Goal: Task Accomplishment & Management: Manage account settings

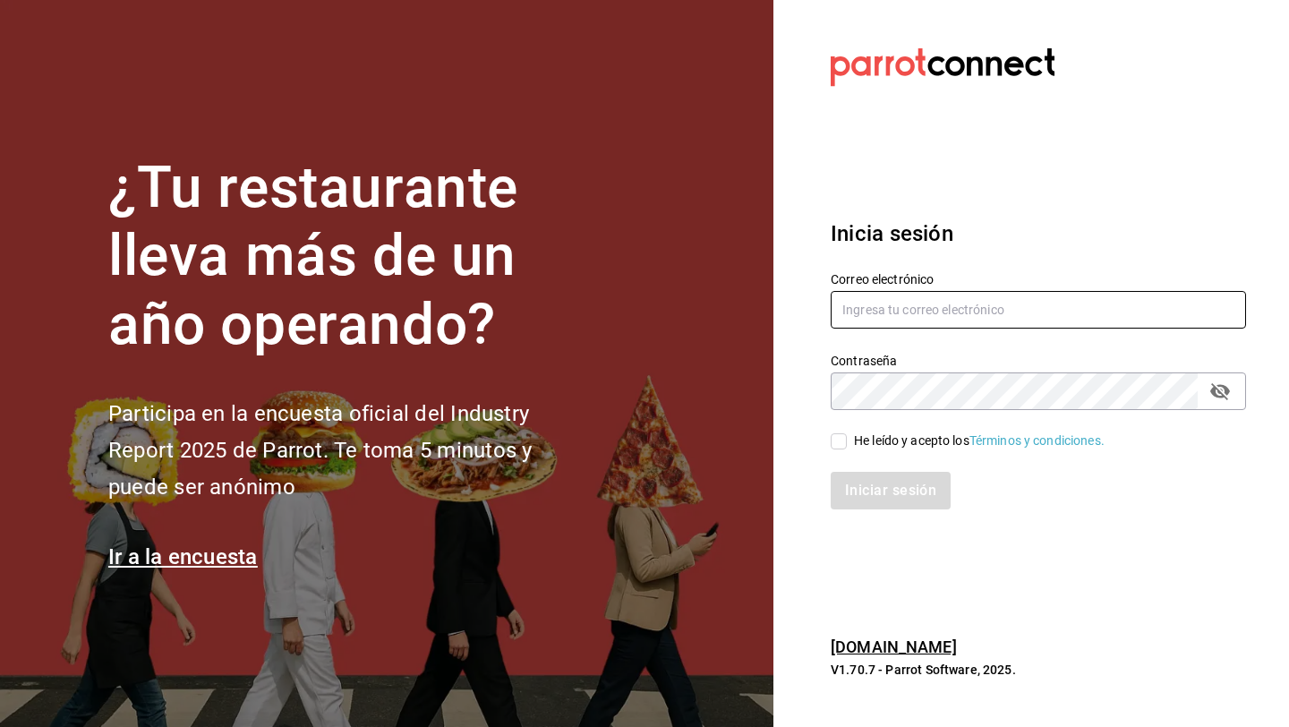
type input "ceciliapulido20@hotmail.com"
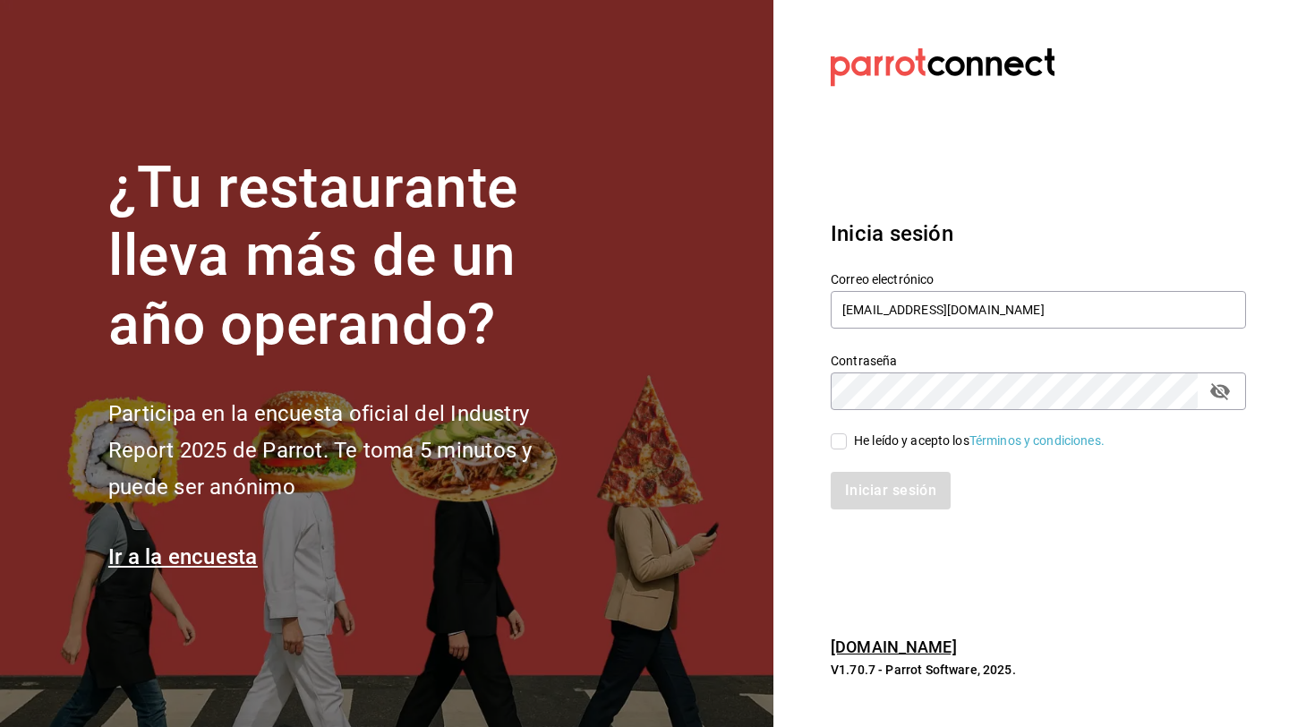
click at [843, 441] on input "He leído y acepto los Términos y condiciones." at bounding box center [839, 441] width 16 height 16
checkbox input "true"
click at [866, 500] on button "Iniciar sesión" at bounding box center [892, 491] width 122 height 38
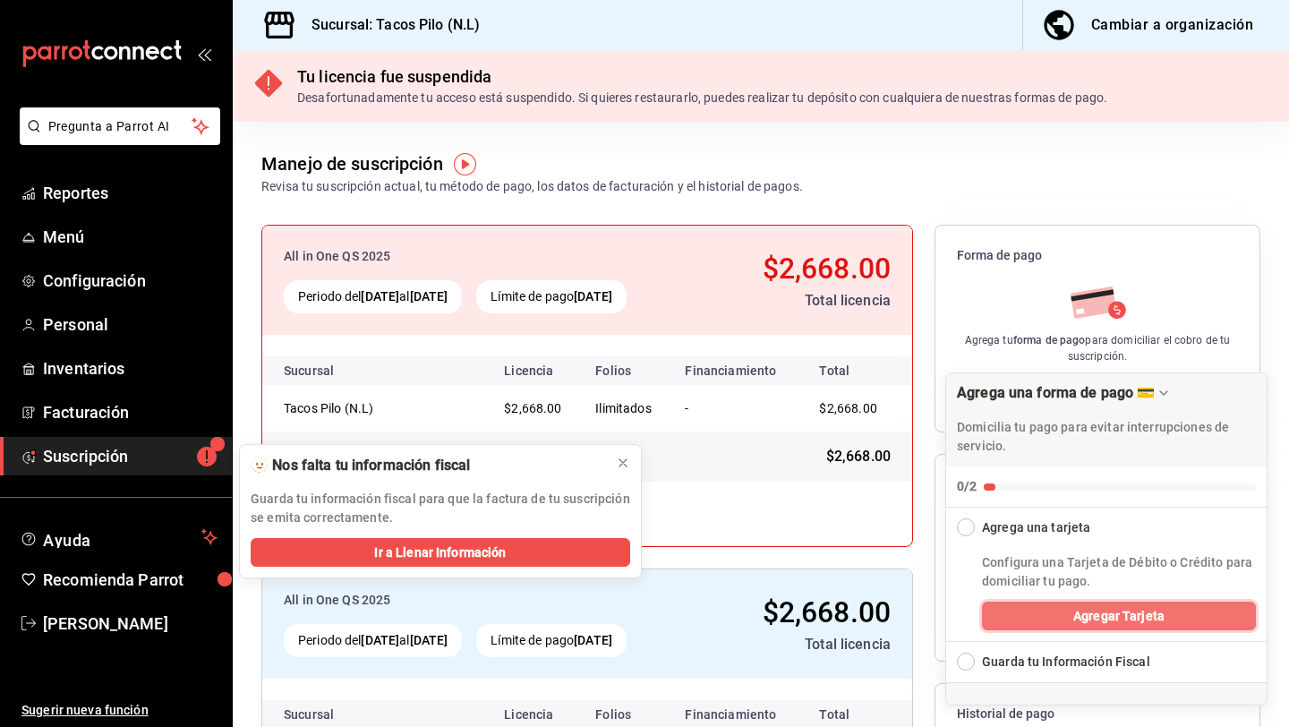
click at [1038, 611] on button "Agregar Tarjeta" at bounding box center [1119, 616] width 274 height 29
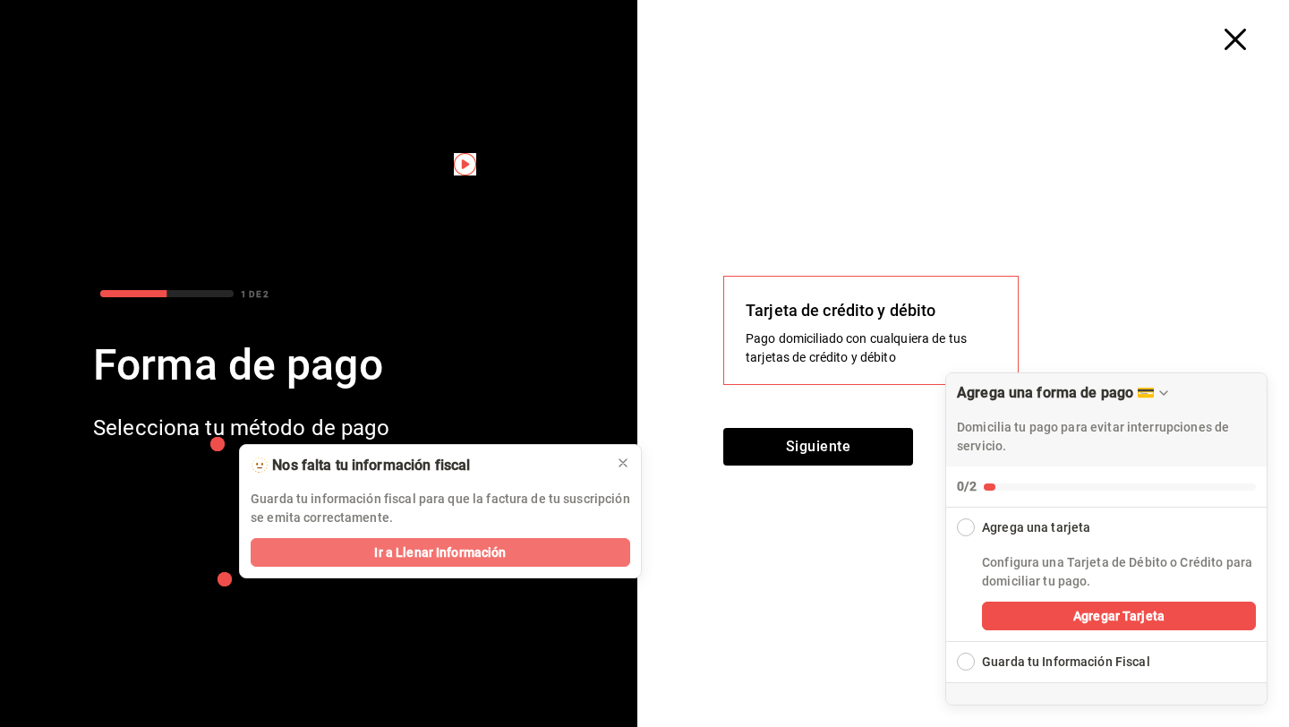
click at [578, 553] on button "Ir a Llenar Información" at bounding box center [441, 552] width 380 height 29
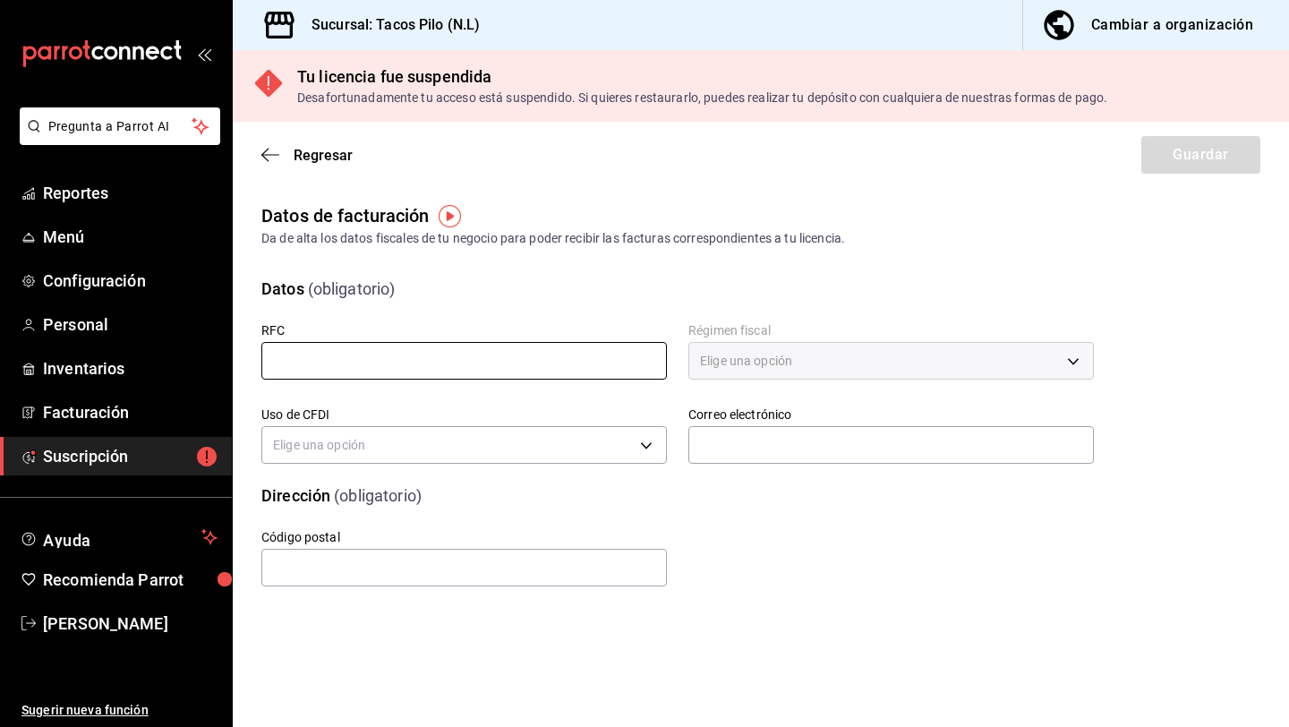
click at [443, 368] on input "text" at bounding box center [464, 361] width 406 height 38
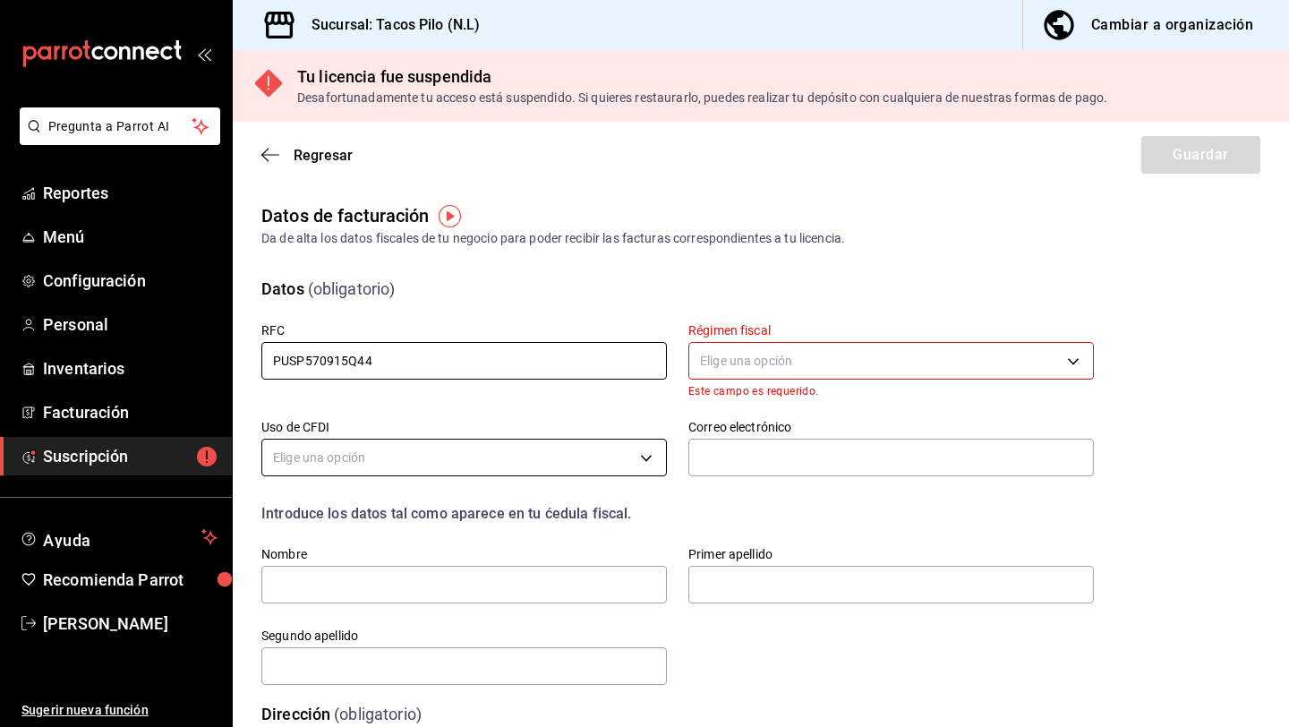
type input "PUSP570915Q44"
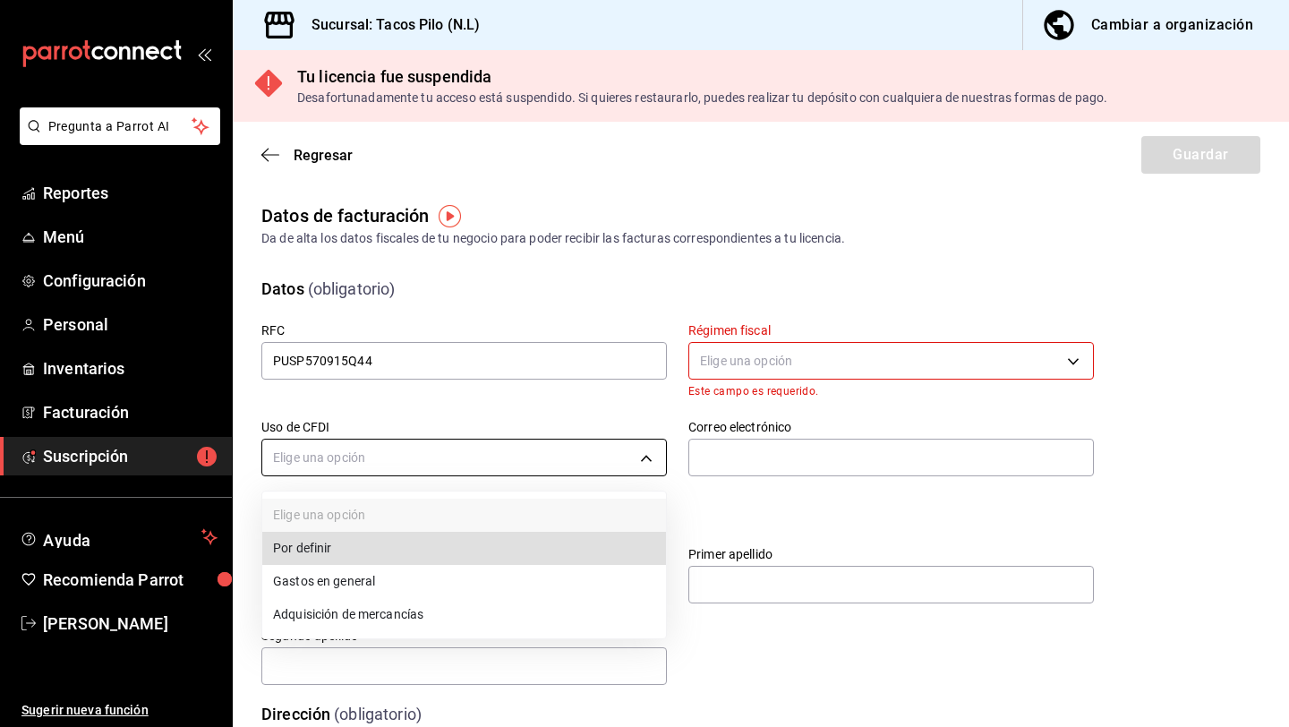
click at [414, 466] on body "Pregunta a Parrot AI Reportes Menú Configuración Personal Inventarios Facturaci…" at bounding box center [644, 363] width 1289 height 727
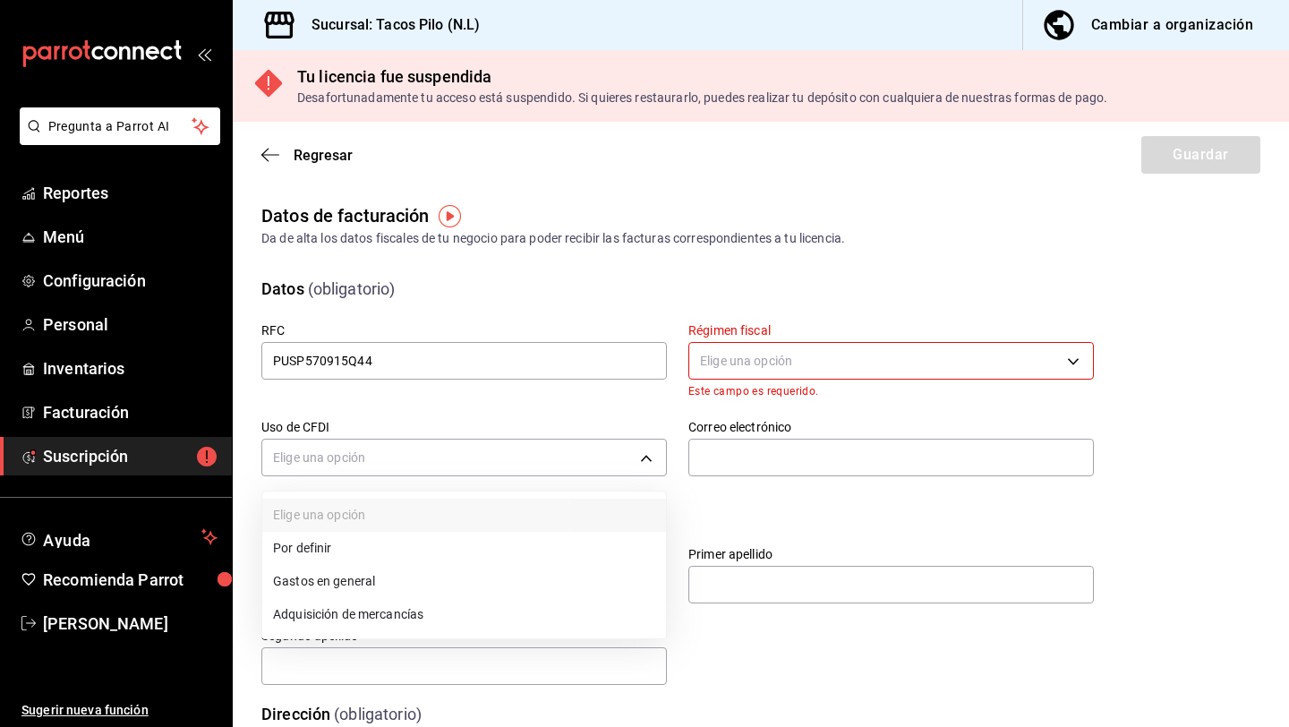
click at [362, 590] on li "Gastos en general" at bounding box center [464, 581] width 404 height 33
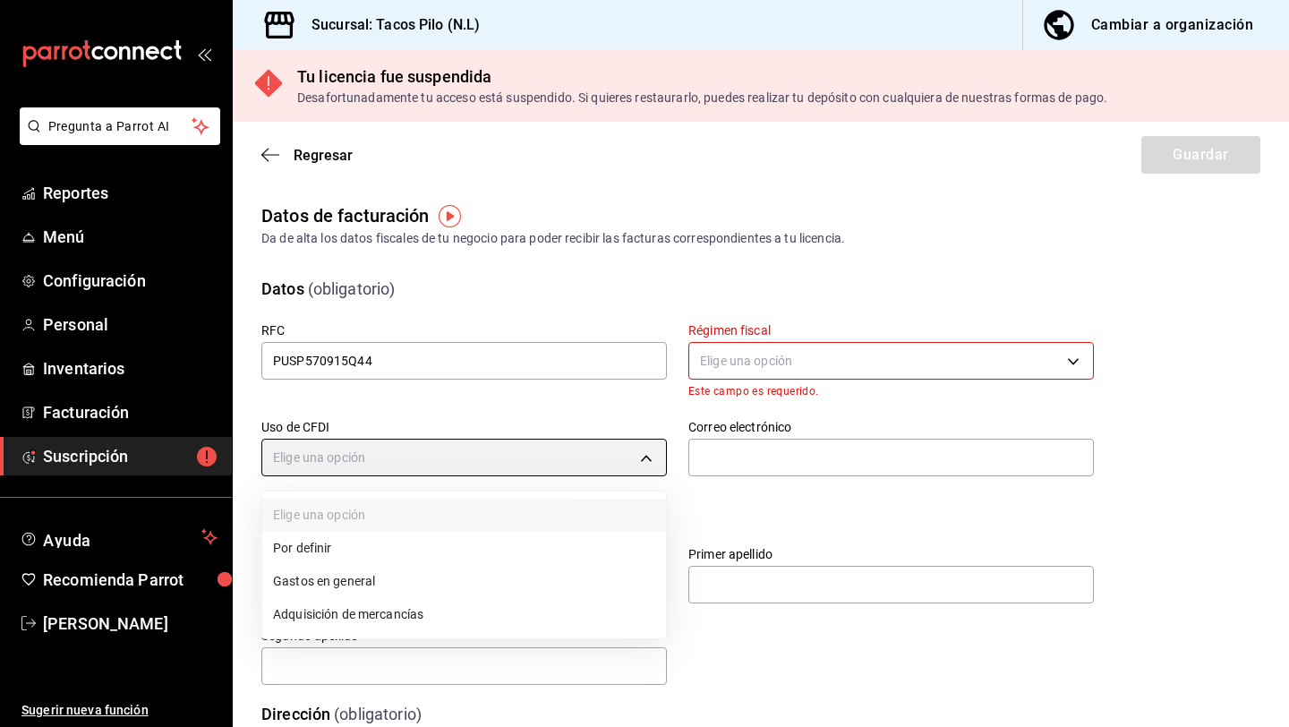
type input "G03"
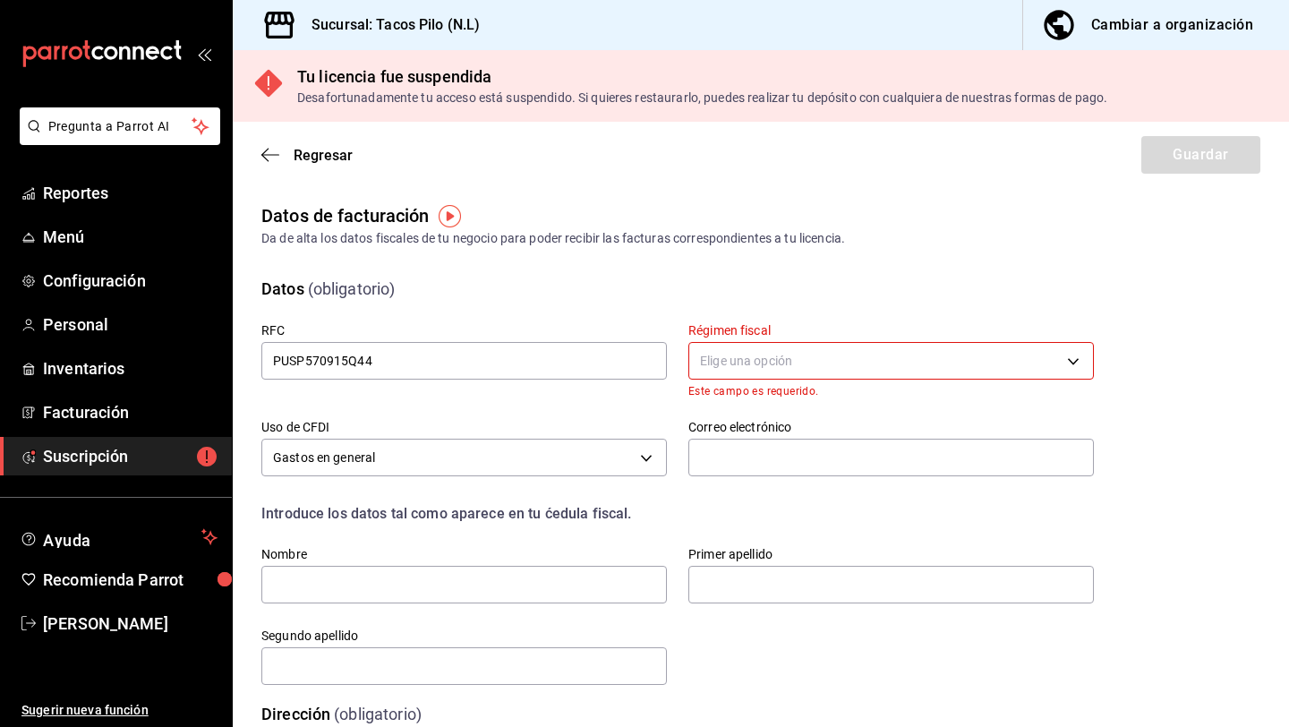
click at [731, 371] on body "Pregunta a Parrot AI Reportes Menú Configuración Personal Inventarios Facturaci…" at bounding box center [644, 363] width 1289 height 727
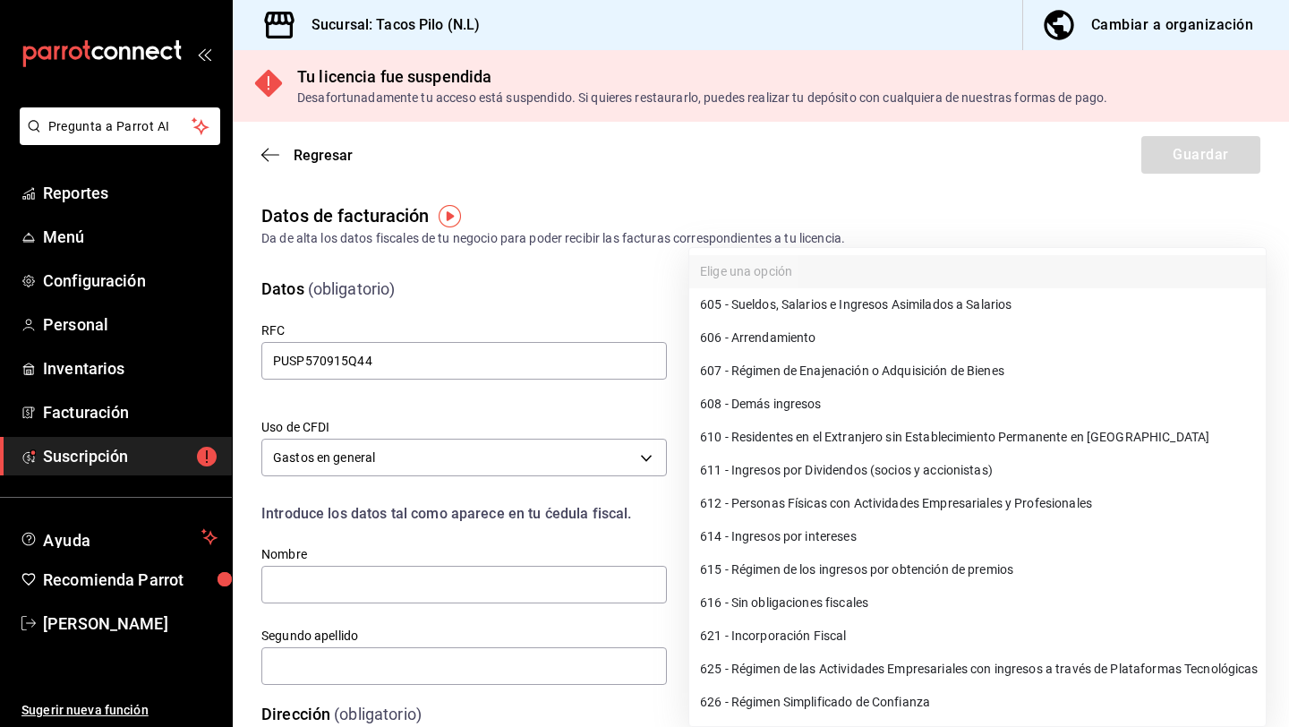
click at [771, 500] on li "612 - Personas Físicas con Actividades Empresariales y Profesionales" at bounding box center [977, 503] width 577 height 33
type input "612"
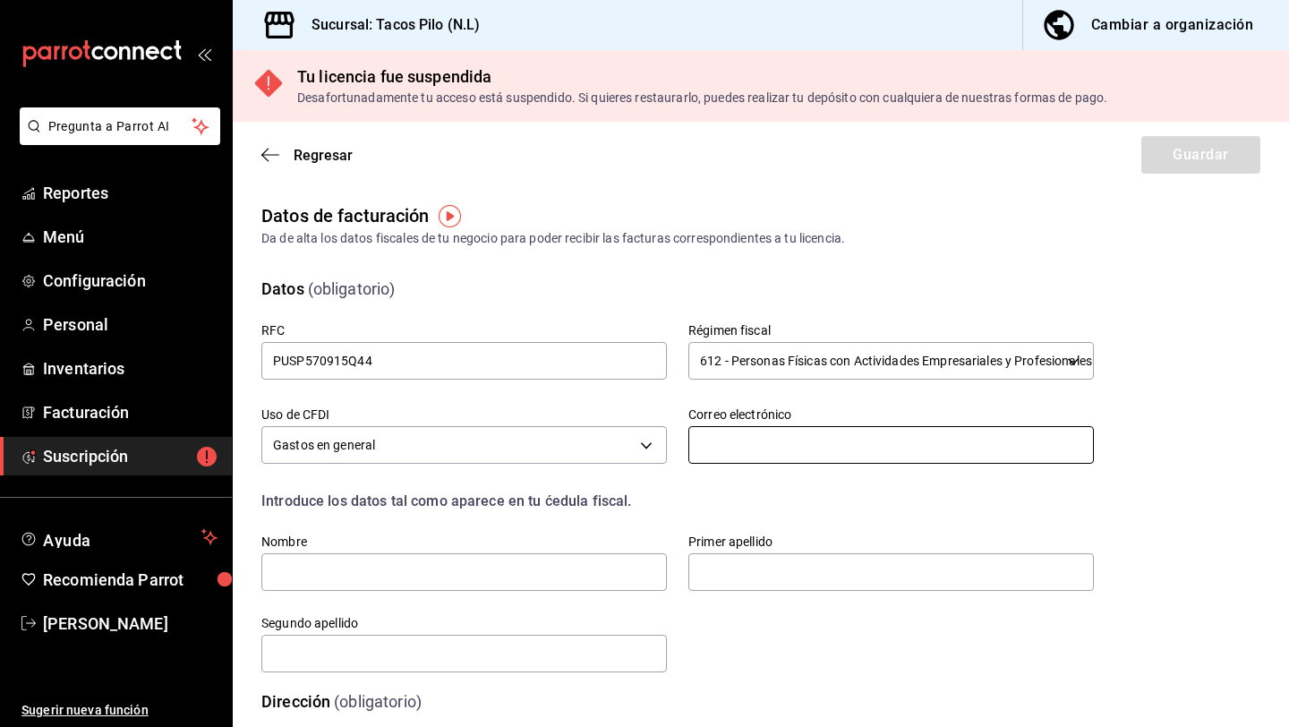
click at [762, 449] on input "text" at bounding box center [891, 445] width 406 height 38
type input "pilo.ps@hotmail.com"
click at [552, 573] on input "text" at bounding box center [464, 572] width 406 height 38
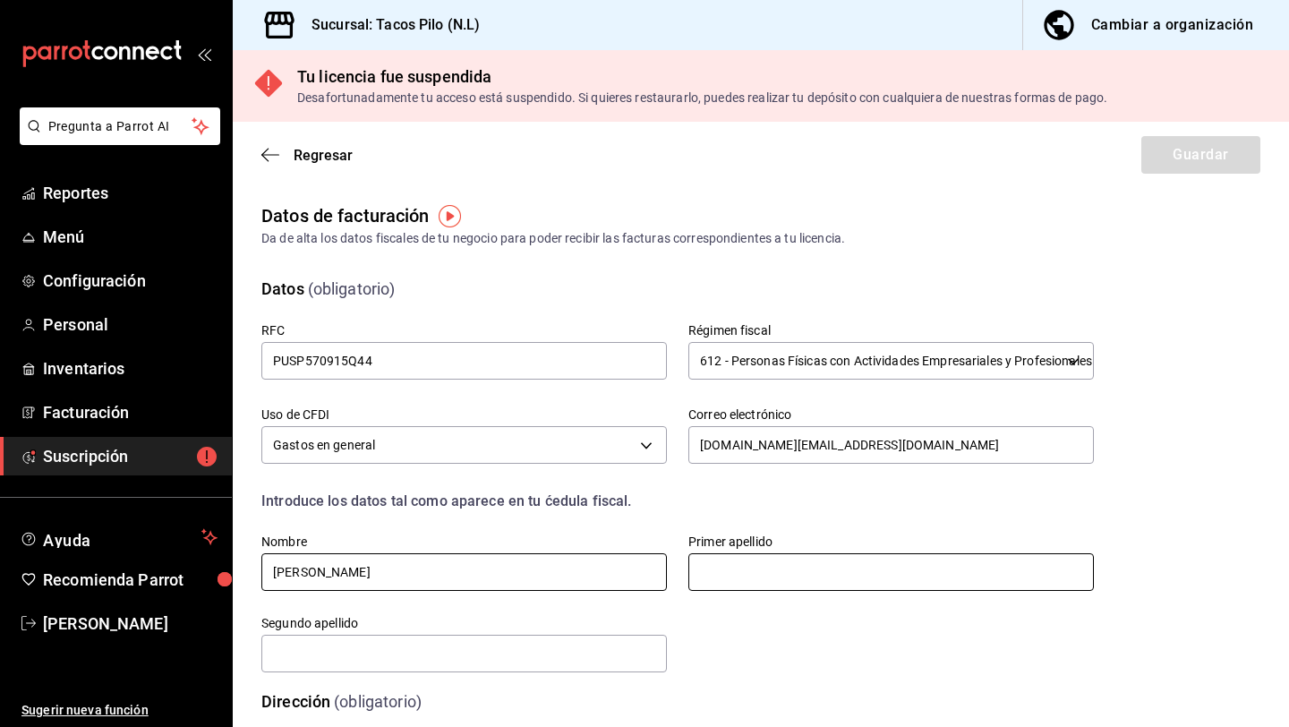
type input "PORFIRIO"
click at [810, 572] on input "text" at bounding box center [891, 572] width 406 height 38
type input "PULIDO"
click at [600, 645] on input "text" at bounding box center [464, 654] width 406 height 38
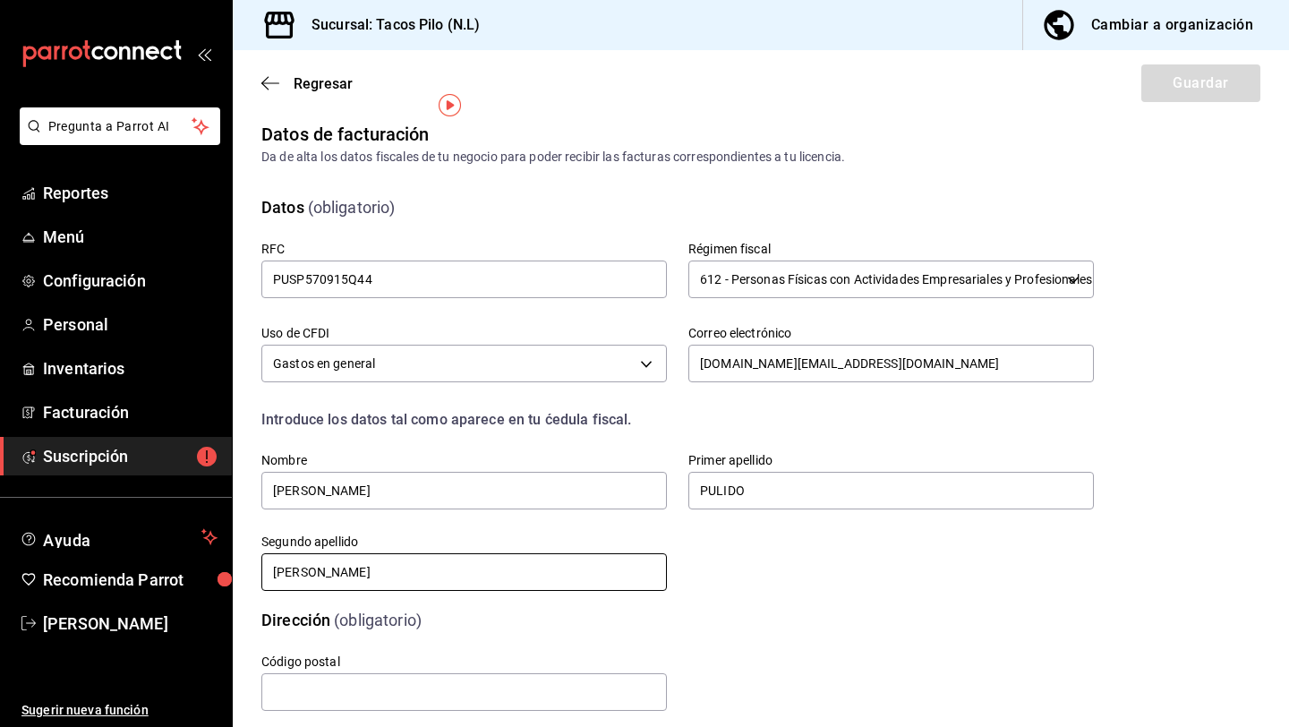
scroll to position [111, 0]
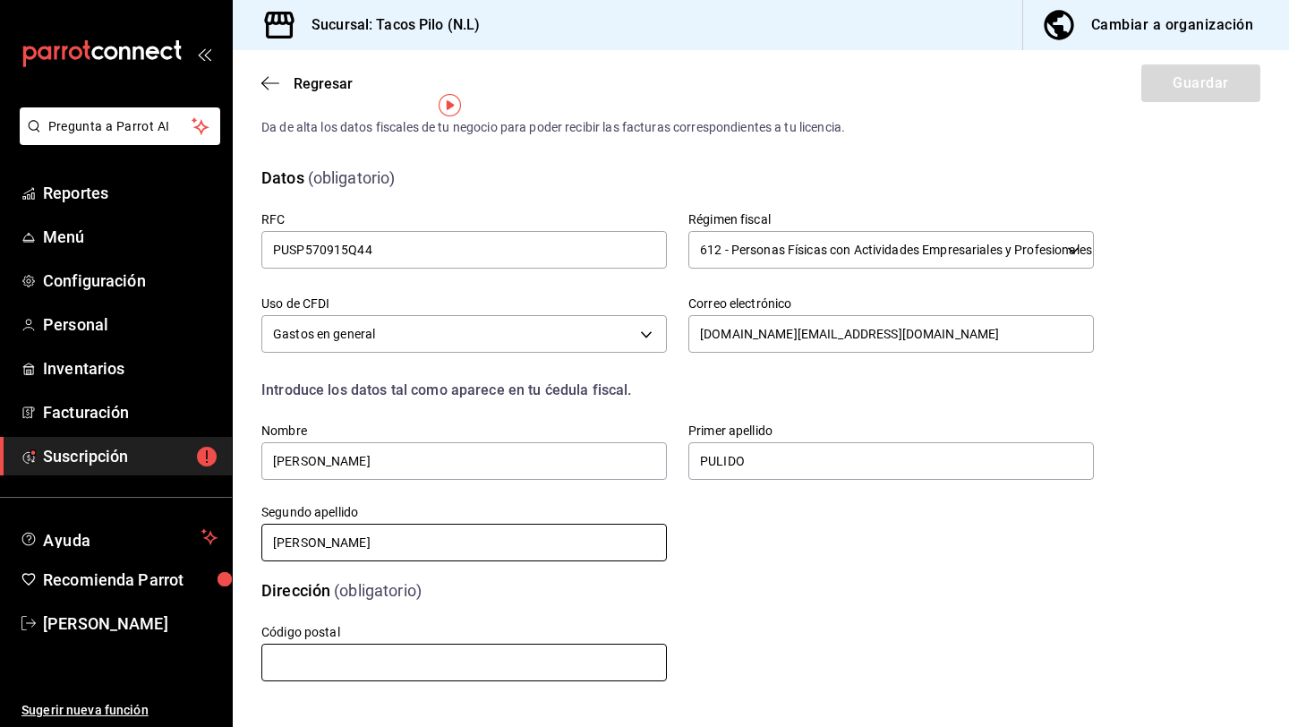
type input "SANCHEZ"
click at [406, 657] on input "text" at bounding box center [464, 663] width 406 height 38
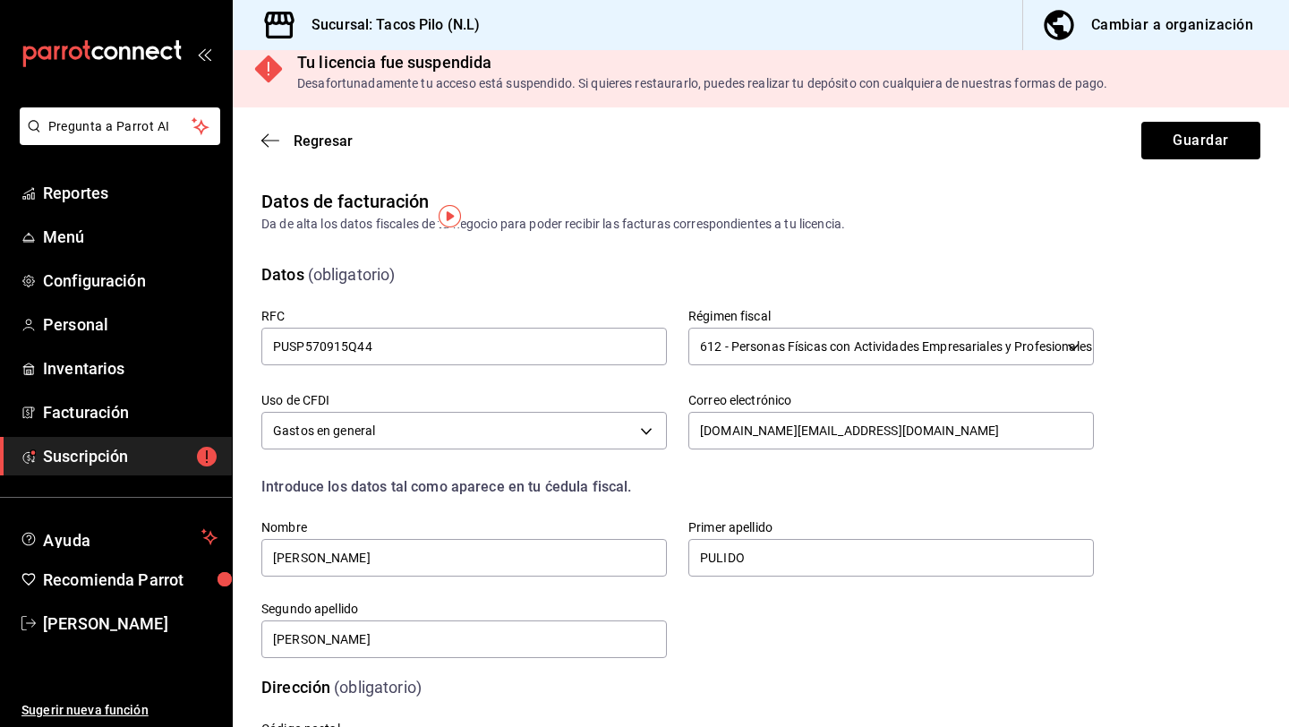
scroll to position [0, 0]
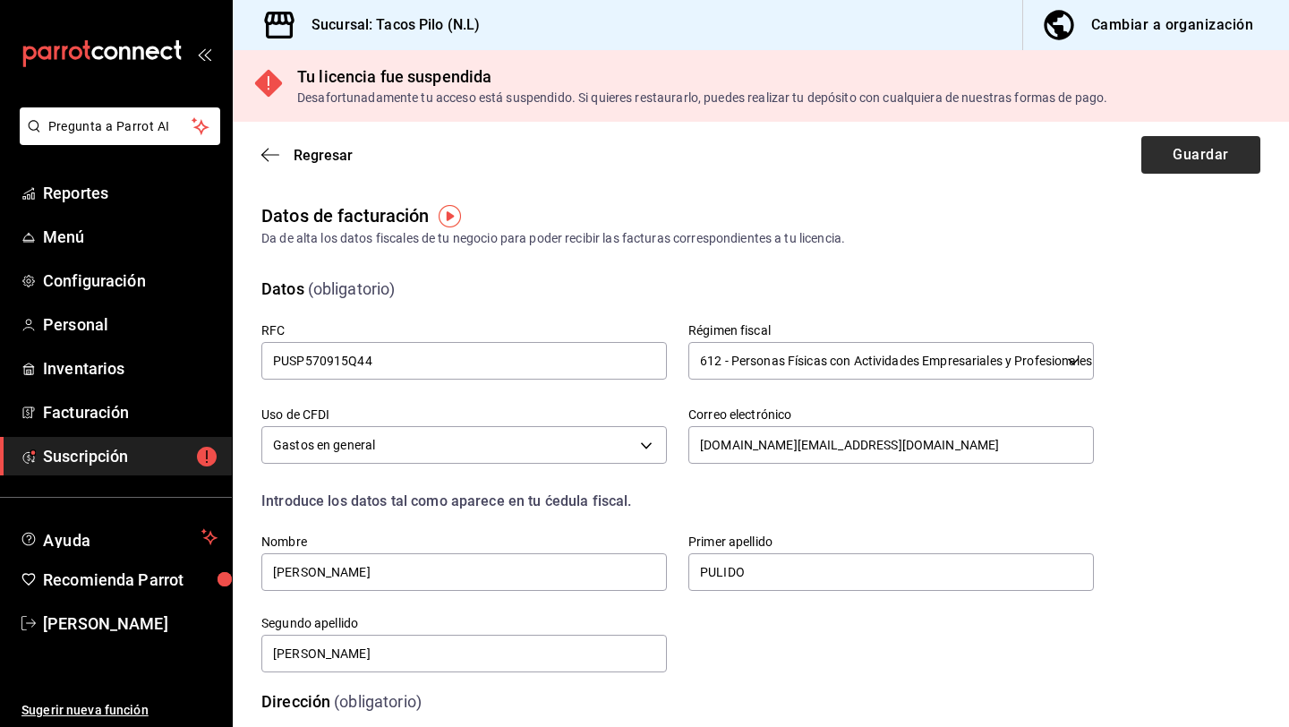
type input "67150"
click at [1176, 150] on button "Guardar" at bounding box center [1200, 155] width 119 height 38
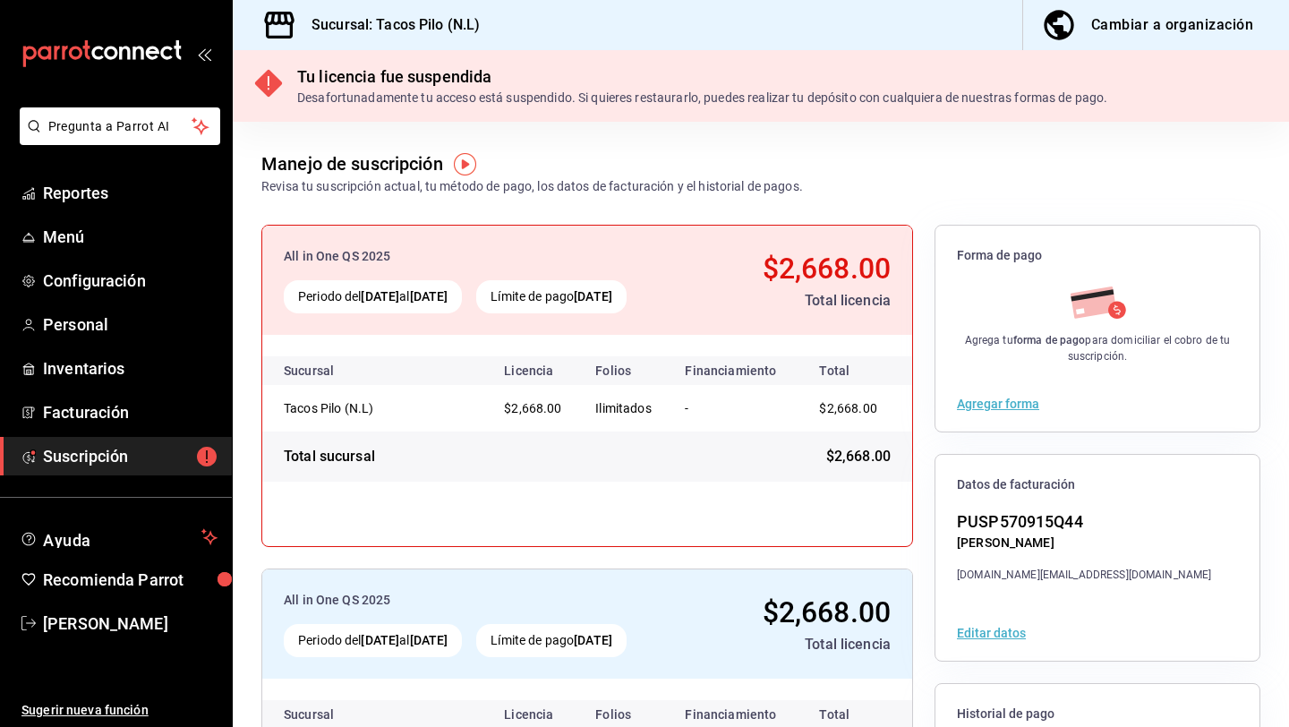
click at [1020, 406] on button "Agregar forma" at bounding box center [998, 403] width 82 height 13
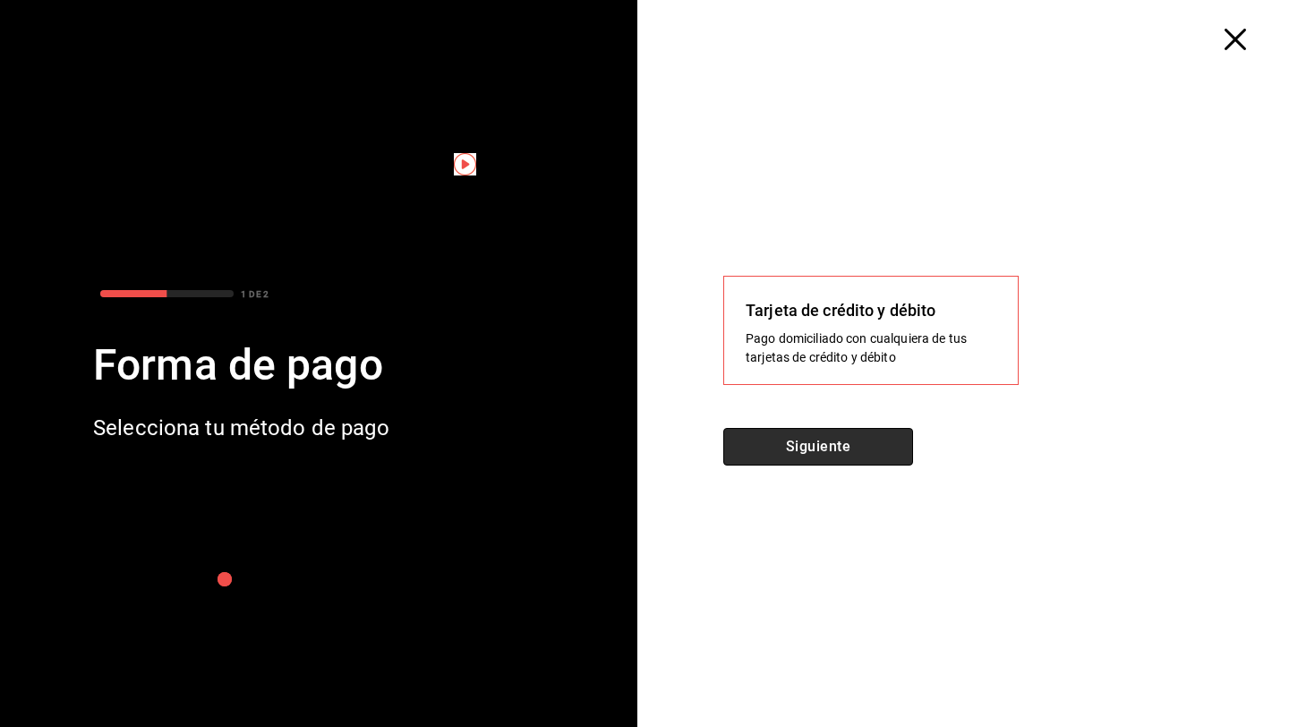
click at [878, 443] on button "Siguiente" at bounding box center [818, 447] width 190 height 38
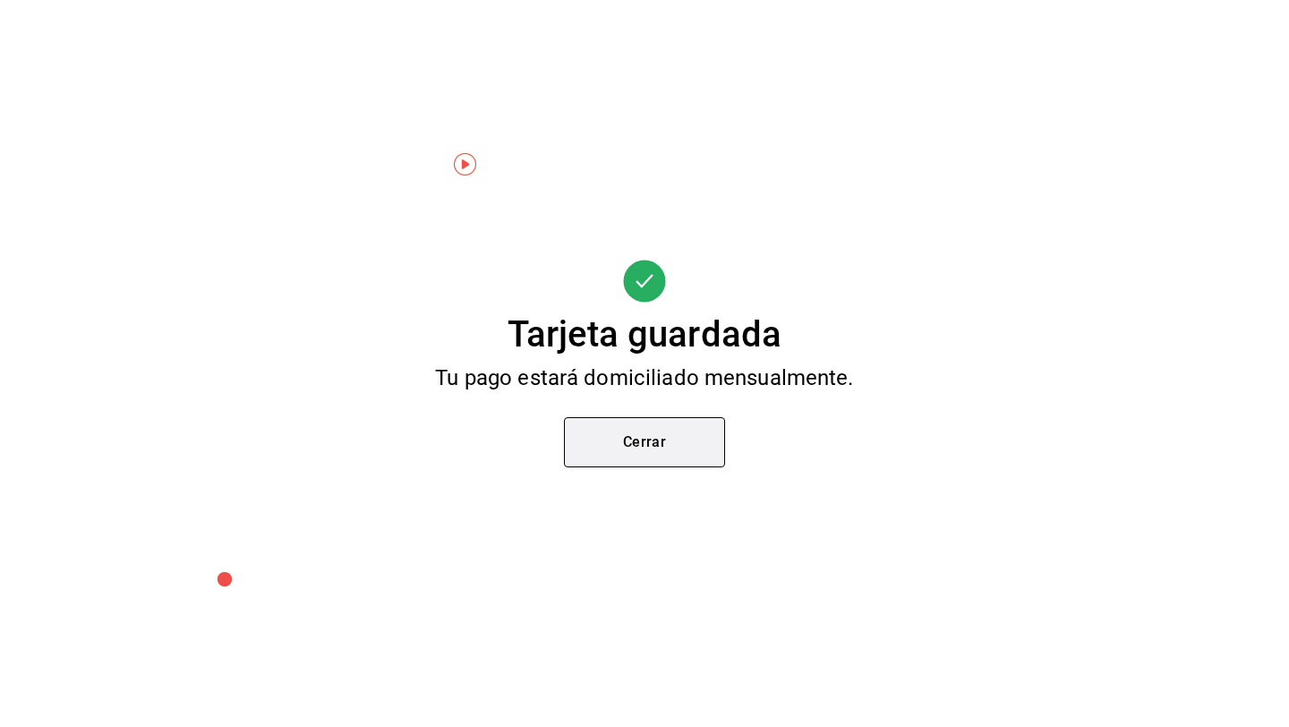
click at [682, 428] on button "Cerrar" at bounding box center [644, 442] width 161 height 50
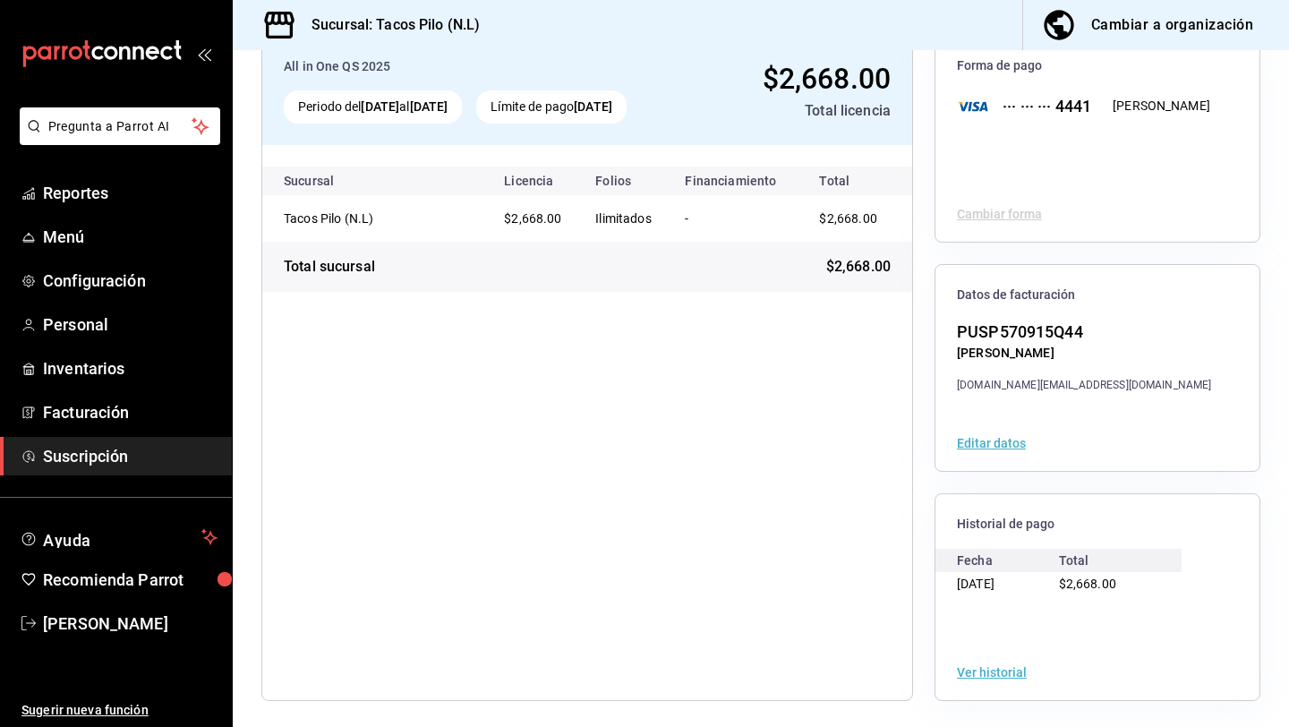
scroll to position [121, 0]
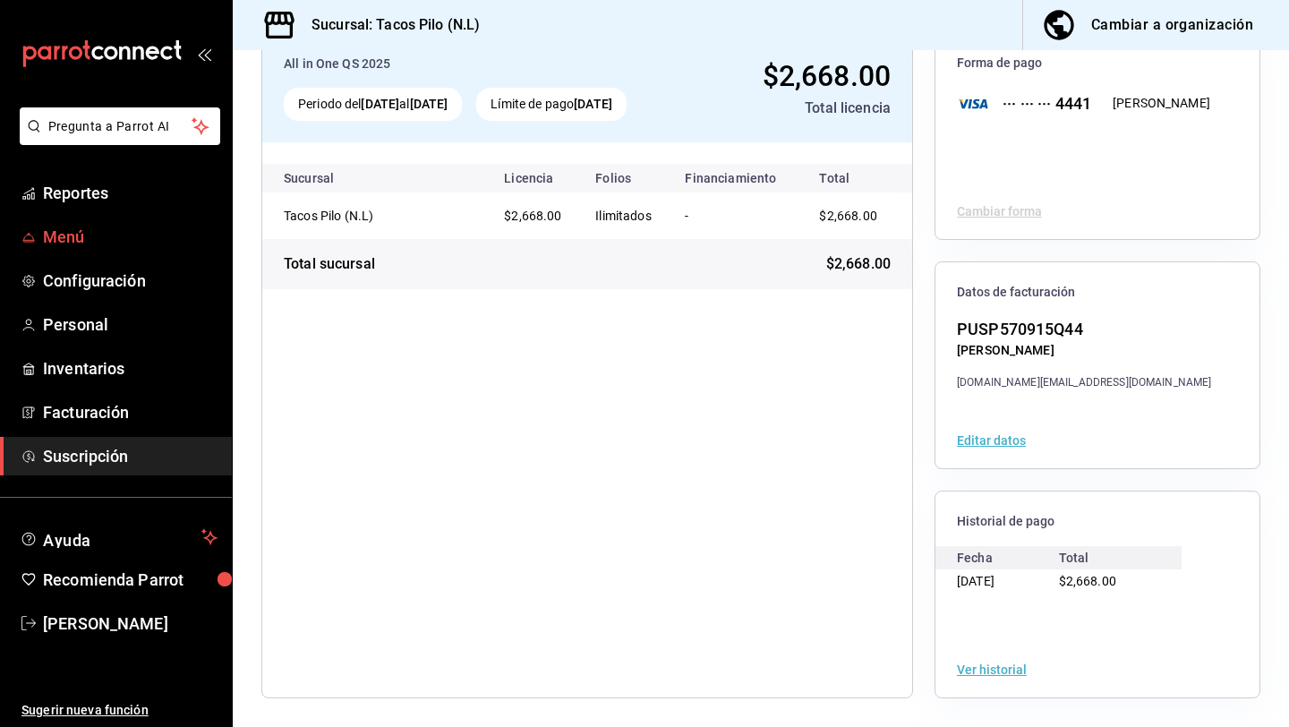
click at [121, 228] on span "Menú" at bounding box center [130, 237] width 175 height 24
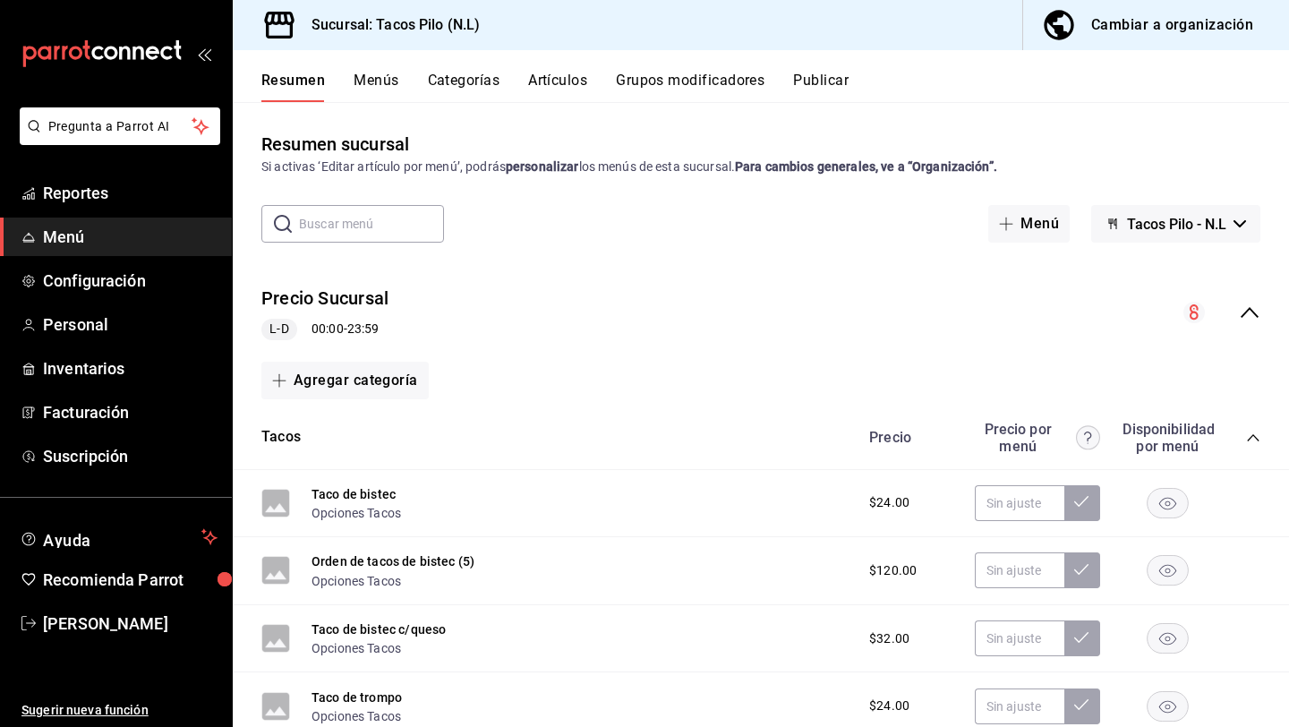
click at [373, 69] on div "Resumen Menús Categorías Artículos Grupos modificadores Publicar" at bounding box center [761, 76] width 1056 height 52
click at [373, 74] on button "Menús" at bounding box center [376, 87] width 45 height 30
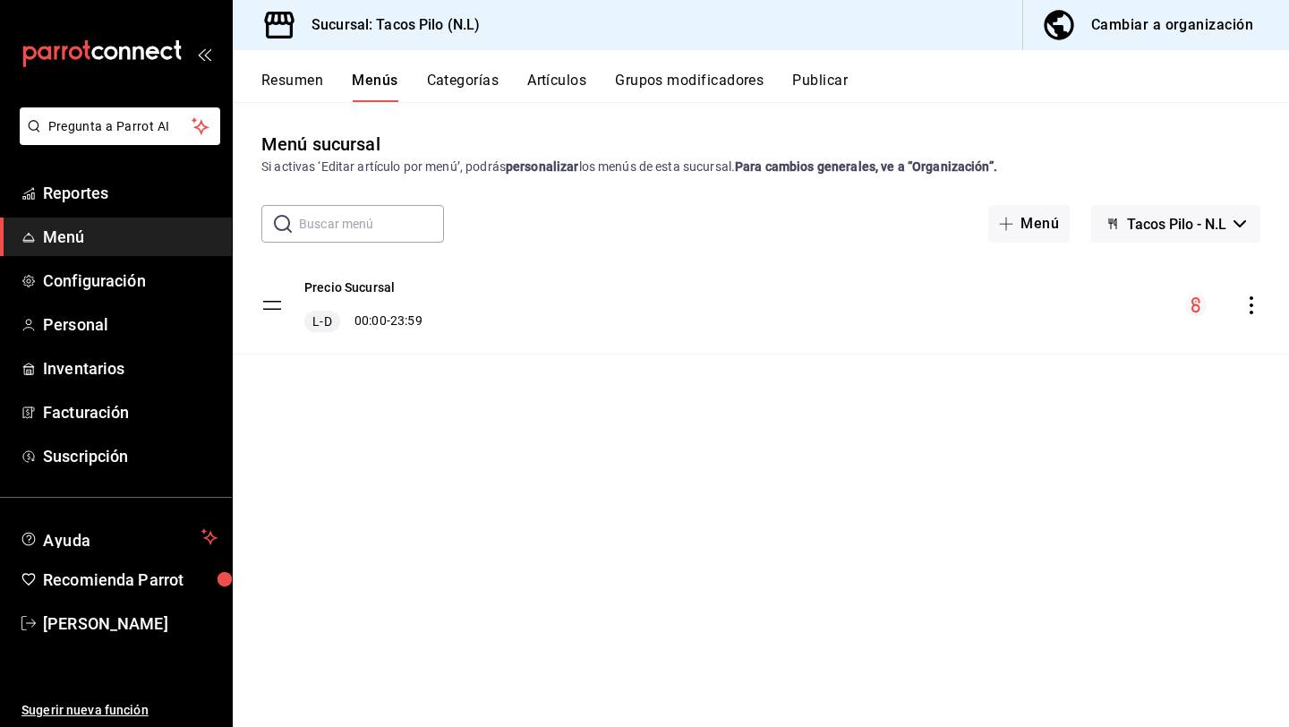
click at [449, 81] on button "Categorías" at bounding box center [463, 87] width 73 height 30
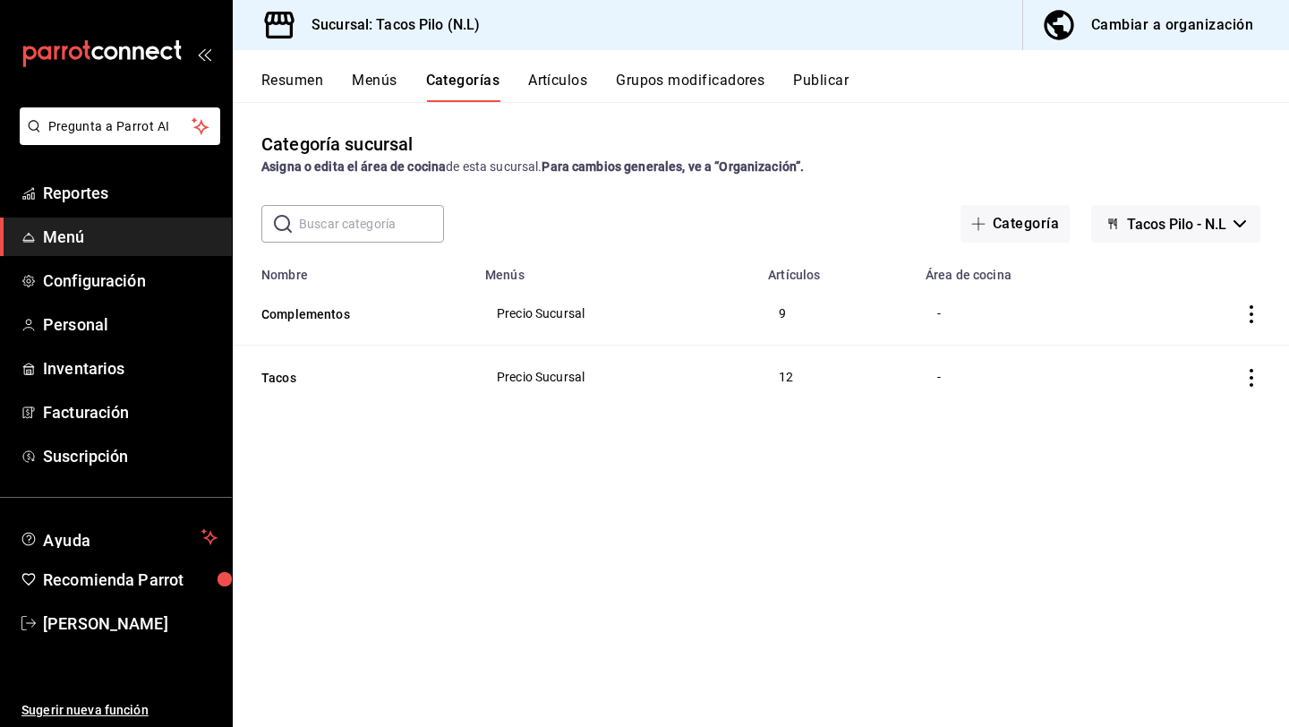
click at [558, 71] on div "Resumen Menús Categorías Artículos Grupos modificadores Publicar" at bounding box center [761, 76] width 1056 height 52
click at [561, 90] on button "Artículos" at bounding box center [557, 87] width 59 height 30
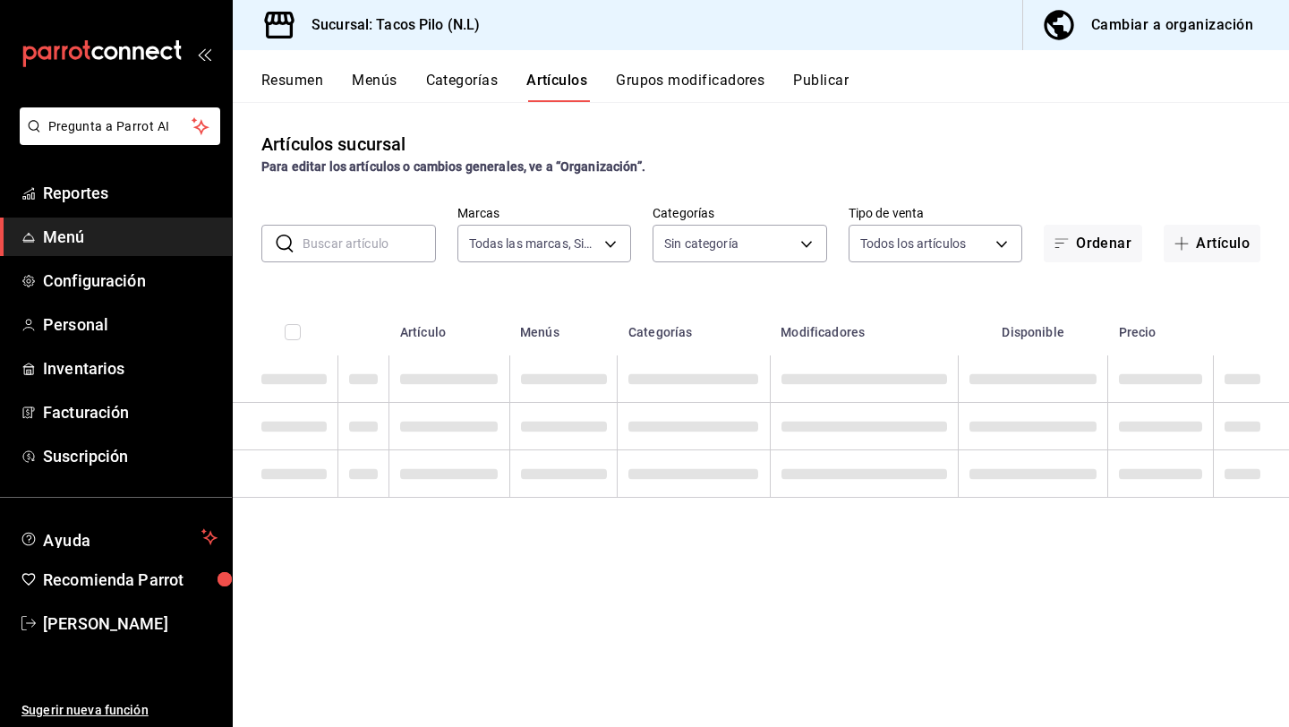
type input "b2a89b9e-6102-4789-81ab-89a4a85396b9"
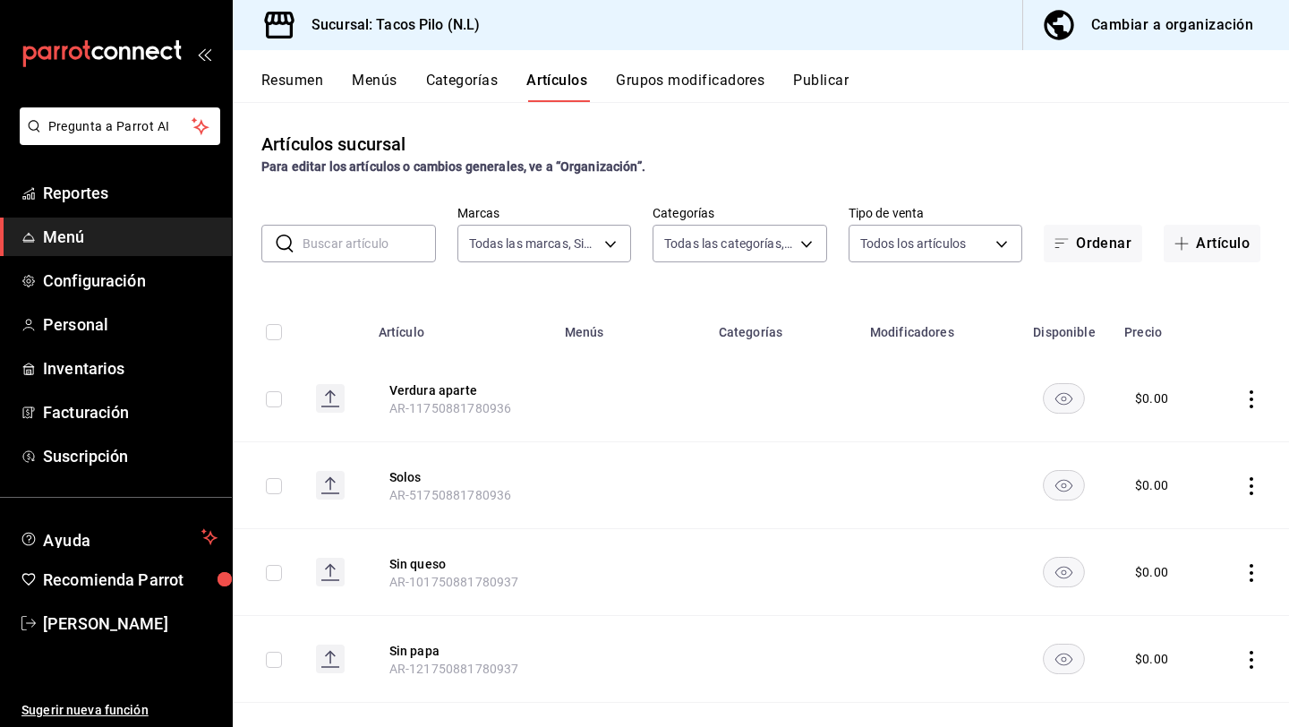
type input "bfe18e6a-aa84-4c32-b083-888379a0a061,5e7c5303-c086-41b7-b41b-27147717255f"
click at [141, 285] on span "Configuración" at bounding box center [130, 281] width 175 height 24
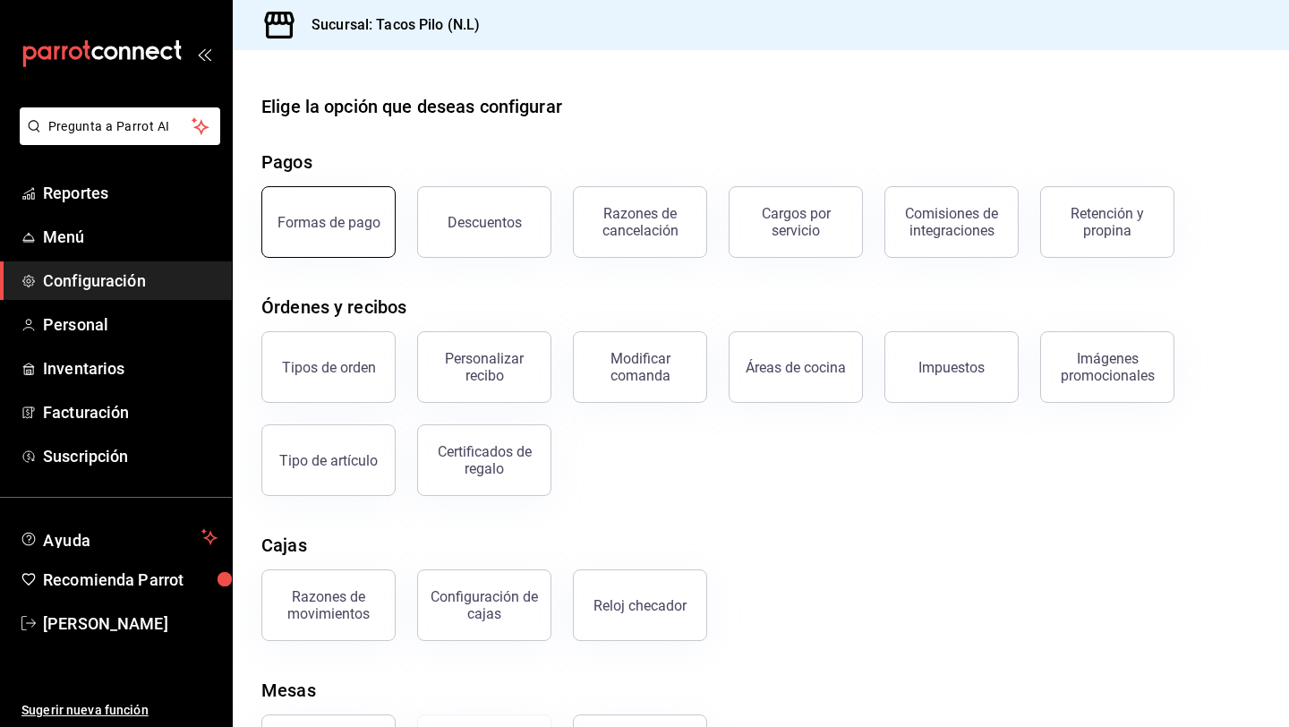
click at [361, 221] on div "Formas de pago" at bounding box center [329, 222] width 103 height 17
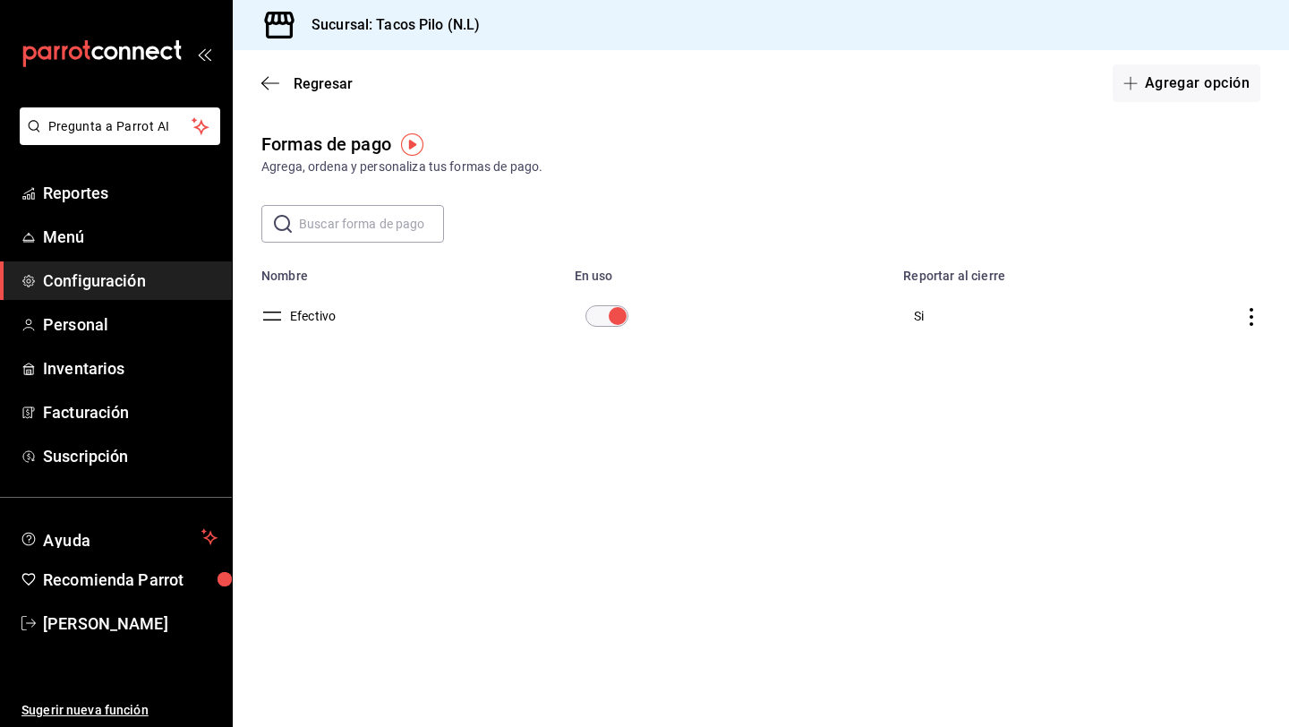
click at [283, 320] on button "Efectivo" at bounding box center [309, 316] width 53 height 18
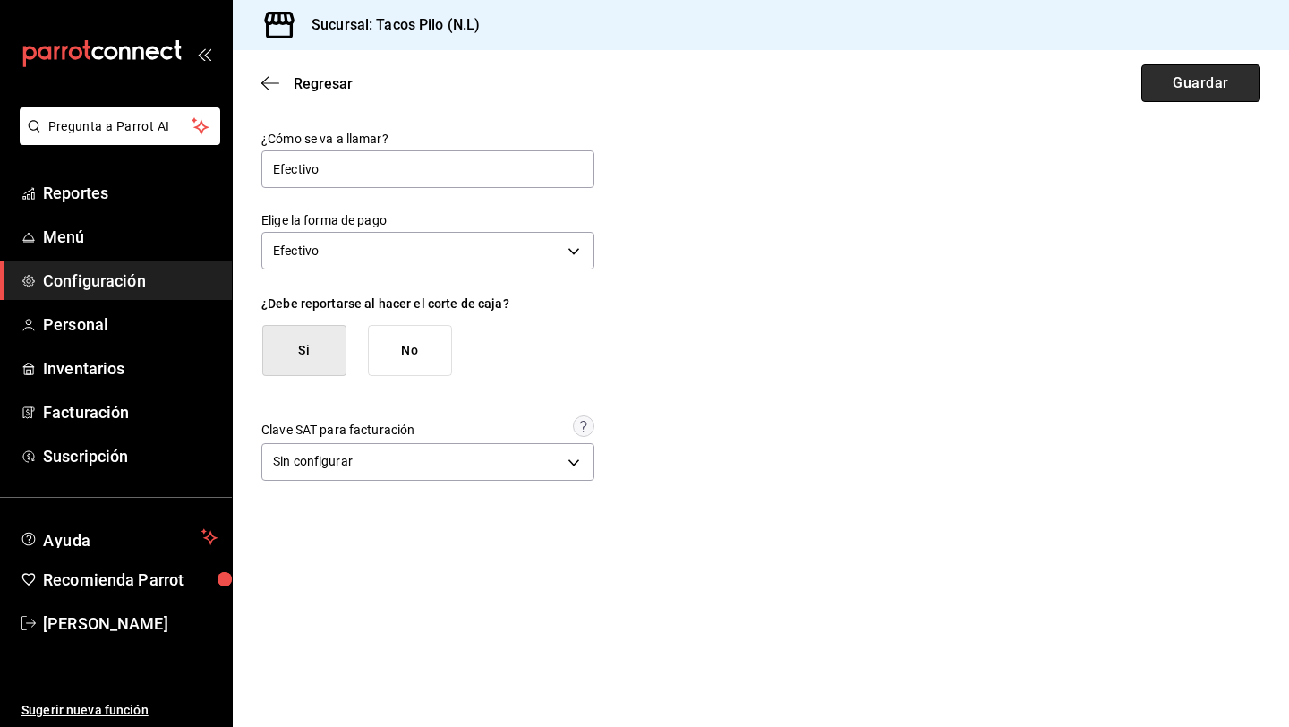
click at [1162, 75] on button "Guardar" at bounding box center [1200, 83] width 119 height 38
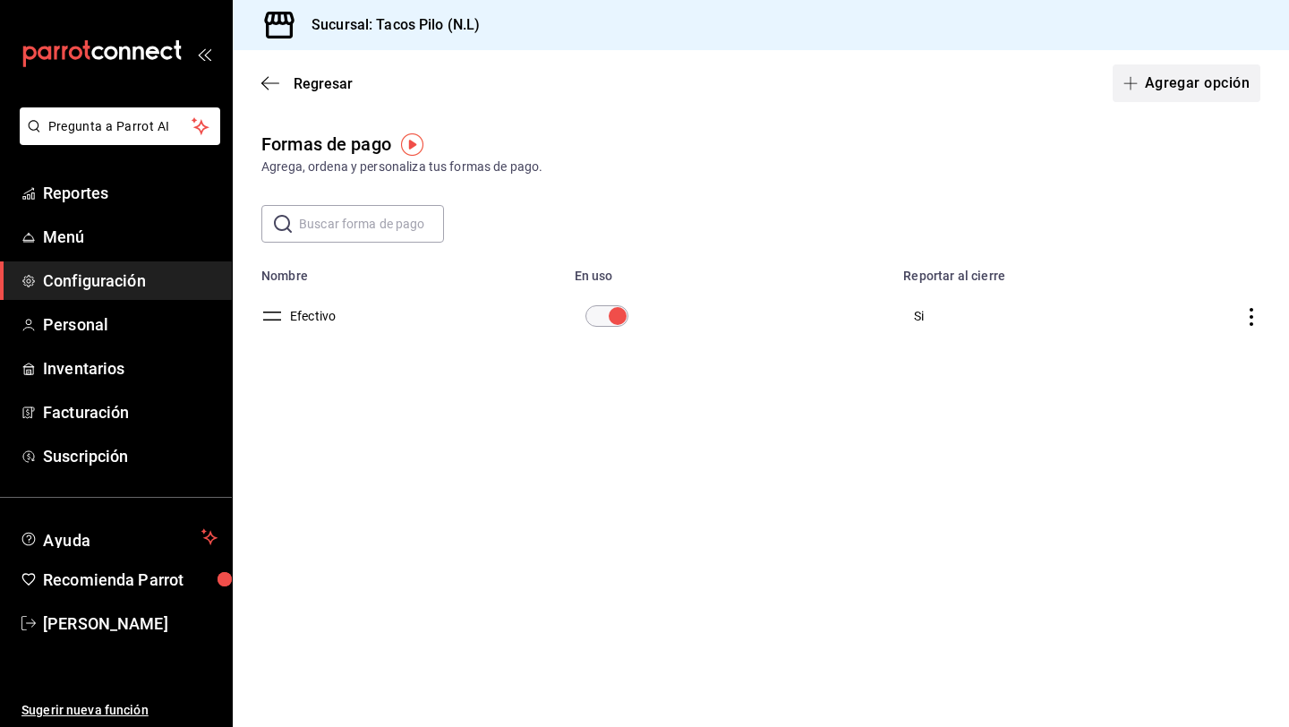
click at [1159, 84] on button "Agregar opción" at bounding box center [1187, 83] width 148 height 38
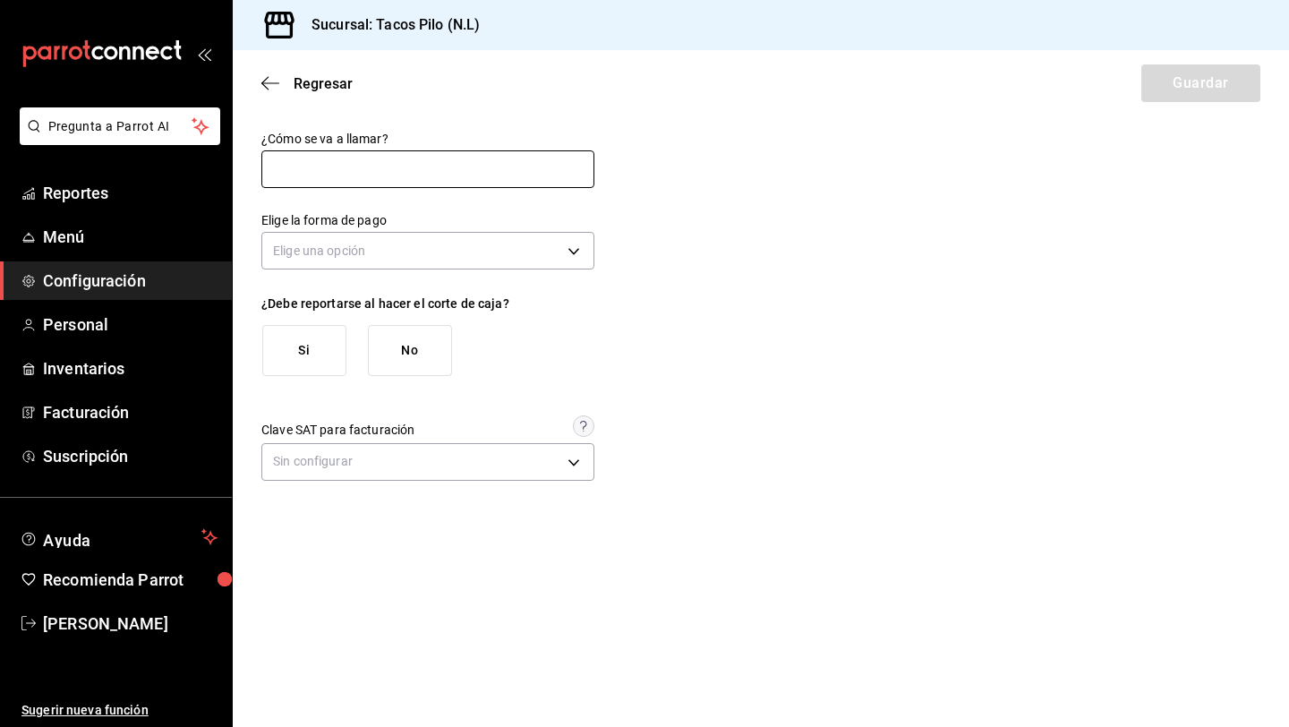
click at [465, 169] on input "text" at bounding box center [427, 169] width 333 height 38
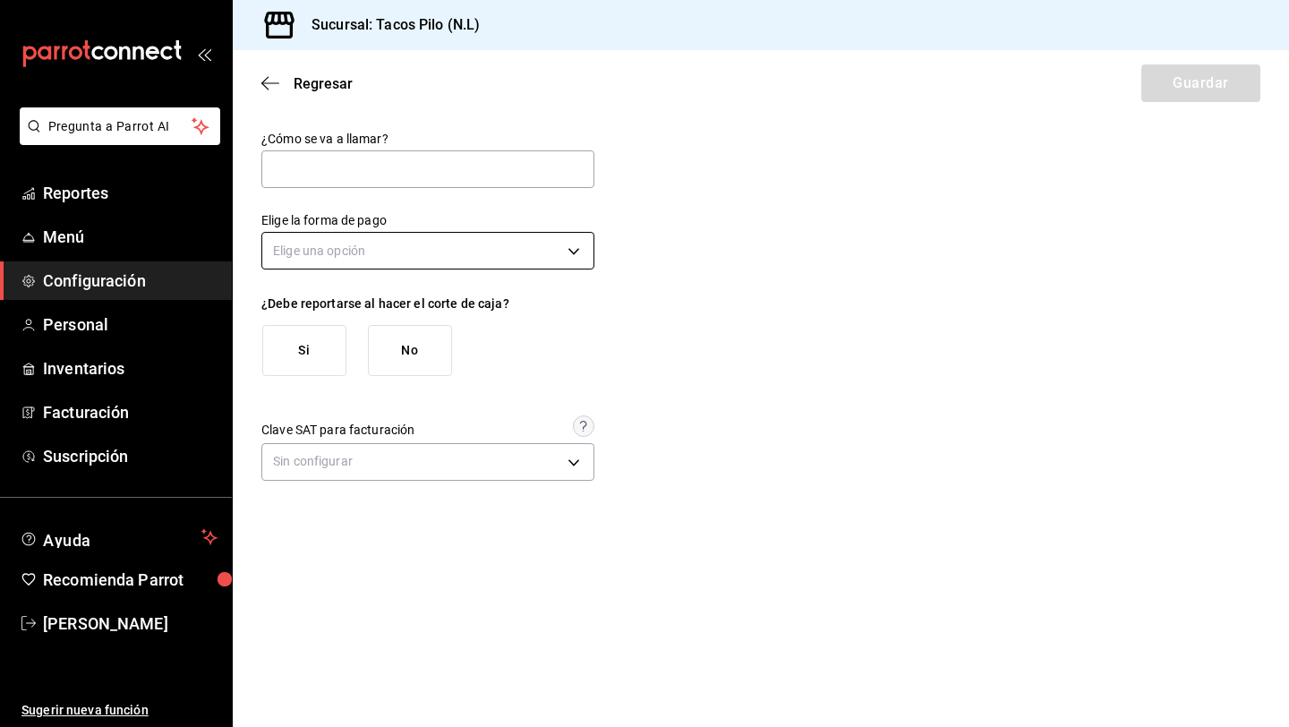
click at [461, 247] on body "Pregunta a Parrot AI Reportes Menú Configuración Personal Inventarios Facturaci…" at bounding box center [644, 363] width 1289 height 727
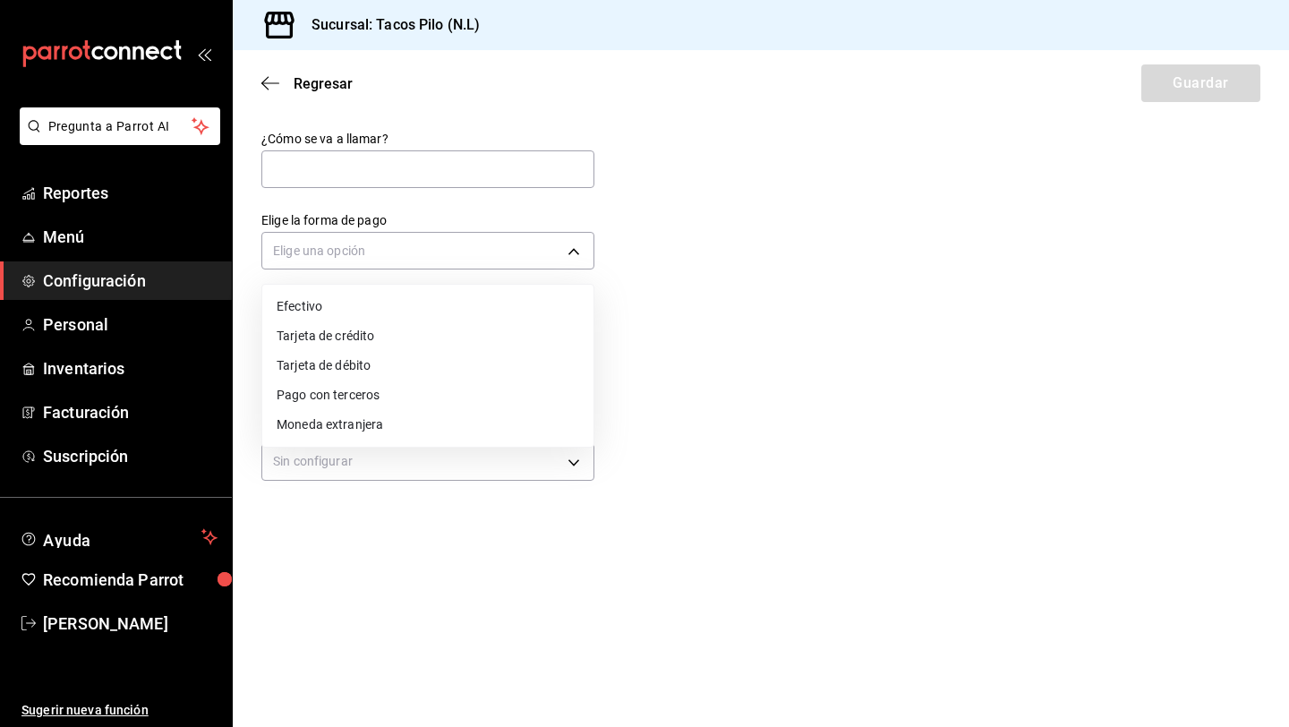
click at [346, 164] on div at bounding box center [644, 363] width 1289 height 727
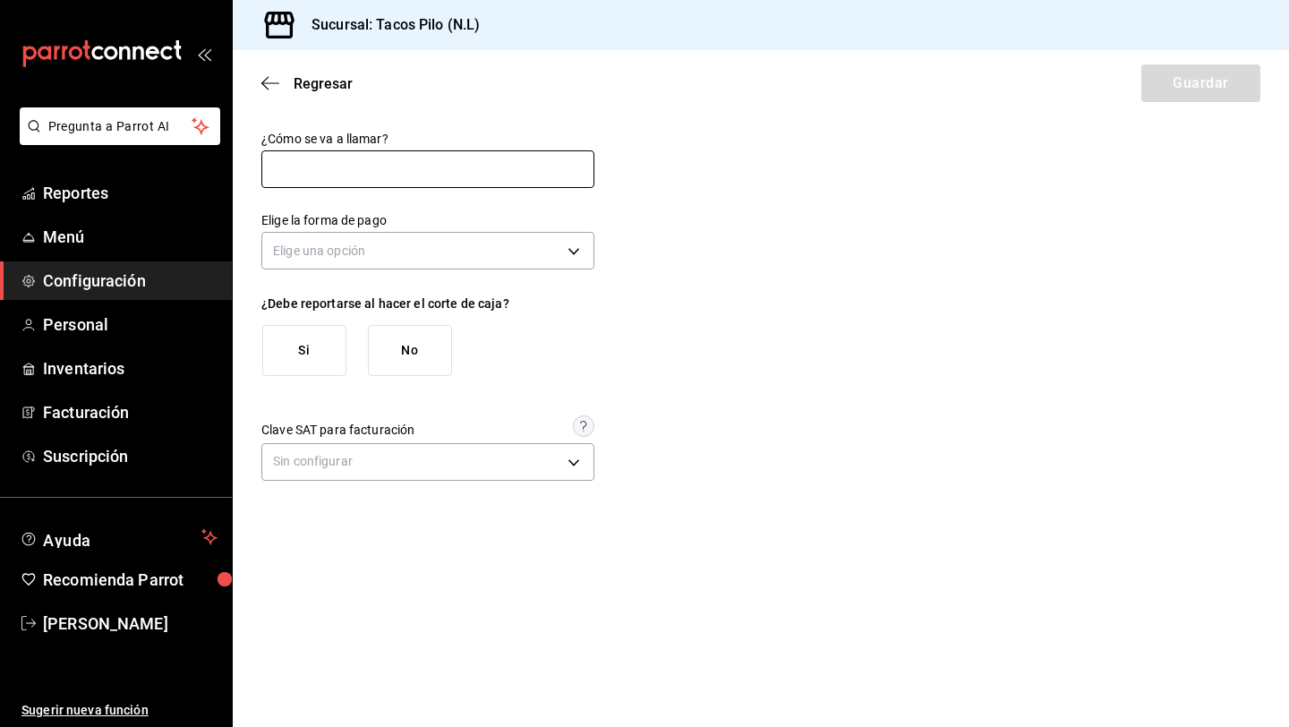
click at [346, 164] on input "text" at bounding box center [427, 169] width 333 height 38
type input "TERMINAL"
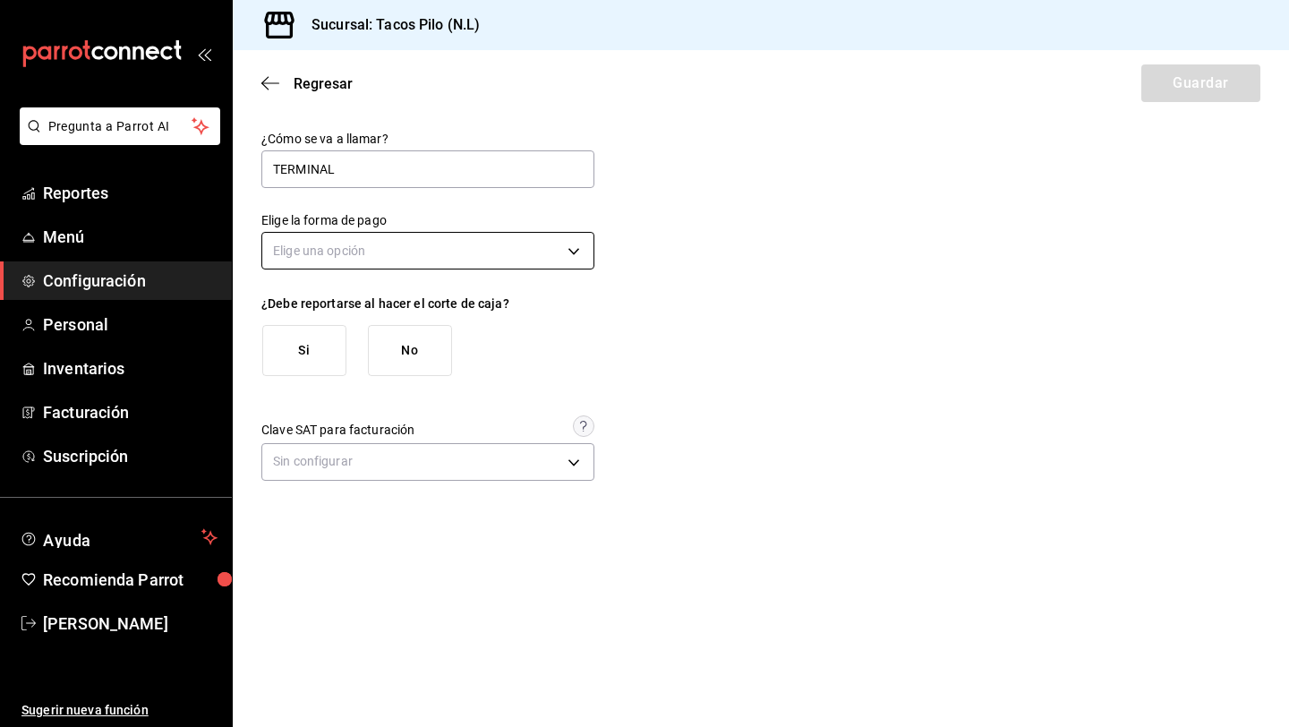
click at [576, 252] on body "Pregunta a Parrot AI Reportes Menú Configuración Personal Inventarios Facturaci…" at bounding box center [644, 363] width 1289 height 727
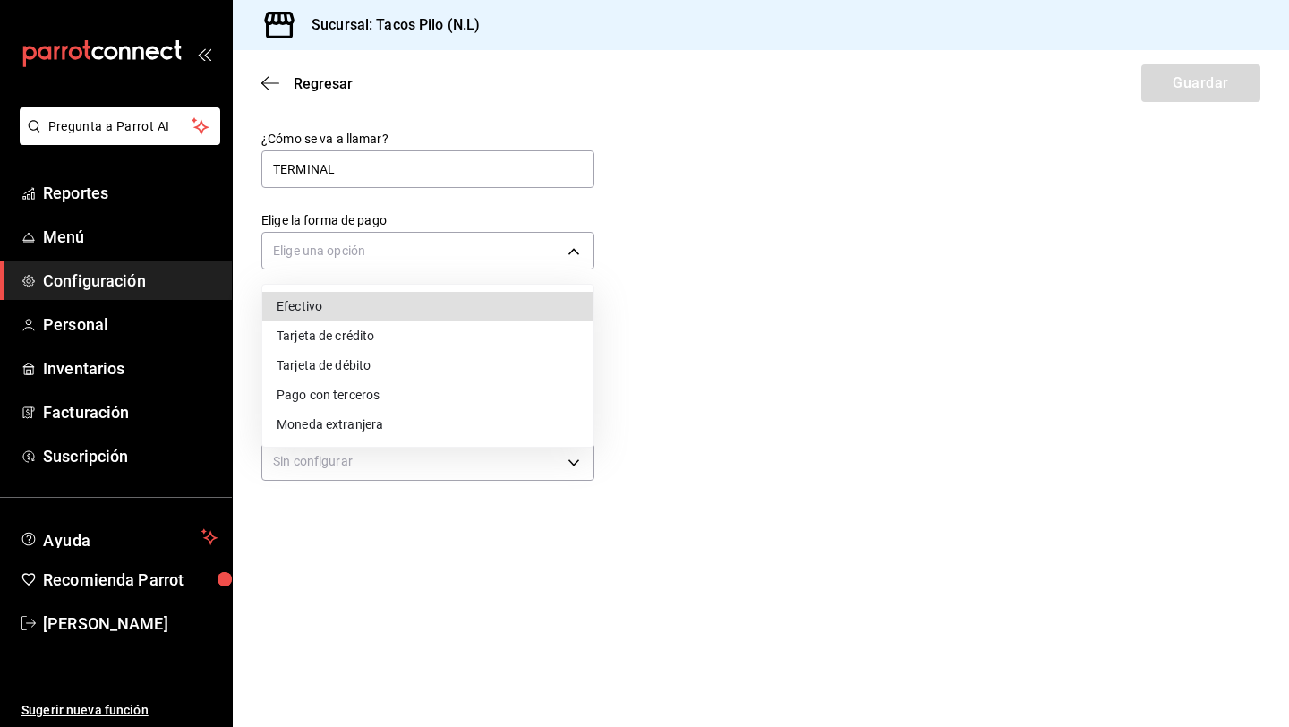
click at [461, 330] on li "Tarjeta de crédito" at bounding box center [427, 336] width 331 height 30
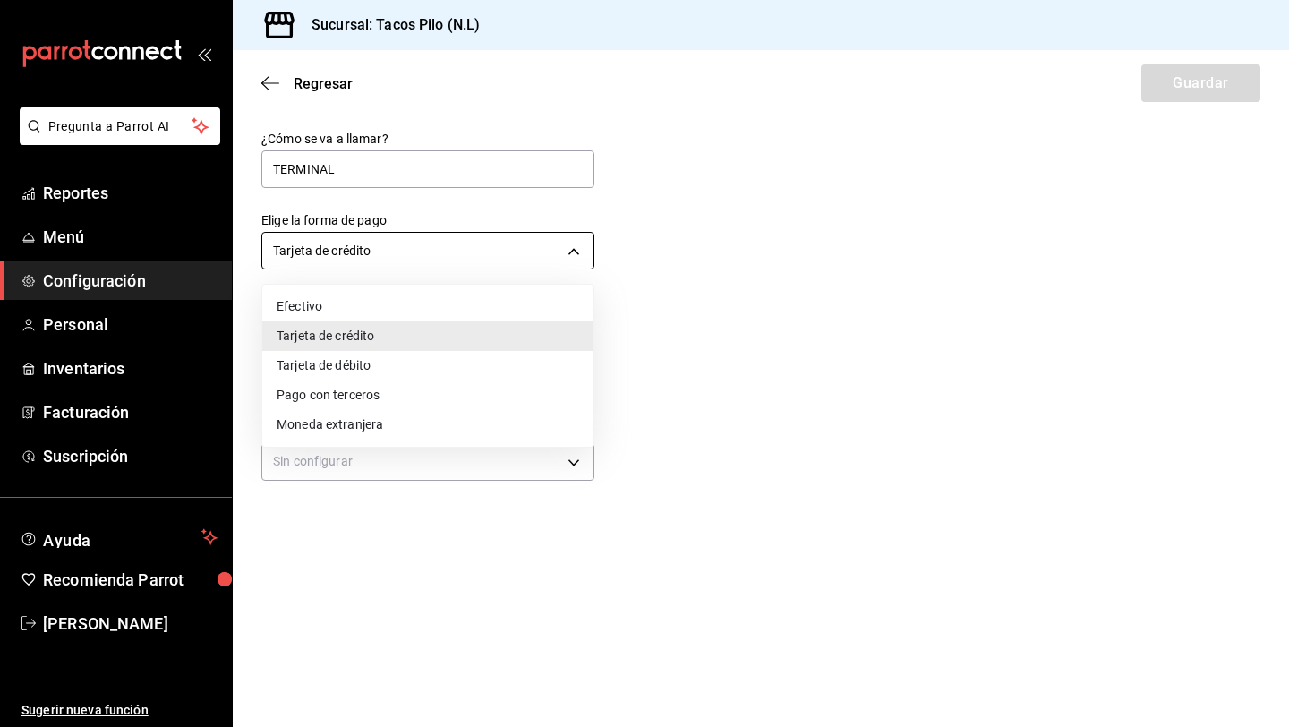
click at [562, 256] on body "Pregunta a Parrot AI Reportes Menú Configuración Personal Inventarios Facturaci…" at bounding box center [644, 363] width 1289 height 727
click at [466, 361] on li "Tarjeta de débito" at bounding box center [427, 366] width 331 height 30
type input "DEBIT_CARD"
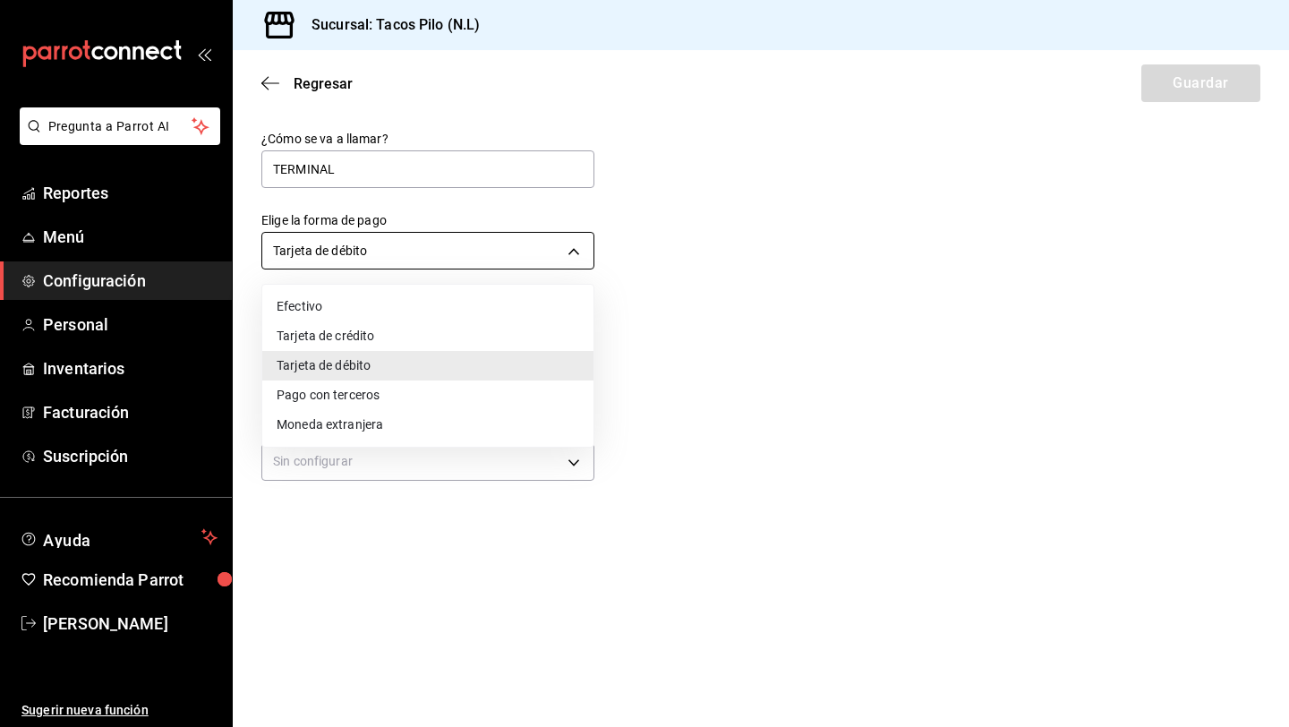
click at [565, 262] on body "Pregunta a Parrot AI Reportes Menú Configuración Personal Inventarios Facturaci…" at bounding box center [644, 363] width 1289 height 727
click at [492, 362] on li "Tarjeta de débito" at bounding box center [427, 366] width 331 height 30
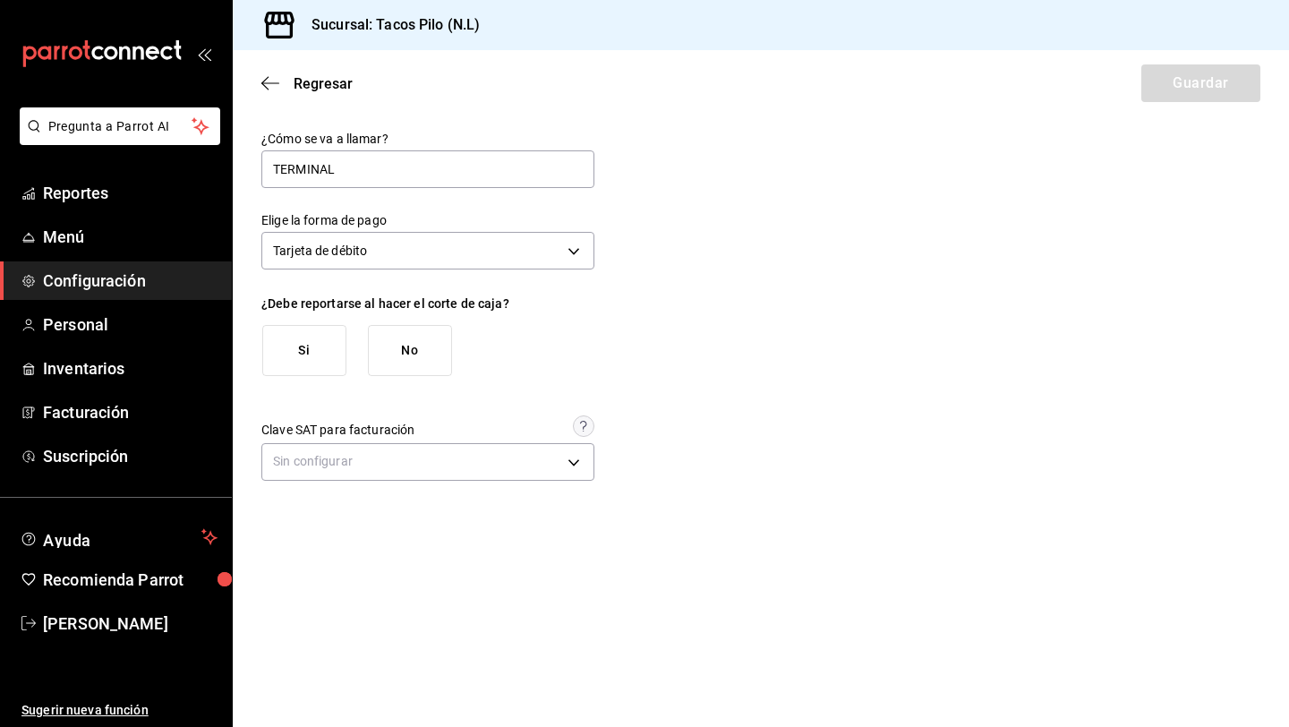
click at [333, 359] on button "Si" at bounding box center [304, 350] width 84 height 51
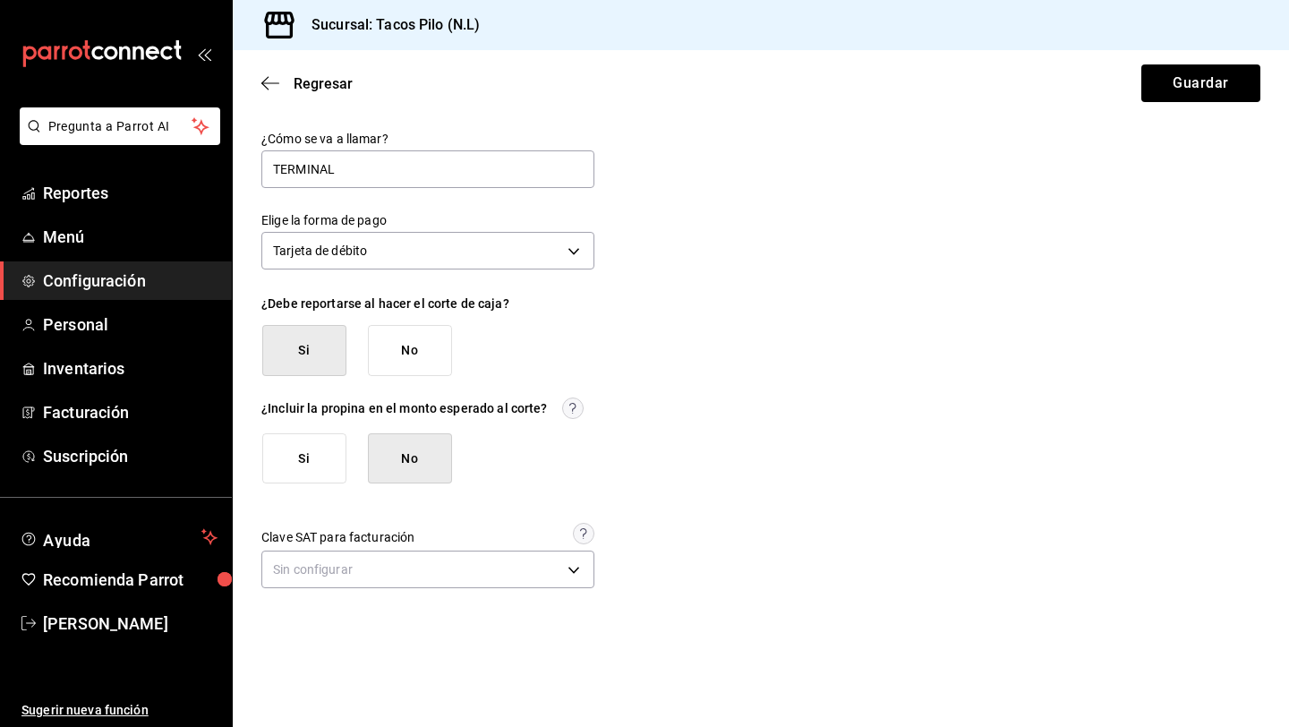
click at [385, 464] on button "No" at bounding box center [410, 458] width 84 height 51
click at [314, 354] on button "Si" at bounding box center [304, 350] width 84 height 51
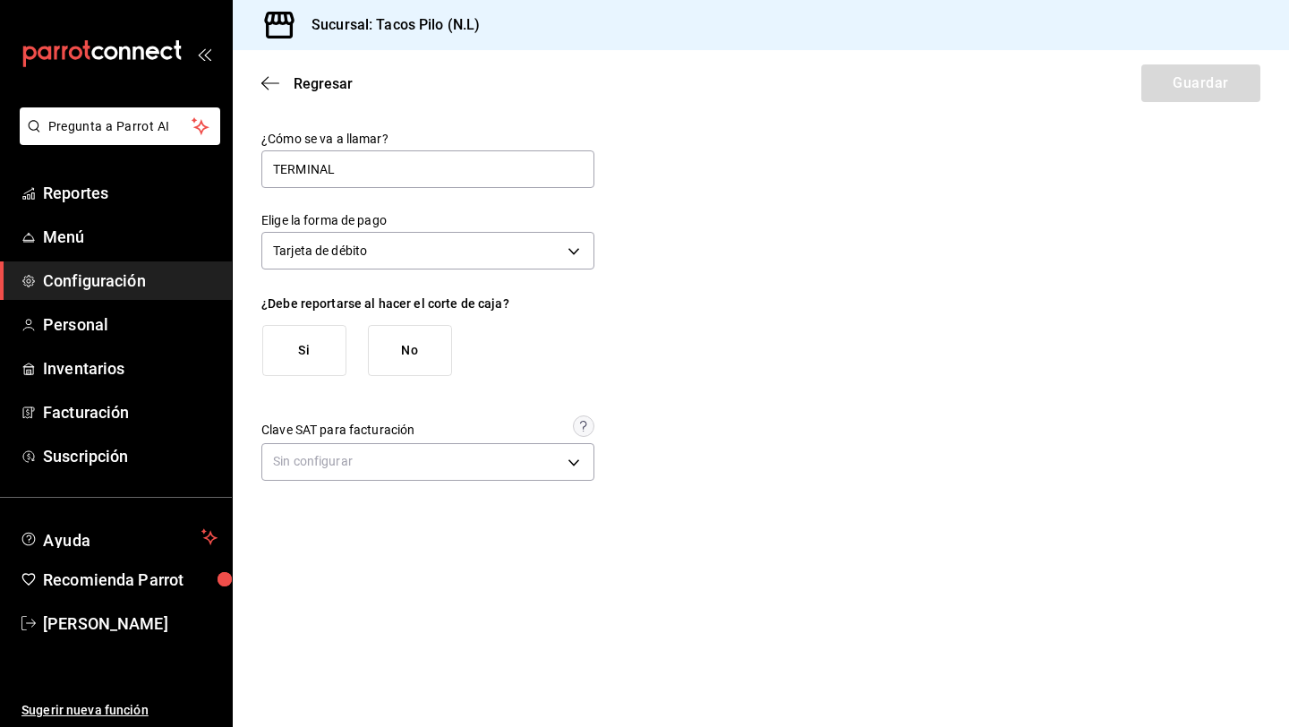
click at [312, 354] on button "Si" at bounding box center [304, 350] width 84 height 51
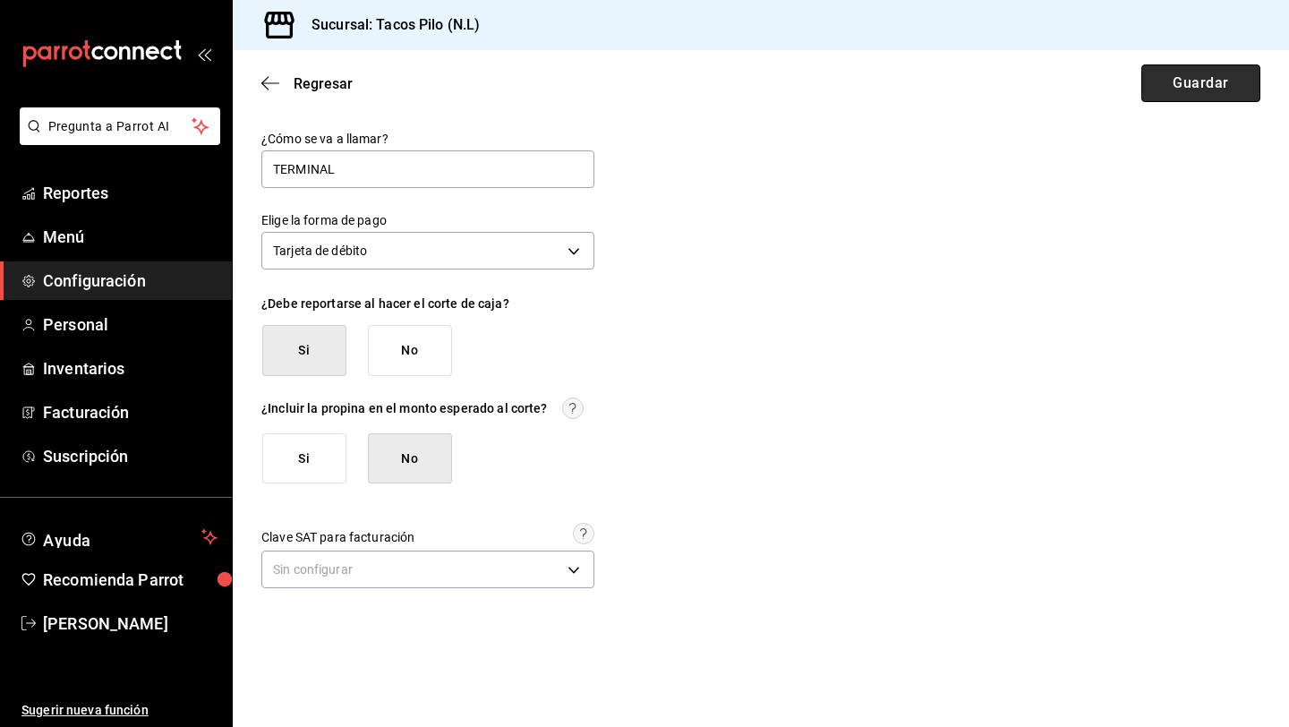
click at [1165, 81] on button "Guardar" at bounding box center [1200, 83] width 119 height 38
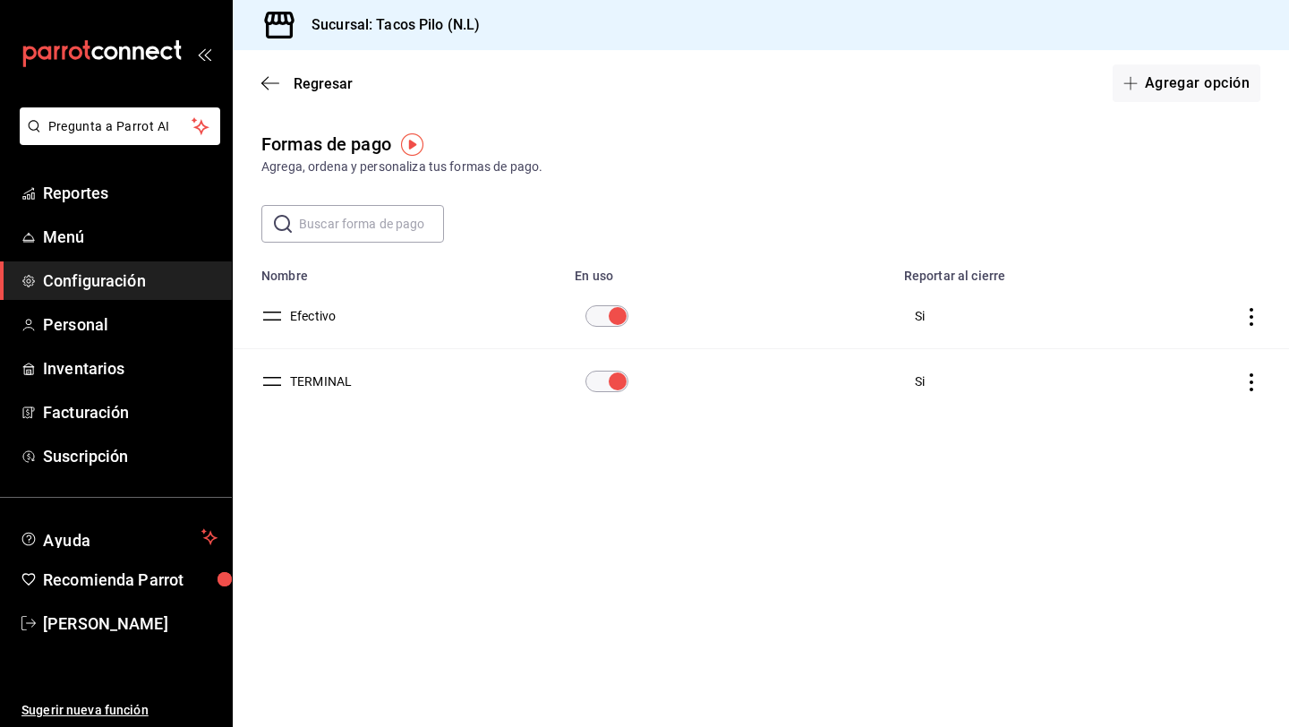
click at [332, 374] on button "TERMINAL" at bounding box center [317, 381] width 69 height 18
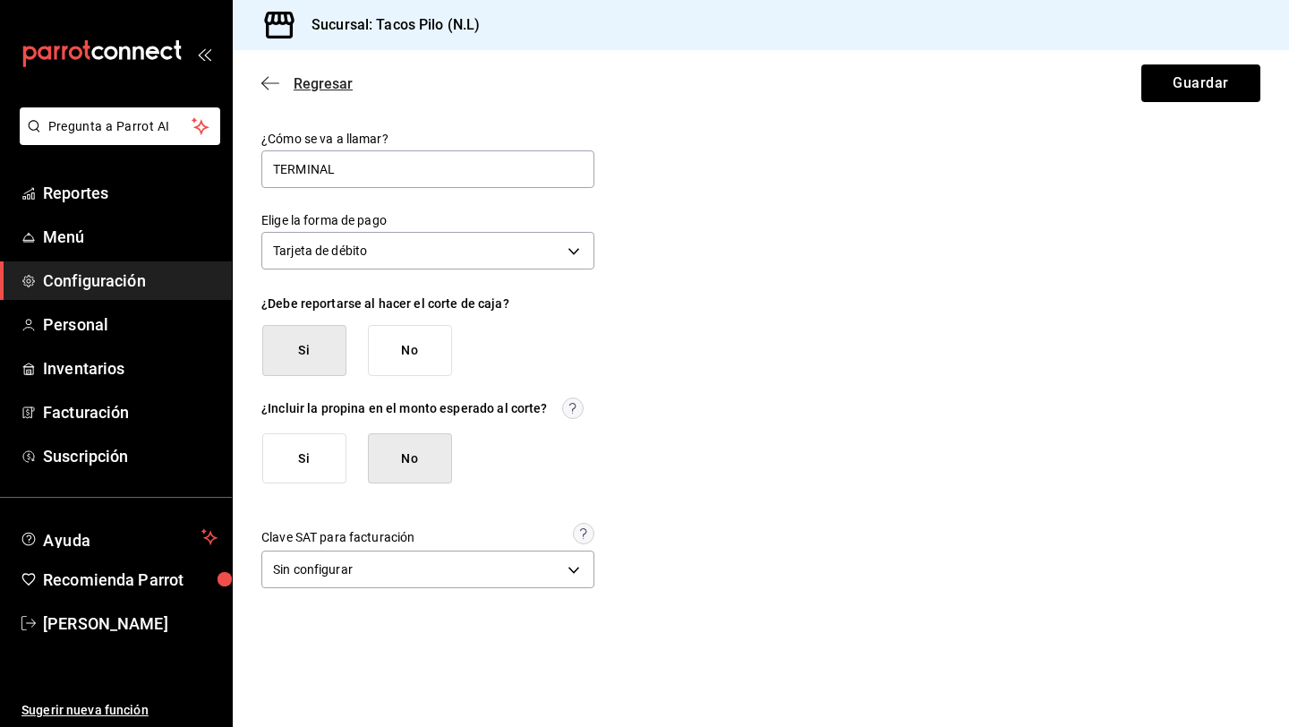
click at [277, 88] on icon "button" at bounding box center [270, 83] width 18 height 16
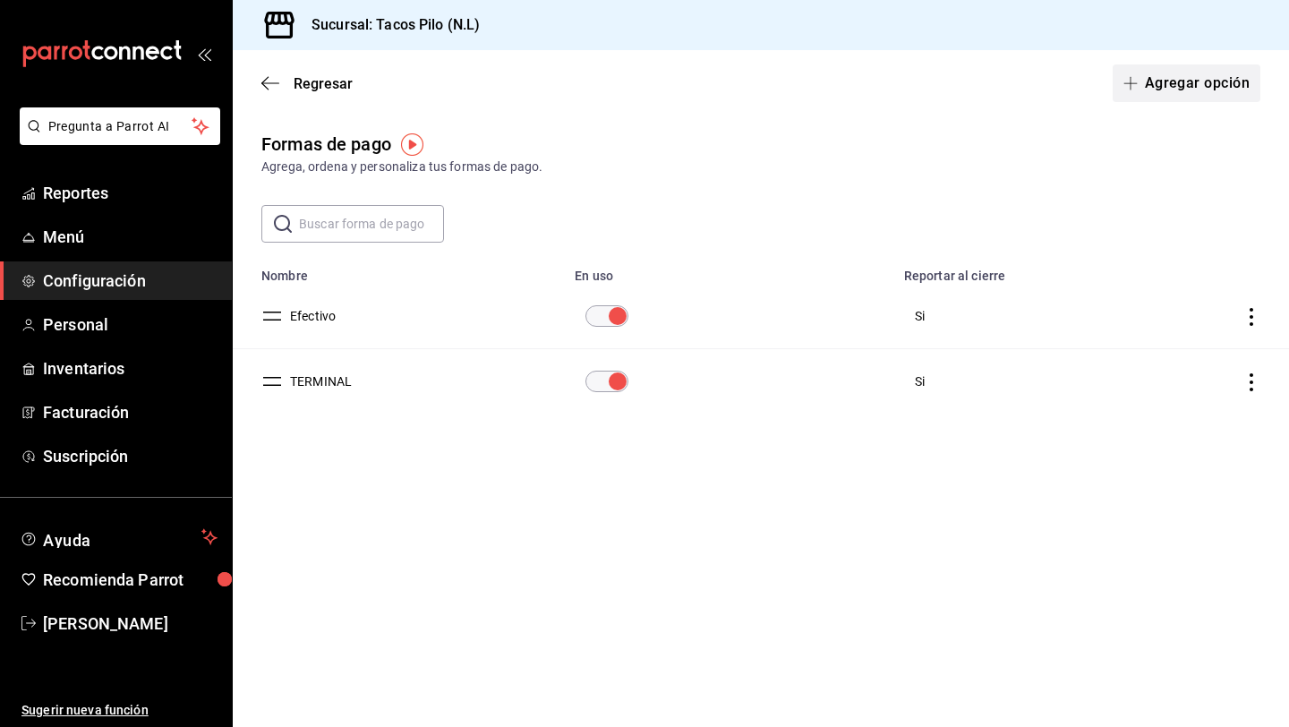
click at [1156, 79] on button "Agregar opción" at bounding box center [1187, 83] width 148 height 38
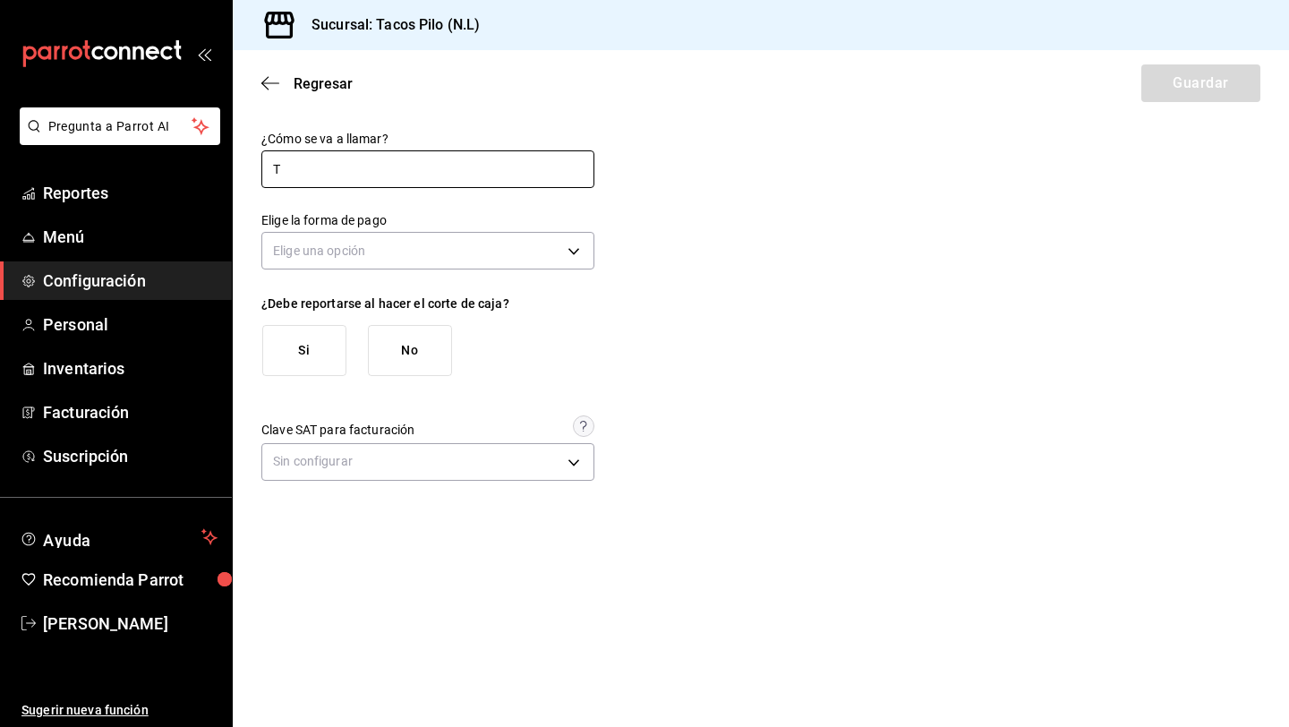
click at [371, 179] on input "T" at bounding box center [427, 169] width 333 height 38
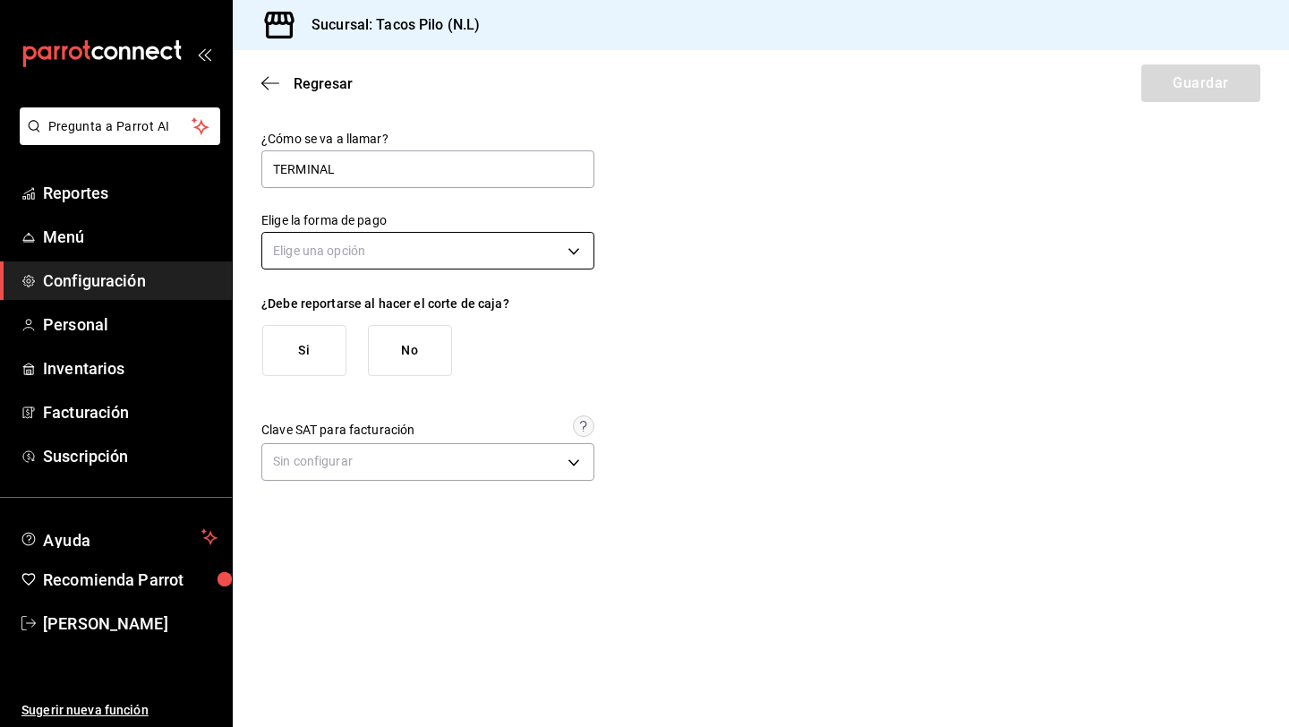
type input "TERMINAL"
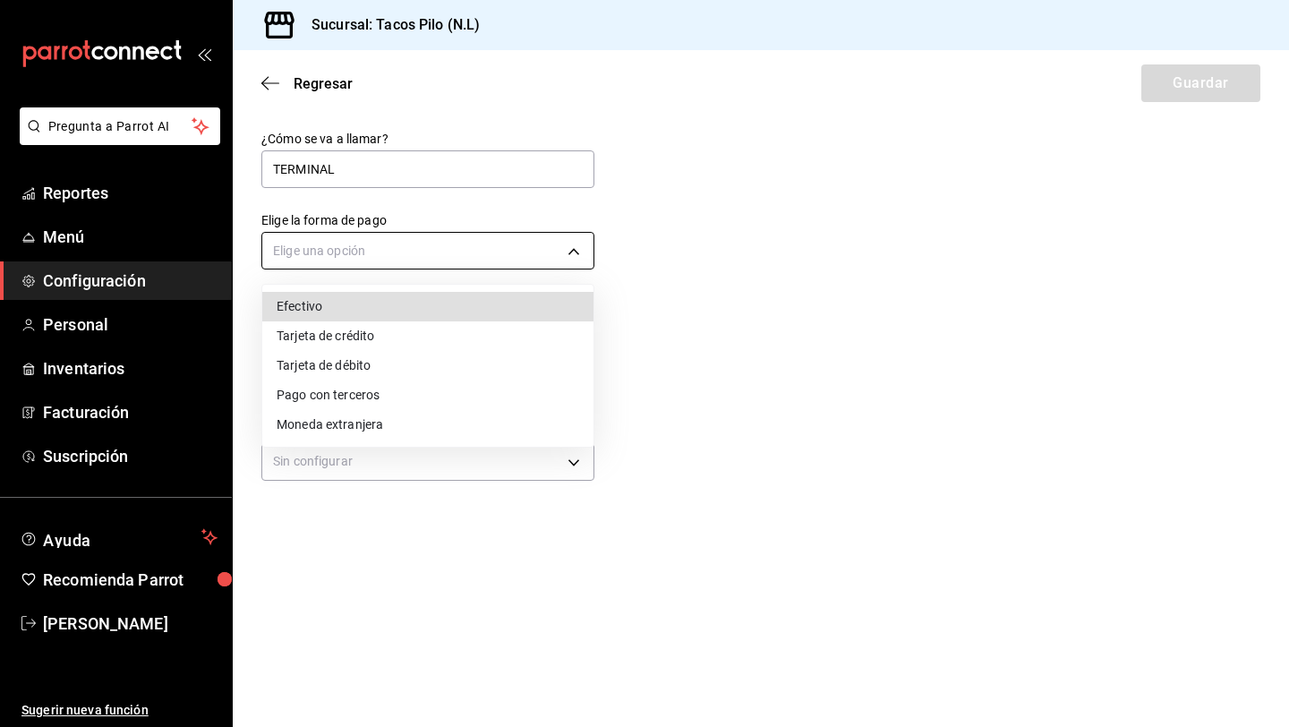
click at [337, 240] on body "Pregunta a Parrot AI Reportes Menú Configuración Personal Inventarios Facturaci…" at bounding box center [644, 363] width 1289 height 727
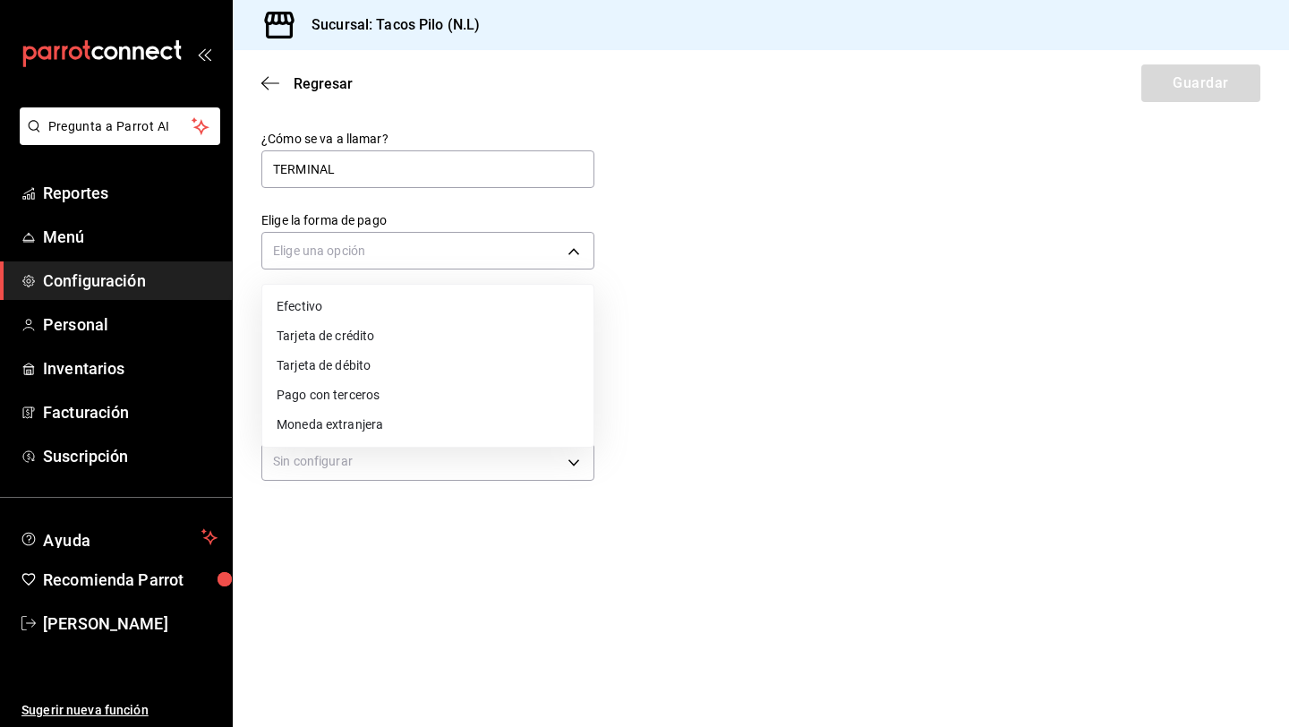
click at [334, 336] on li "Tarjeta de crédito" at bounding box center [427, 336] width 331 height 30
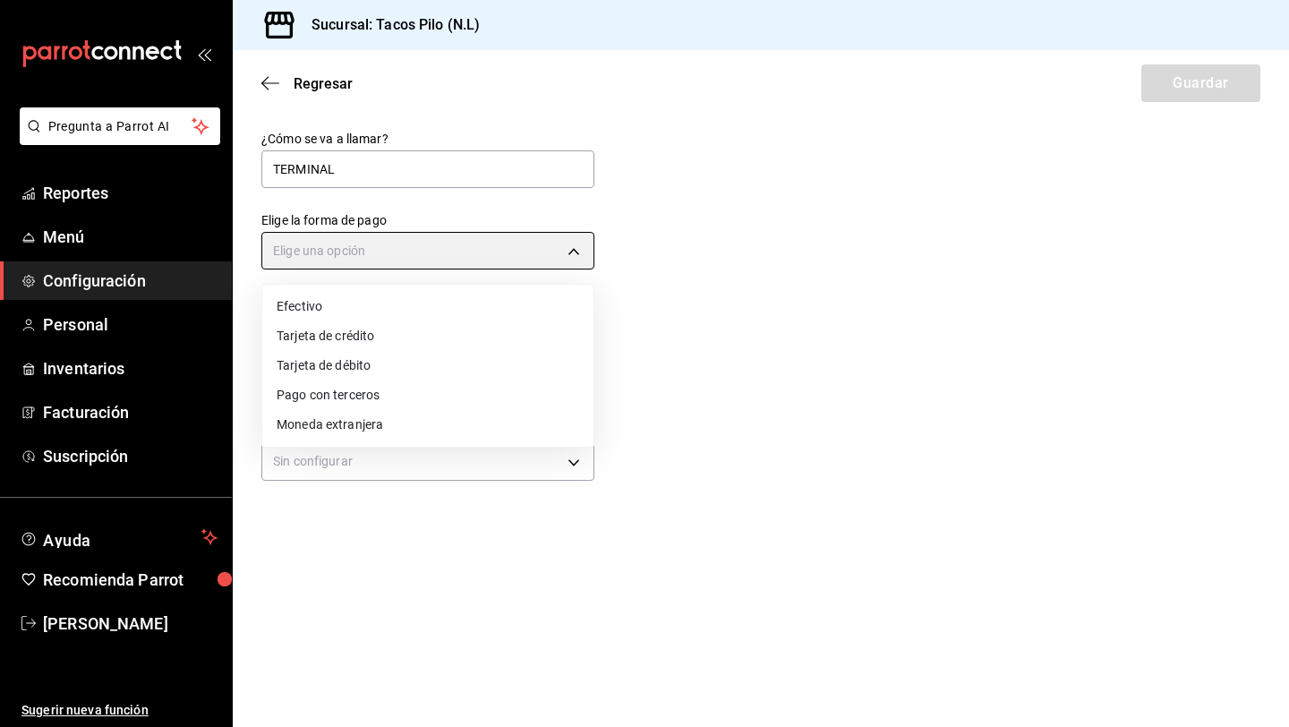
type input "CREDIT_CARD"
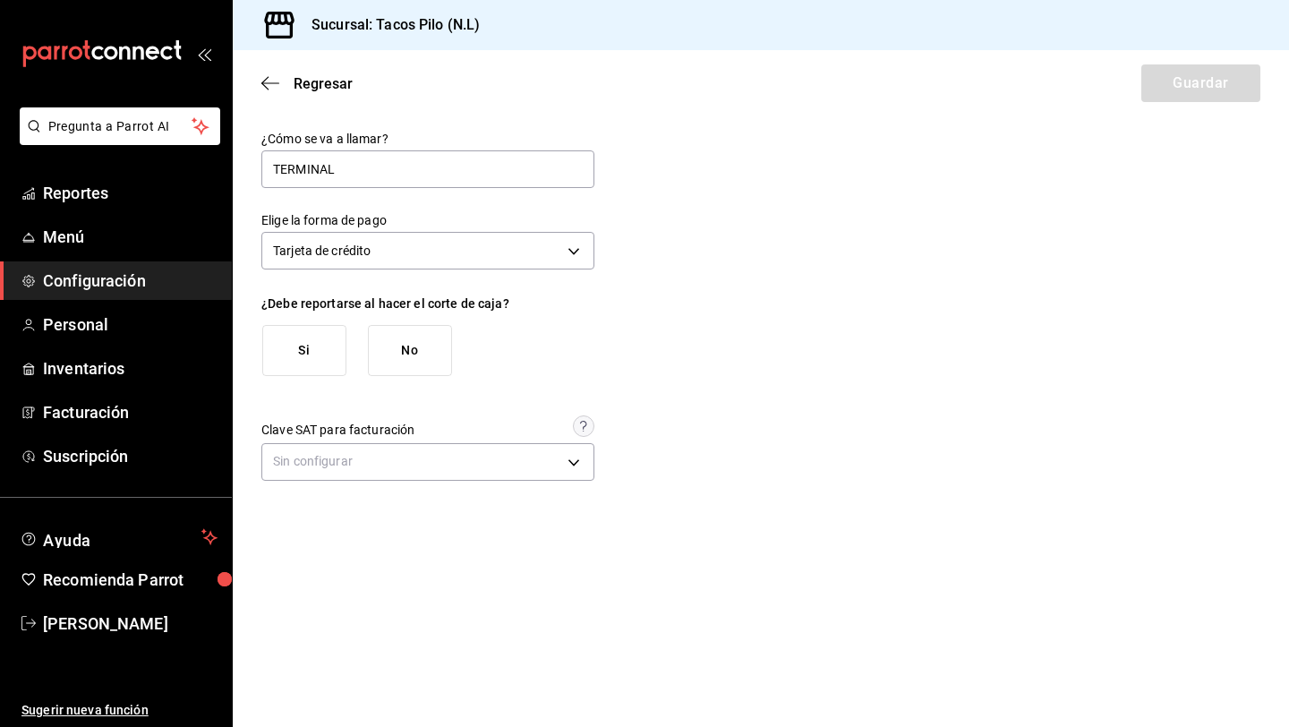
click at [327, 344] on button "Si" at bounding box center [304, 350] width 84 height 51
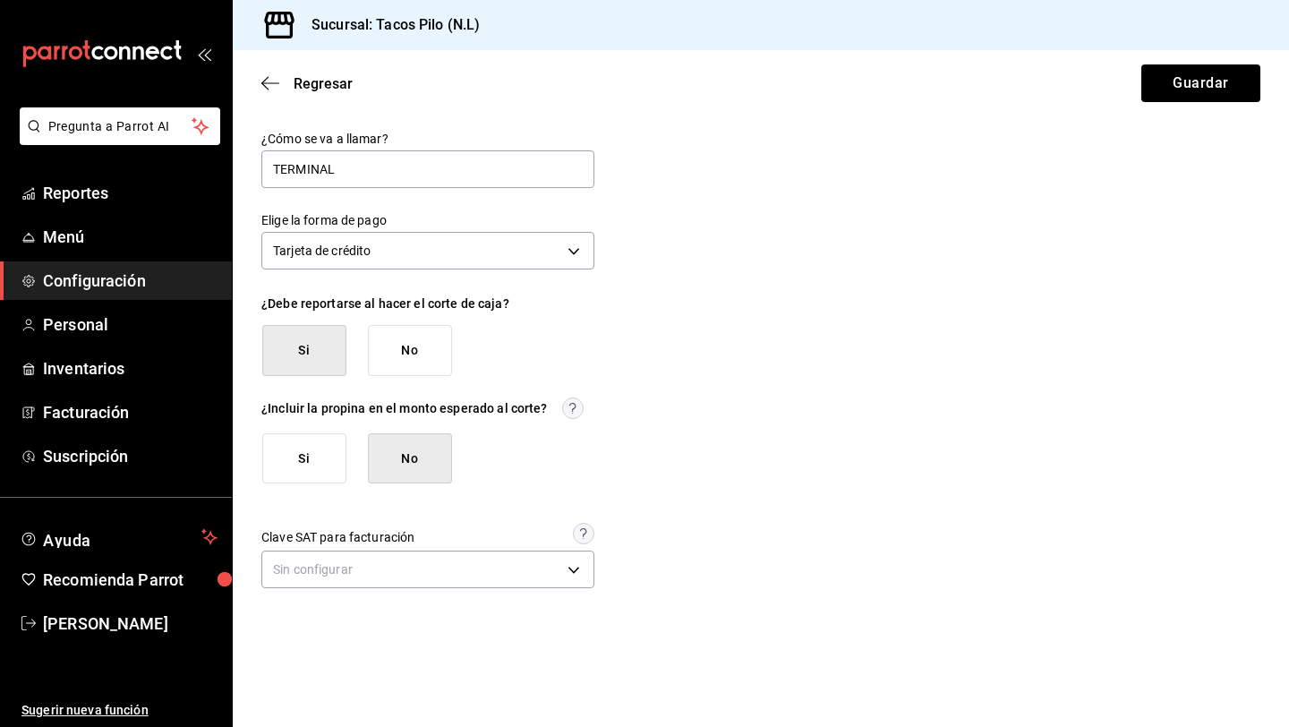
click at [392, 453] on button "No" at bounding box center [410, 458] width 84 height 51
click at [434, 452] on button "No" at bounding box center [410, 458] width 84 height 51
click at [1189, 91] on button "Guardar" at bounding box center [1200, 83] width 119 height 38
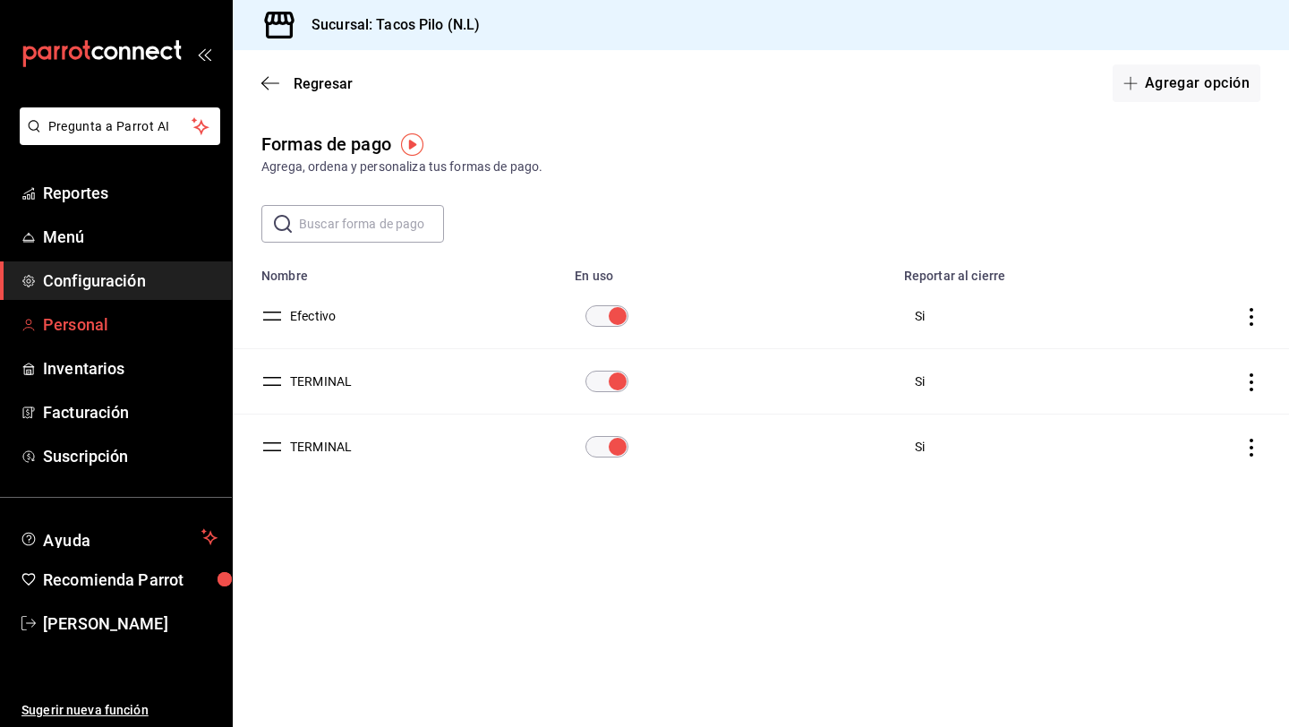
click at [123, 335] on span "Personal" at bounding box center [130, 324] width 175 height 24
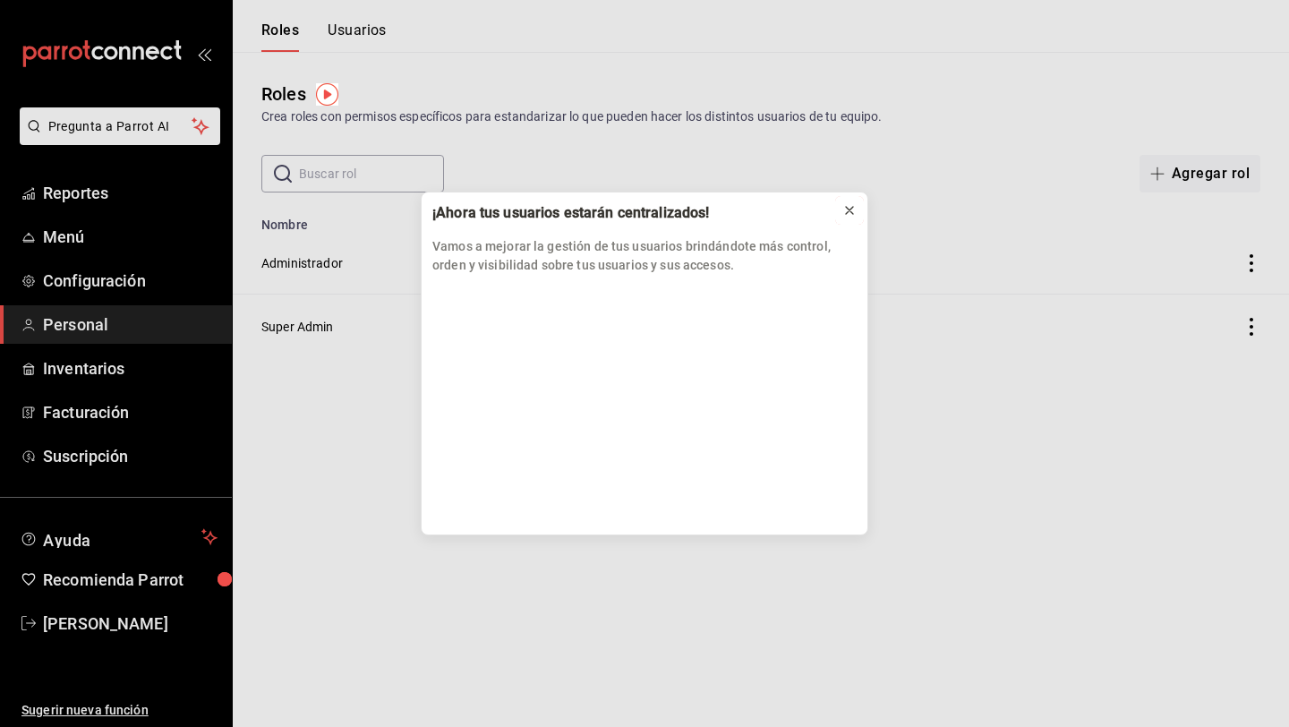
click at [850, 216] on icon at bounding box center [849, 210] width 14 height 14
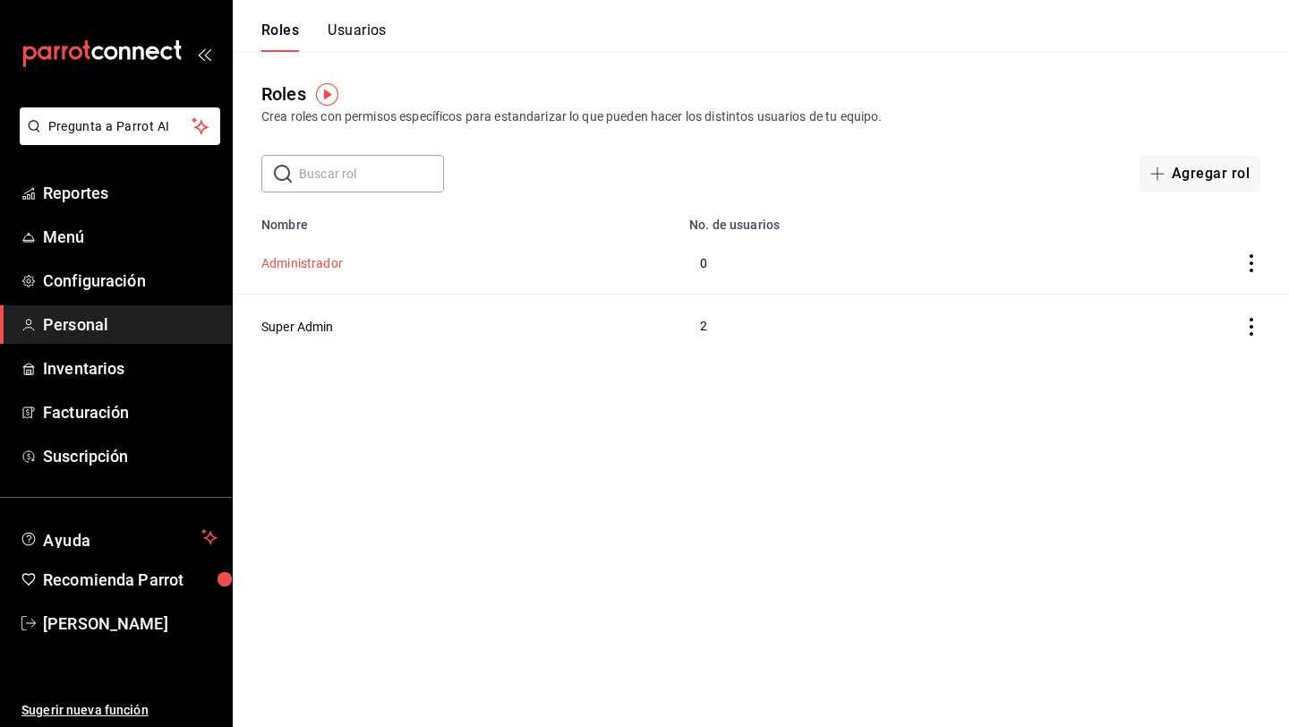
click at [325, 267] on button "Administrador" at bounding box center [301, 263] width 81 height 18
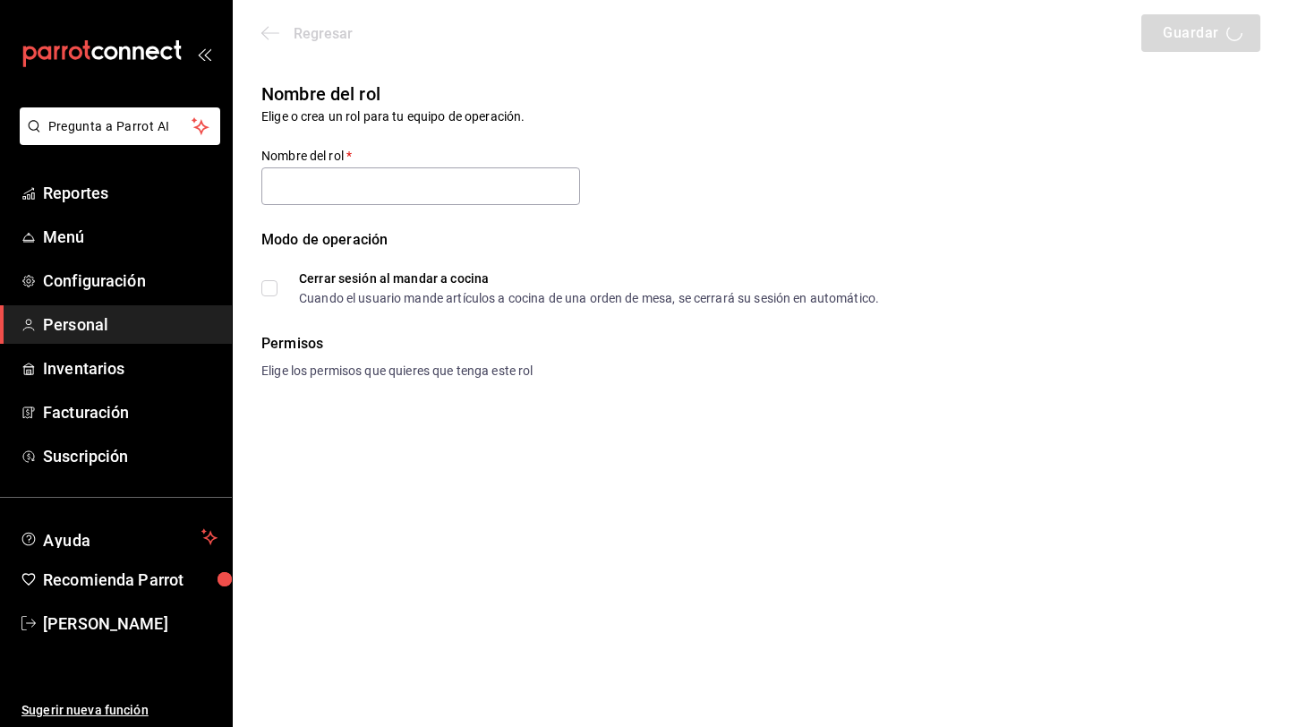
type input "Administrador"
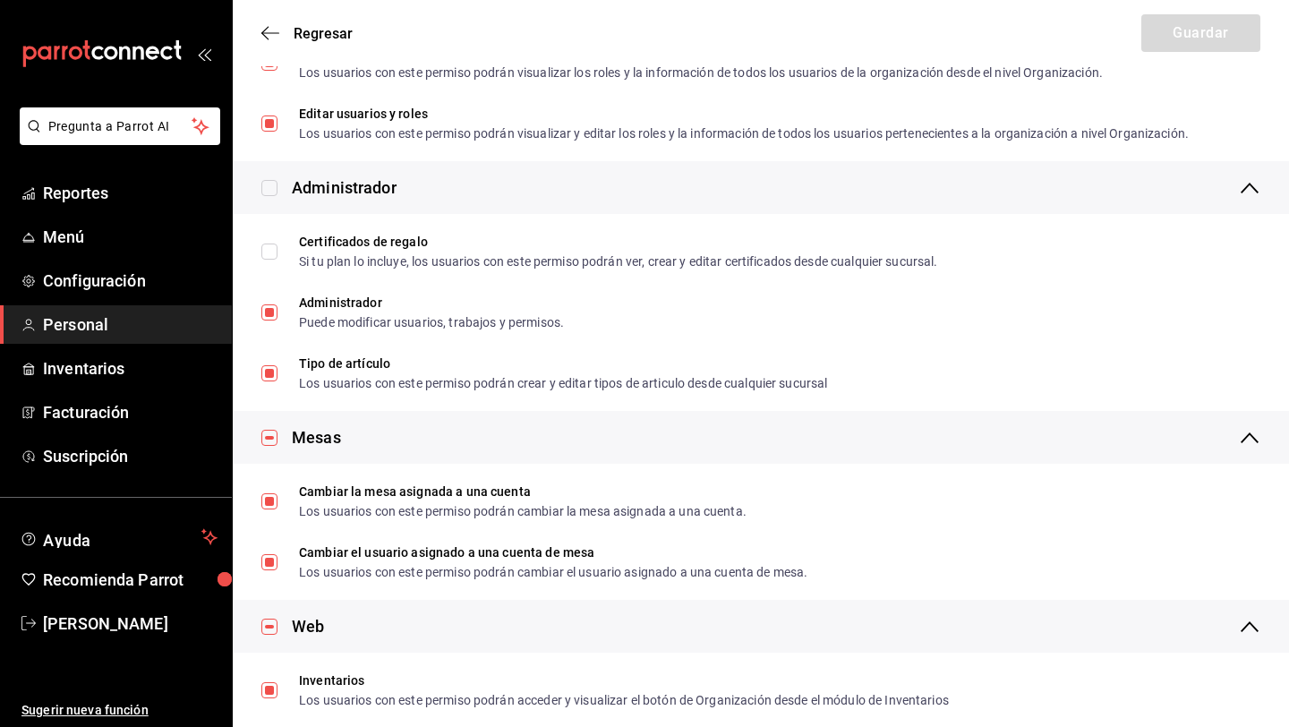
scroll to position [488, 0]
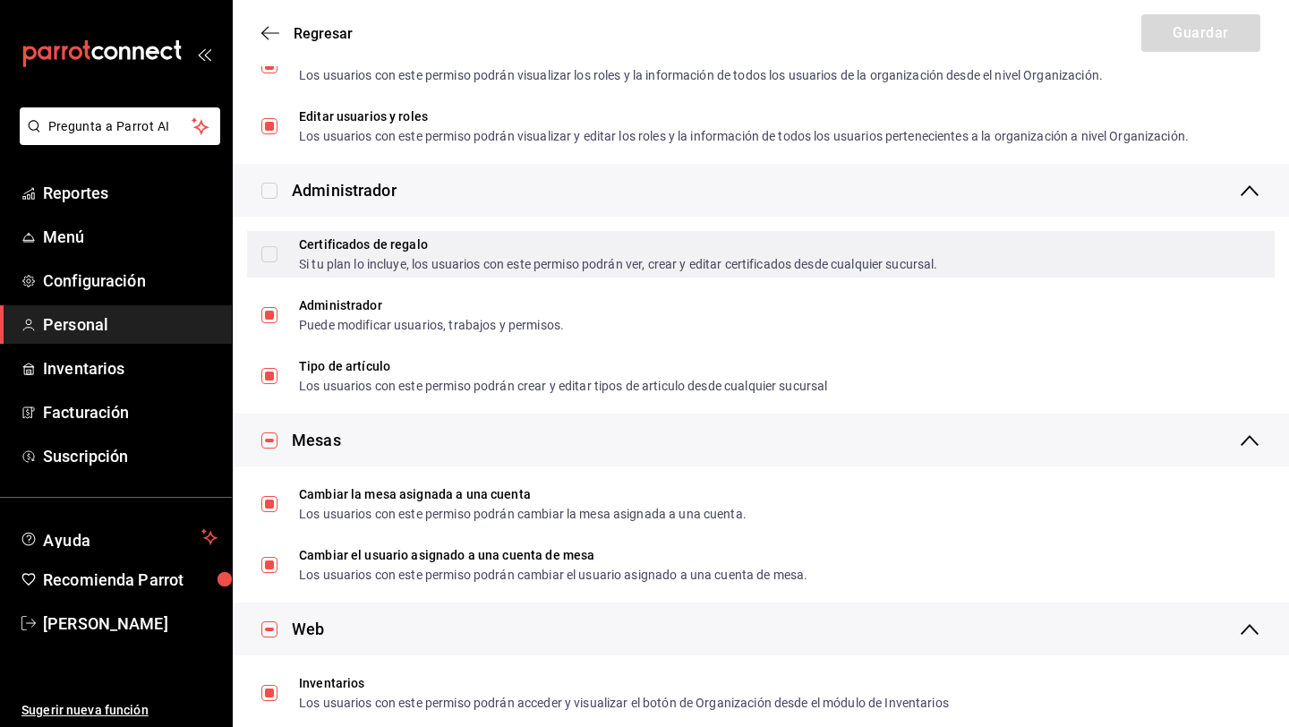
click at [269, 257] on input "Certificados de regalo Si tu plan lo incluye, los usuarios con este permiso pod…" at bounding box center [269, 254] width 16 height 16
checkbox input "true"
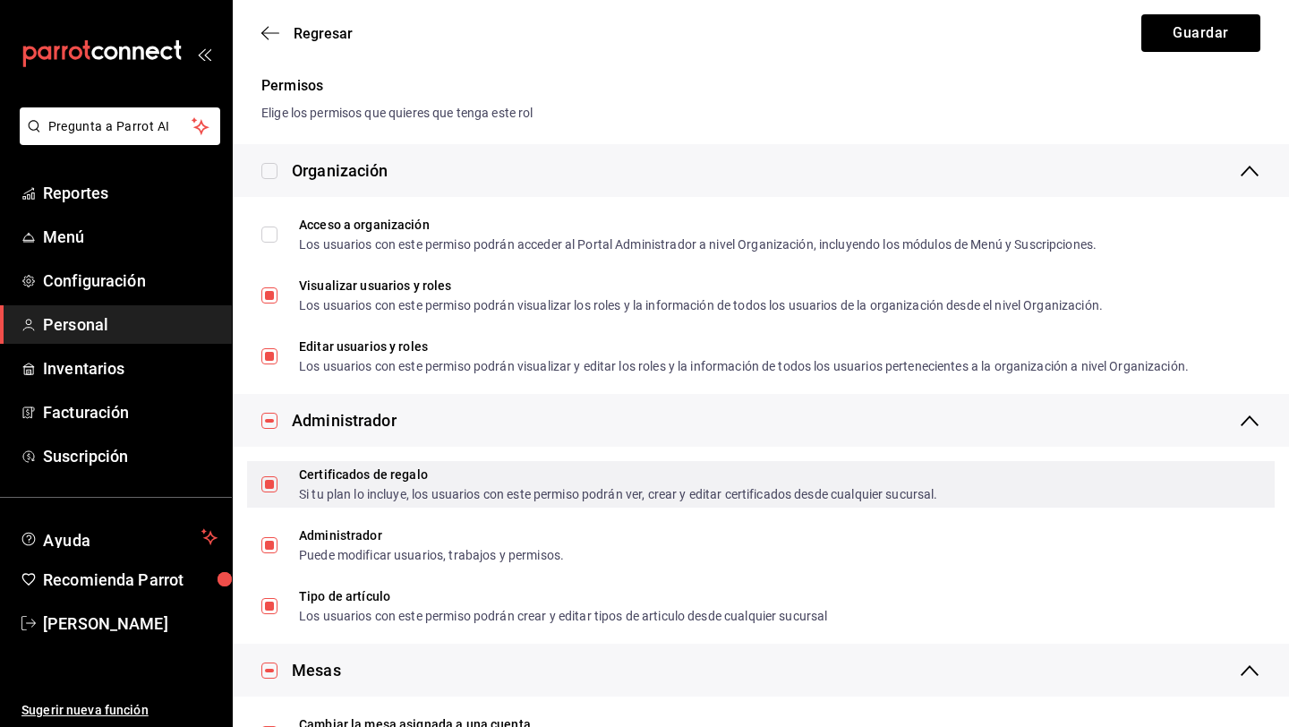
scroll to position [253, 0]
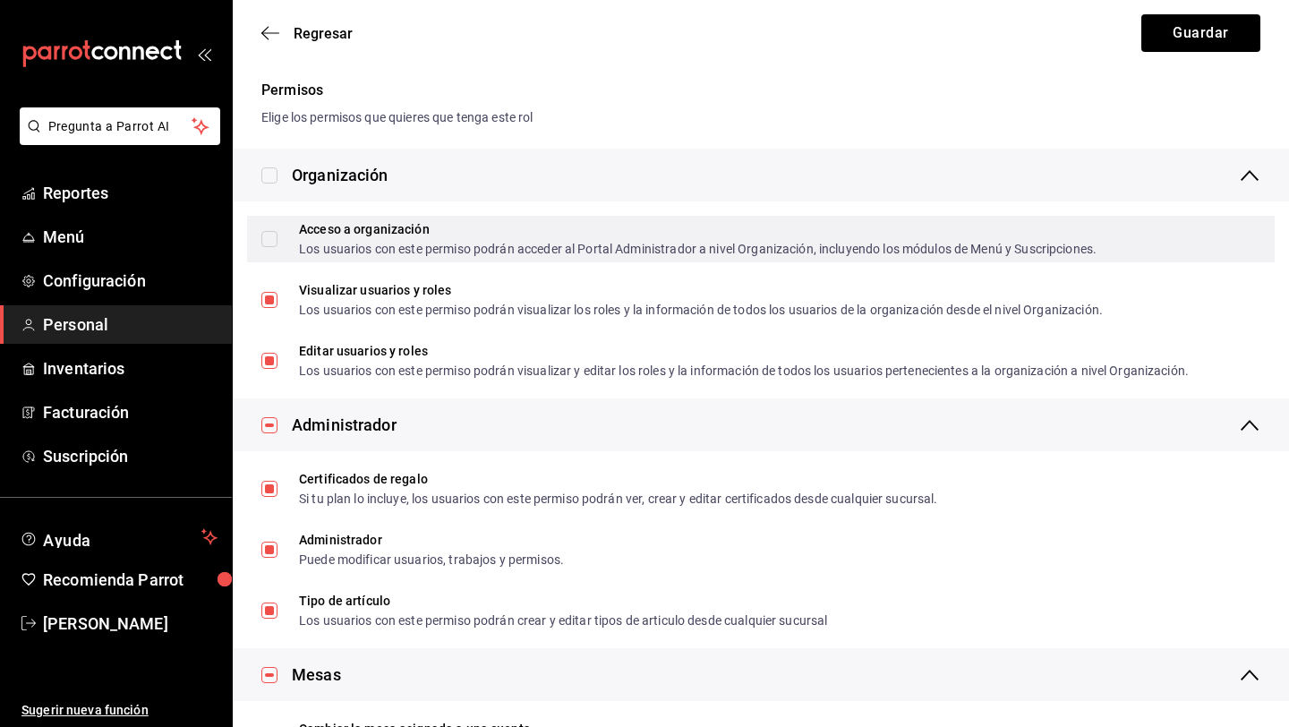
click at [269, 237] on input "Acceso a organización Los usuarios con este permiso podrán acceder al Portal Ad…" at bounding box center [269, 239] width 16 height 16
checkbox input "true"
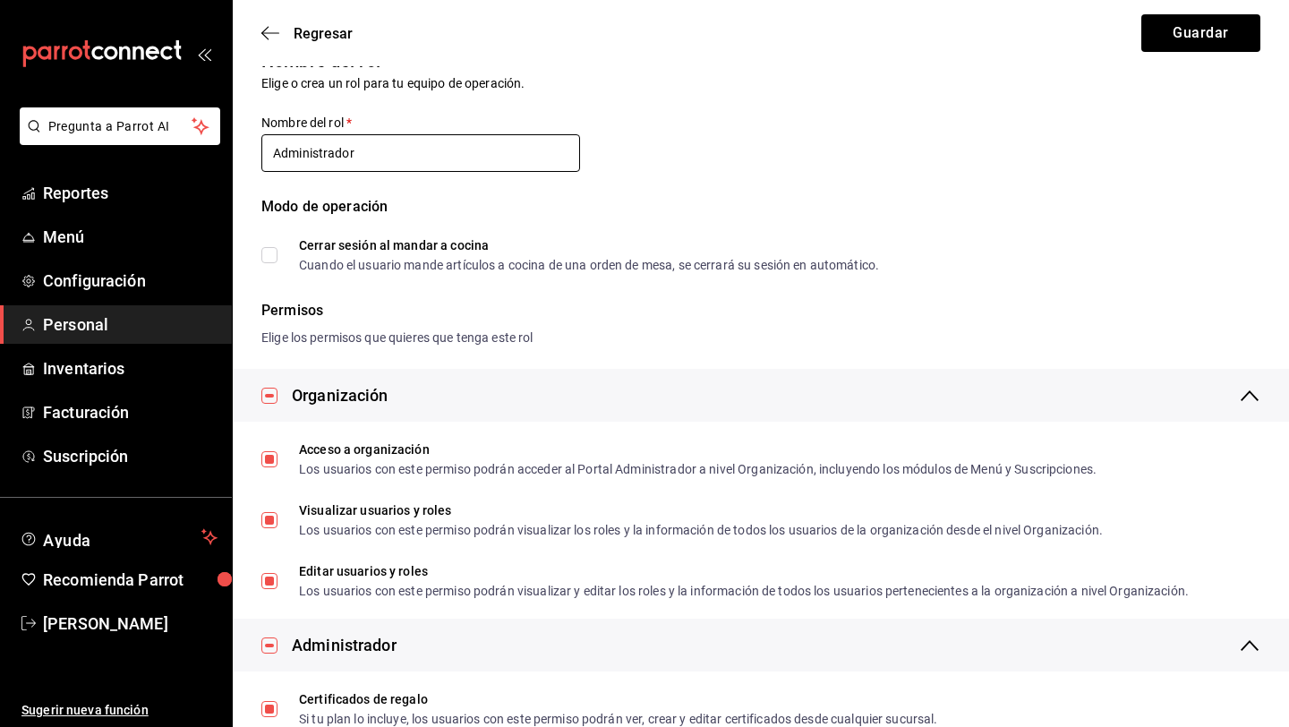
scroll to position [0, 0]
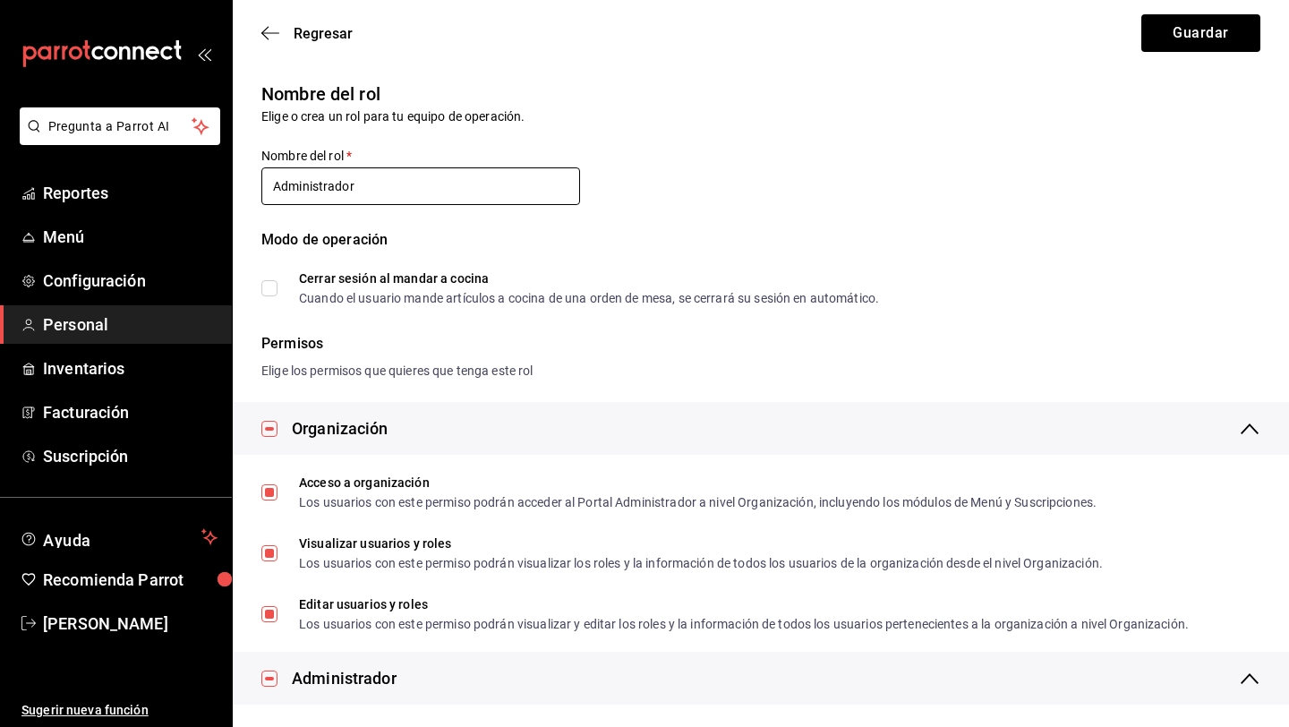
click at [392, 191] on input "Administrador" at bounding box center [420, 186] width 319 height 38
type input "A"
type input "CECI"
click at [1164, 41] on button "Guardar" at bounding box center [1200, 33] width 119 height 38
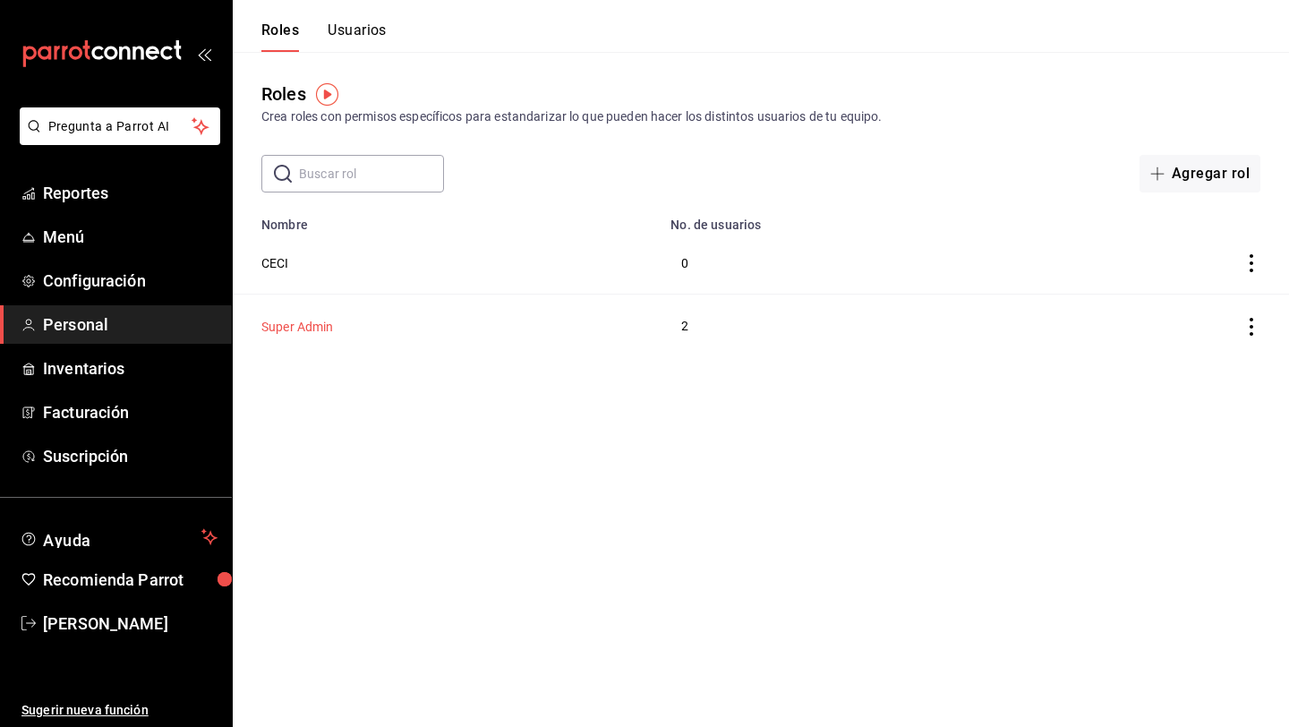
click at [313, 330] on button "Super Admin" at bounding box center [297, 327] width 73 height 18
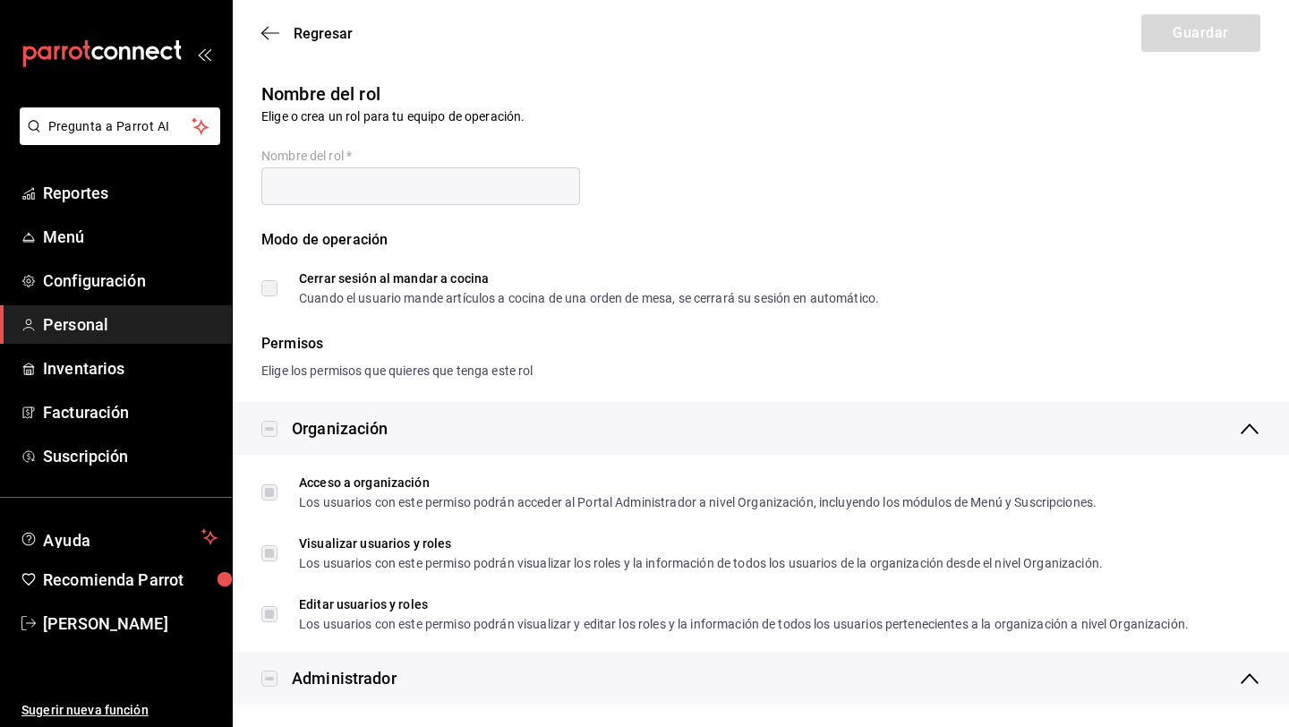
type input "Super Admin"
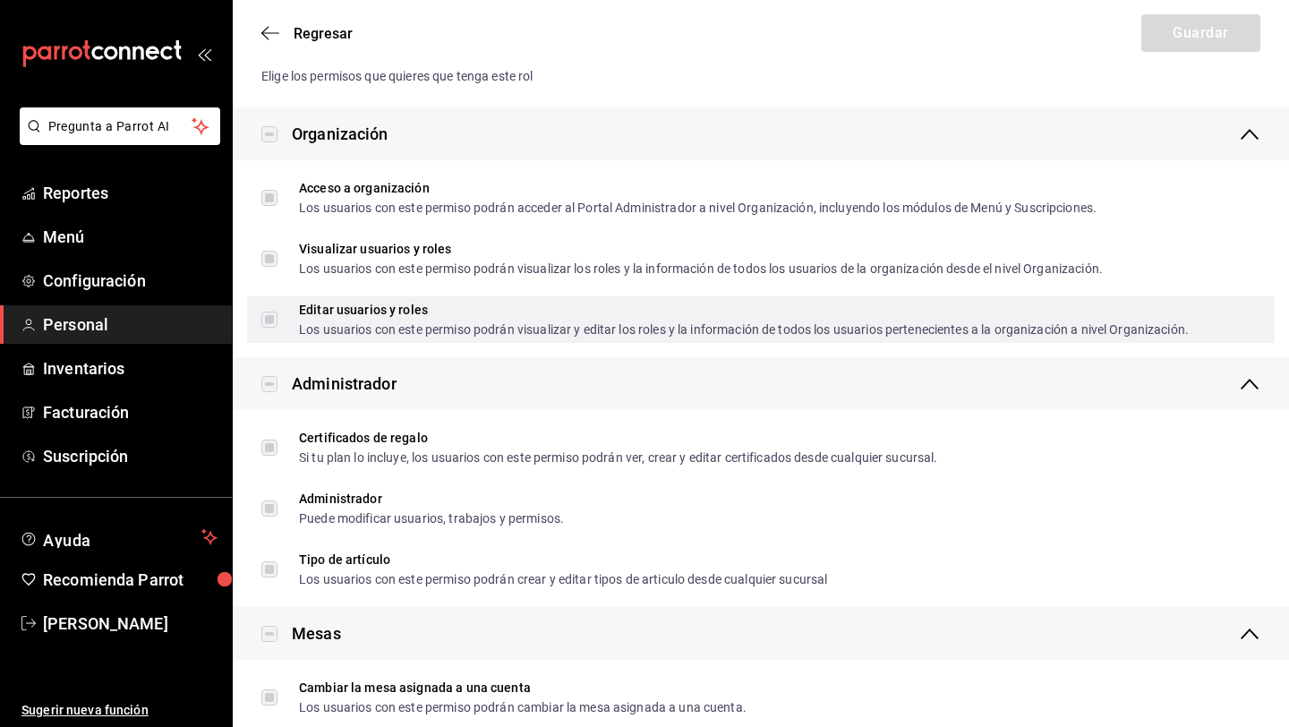
scroll to position [325, 0]
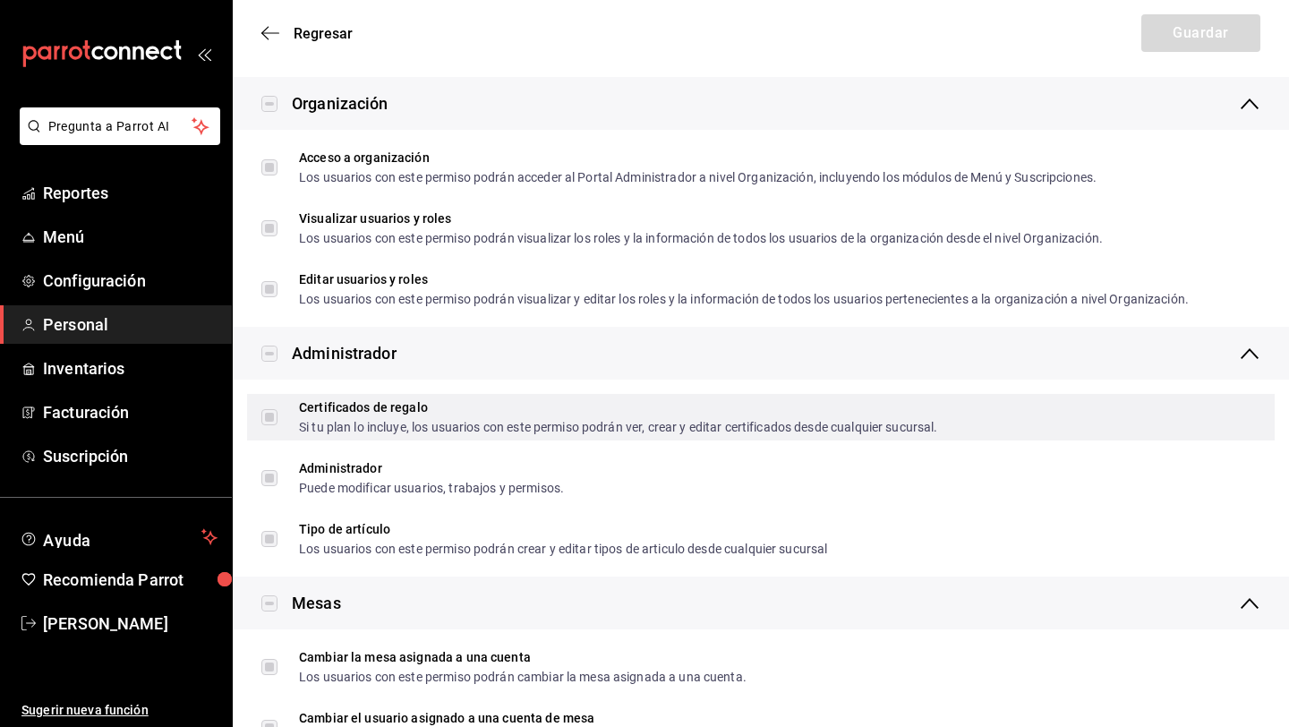
click at [272, 419] on label "Certificados de regalo Si tu plan lo incluye, los usuarios con este permiso pod…" at bounding box center [599, 417] width 677 height 32
click at [271, 419] on label "Certificados de regalo Si tu plan lo incluye, los usuarios con este permiso pod…" at bounding box center [599, 417] width 677 height 32
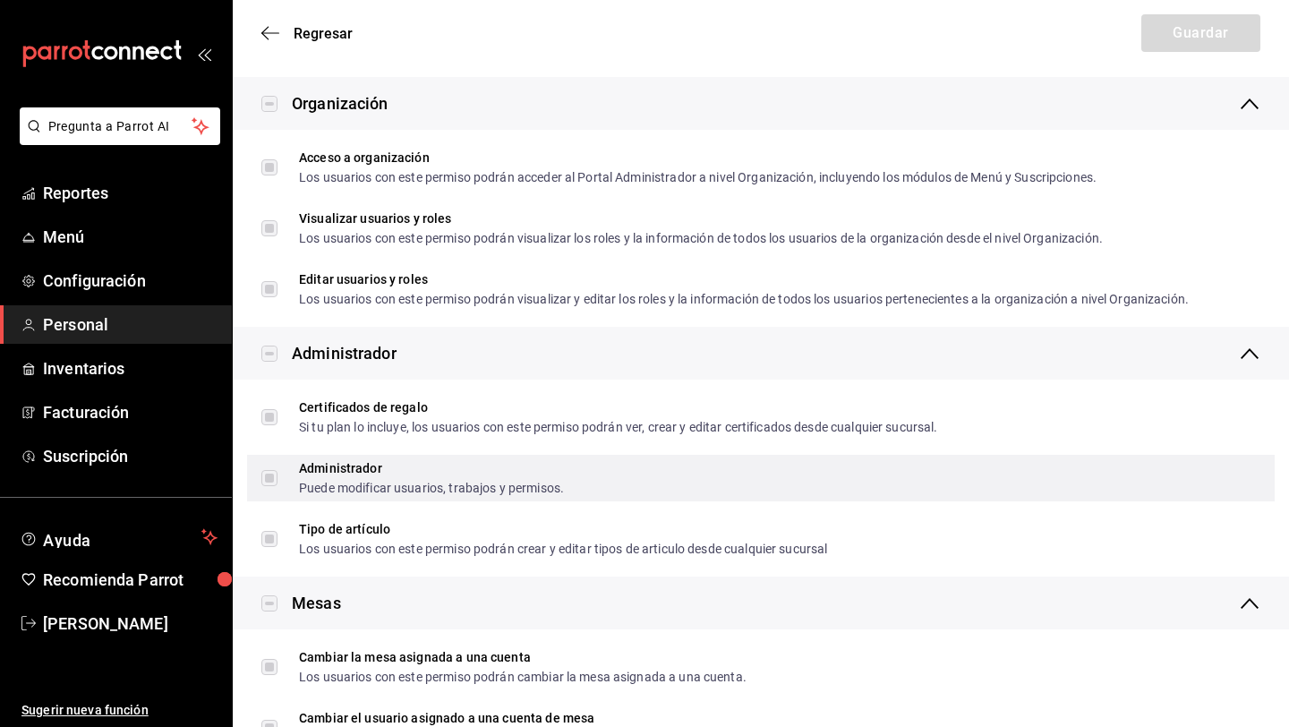
click at [262, 483] on label "Administrador Puede modificar usuarios, trabajos y permisos." at bounding box center [412, 478] width 303 height 32
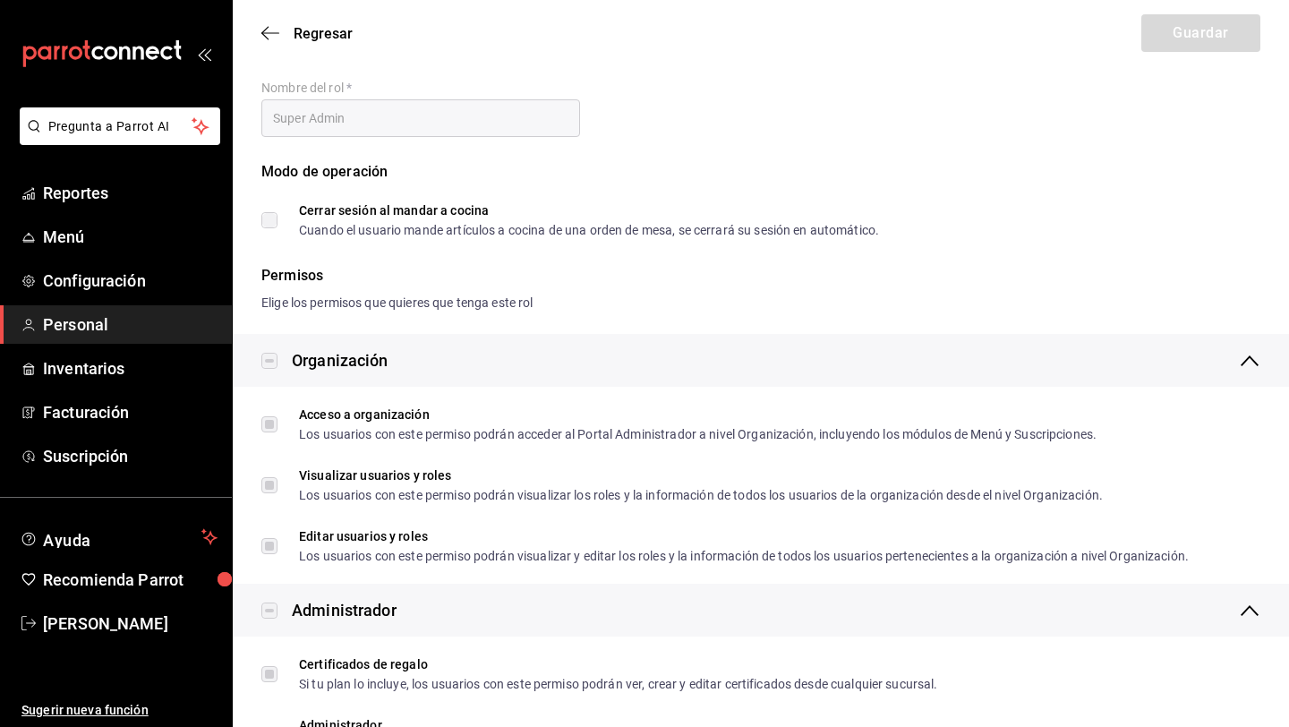
scroll to position [0, 0]
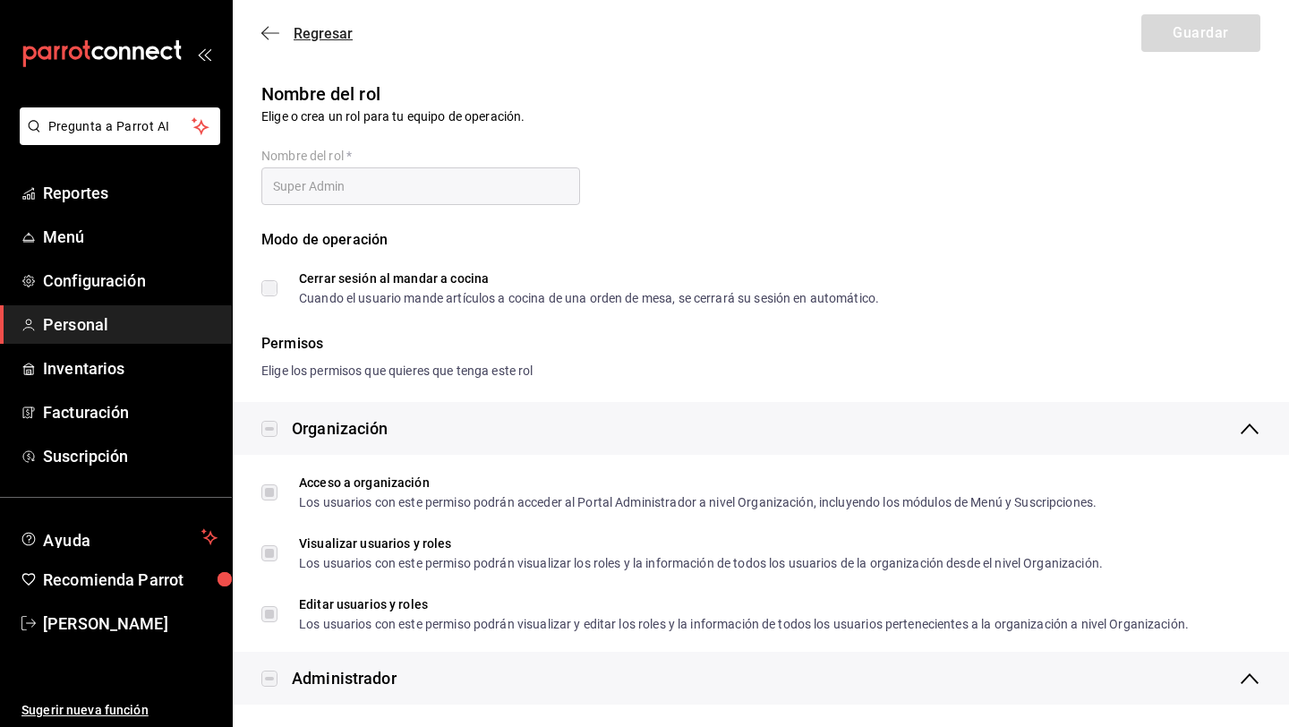
click at [271, 27] on icon "button" at bounding box center [270, 33] width 18 height 16
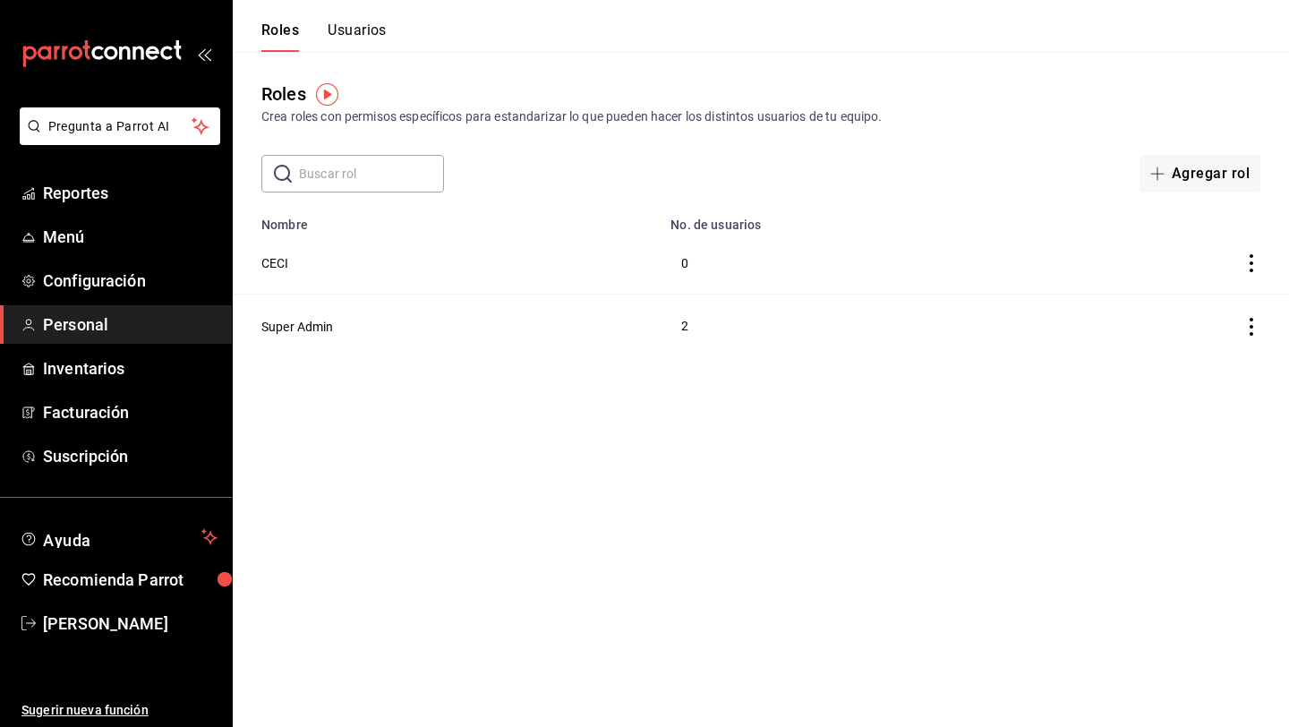
click at [318, 167] on input "text" at bounding box center [371, 174] width 145 height 36
click at [1156, 175] on icon "button" at bounding box center [1157, 174] width 14 height 14
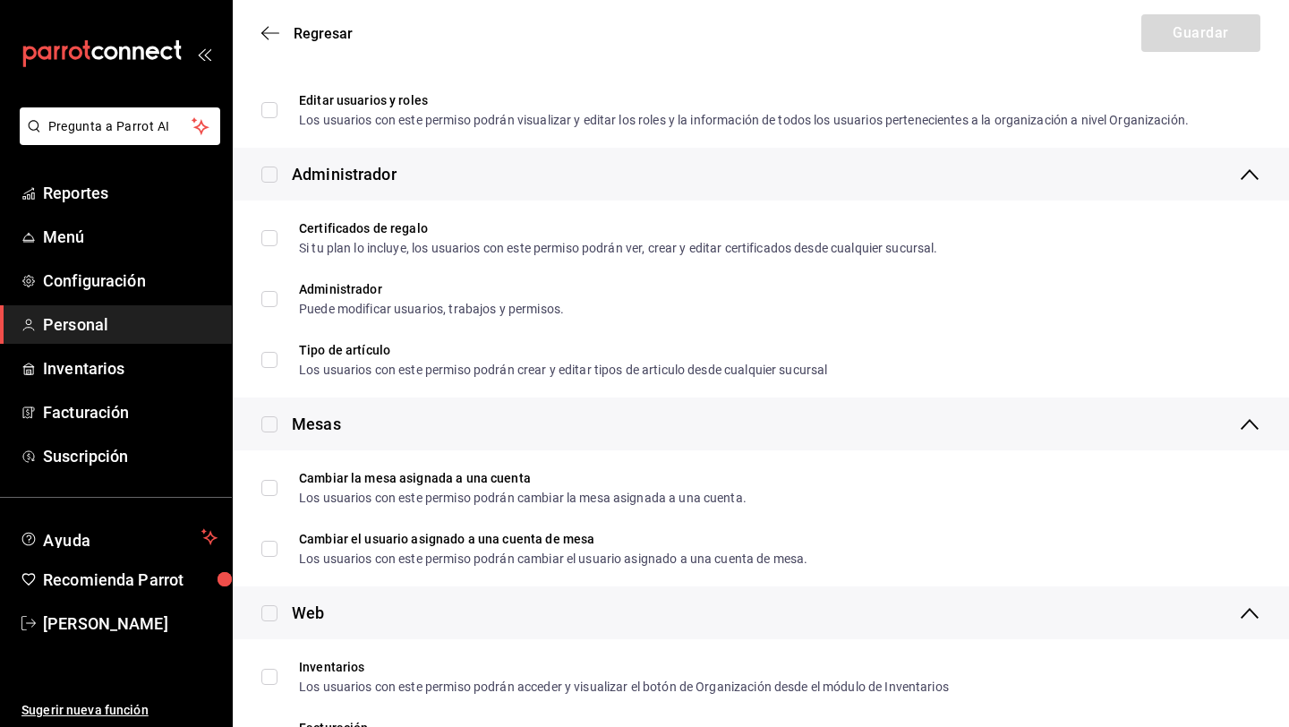
scroll to position [505, 0]
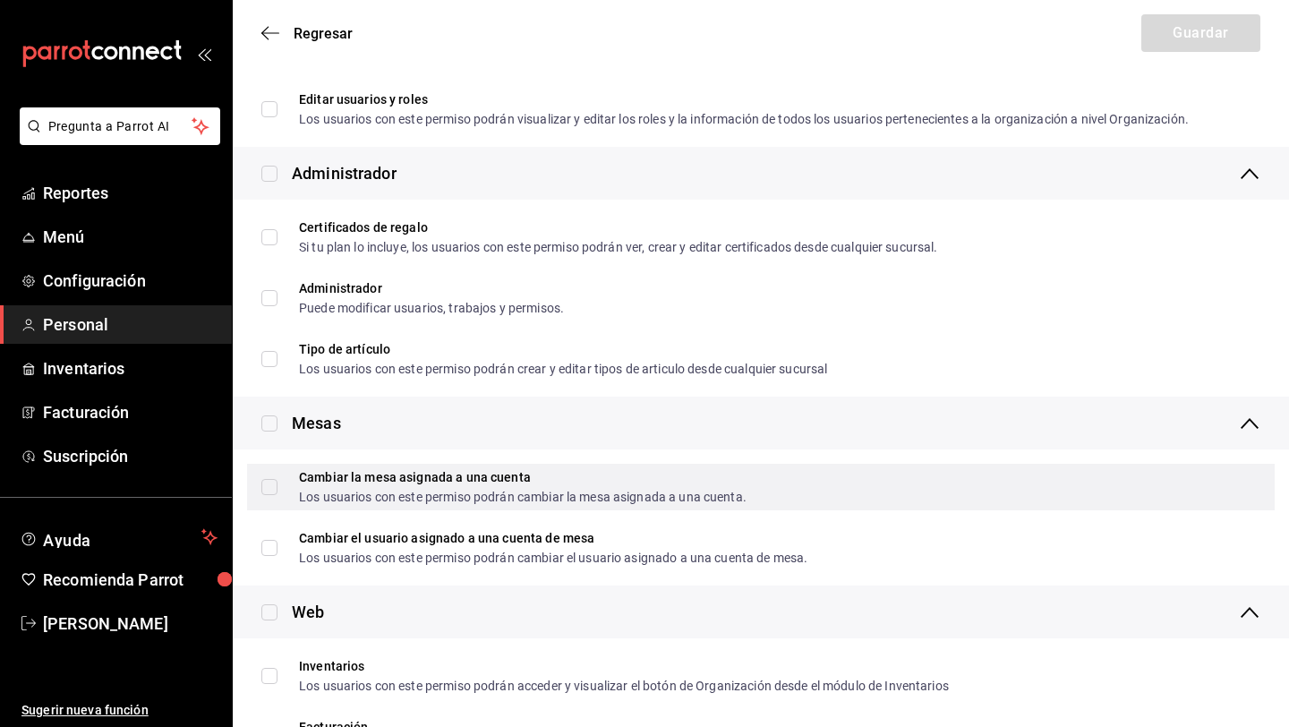
type input "CAJA"
click at [271, 490] on input "Cambiar la mesa asignada a una cuenta Los usuarios con este permiso podrán camb…" at bounding box center [269, 487] width 16 height 16
checkbox input "true"
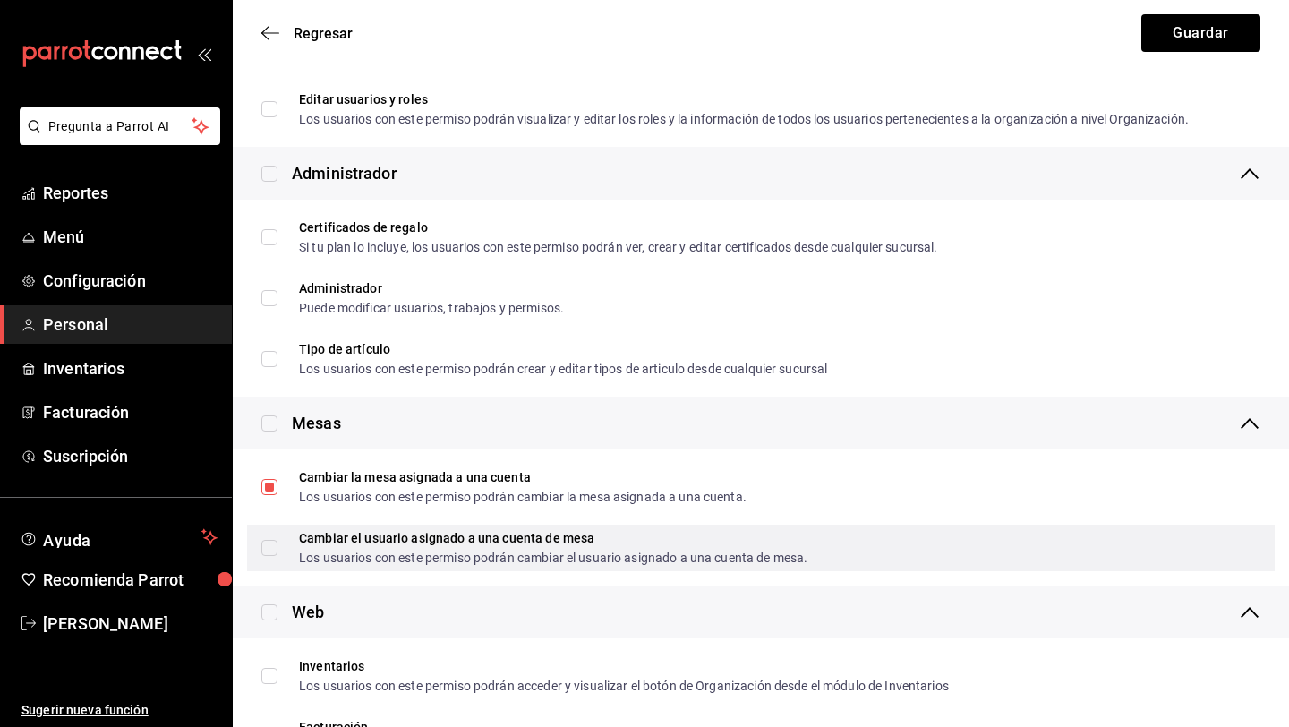
click at [272, 549] on input "Cambiar el usuario asignado a una cuenta de mesa Los usuarios con este permiso …" at bounding box center [269, 548] width 16 height 16
checkbox input "true"
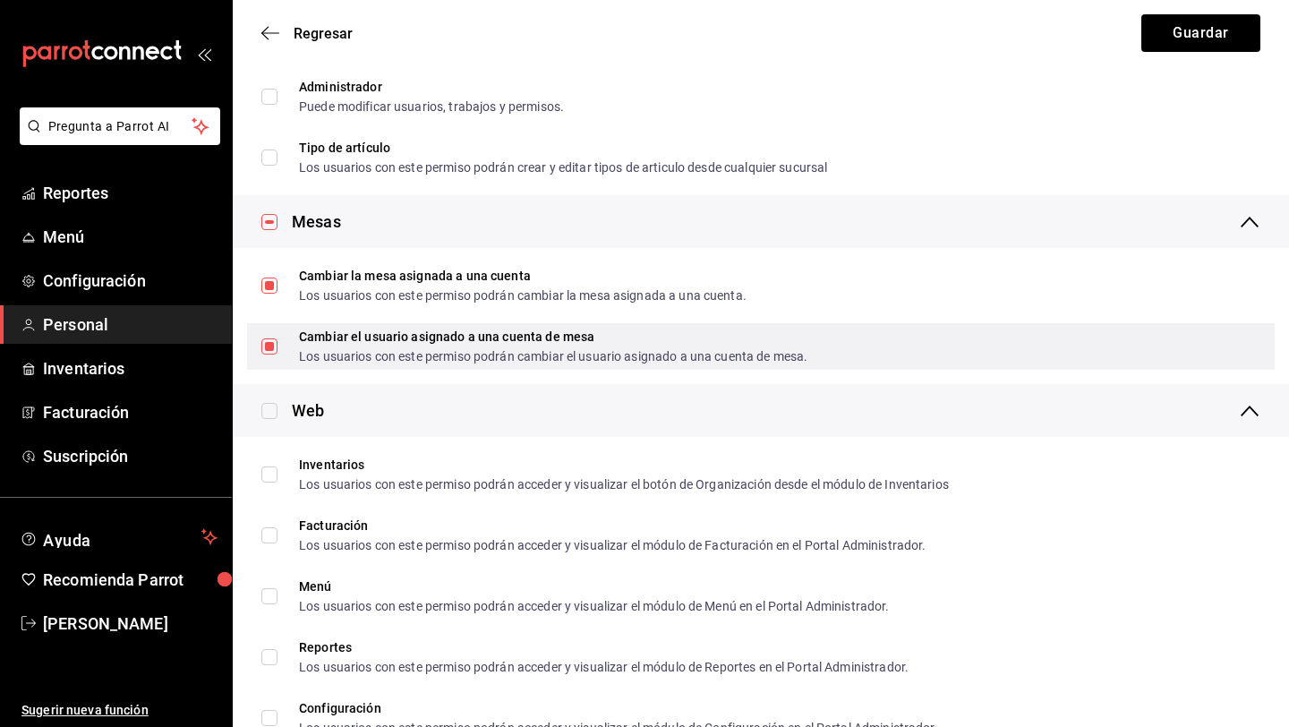
scroll to position [710, 0]
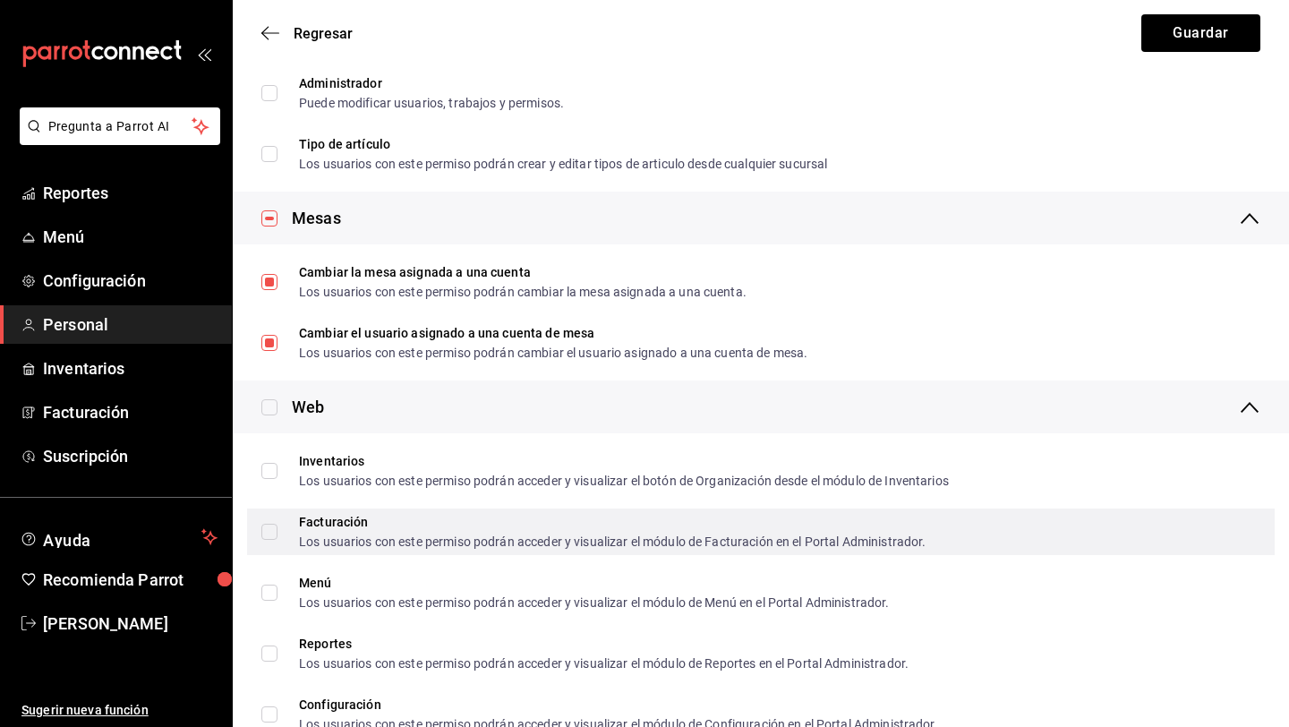
click at [269, 535] on input "Facturación Los usuarios con este permiso podrán acceder y visualizar el módulo…" at bounding box center [269, 532] width 16 height 16
checkbox input "true"
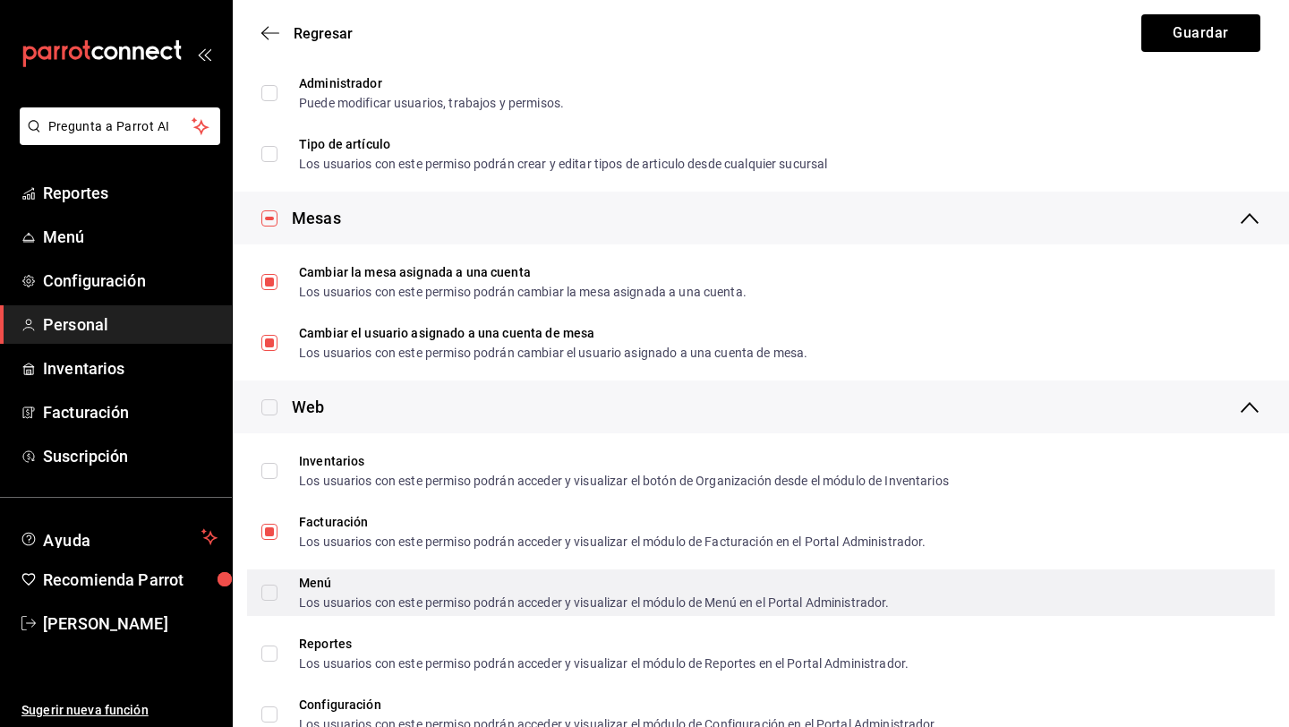
click at [269, 594] on input "Menú Los usuarios con este permiso podrán acceder y visualizar el módulo de Men…" at bounding box center [269, 593] width 16 height 16
checkbox input "true"
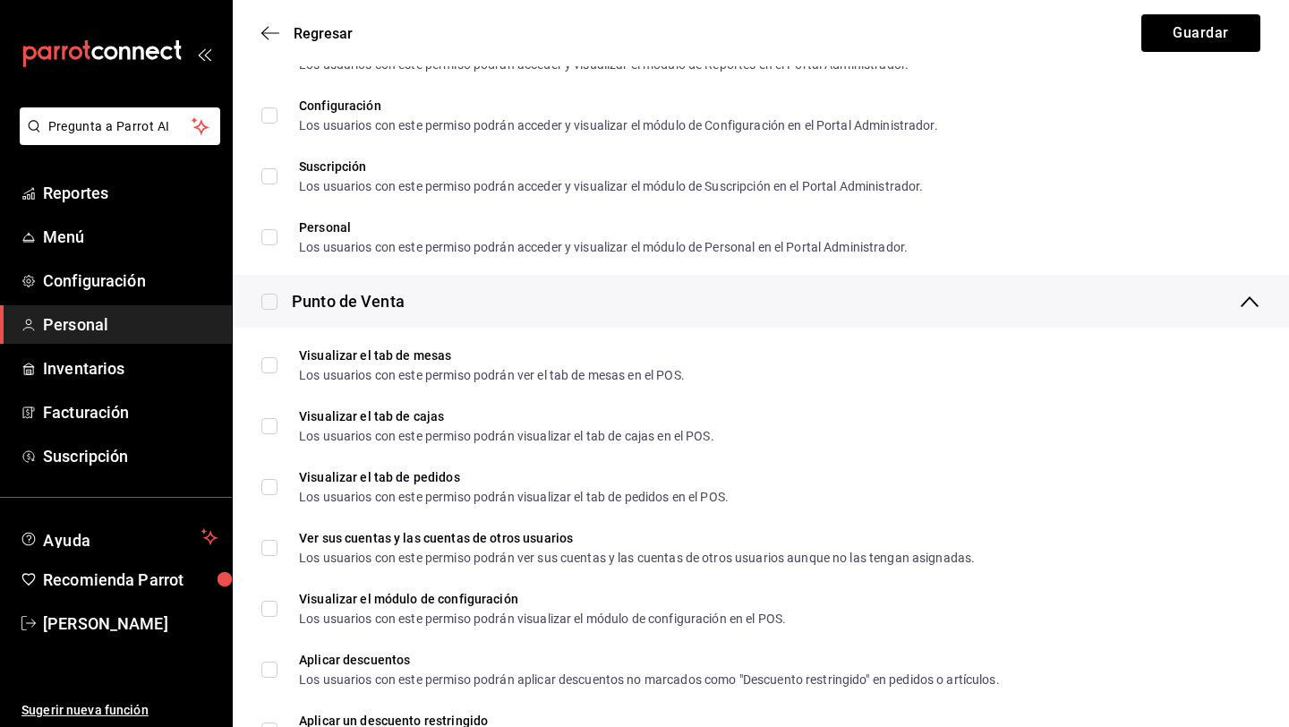
scroll to position [1316, 0]
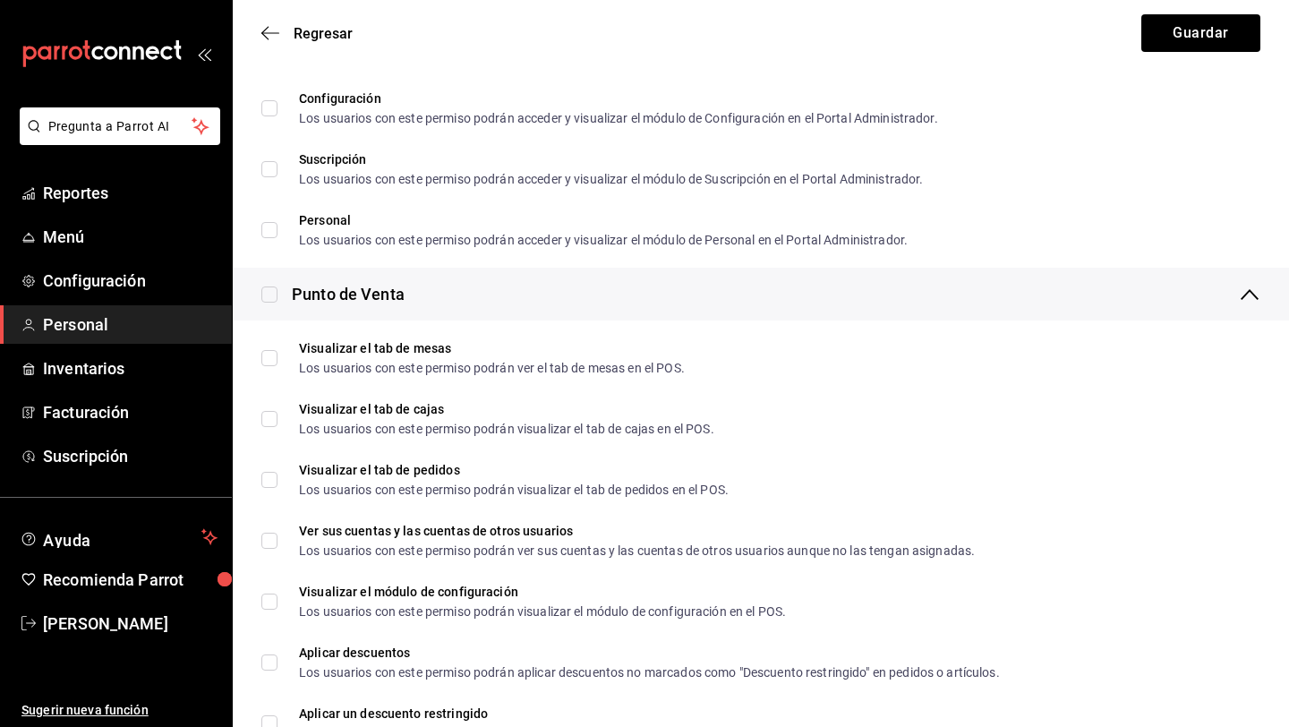
click at [268, 297] on input "checkbox" at bounding box center [269, 294] width 16 height 16
checkbox input "true"
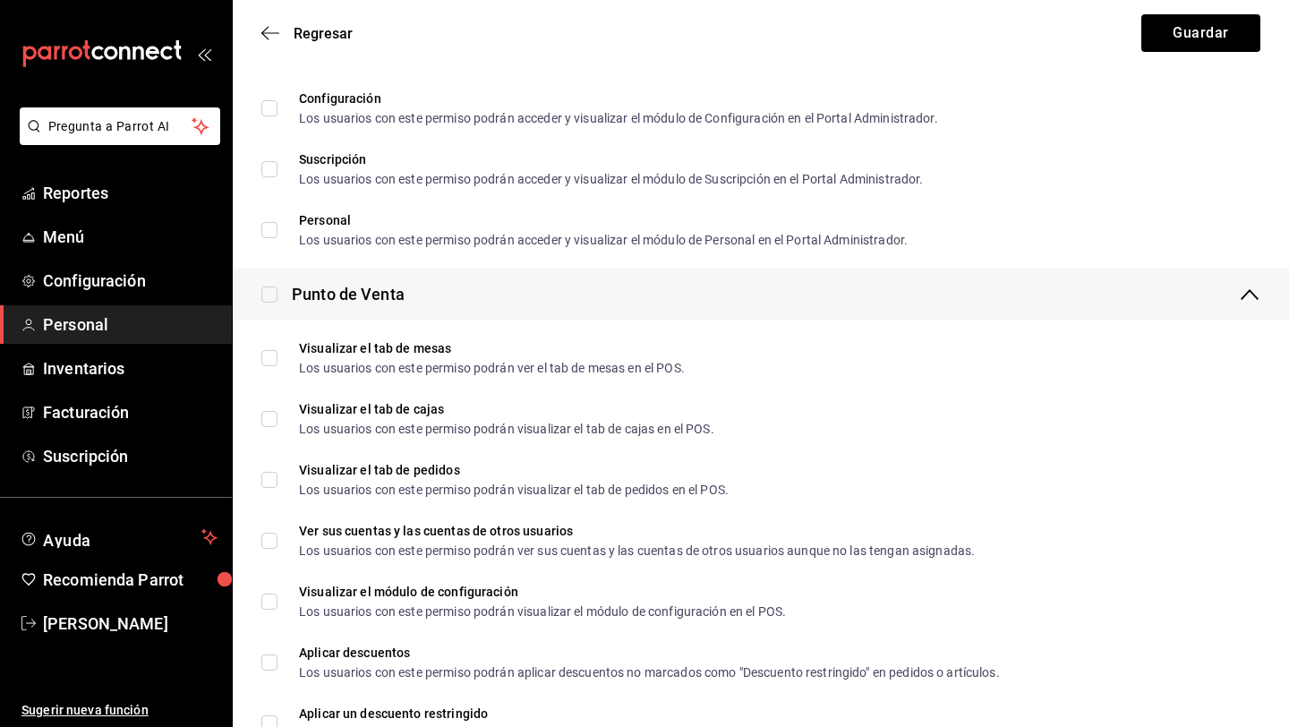
checkbox input "true"
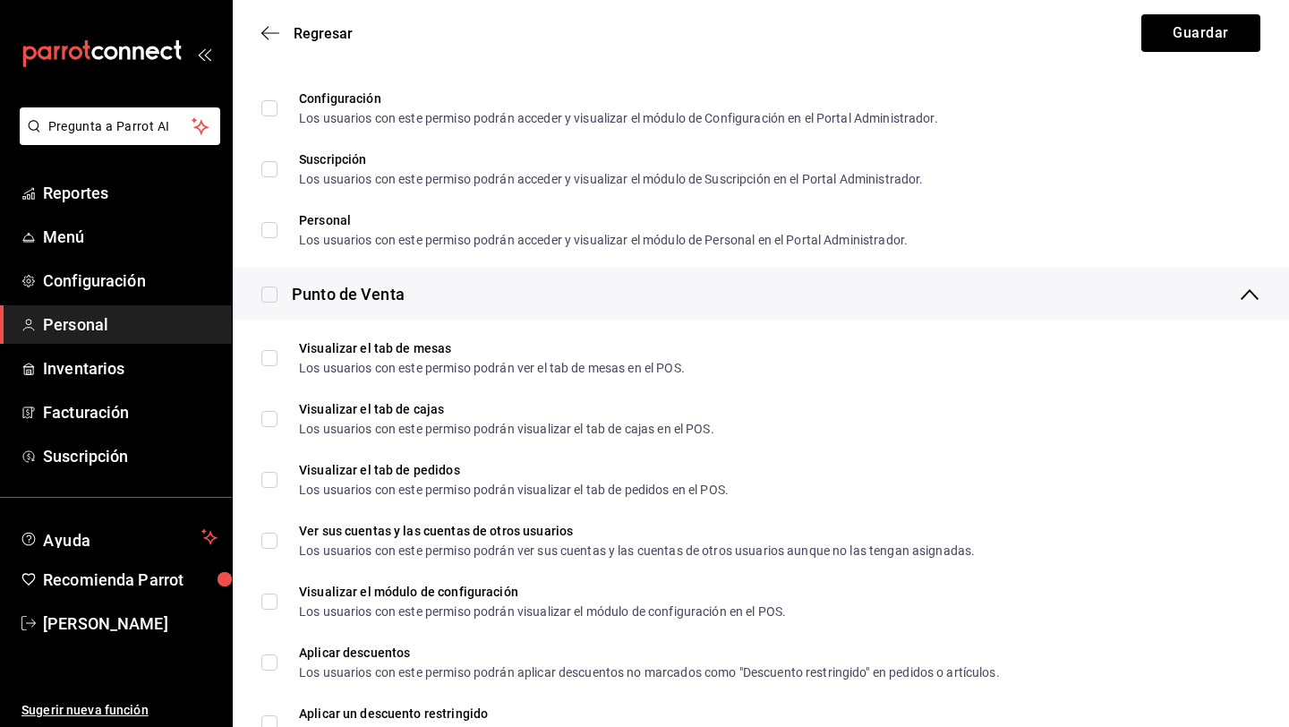
checkbox input "true"
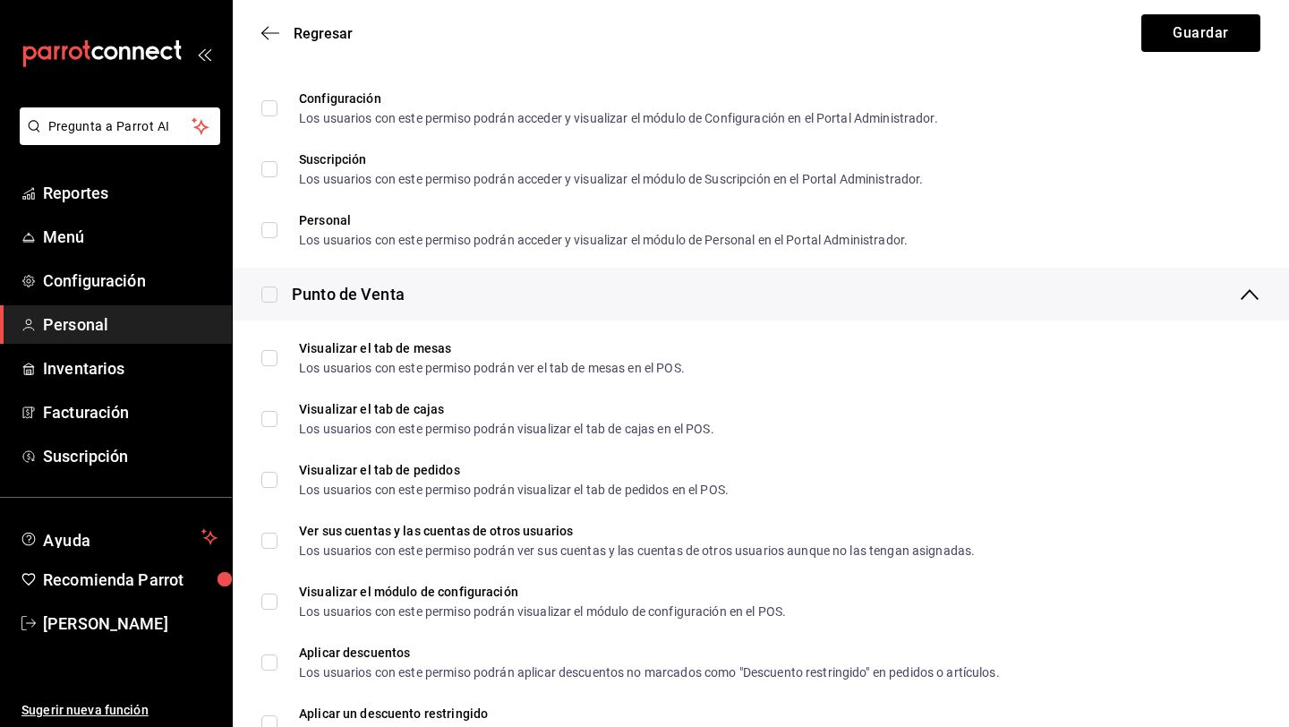
checkbox input "true"
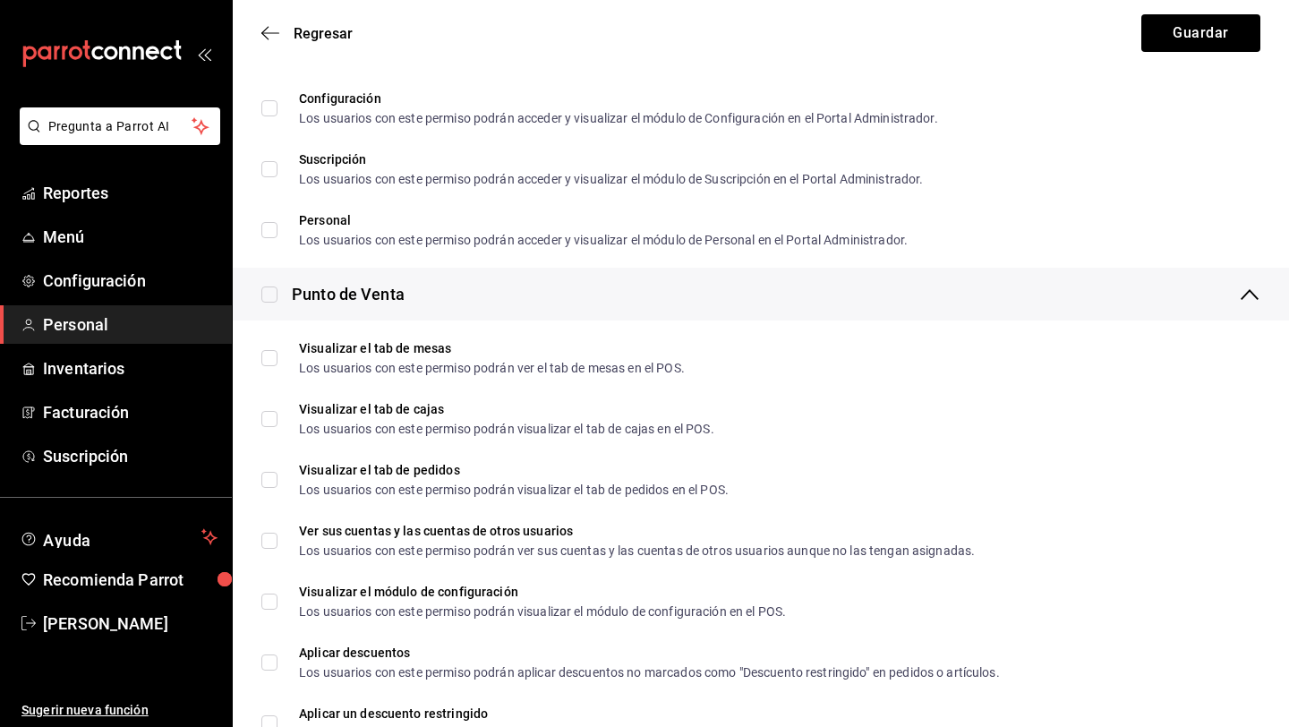
checkbox input "true"
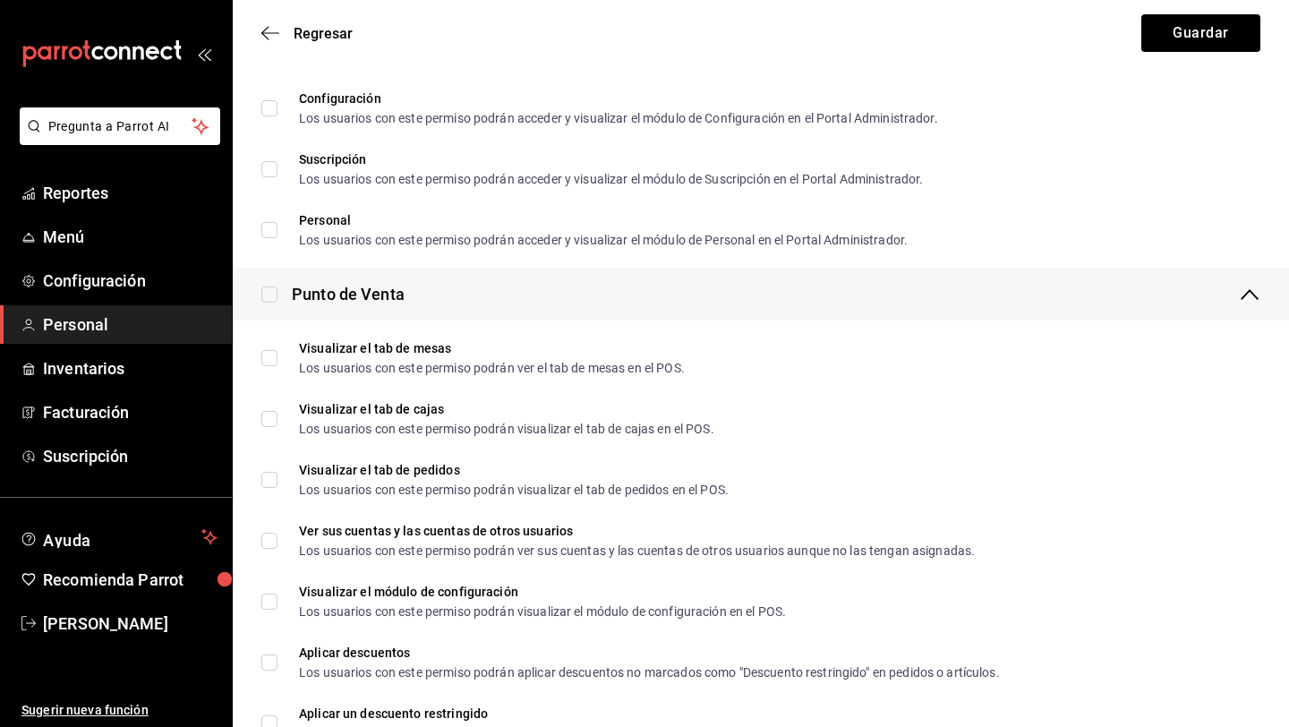
checkbox input "true"
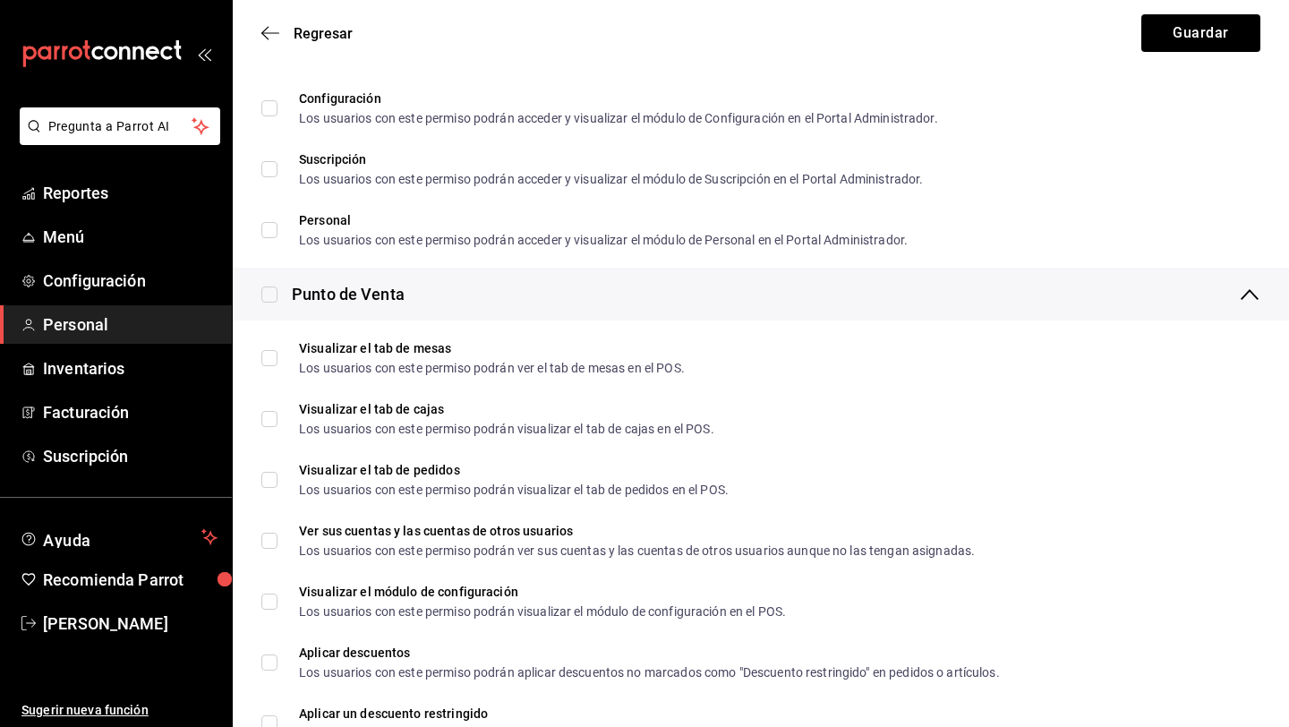
checkbox input "true"
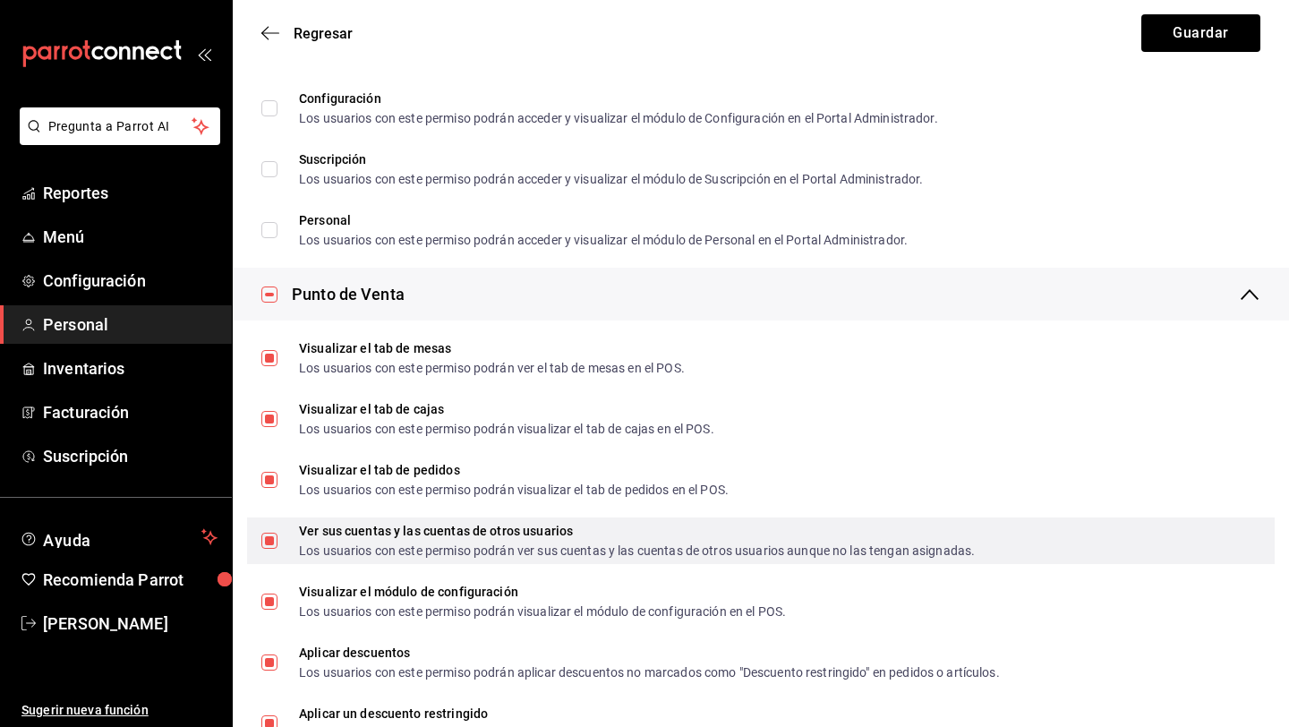
click at [278, 540] on span "Ver sus cuentas y las cuentas de otros usuarios Los usuarios con este permiso p…" at bounding box center [626, 541] width 697 height 32
click at [278, 540] on input "Ver sus cuentas y las cuentas de otros usuarios Los usuarios con este permiso p…" at bounding box center [269, 541] width 16 height 16
checkbox input "false"
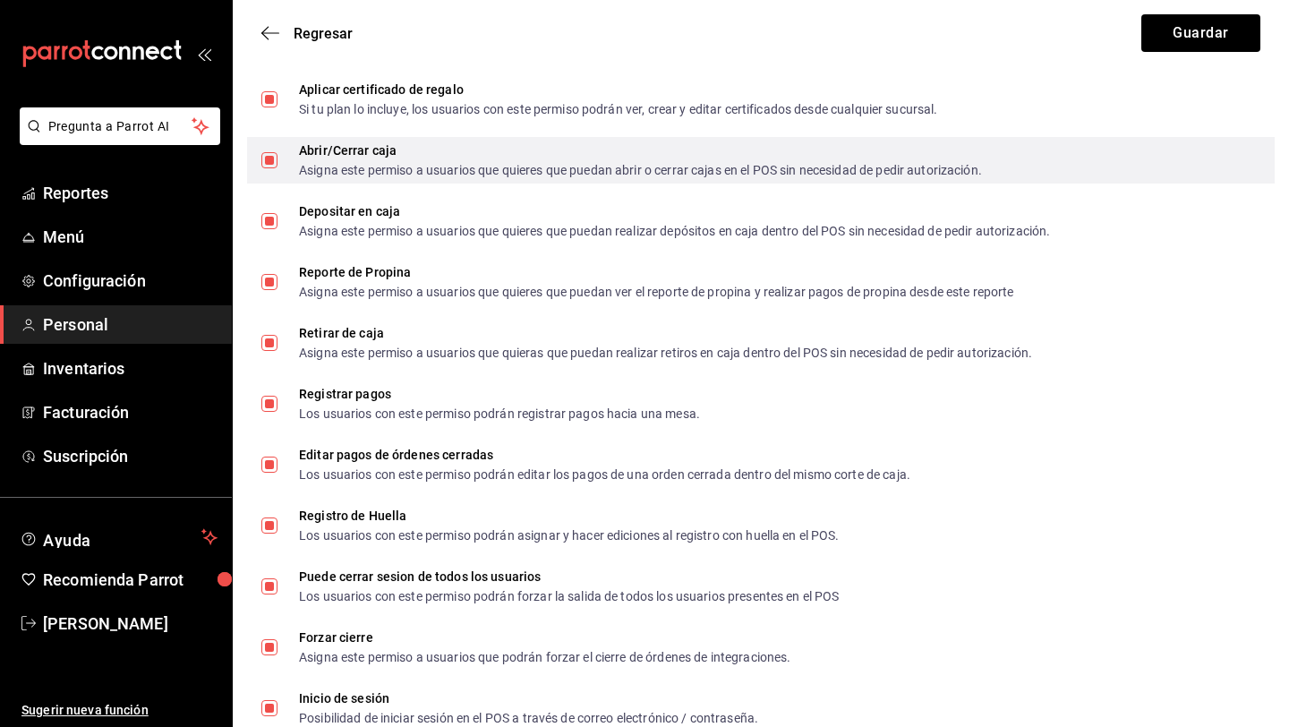
scroll to position [1919, 0]
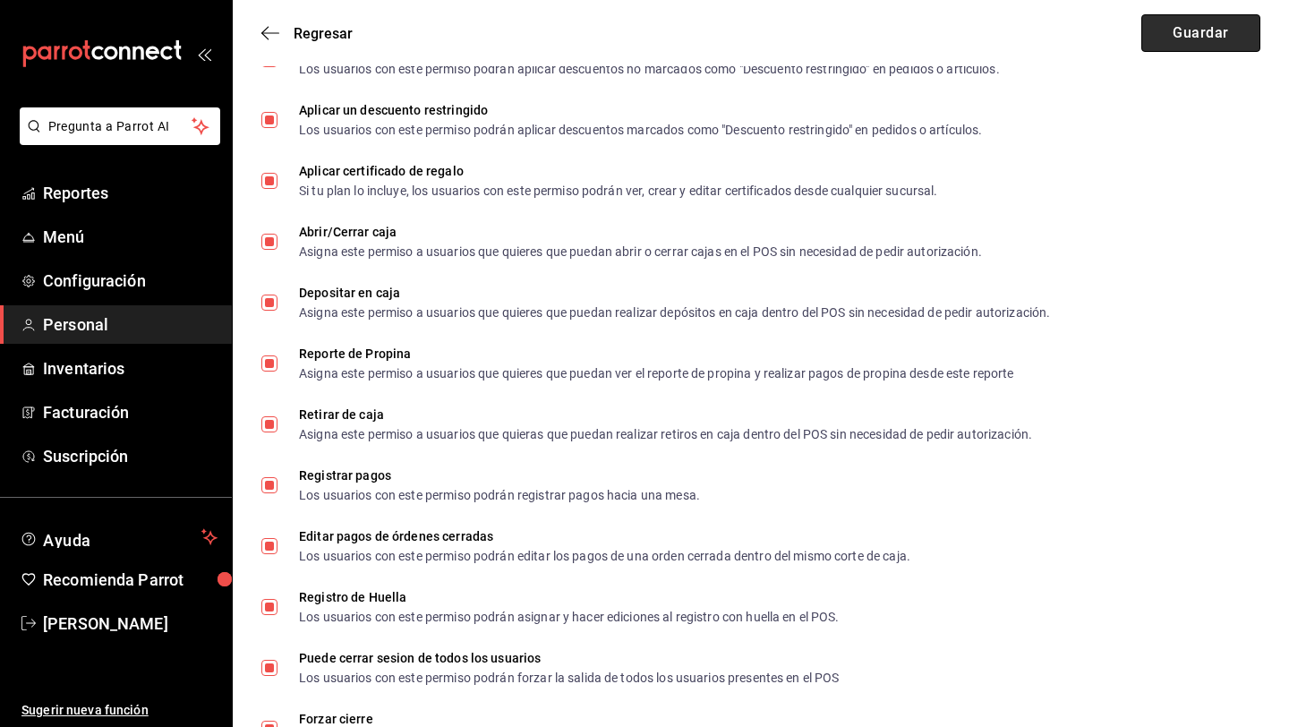
click at [1231, 22] on button "Guardar" at bounding box center [1200, 33] width 119 height 38
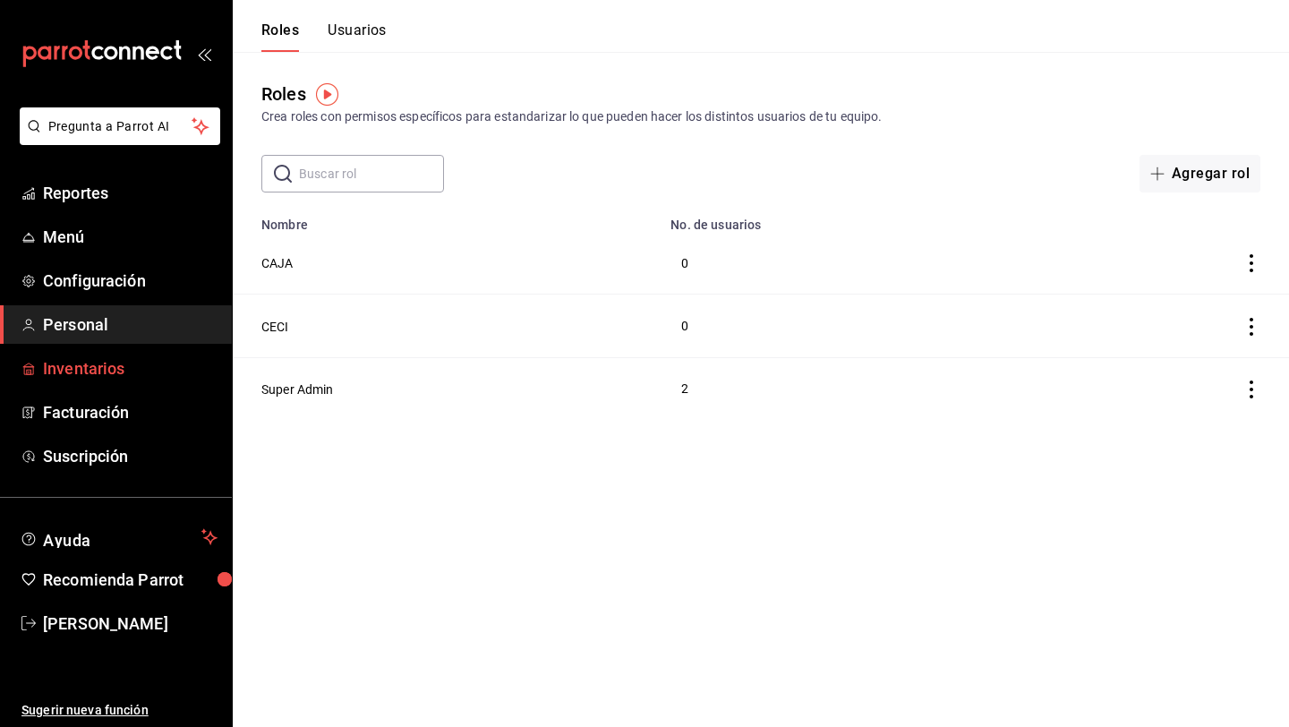
click at [126, 370] on span "Inventarios" at bounding box center [130, 368] width 175 height 24
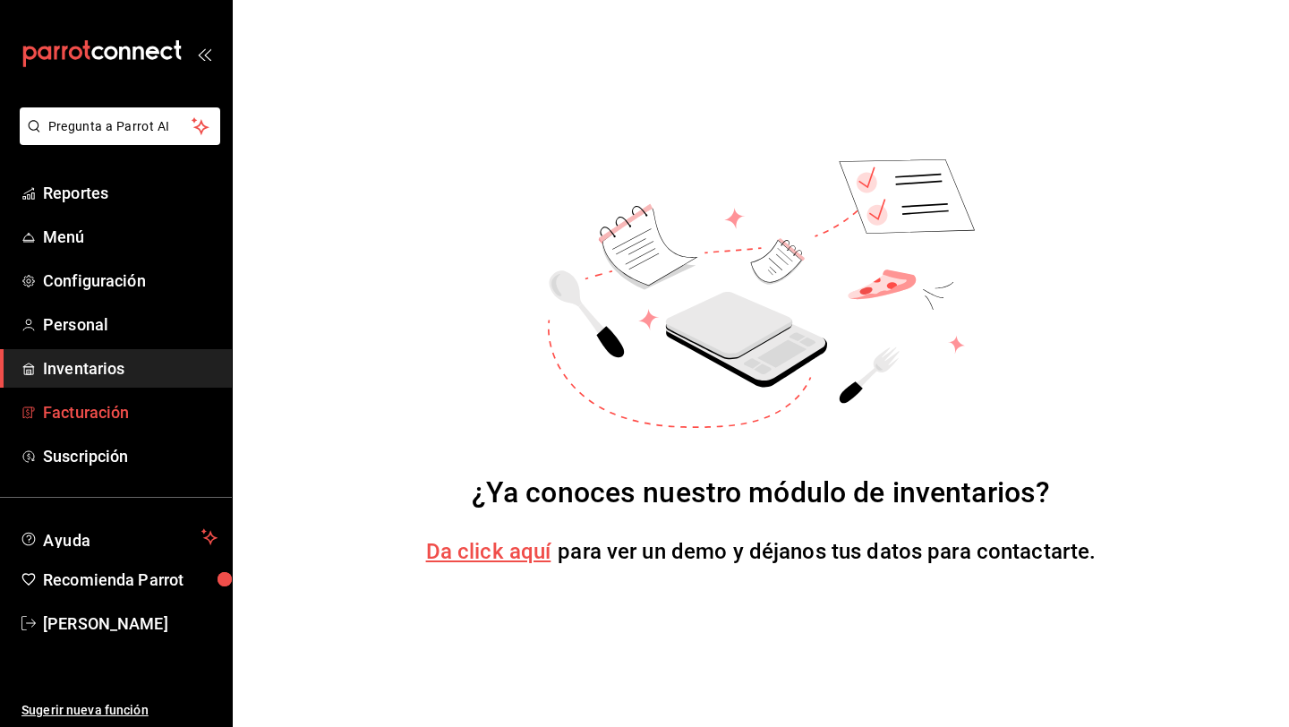
click at [115, 397] on link "Facturación" at bounding box center [116, 412] width 232 height 38
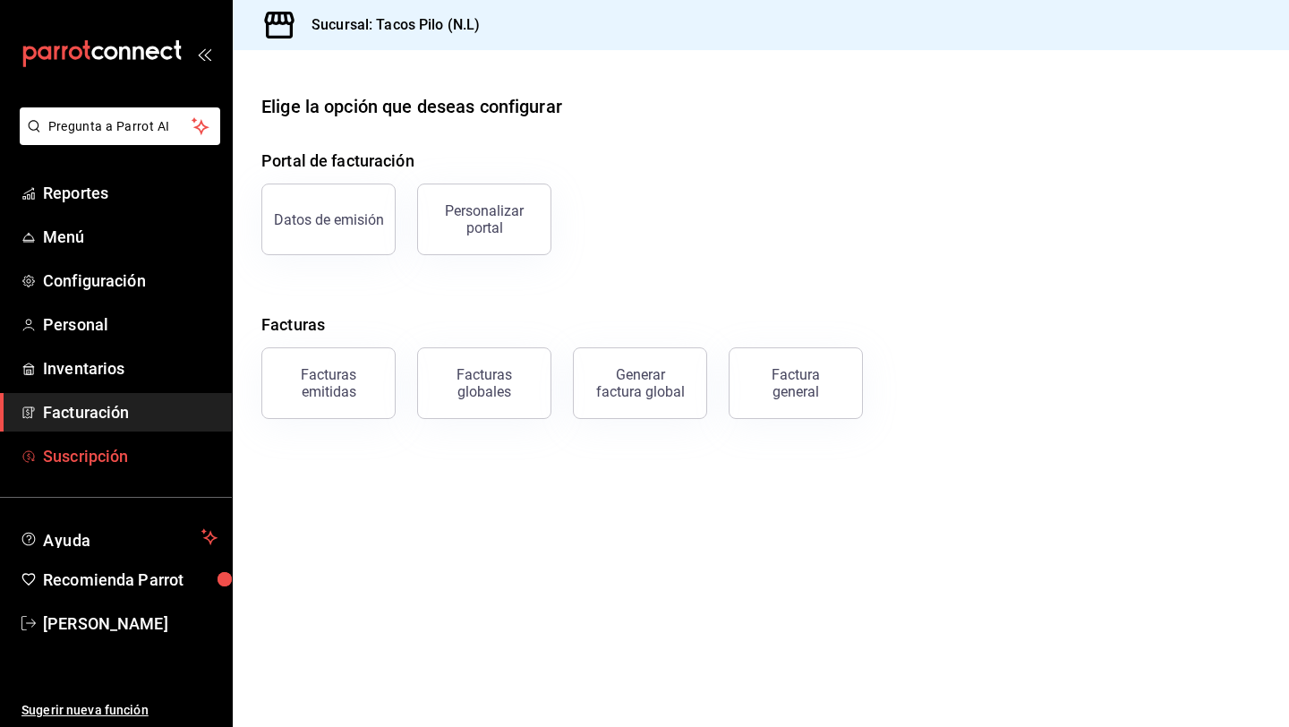
click at [106, 455] on span "Suscripción" at bounding box center [130, 456] width 175 height 24
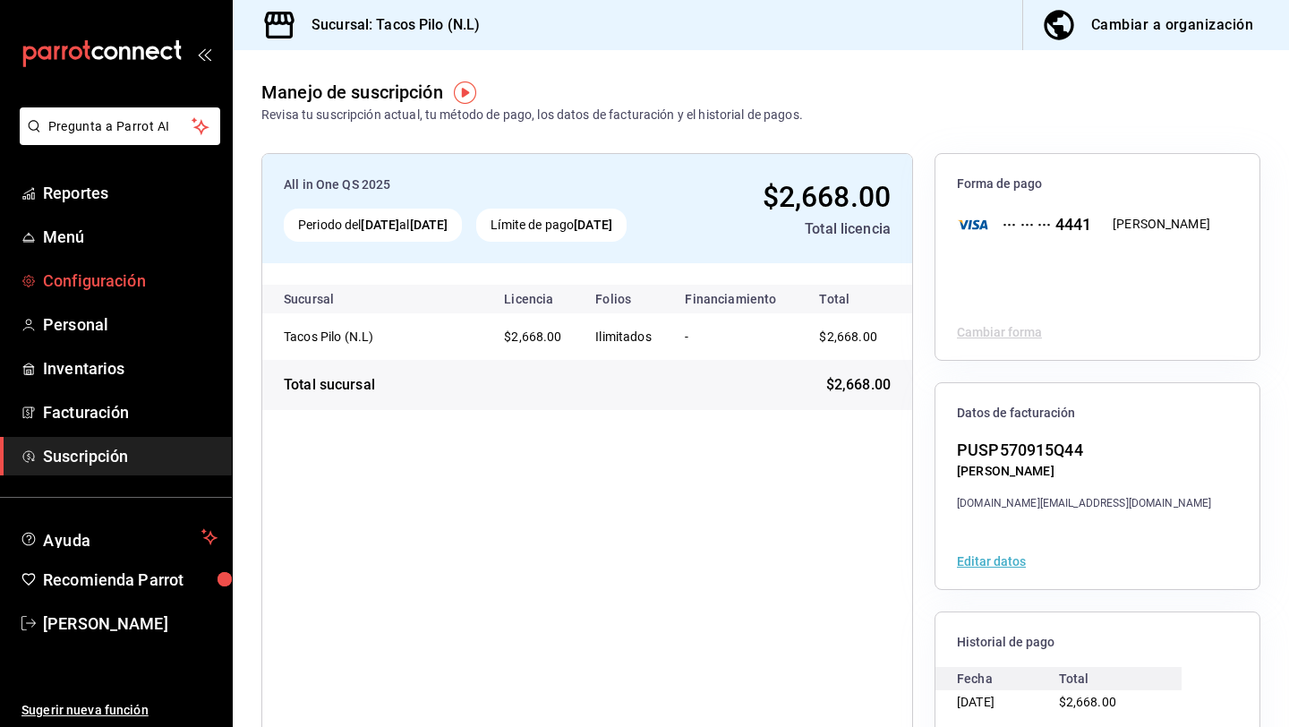
click at [76, 272] on span "Configuración" at bounding box center [130, 281] width 175 height 24
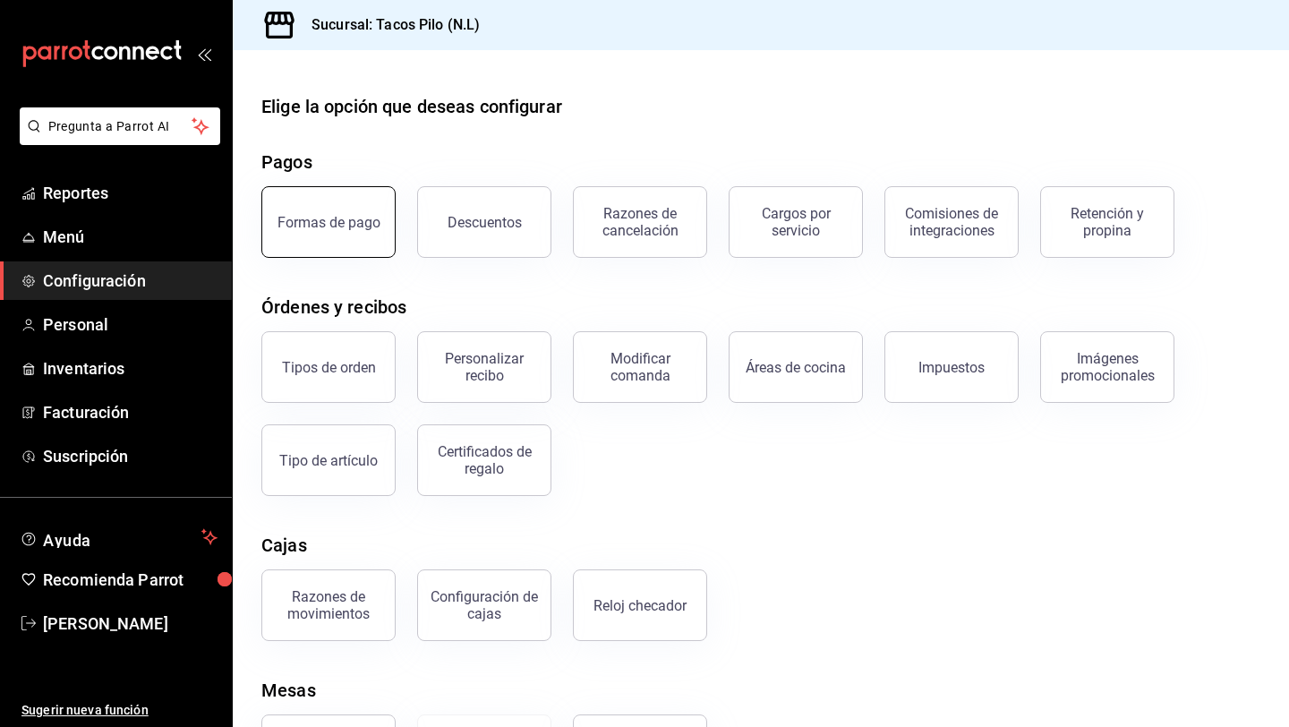
click at [317, 217] on div "Formas de pago" at bounding box center [329, 222] width 103 height 17
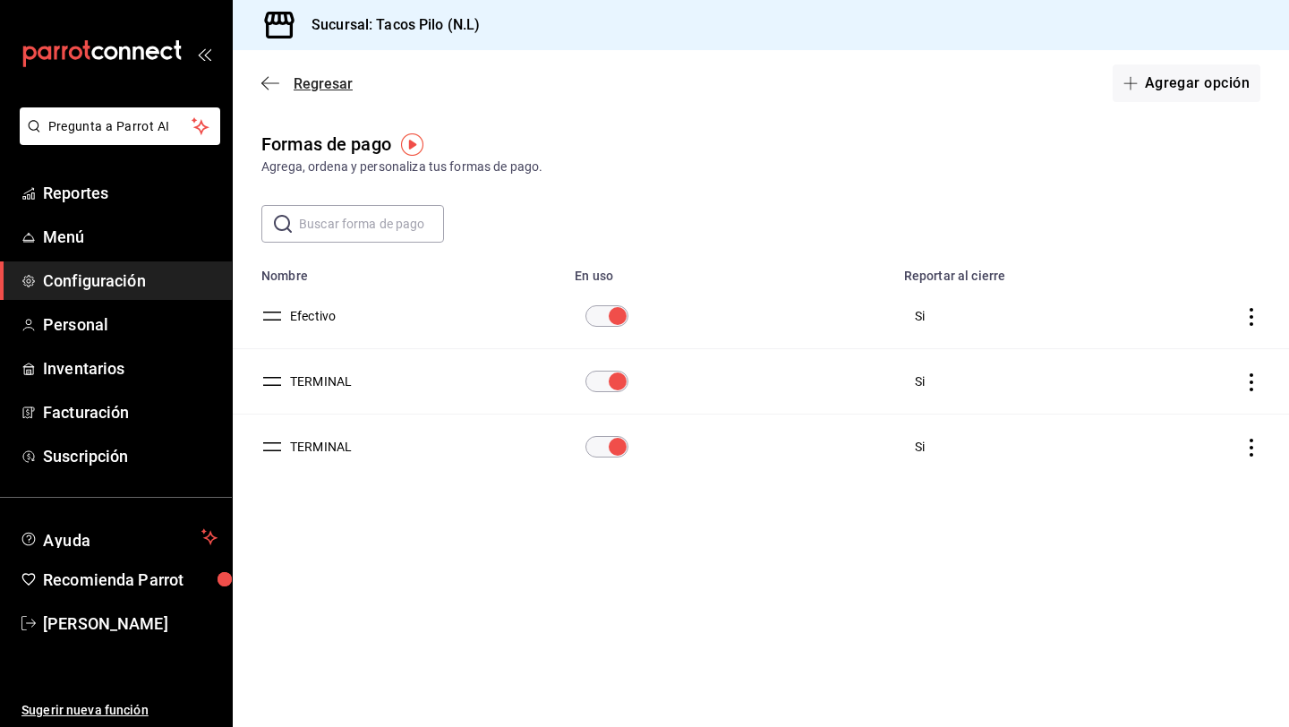
click at [272, 79] on icon "button" at bounding box center [270, 83] width 18 height 16
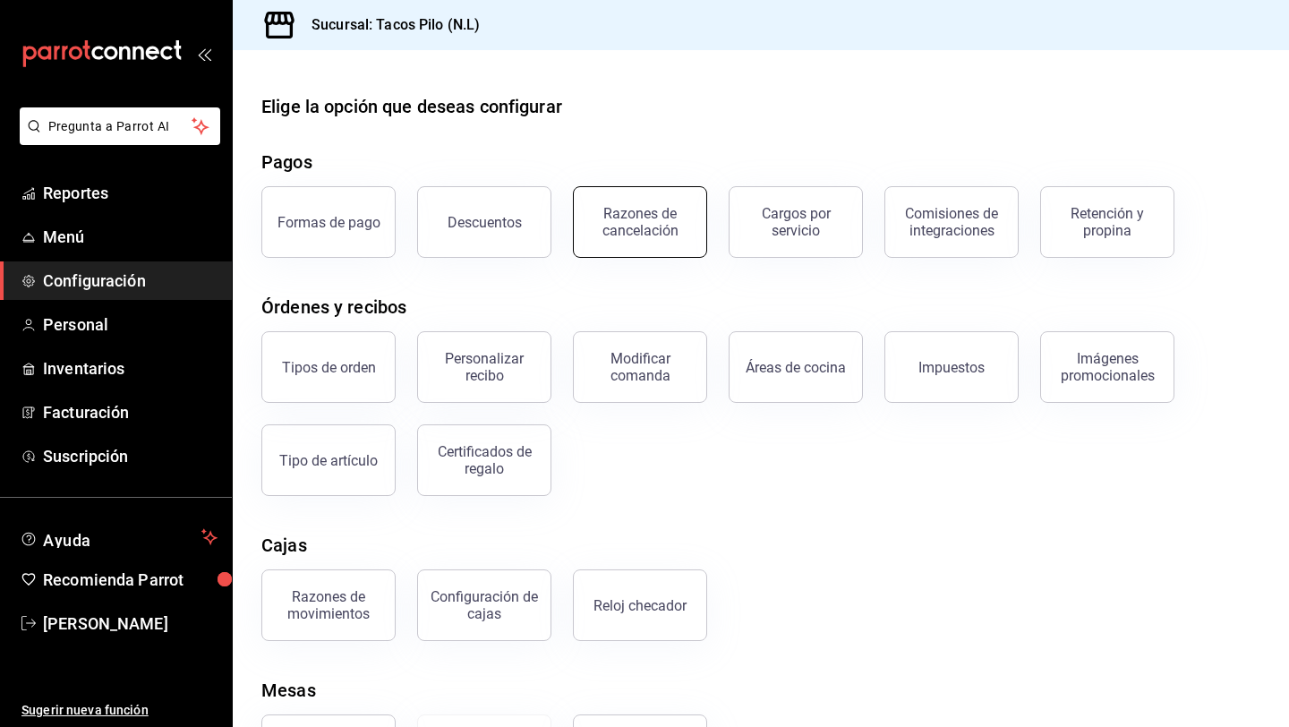
click at [637, 216] on div "Razones de cancelación" at bounding box center [640, 222] width 111 height 34
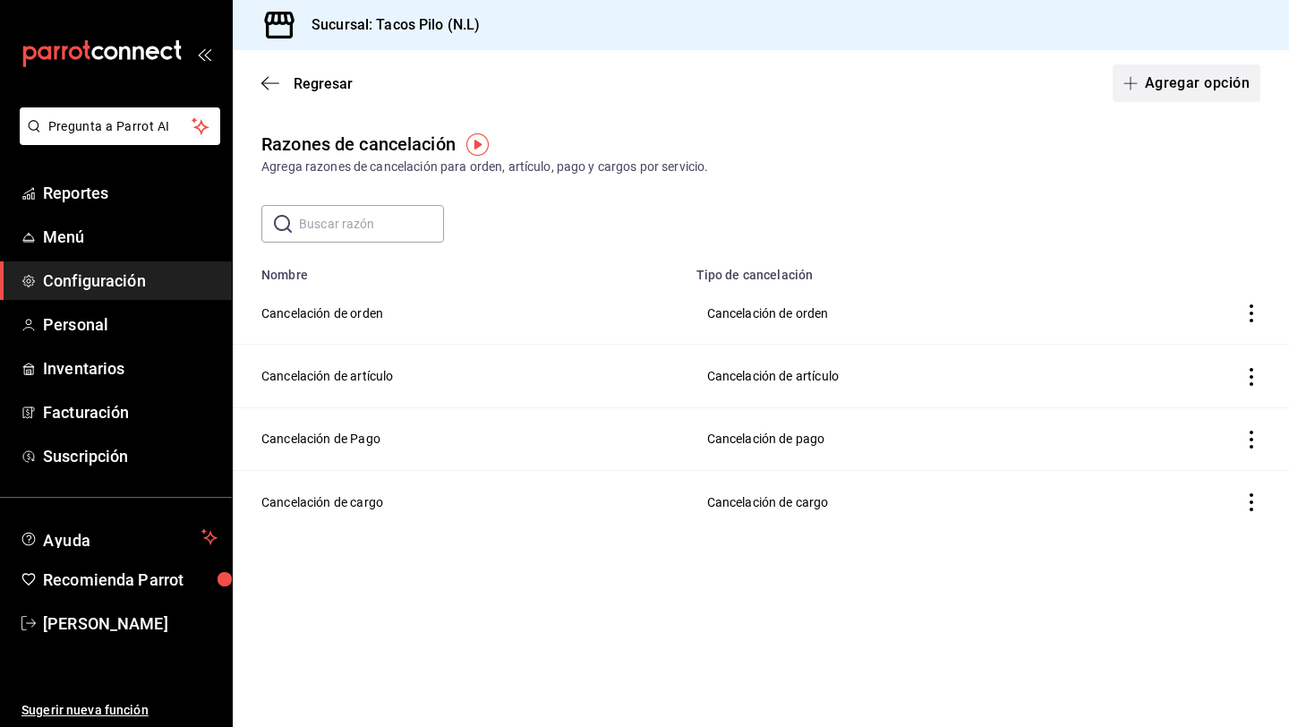
click at [1211, 85] on button "Agregar opción" at bounding box center [1187, 83] width 148 height 38
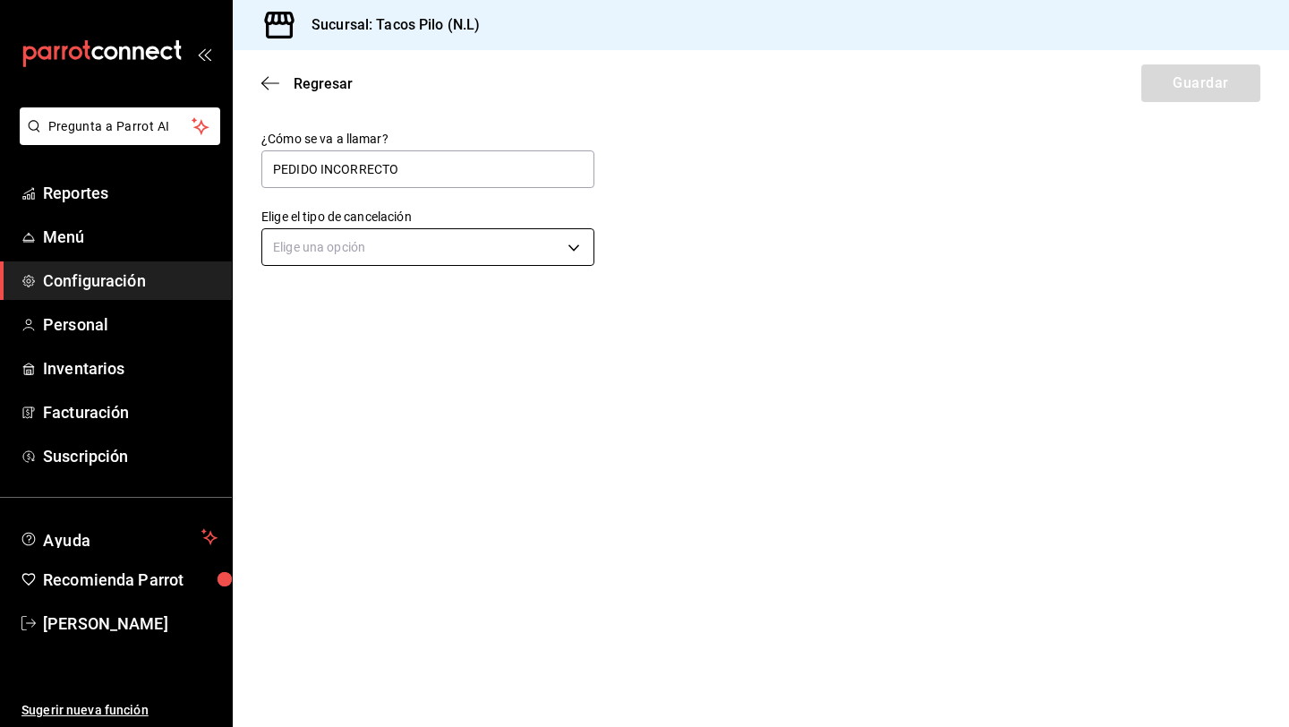
type input "PEDIDO INCORRECTO"
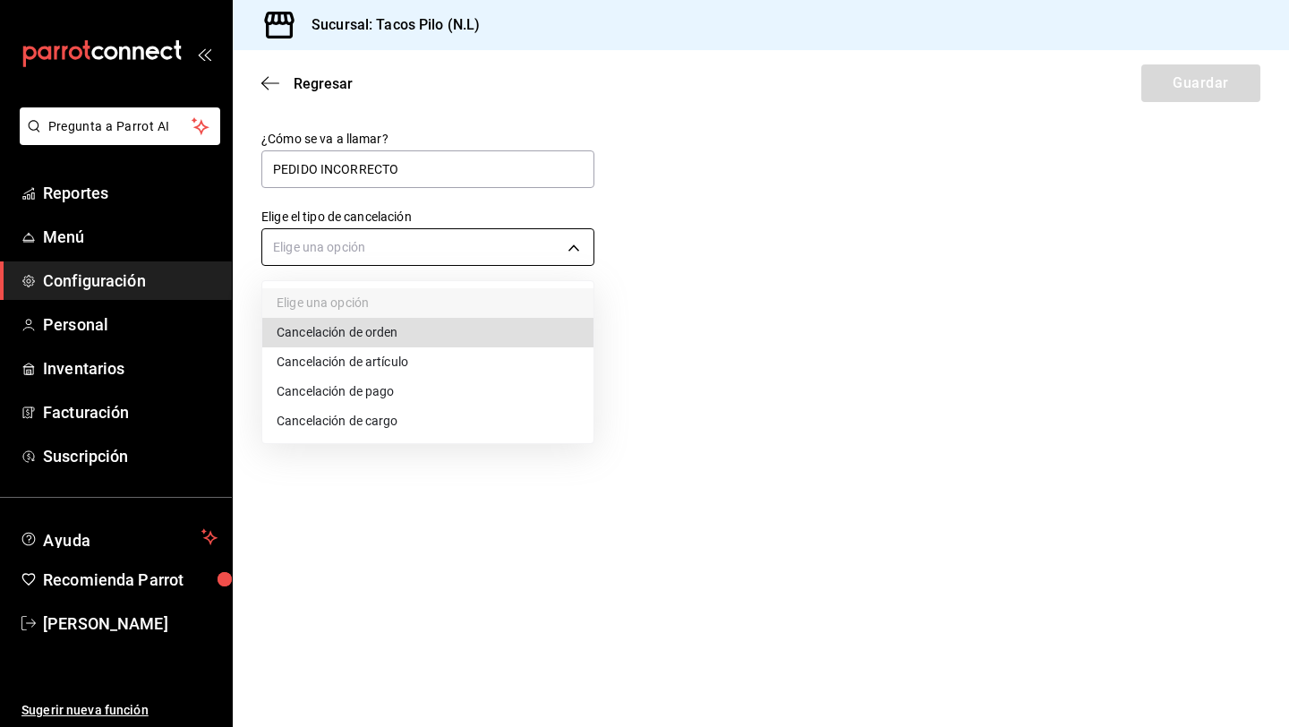
click at [517, 253] on body "Pregunta a Parrot AI Reportes Menú Configuración Personal Inventarios Facturaci…" at bounding box center [644, 363] width 1289 height 727
click at [410, 338] on li "Cancelación de orden" at bounding box center [427, 333] width 331 height 30
type input "ORDER"
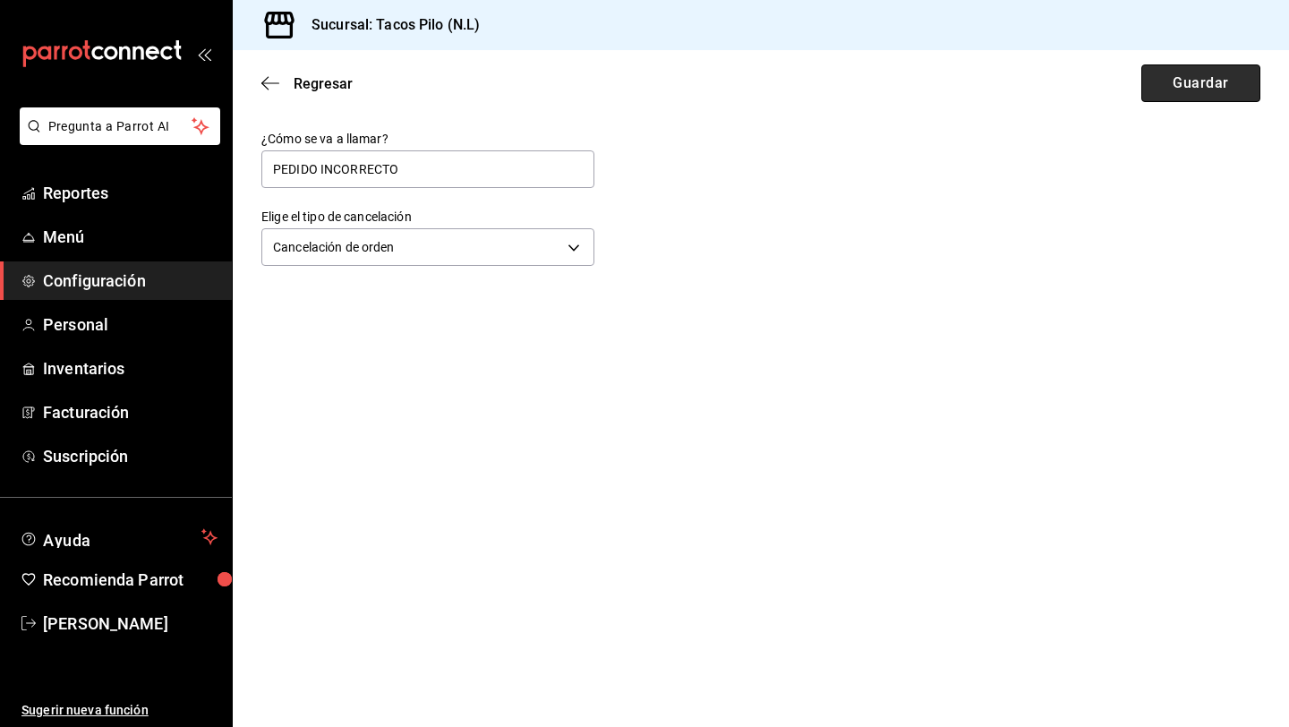
click at [1169, 90] on button "Guardar" at bounding box center [1200, 83] width 119 height 38
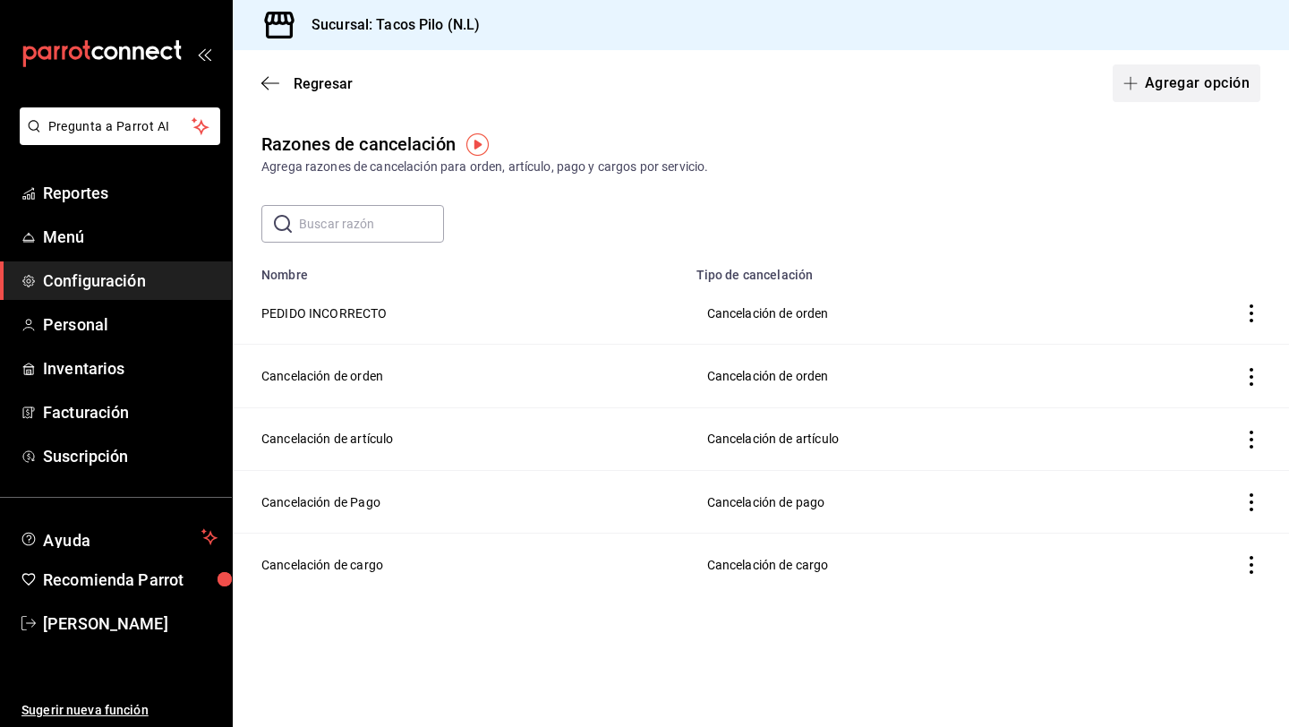
click at [1169, 86] on button "Agregar opción" at bounding box center [1187, 83] width 148 height 38
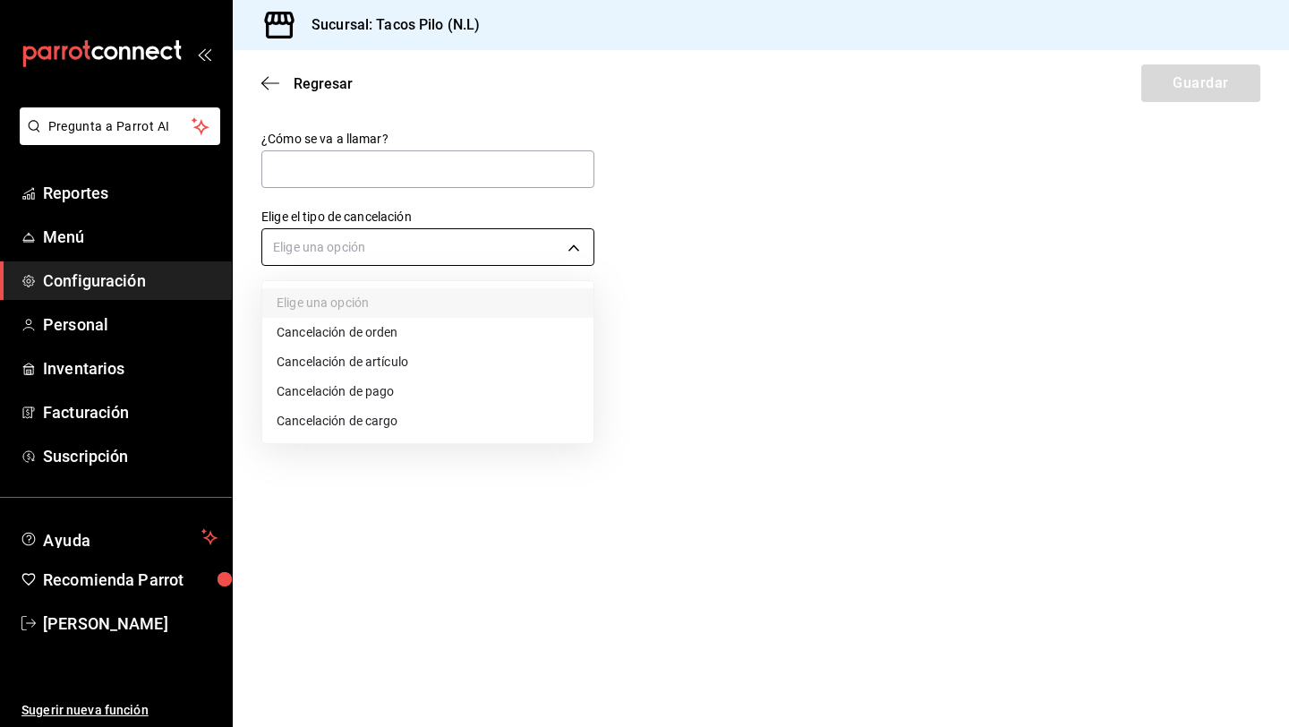
click at [577, 246] on body "Pregunta a Parrot AI Reportes Menú Configuración Personal Inventarios Facturaci…" at bounding box center [644, 363] width 1289 height 727
click at [475, 169] on div at bounding box center [644, 363] width 1289 height 727
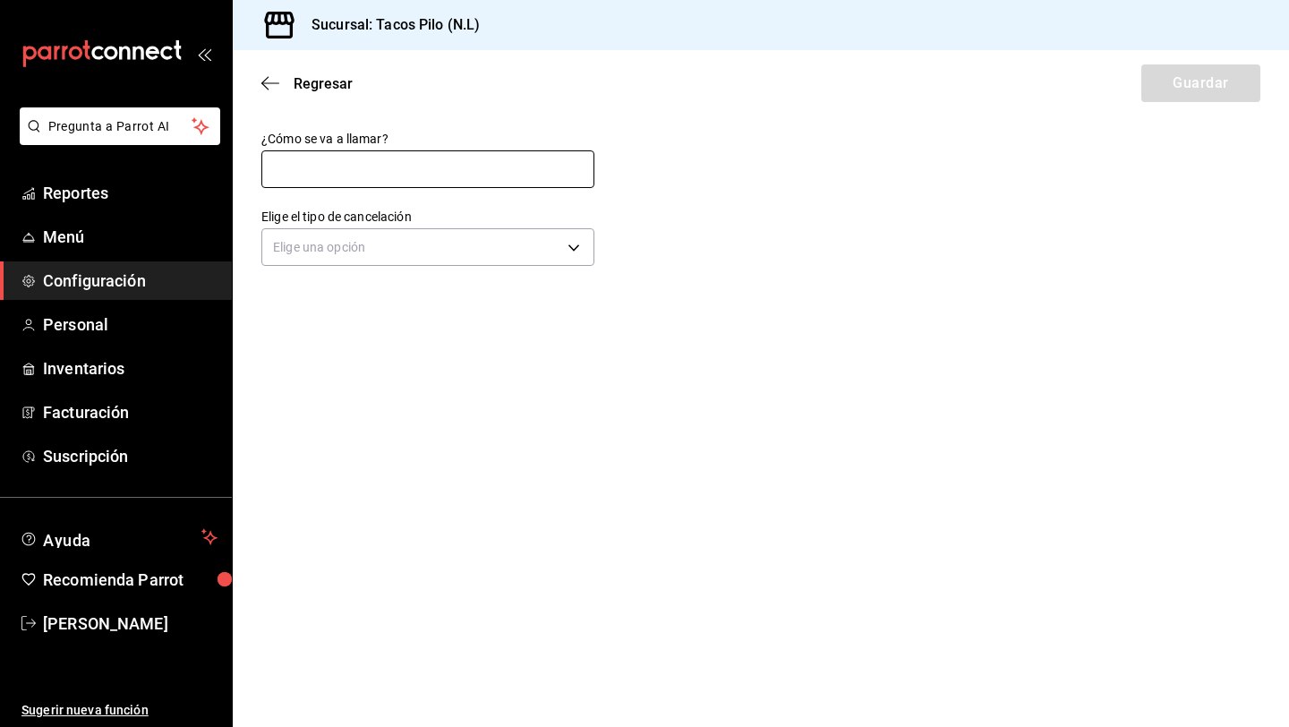
click at [475, 169] on input "text" at bounding box center [427, 169] width 333 height 38
type input "ORDEN INCORRECTA"
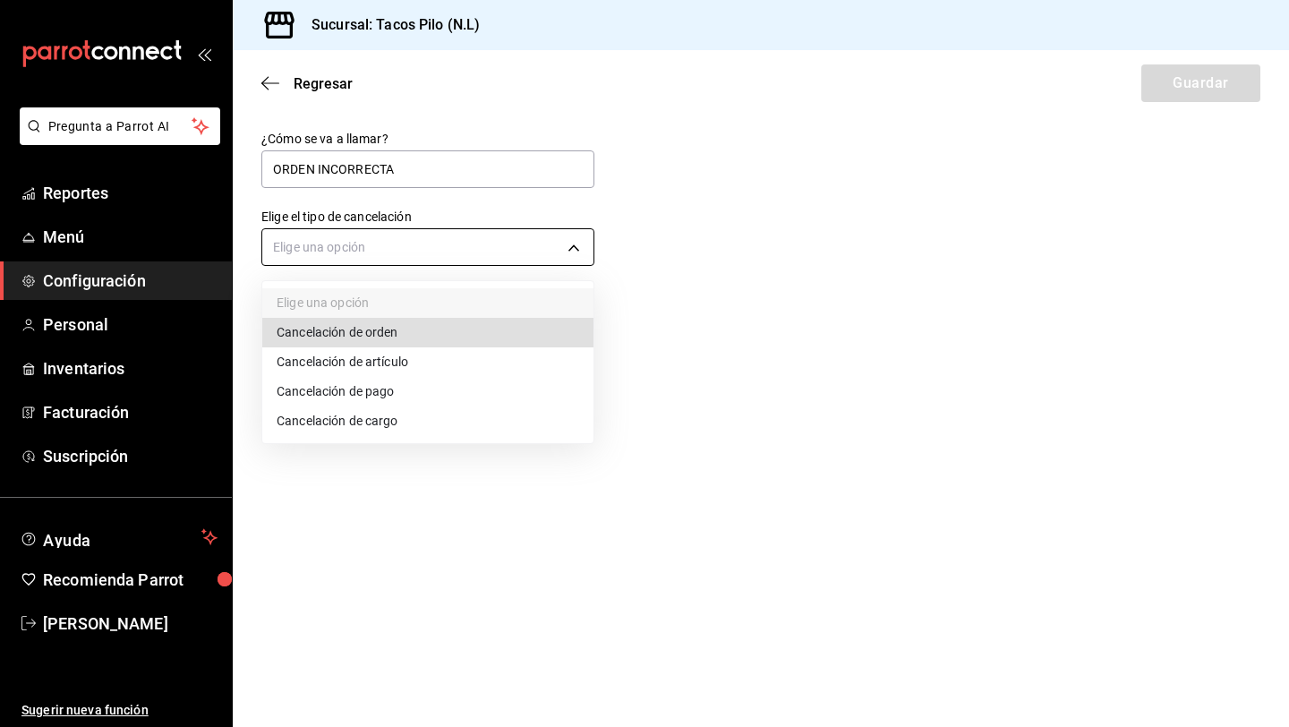
click at [400, 255] on body "Pregunta a Parrot AI Reportes Menú Configuración Personal Inventarios Facturaci…" at bounding box center [644, 363] width 1289 height 727
click at [385, 330] on li "Cancelación de orden" at bounding box center [427, 333] width 331 height 30
type input "ORDER"
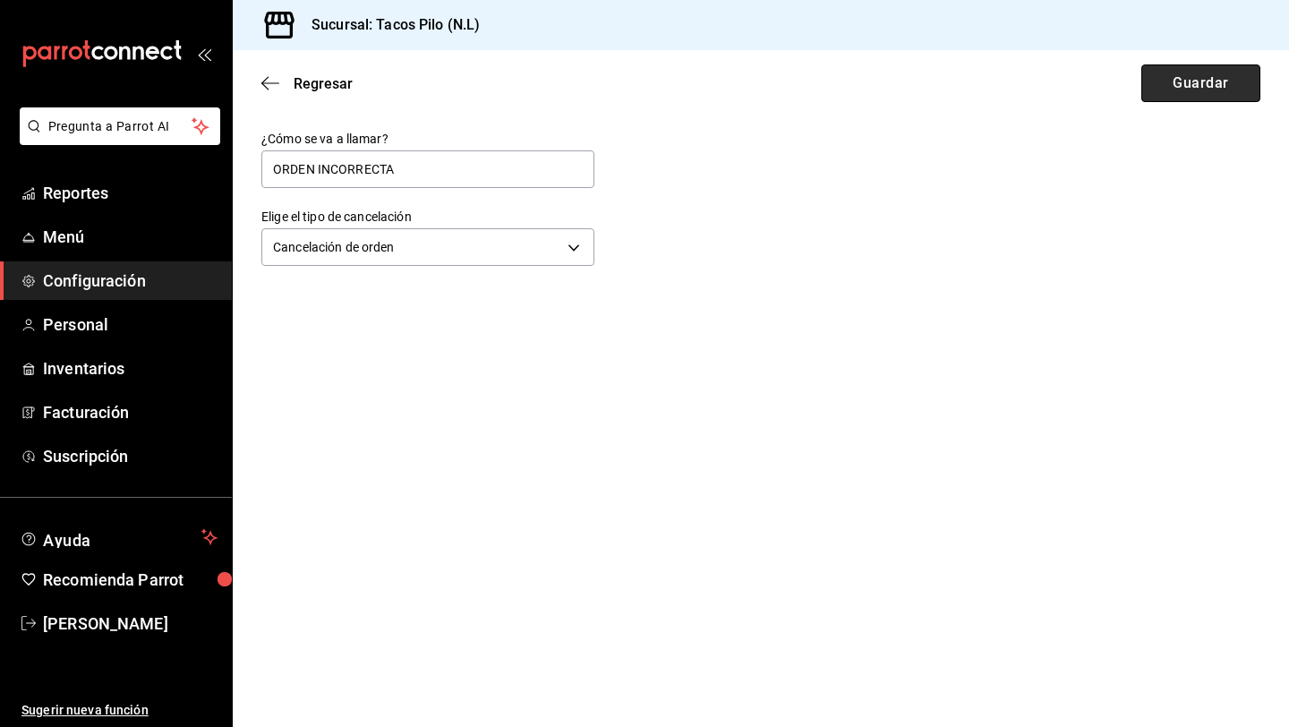
click at [1164, 82] on button "Guardar" at bounding box center [1200, 83] width 119 height 38
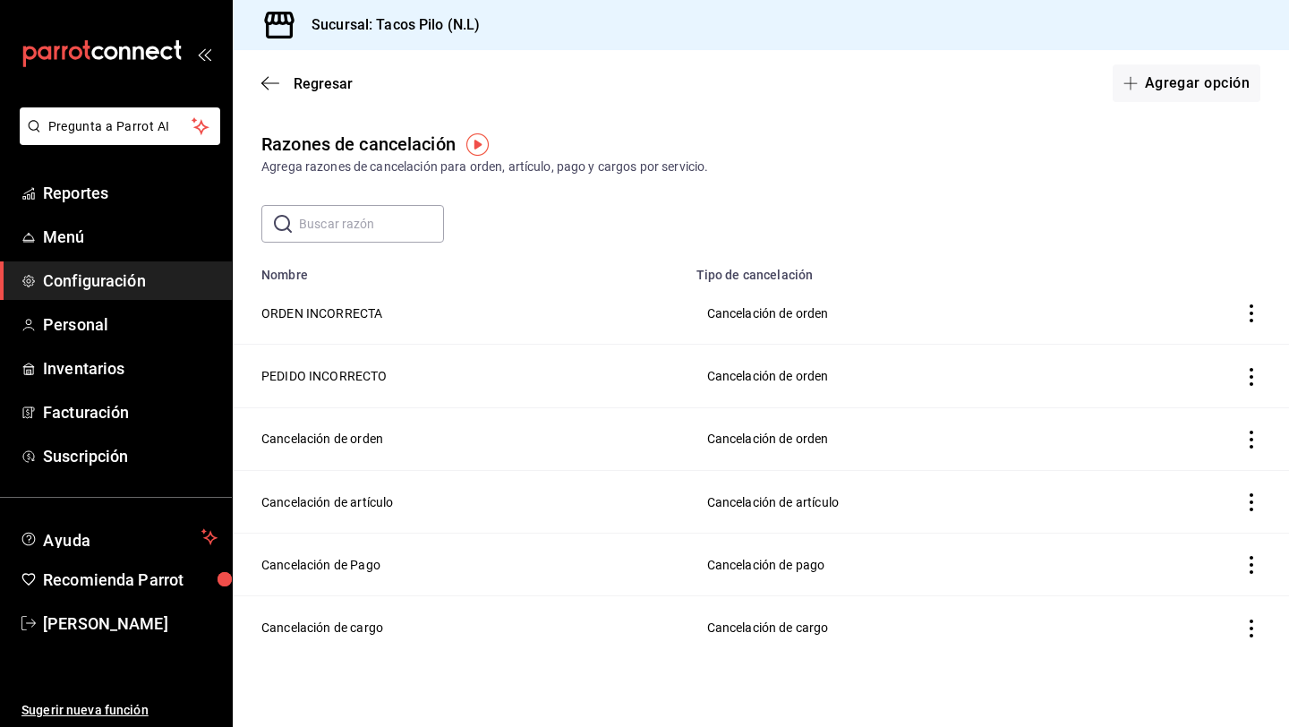
click at [1248, 372] on icon "actions" at bounding box center [1252, 377] width 18 height 18
click at [1206, 375] on span "Eliminar" at bounding box center [1187, 376] width 46 height 14
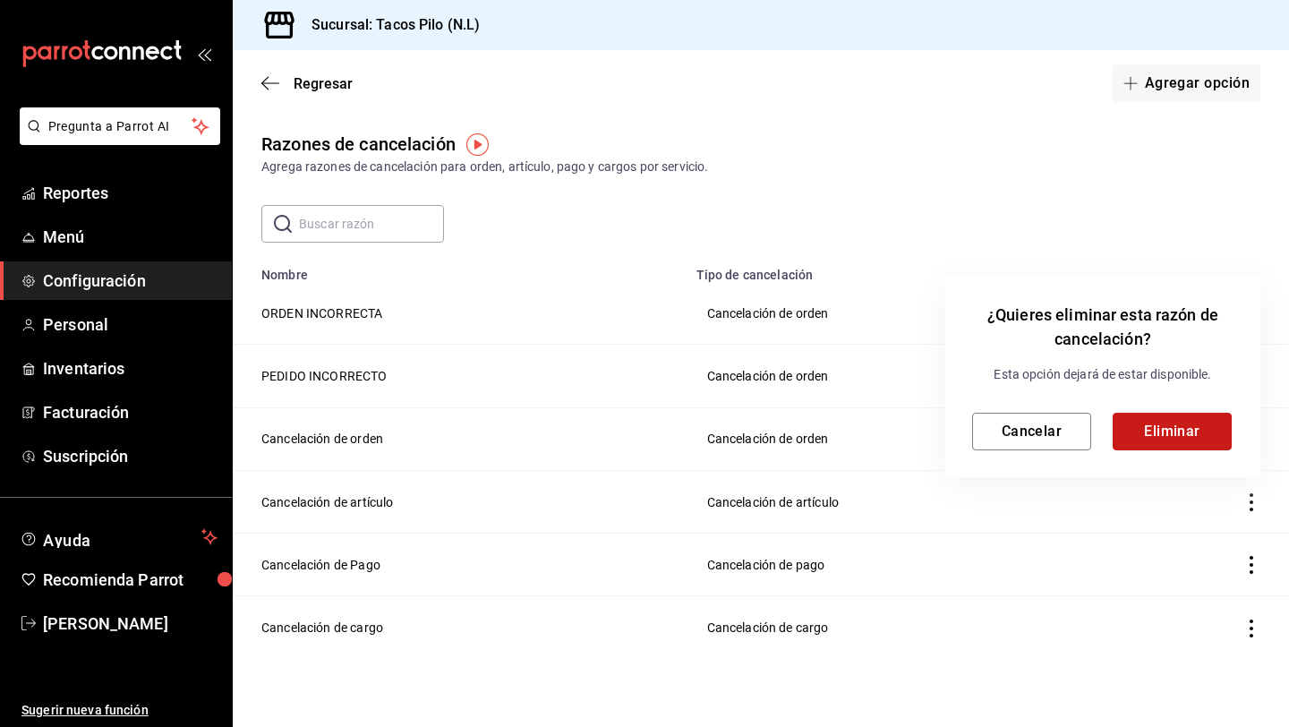
click at [1183, 427] on button "Eliminar" at bounding box center [1172, 432] width 119 height 38
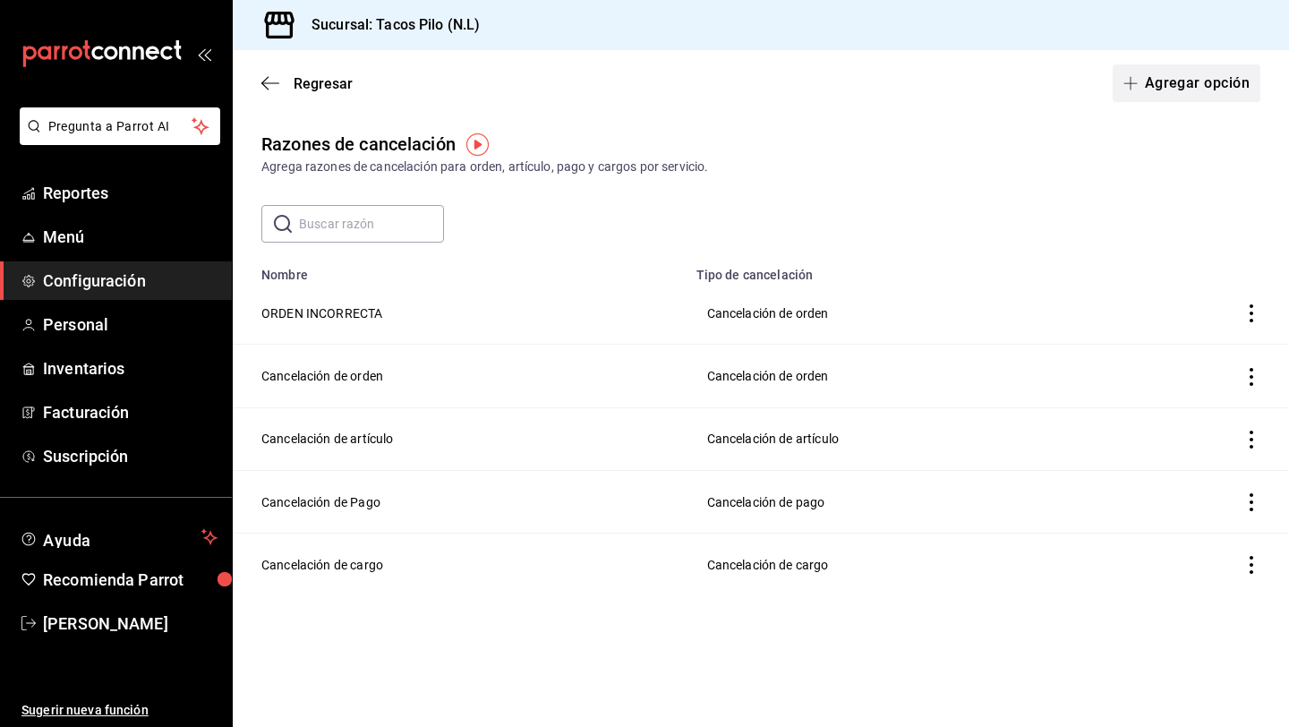
click at [1149, 84] on button "Agregar opción" at bounding box center [1187, 83] width 148 height 38
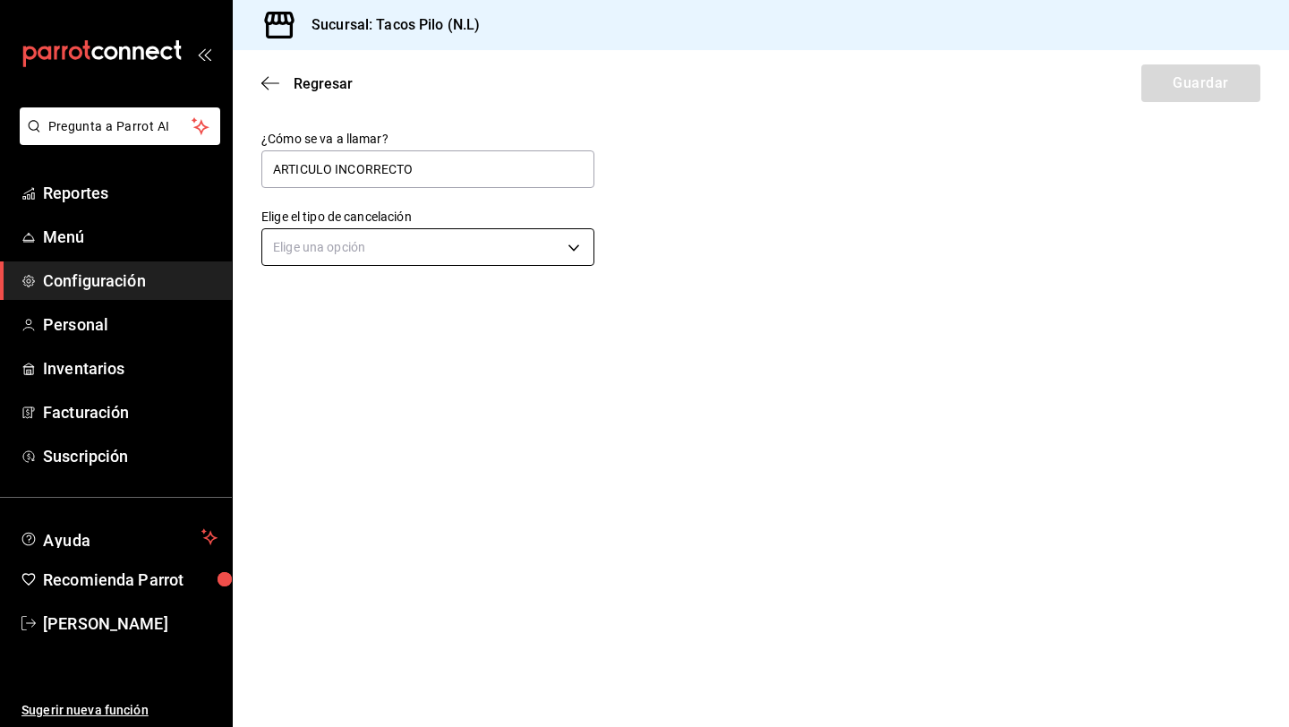
type input "ARTICULO INCORRECTO"
click at [399, 250] on body "Pregunta a Parrot AI Reportes Menú Configuración Personal Inventarios Facturaci…" at bounding box center [644, 363] width 1289 height 727
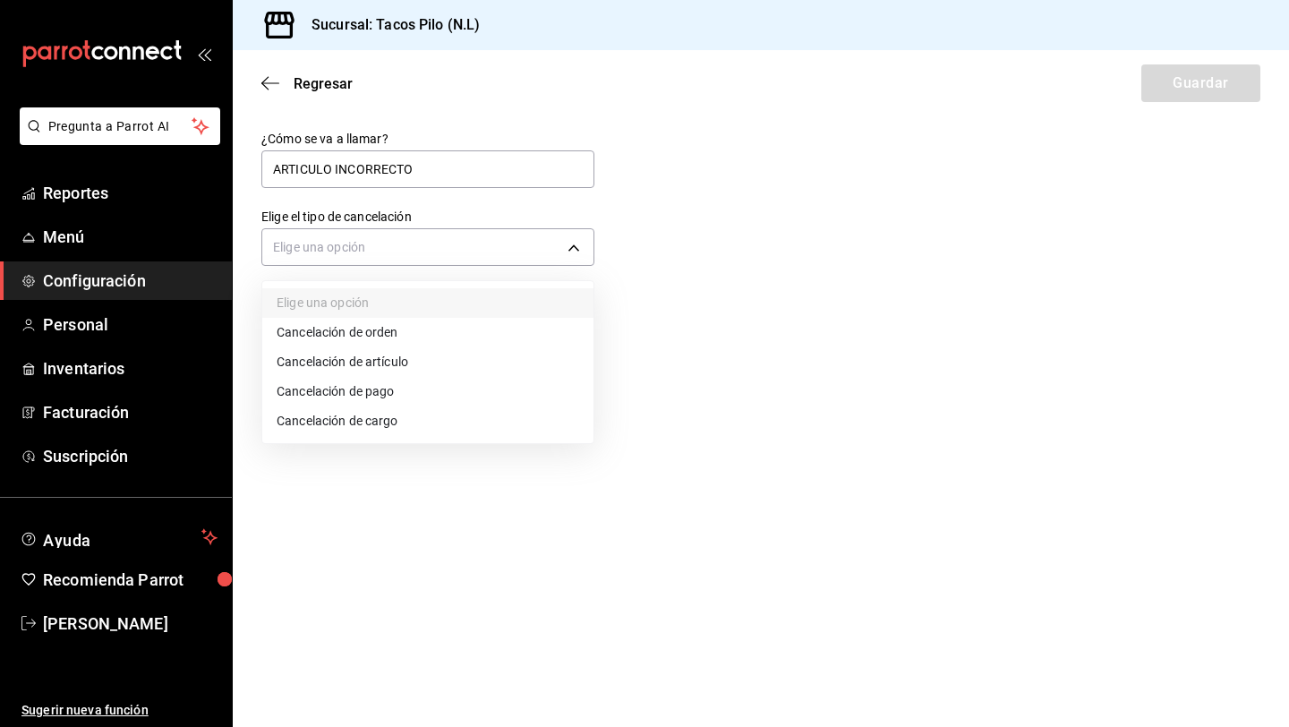
click at [388, 361] on li "Cancelación de artículo" at bounding box center [427, 362] width 331 height 30
type input "ORDER_ITEM"
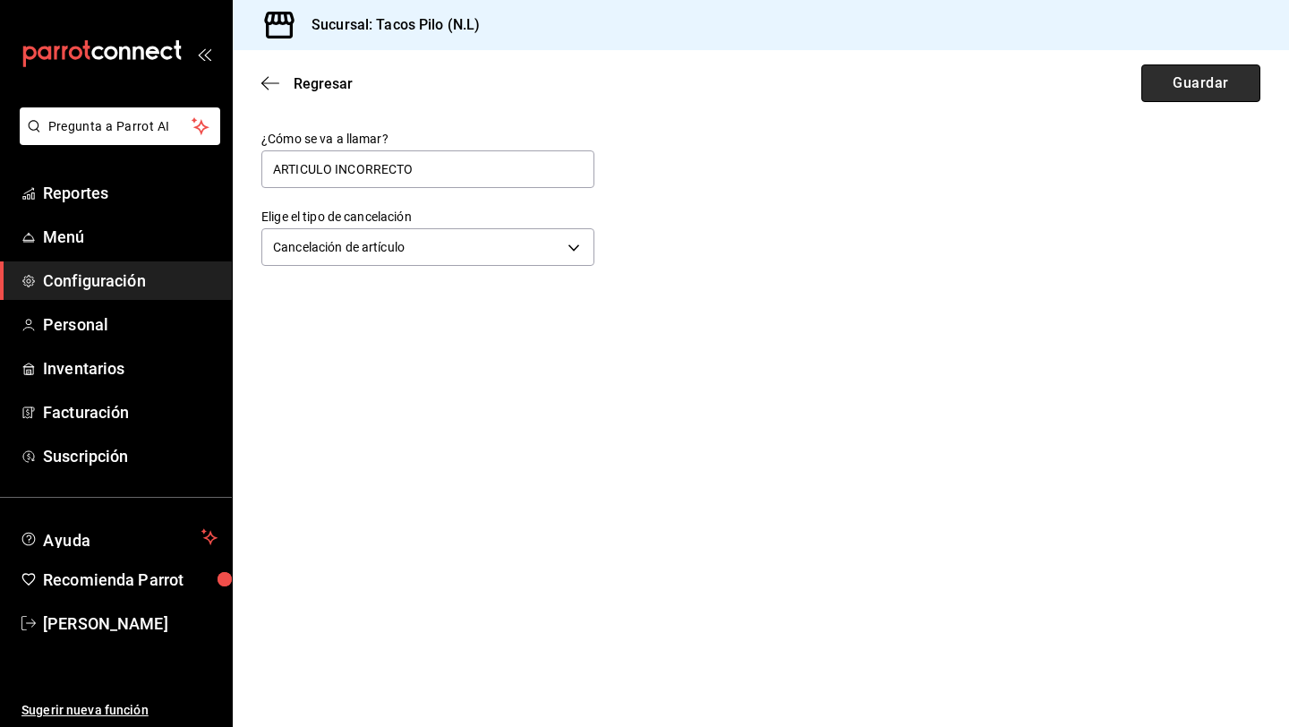
click at [1173, 81] on button "Guardar" at bounding box center [1200, 83] width 119 height 38
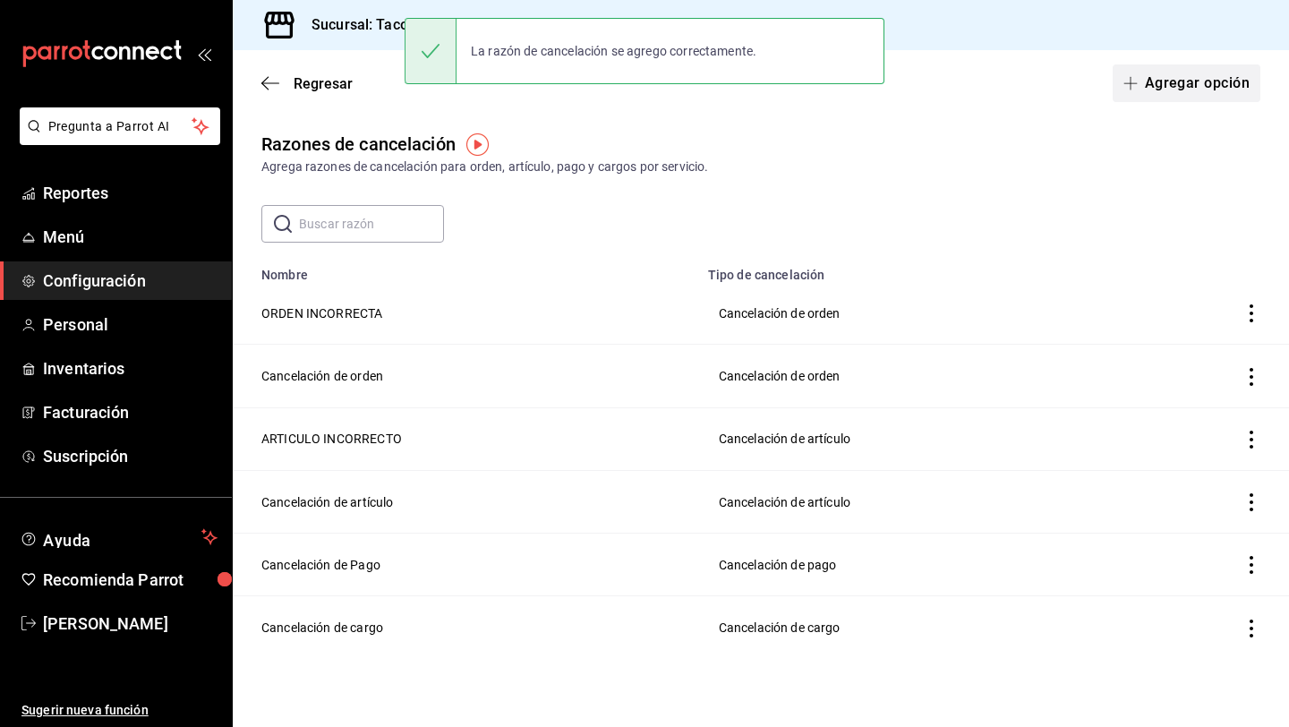
click at [1180, 86] on button "Agregar opción" at bounding box center [1187, 83] width 148 height 38
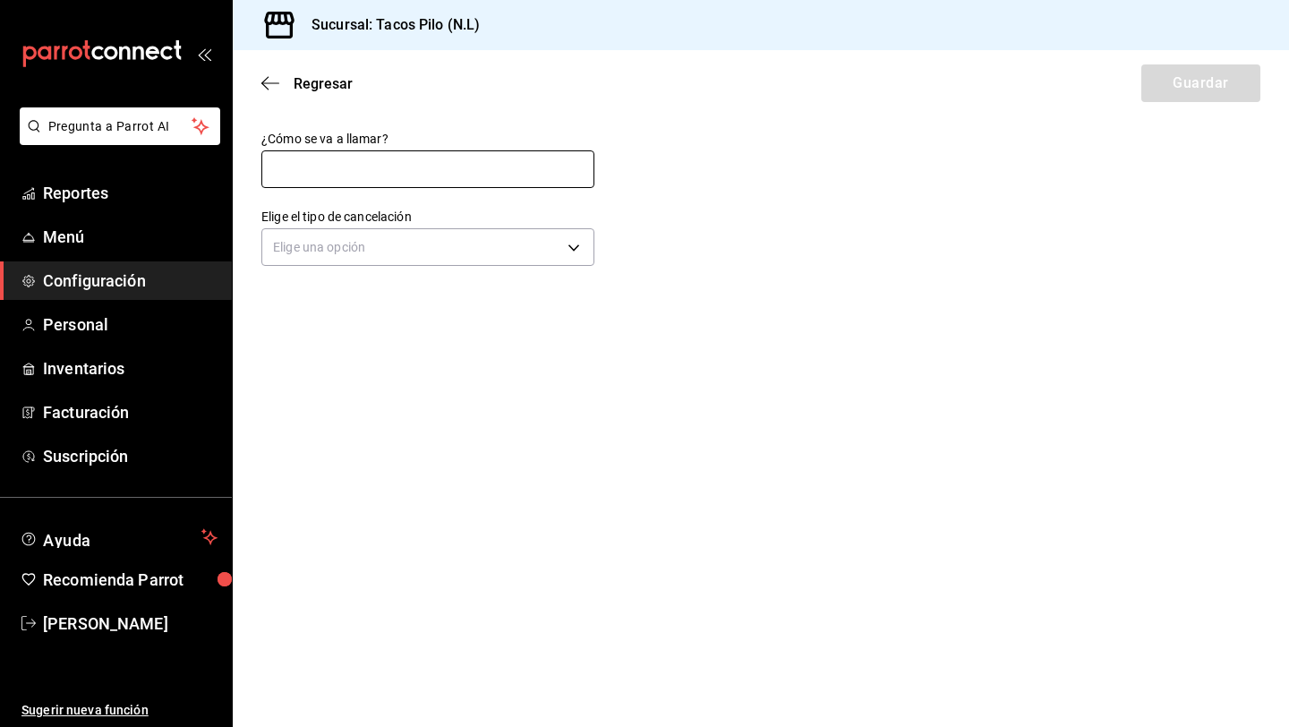
click at [413, 175] on input "text" at bounding box center [427, 169] width 333 height 38
type input "CANCELAR PAGO"
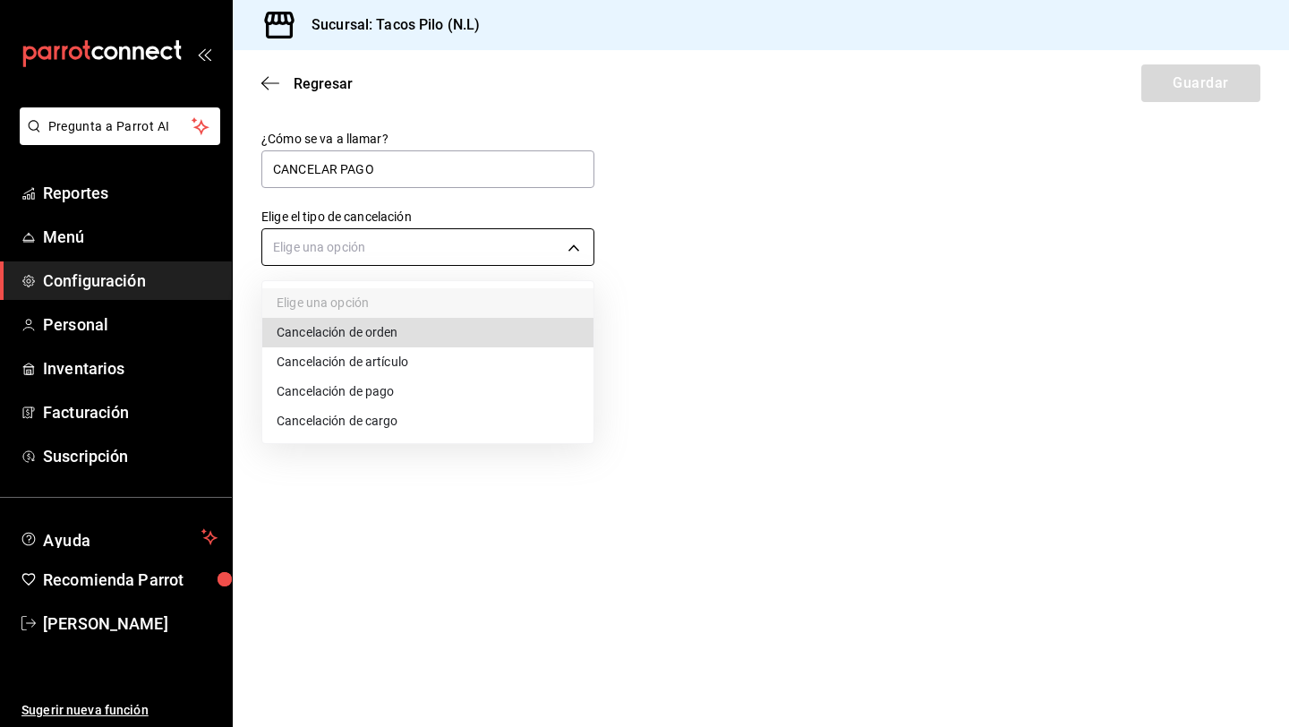
click at [292, 250] on body "Pregunta a Parrot AI Reportes Menú Configuración Personal Inventarios Facturaci…" at bounding box center [644, 363] width 1289 height 727
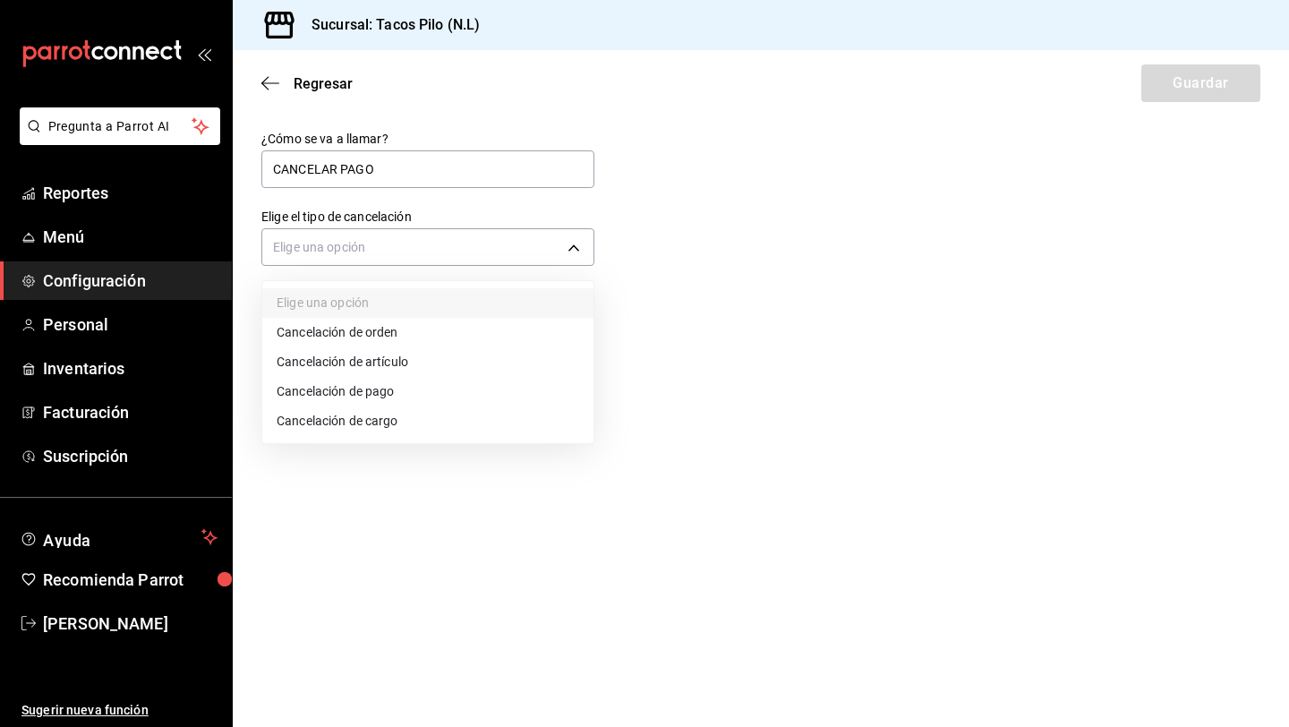
click at [303, 387] on li "Cancelación de pago" at bounding box center [427, 392] width 331 height 30
type input "ORDER_PAYMENT"
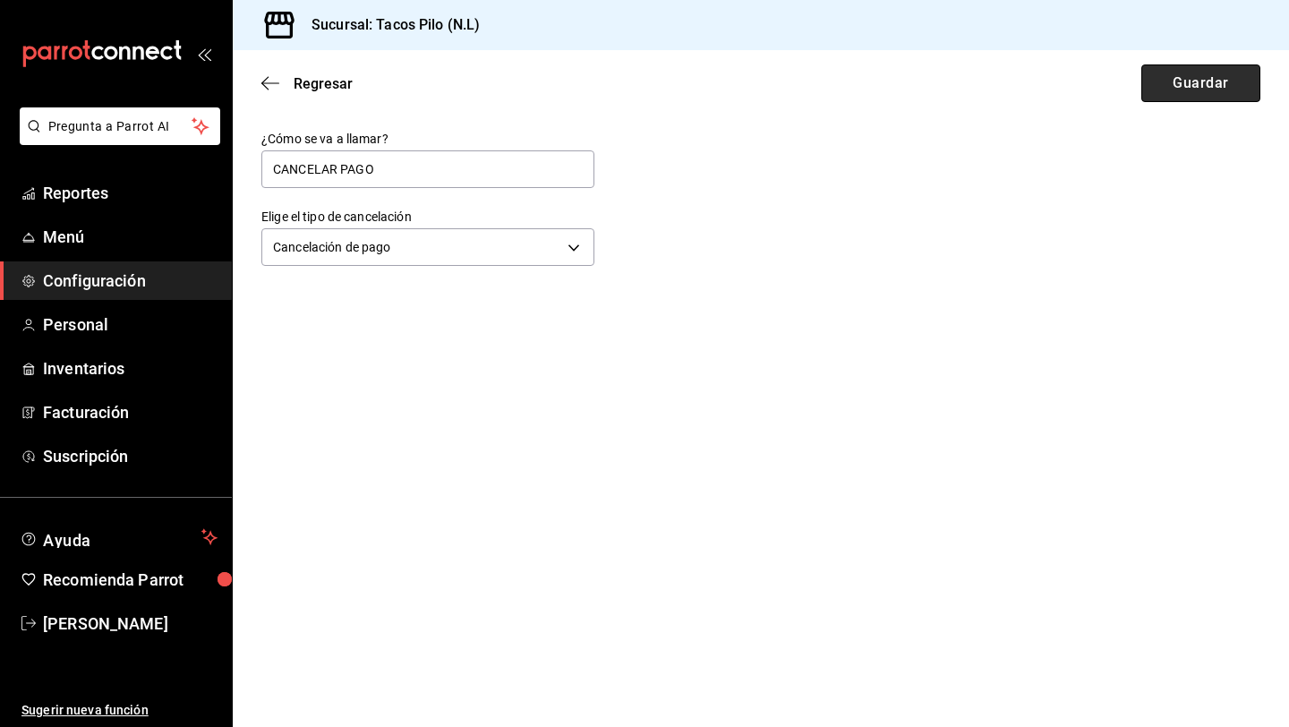
click at [1203, 73] on button "Guardar" at bounding box center [1200, 83] width 119 height 38
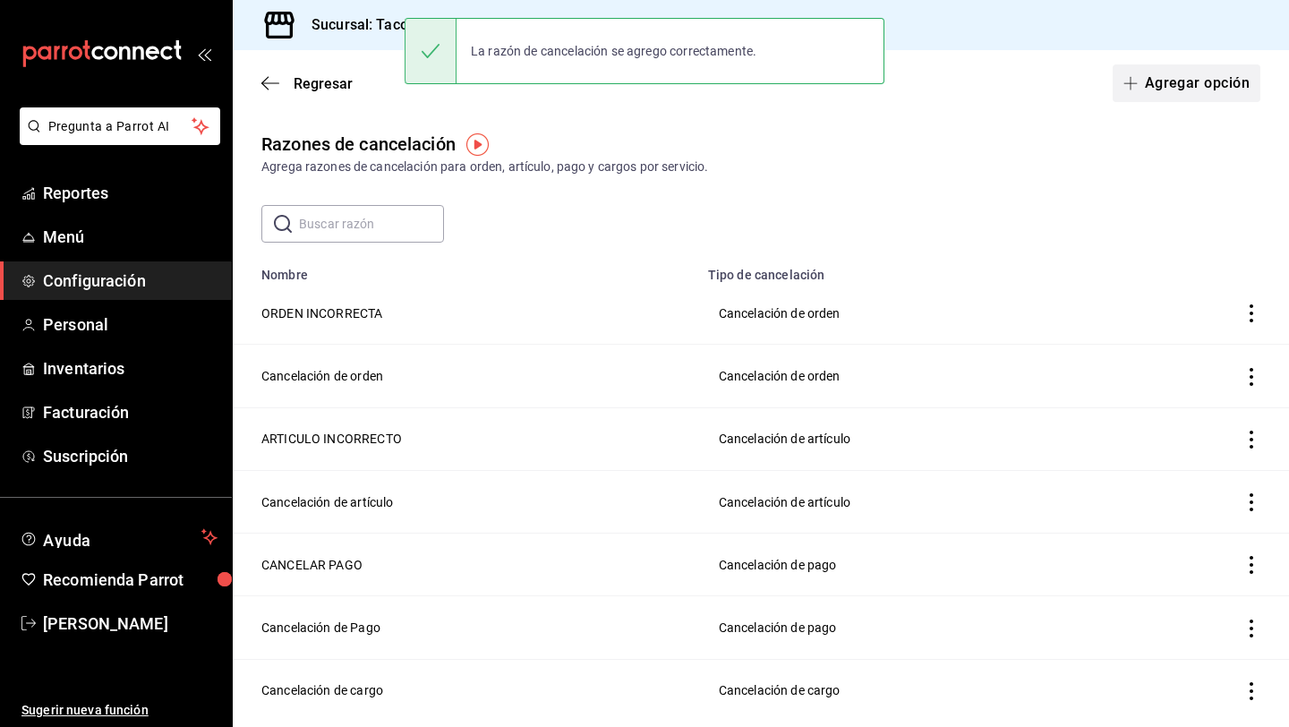
click at [1175, 86] on button "Agregar opción" at bounding box center [1187, 83] width 148 height 38
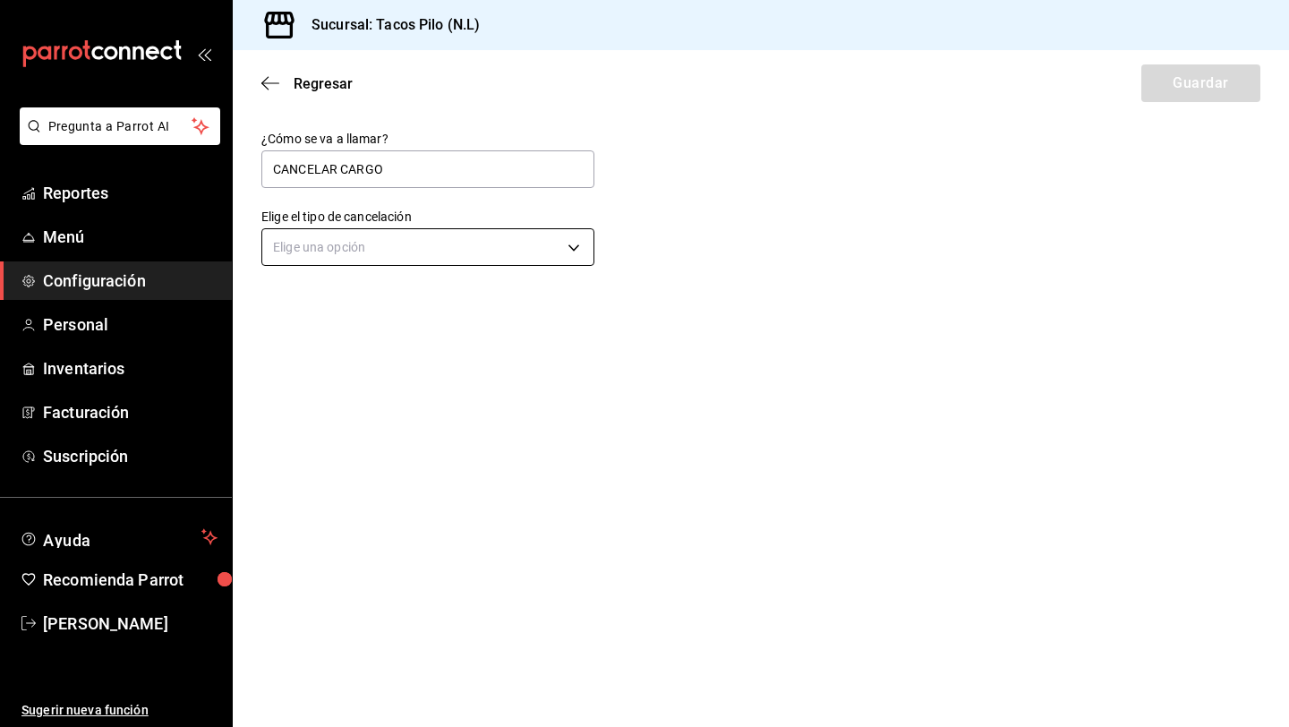
type input "CANCELAR CARGO"
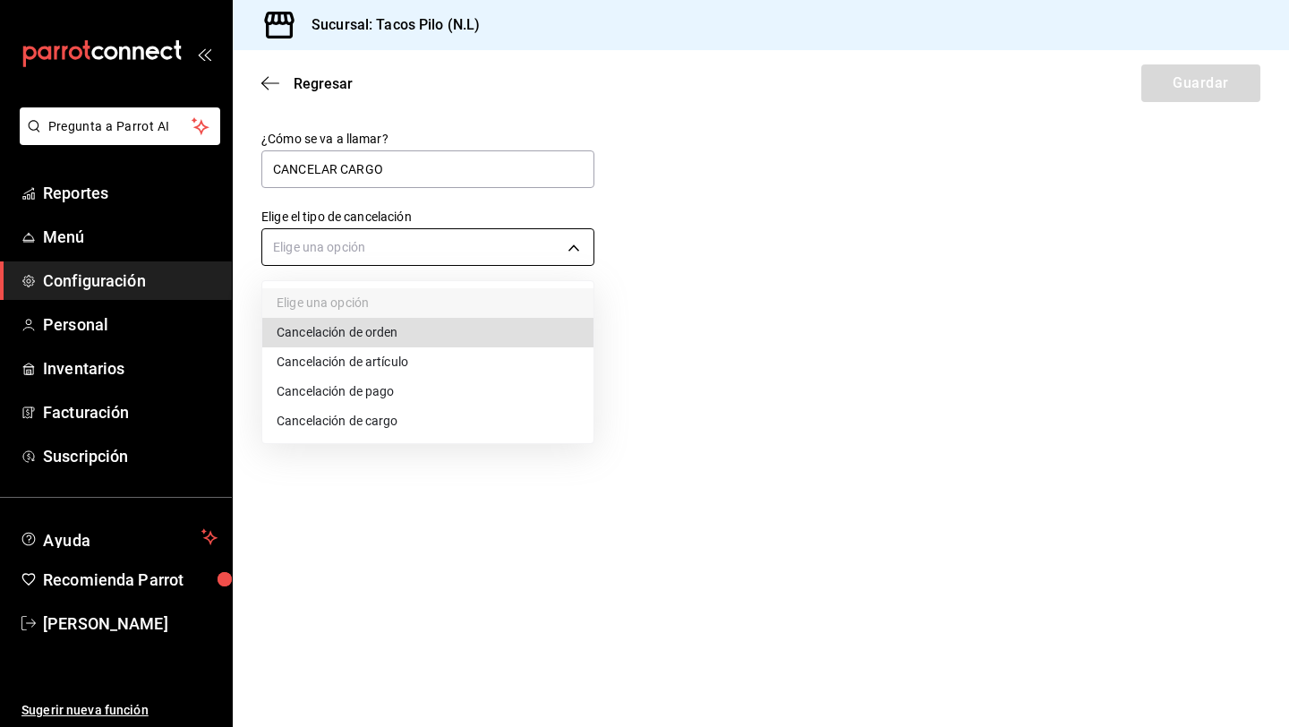
click at [432, 248] on body "Pregunta a Parrot AI Reportes Menú Configuración Personal Inventarios Facturaci…" at bounding box center [644, 363] width 1289 height 727
click at [394, 420] on li "Cancelación de cargo" at bounding box center [427, 421] width 331 height 30
type input "SERVICE_CHARGE"
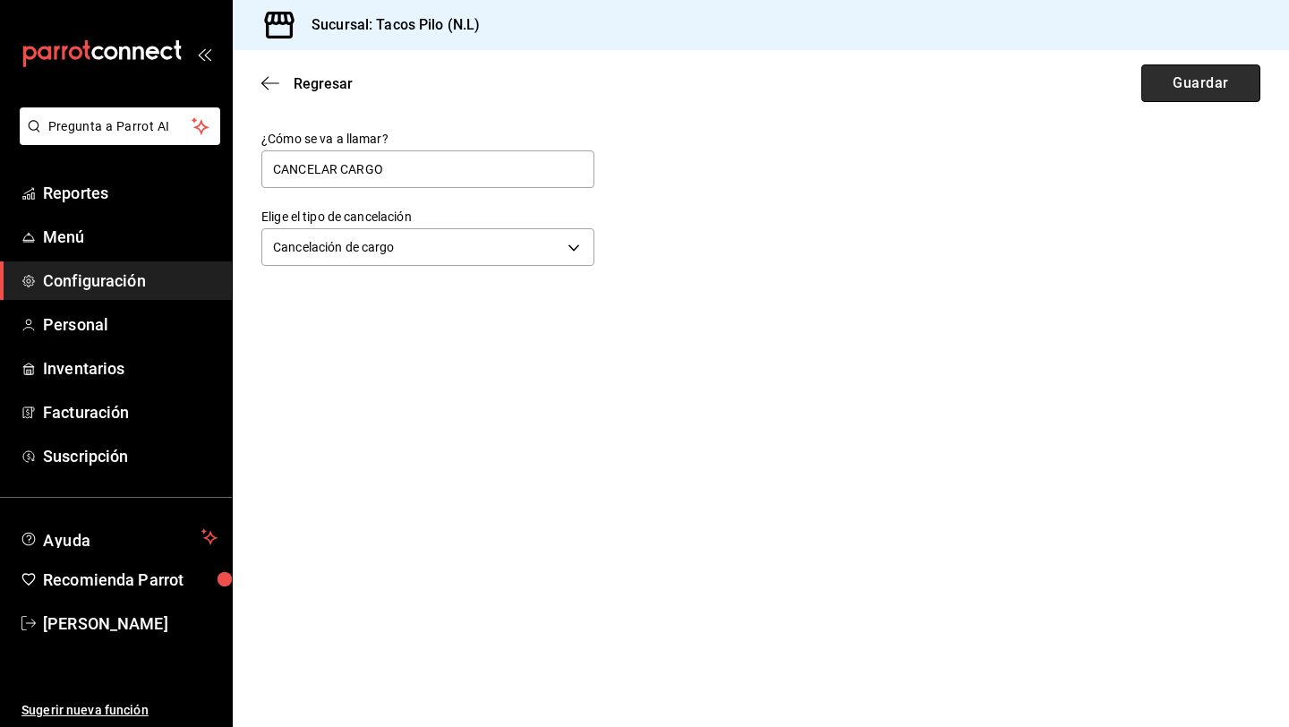
click at [1167, 79] on button "Guardar" at bounding box center [1200, 83] width 119 height 38
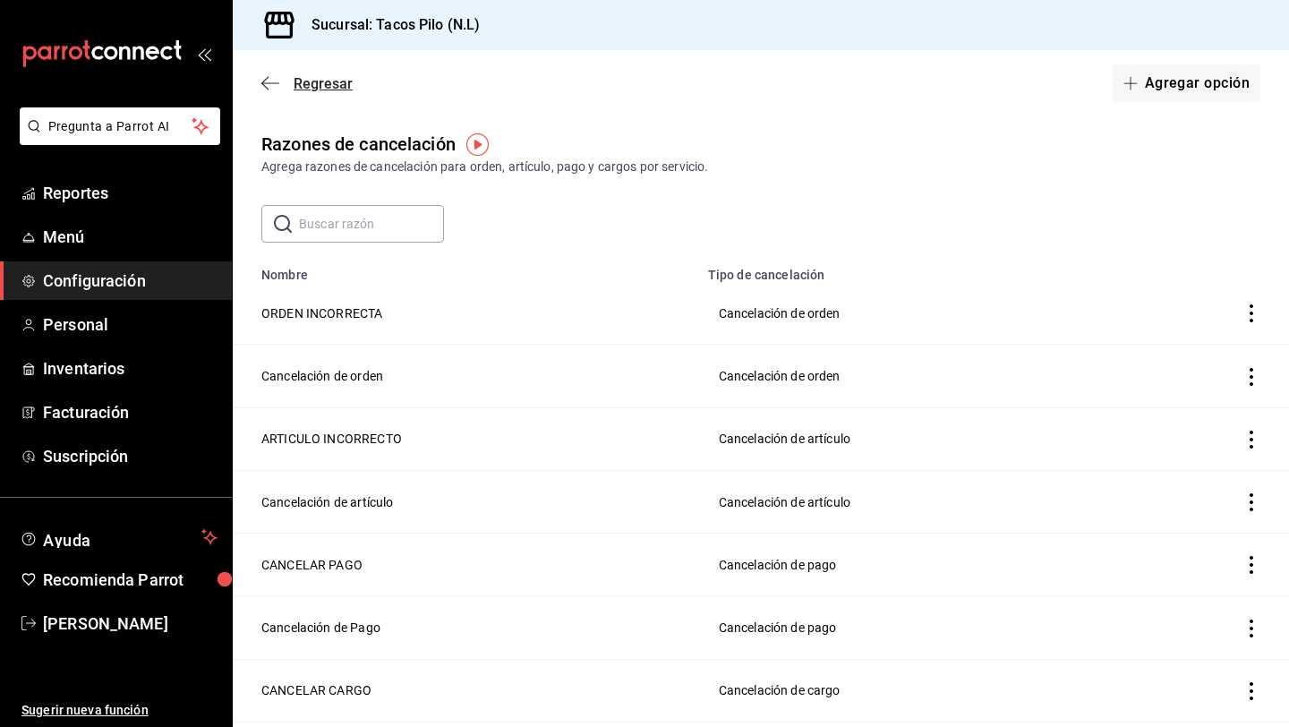
click at [267, 80] on icon "button" at bounding box center [270, 83] width 18 height 16
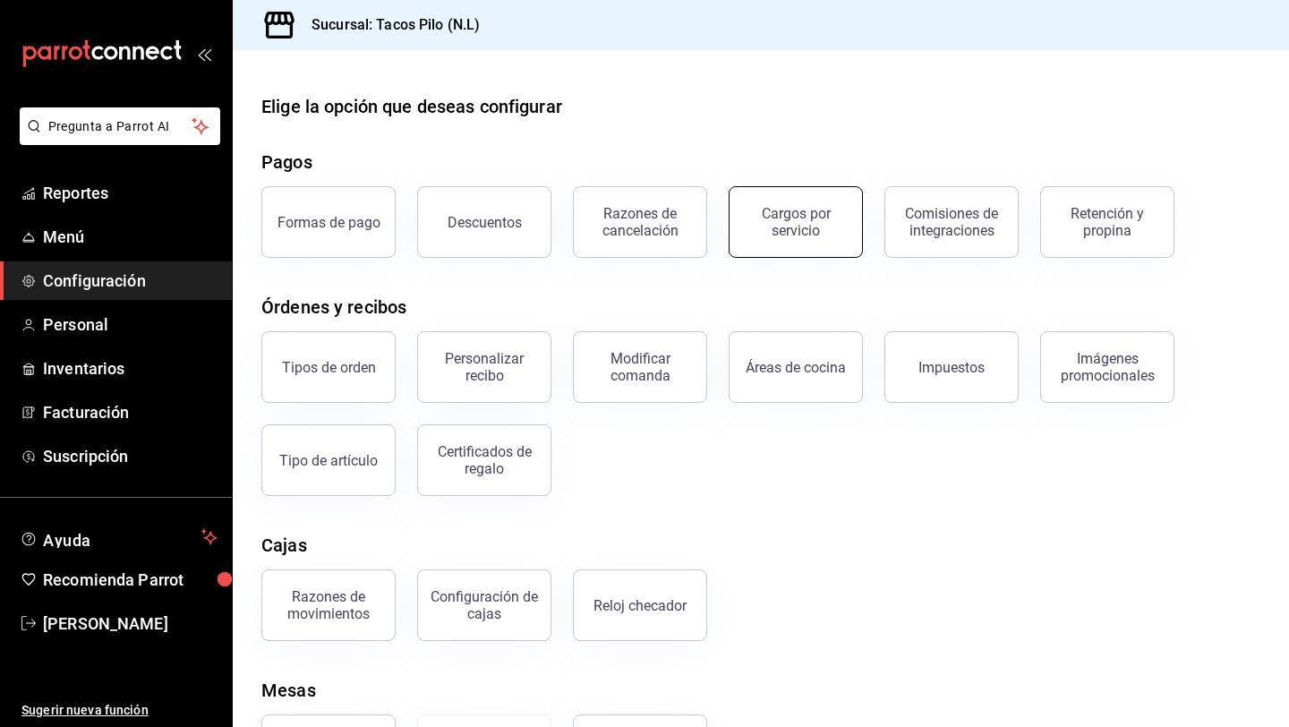
click at [833, 210] on div "Cargos por servicio" at bounding box center [795, 222] width 111 height 34
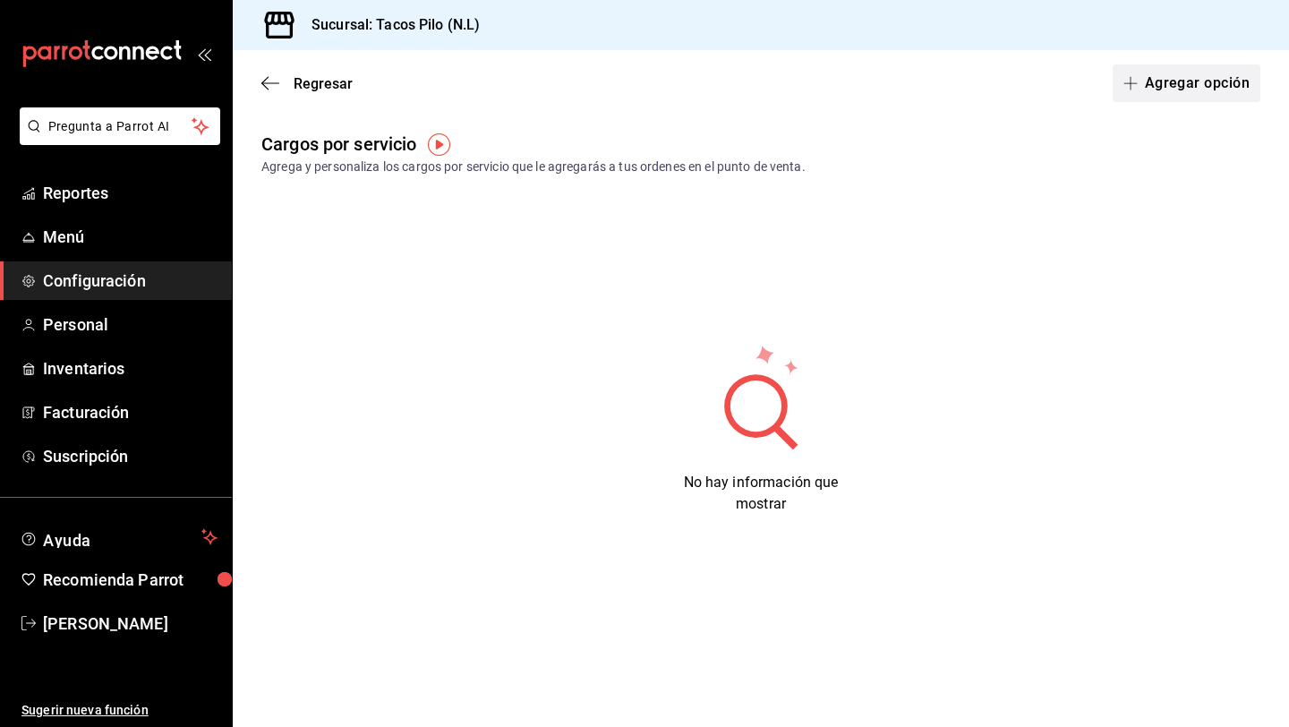
click at [1156, 86] on button "Agregar opción" at bounding box center [1187, 83] width 148 height 38
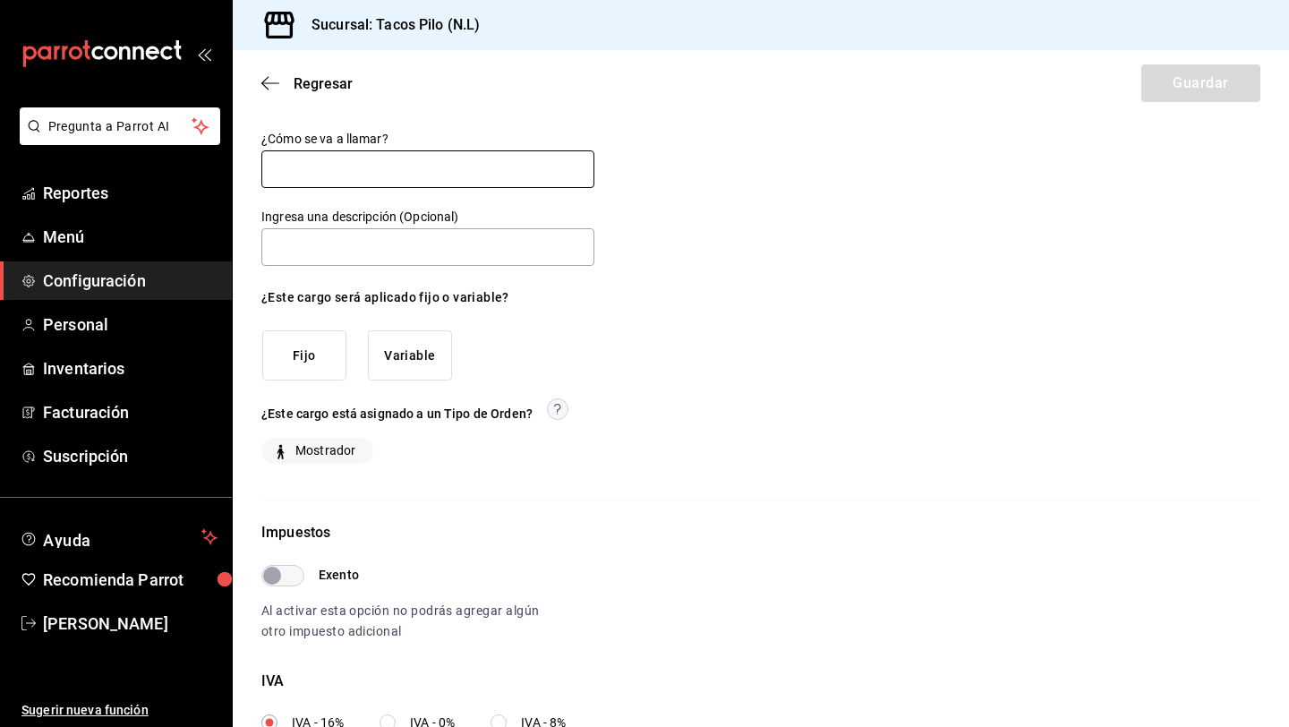
click at [501, 175] on input "text" at bounding box center [427, 169] width 333 height 38
type input "PROPINA"
click at [420, 244] on input "text" at bounding box center [427, 247] width 333 height 38
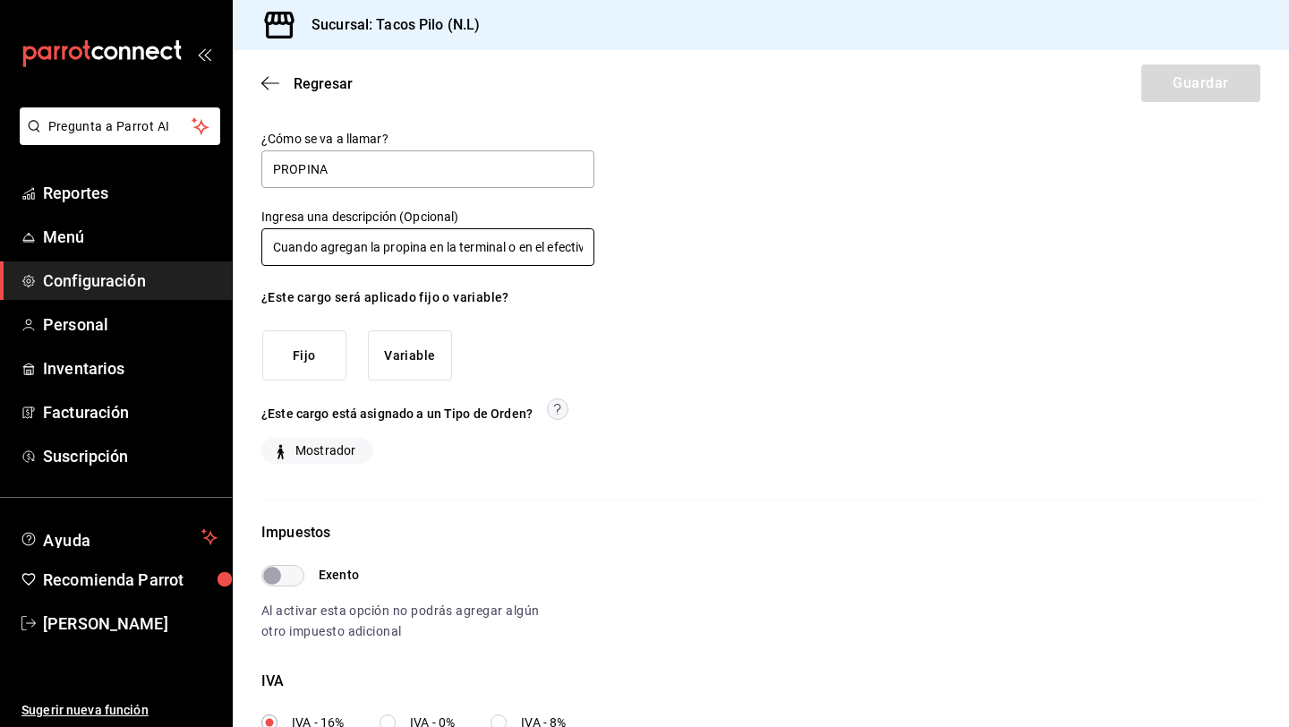
scroll to position [0, 12]
type input "Cuando agregan la propina en la terminal o en el efectivo"
click at [385, 347] on button "Variable" at bounding box center [410, 355] width 84 height 51
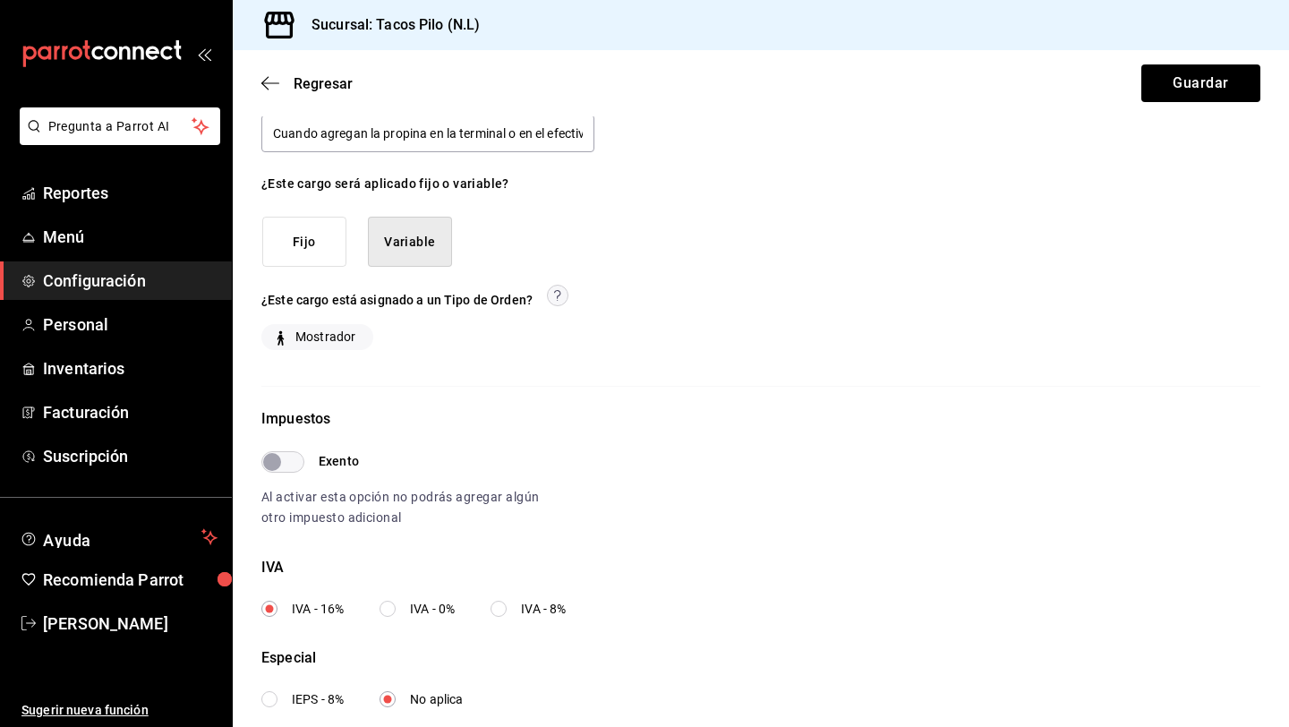
scroll to position [146, 0]
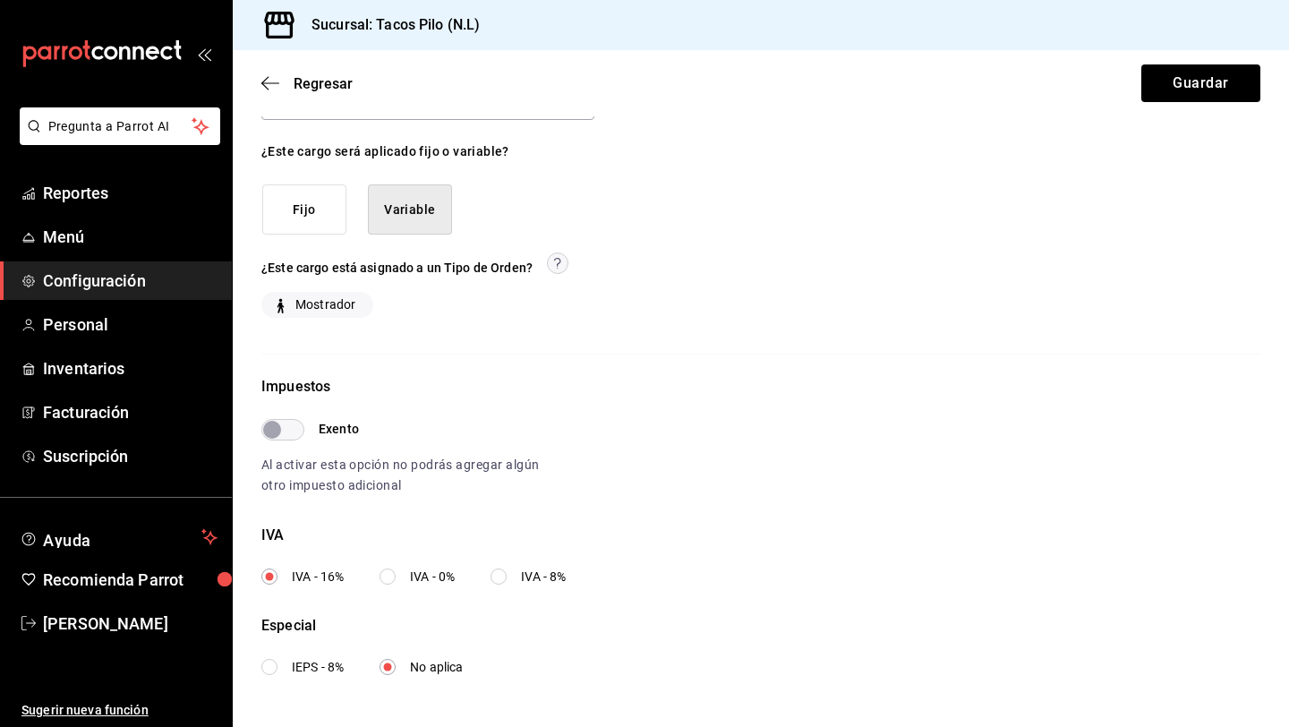
click at [389, 578] on input "IVA - 0%" at bounding box center [388, 576] width 16 height 16
radio input "true"
click at [1175, 88] on button "Guardar" at bounding box center [1200, 83] width 119 height 38
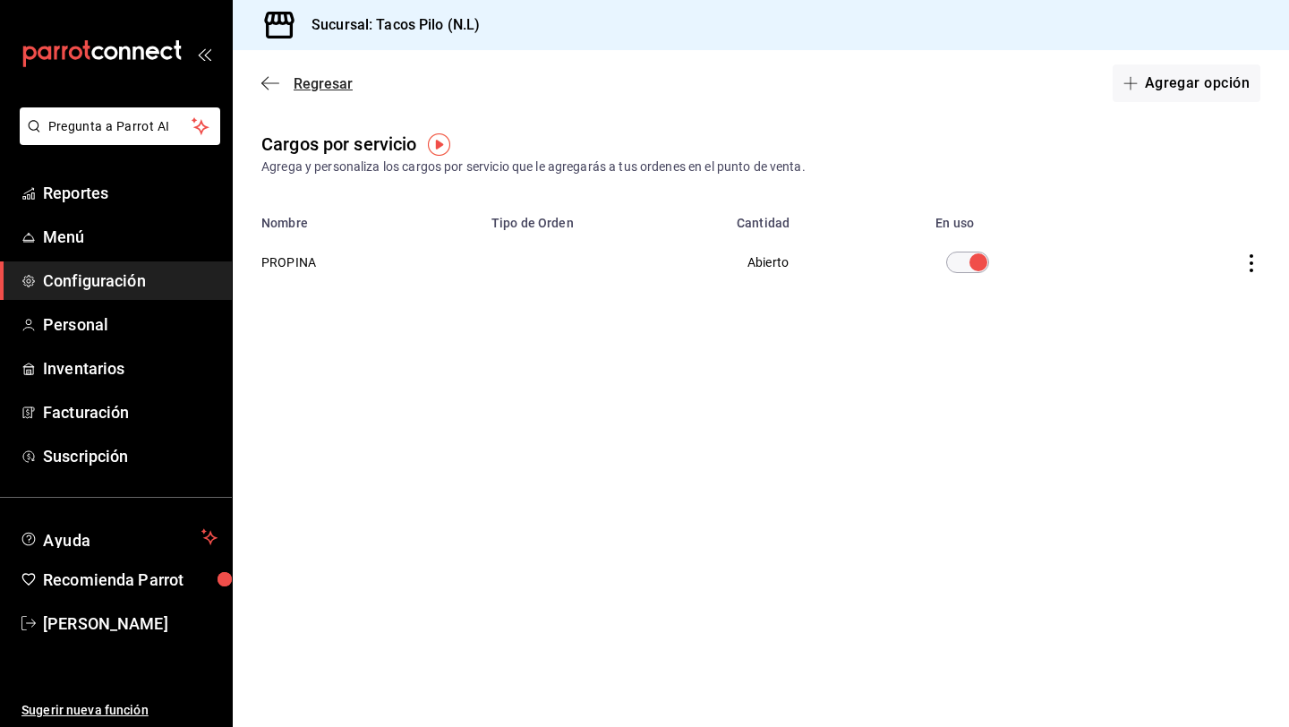
click at [273, 85] on icon "button" at bounding box center [270, 83] width 18 height 16
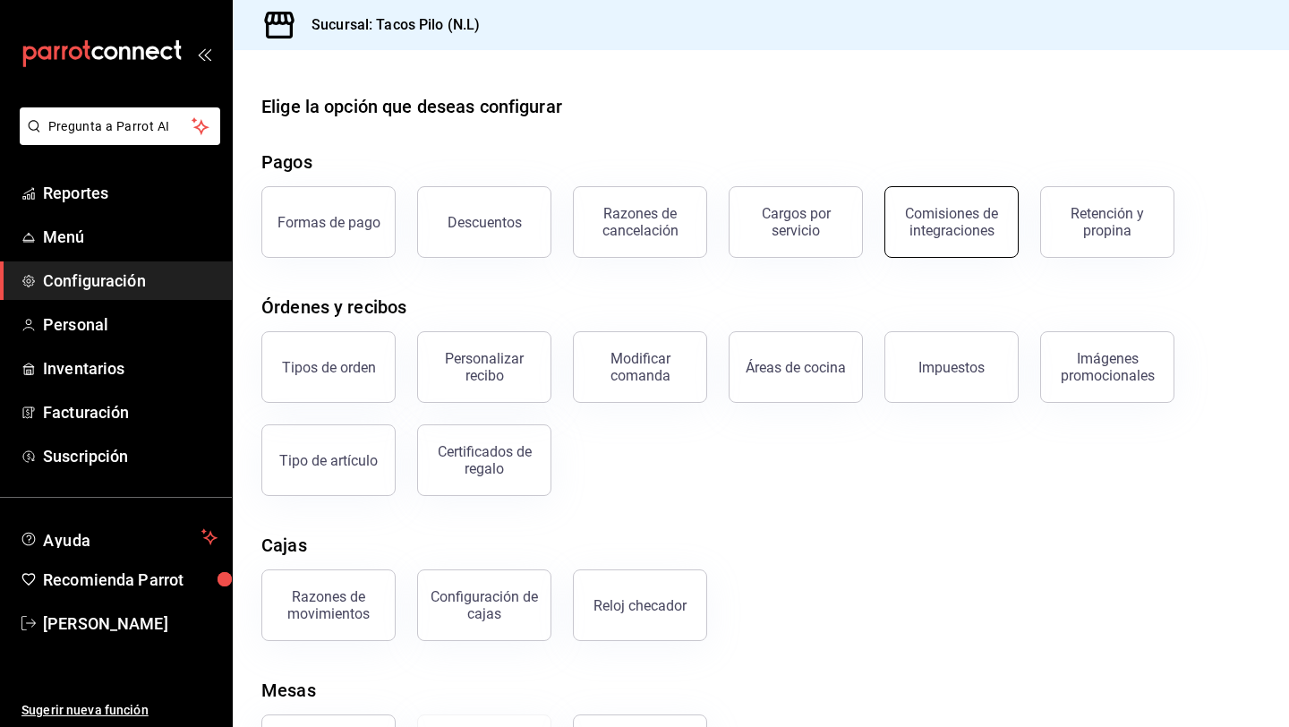
click at [924, 226] on div "Comisiones de integraciones" at bounding box center [951, 222] width 111 height 34
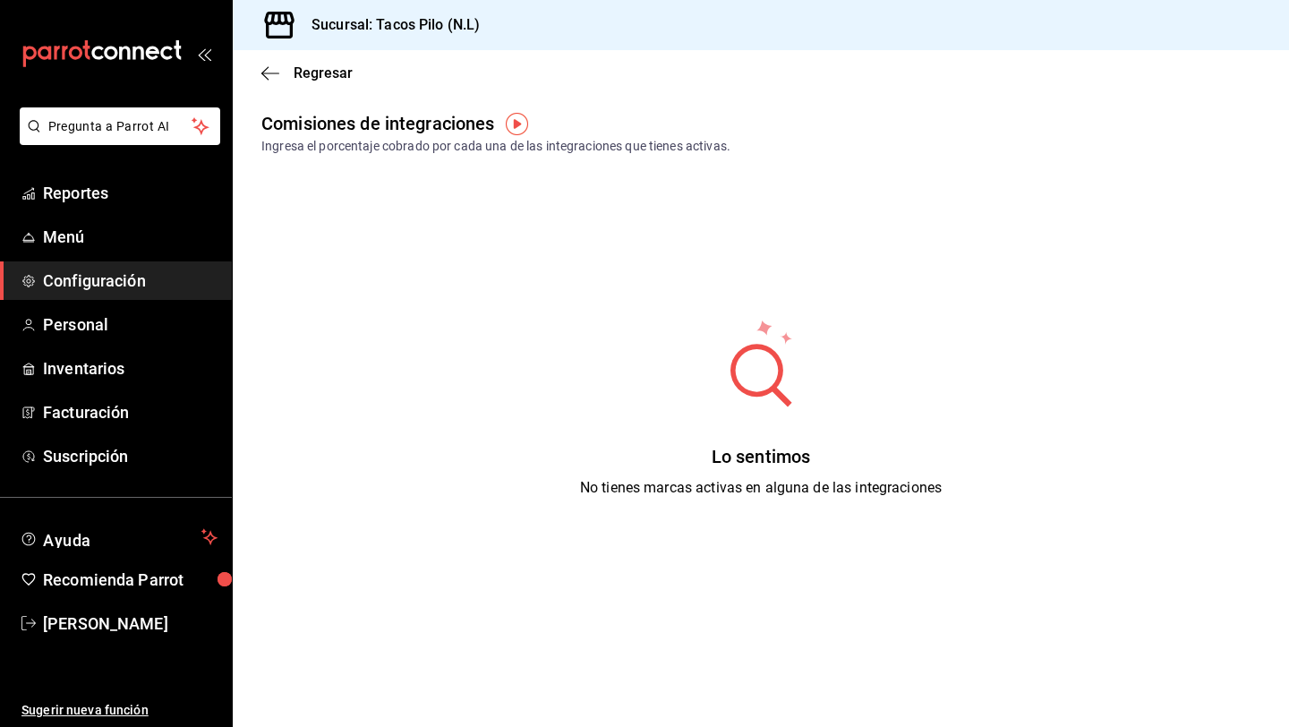
click at [761, 363] on circle at bounding box center [756, 370] width 43 height 43
click at [305, 73] on span "Regresar" at bounding box center [323, 72] width 59 height 17
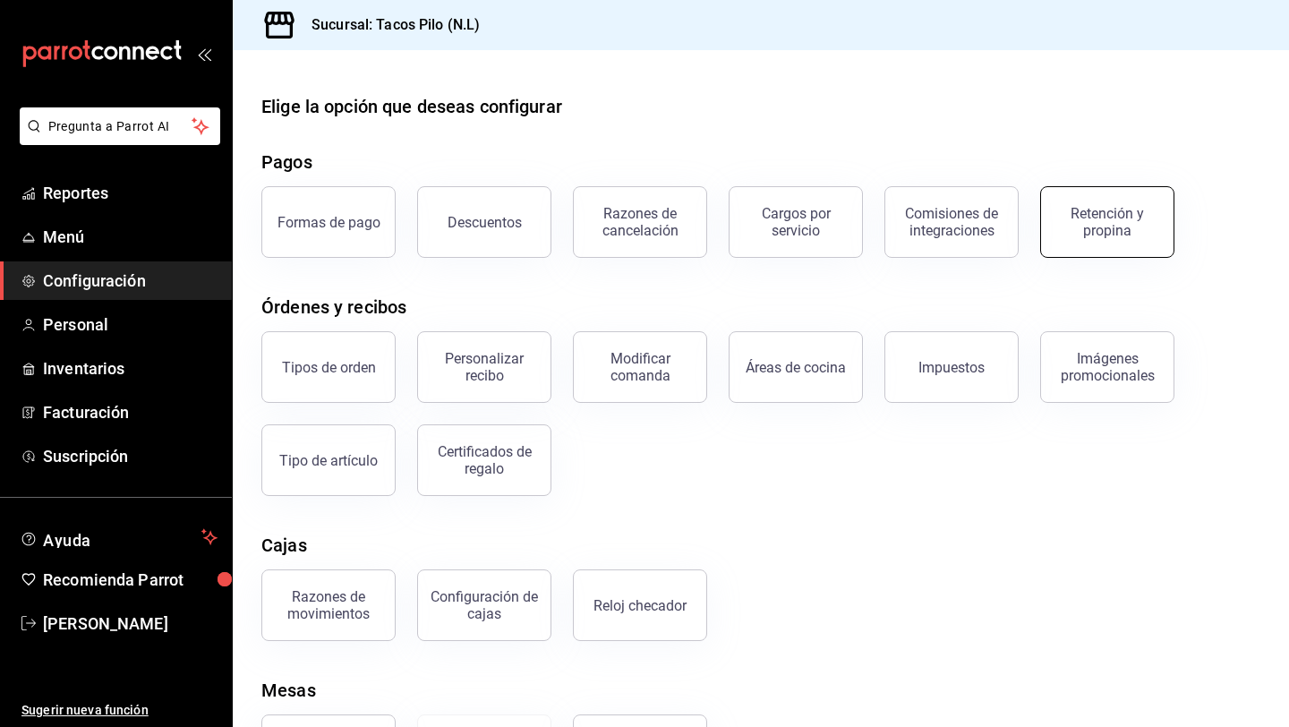
click at [1063, 226] on div "Retención y propina" at bounding box center [1107, 222] width 111 height 34
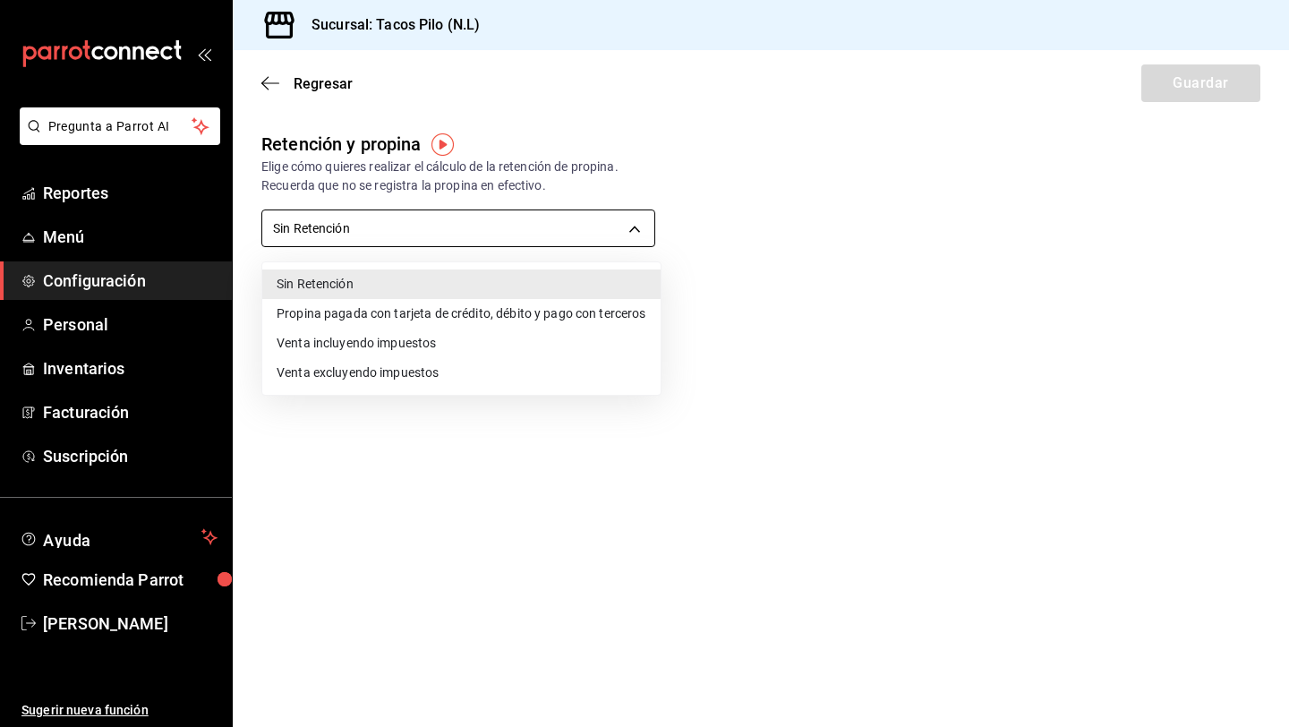
click at [635, 231] on body "Pregunta a Parrot AI Reportes Menú Configuración Personal Inventarios Facturaci…" at bounding box center [644, 363] width 1289 height 727
click at [263, 85] on div at bounding box center [644, 363] width 1289 height 727
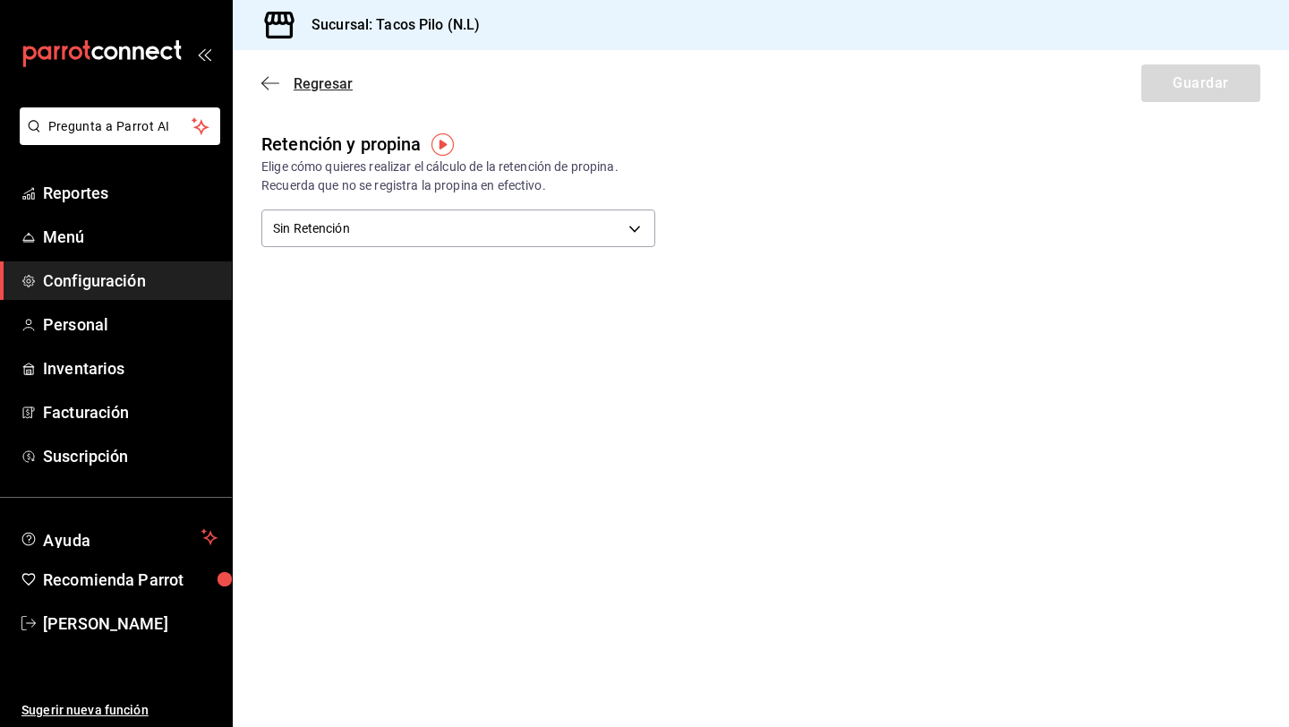
click at [276, 76] on icon "button" at bounding box center [270, 83] width 18 height 16
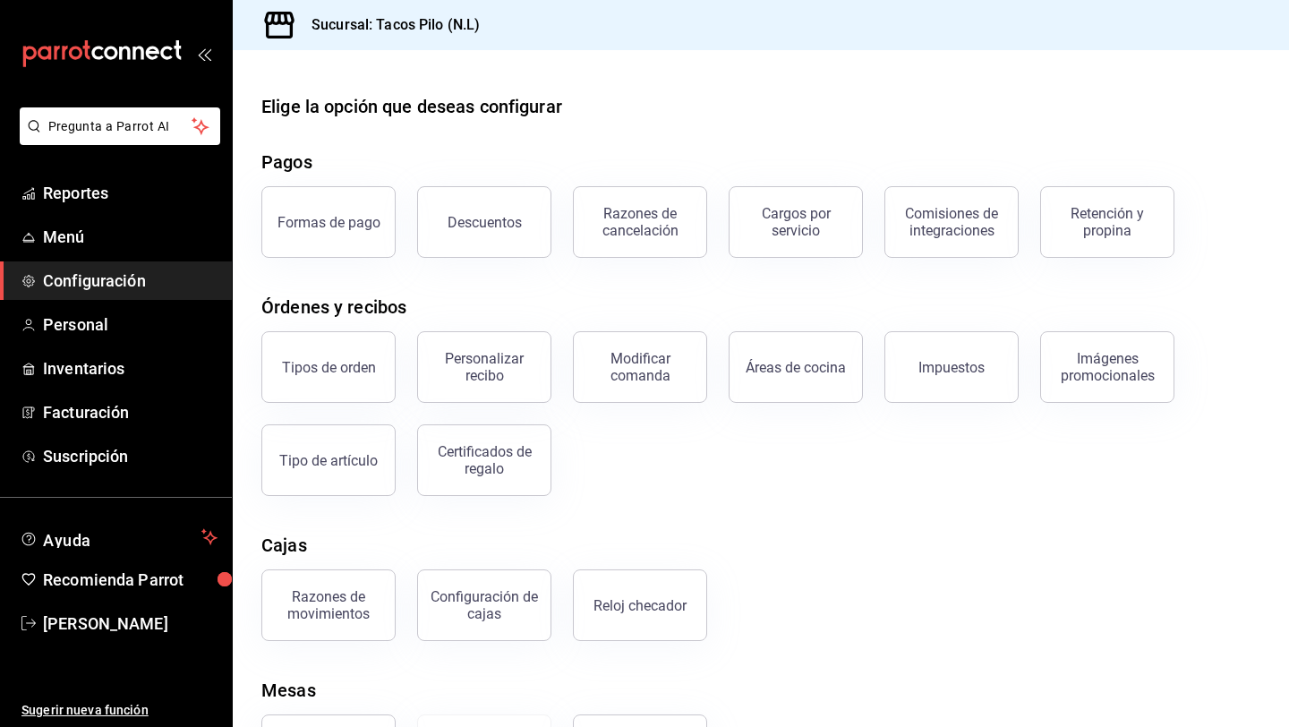
click at [378, 376] on button "Tipos de orden" at bounding box center [328, 367] width 134 height 72
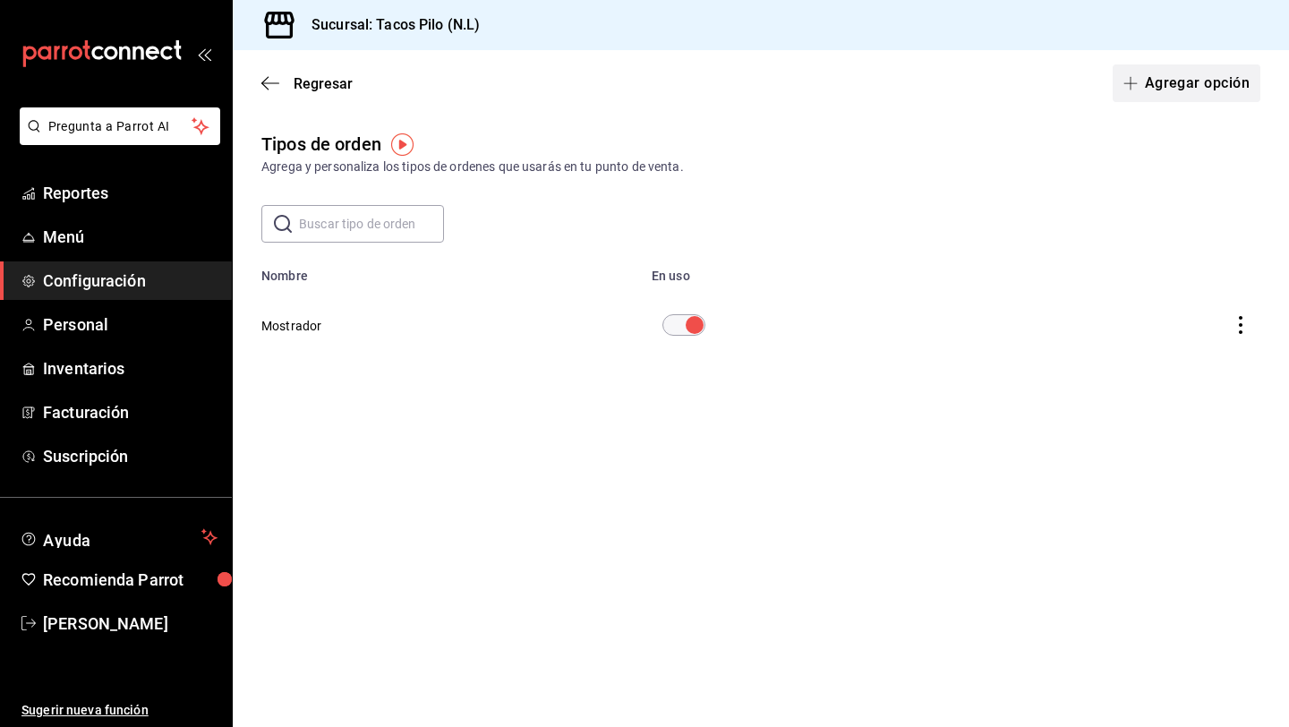
click at [1166, 81] on button "Agregar opción" at bounding box center [1187, 83] width 148 height 38
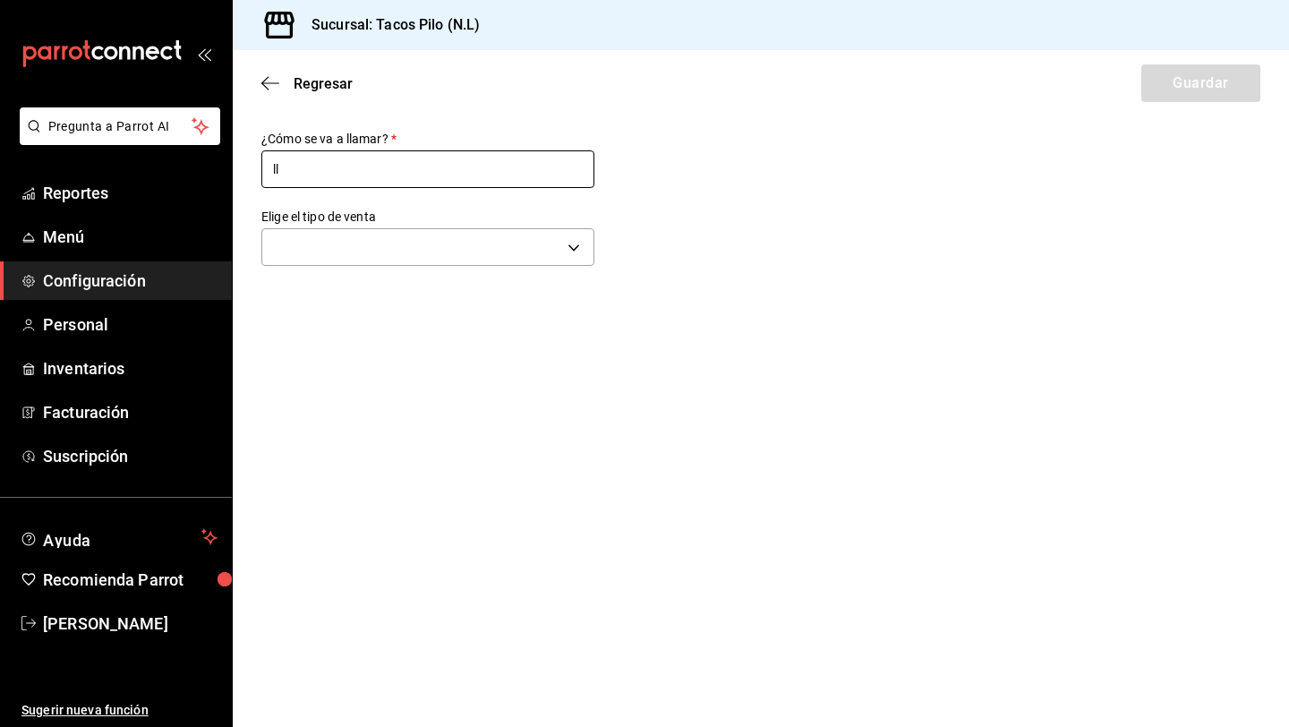
type input "l"
type input "LLEVAR"
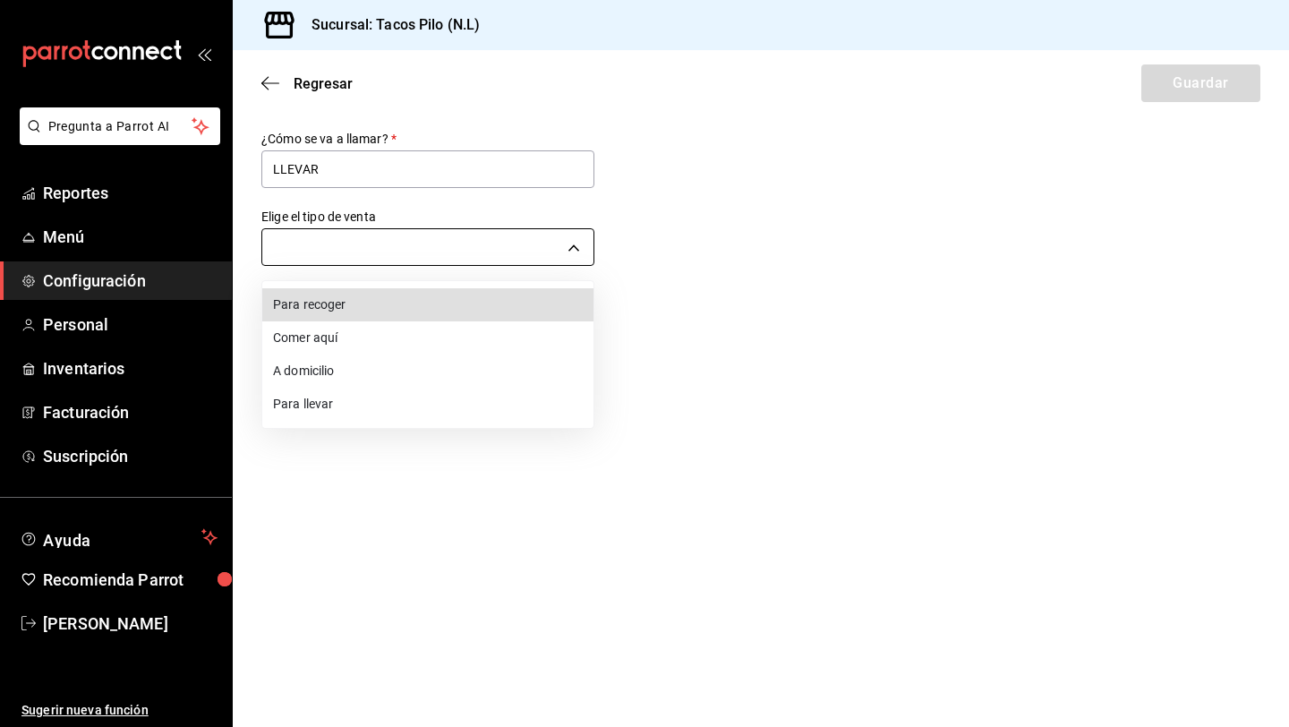
click at [423, 246] on body "Pregunta a Parrot AI Reportes Menú Configuración Personal Inventarios Facturaci…" at bounding box center [644, 363] width 1289 height 727
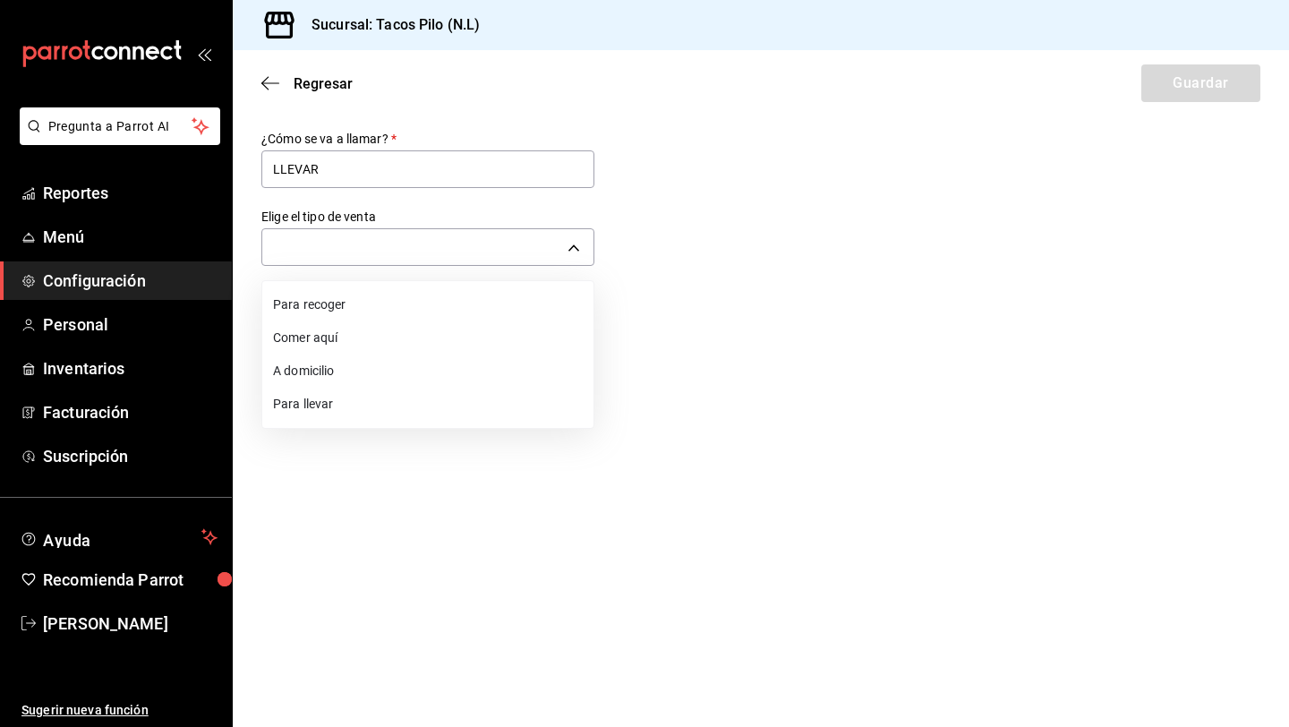
click at [345, 407] on li "Para llevar" at bounding box center [427, 404] width 331 height 33
type input "TAKE_OUT"
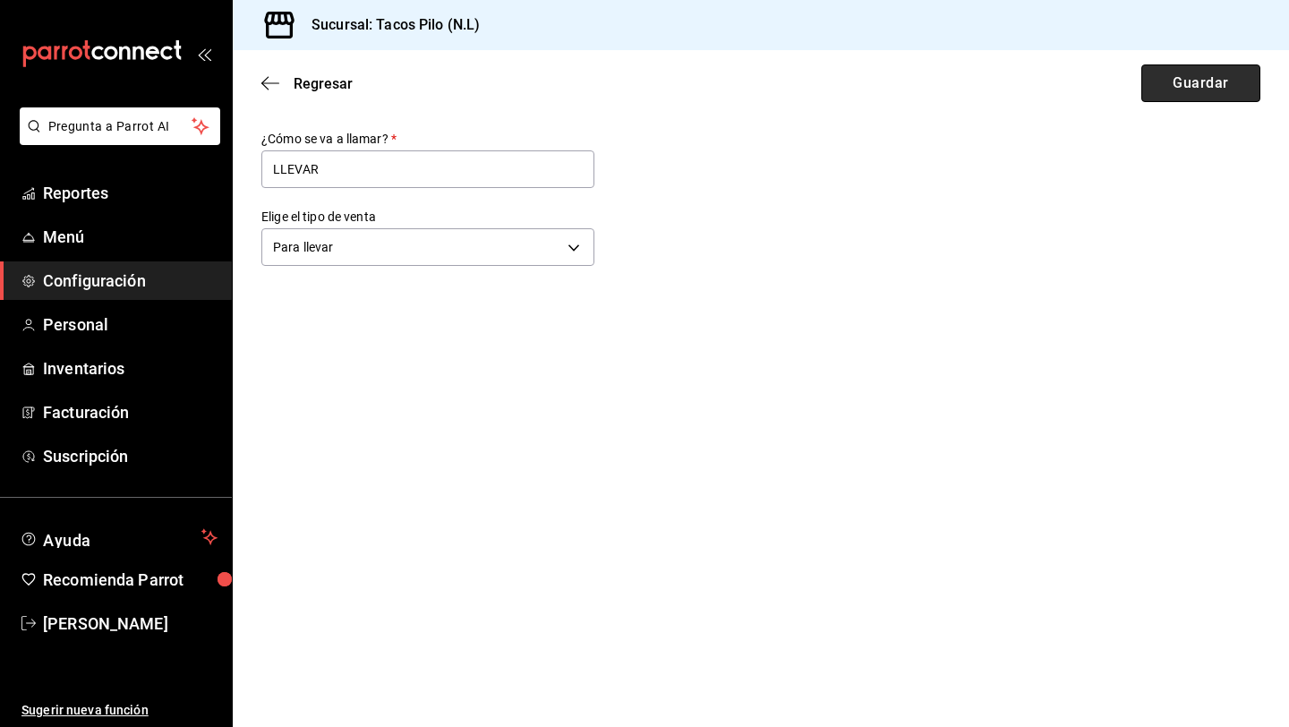
click at [1188, 77] on button "Guardar" at bounding box center [1200, 83] width 119 height 38
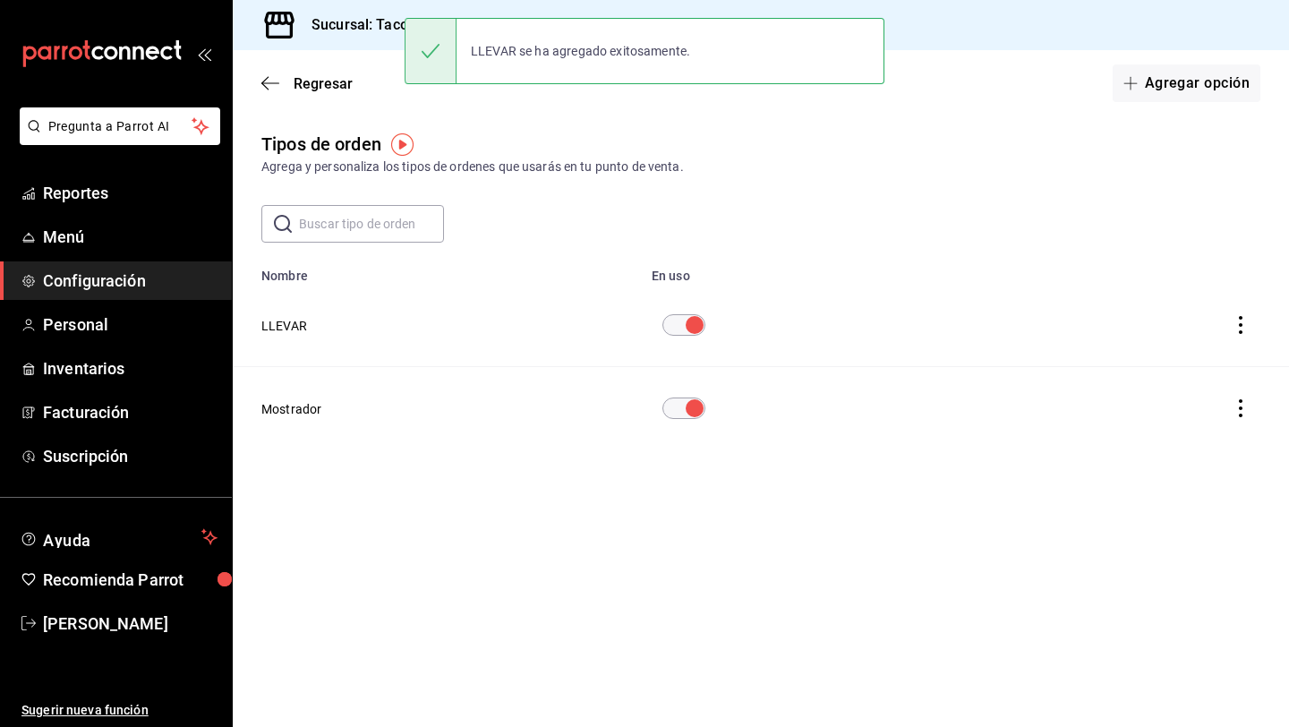
click at [388, 228] on input "text" at bounding box center [371, 224] width 145 height 36
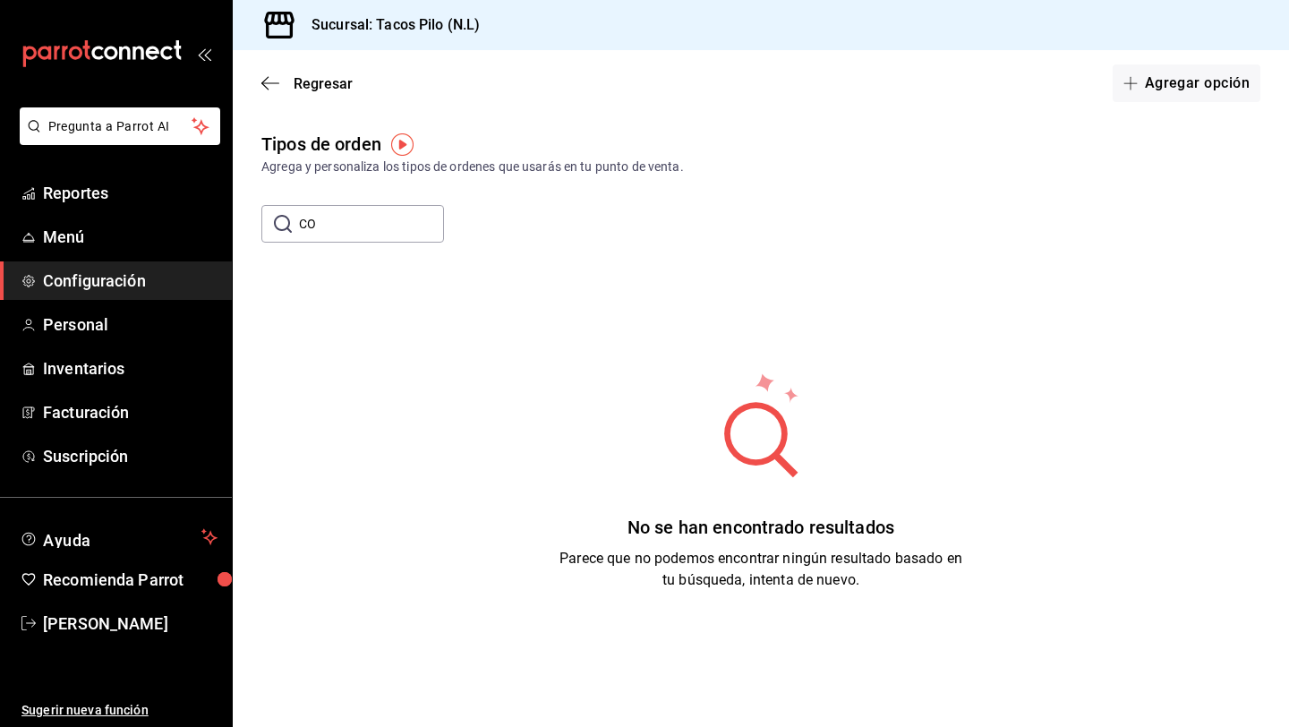
type input "C"
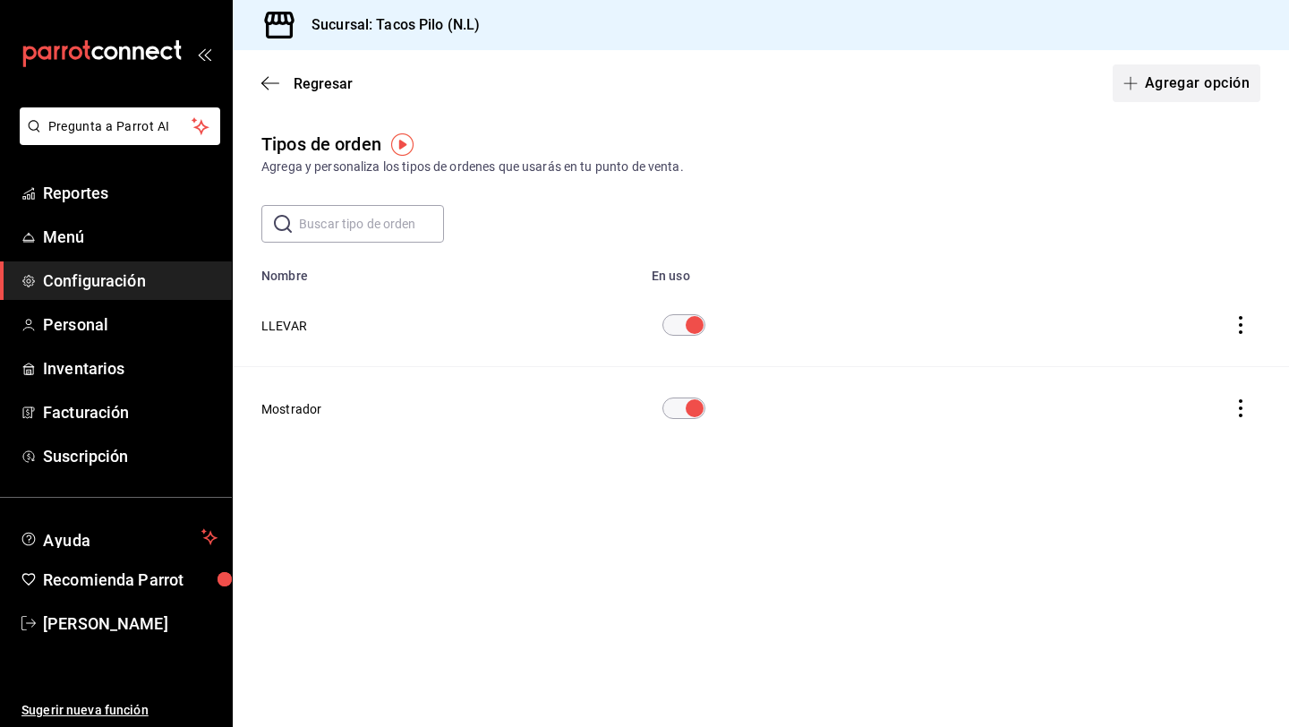
click at [1225, 90] on button "Agregar opción" at bounding box center [1187, 83] width 148 height 38
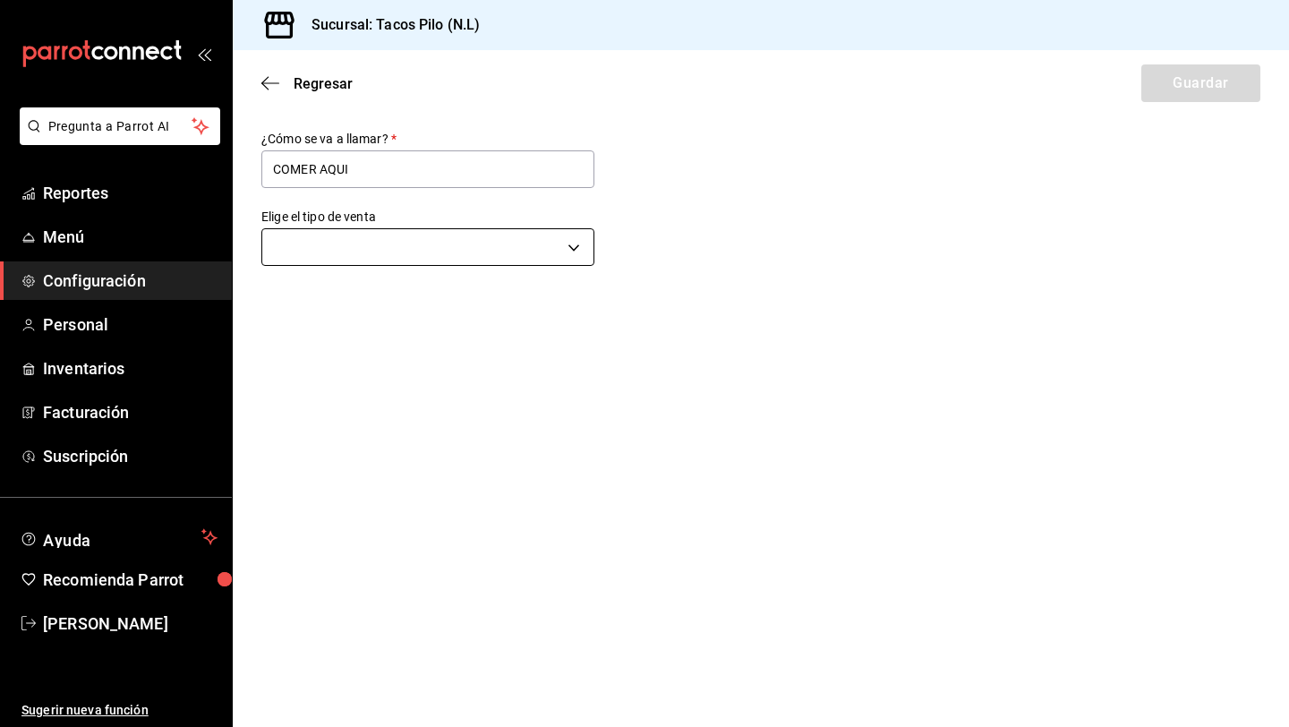
type input "COMER AQUI"
click at [405, 249] on body "Pregunta a Parrot AI Reportes Menú Configuración Personal Inventarios Facturaci…" at bounding box center [644, 363] width 1289 height 727
click at [359, 338] on li "Comer aquí" at bounding box center [427, 337] width 331 height 33
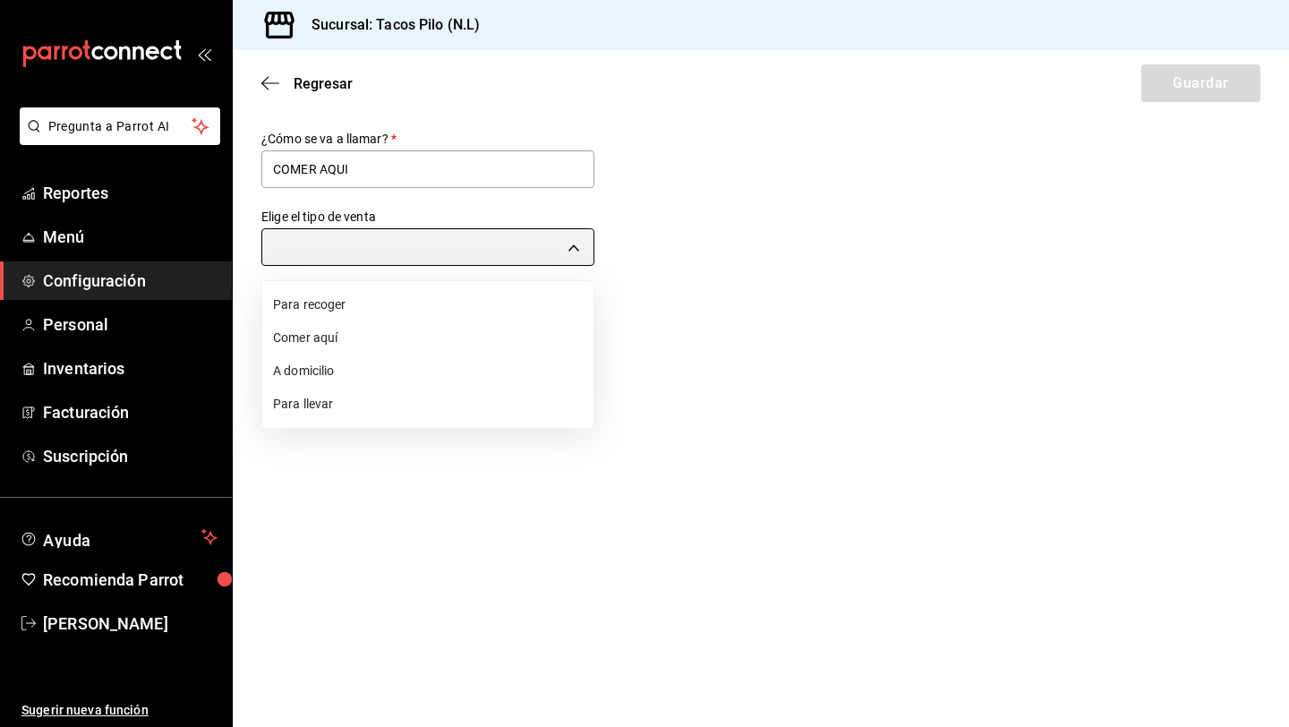
type input "DINE_IN"
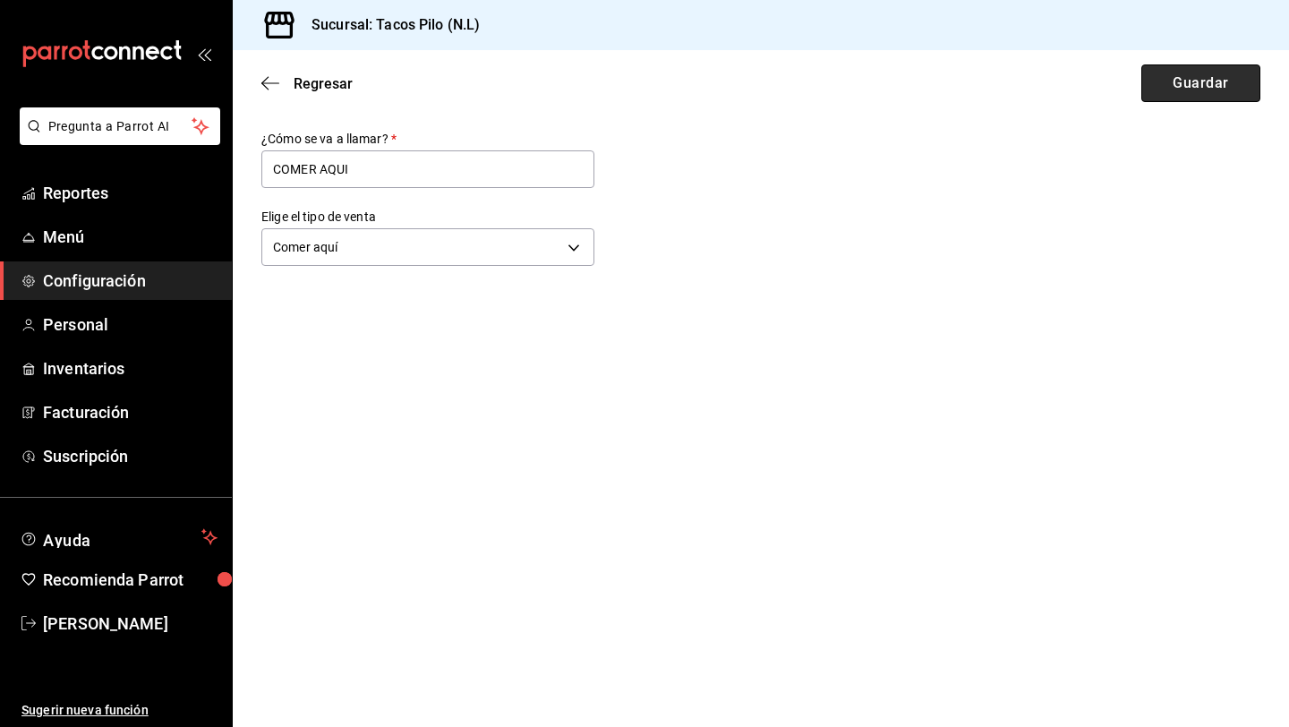
click at [1165, 90] on button "Guardar" at bounding box center [1200, 83] width 119 height 38
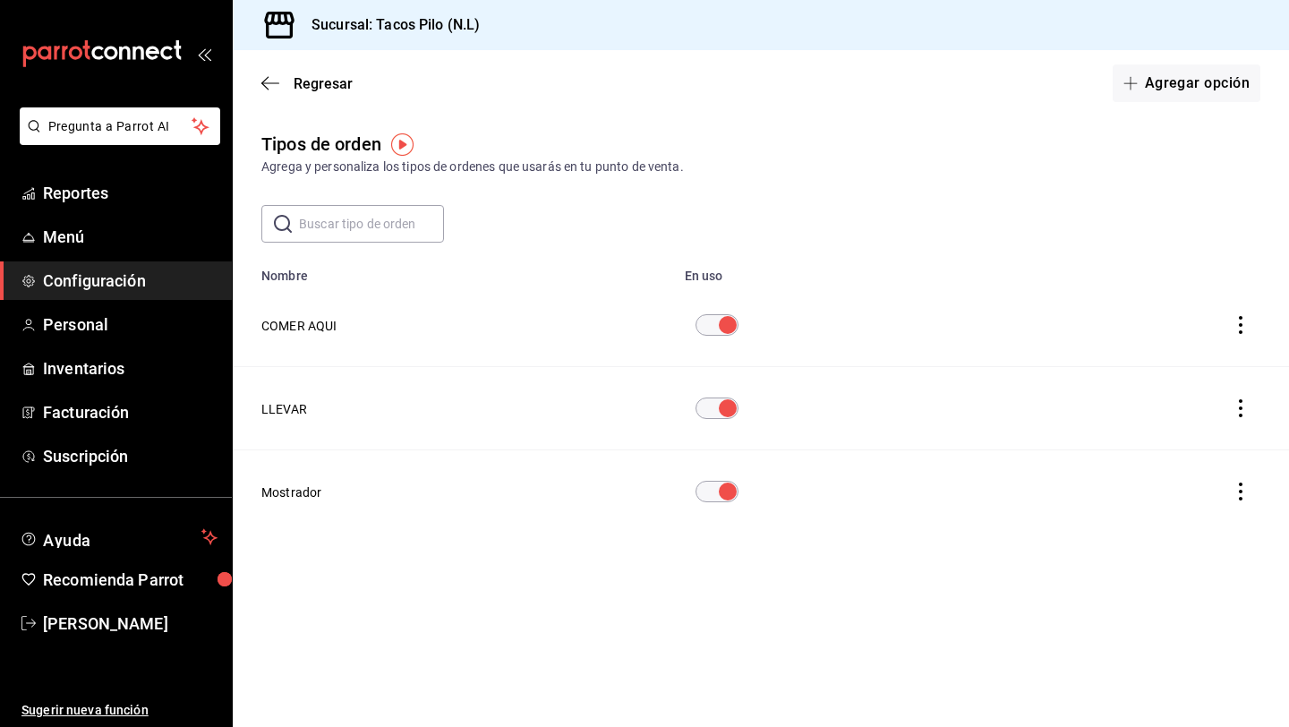
click at [384, 228] on input "text" at bounding box center [371, 224] width 145 height 36
click at [1183, 86] on button "Agregar opción" at bounding box center [1187, 83] width 148 height 38
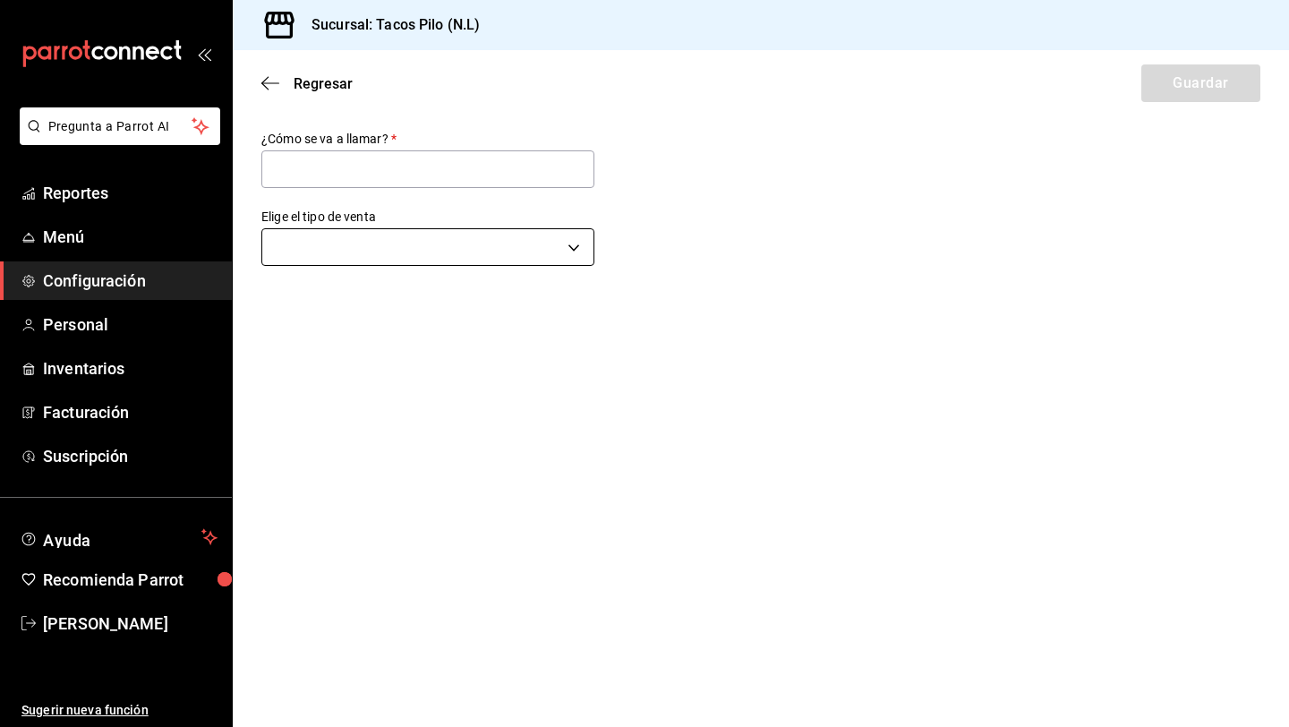
click at [511, 238] on body "Pregunta a Parrot AI Reportes Menú Configuración Personal Inventarios Facturaci…" at bounding box center [644, 363] width 1289 height 727
click at [343, 305] on li "Para recoger" at bounding box center [427, 304] width 331 height 33
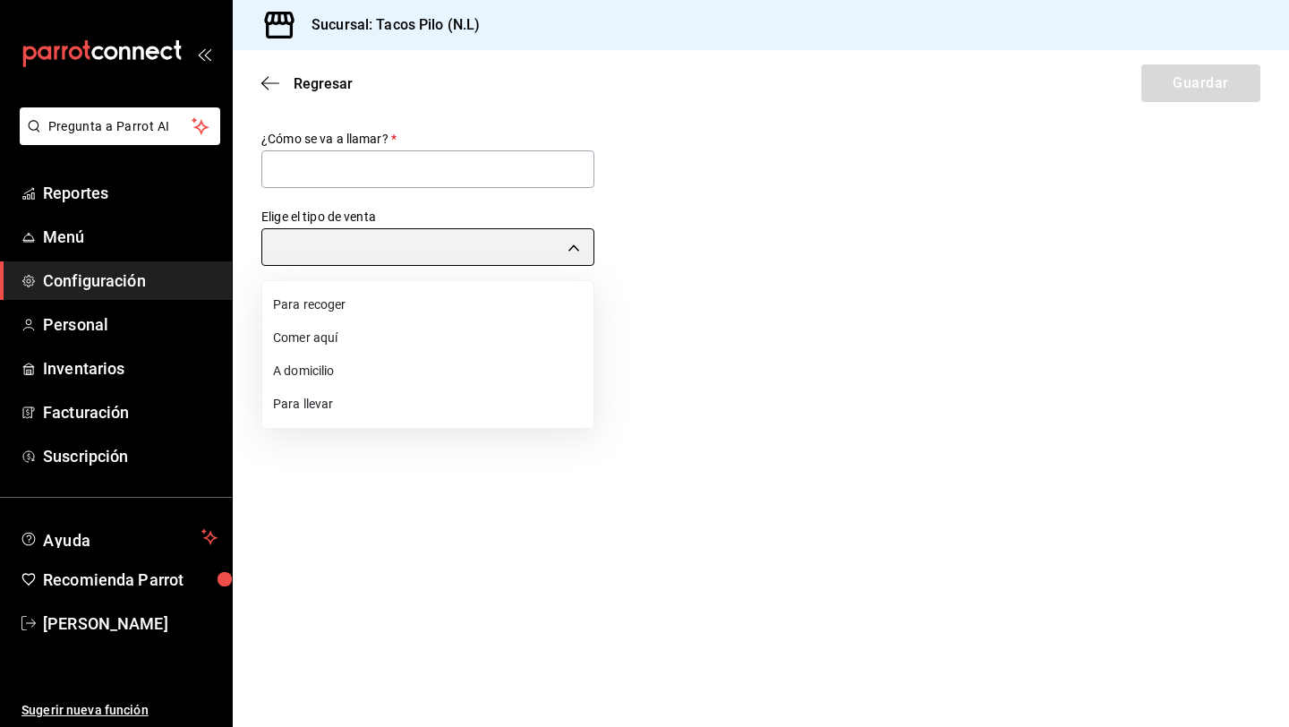
type input "PICK_UP"
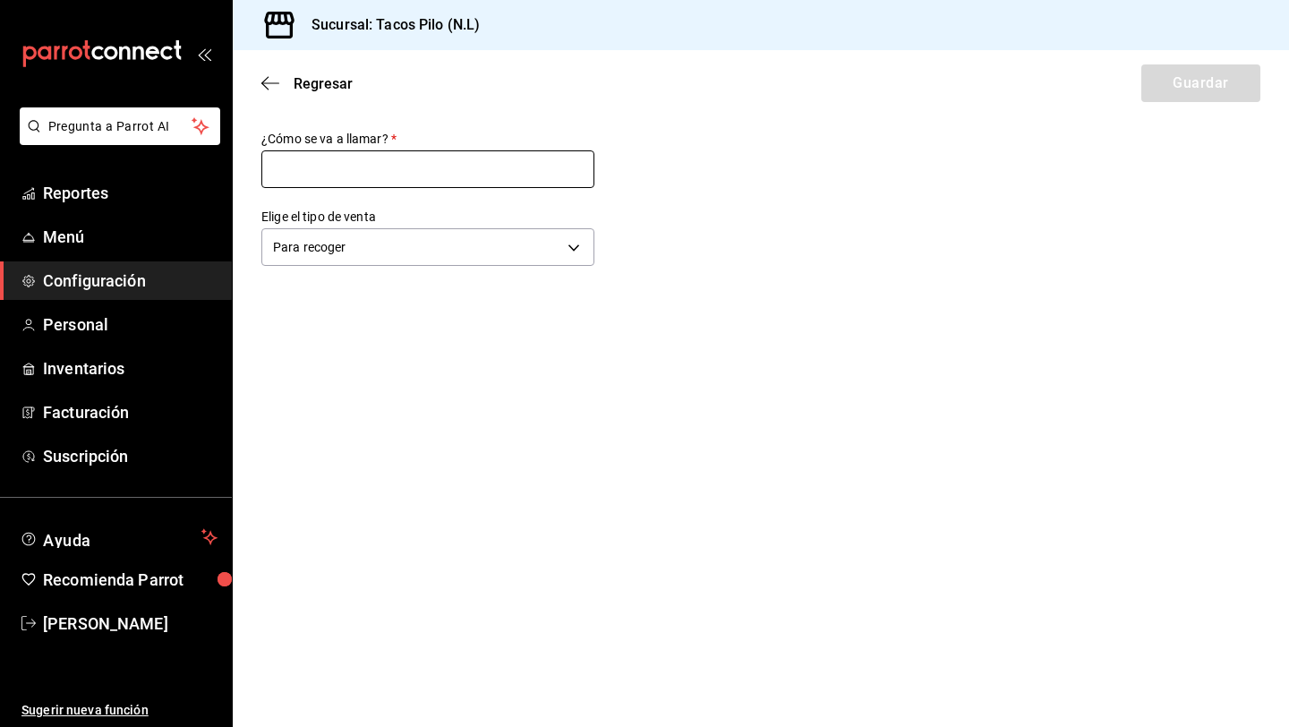
click at [326, 177] on input "text" at bounding box center [427, 169] width 333 height 38
type input "FACEBOOK"
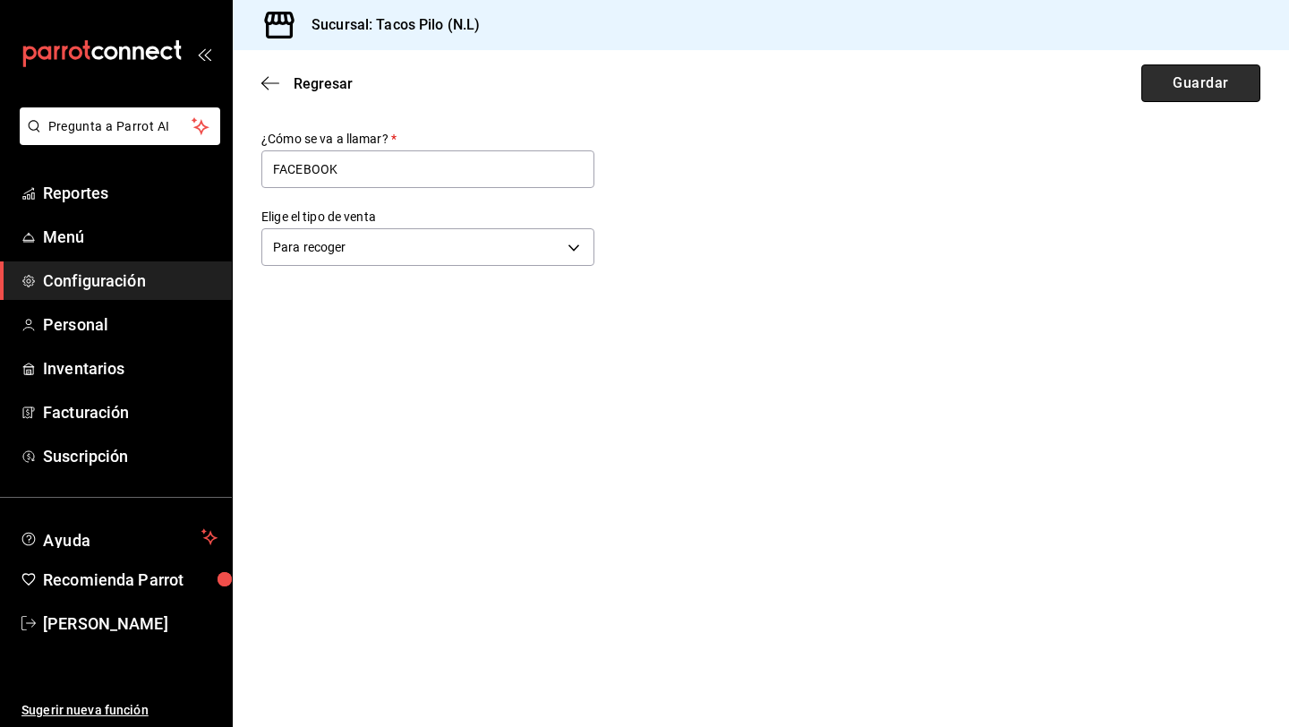
click at [1207, 92] on button "Guardar" at bounding box center [1200, 83] width 119 height 38
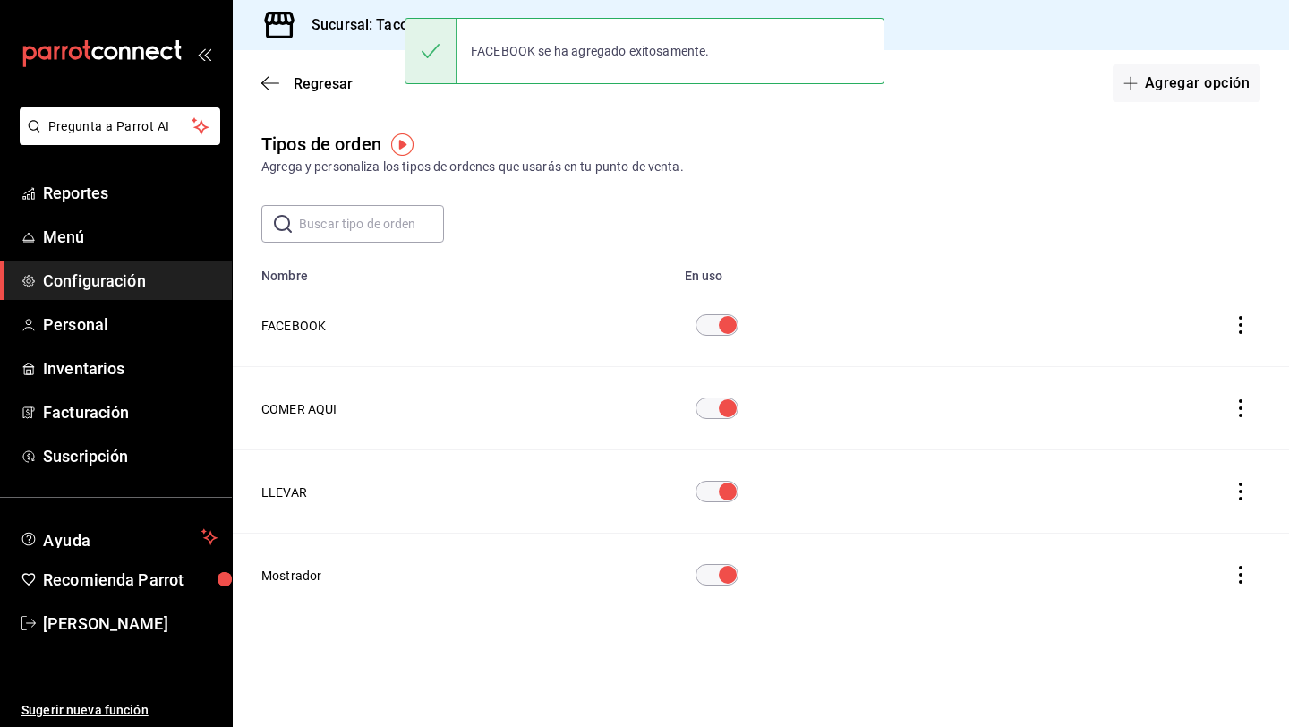
click at [376, 224] on input "text" at bounding box center [371, 224] width 145 height 36
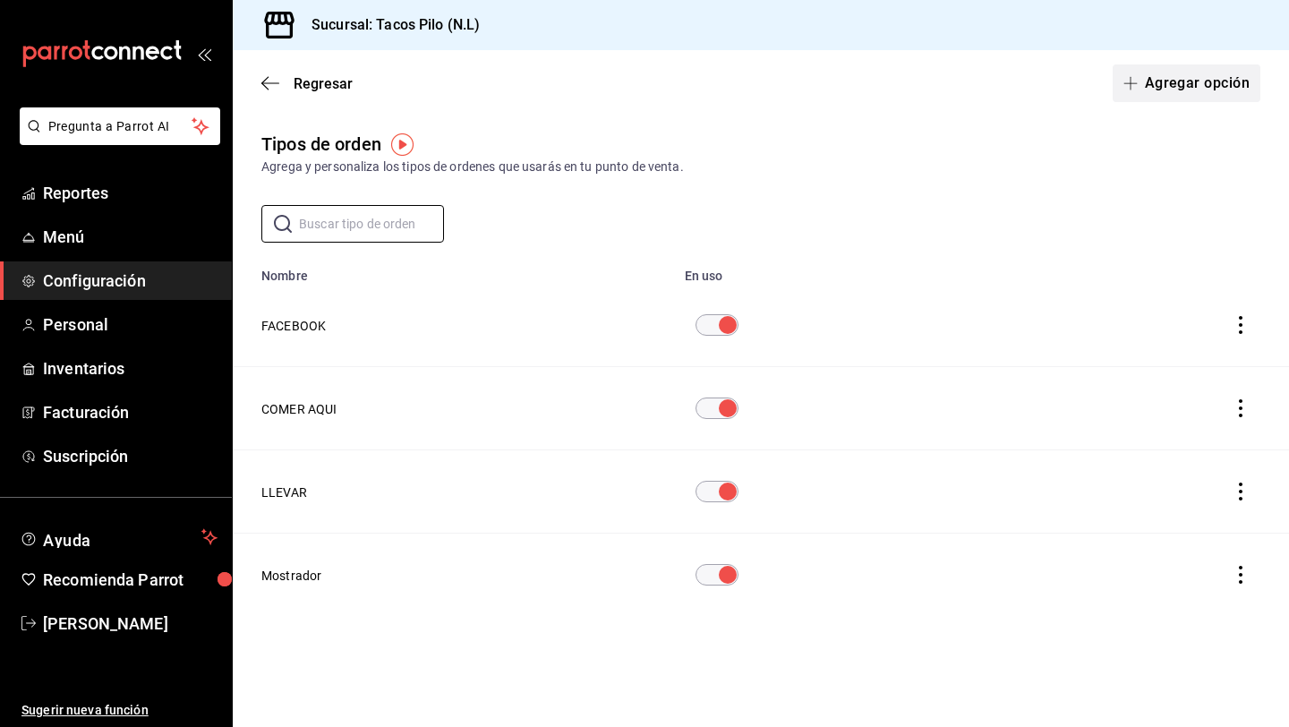
click at [1228, 80] on button "Agregar opción" at bounding box center [1187, 83] width 148 height 38
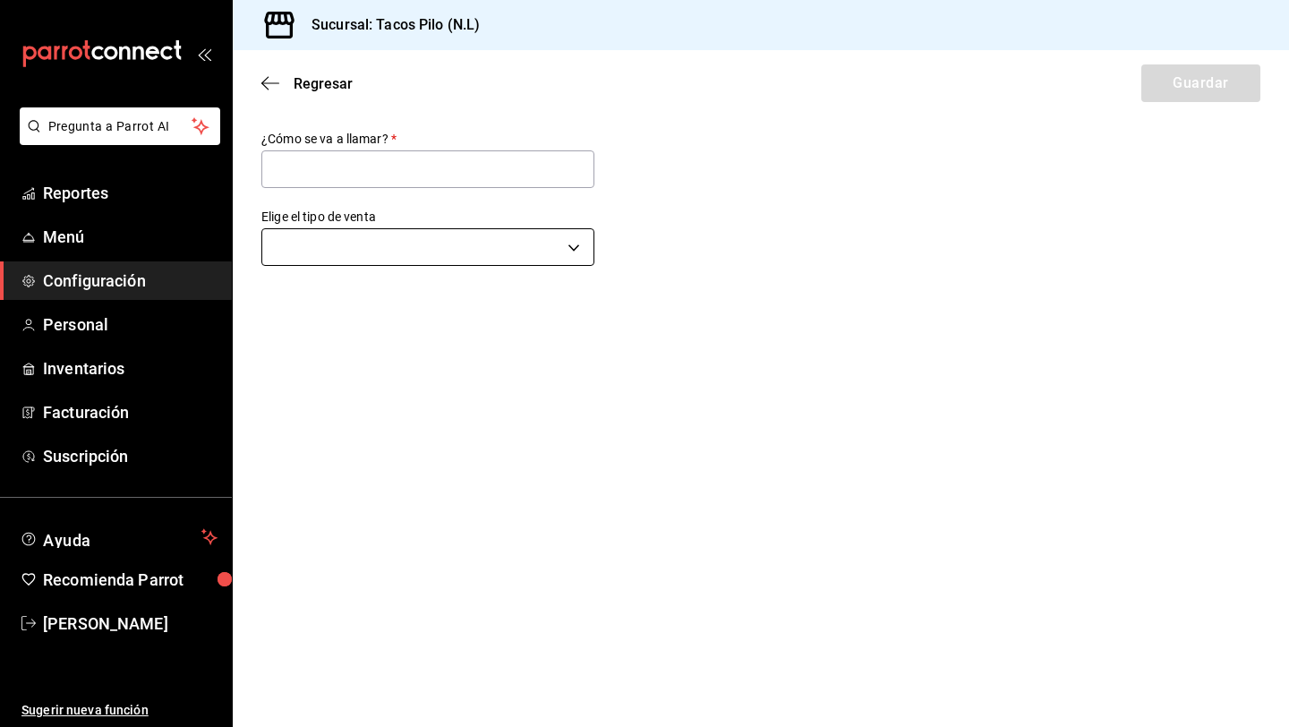
click at [464, 250] on body "Pregunta a Parrot AI Reportes Menú Configuración Personal Inventarios Facturaci…" at bounding box center [644, 363] width 1289 height 727
click at [890, 194] on div at bounding box center [644, 363] width 1289 height 727
click at [269, 82] on icon "button" at bounding box center [270, 82] width 18 height 1
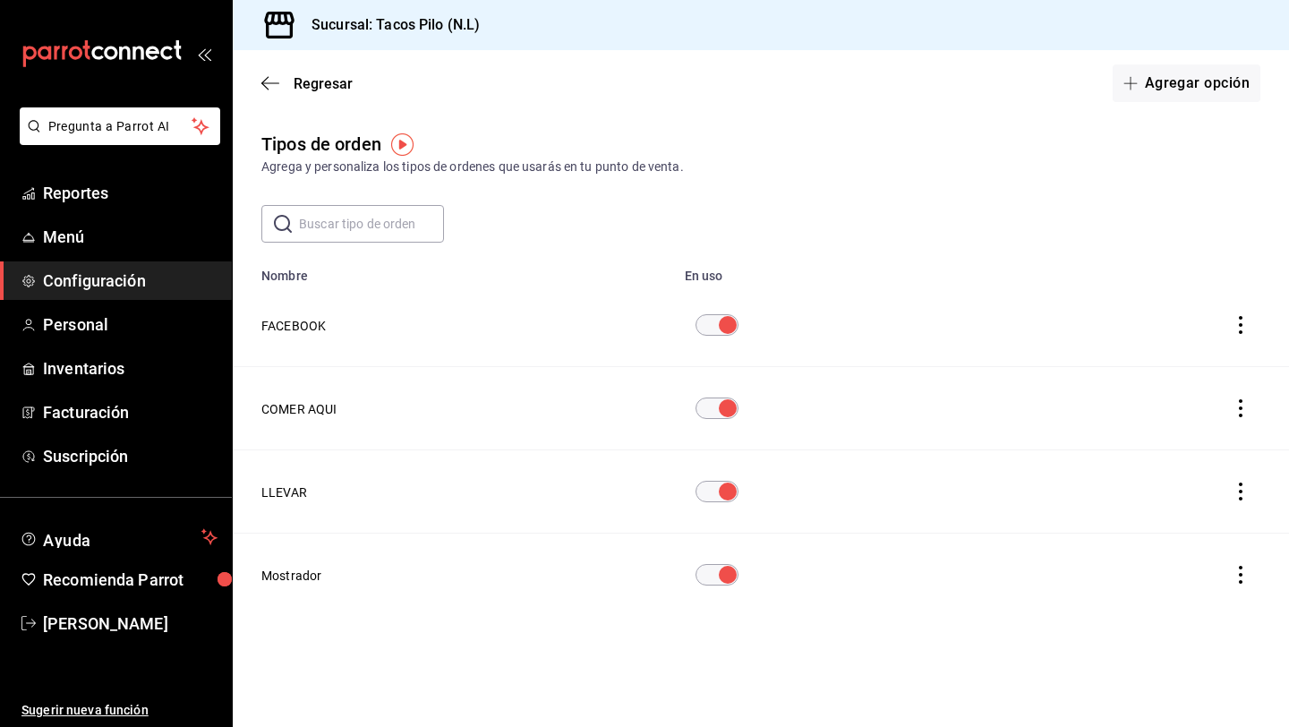
click at [269, 82] on icon "button" at bounding box center [270, 82] width 18 height 1
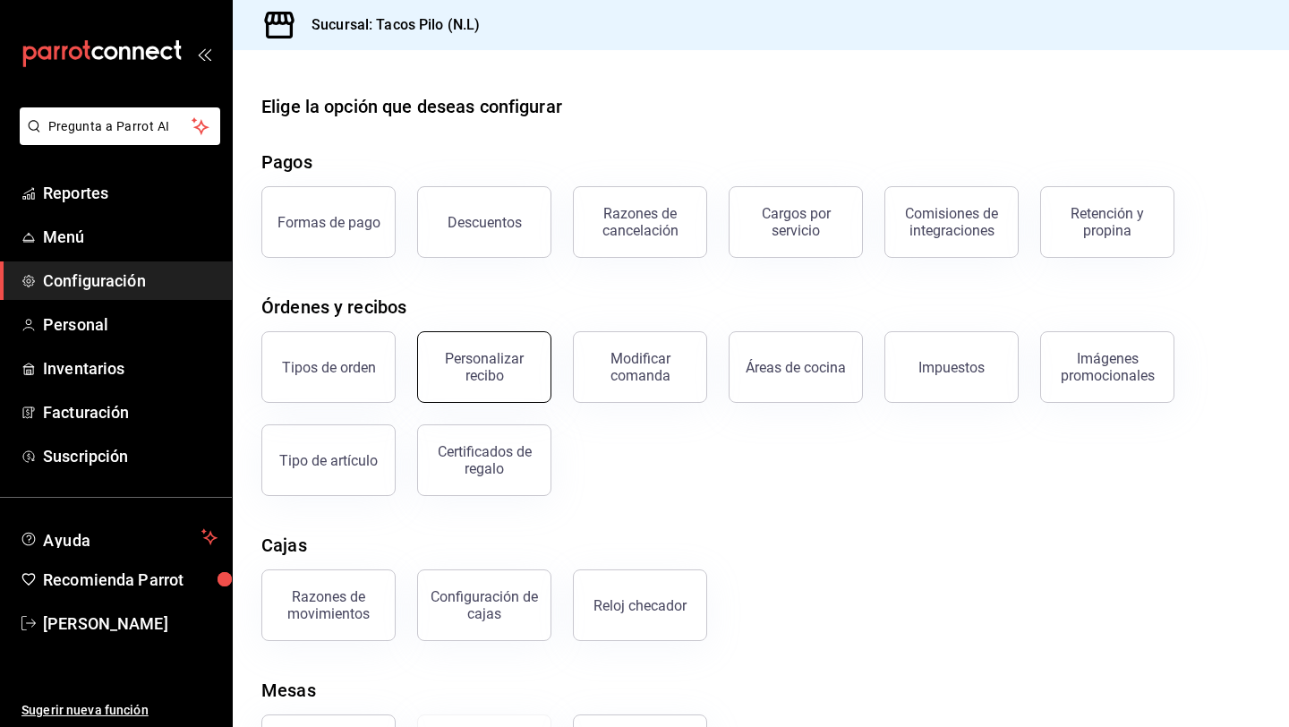
click at [475, 388] on button "Personalizar recibo" at bounding box center [484, 367] width 134 height 72
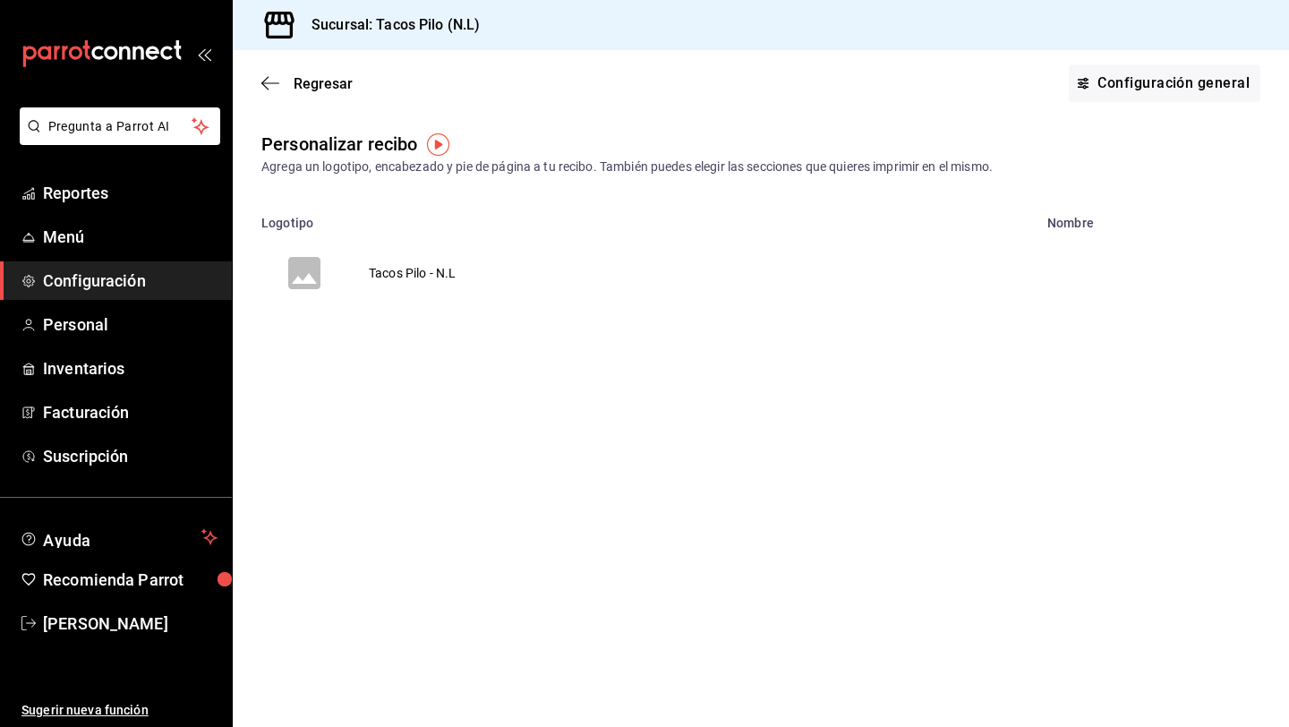
click at [1091, 250] on table "Logotipo Nombre Tacos Pilo - N.L" at bounding box center [761, 260] width 1056 height 111
click at [318, 274] on icon "voidReasonsTable" at bounding box center [304, 273] width 32 height 32
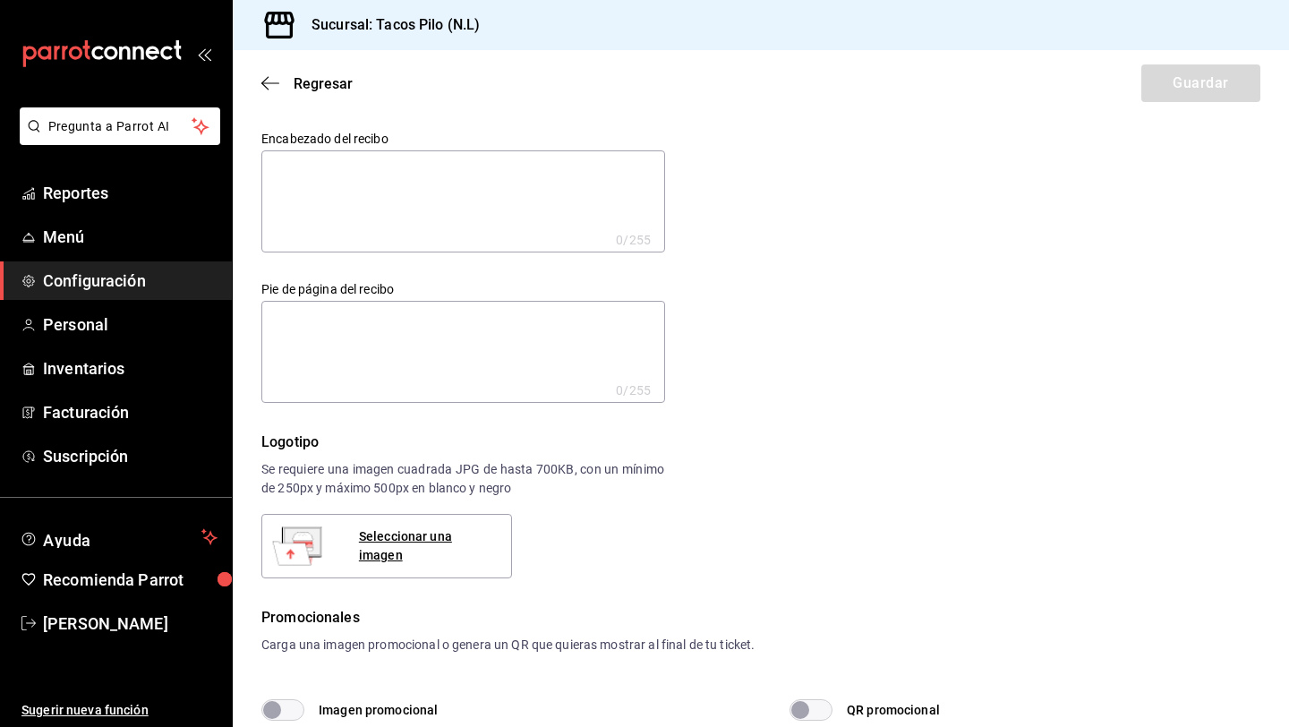
click at [406, 322] on textarea at bounding box center [463, 352] width 404 height 102
click at [414, 540] on div "Seleccionar una imagen" at bounding box center [428, 546] width 138 height 38
click at [470, 227] on textarea at bounding box center [463, 201] width 404 height 102
type textarea "¡"
type textarea "x"
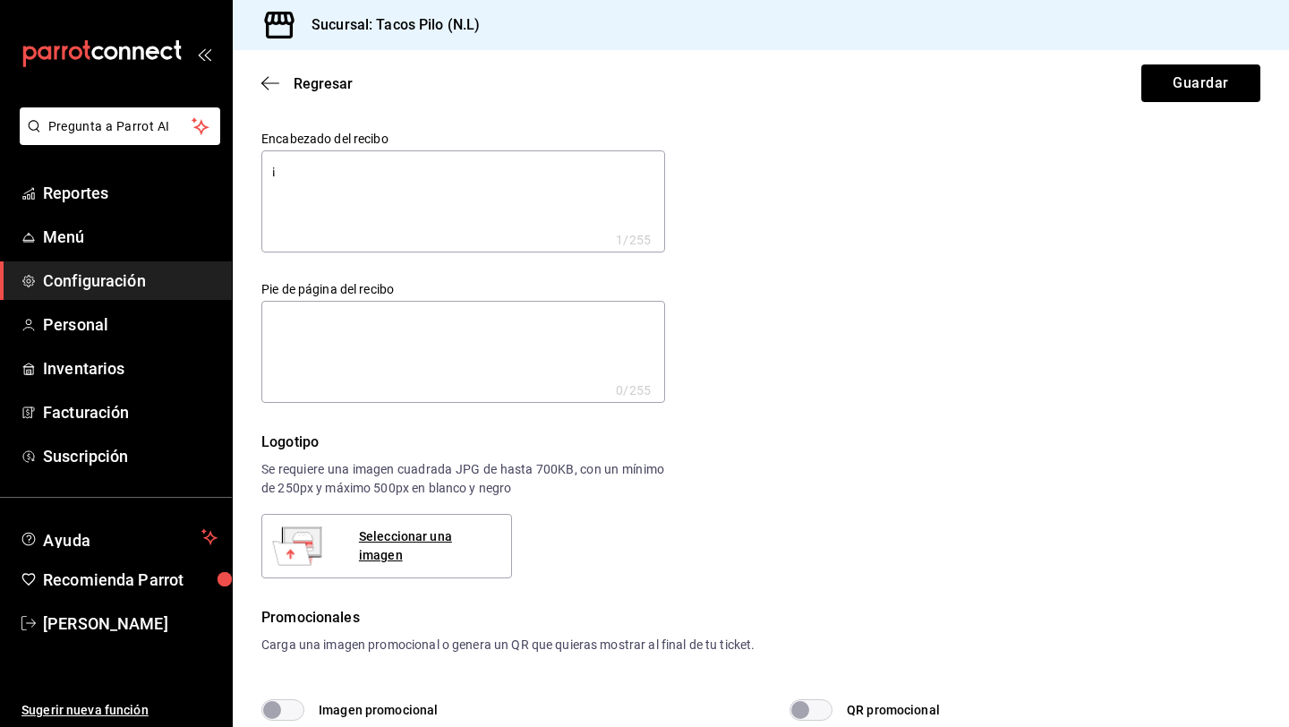
type textarea "¡B"
type textarea "x"
type textarea "¡BI"
type textarea "x"
type textarea "¡BIE"
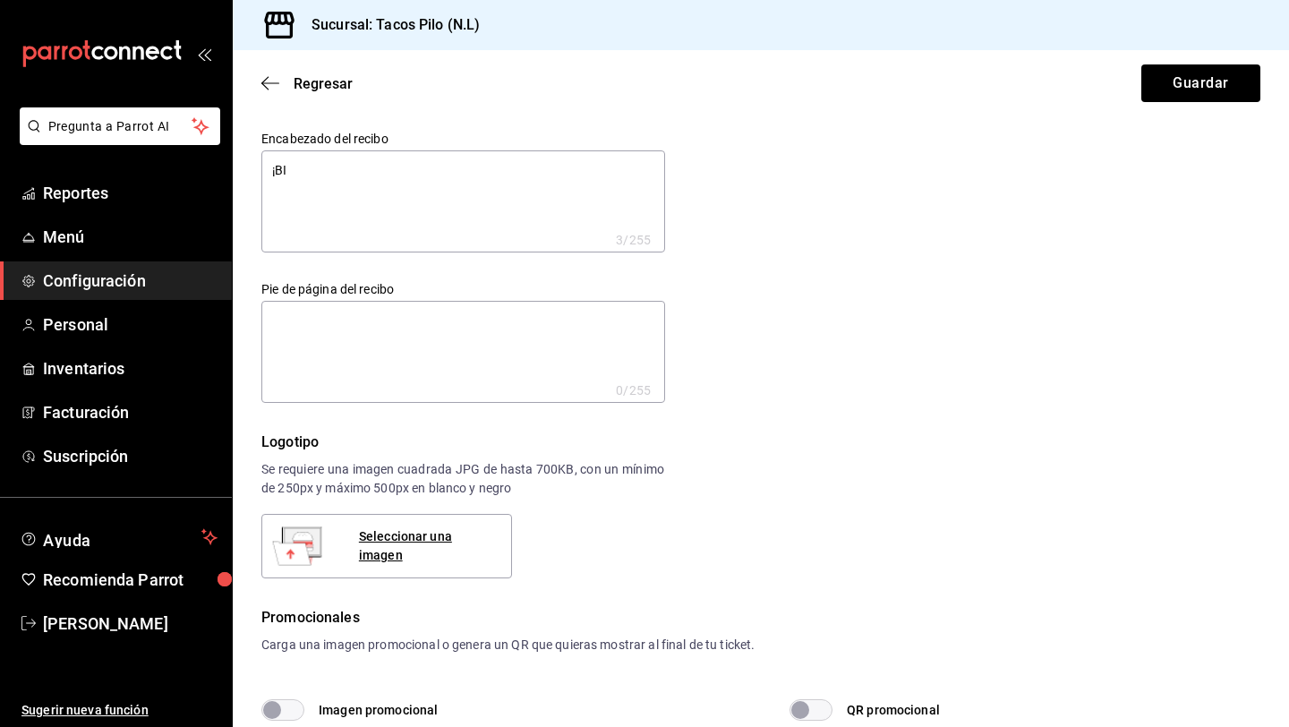
type textarea "x"
type textarea "¡BIEN"
type textarea "x"
type textarea "¡BIENV"
type textarea "x"
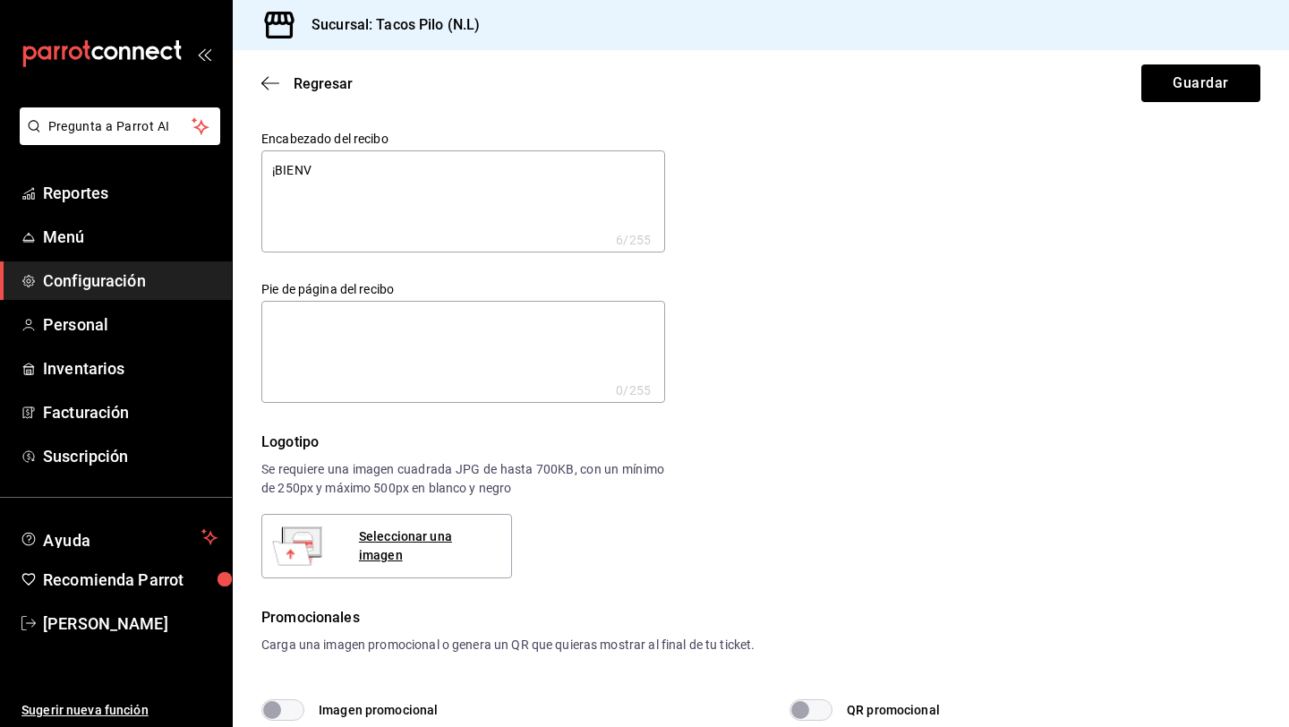
type textarea "¡BIENVE"
type textarea "x"
type textarea "¡BIENVEN"
type textarea "x"
type textarea "¡BIENVENI"
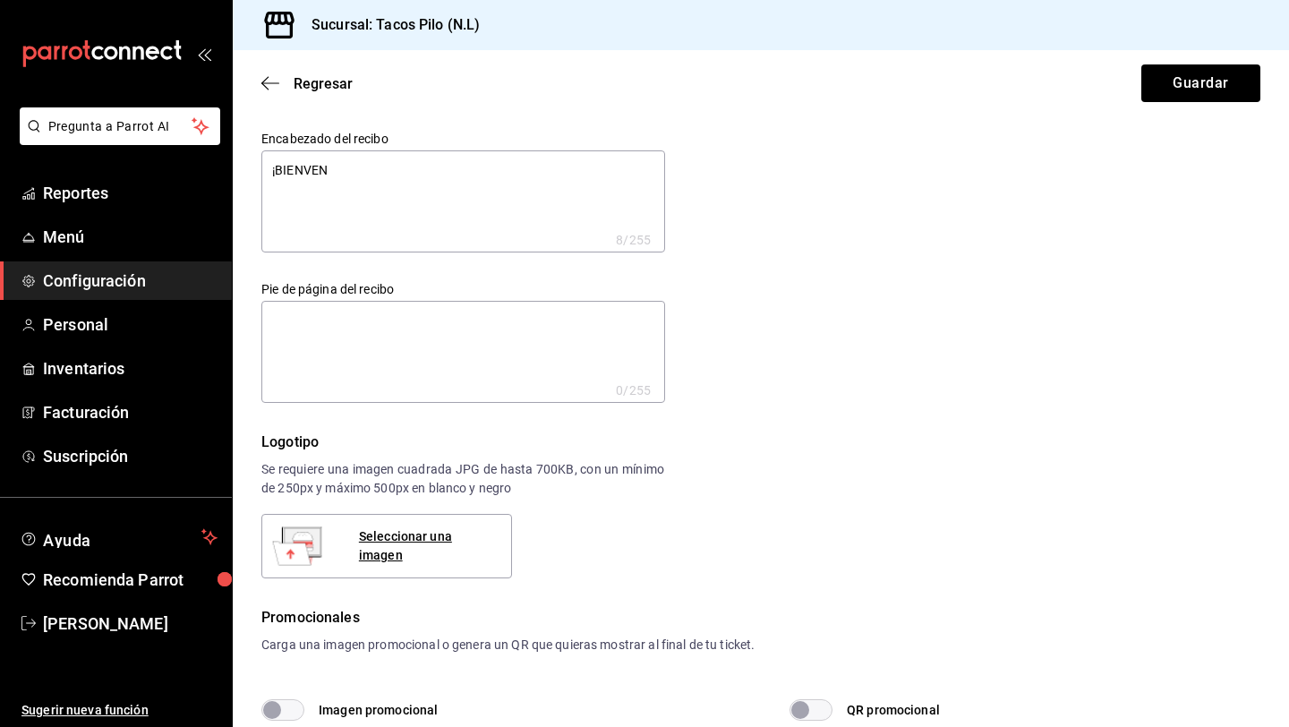
type textarea "x"
type textarea "¡BIENVENID"
type textarea "x"
type textarea "¡BIENVENIDO"
type textarea "x"
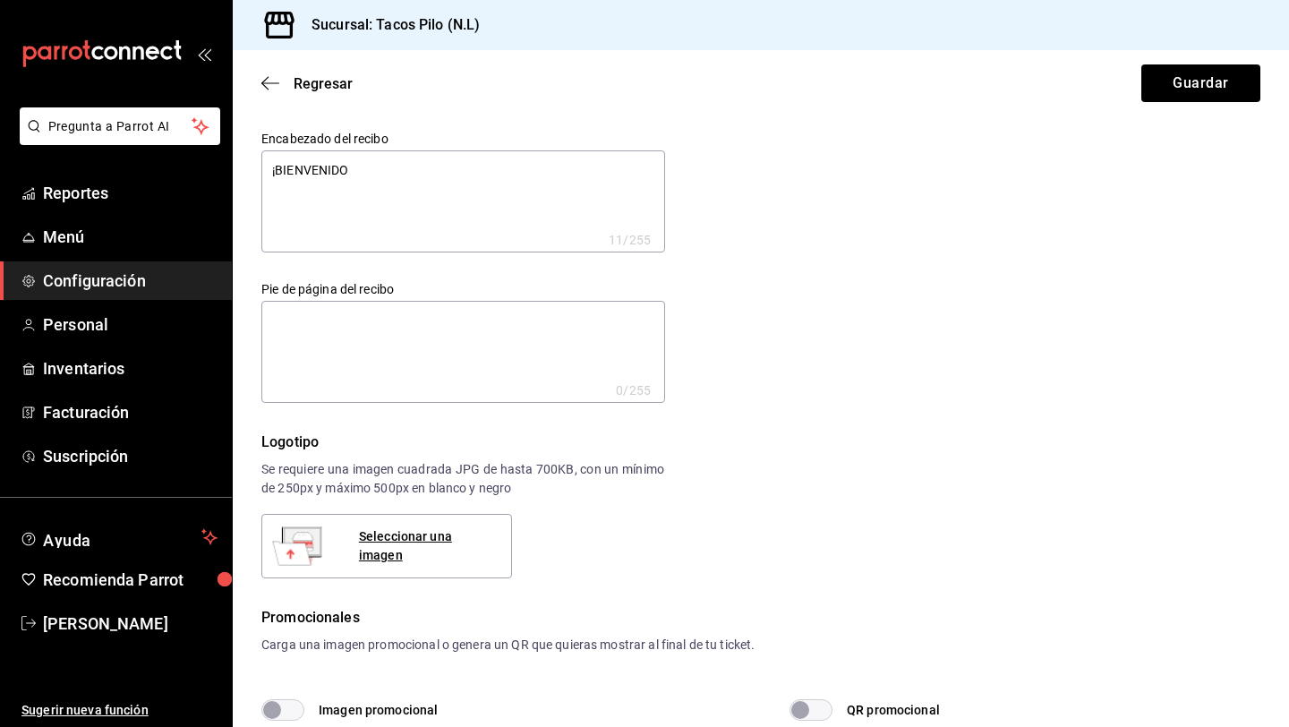
type textarea "¡BIENVENIDO!"
type textarea "x"
type textarea "¡BIENVENIDO!"
click at [378, 354] on textarea at bounding box center [463, 352] width 404 height 102
type textarea "x"
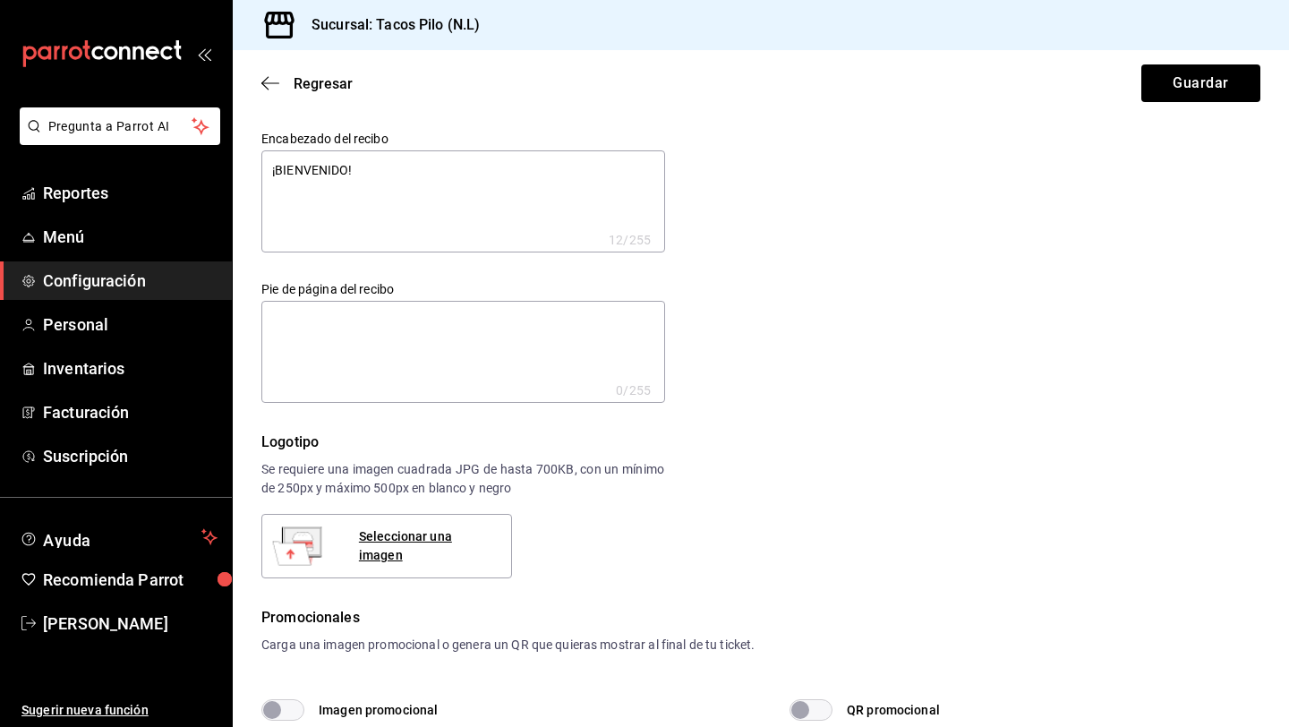
type textarea "¡"
type textarea "x"
type textarea "¡G"
type textarea "x"
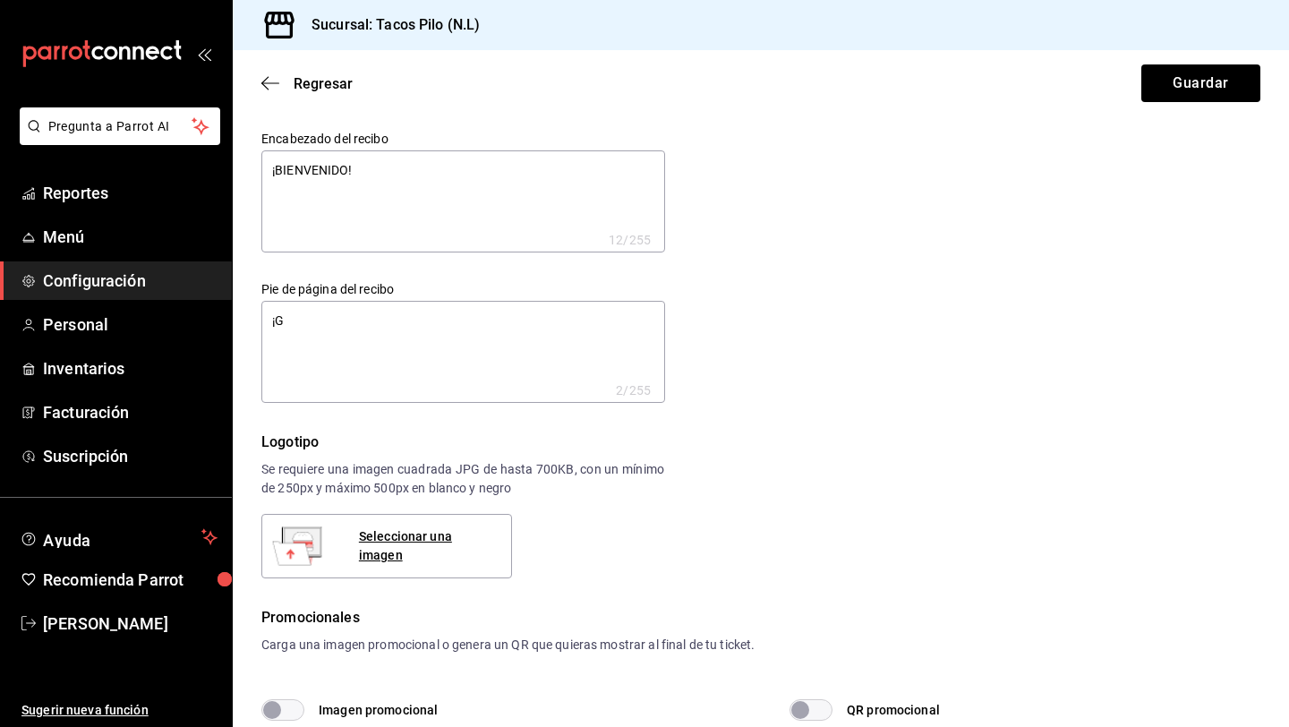
type textarea "x"
type textarea "¡GR"
type textarea "x"
type textarea "¡GRA"
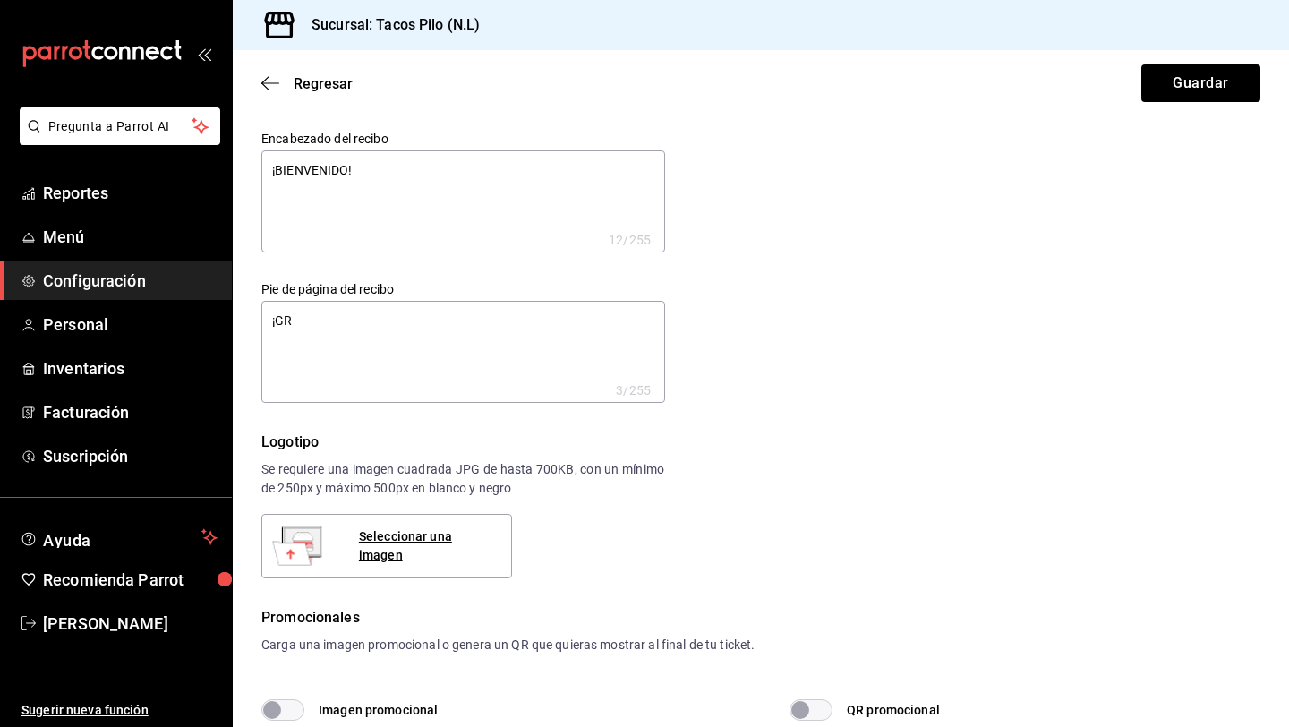
type textarea "x"
type textarea "¡GRAC"
type textarea "x"
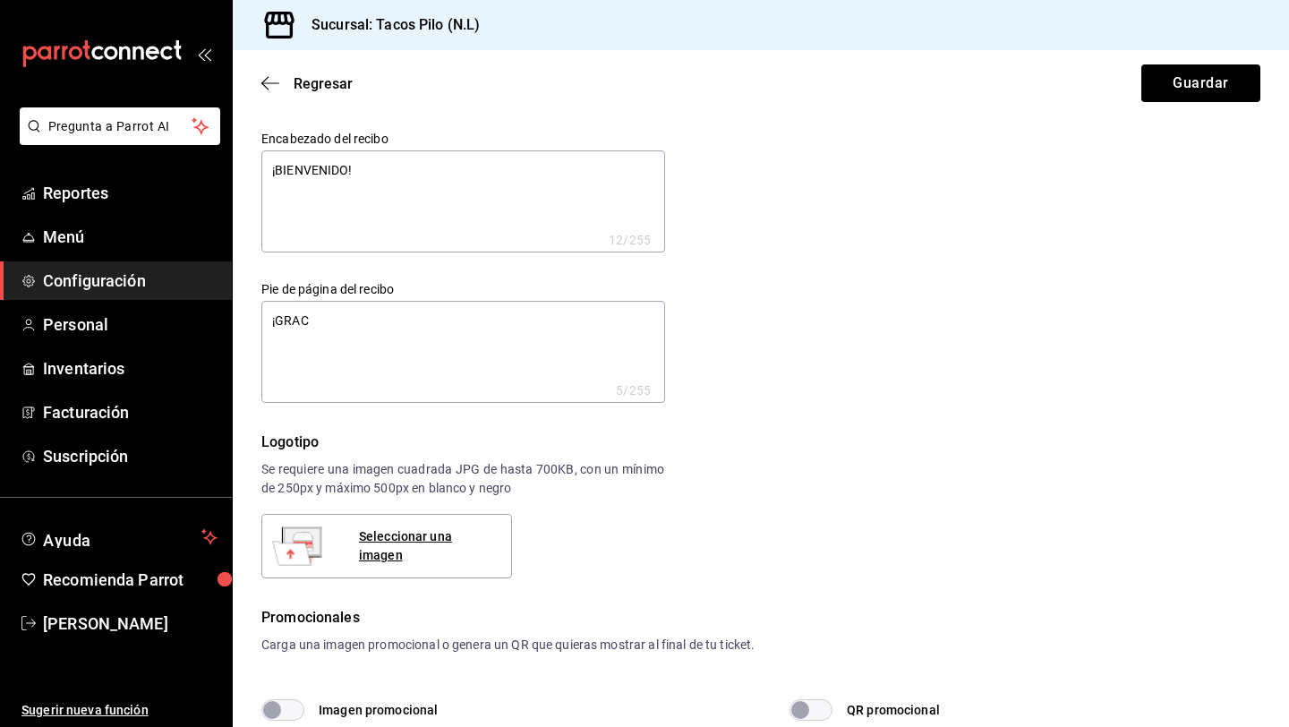
type textarea "¡GRACI"
type textarea "x"
type textarea "¡GRACIA"
type textarea "x"
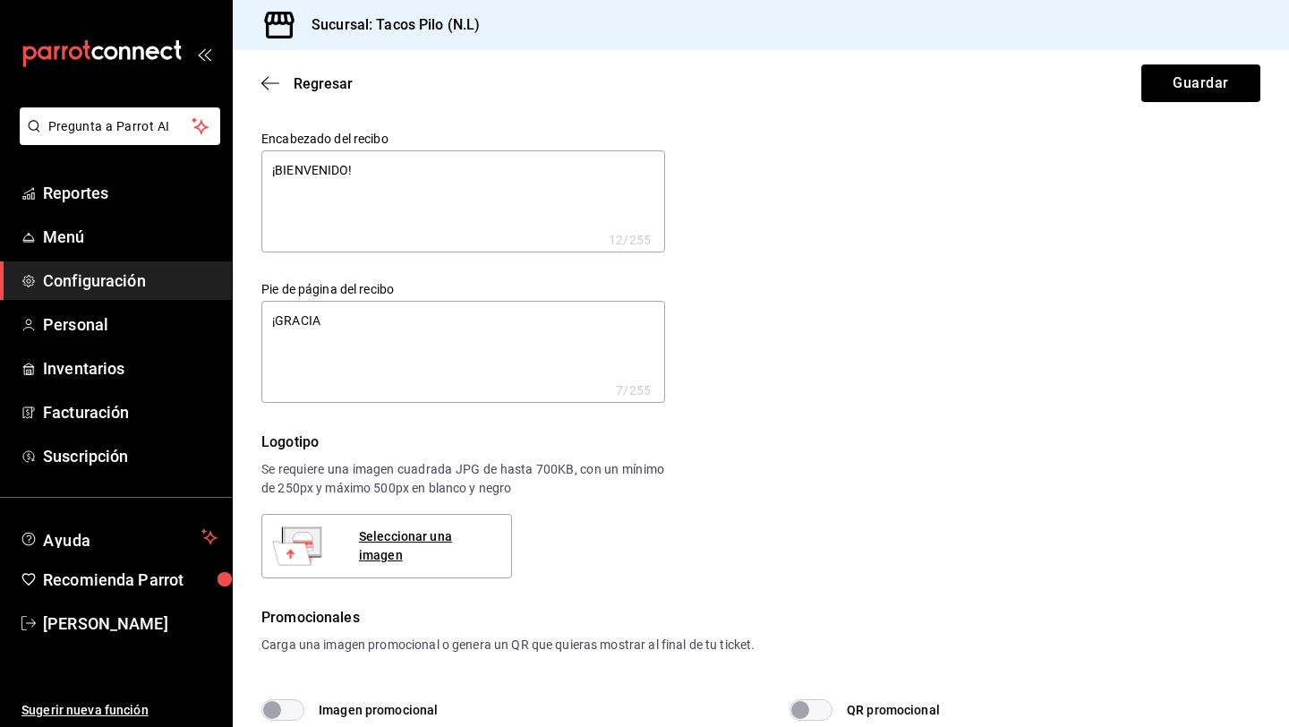
type textarea "x"
type textarea "¡GRACIAS"
type textarea "x"
type textarea "¡GRACIAS"
type textarea "x"
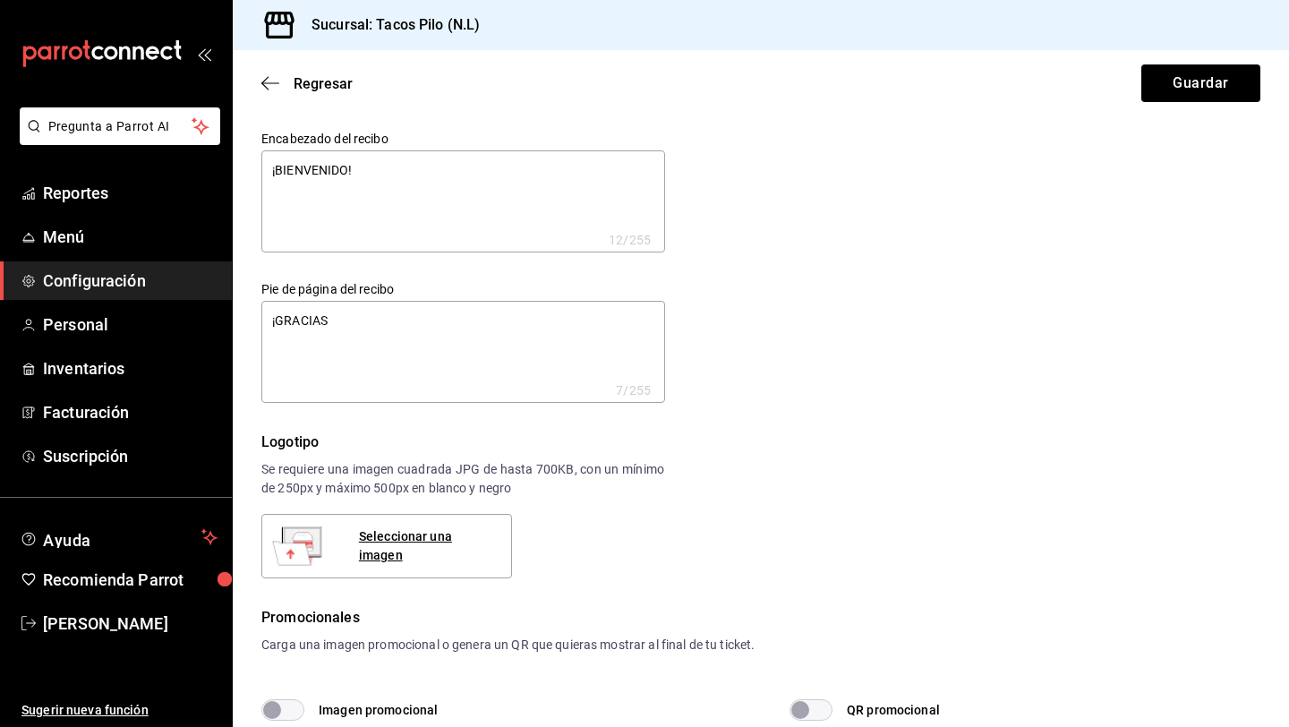
type textarea "x"
type textarea "¡GRACIAS P"
type textarea "x"
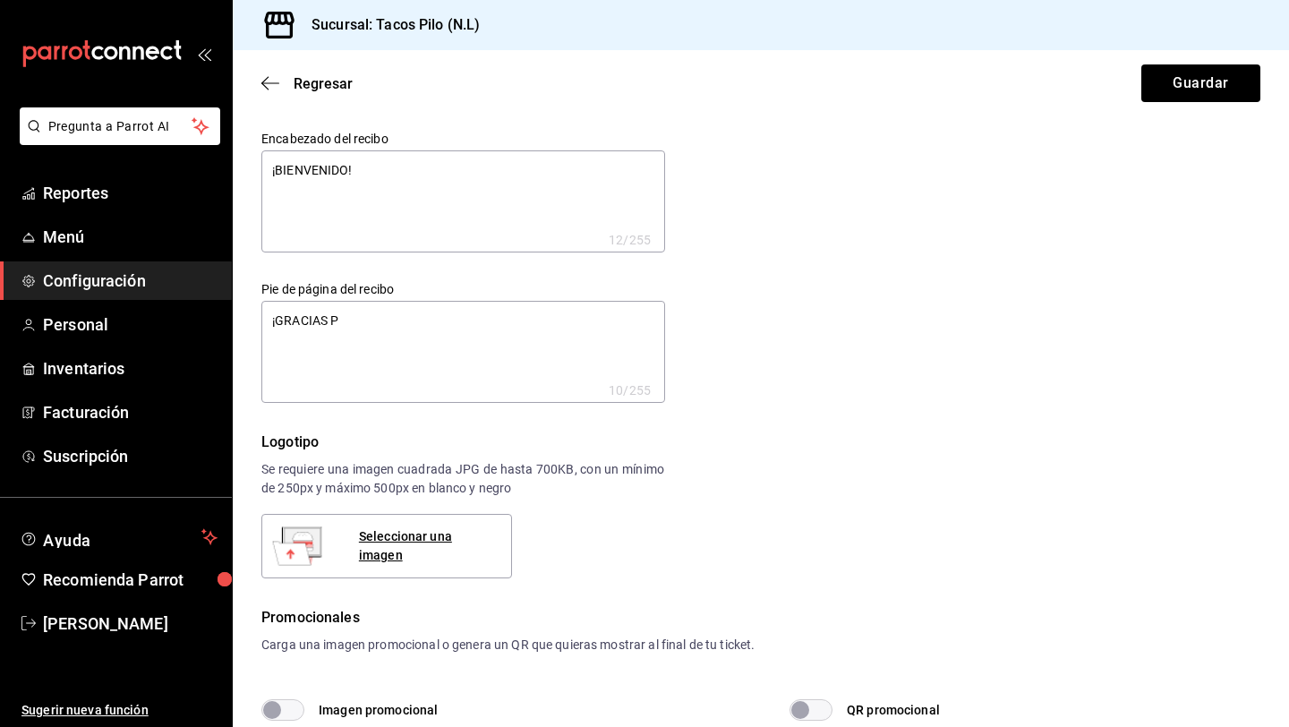
type textarea "¡GRACIAS PO"
type textarea "x"
type textarea "¡GRACIAS POR"
type textarea "x"
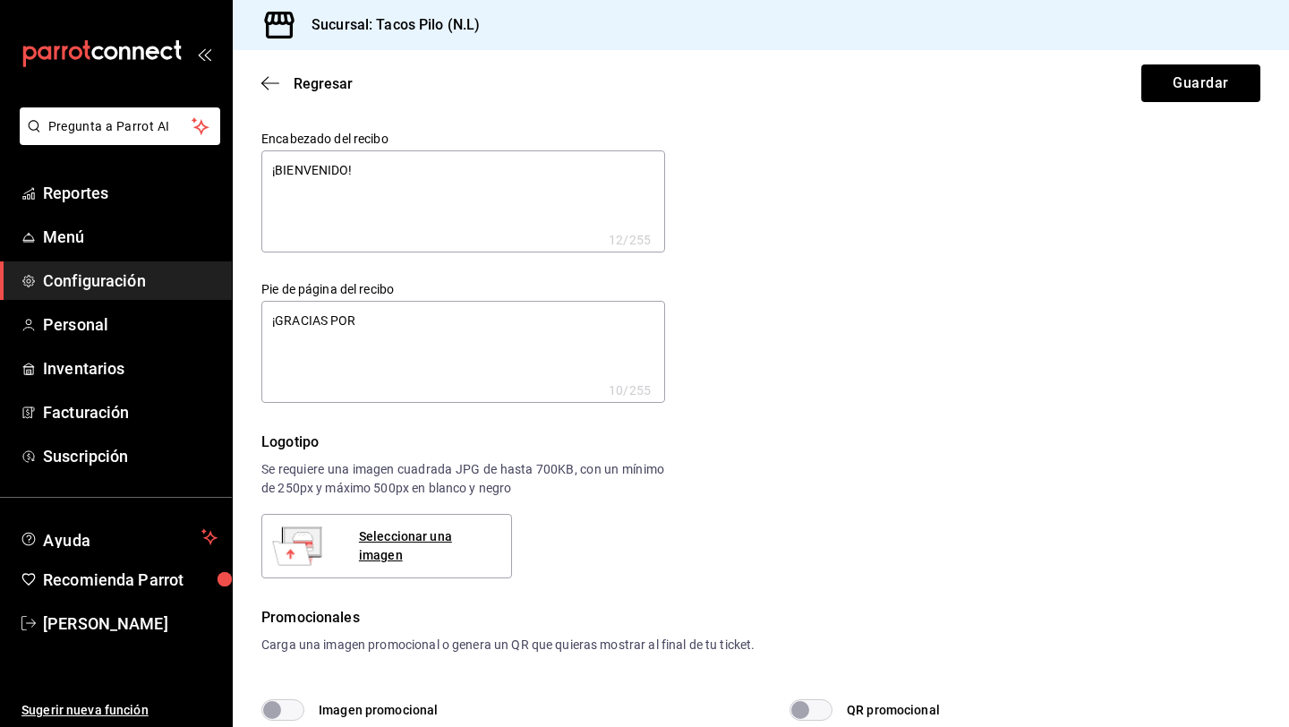
type textarea "x"
type textarea "¡GRACIAS POR"
type textarea "x"
type textarea "¡GRACIAS POR T"
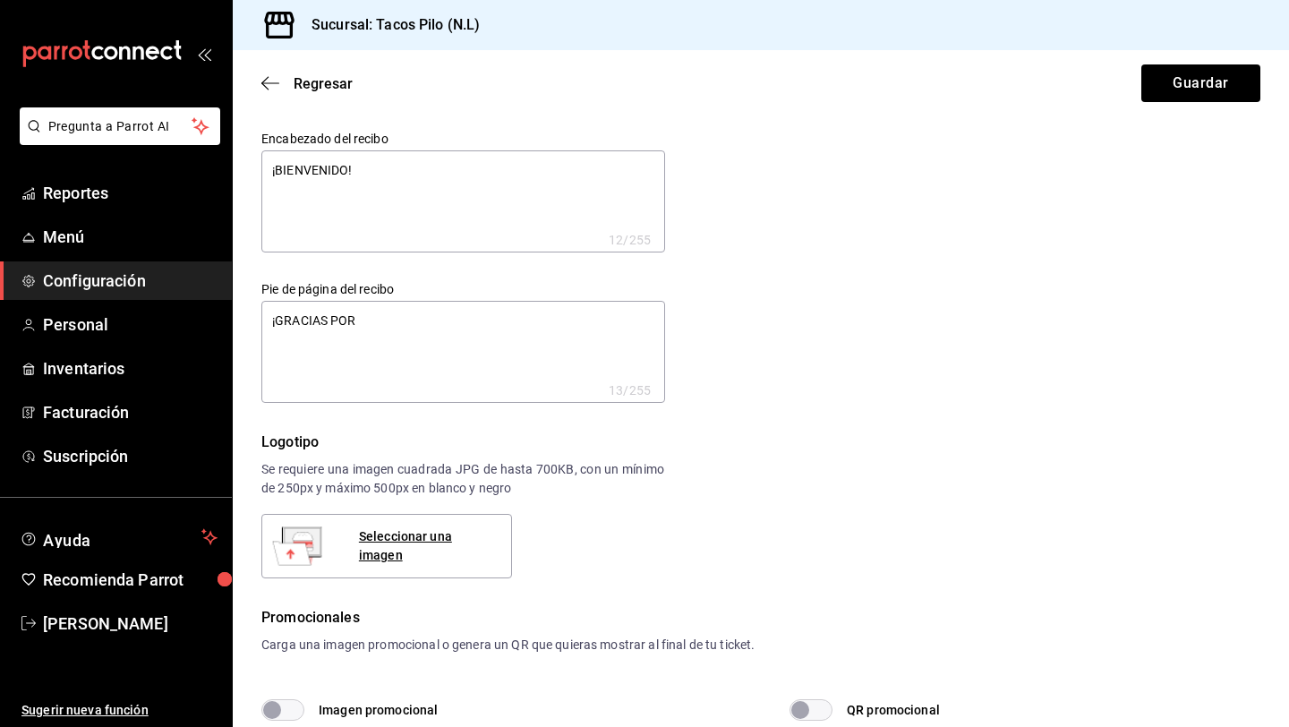
type textarea "x"
type textarea "¡GRACIAS POR TU"
type textarea "x"
type textarea "¡GRACIAS POR TU"
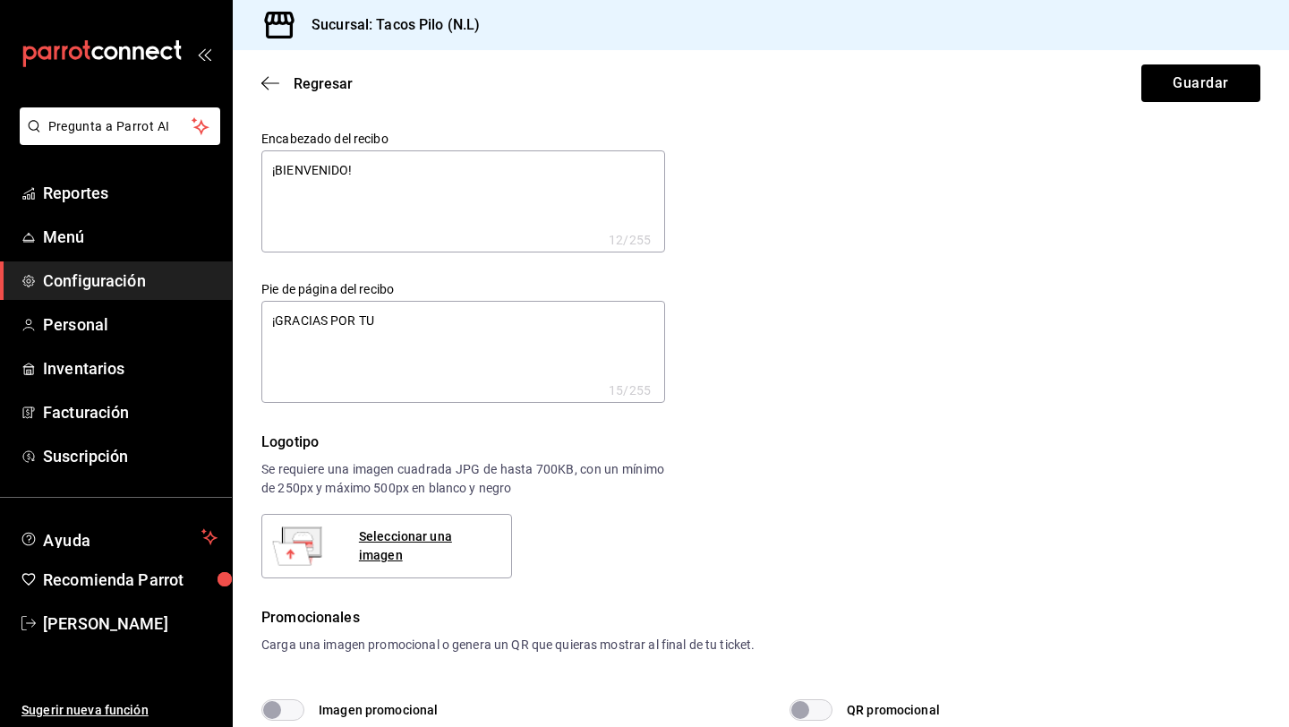
type textarea "x"
type textarea "¡GRACIAS POR TU O"
type textarea "x"
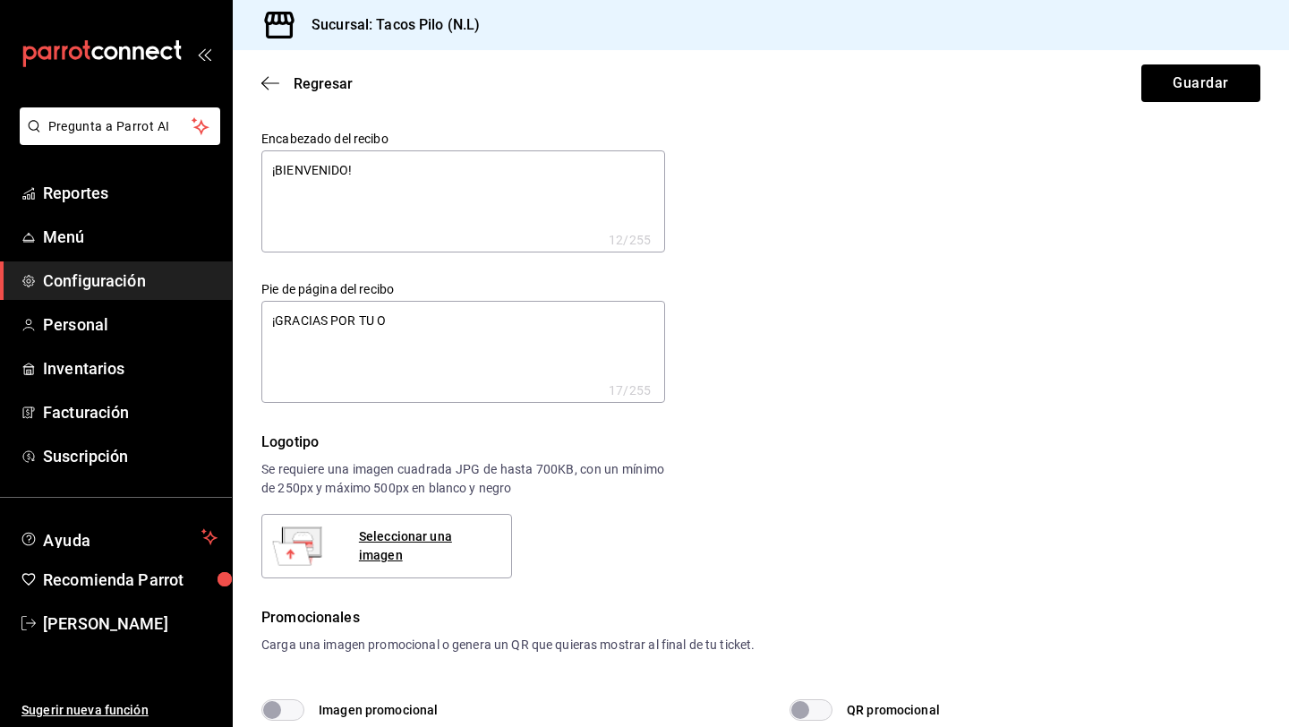
type textarea "x"
type textarea "¡GRACIAS POR TU"
type textarea "x"
type textarea "¡GRACIAS POR TU P"
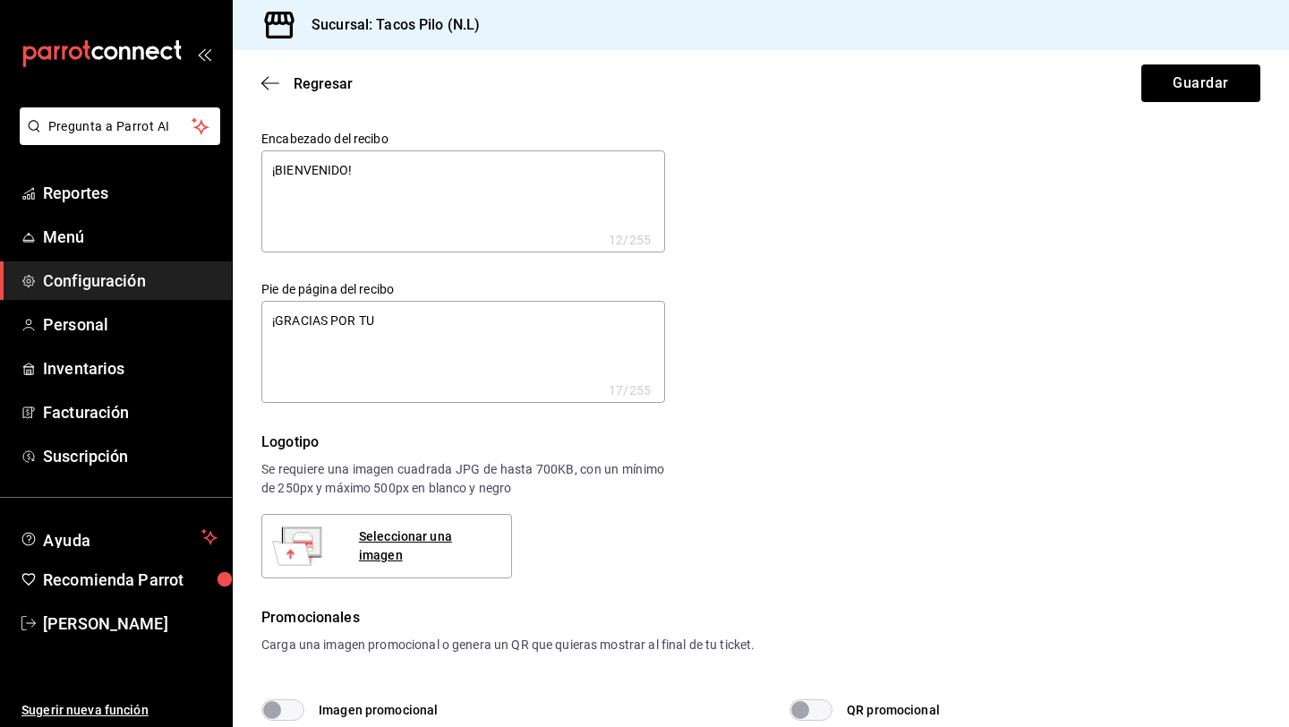
type textarea "x"
type textarea "¡GRACIAS POR TU PR"
type textarea "x"
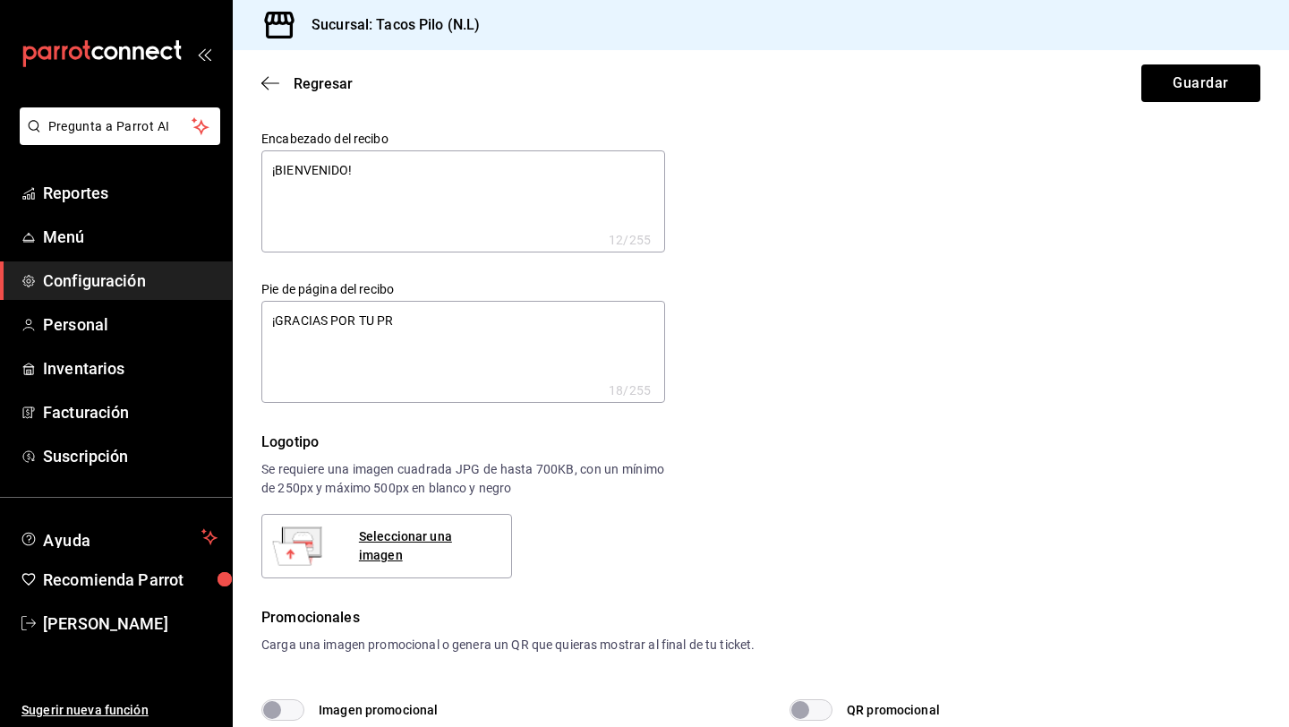
type textarea "¡GRACIAS POR TU PRE"
type textarea "x"
type textarea "¡GRACIAS POR TU PREF"
type textarea "x"
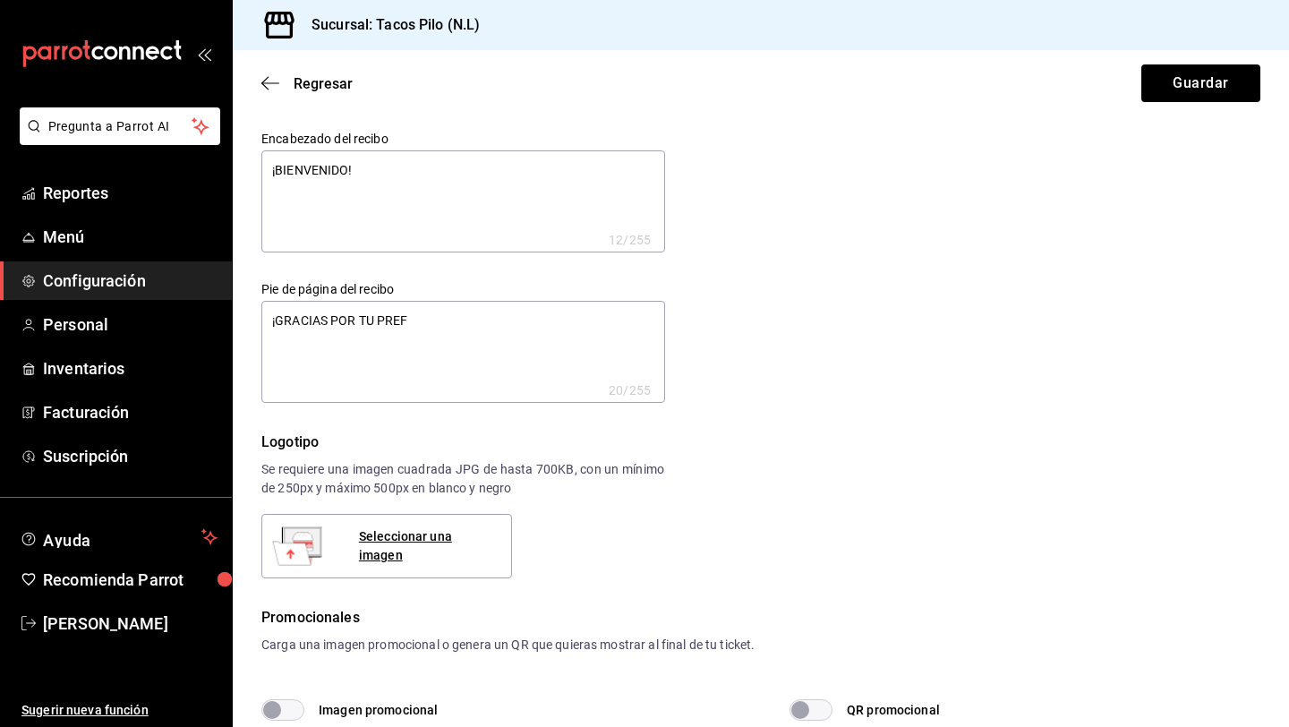
type textarea "x"
type textarea "¡GRACIAS POR TU PREFE"
type textarea "x"
type textarea "¡GRACIAS POR TU PREFER"
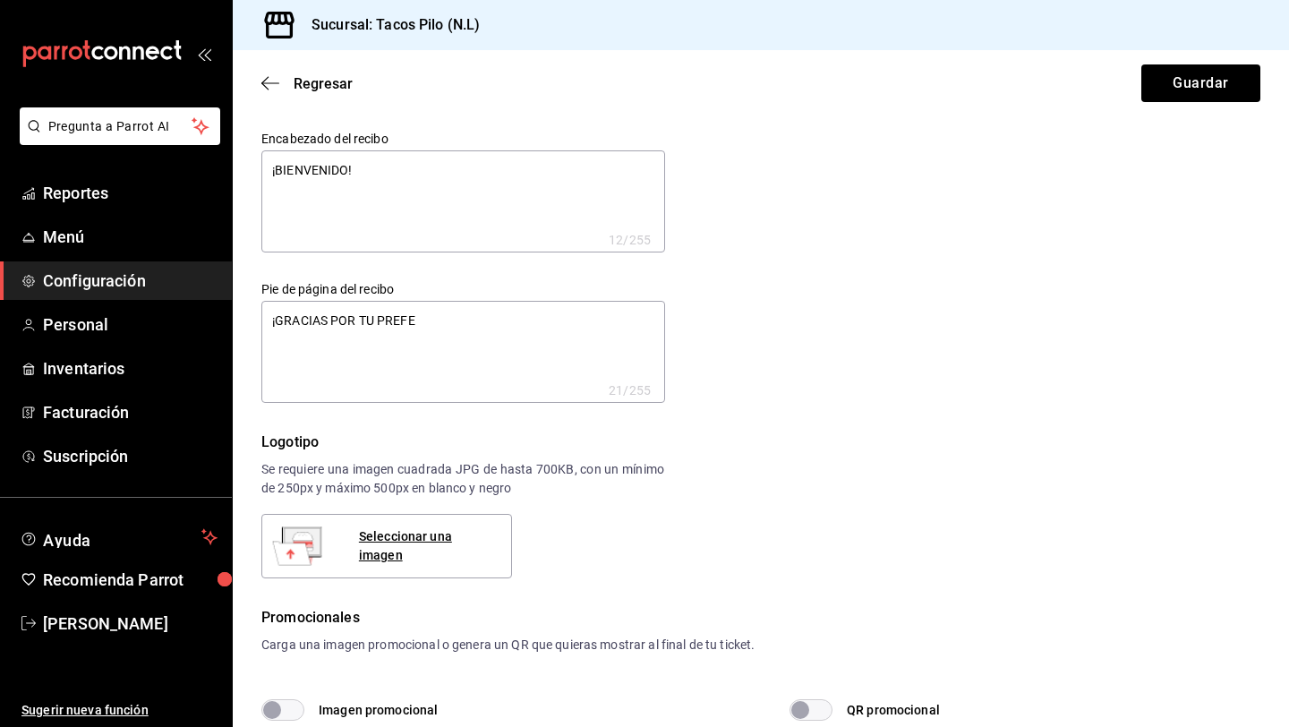
type textarea "x"
type textarea "¡GRACIAS POR TU PREFERE"
type textarea "x"
type textarea "¡GRACIAS POR TU PREFEREN"
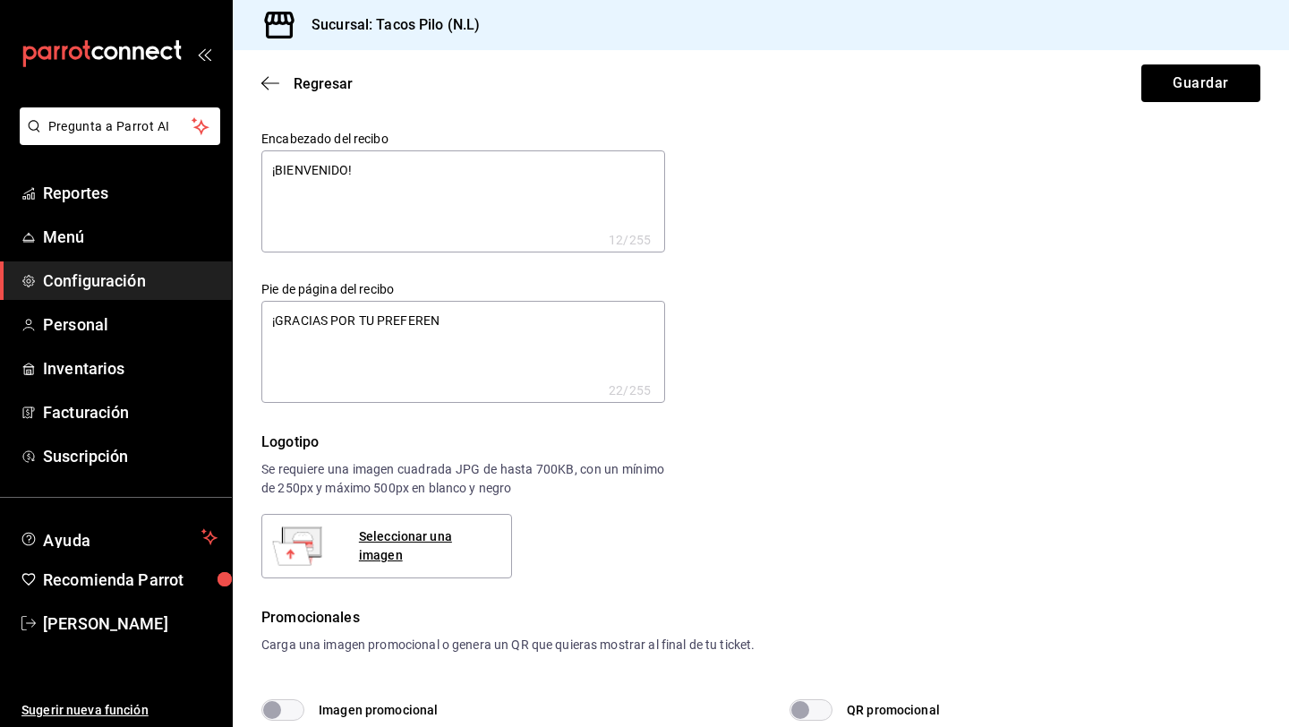
type textarea "x"
type textarea "¡GRACIAS POR TU PREFERENC"
type textarea "x"
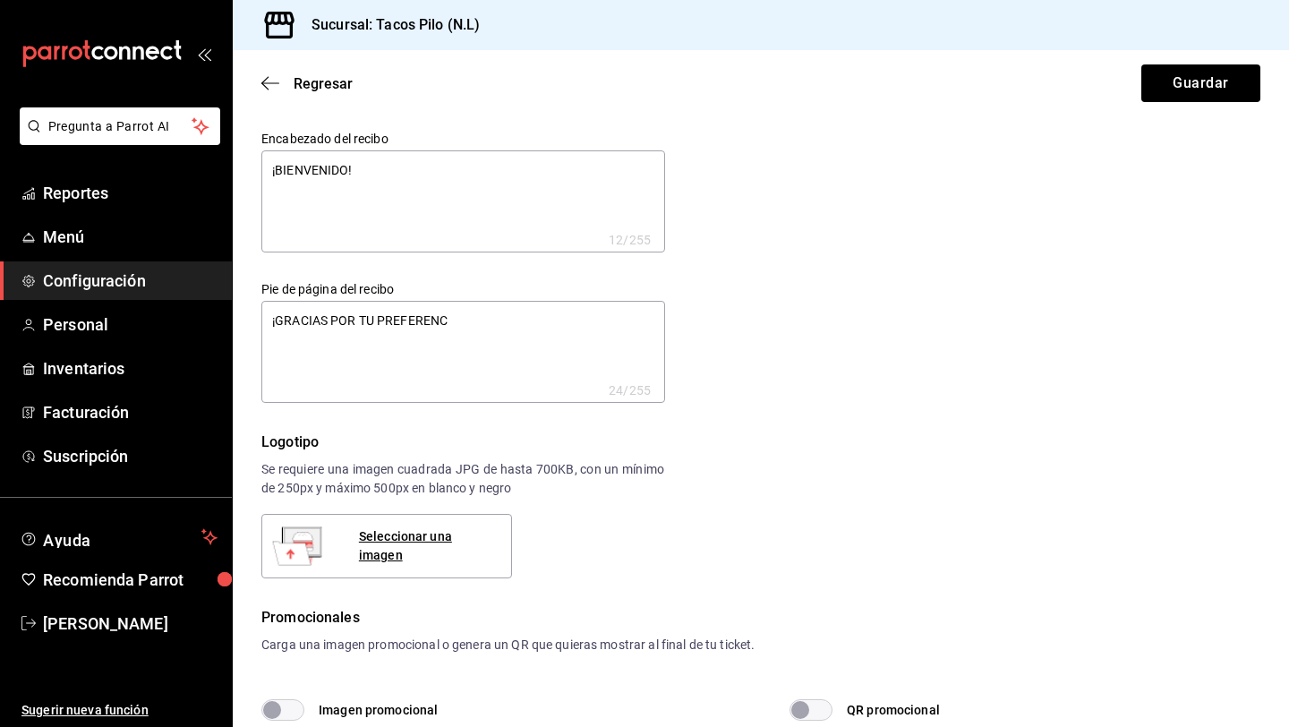
type textarea "x"
type textarea "¡GRACIAS POR TU PREFERENCI"
type textarea "x"
type textarea "¡GRACIAS POR TU PREFERENCIA"
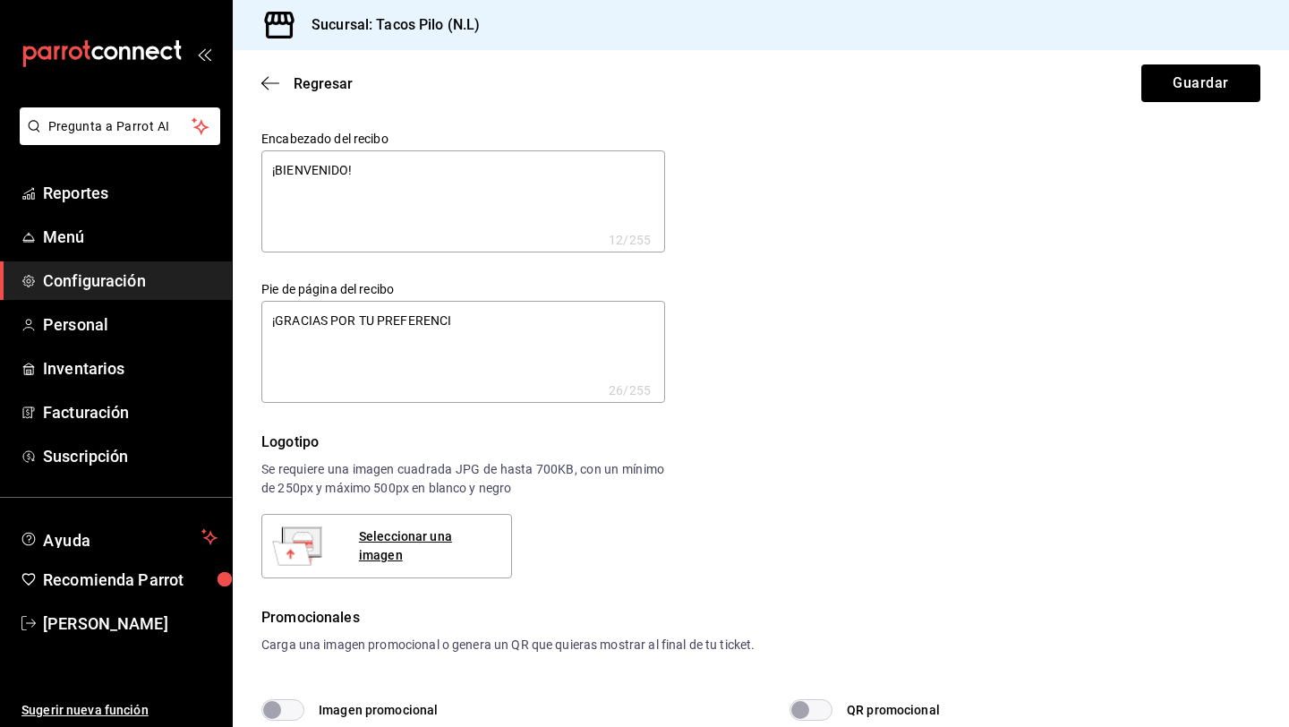
type textarea "x"
type textarea "¡GRACIAS POR TU PREFERENCIA!"
type textarea "x"
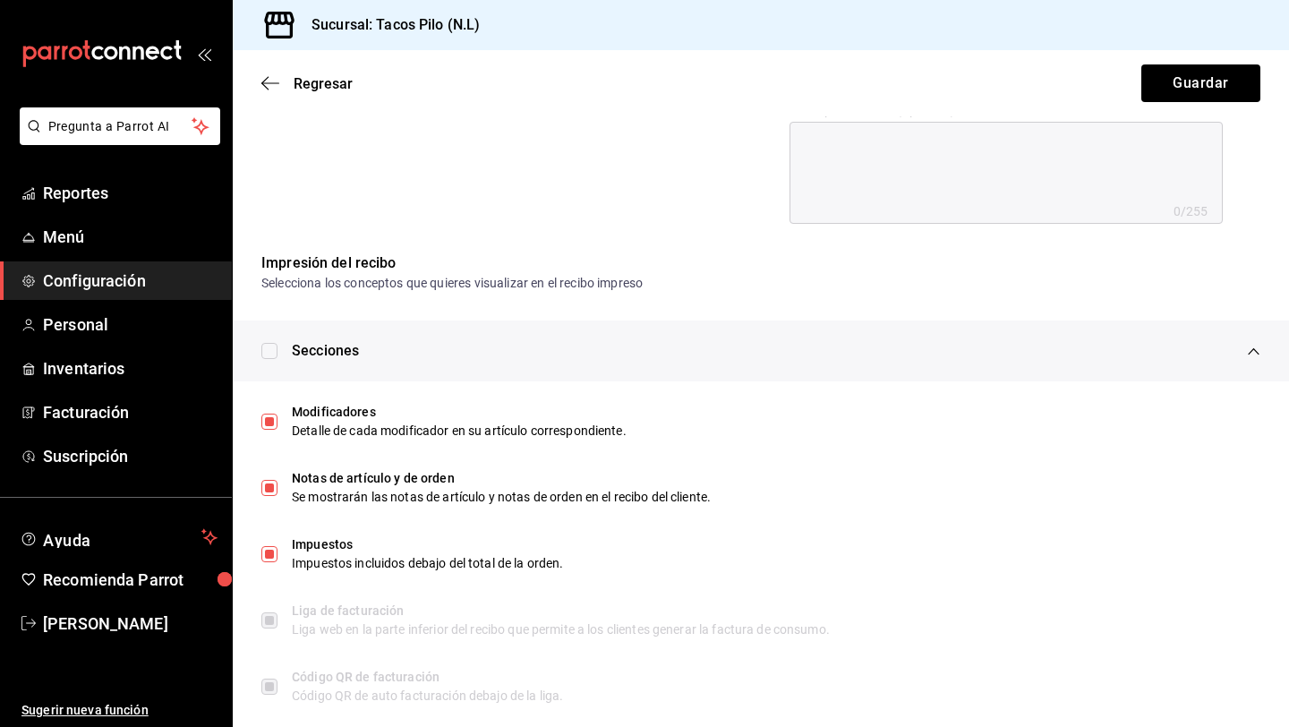
scroll to position [784, 0]
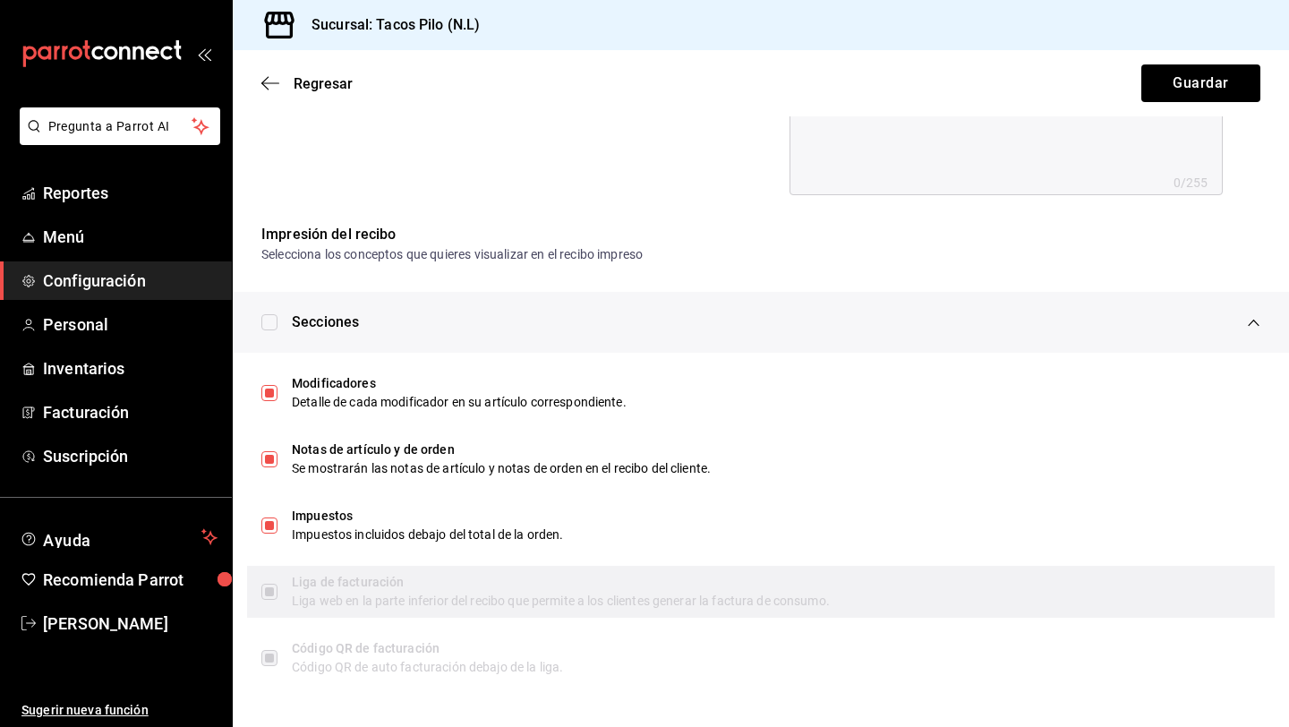
type textarea "¡GRACIAS POR TU PREFERENCIA!"
click at [334, 601] on div "Liga web en la parte inferior del recibo que permite a los clientes generar la …" at bounding box center [776, 601] width 969 height 19
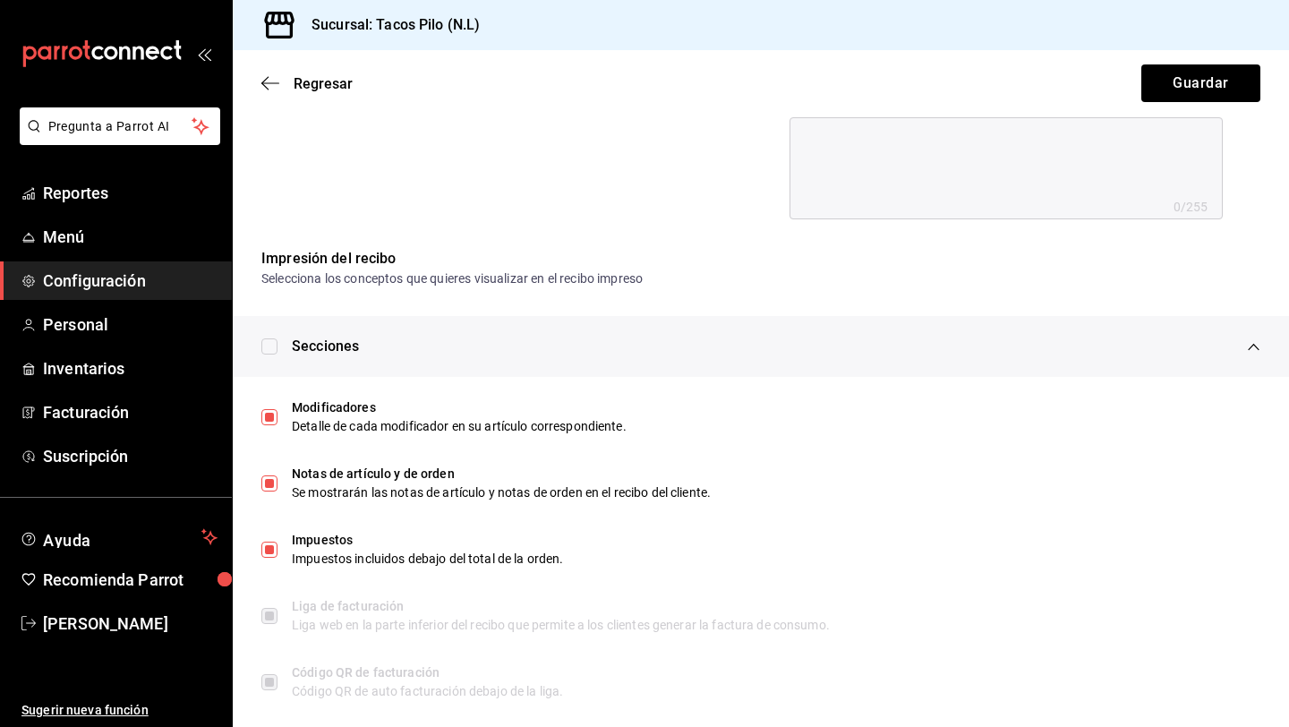
scroll to position [757, 0]
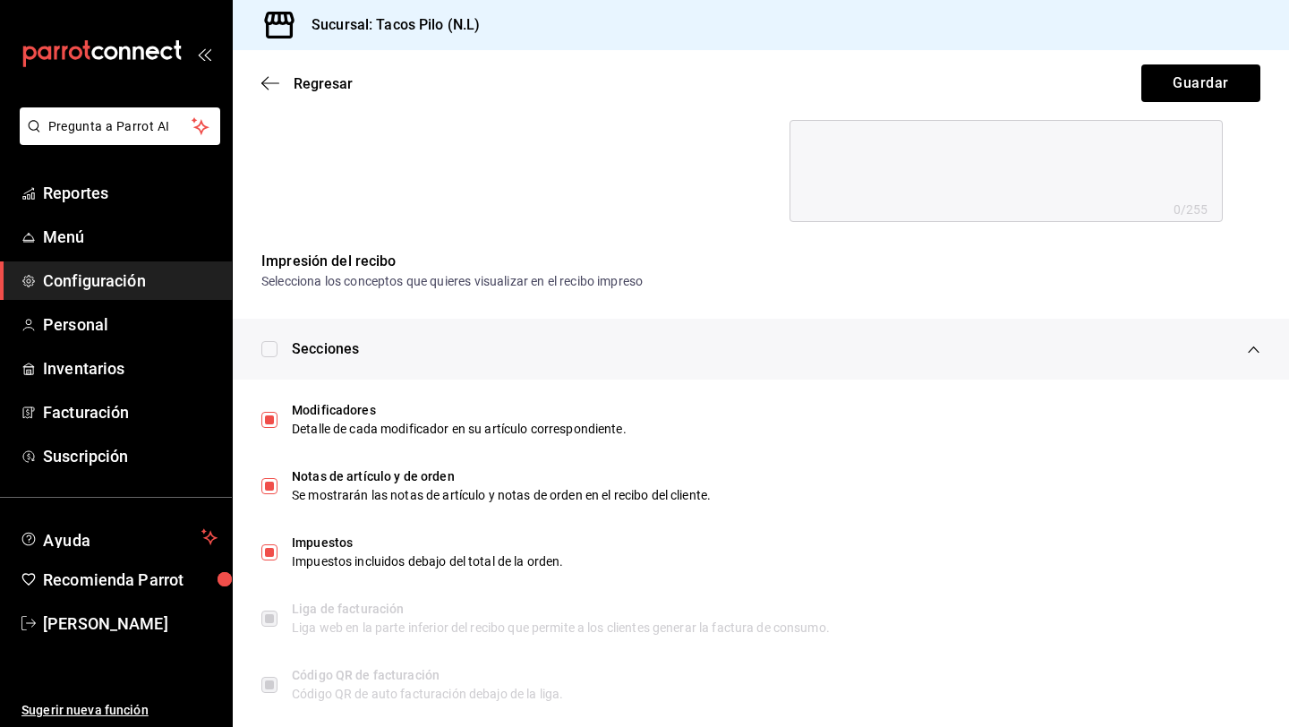
click at [271, 348] on input "checkbox" at bounding box center [269, 349] width 16 height 16
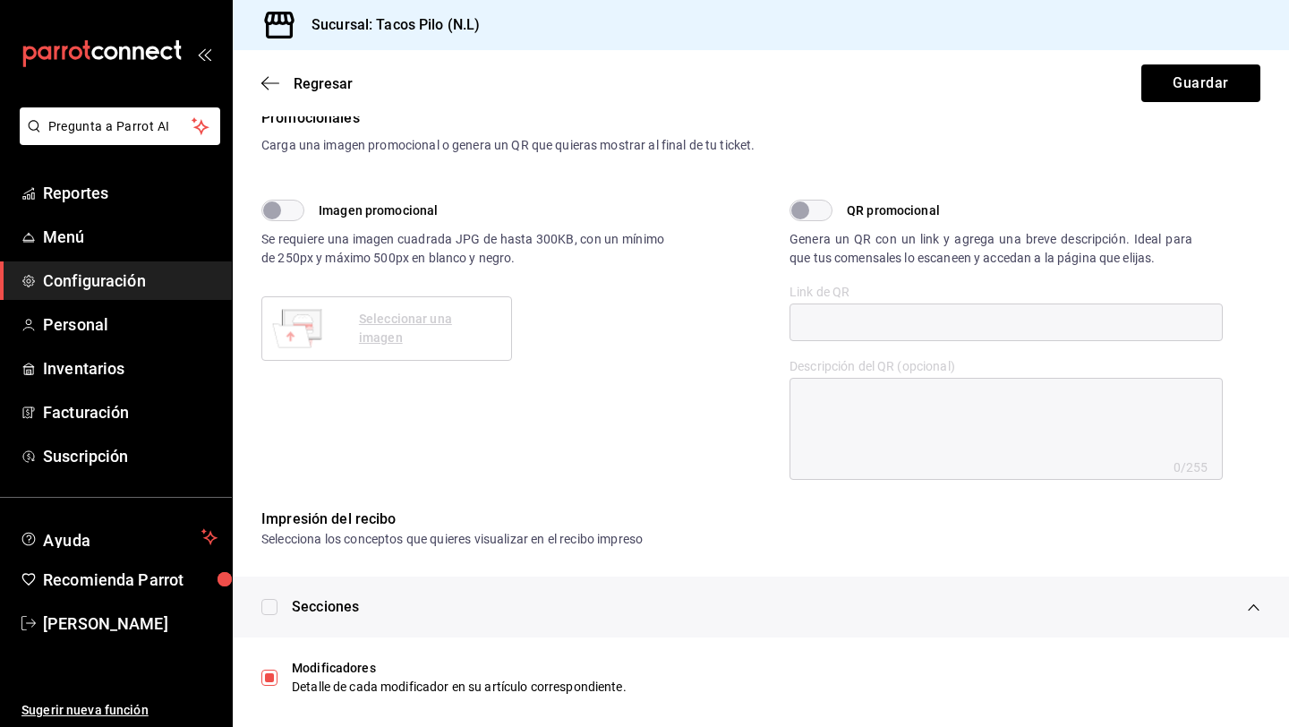
scroll to position [199, 0]
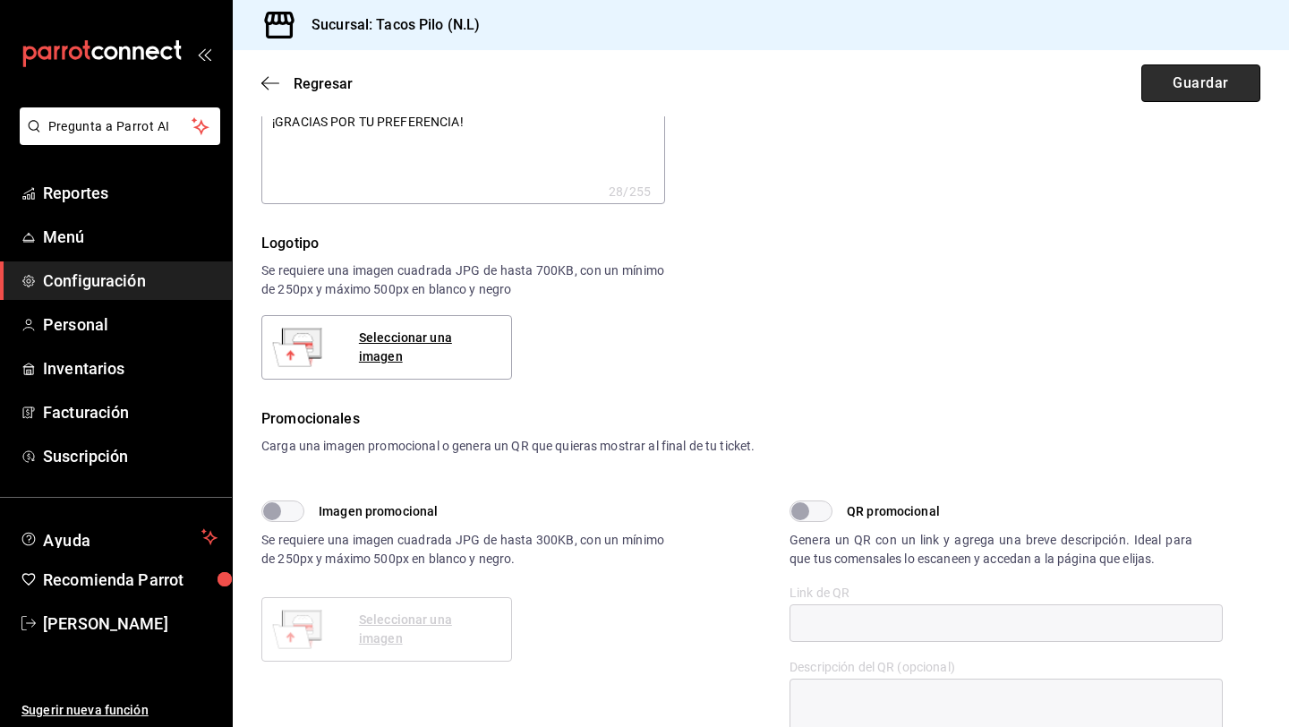
click at [1172, 91] on button "Guardar" at bounding box center [1200, 83] width 119 height 38
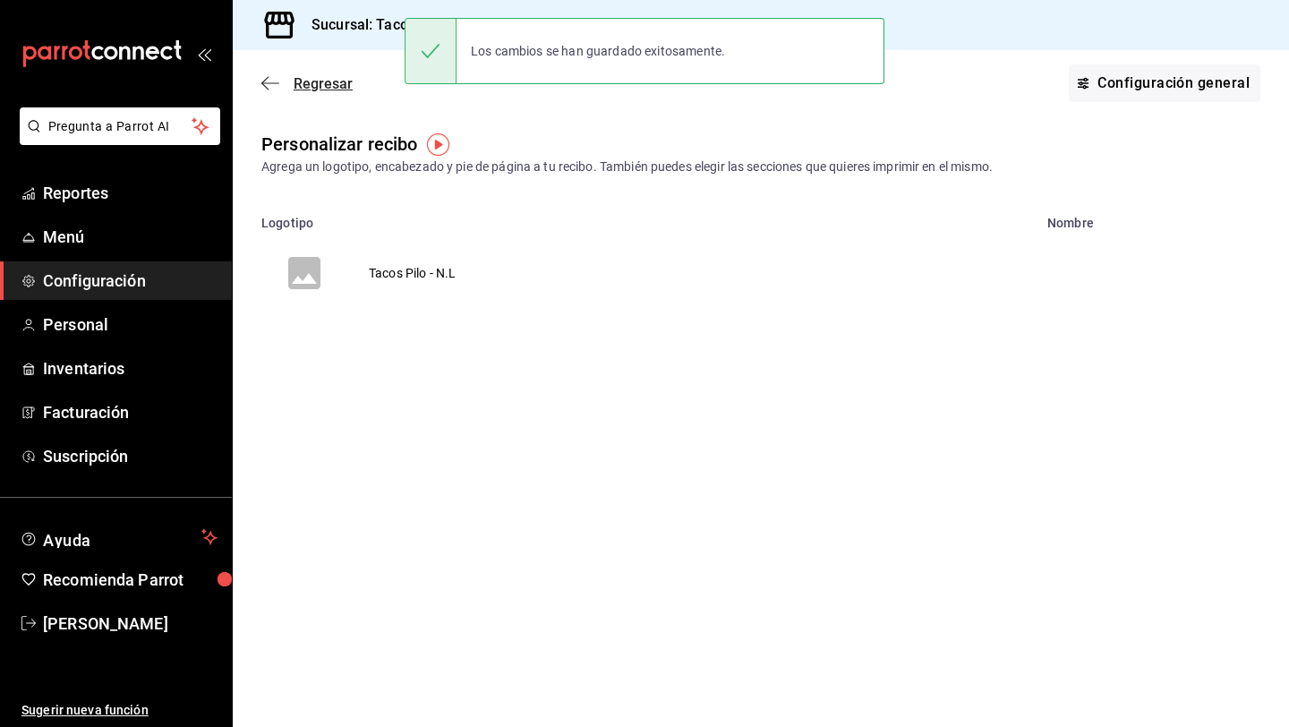
click at [264, 87] on icon "button" at bounding box center [270, 83] width 18 height 16
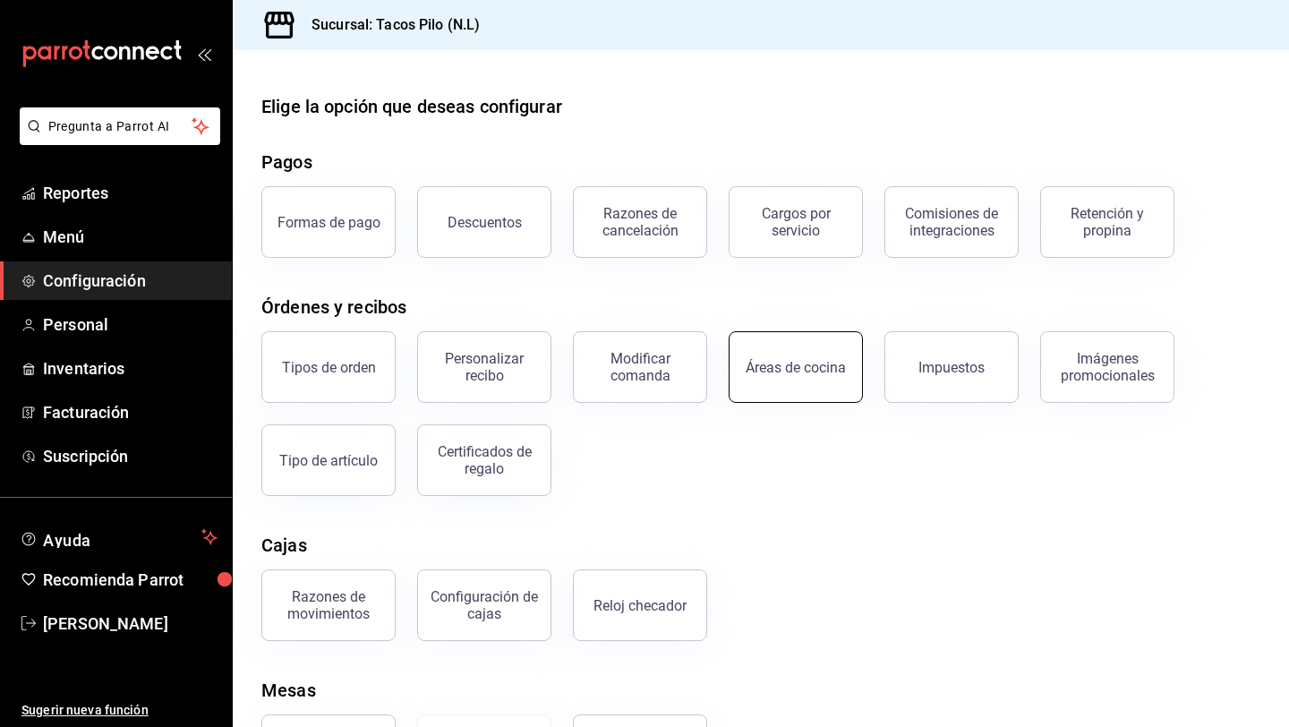
click at [763, 371] on div "Áreas de cocina" at bounding box center [796, 367] width 100 height 17
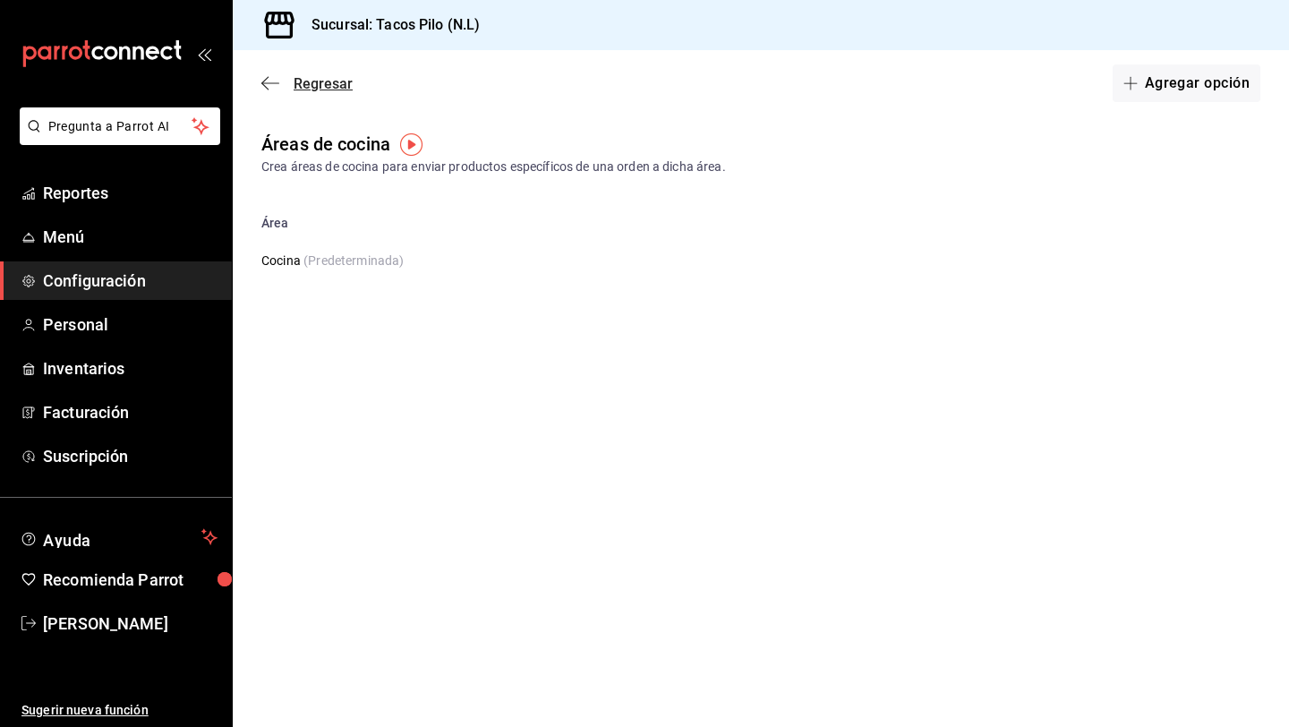
click at [274, 78] on icon "button" at bounding box center [270, 83] width 18 height 16
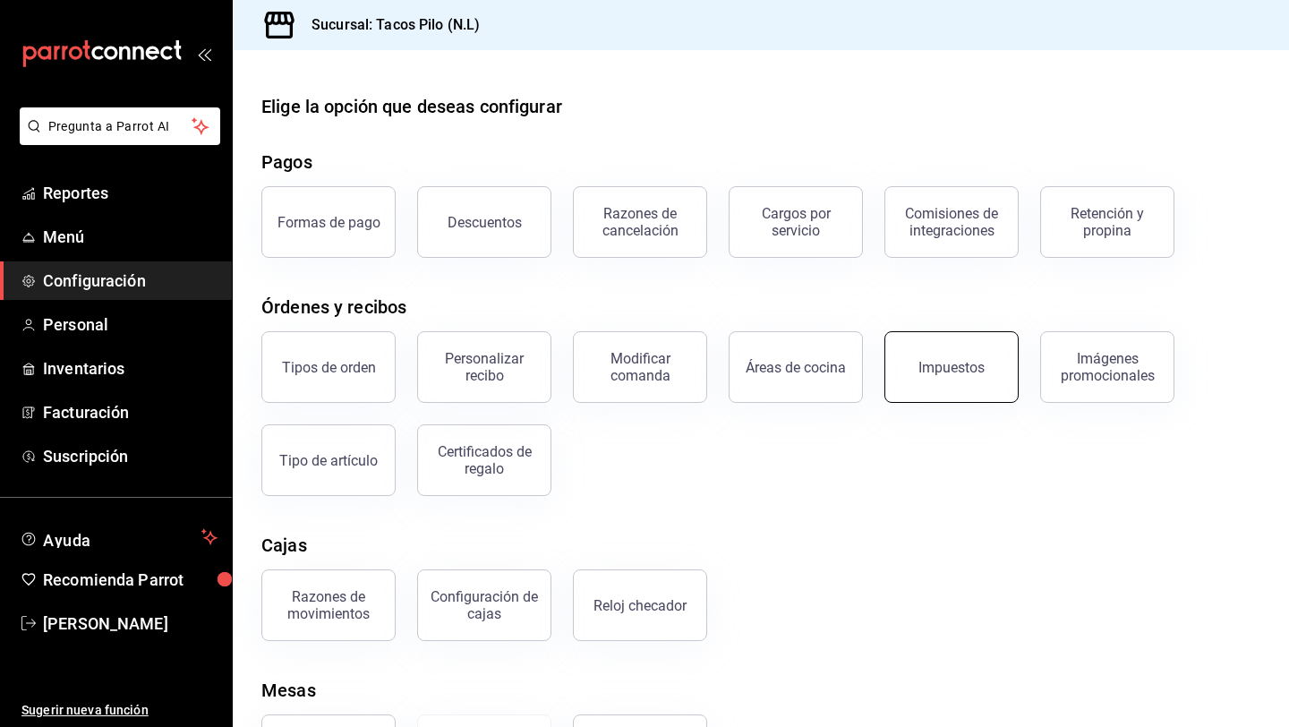
click at [928, 369] on div "Impuestos" at bounding box center [952, 367] width 66 height 17
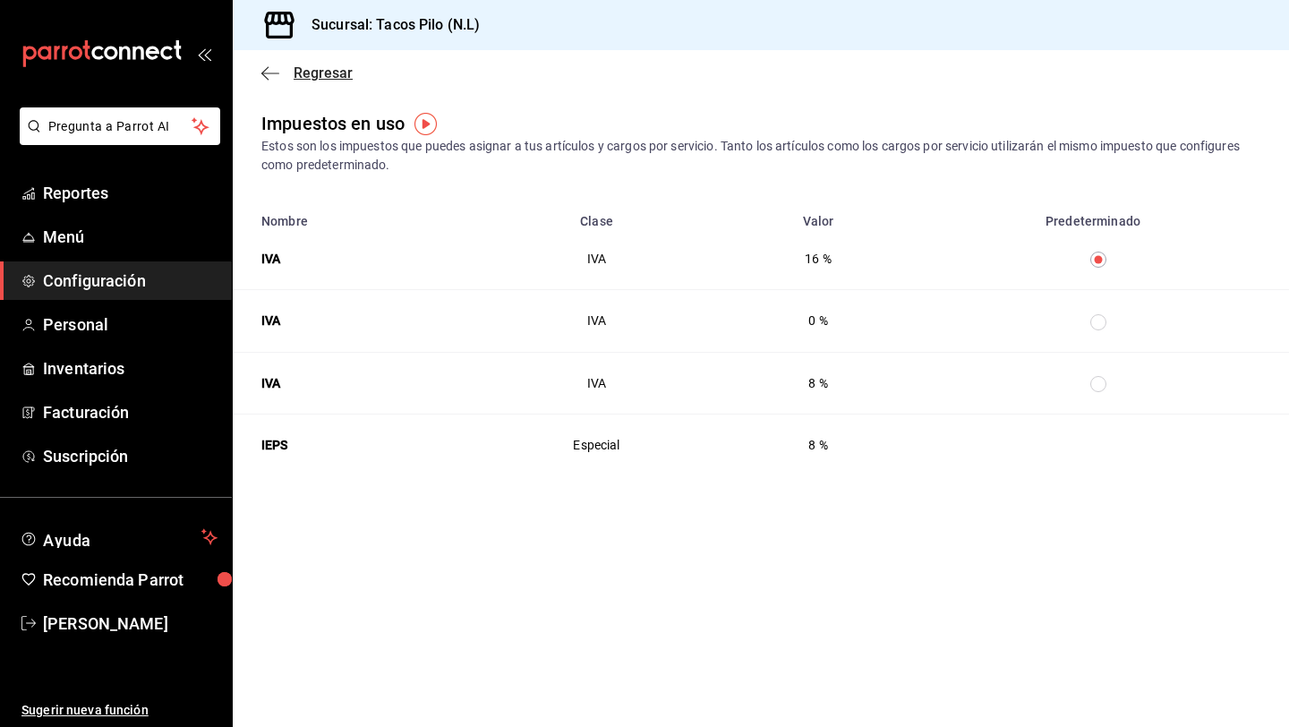
click at [269, 79] on icon "button" at bounding box center [270, 73] width 18 height 16
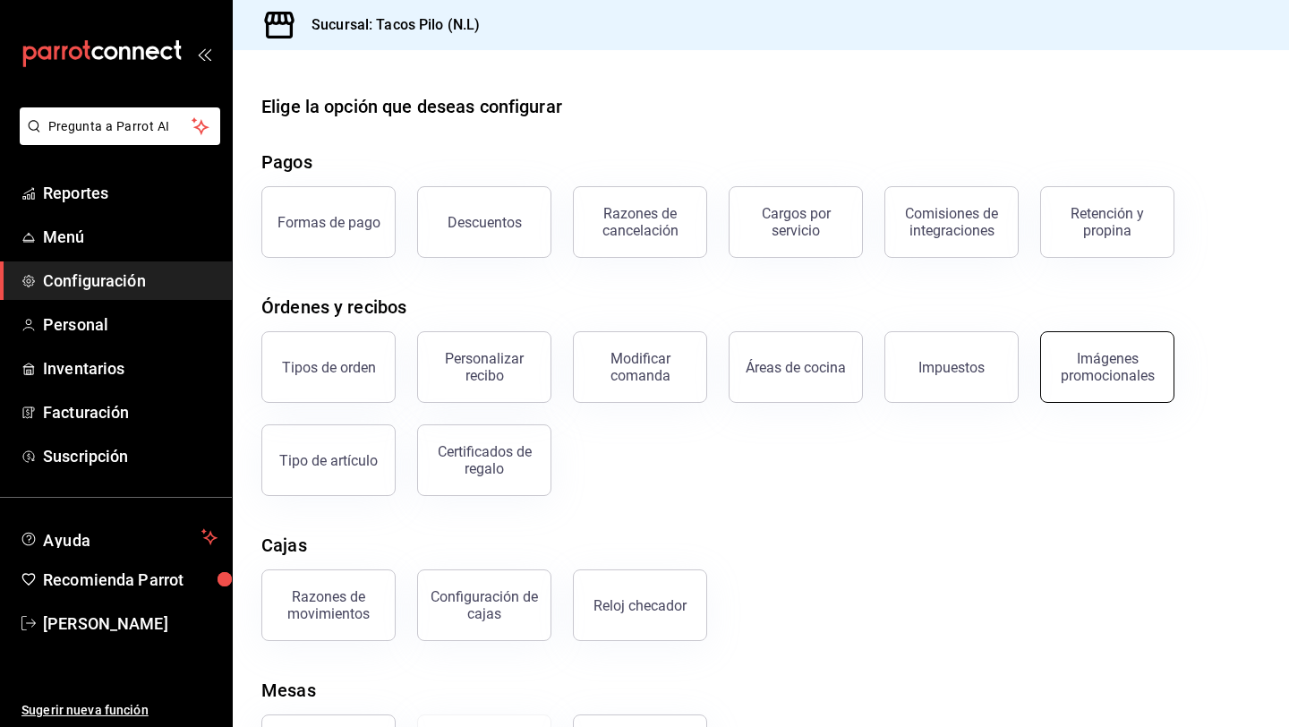
click at [1090, 377] on div "Imágenes promocionales" at bounding box center [1107, 367] width 111 height 34
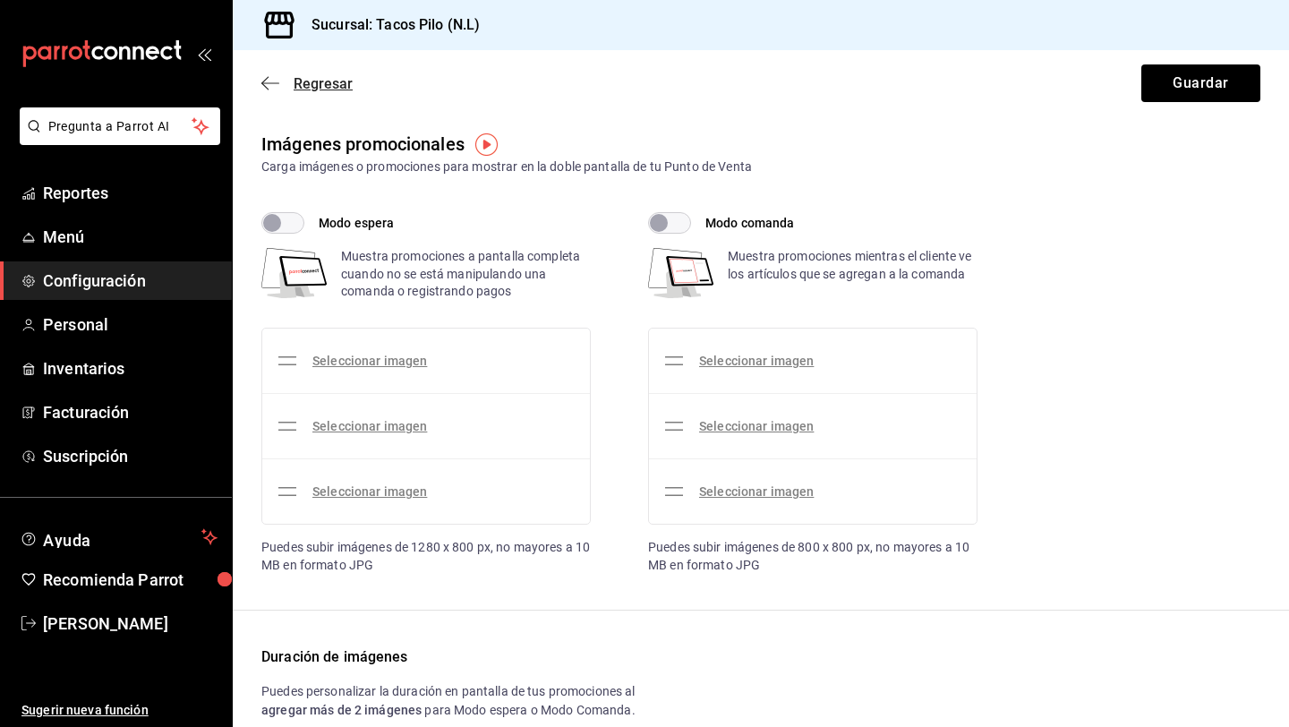
click at [276, 87] on icon "button" at bounding box center [270, 83] width 18 height 16
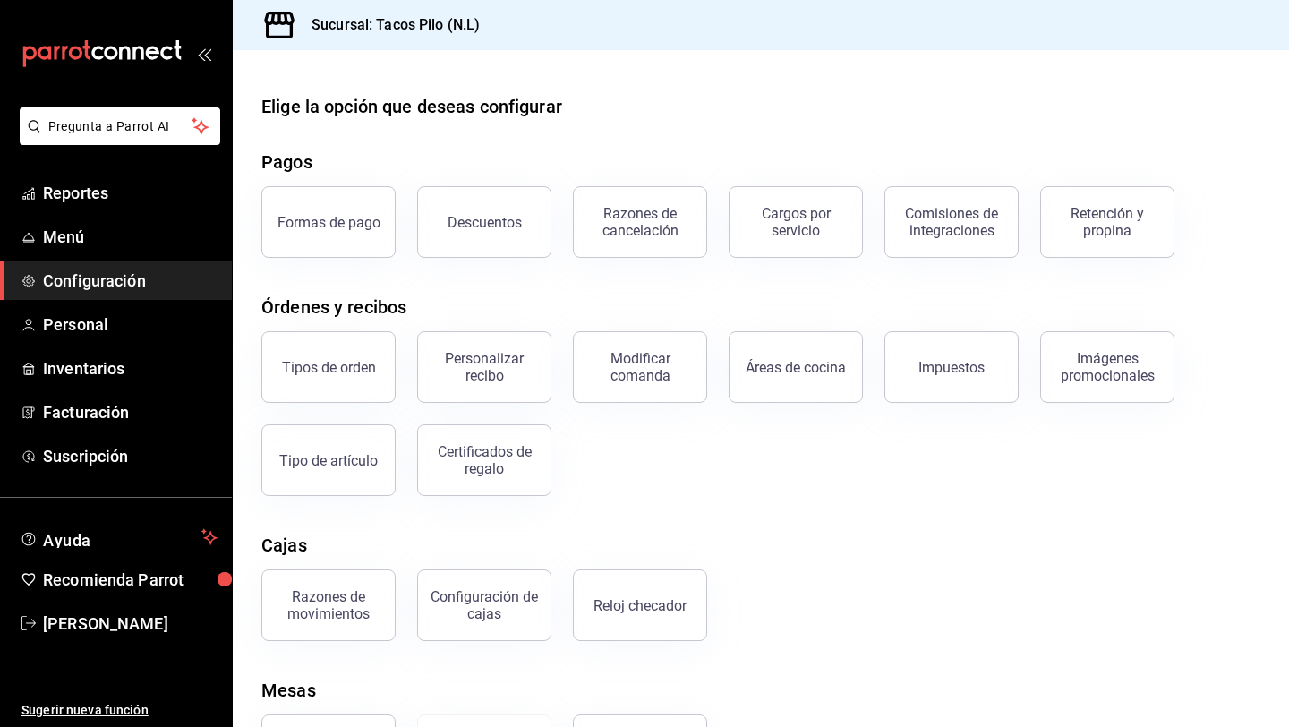
scroll to position [88, 0]
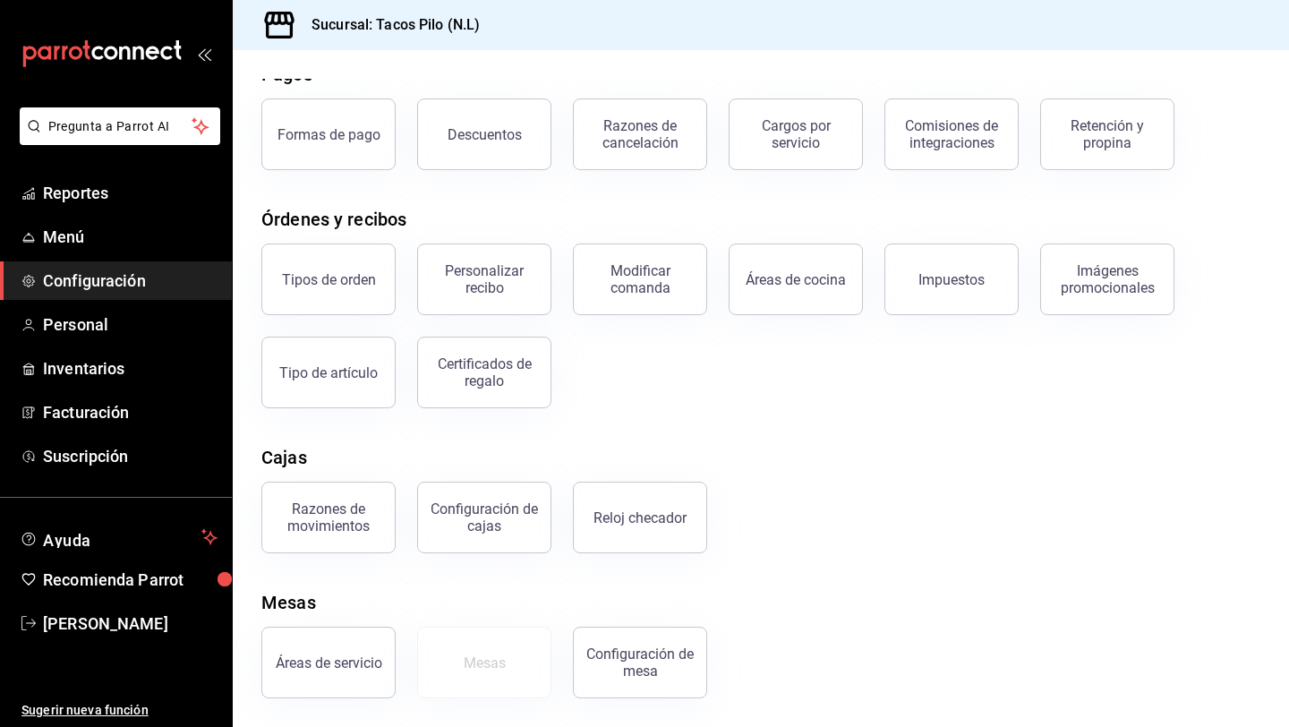
click at [369, 524] on div "Razones de movimientos" at bounding box center [328, 517] width 111 height 34
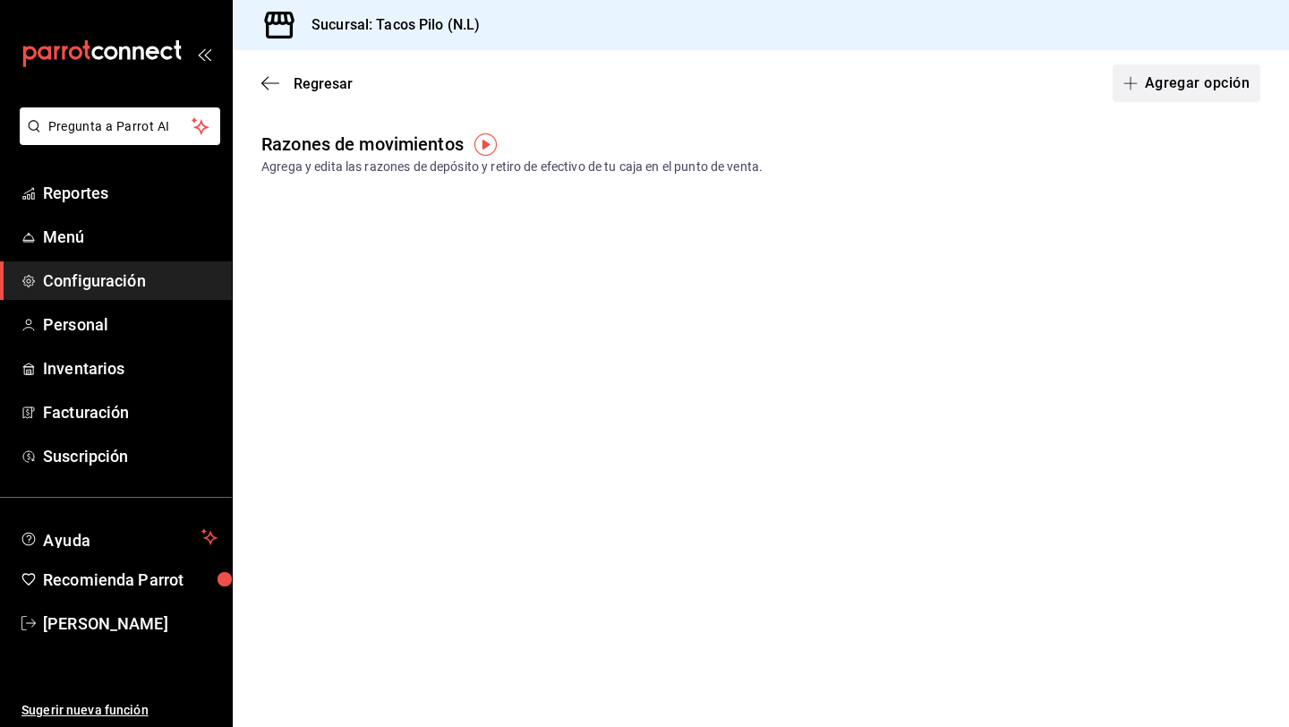
click at [1149, 94] on button "Agregar opción" at bounding box center [1187, 83] width 148 height 38
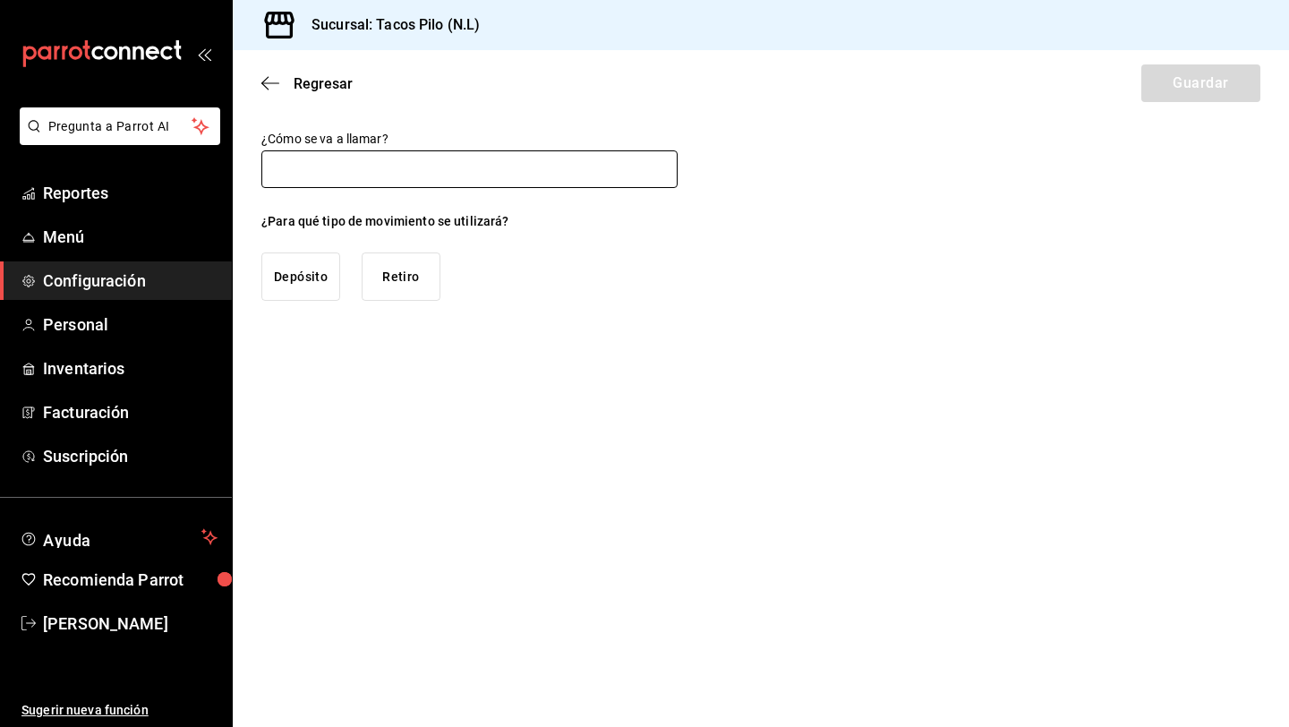
click at [434, 175] on input "text" at bounding box center [469, 169] width 416 height 38
click at [420, 274] on button "Retiro" at bounding box center [401, 276] width 79 height 48
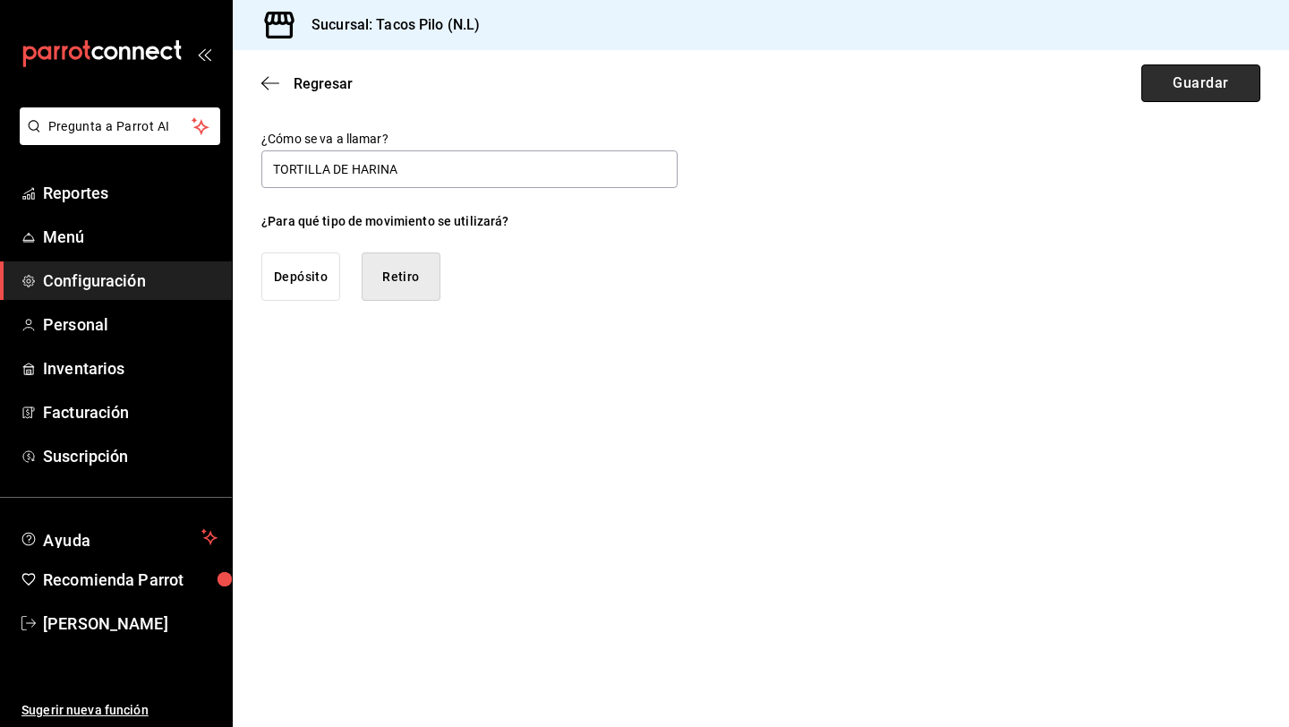
click at [1166, 83] on button "Guardar" at bounding box center [1200, 83] width 119 height 38
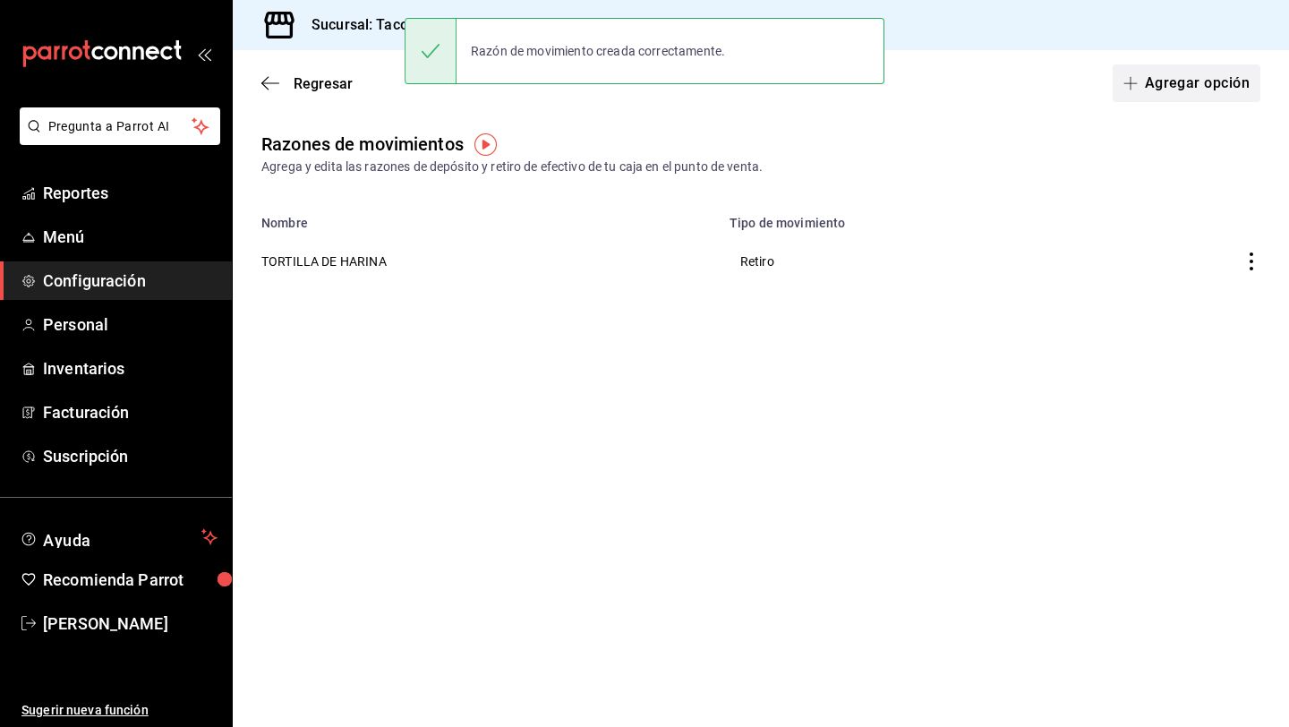
click at [1193, 85] on button "Agregar opción" at bounding box center [1187, 83] width 148 height 38
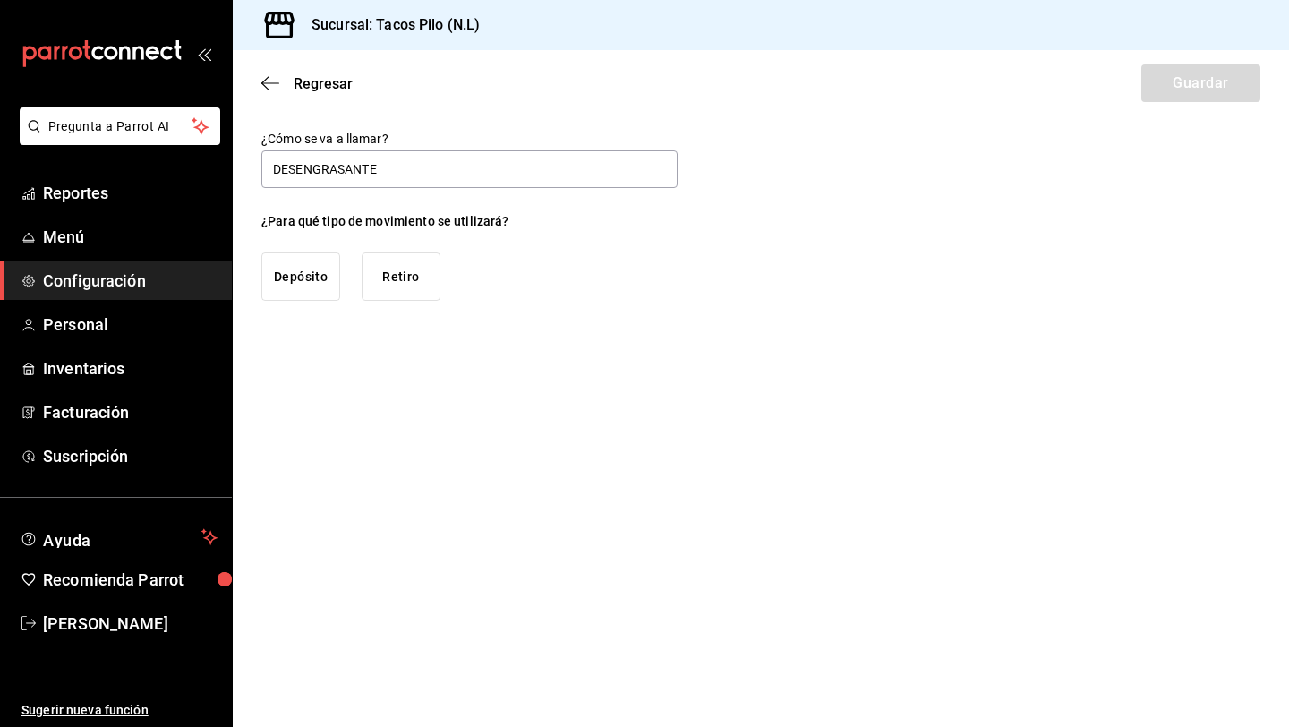
click at [399, 266] on button "Retiro" at bounding box center [401, 276] width 79 height 48
click at [1185, 85] on button "Guardar" at bounding box center [1200, 83] width 119 height 38
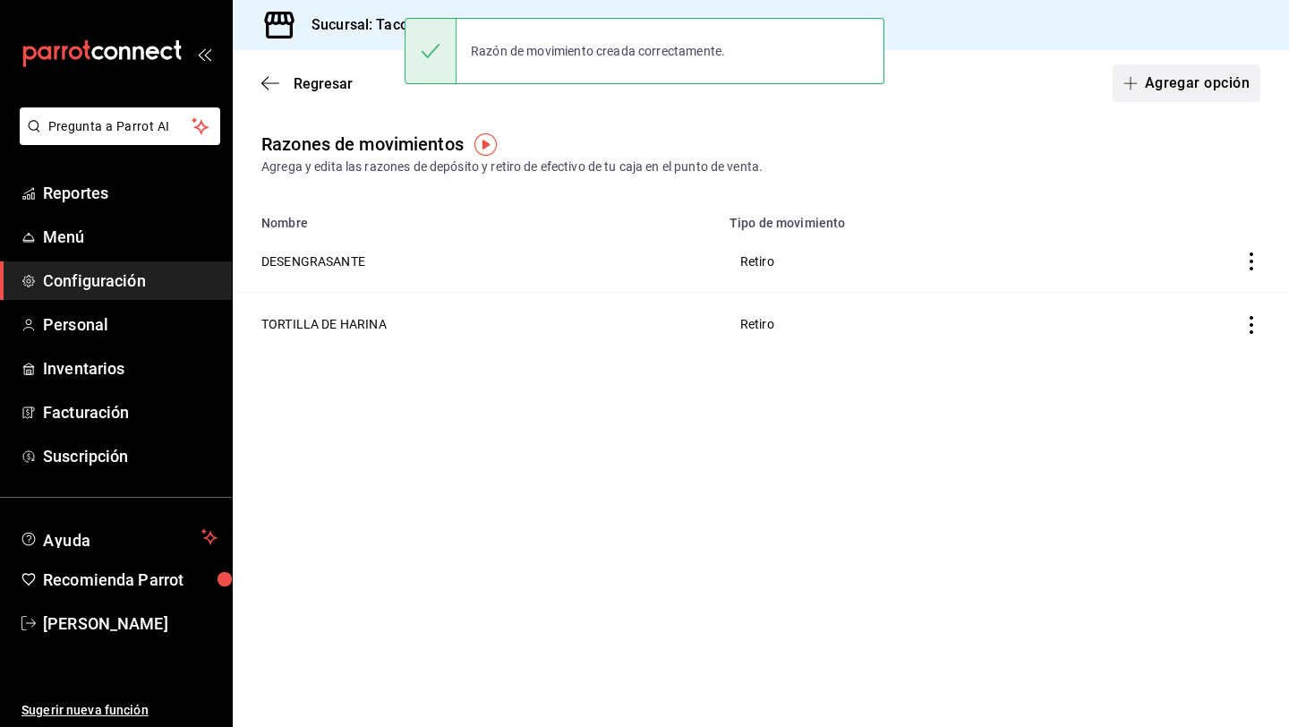
click at [1214, 87] on button "Agregar opción" at bounding box center [1187, 83] width 148 height 38
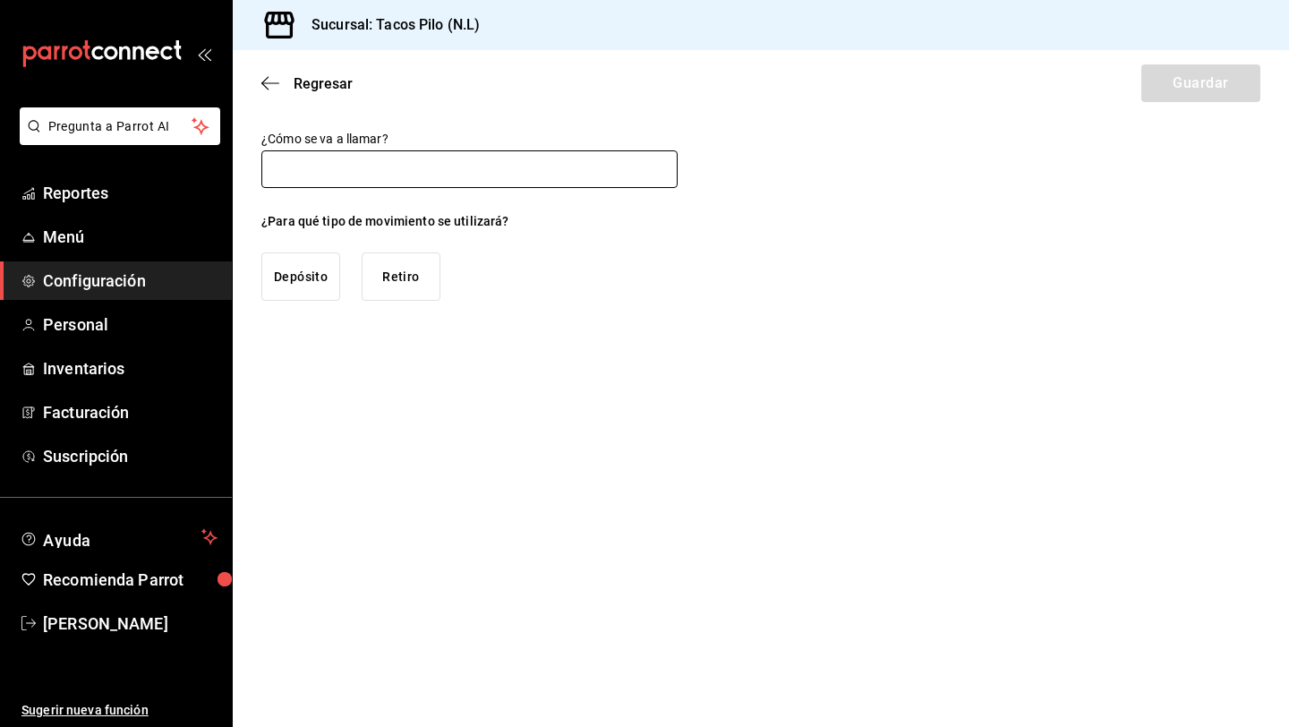
click at [464, 177] on input "text" at bounding box center [469, 169] width 416 height 38
click at [414, 281] on button "Retiro" at bounding box center [401, 276] width 79 height 48
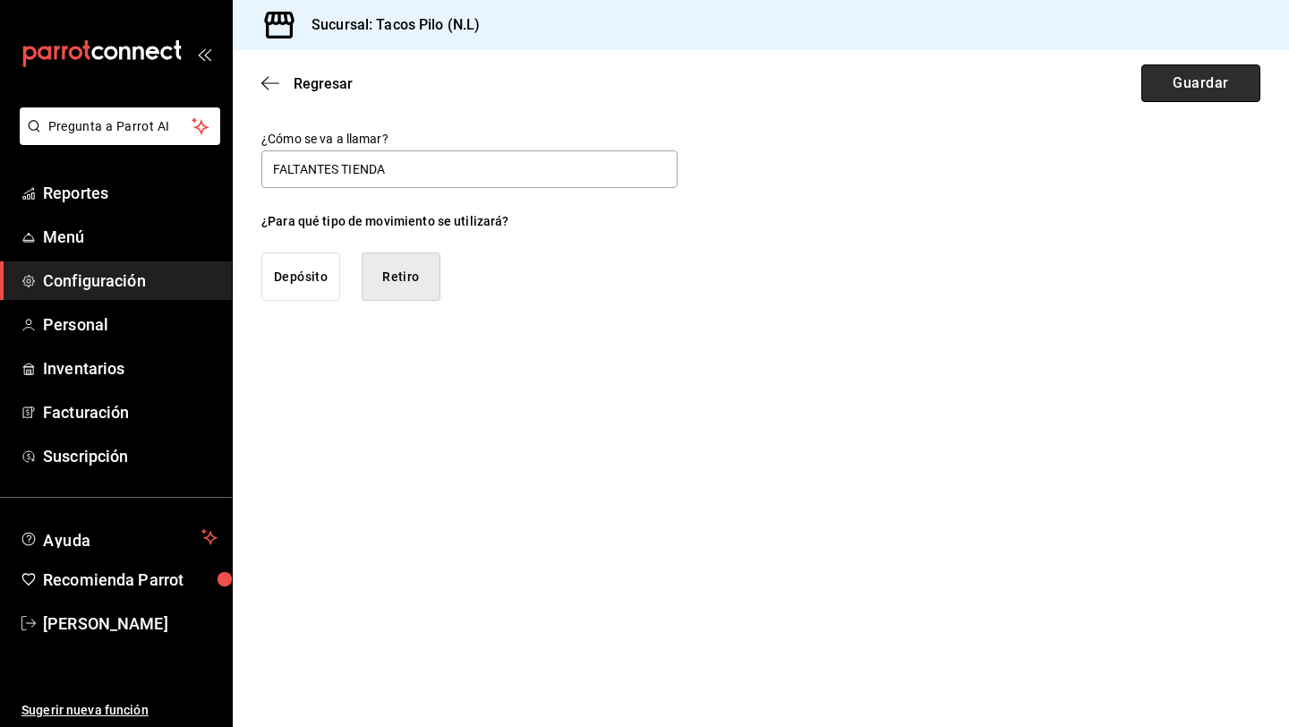
click at [1170, 82] on button "Guardar" at bounding box center [1200, 83] width 119 height 38
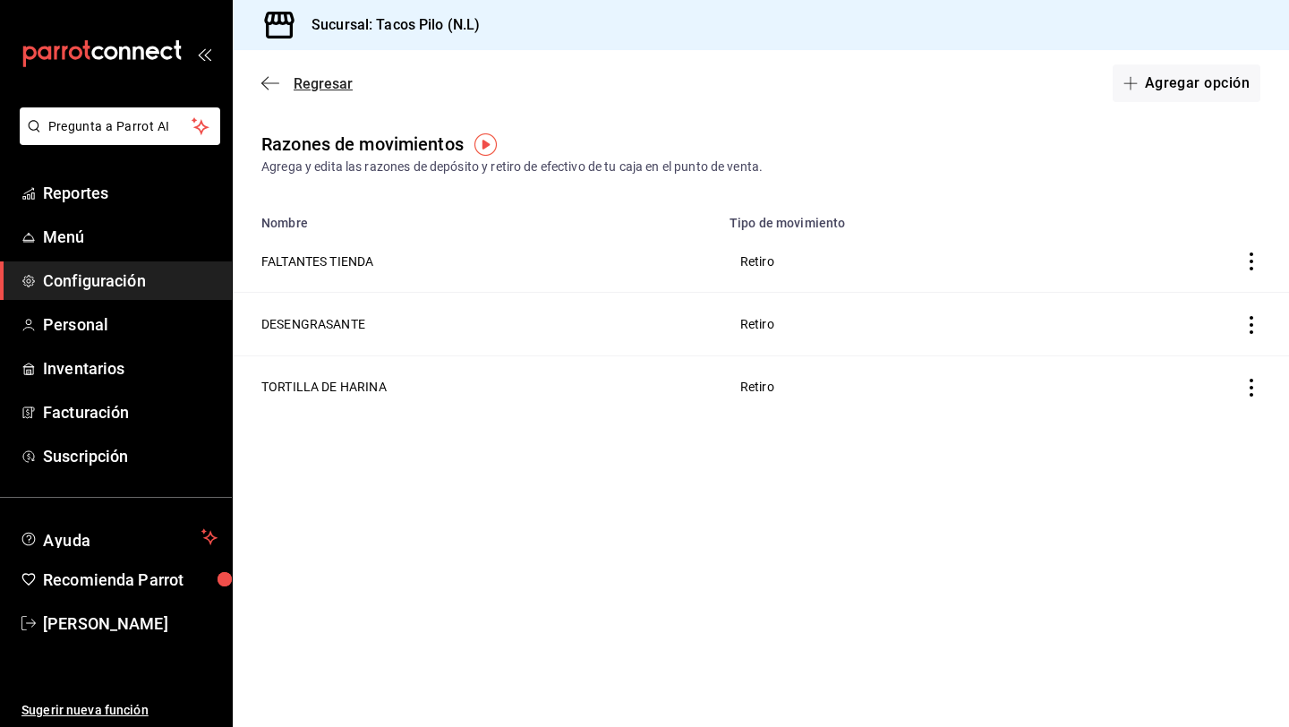
click at [280, 81] on span "Regresar" at bounding box center [306, 83] width 91 height 17
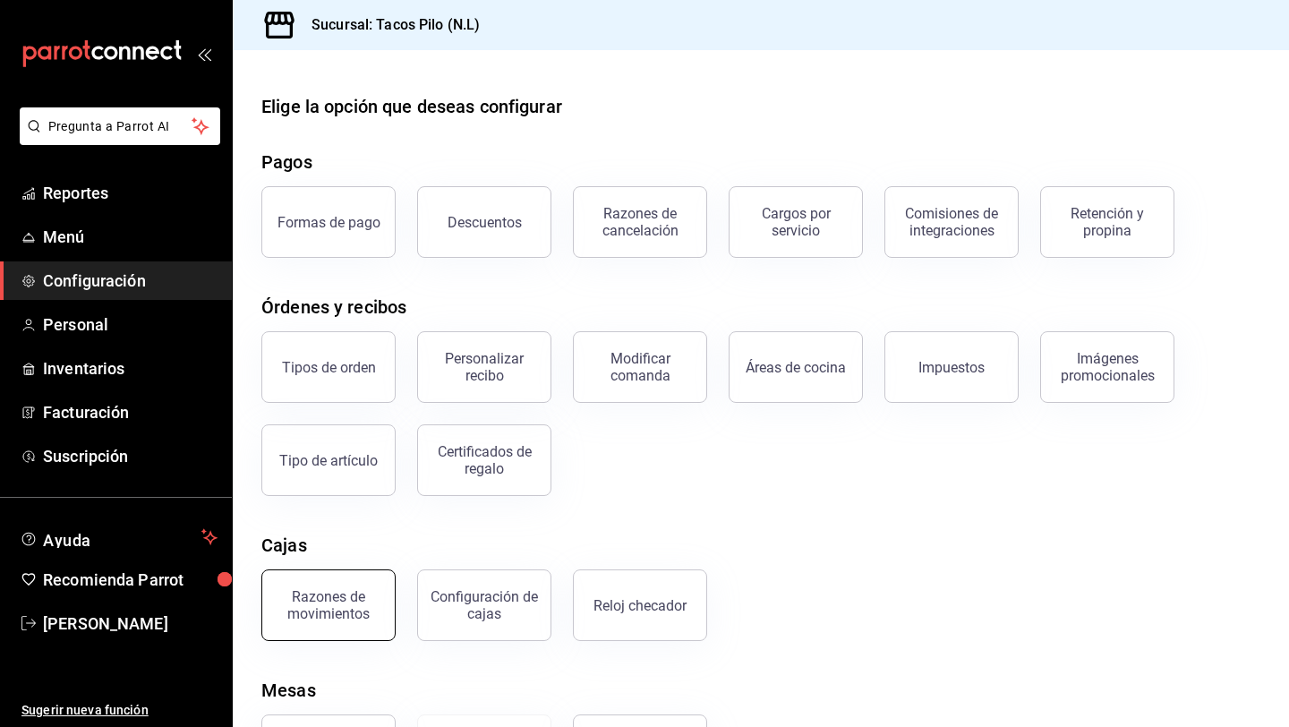
click at [345, 584] on button "Razones de movimientos" at bounding box center [328, 605] width 134 height 72
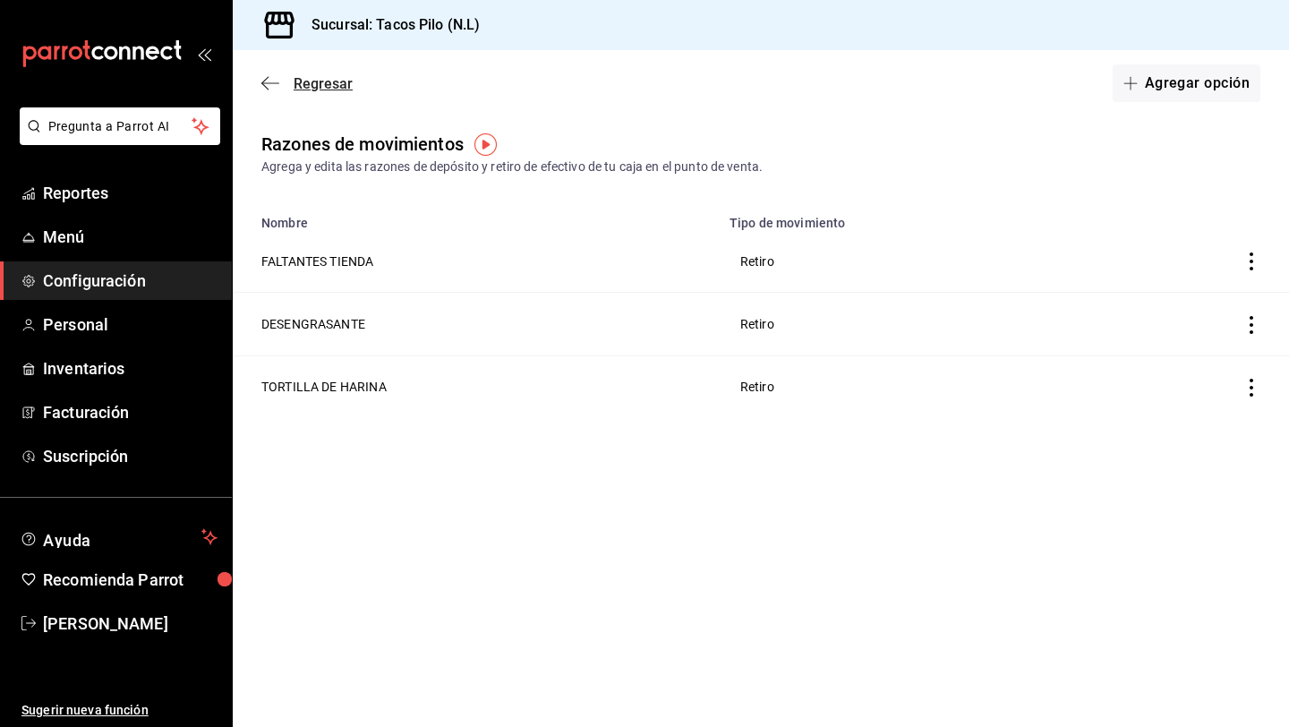
click at [275, 82] on icon "button" at bounding box center [270, 83] width 18 height 16
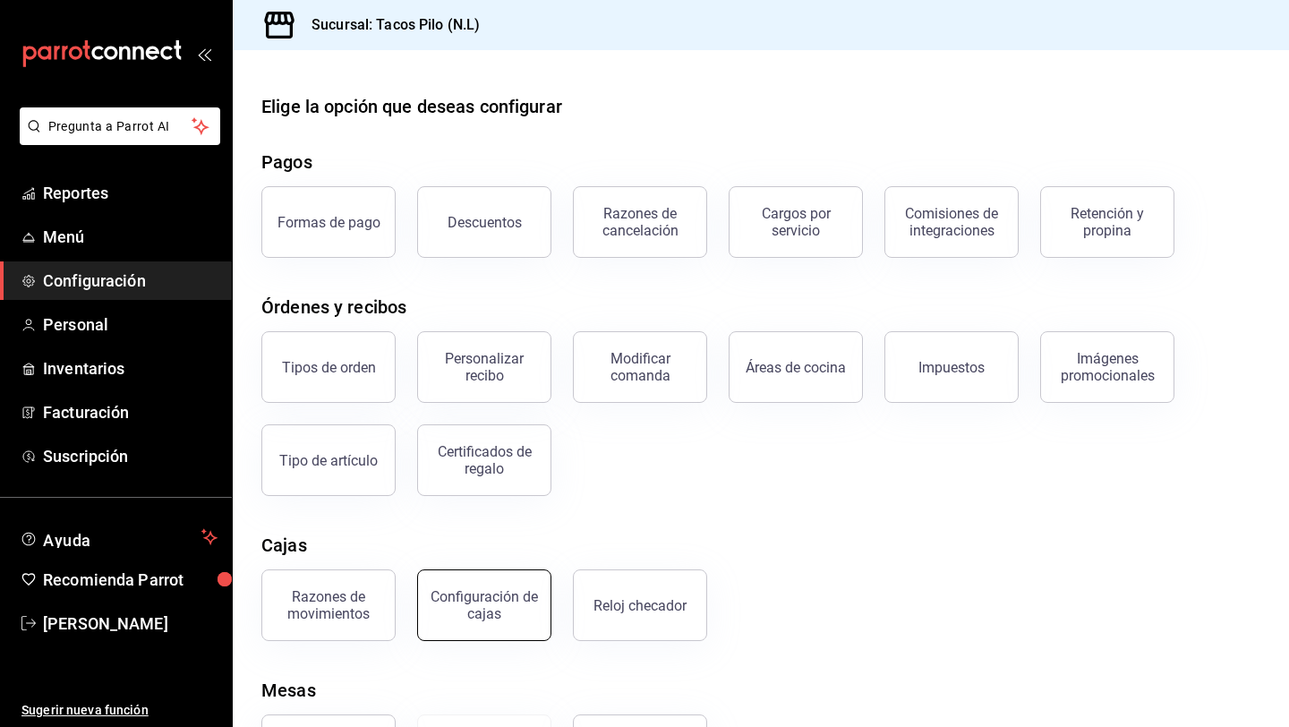
click at [479, 585] on button "Configuración de cajas" at bounding box center [484, 605] width 134 height 72
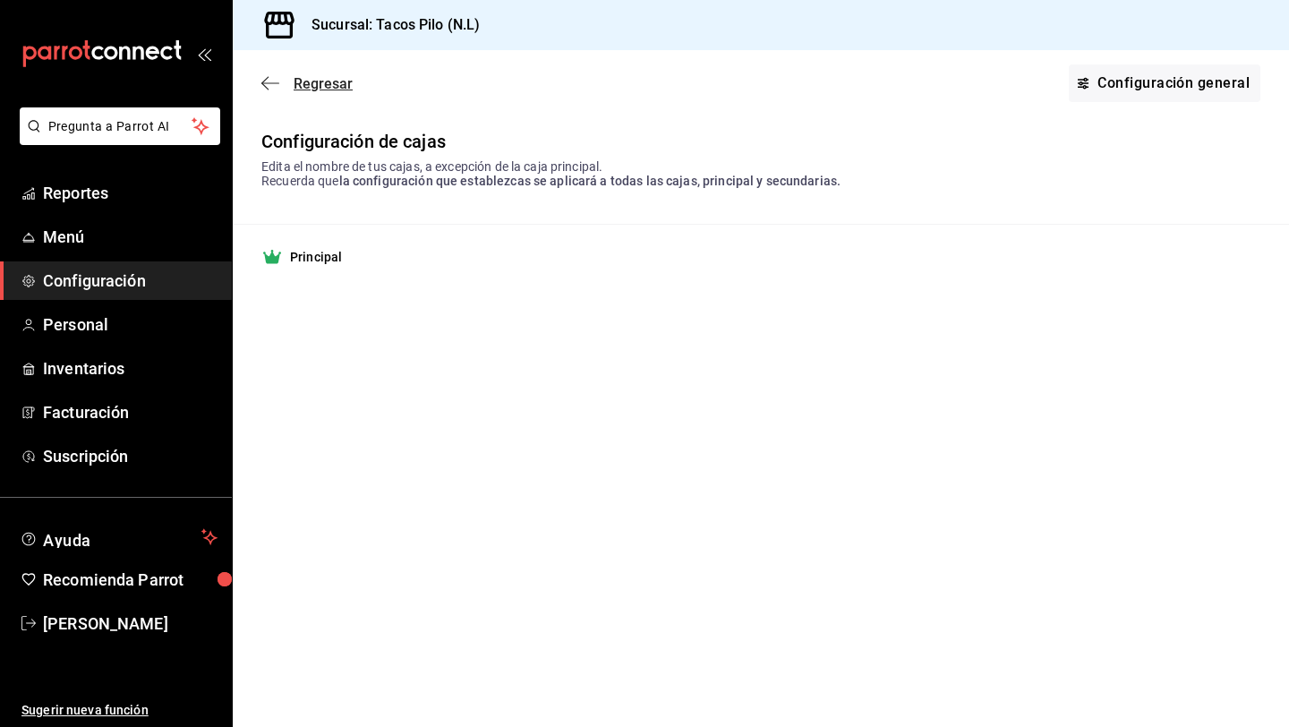
click at [275, 79] on icon "button" at bounding box center [270, 83] width 18 height 16
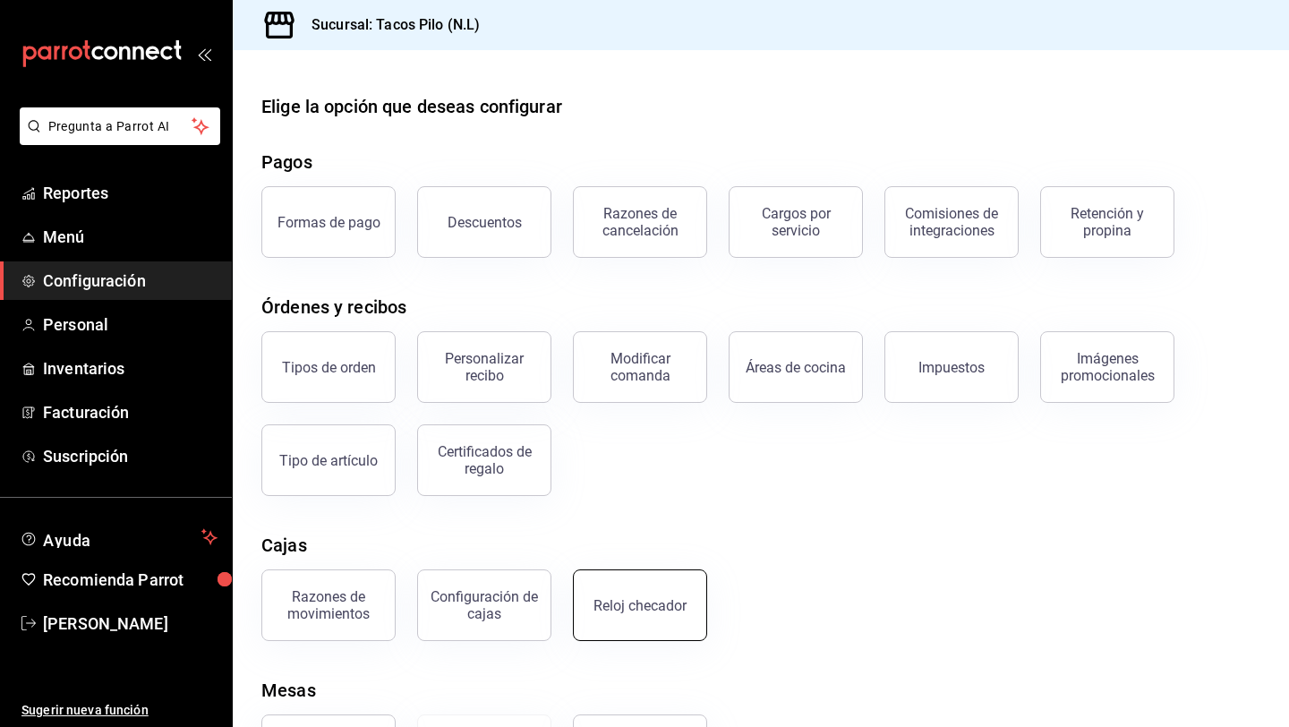
click at [620, 588] on button "Reloj checador" at bounding box center [640, 605] width 134 height 72
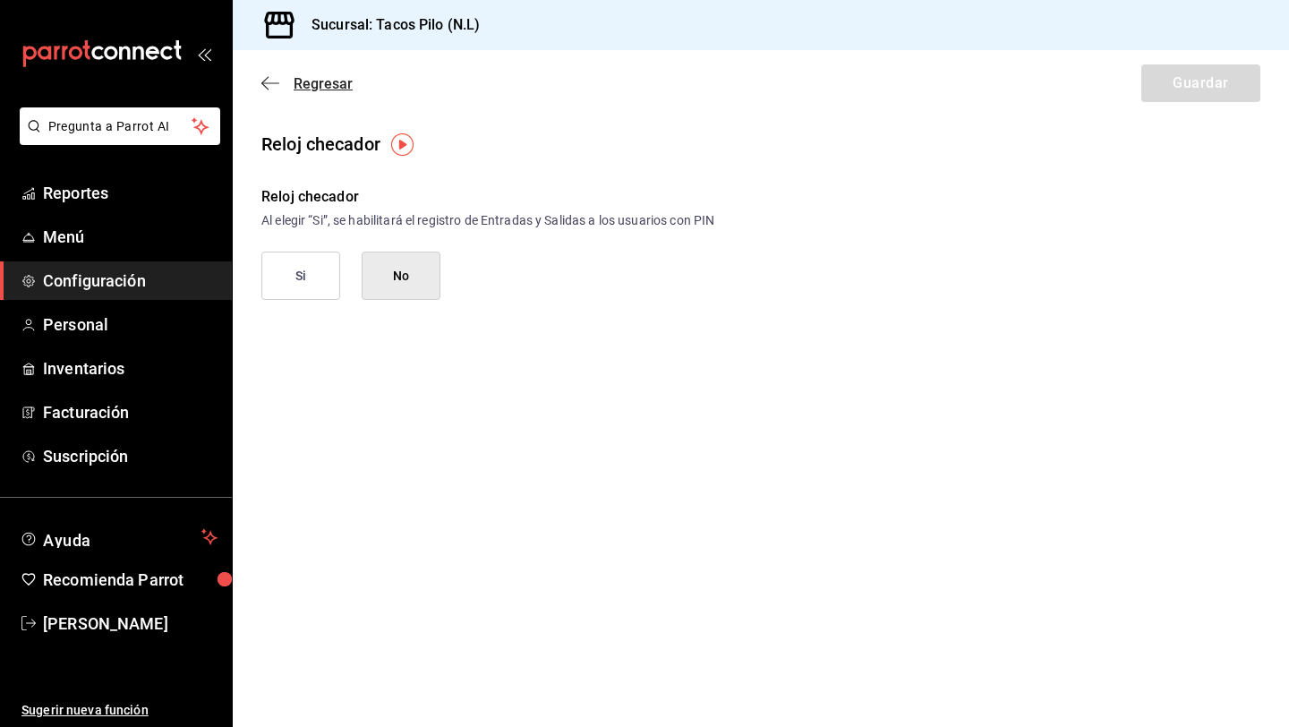
click at [269, 85] on icon "button" at bounding box center [270, 83] width 18 height 16
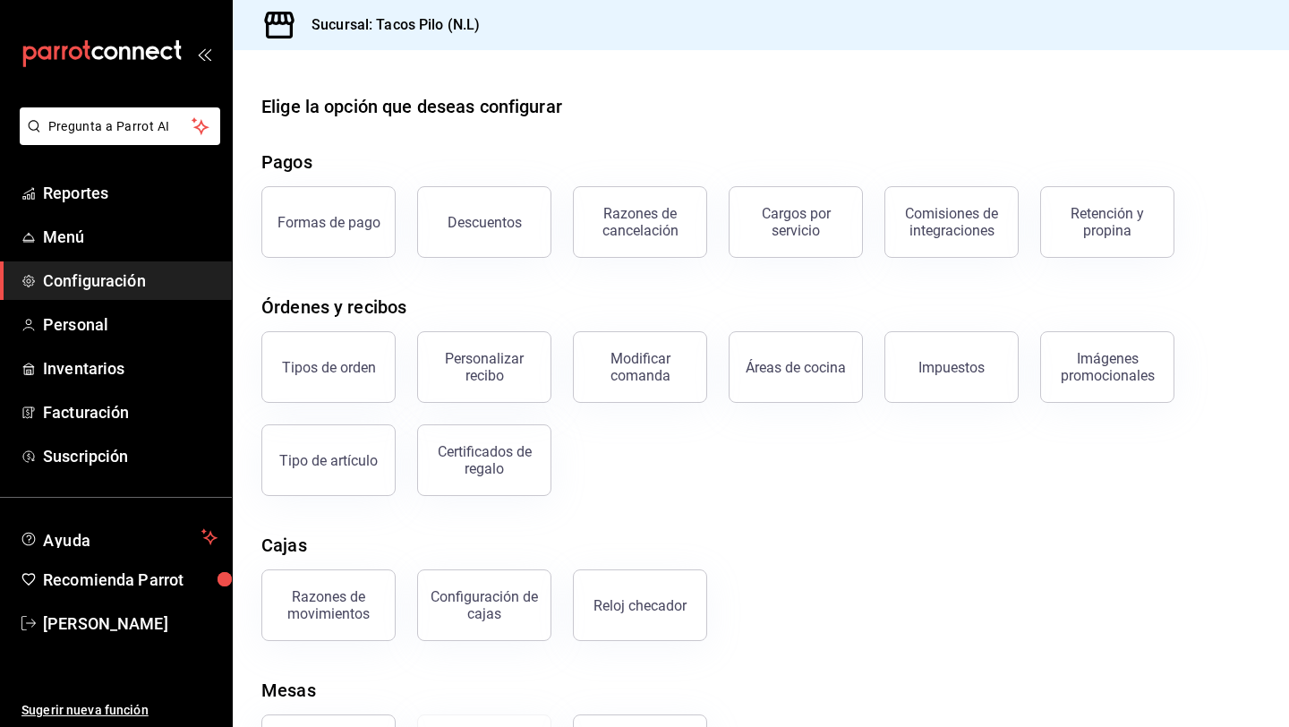
scroll to position [88, 0]
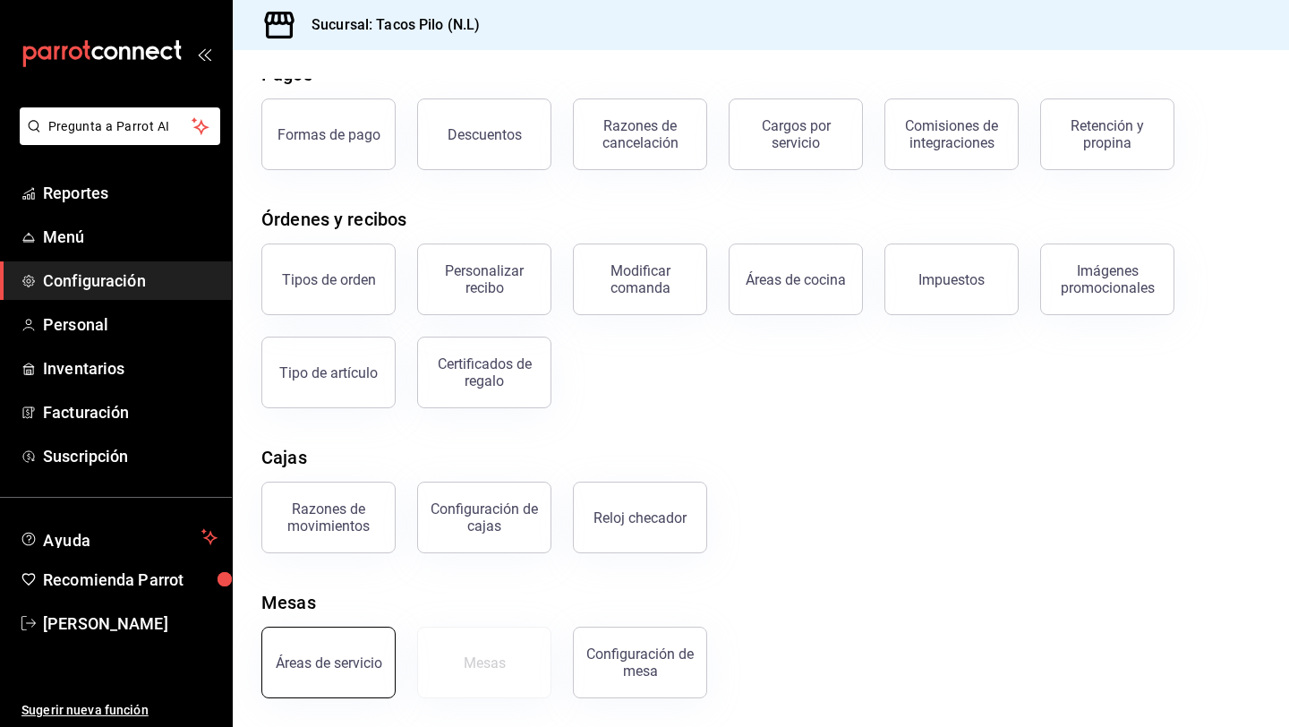
click at [372, 655] on div "Áreas de servicio" at bounding box center [329, 662] width 107 height 17
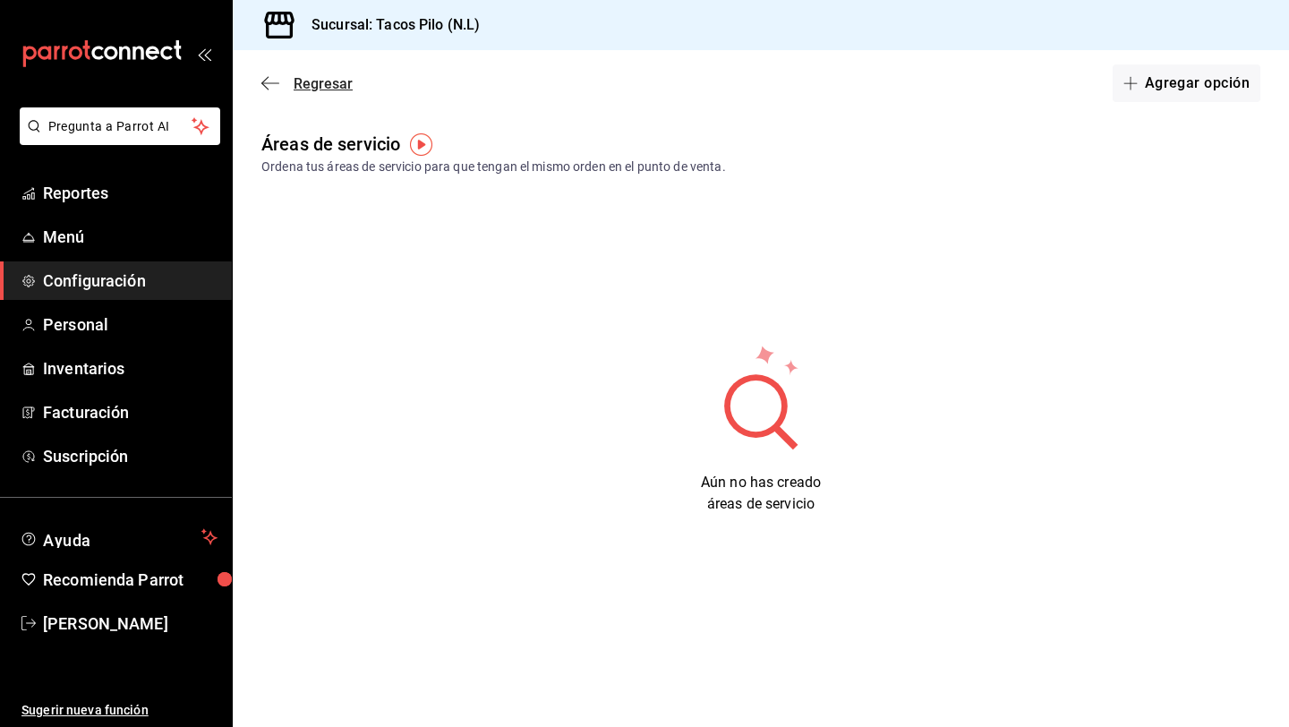
click at [267, 81] on icon "button" at bounding box center [270, 83] width 18 height 16
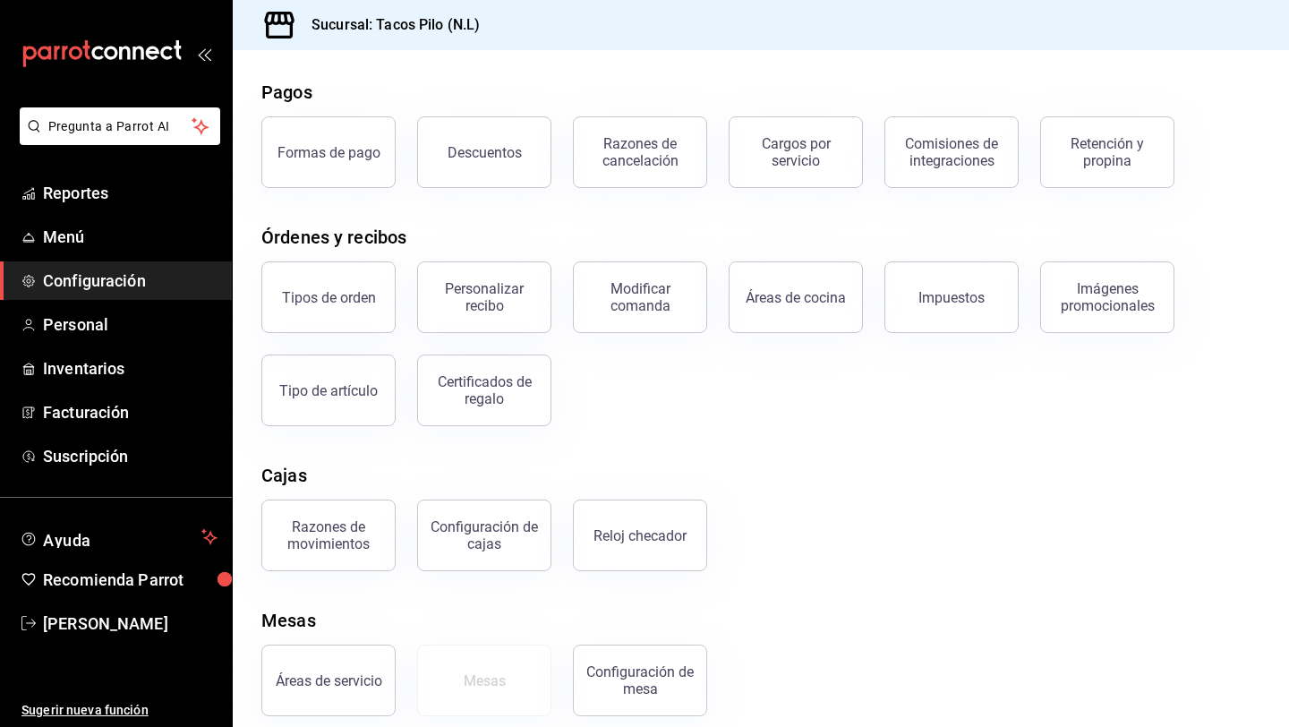
scroll to position [88, 0]
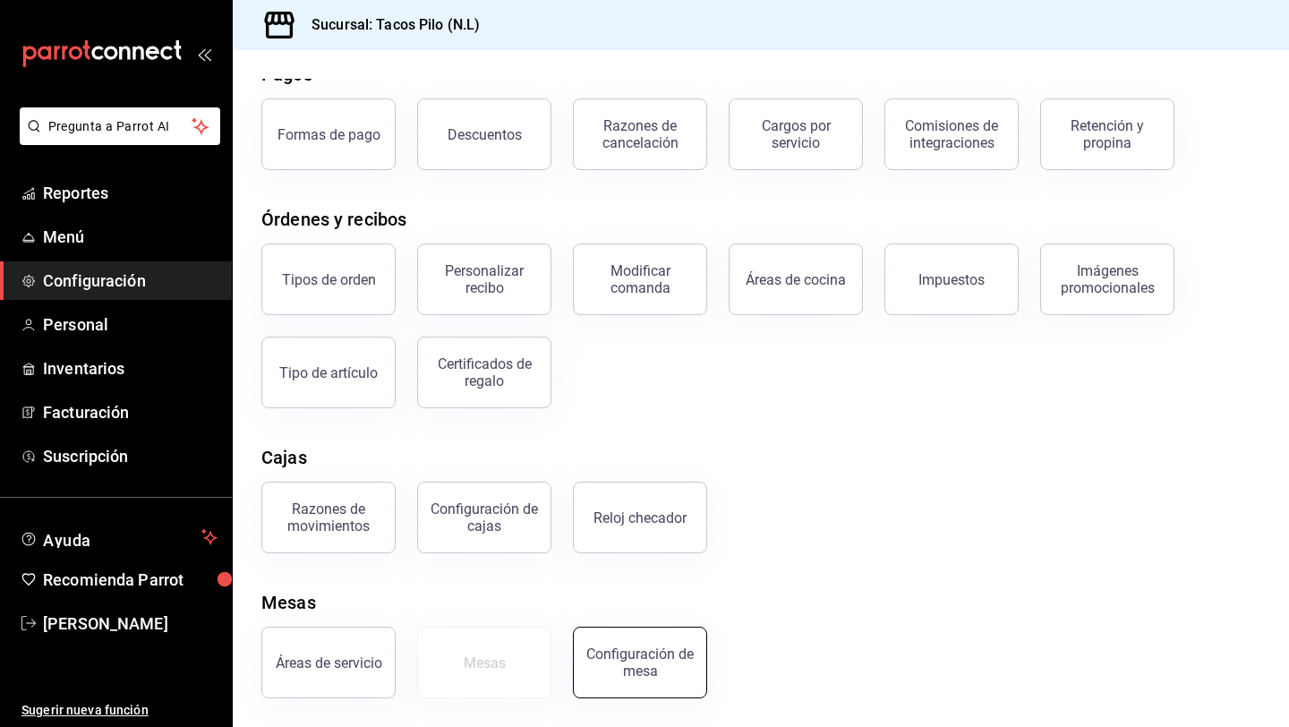
click at [617, 644] on button "Configuración de mesa" at bounding box center [640, 663] width 134 height 72
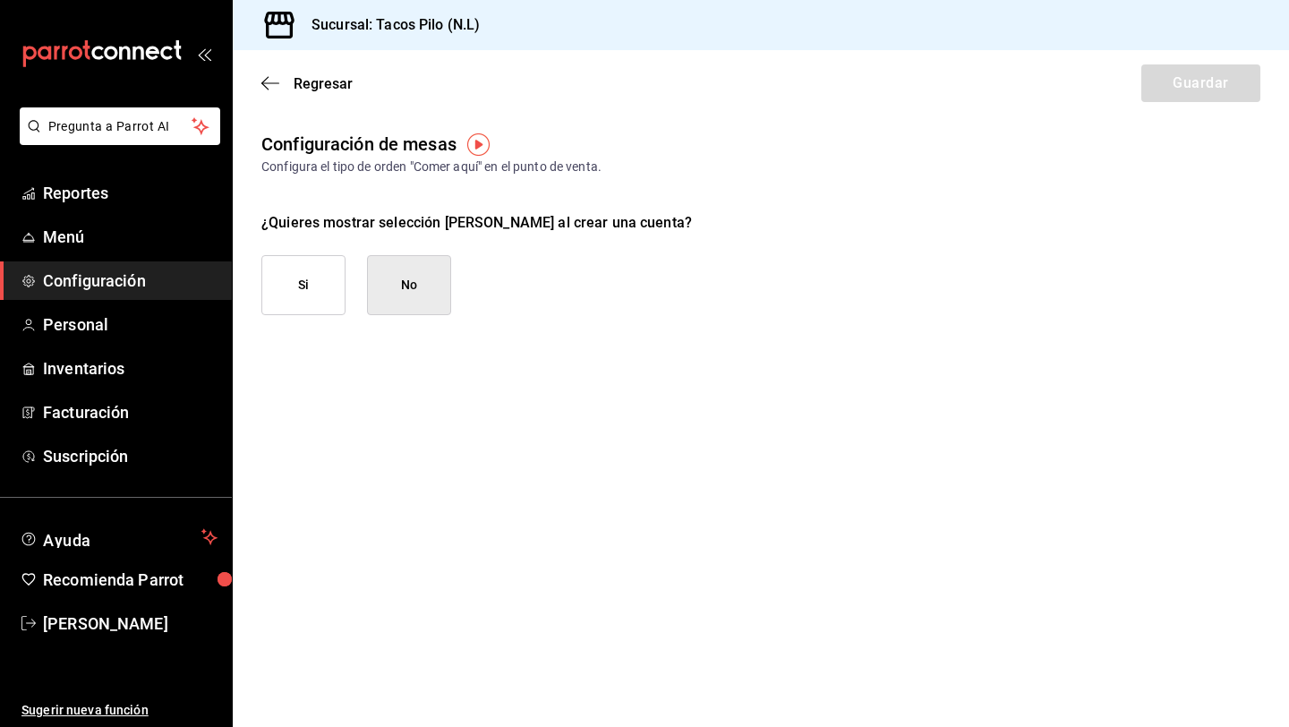
click at [418, 282] on button "No" at bounding box center [409, 285] width 84 height 60
click at [315, 85] on span "Regresar" at bounding box center [323, 83] width 59 height 17
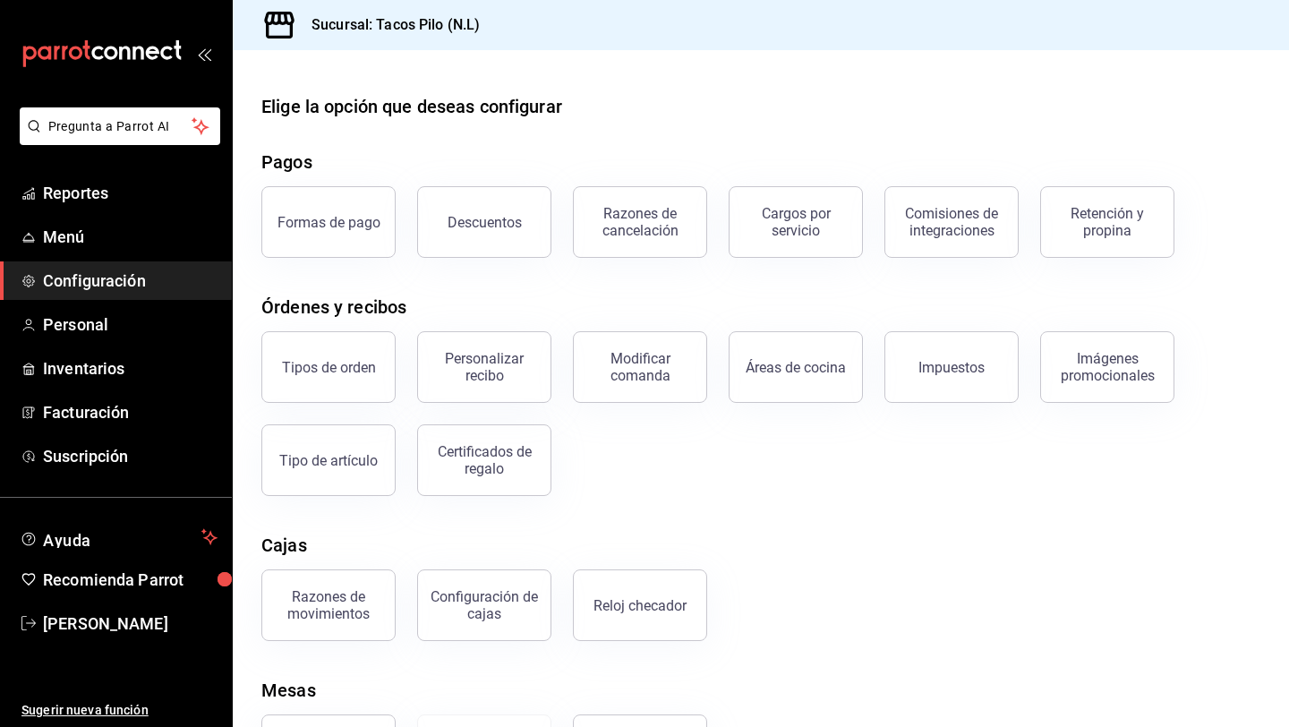
scroll to position [88, 0]
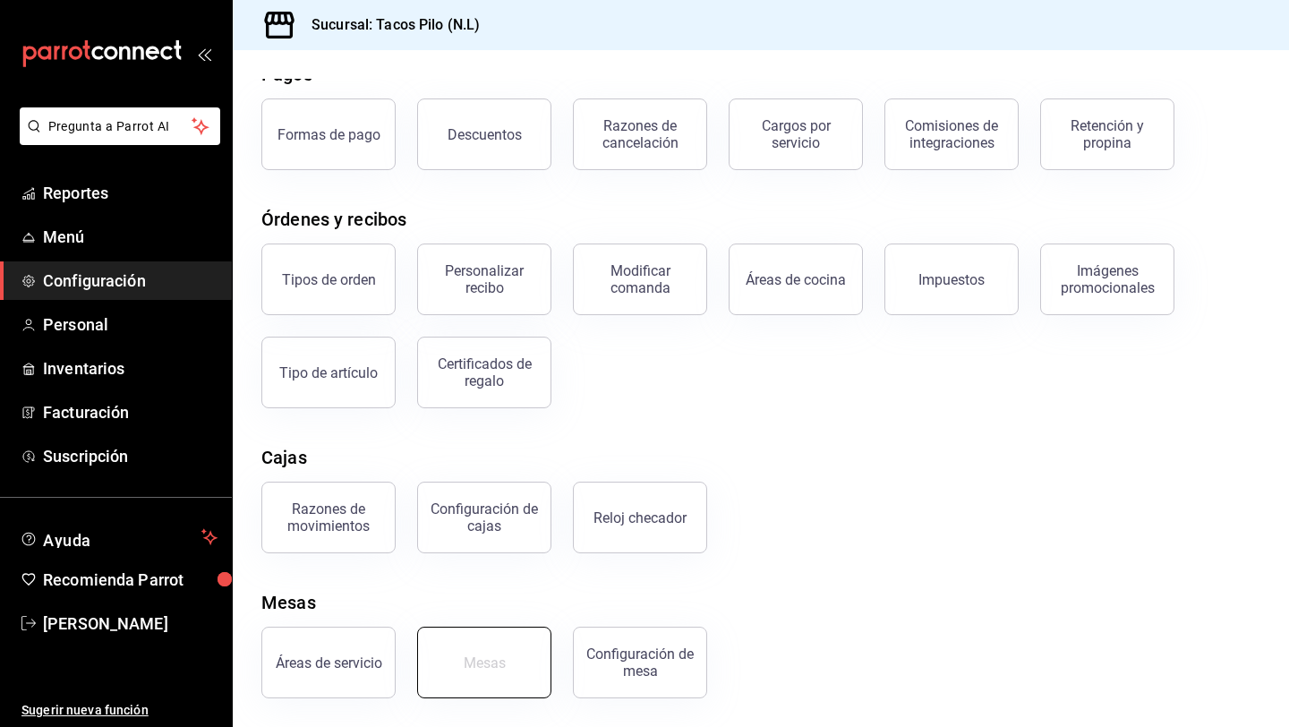
click at [484, 659] on div "Mesas" at bounding box center [485, 662] width 42 height 17
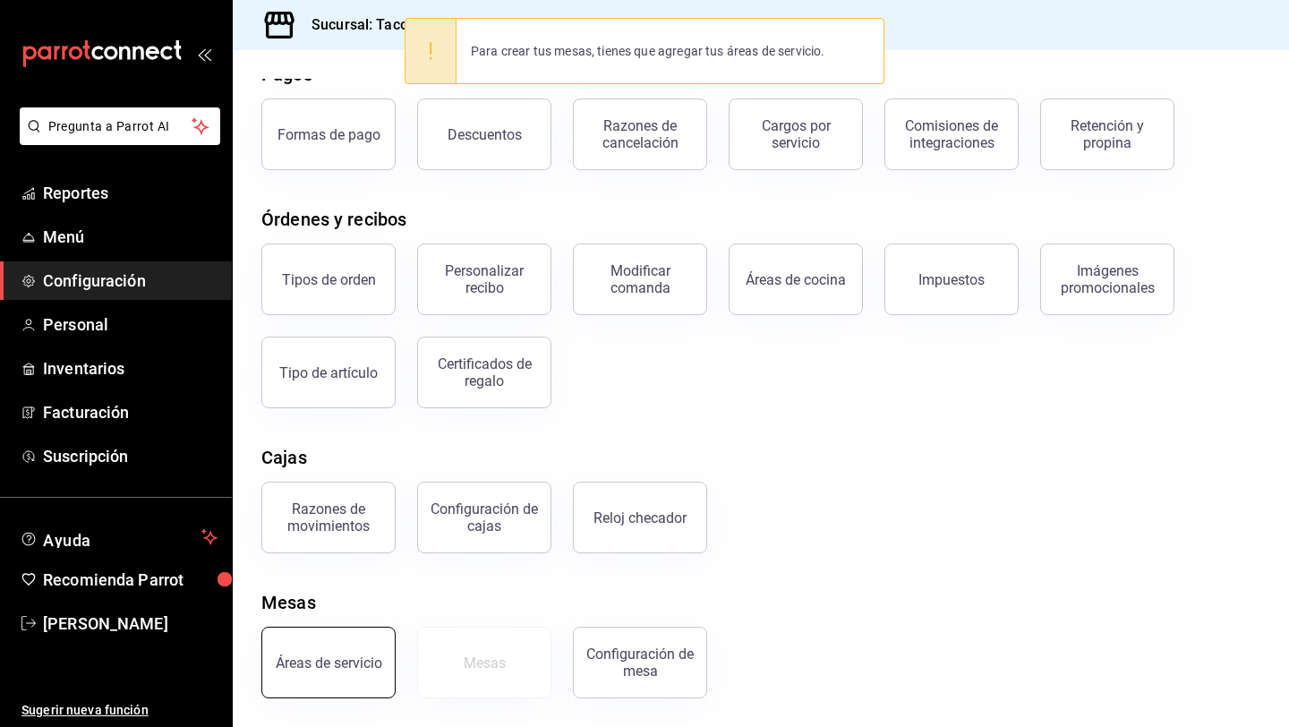
click at [344, 677] on button "Áreas de servicio" at bounding box center [328, 663] width 134 height 72
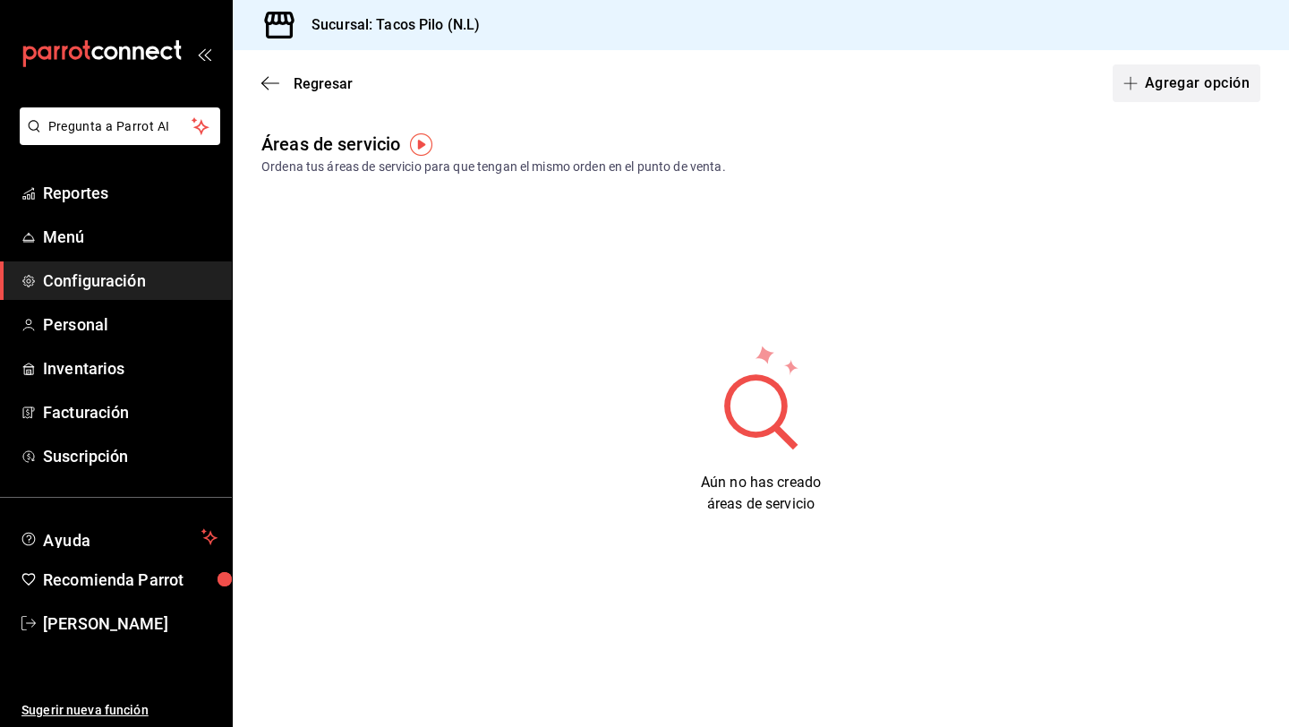
click at [1196, 82] on button "Agregar opción" at bounding box center [1187, 83] width 148 height 38
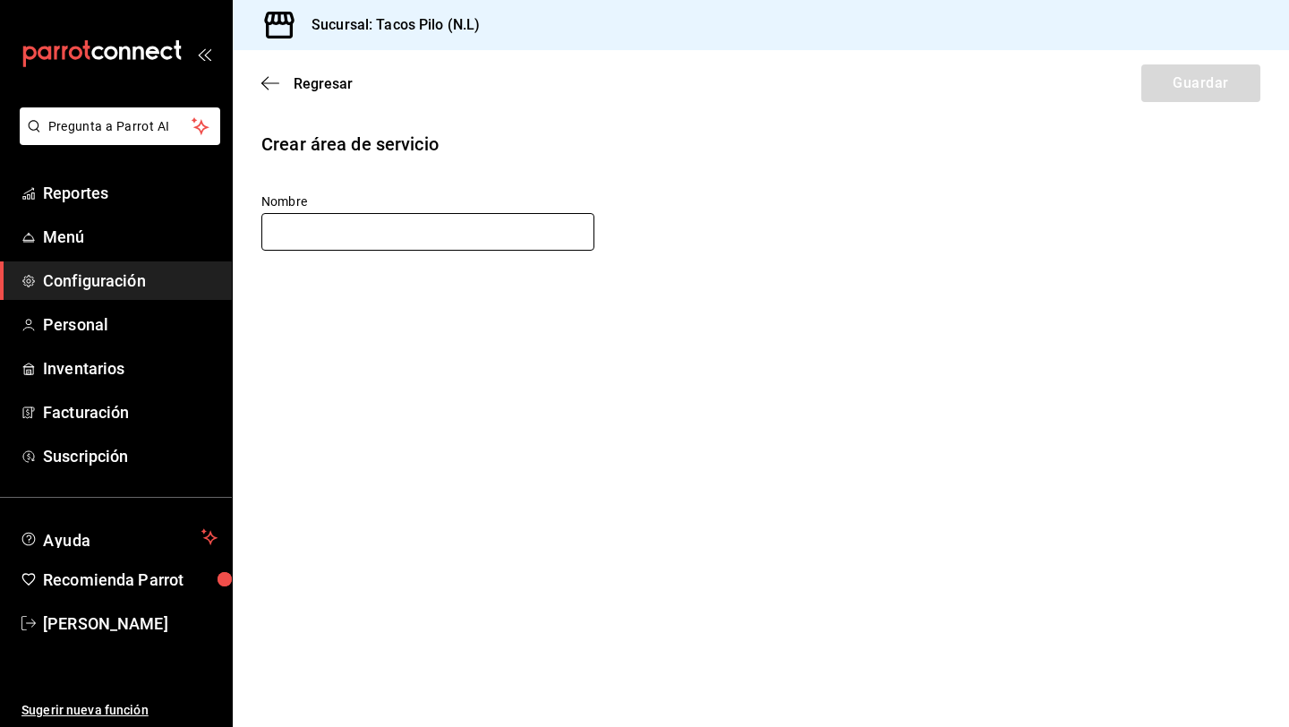
click at [504, 230] on input "text" at bounding box center [427, 232] width 333 height 38
click at [1158, 87] on button "Guardar" at bounding box center [1200, 83] width 119 height 38
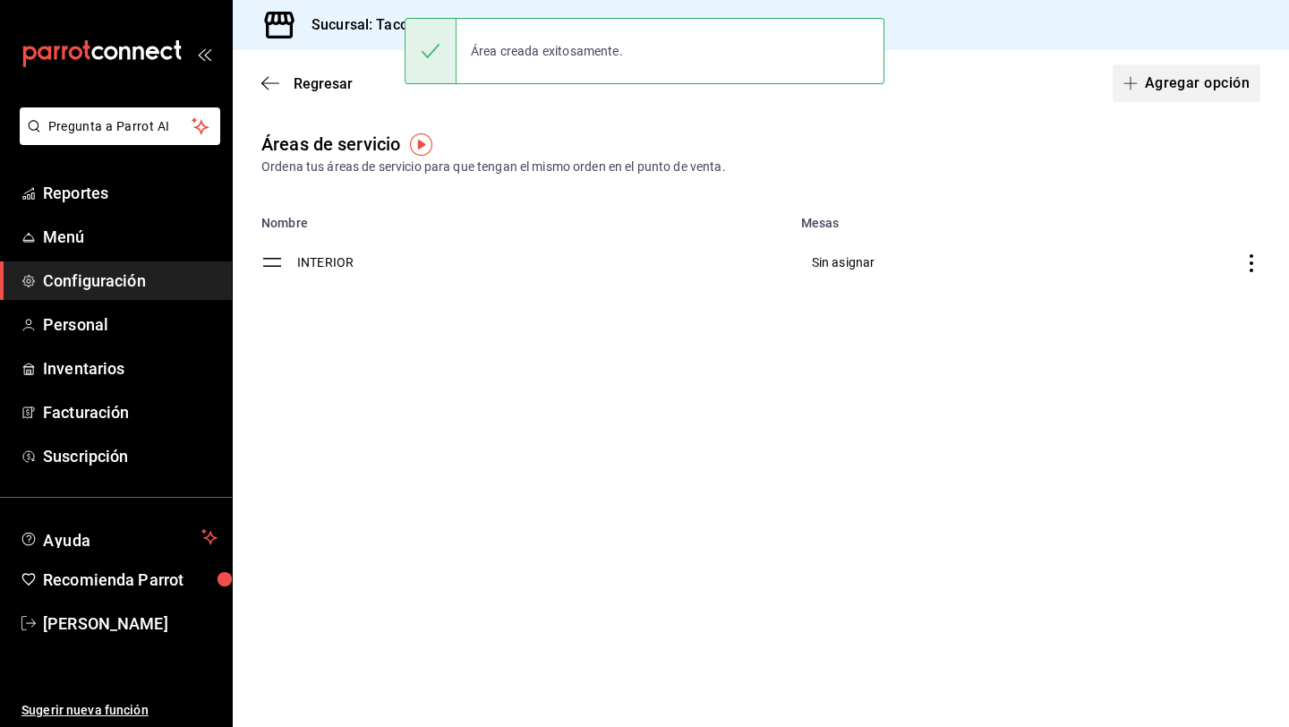
click at [1161, 86] on button "Agregar opción" at bounding box center [1187, 83] width 148 height 38
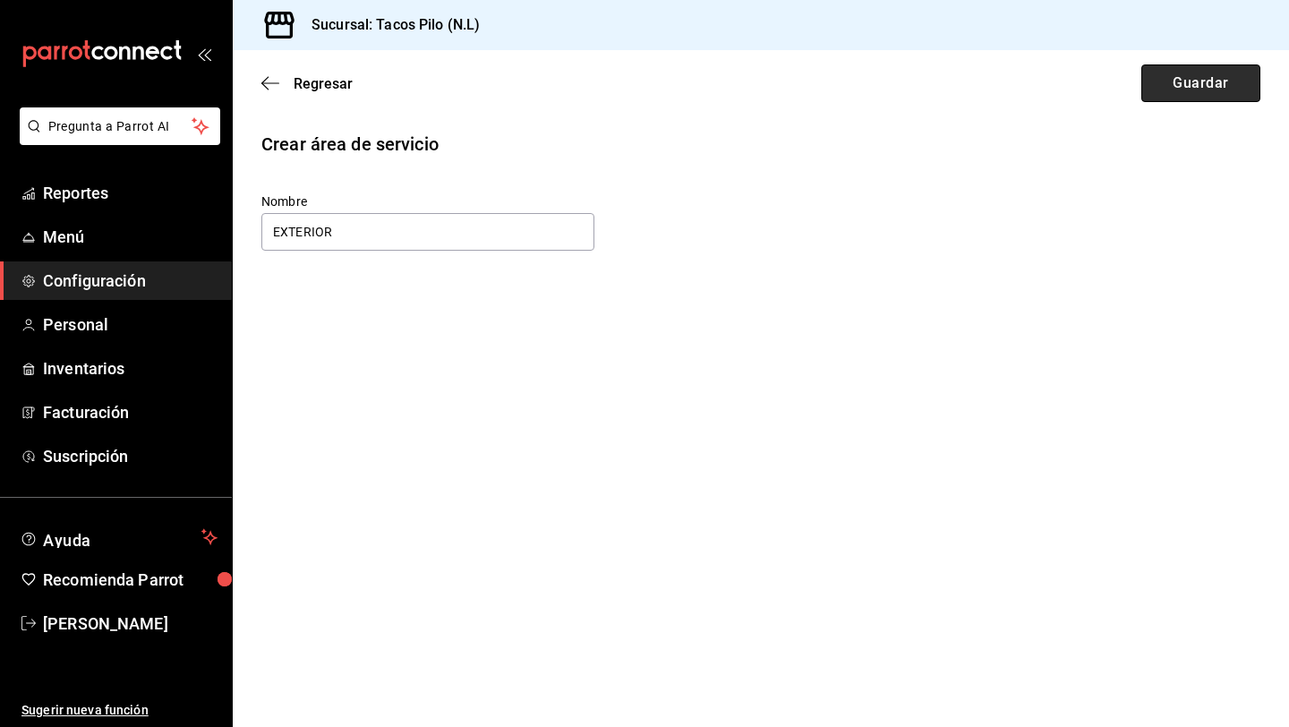
click at [1226, 82] on button "Guardar" at bounding box center [1200, 83] width 119 height 38
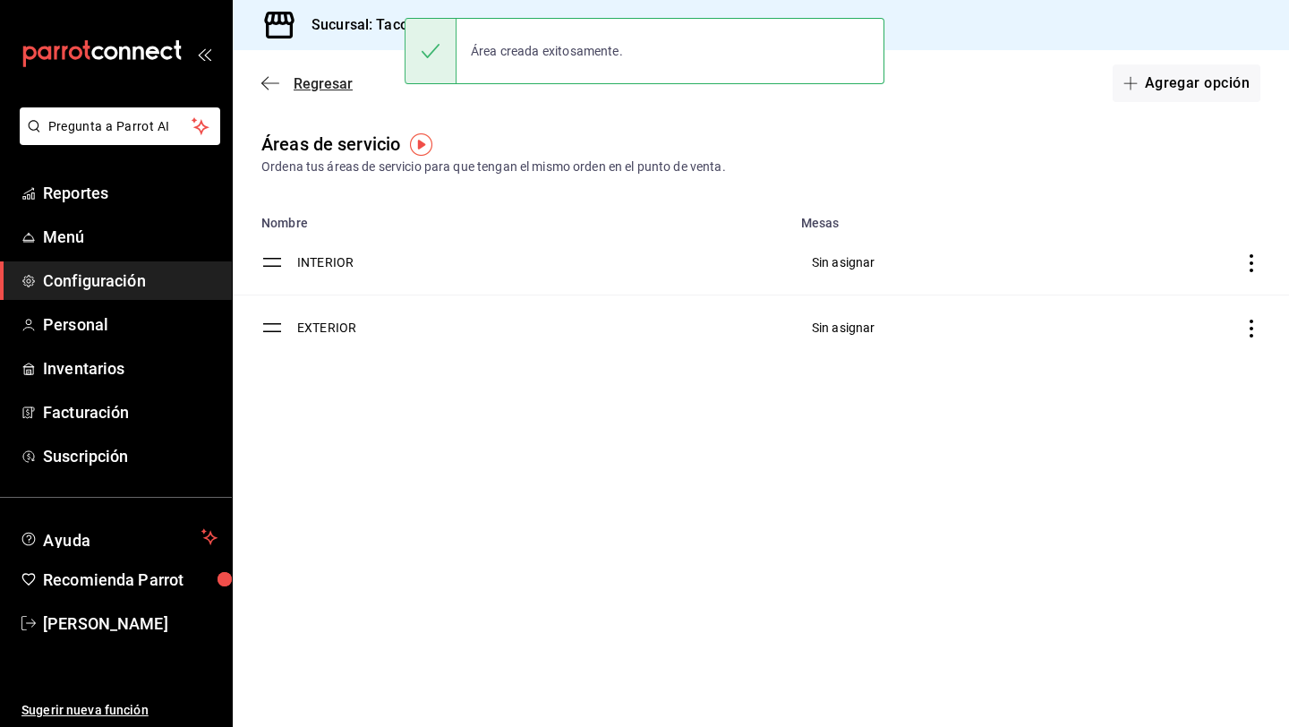
click at [278, 82] on icon "button" at bounding box center [270, 82] width 18 height 1
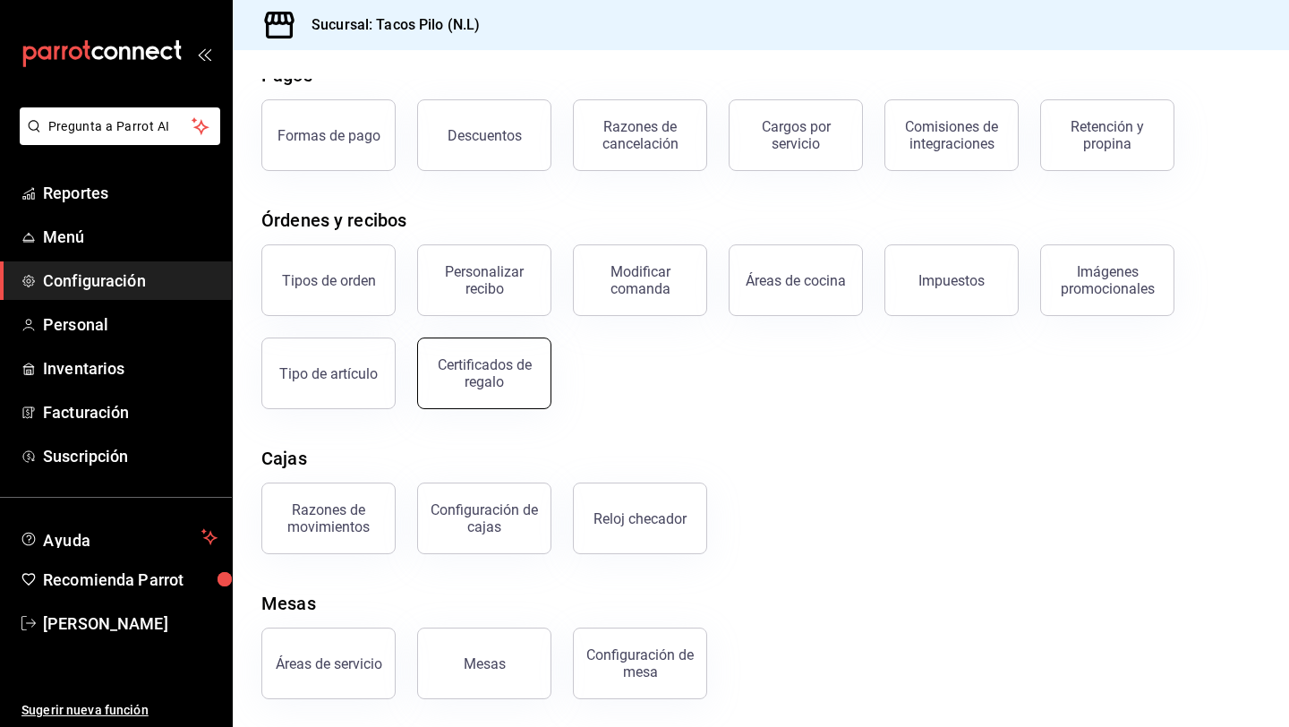
scroll to position [88, 0]
click at [473, 659] on div "Mesas" at bounding box center [485, 662] width 42 height 17
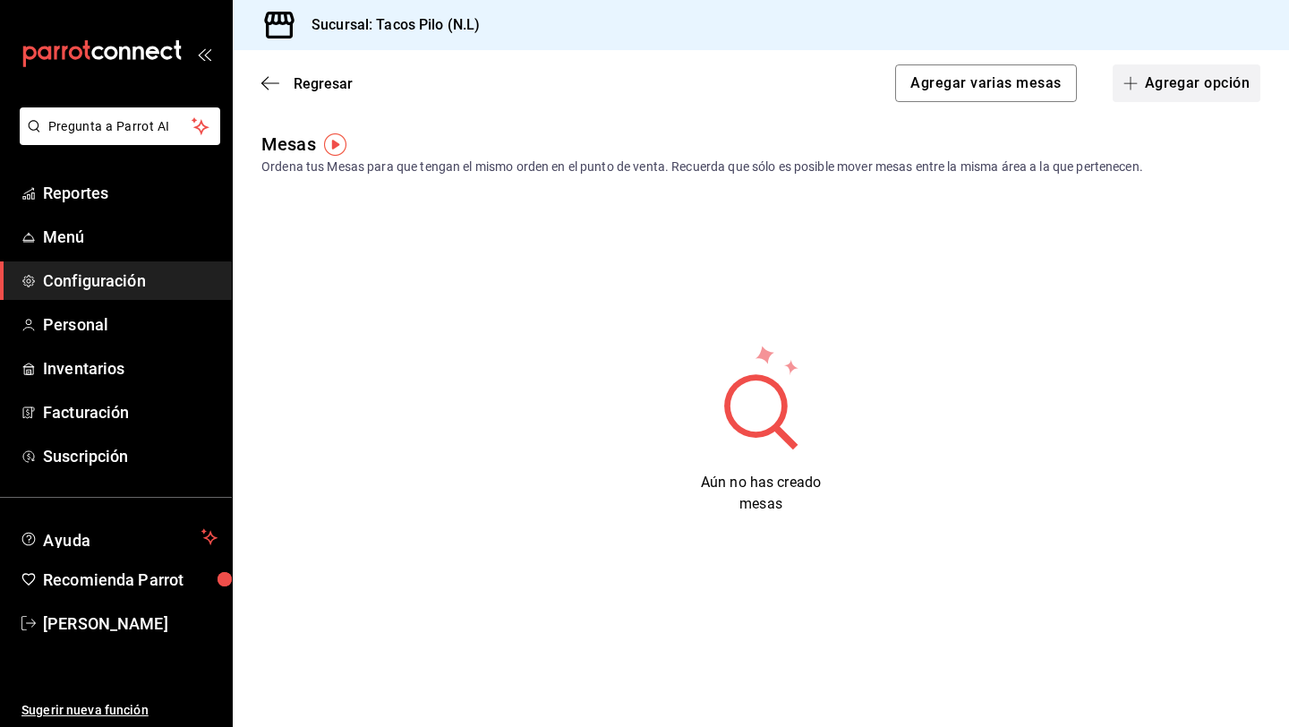
click at [1156, 90] on button "Agregar opción" at bounding box center [1187, 83] width 148 height 38
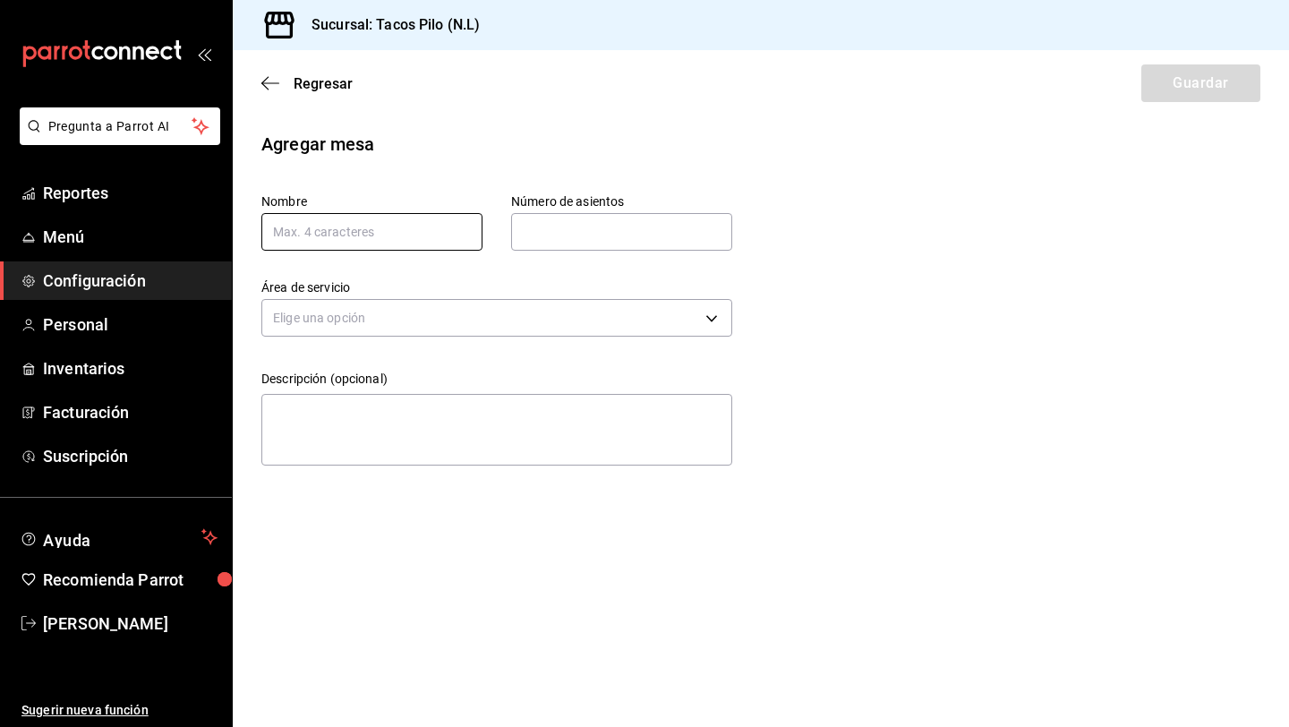
click at [421, 230] on input "text" at bounding box center [371, 232] width 221 height 38
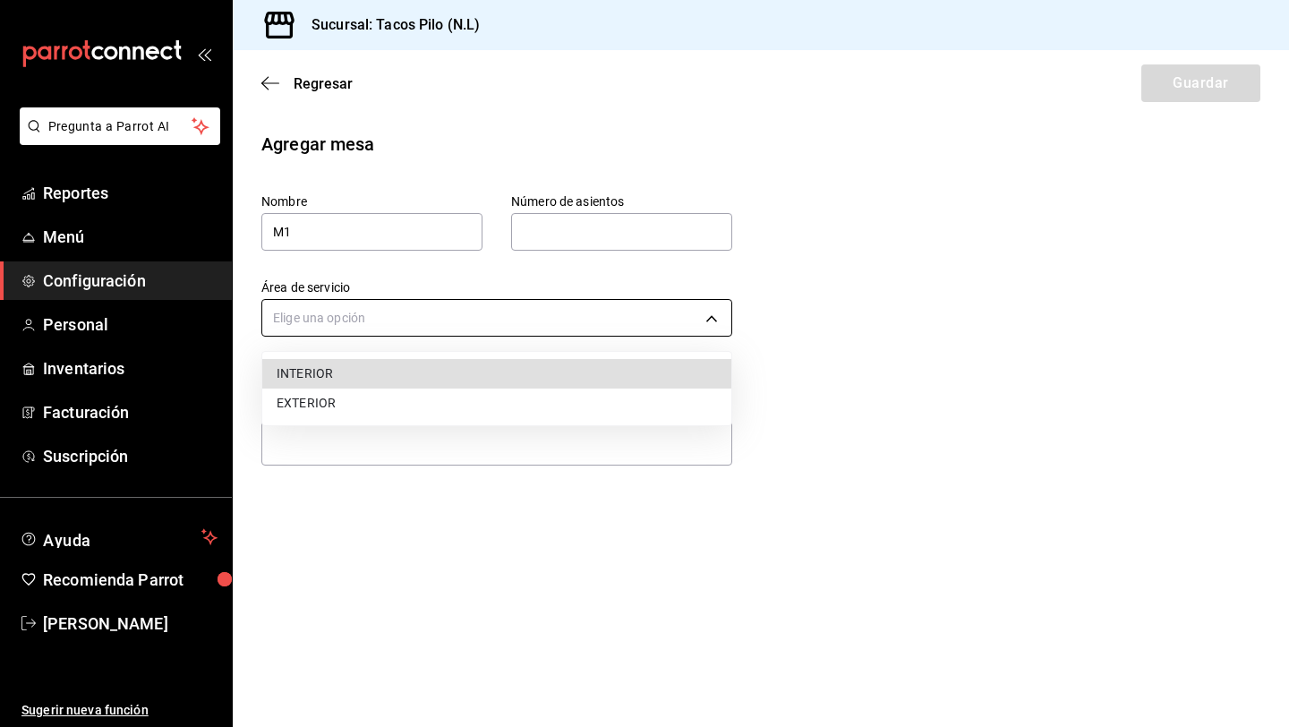
click at [401, 309] on body "Pregunta a Parrot AI Reportes Menú Configuración Personal Inventarios Facturaci…" at bounding box center [644, 363] width 1289 height 727
click at [372, 369] on li "INTERIOR" at bounding box center [496, 374] width 469 height 30
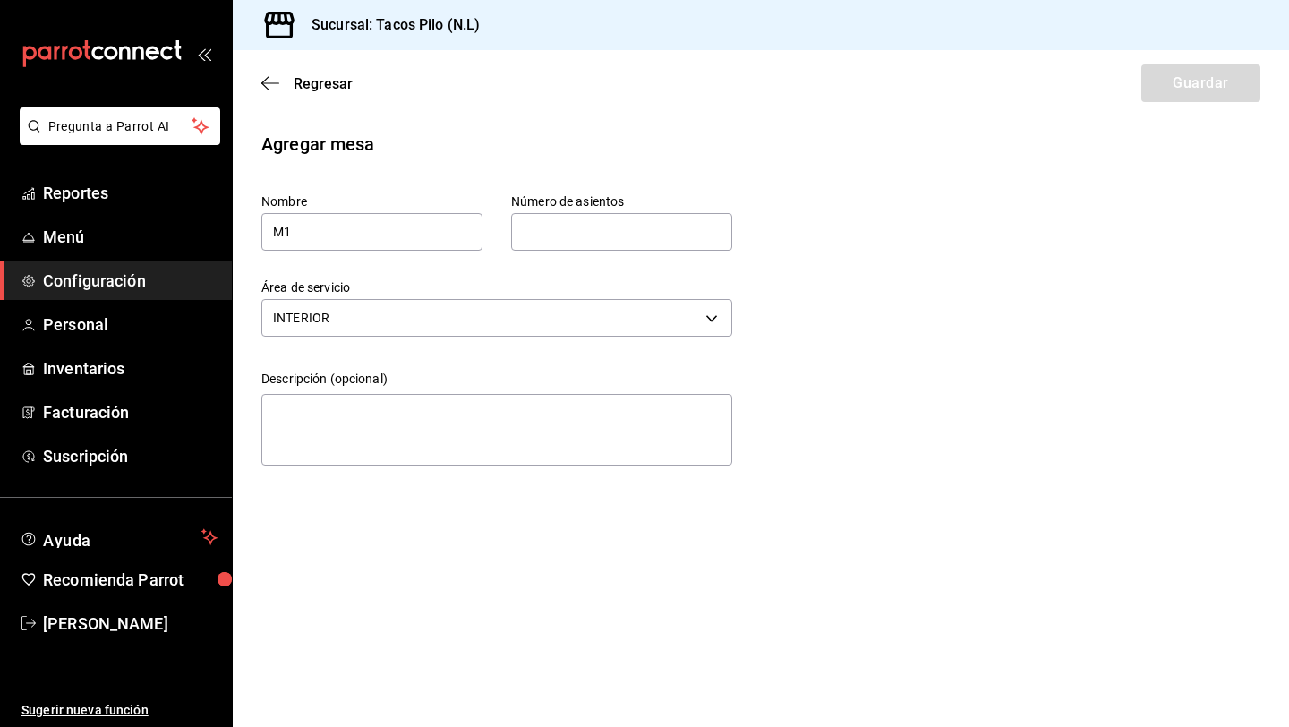
click at [542, 233] on input "text" at bounding box center [621, 232] width 221 height 36
click at [1175, 86] on button "Guardar" at bounding box center [1200, 83] width 119 height 38
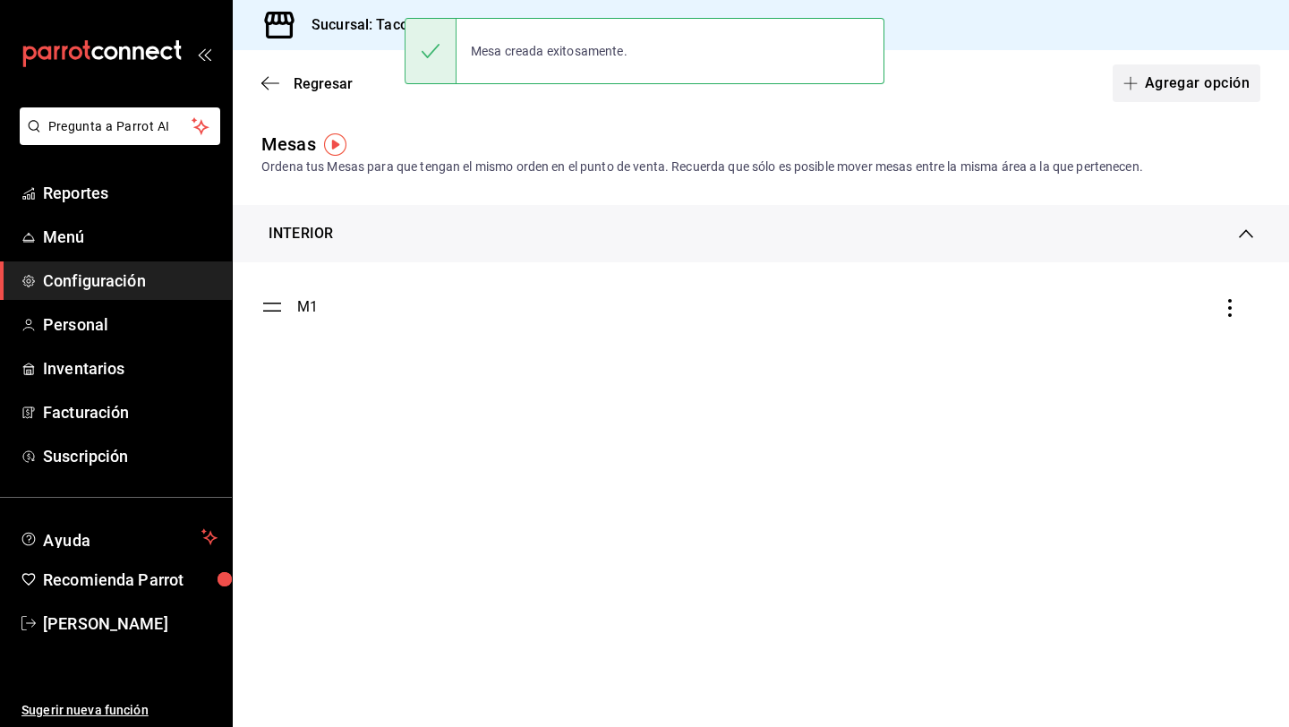
click at [1184, 84] on button "Agregar opción" at bounding box center [1187, 83] width 148 height 38
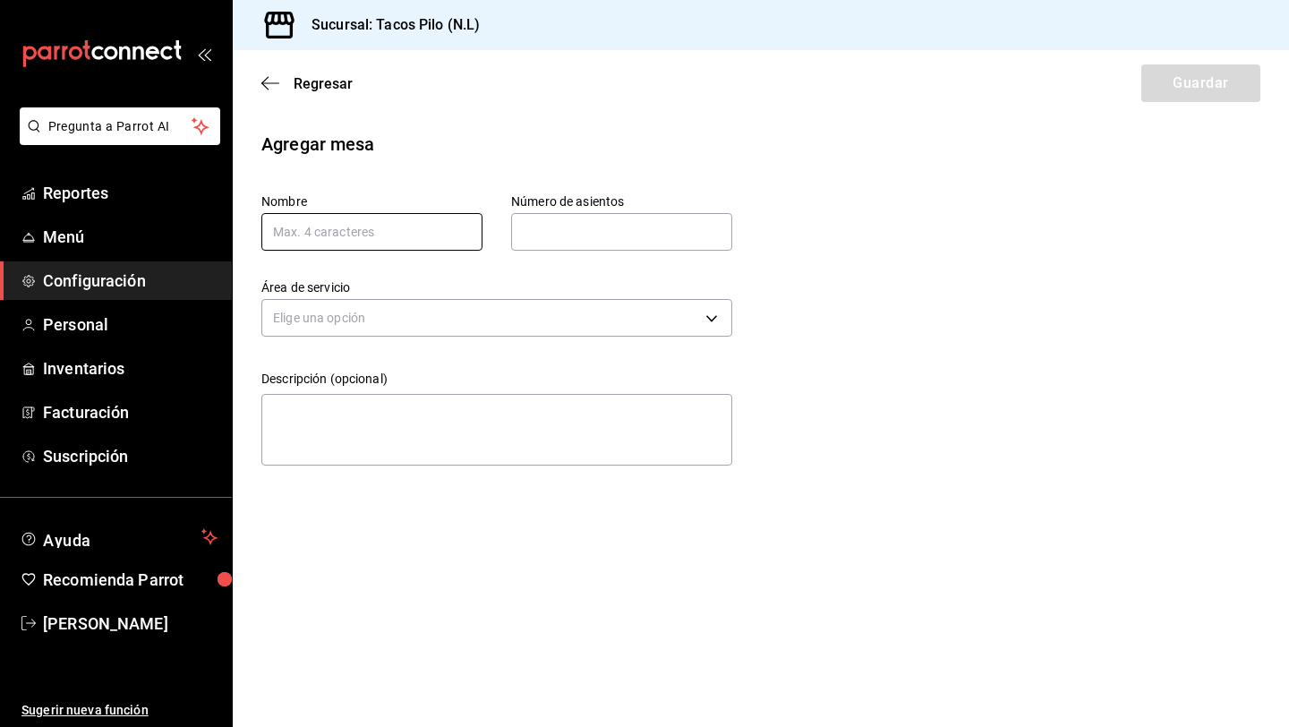
click at [394, 235] on input "text" at bounding box center [371, 232] width 221 height 38
click at [548, 219] on input "text" at bounding box center [621, 232] width 221 height 36
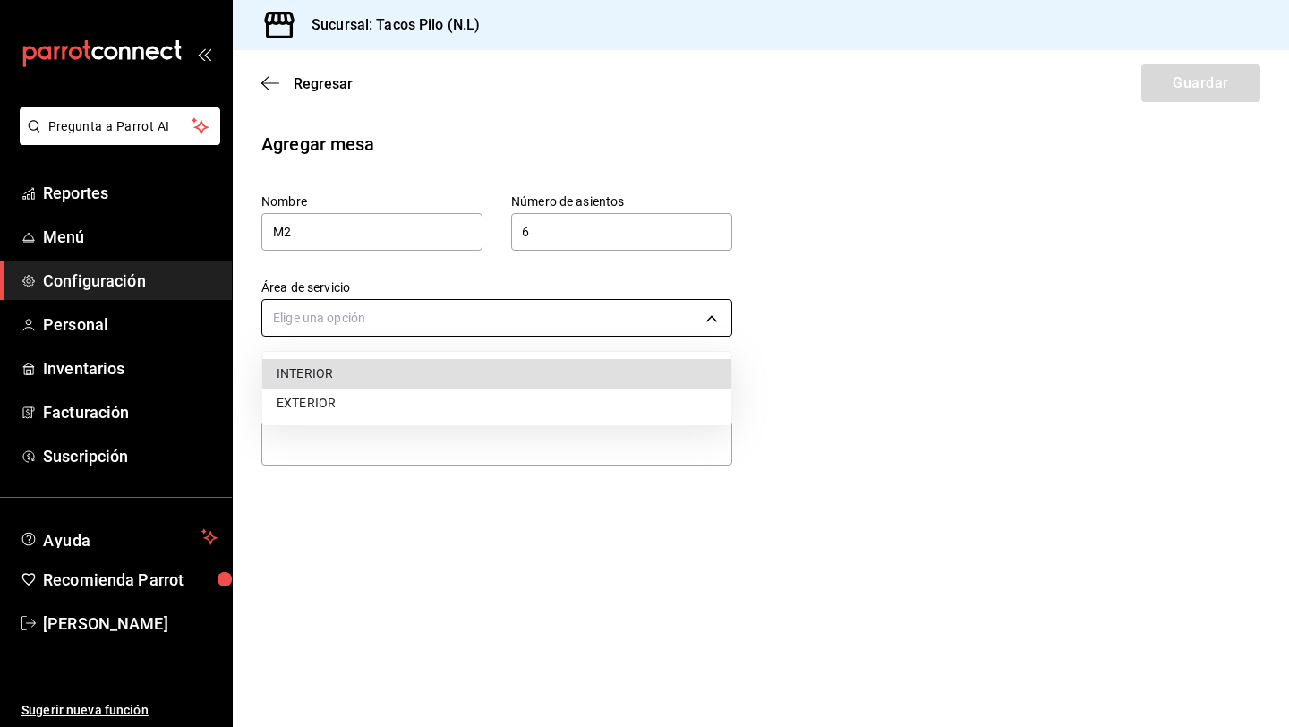
click at [438, 315] on body "Pregunta a Parrot AI Reportes Menú Configuración Personal Inventarios Facturaci…" at bounding box center [644, 363] width 1289 height 727
click at [368, 372] on li "INTERIOR" at bounding box center [496, 374] width 469 height 30
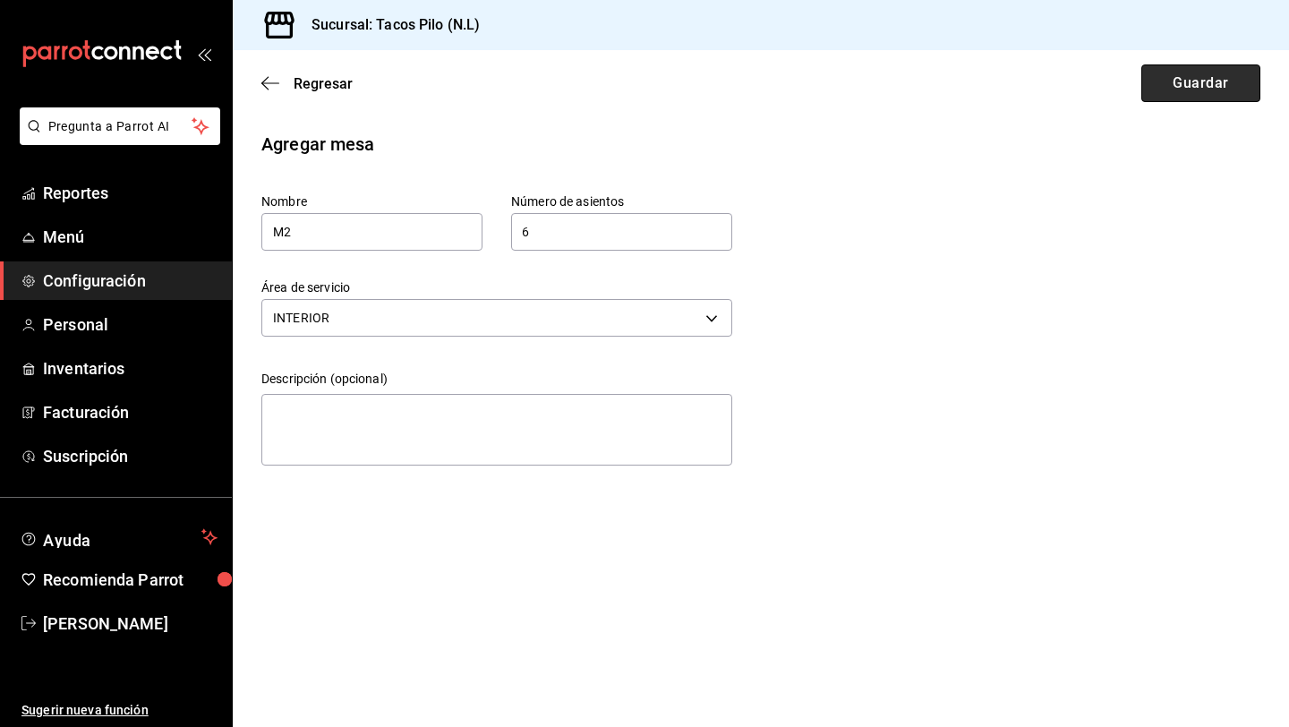
click at [1201, 85] on button "Guardar" at bounding box center [1200, 83] width 119 height 38
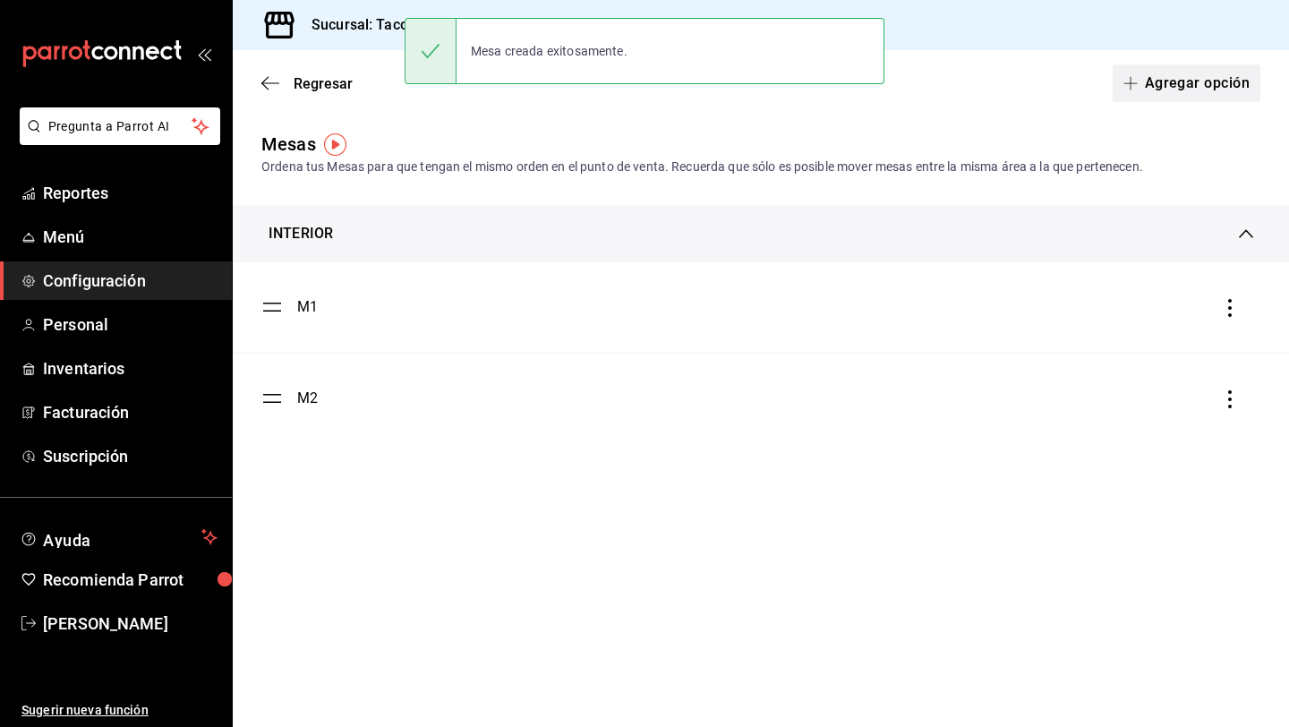
click at [1145, 82] on span "button" at bounding box center [1134, 83] width 21 height 14
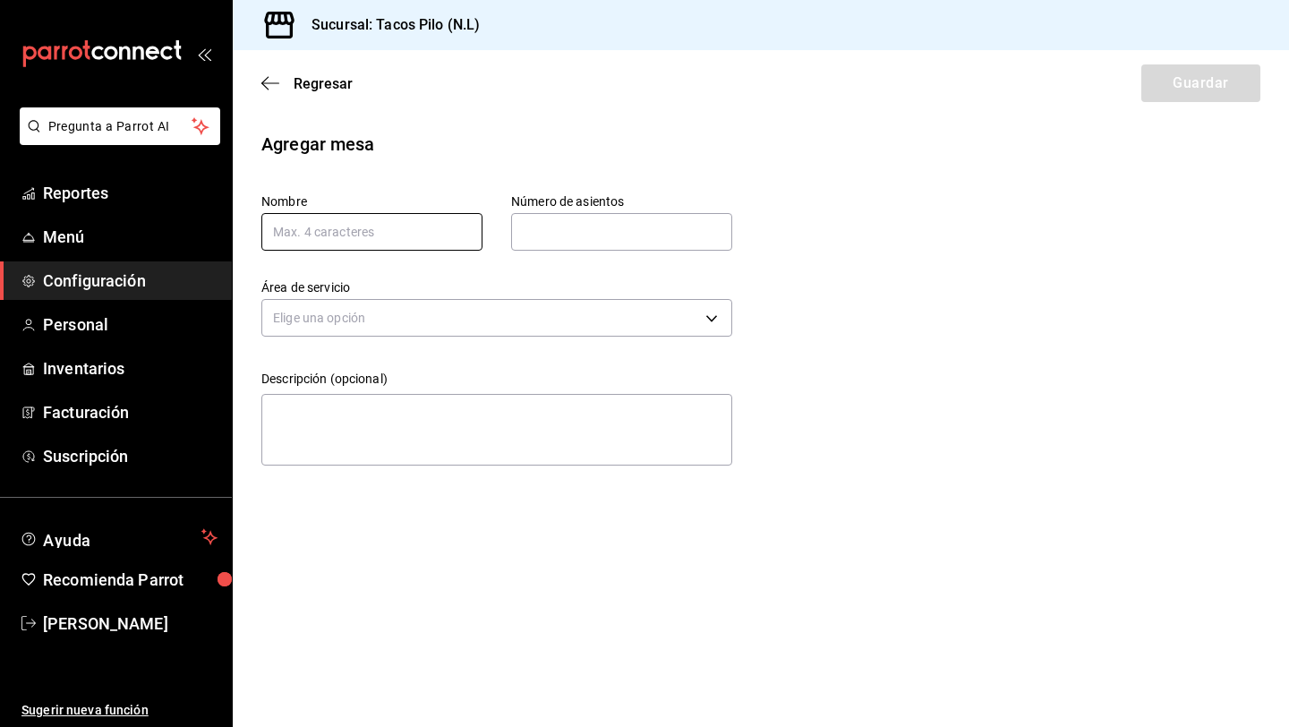
click at [309, 235] on input "text" at bounding box center [371, 232] width 221 height 38
click at [609, 235] on input "text" at bounding box center [621, 232] width 221 height 36
click at [643, 318] on body "Pregunta a Parrot AI Reportes Menú Configuración Personal Inventarios Facturaci…" at bounding box center [644, 363] width 1289 height 727
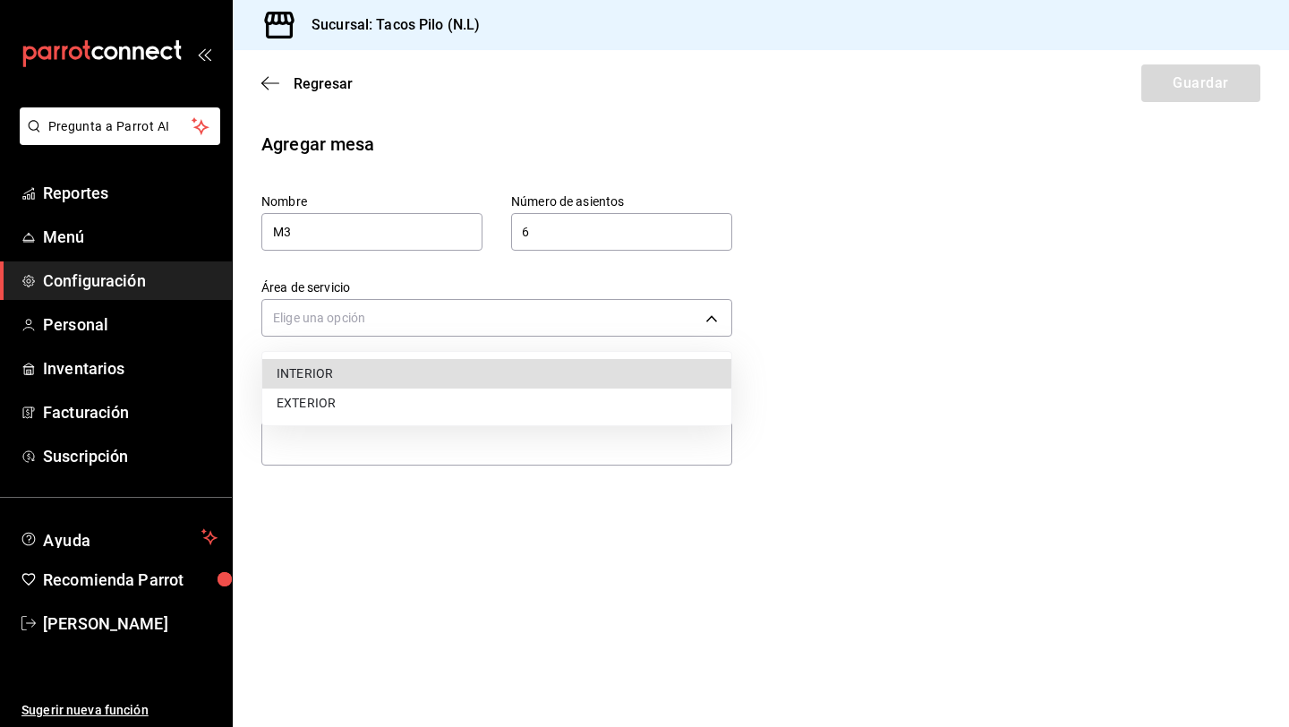
click at [458, 375] on li "INTERIOR" at bounding box center [496, 374] width 469 height 30
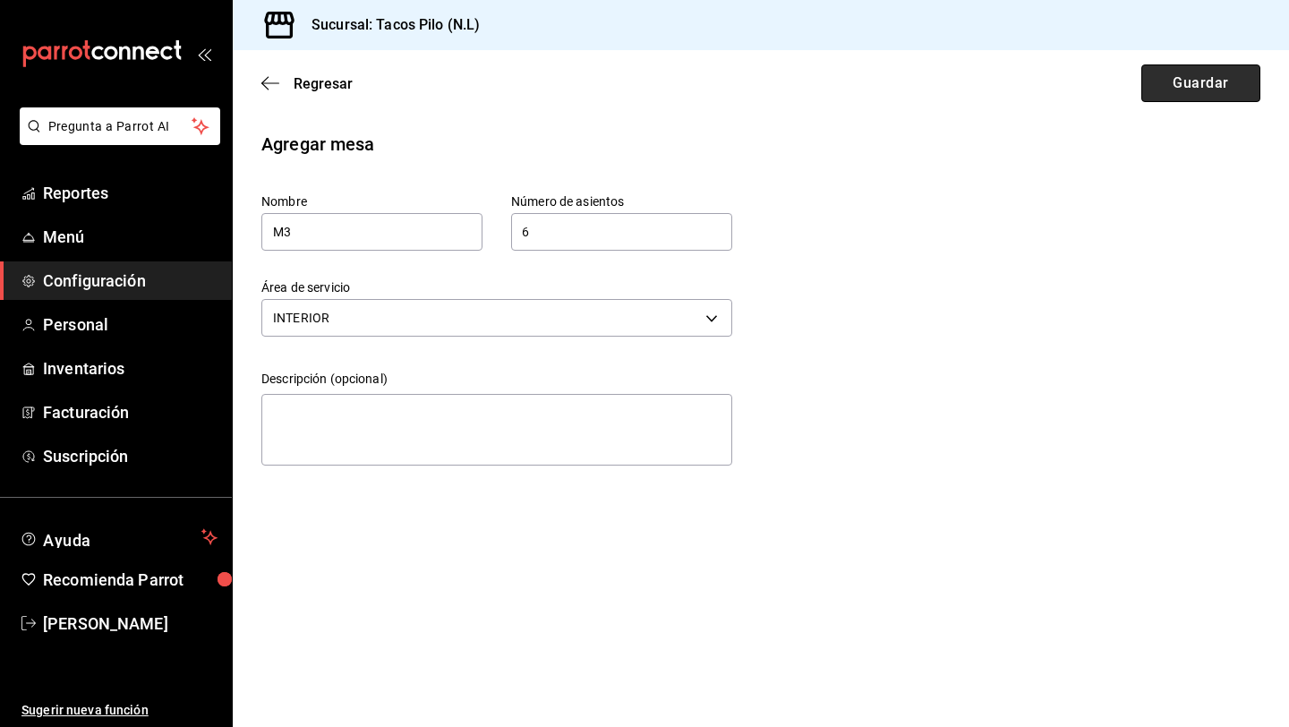
click at [1194, 91] on button "Guardar" at bounding box center [1200, 83] width 119 height 38
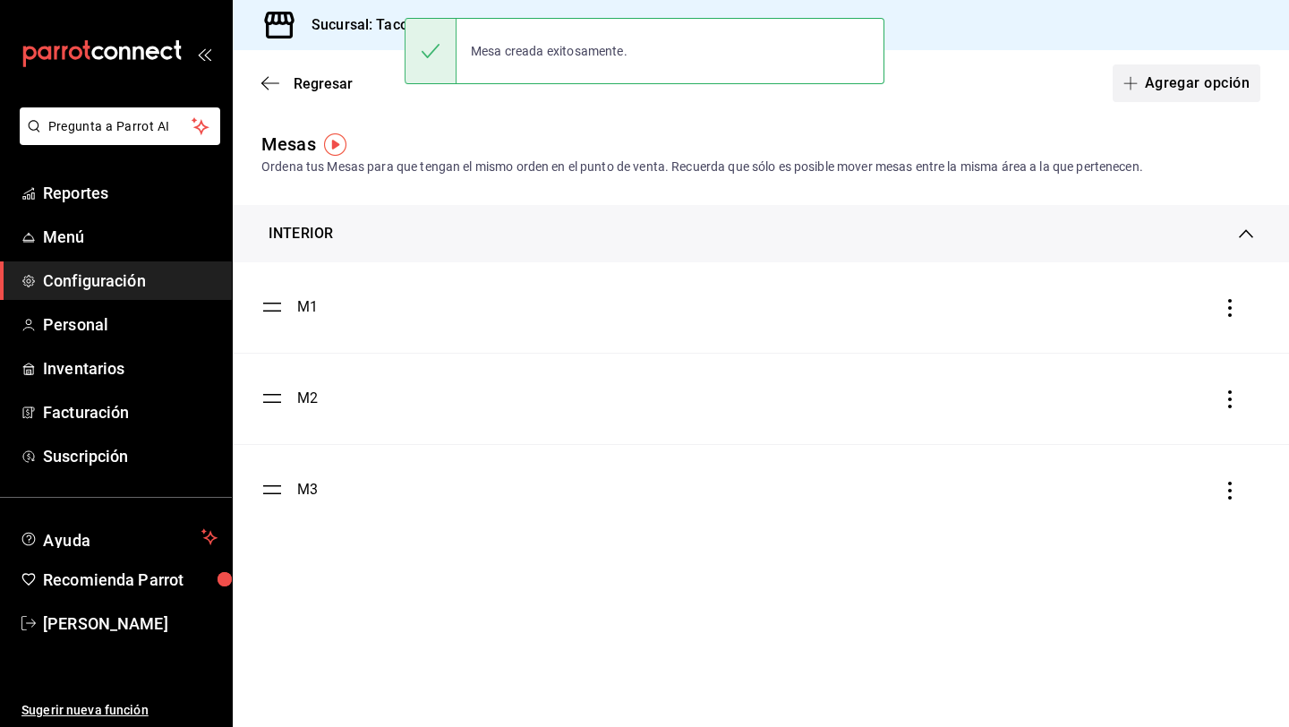
click at [1169, 70] on button "Agregar opción" at bounding box center [1187, 83] width 148 height 38
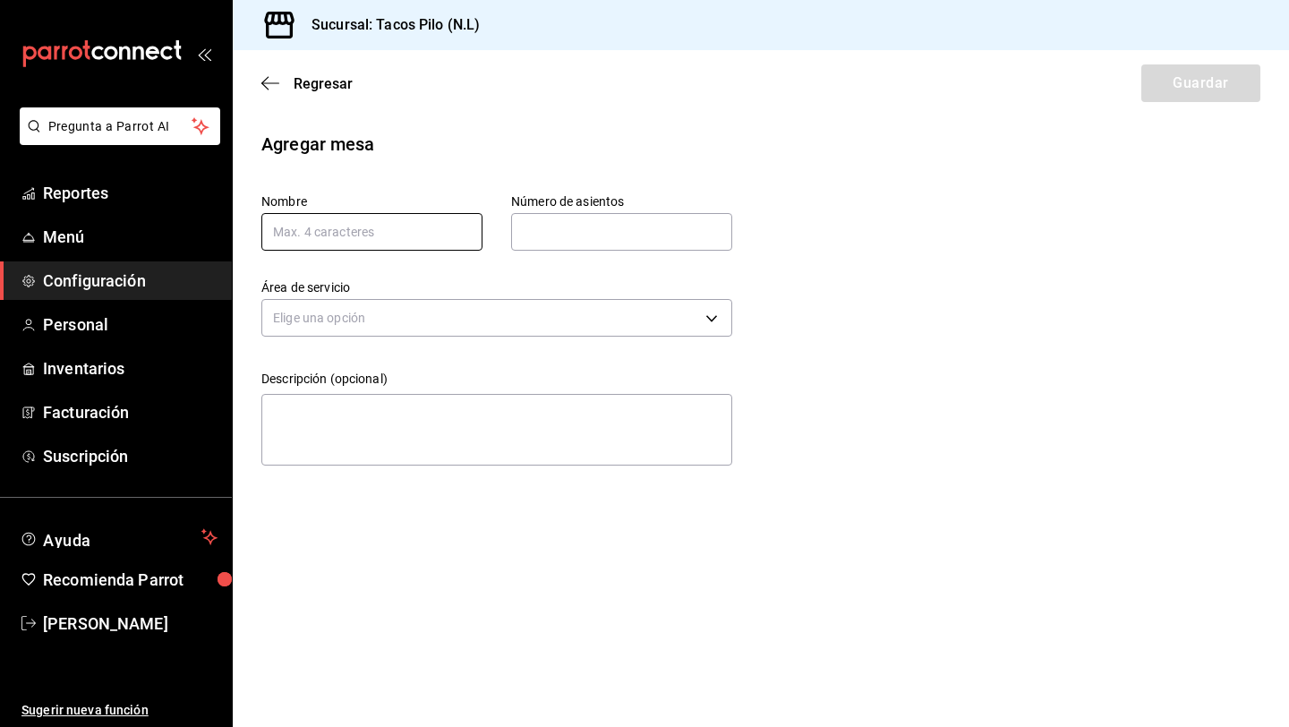
click at [406, 233] on input "text" at bounding box center [371, 232] width 221 height 38
click at [562, 226] on input "text" at bounding box center [621, 232] width 221 height 36
click at [610, 312] on body "Pregunta a Parrot AI Reportes Menú Configuración Personal Inventarios Facturaci…" at bounding box center [644, 363] width 1289 height 727
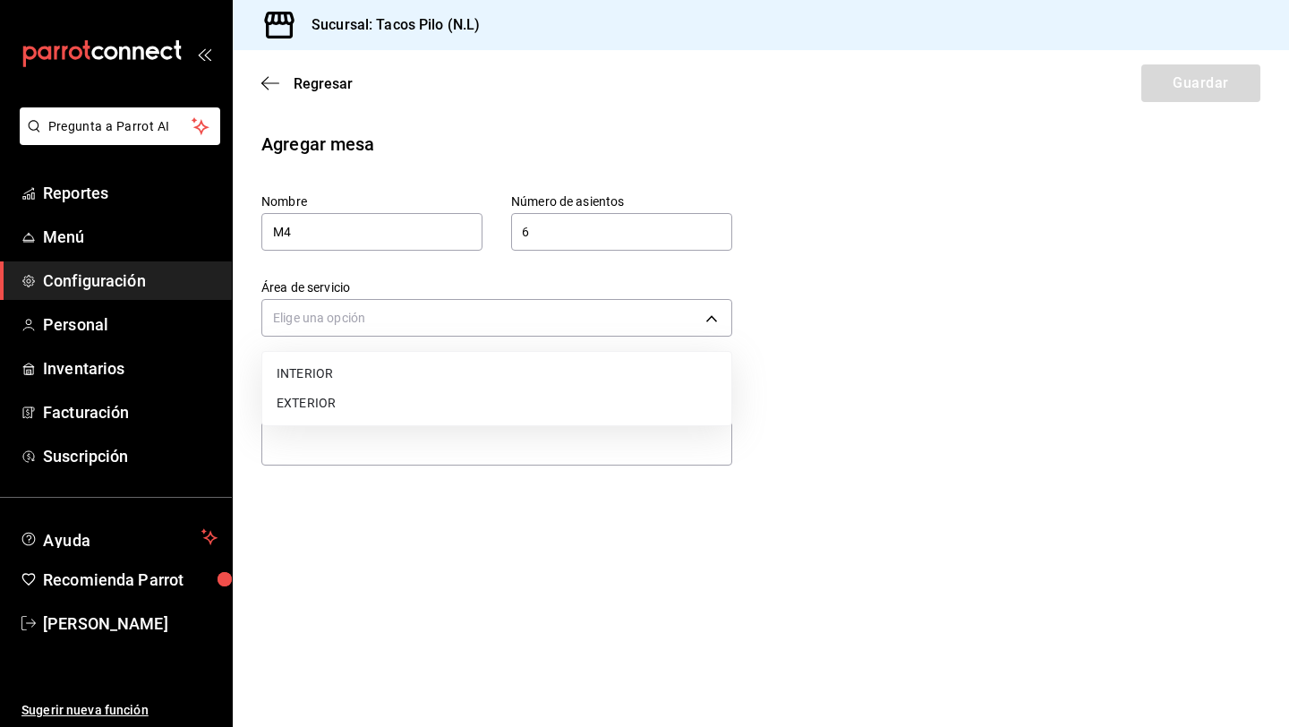
click at [468, 365] on li "INTERIOR" at bounding box center [496, 374] width 469 height 30
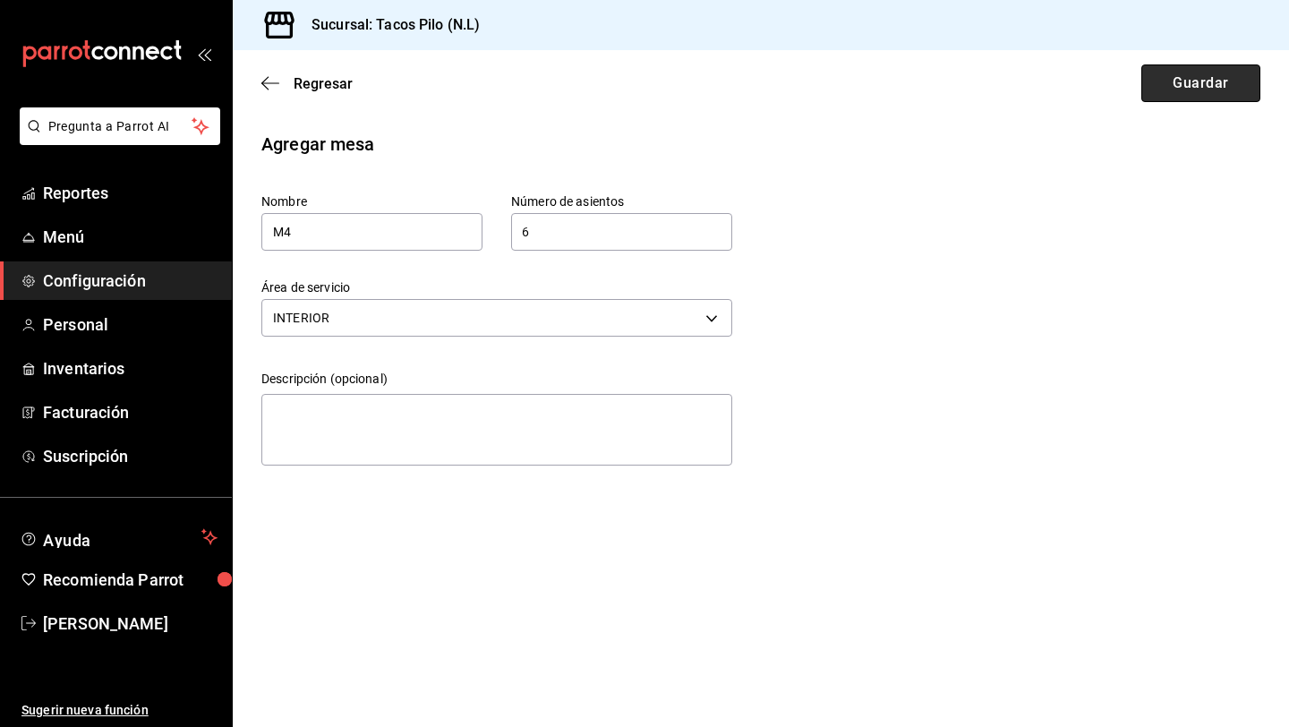
click at [1158, 97] on button "Guardar" at bounding box center [1200, 83] width 119 height 38
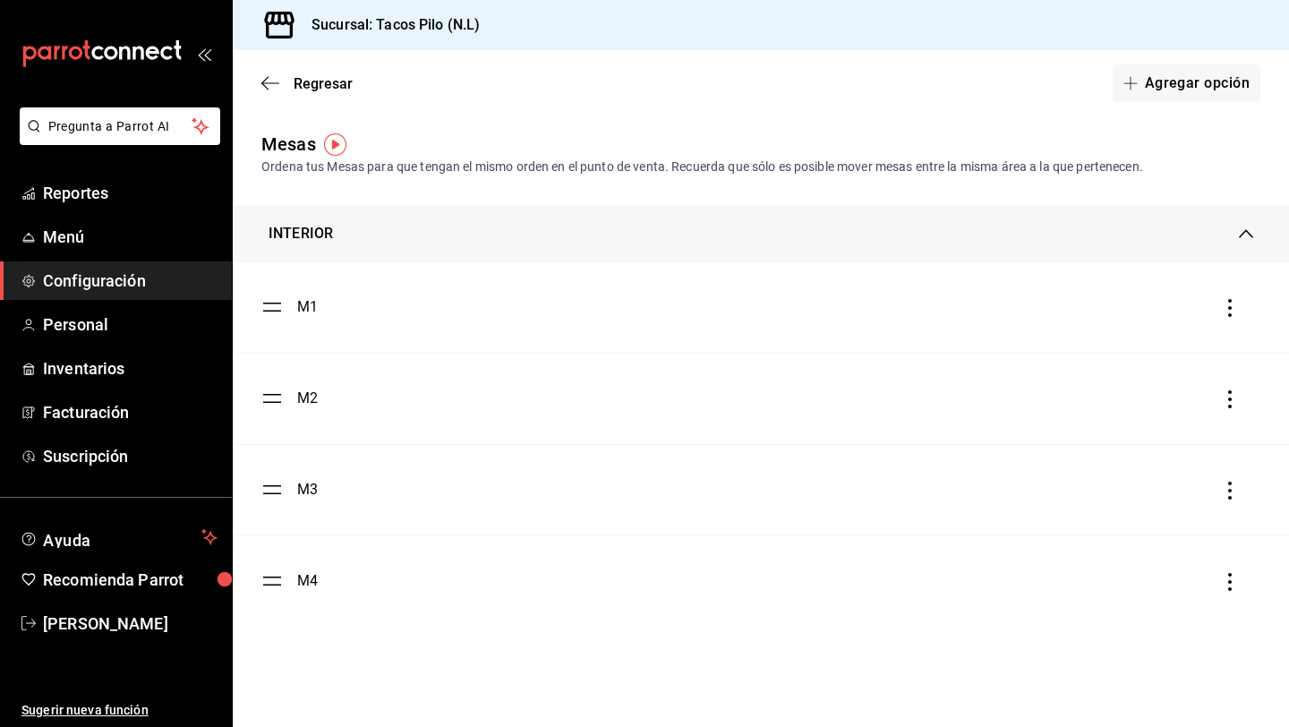
click at [1134, 84] on icon "button" at bounding box center [1131, 83] width 14 height 14
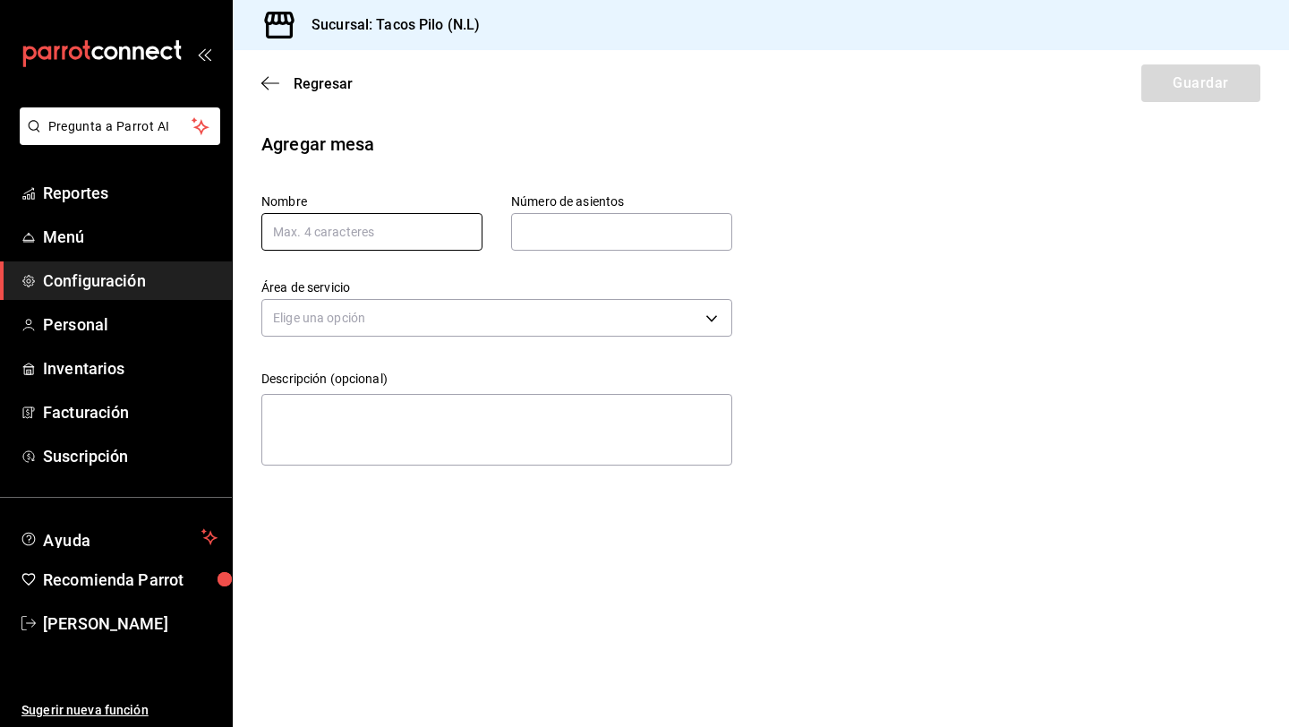
click at [432, 226] on input "text" at bounding box center [371, 232] width 221 height 38
click at [607, 235] on input "text" at bounding box center [621, 232] width 221 height 36
click at [612, 313] on body "Pregunta a Parrot AI Reportes Menú Configuración Personal Inventarios Facturaci…" at bounding box center [644, 363] width 1289 height 727
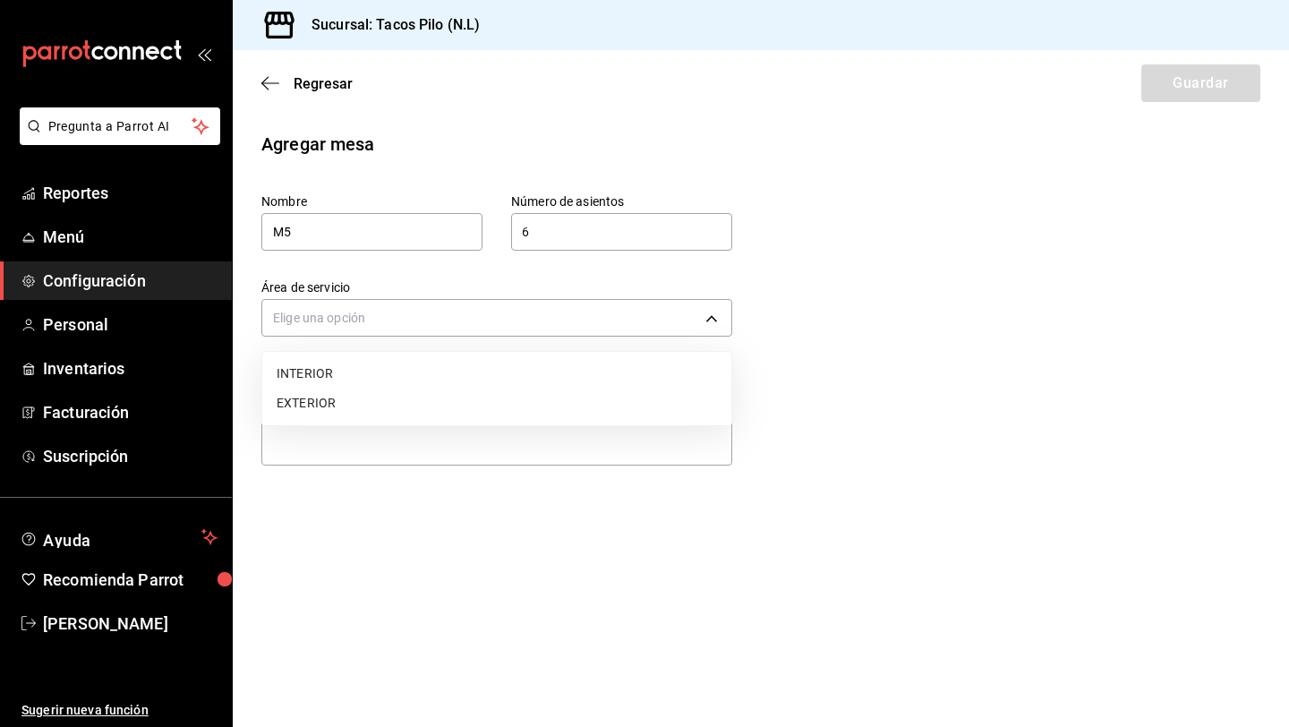
click at [523, 364] on li "INTERIOR" at bounding box center [496, 374] width 469 height 30
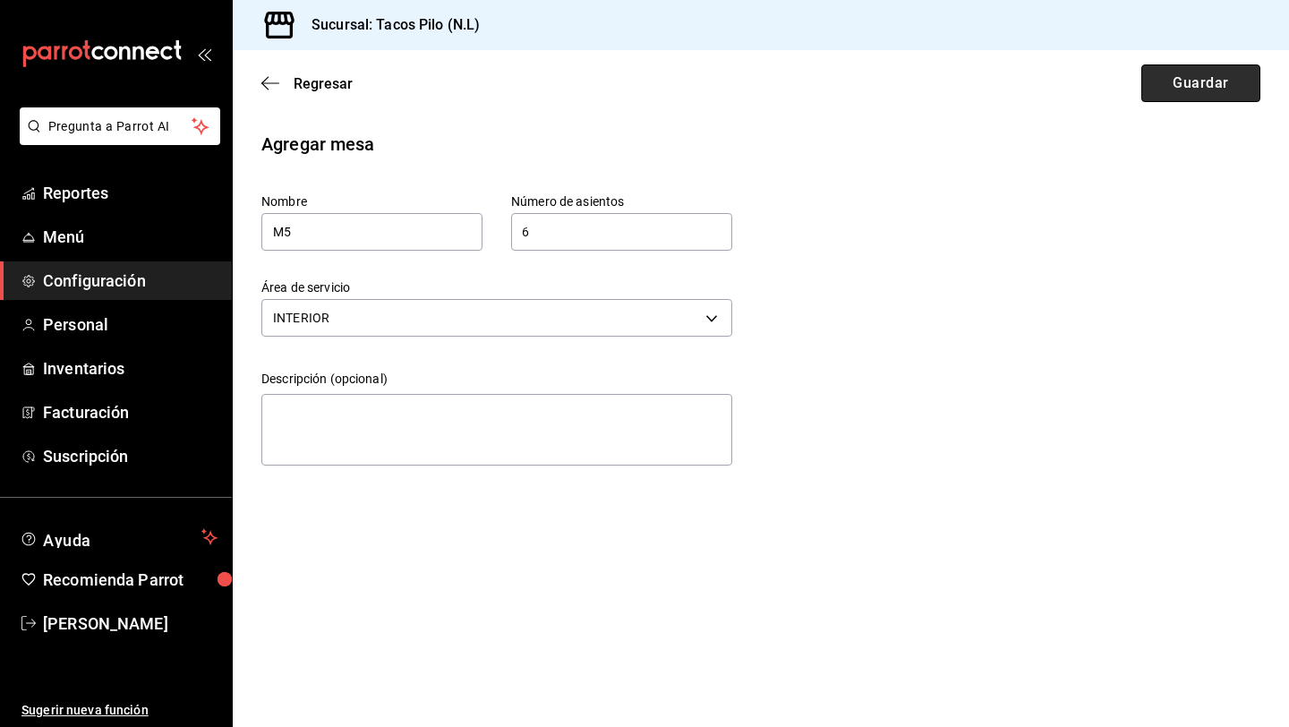
click at [1165, 87] on button "Guardar" at bounding box center [1200, 83] width 119 height 38
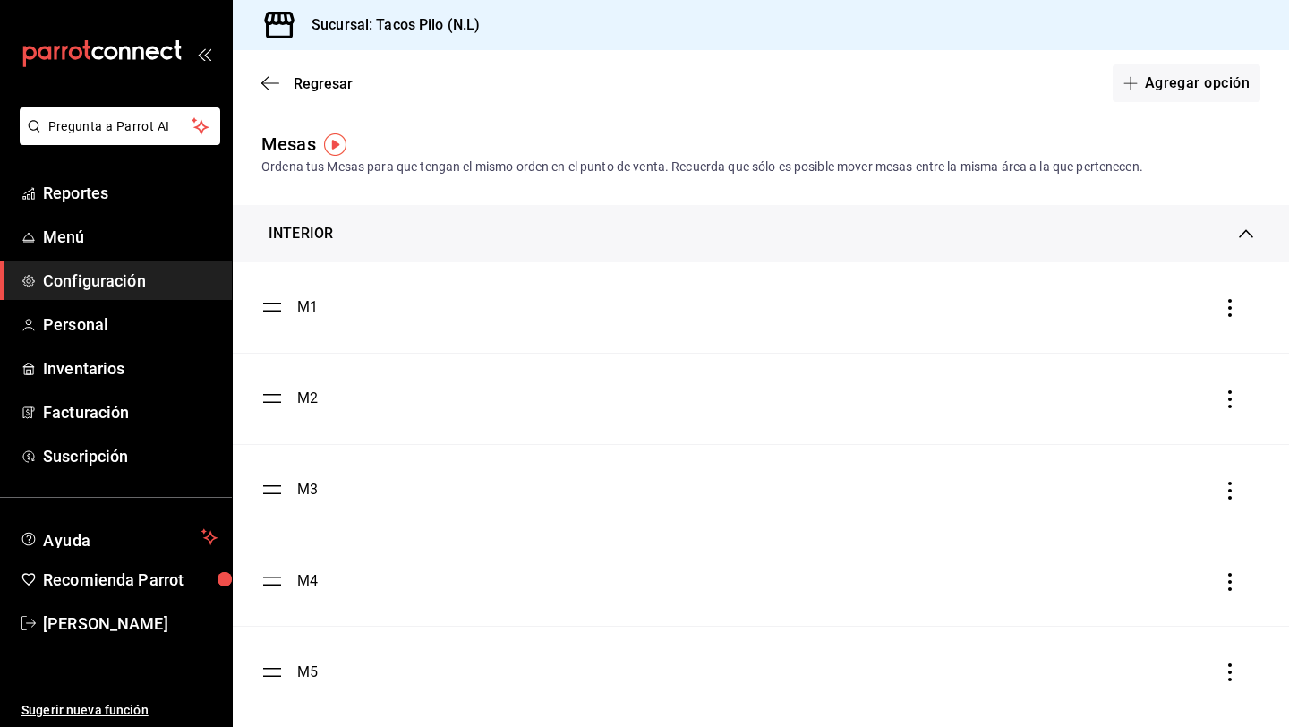
scroll to position [19, 0]
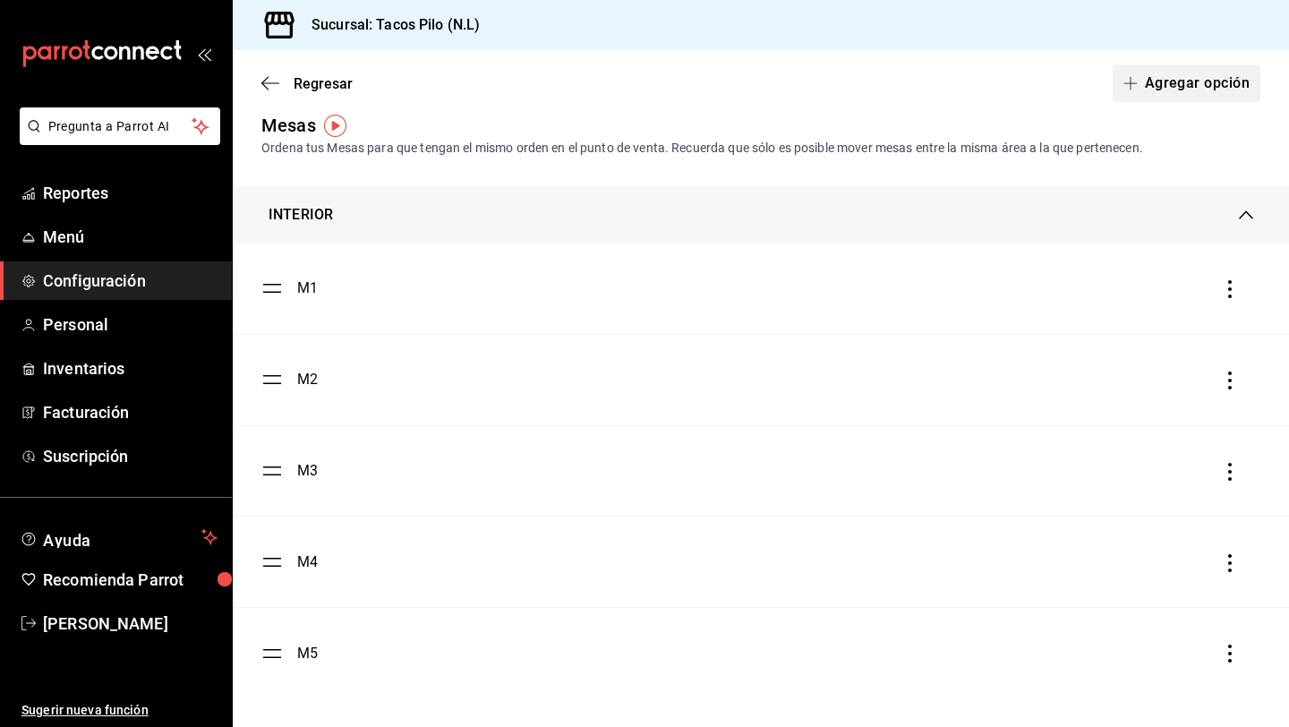
click at [1198, 88] on button "Agregar opción" at bounding box center [1187, 83] width 148 height 38
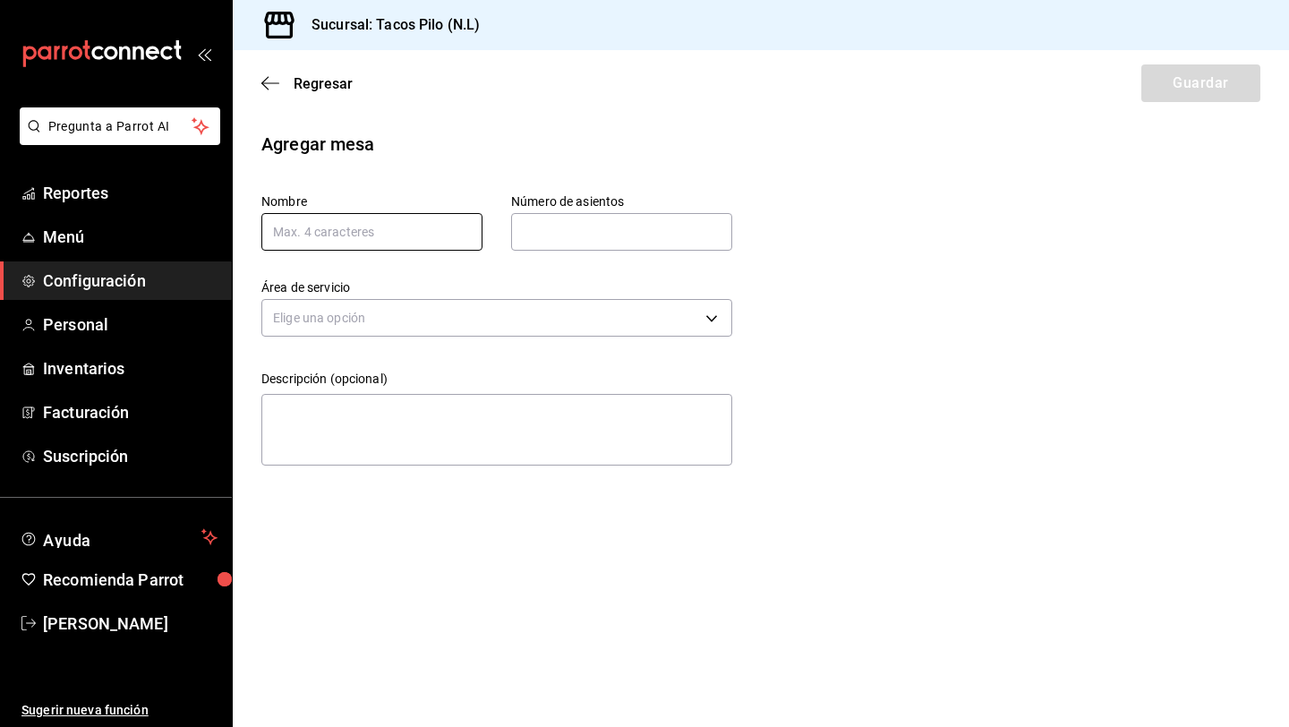
click at [443, 237] on input "text" at bounding box center [371, 232] width 221 height 38
click at [268, 85] on icon "button" at bounding box center [270, 83] width 18 height 16
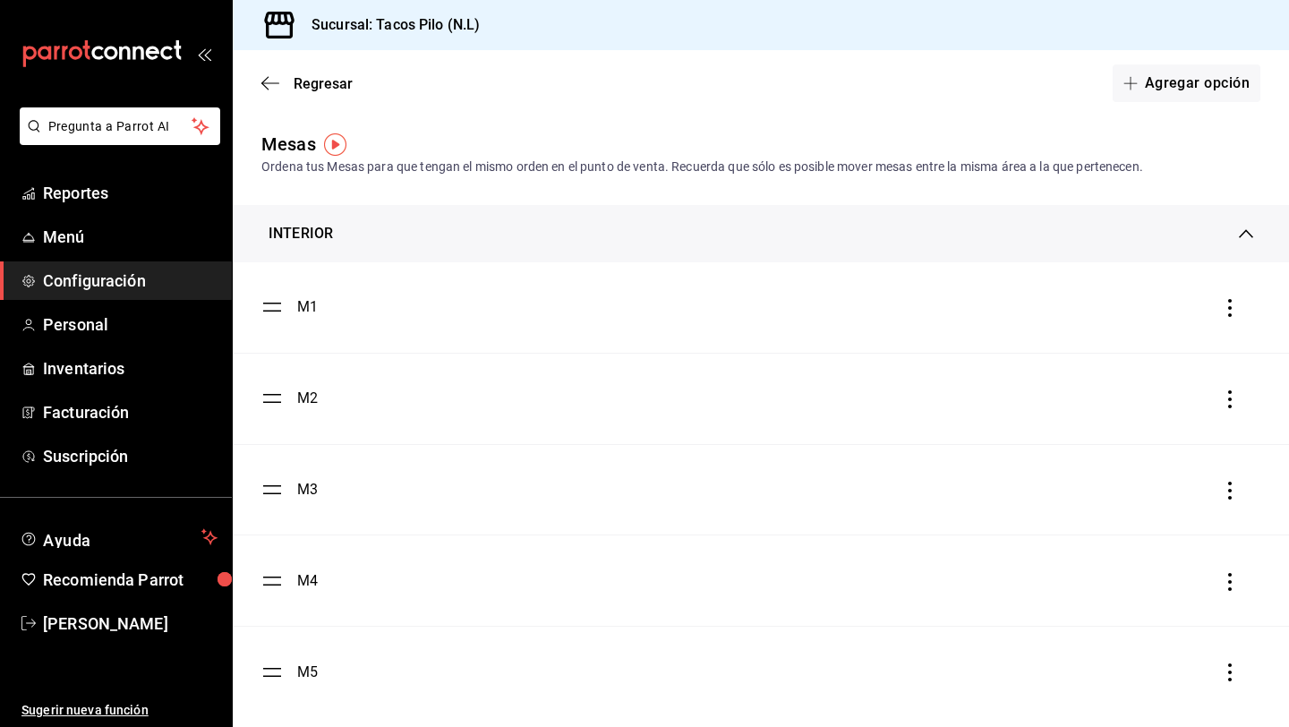
scroll to position [19, 0]
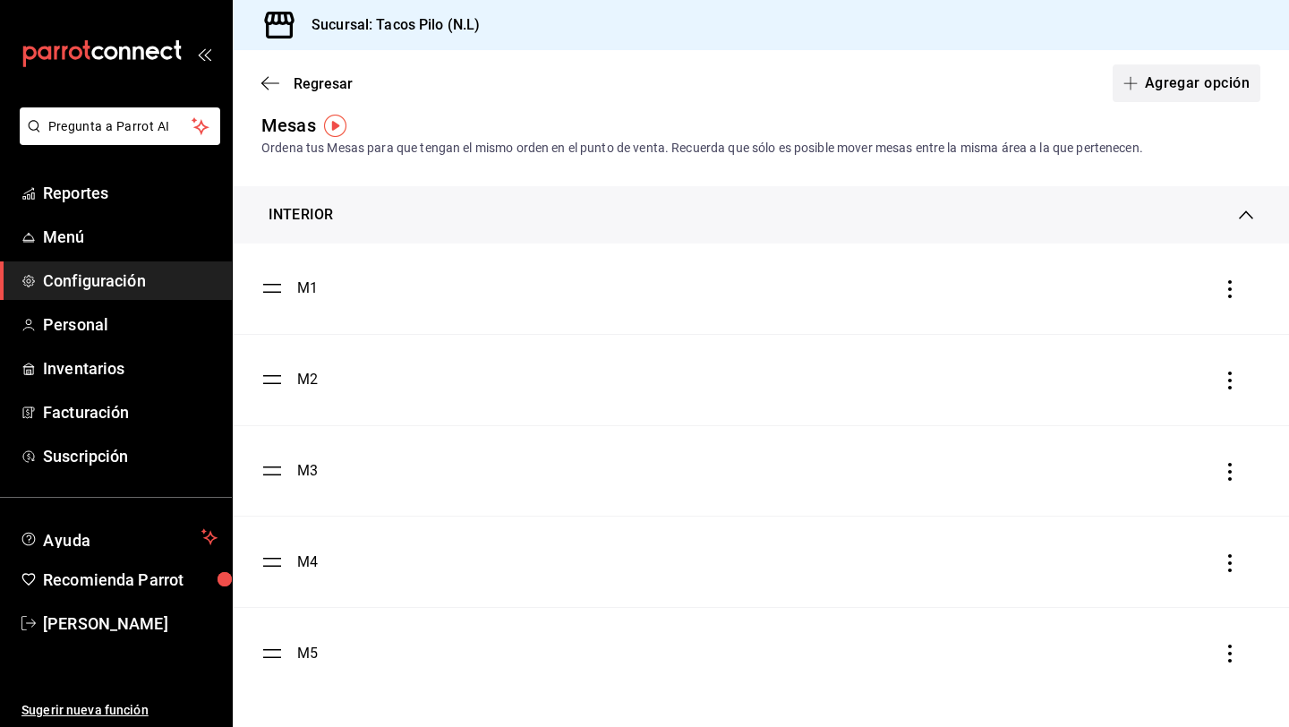
click at [1161, 88] on button "Agregar opción" at bounding box center [1187, 83] width 148 height 38
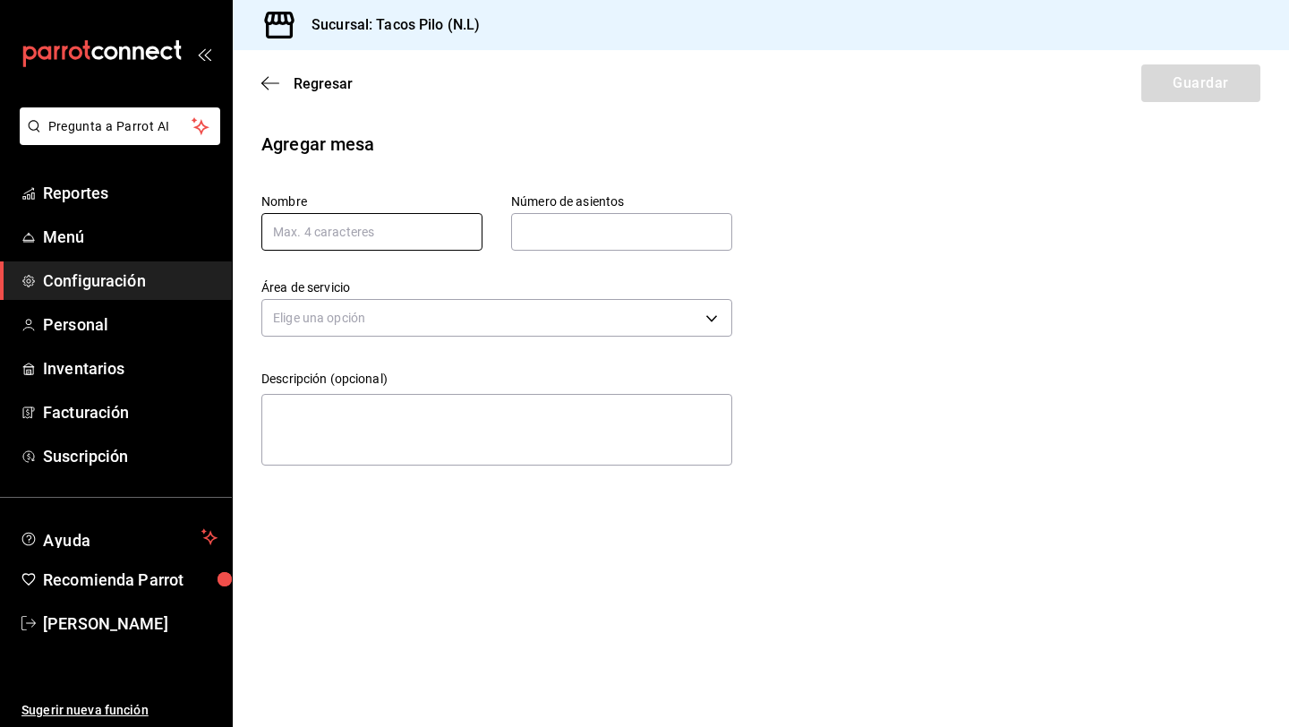
click at [387, 249] on input "text" at bounding box center [371, 232] width 221 height 38
click at [566, 235] on input "text" at bounding box center [621, 232] width 221 height 36
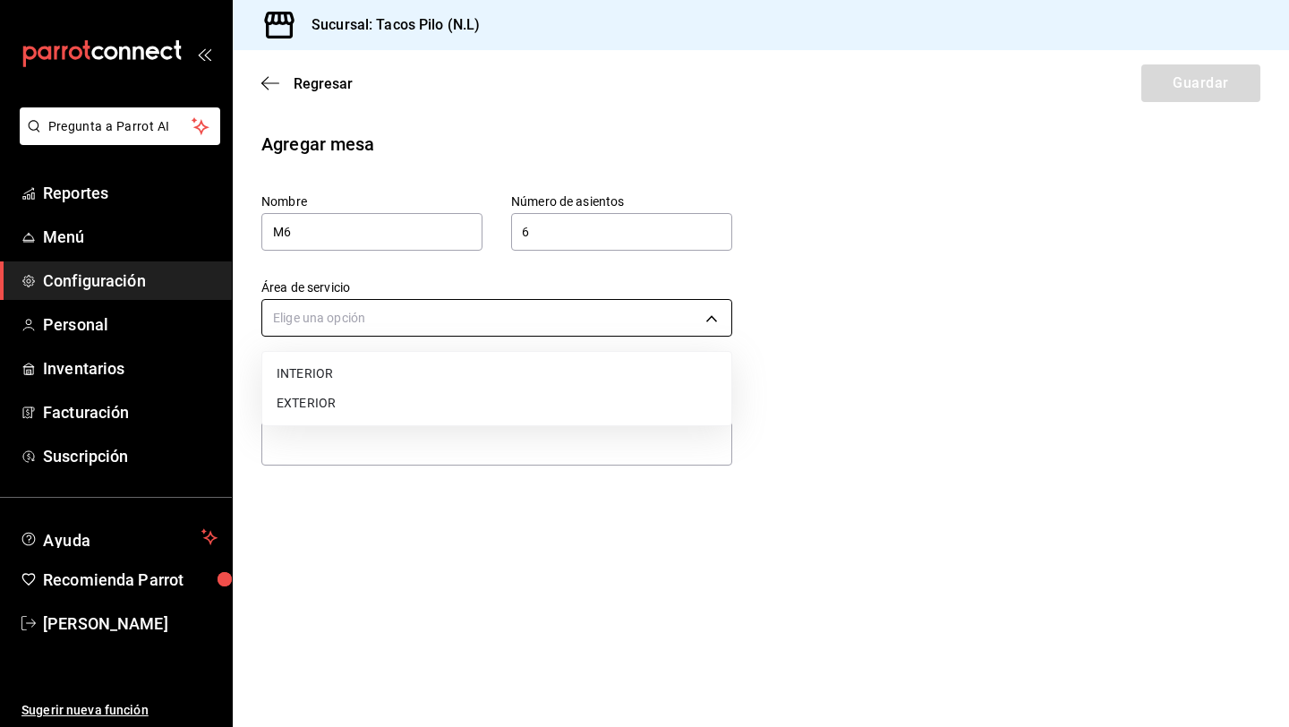
click at [568, 310] on body "Pregunta a Parrot AI Reportes Menú Configuración Personal Inventarios Facturaci…" at bounding box center [644, 363] width 1289 height 727
click at [439, 364] on li "INTERIOR" at bounding box center [496, 374] width 469 height 30
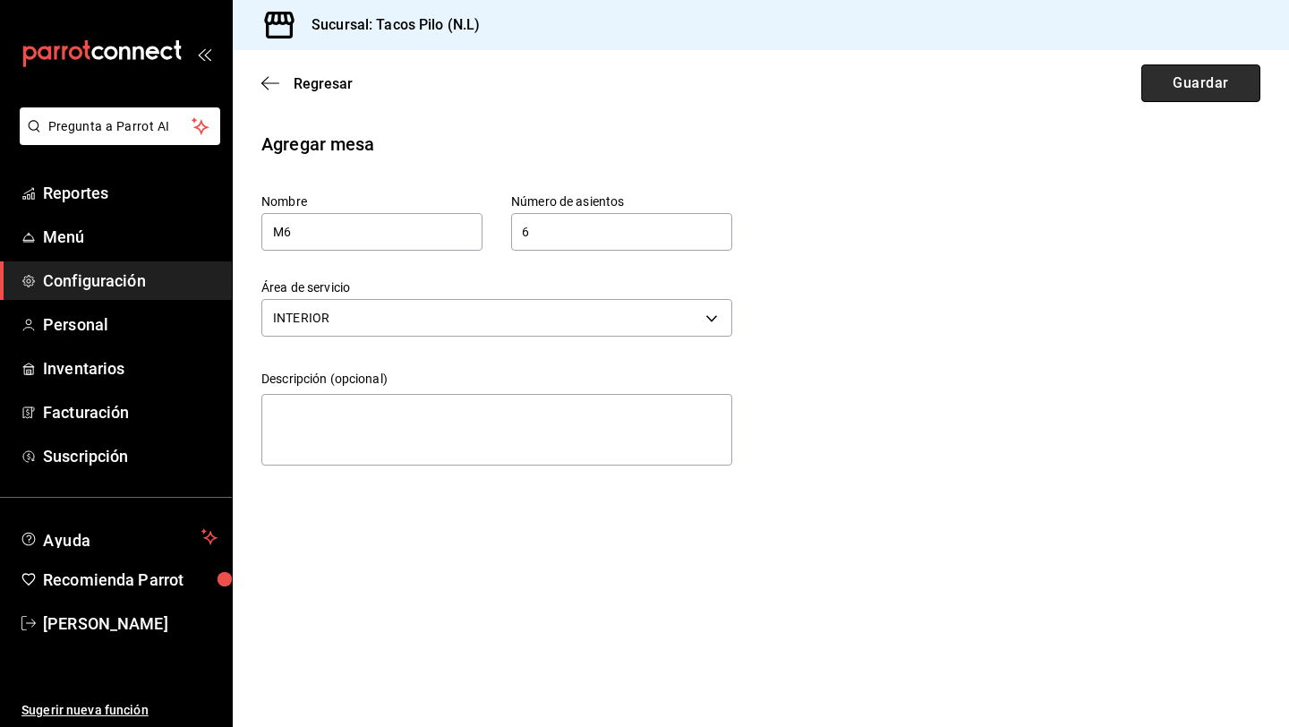
click at [1175, 90] on button "Guardar" at bounding box center [1200, 83] width 119 height 38
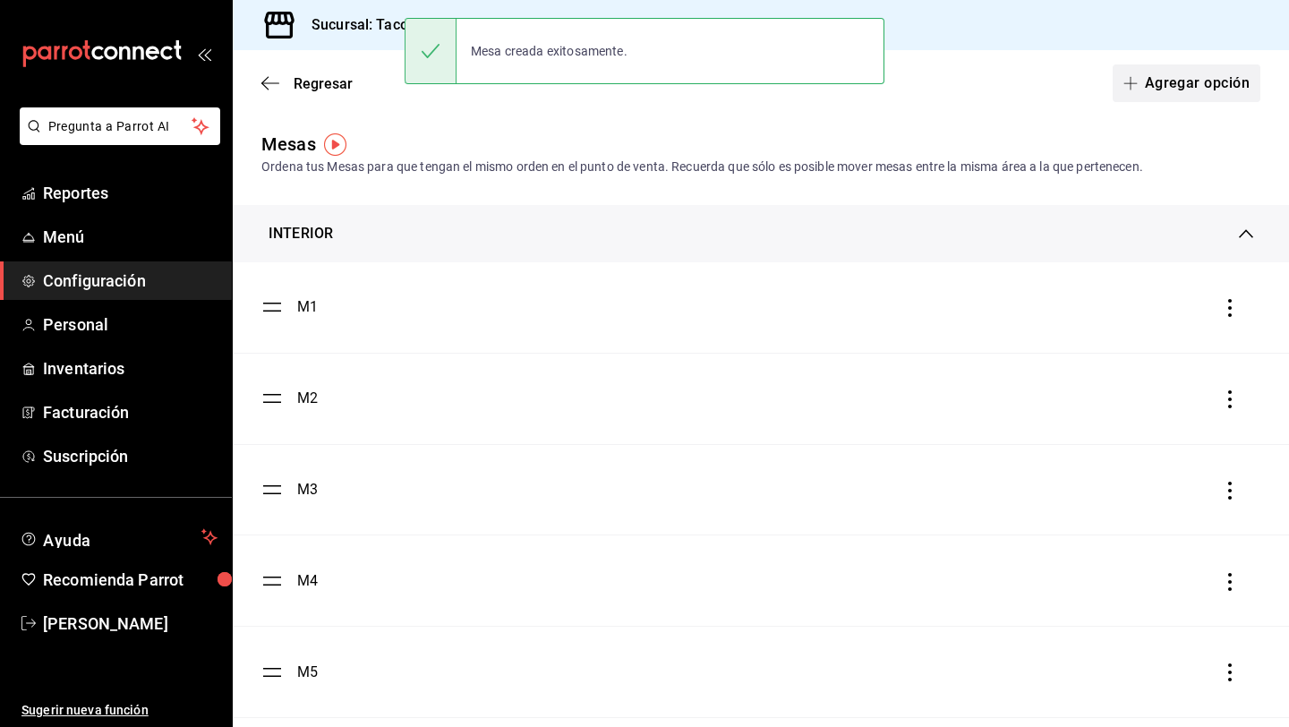
click at [1213, 81] on button "Agregar opción" at bounding box center [1187, 83] width 148 height 38
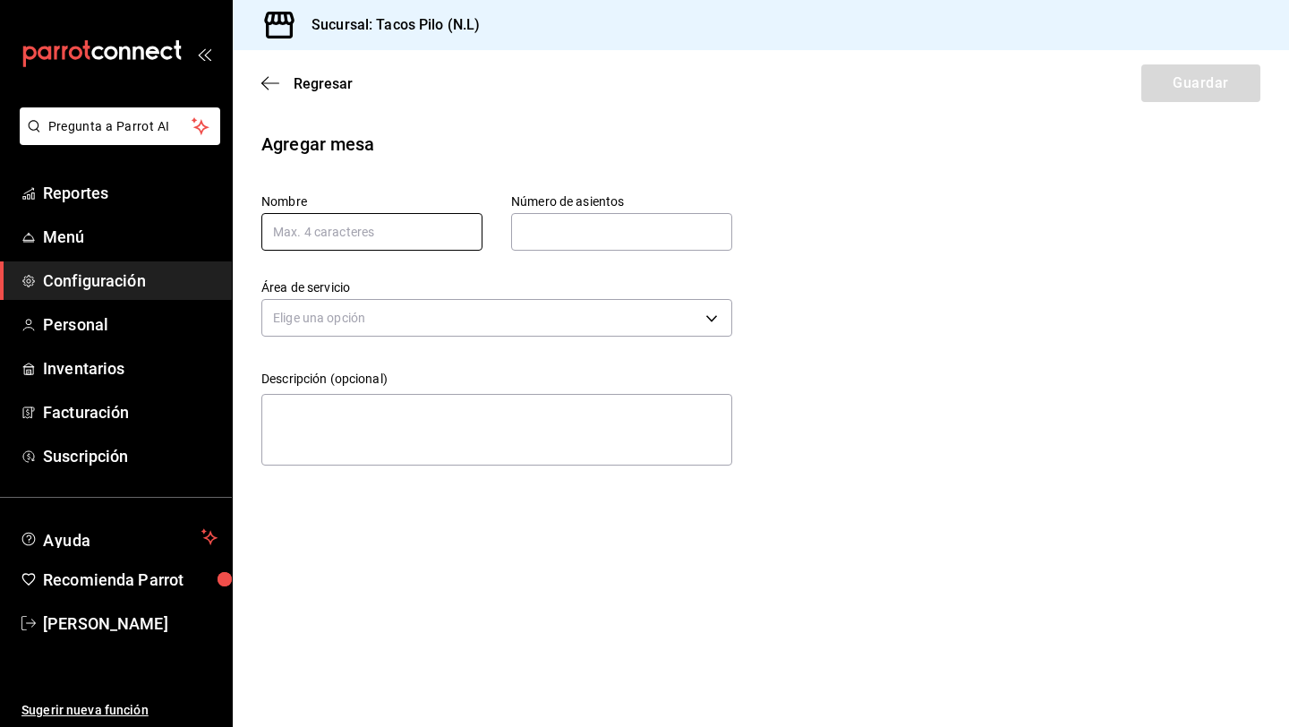
click at [358, 220] on input "text" at bounding box center [371, 232] width 221 height 38
click at [568, 231] on input "text" at bounding box center [621, 232] width 221 height 36
click at [561, 320] on body "Pregunta a Parrot AI Reportes Menú Configuración Personal Inventarios Facturaci…" at bounding box center [644, 363] width 1289 height 727
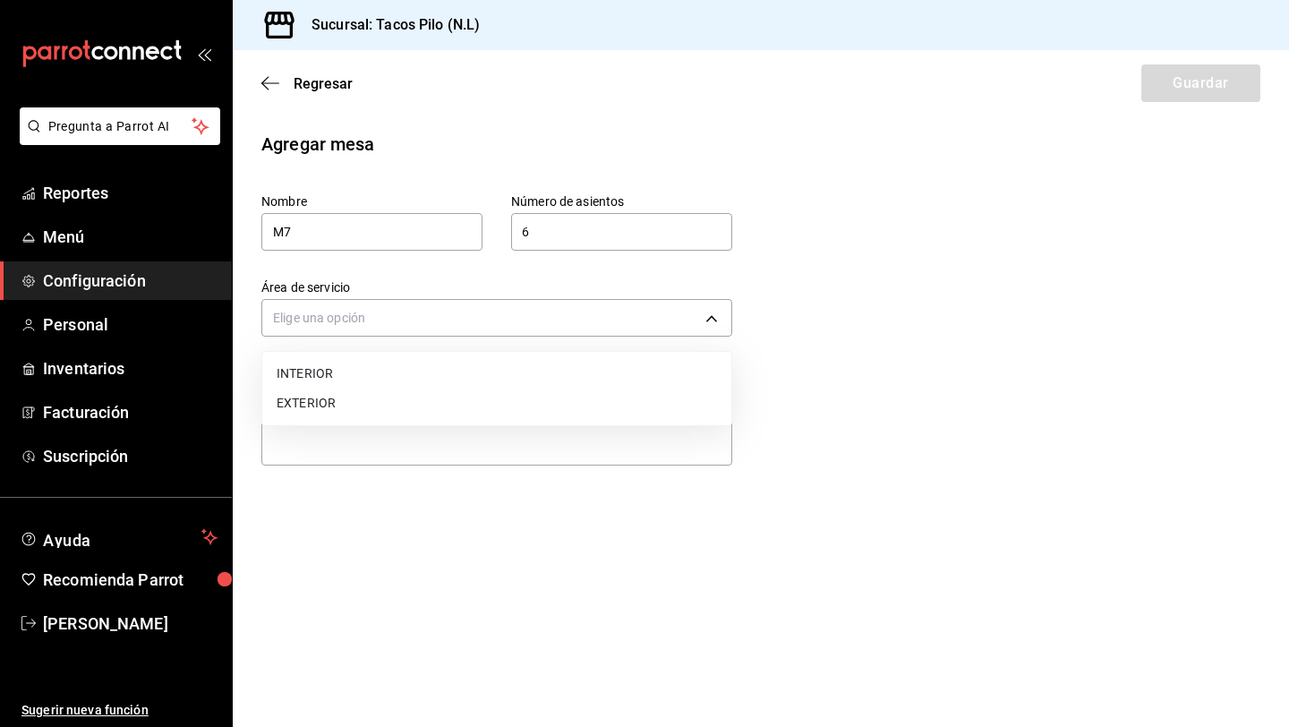
click at [407, 365] on li "INTERIOR" at bounding box center [496, 374] width 469 height 30
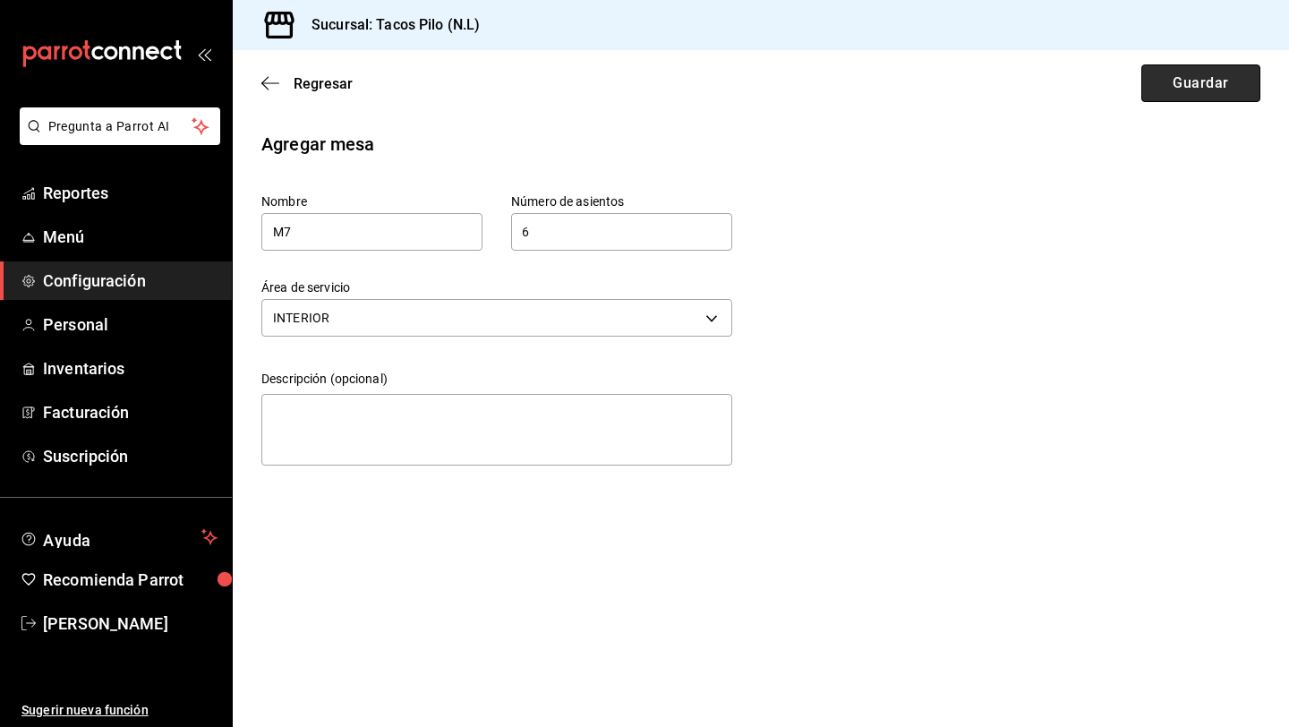
click at [1175, 84] on button "Guardar" at bounding box center [1200, 83] width 119 height 38
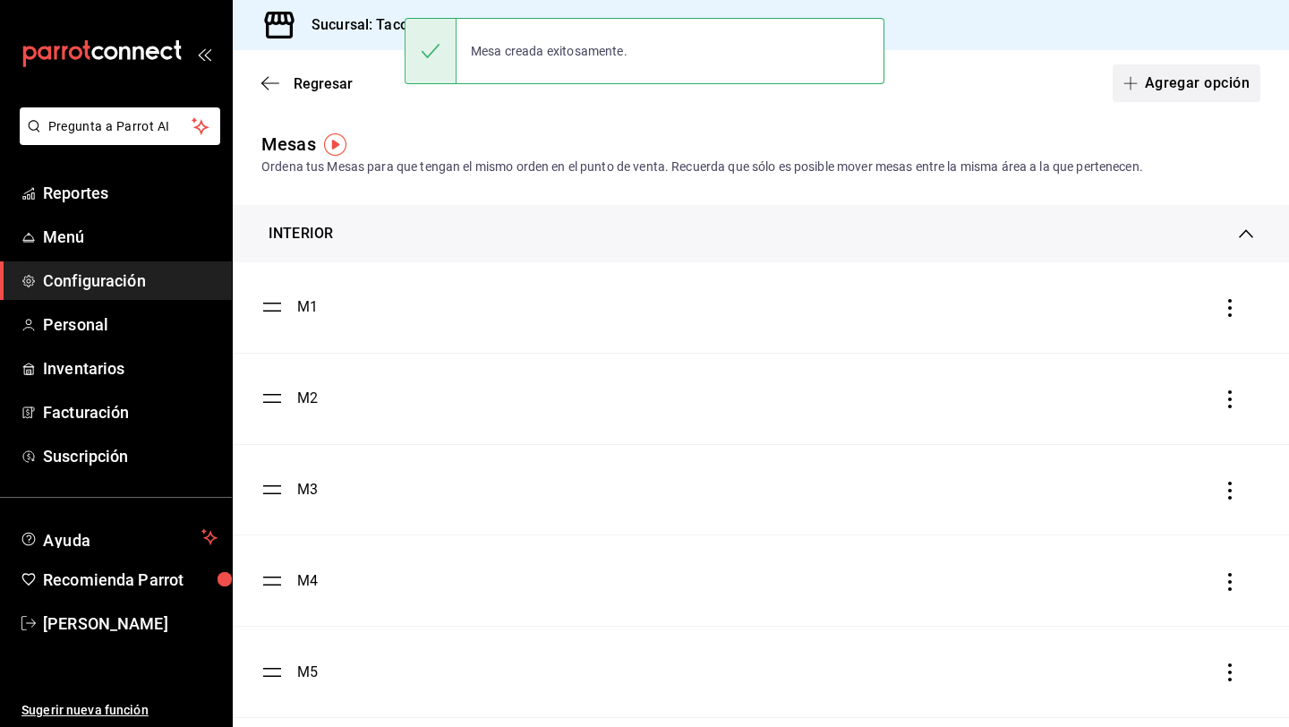
click at [1218, 80] on button "Agregar opción" at bounding box center [1187, 83] width 148 height 38
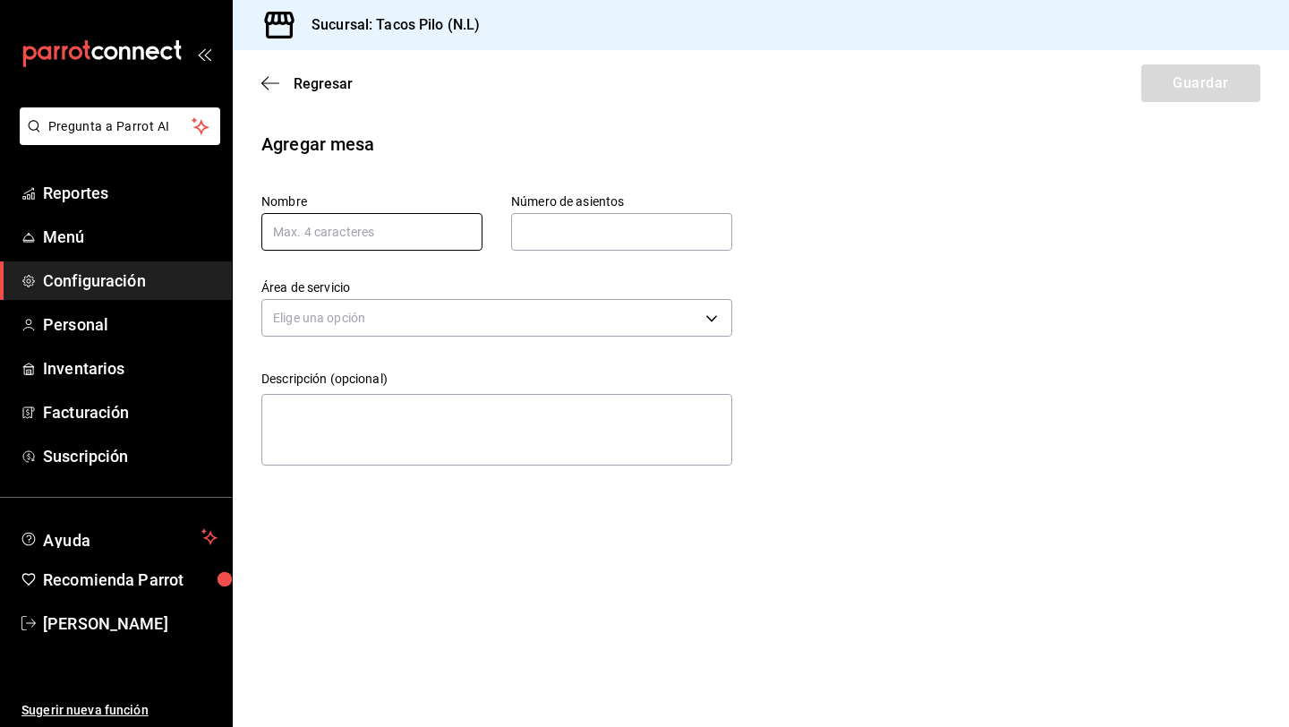
click at [437, 229] on input "text" at bounding box center [371, 232] width 221 height 38
click at [537, 226] on input "text" at bounding box center [621, 232] width 221 height 36
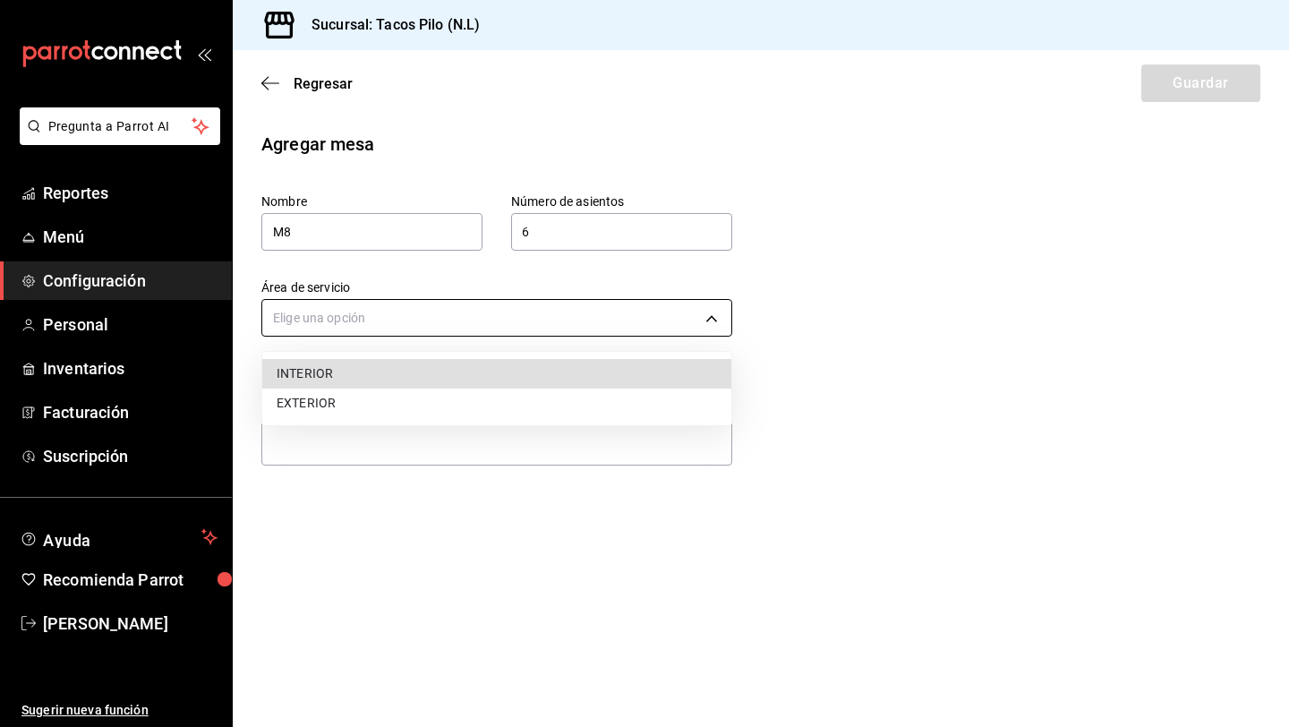
click at [446, 314] on body "Pregunta a Parrot AI Reportes Menú Configuración Personal Inventarios Facturaci…" at bounding box center [644, 363] width 1289 height 727
click at [414, 371] on li "INTERIOR" at bounding box center [496, 374] width 469 height 30
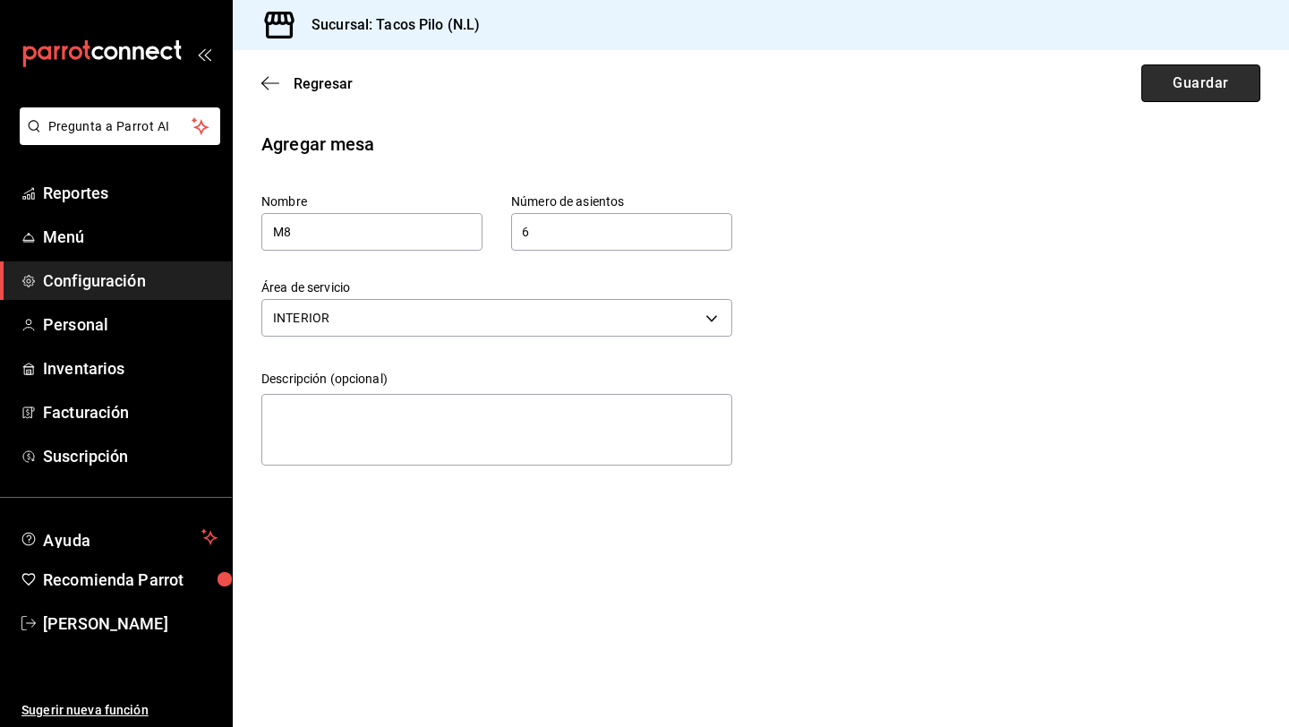
click at [1169, 90] on button "Guardar" at bounding box center [1200, 83] width 119 height 38
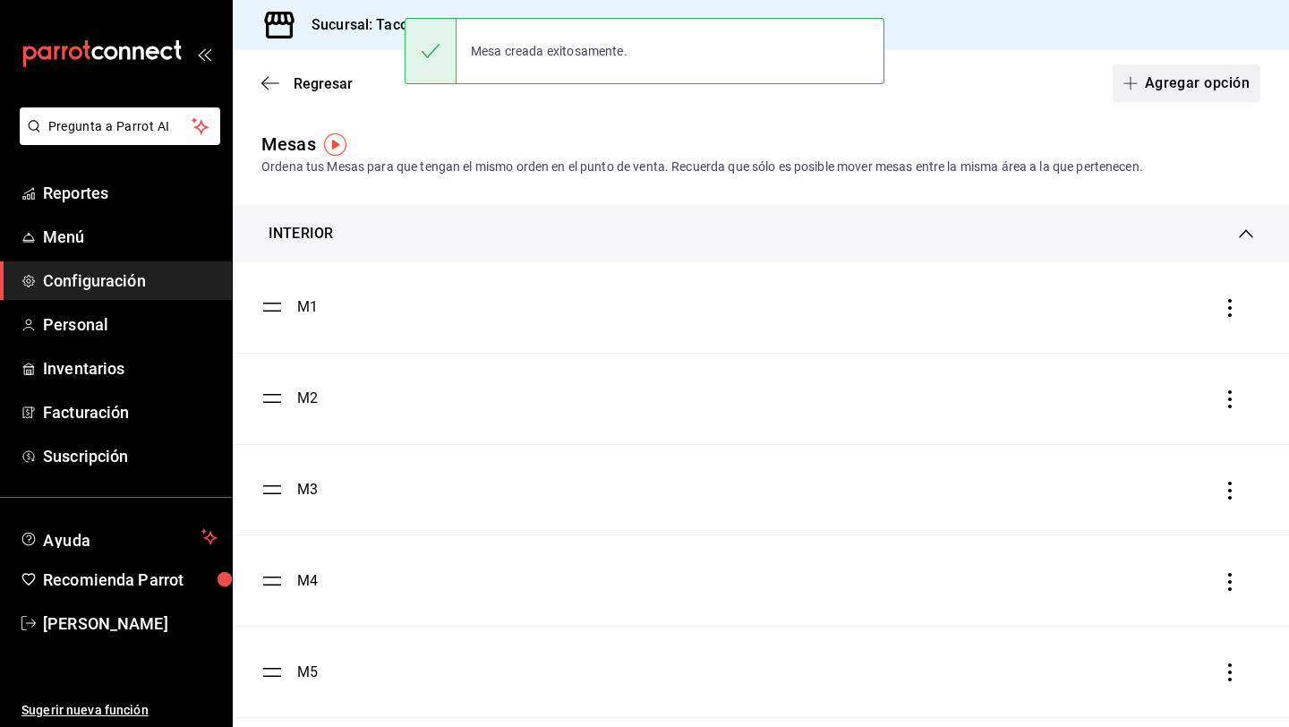
click at [1157, 90] on button "Agregar opción" at bounding box center [1187, 83] width 148 height 38
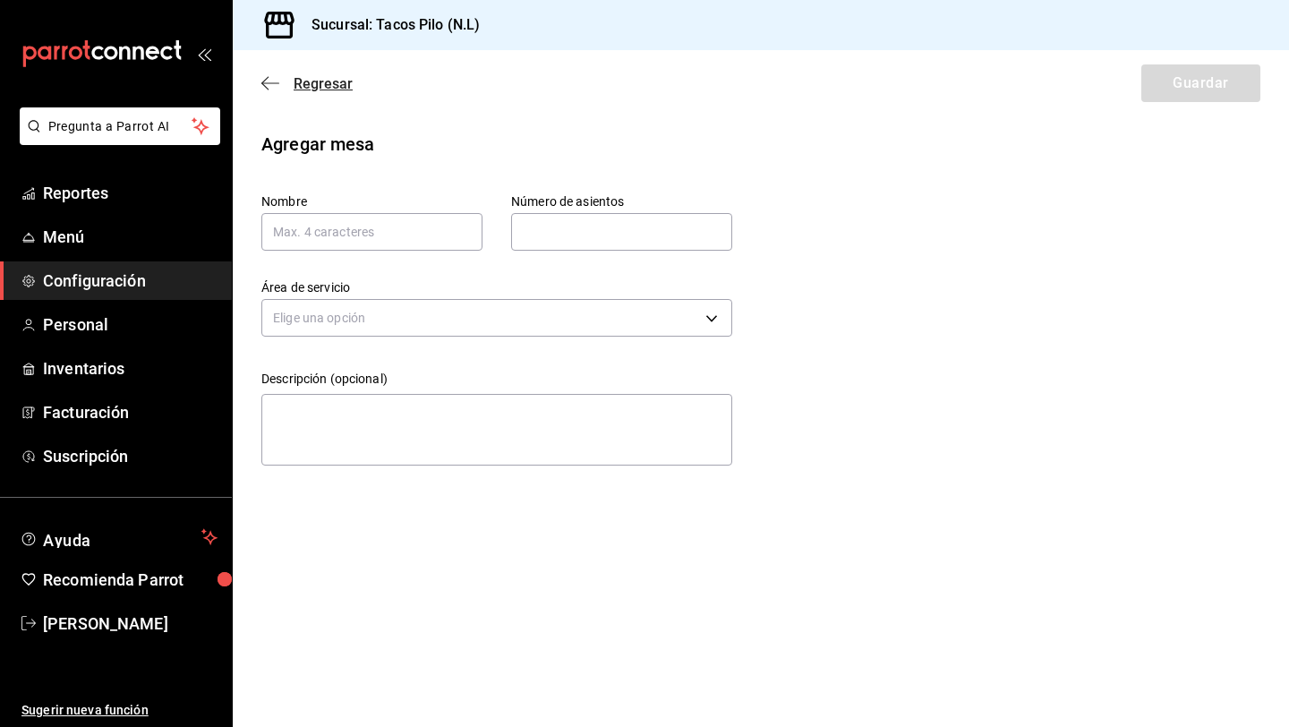
click at [269, 87] on icon "button" at bounding box center [270, 83] width 18 height 16
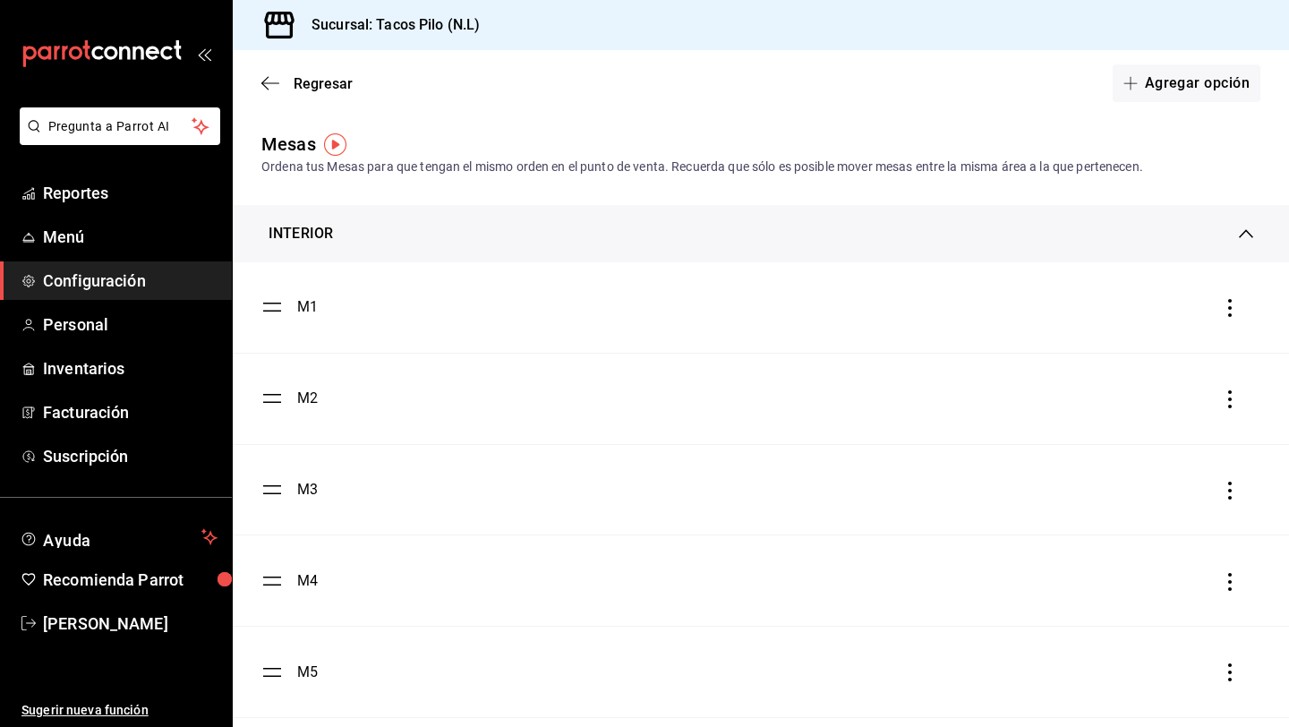
scroll to position [292, 0]
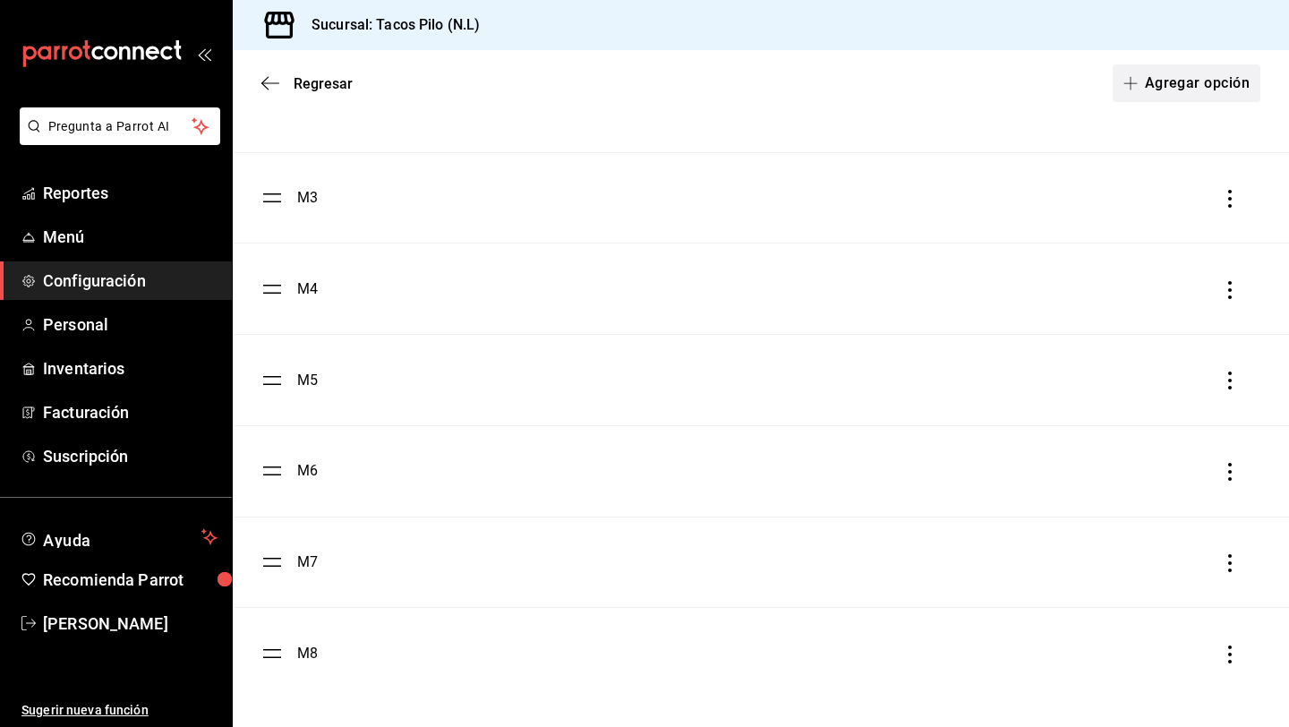
click at [1166, 93] on button "Agregar opción" at bounding box center [1187, 83] width 148 height 38
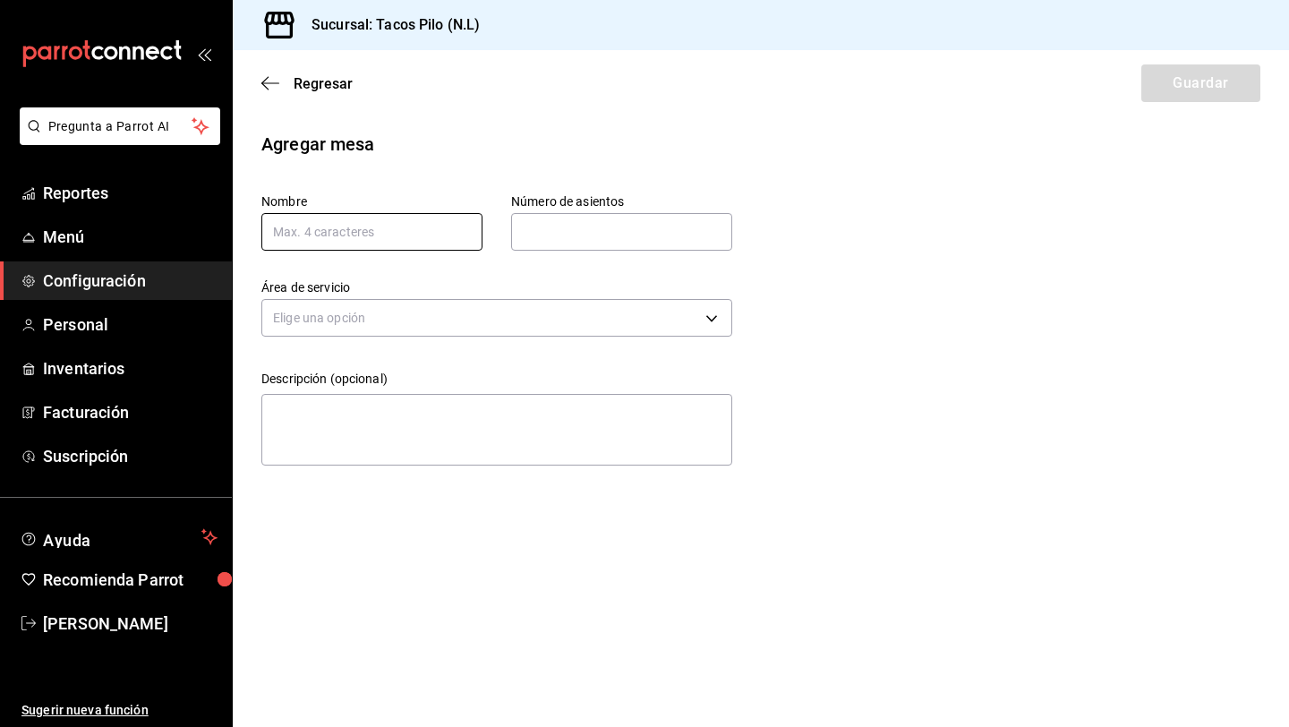
click at [338, 226] on input "text" at bounding box center [371, 232] width 221 height 38
click at [544, 229] on input "text" at bounding box center [621, 232] width 221 height 36
click at [610, 307] on body "Pregunta a Parrot AI Reportes Menú Configuración Personal Inventarios Facturaci…" at bounding box center [644, 363] width 1289 height 727
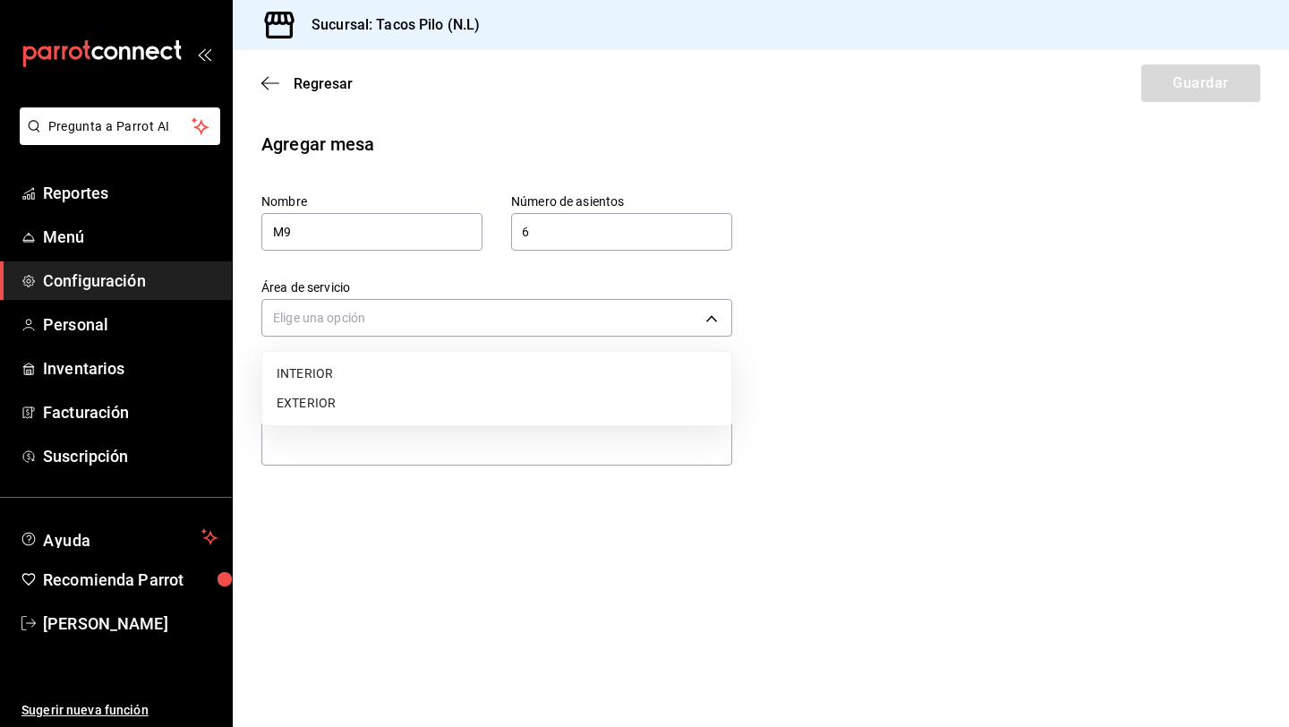
click at [537, 363] on li "INTERIOR" at bounding box center [496, 374] width 469 height 30
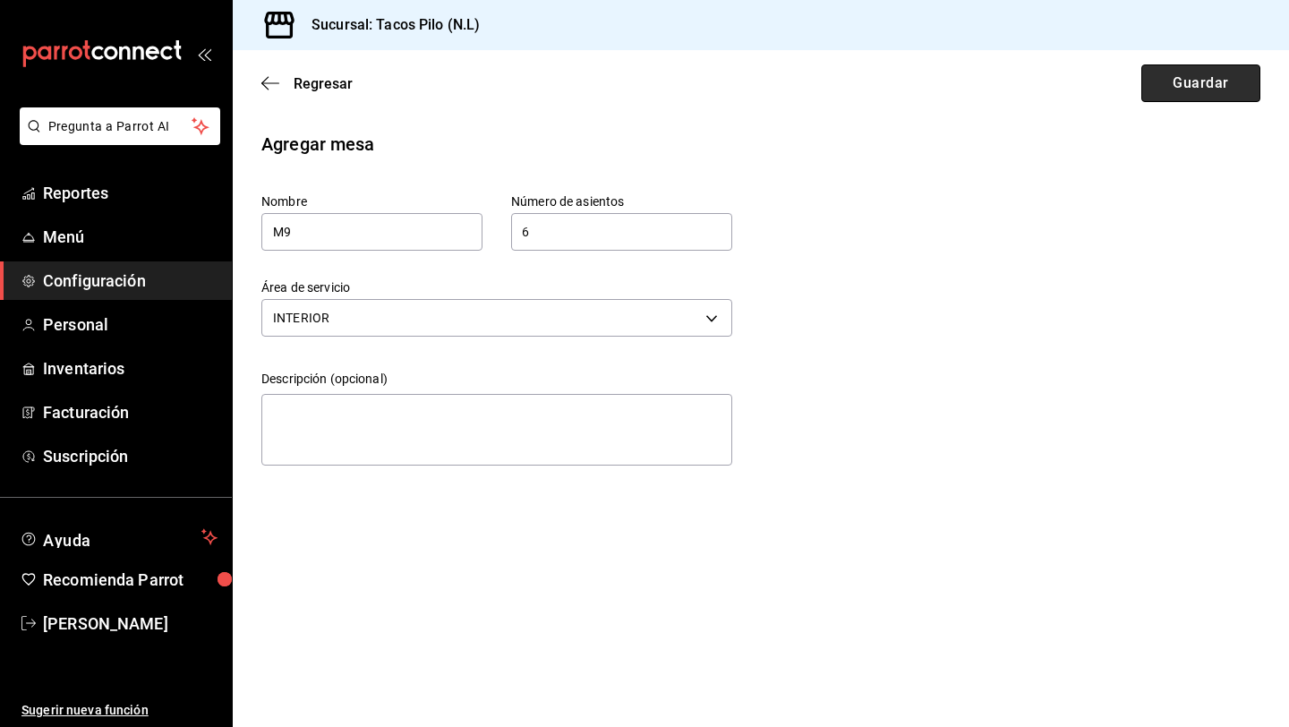
click at [1168, 92] on button "Guardar" at bounding box center [1200, 83] width 119 height 38
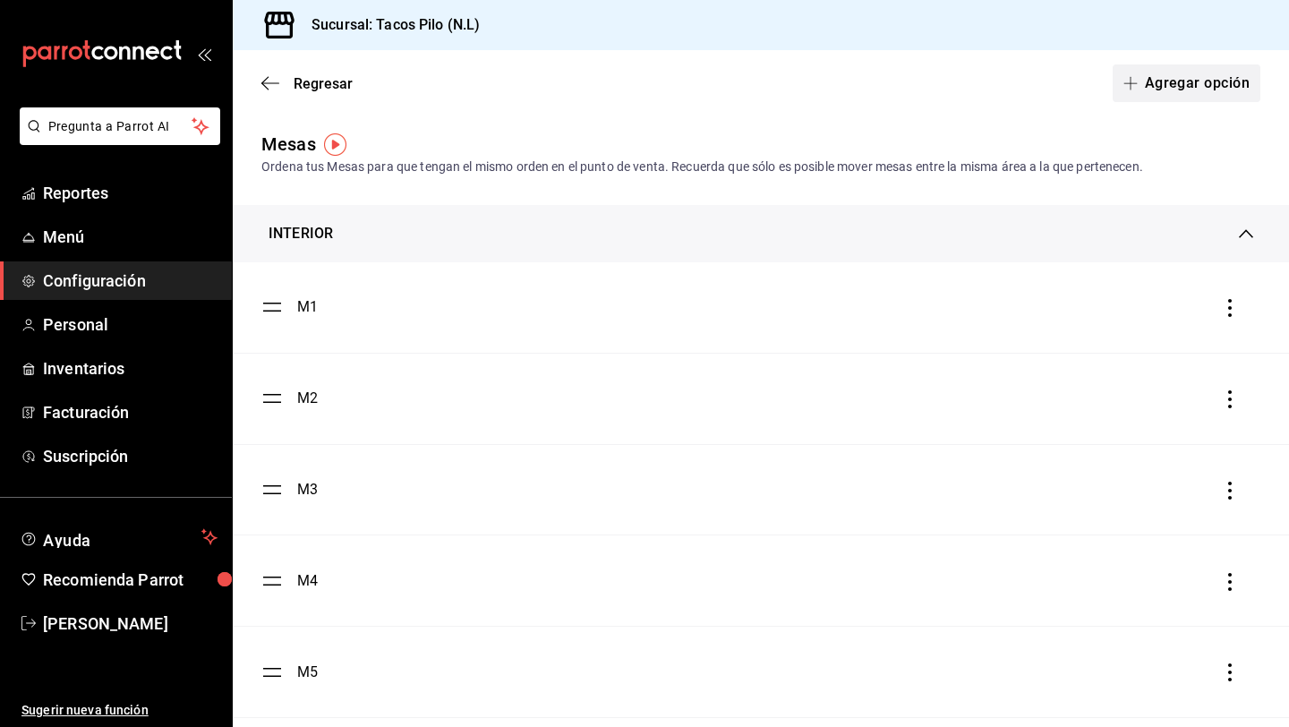
click at [1191, 82] on button "Agregar opción" at bounding box center [1187, 83] width 148 height 38
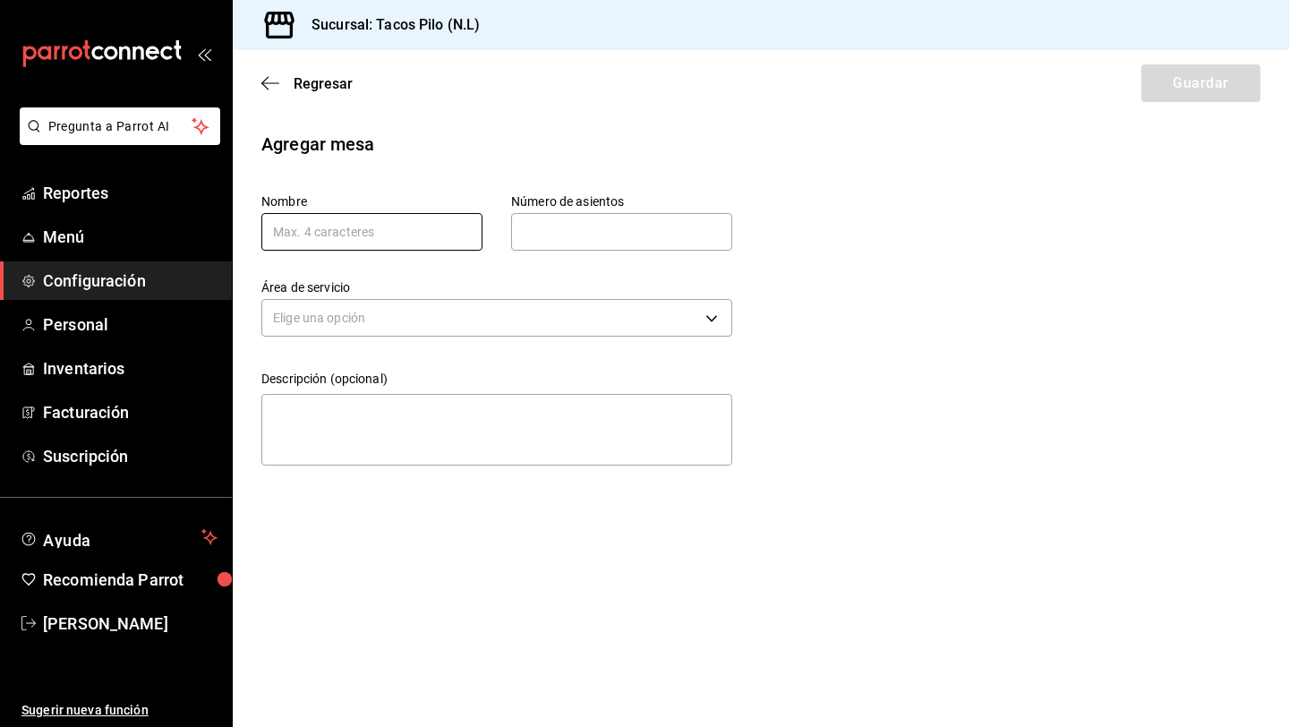
click at [441, 243] on input "text" at bounding box center [371, 232] width 221 height 38
click at [273, 81] on icon "button" at bounding box center [270, 83] width 18 height 16
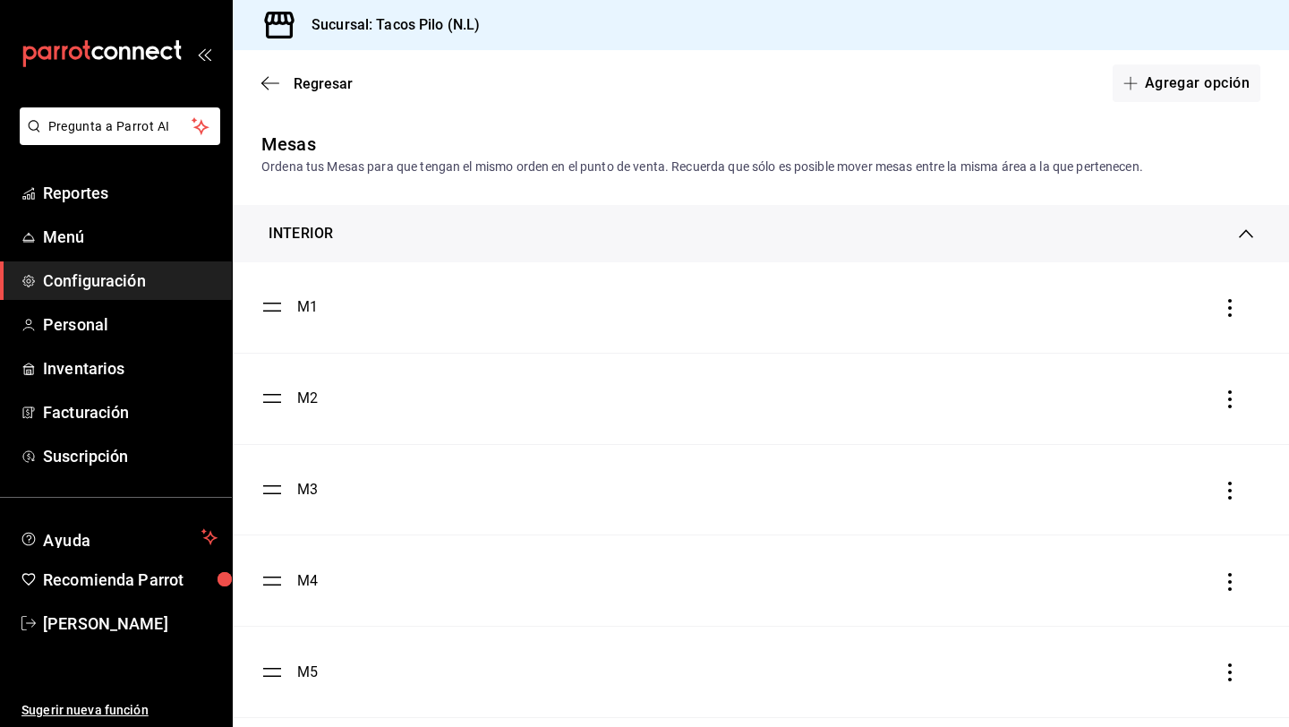
scroll to position [383, 0]
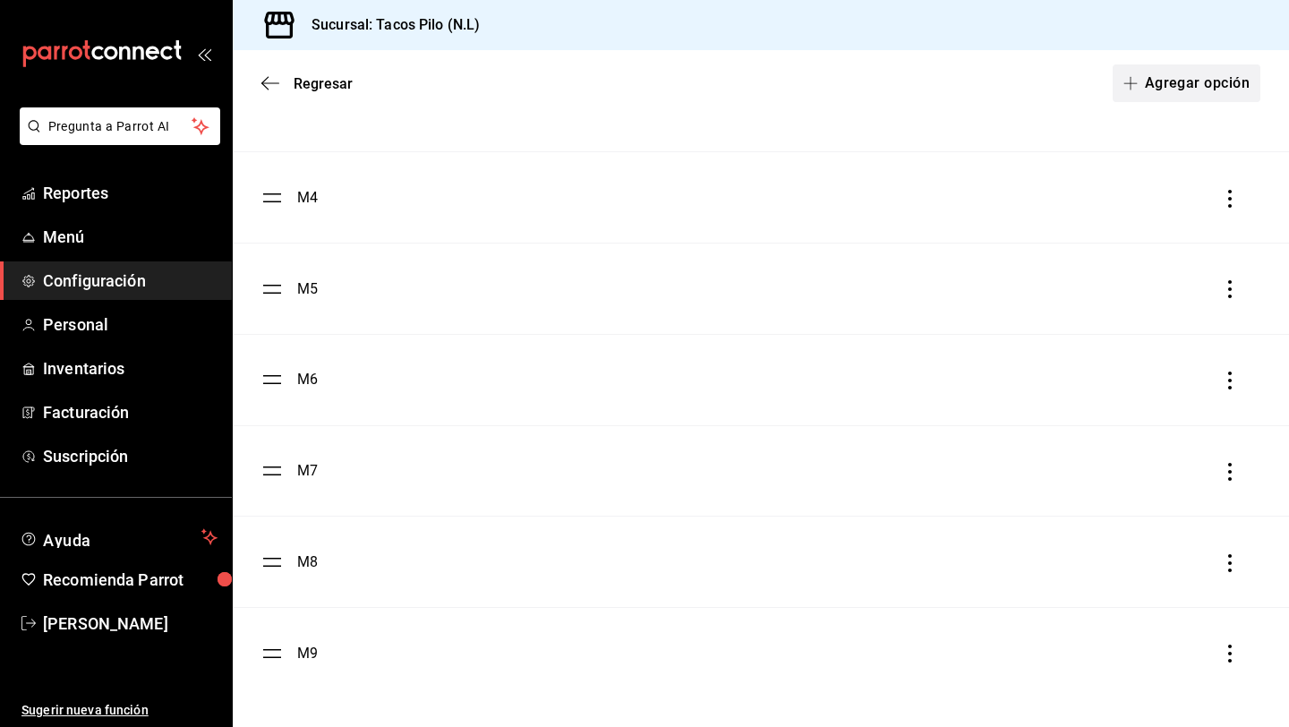
click at [1173, 79] on button "Agregar opción" at bounding box center [1187, 83] width 148 height 38
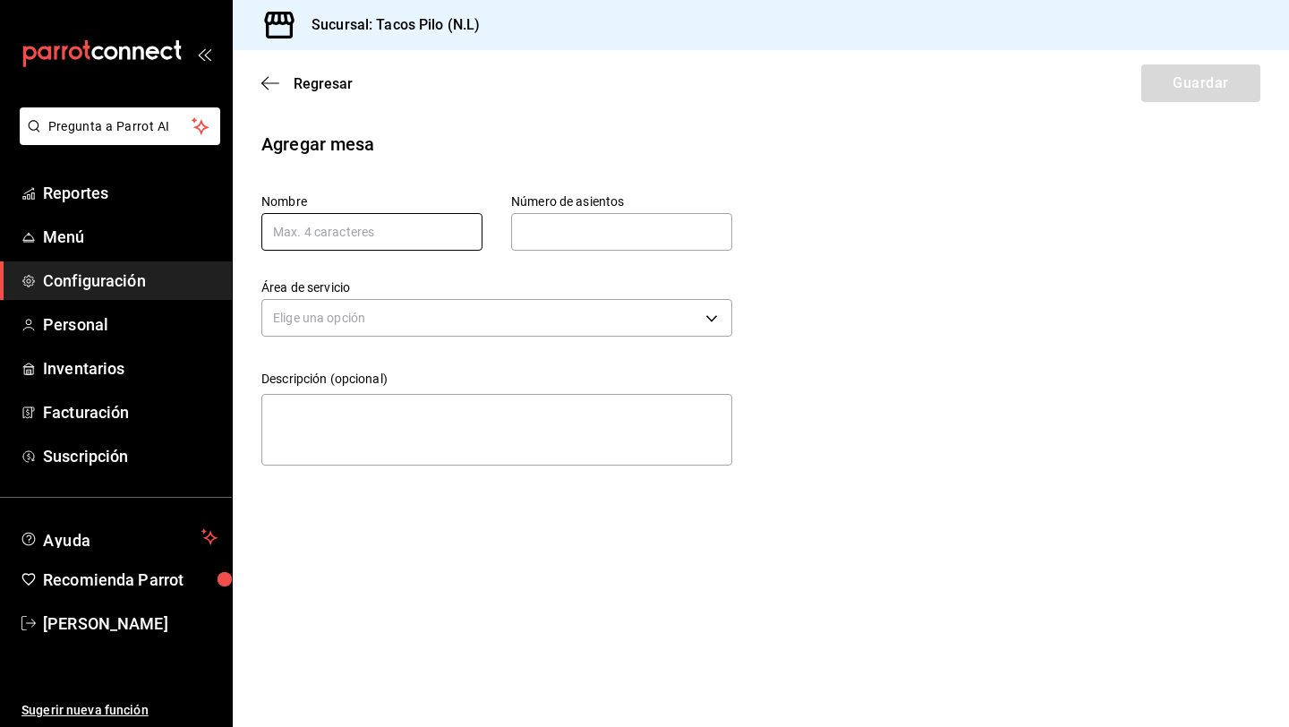
click at [433, 228] on input "text" at bounding box center [371, 232] width 221 height 38
click at [645, 228] on input "text" at bounding box center [621, 232] width 221 height 36
click at [601, 307] on body "Pregunta a Parrot AI Reportes Menú Configuración Personal Inventarios Facturaci…" at bounding box center [644, 363] width 1289 height 727
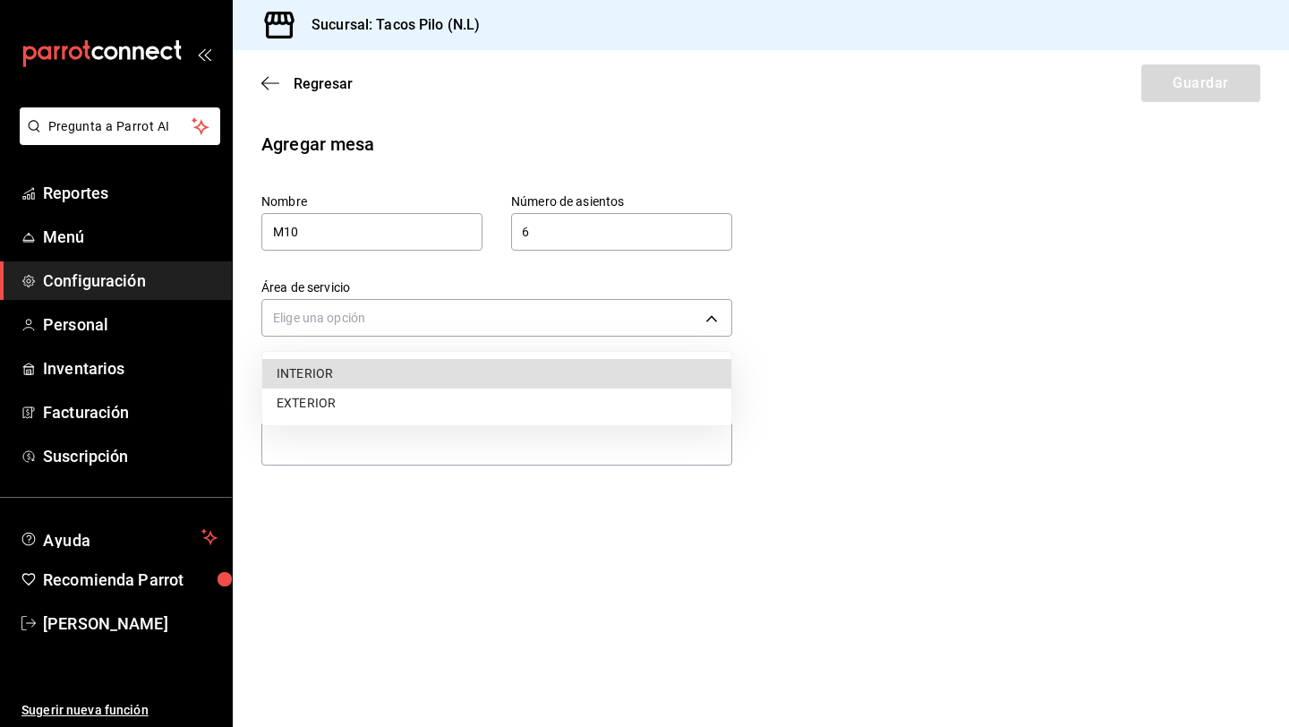
click at [500, 375] on li "INTERIOR" at bounding box center [496, 374] width 469 height 30
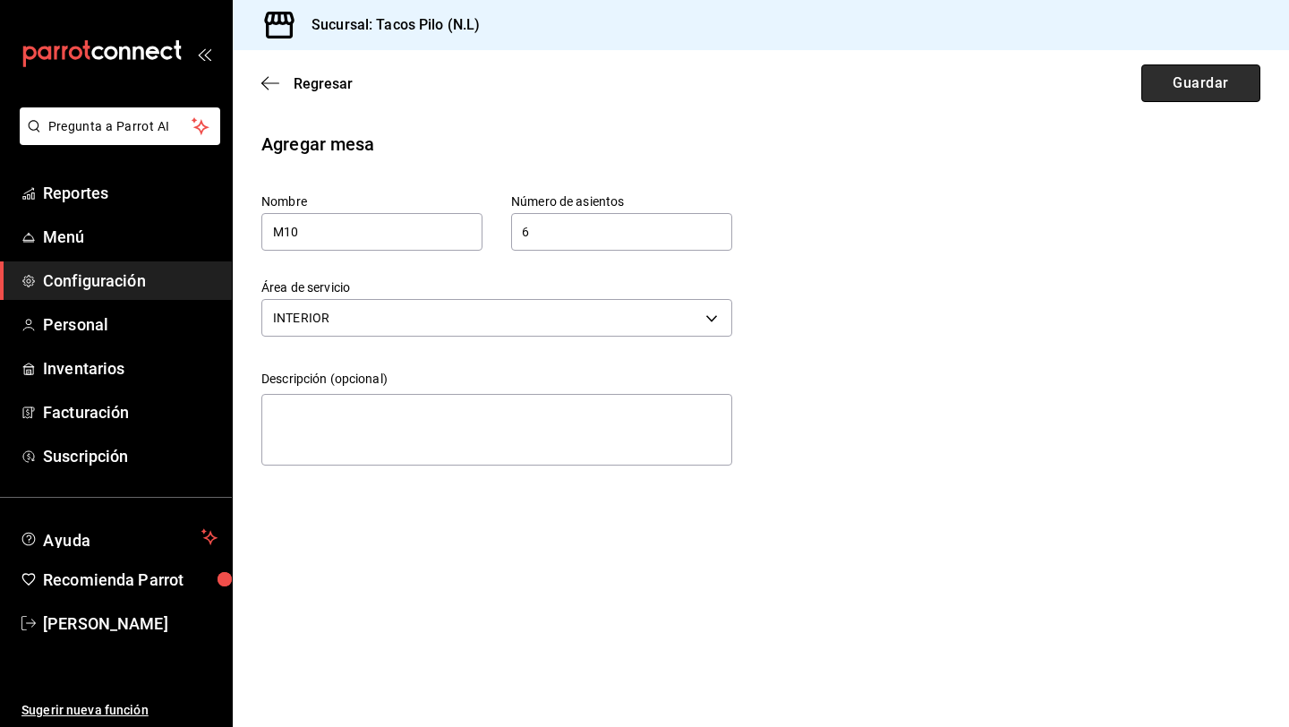
click at [1218, 82] on button "Guardar" at bounding box center [1200, 83] width 119 height 38
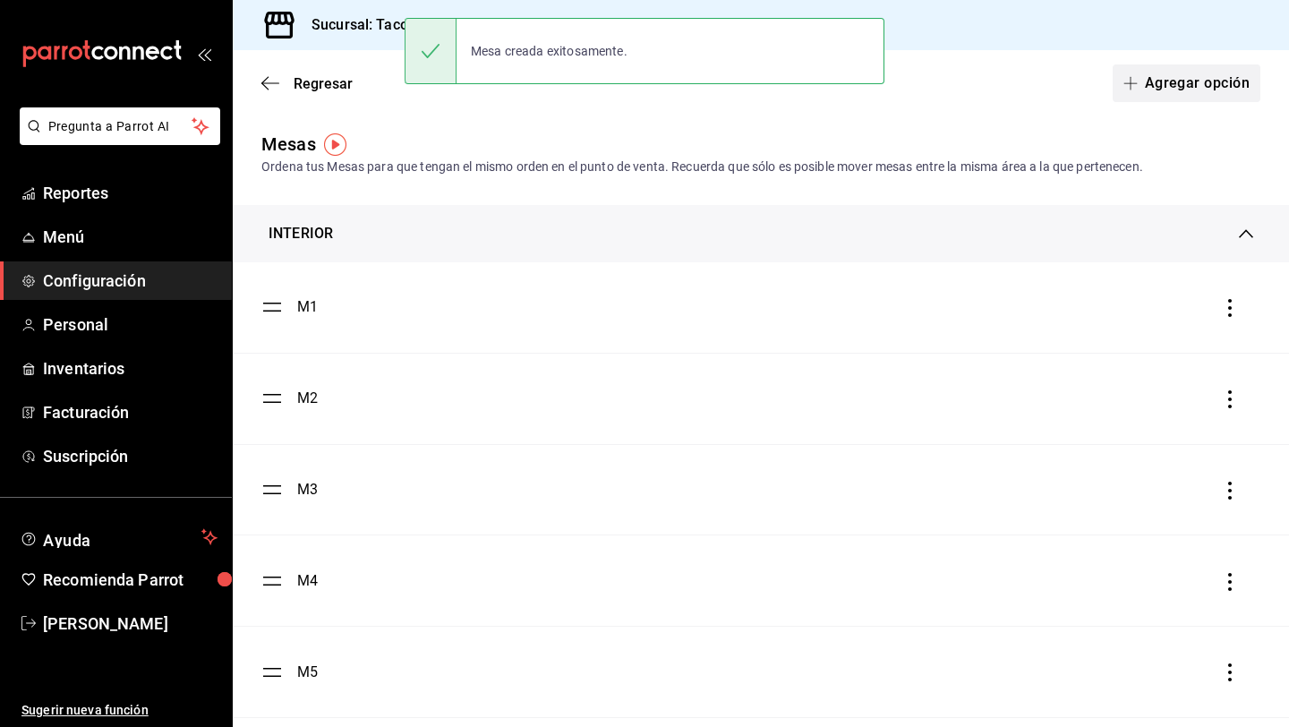
click at [1231, 82] on button "Agregar opción" at bounding box center [1187, 83] width 148 height 38
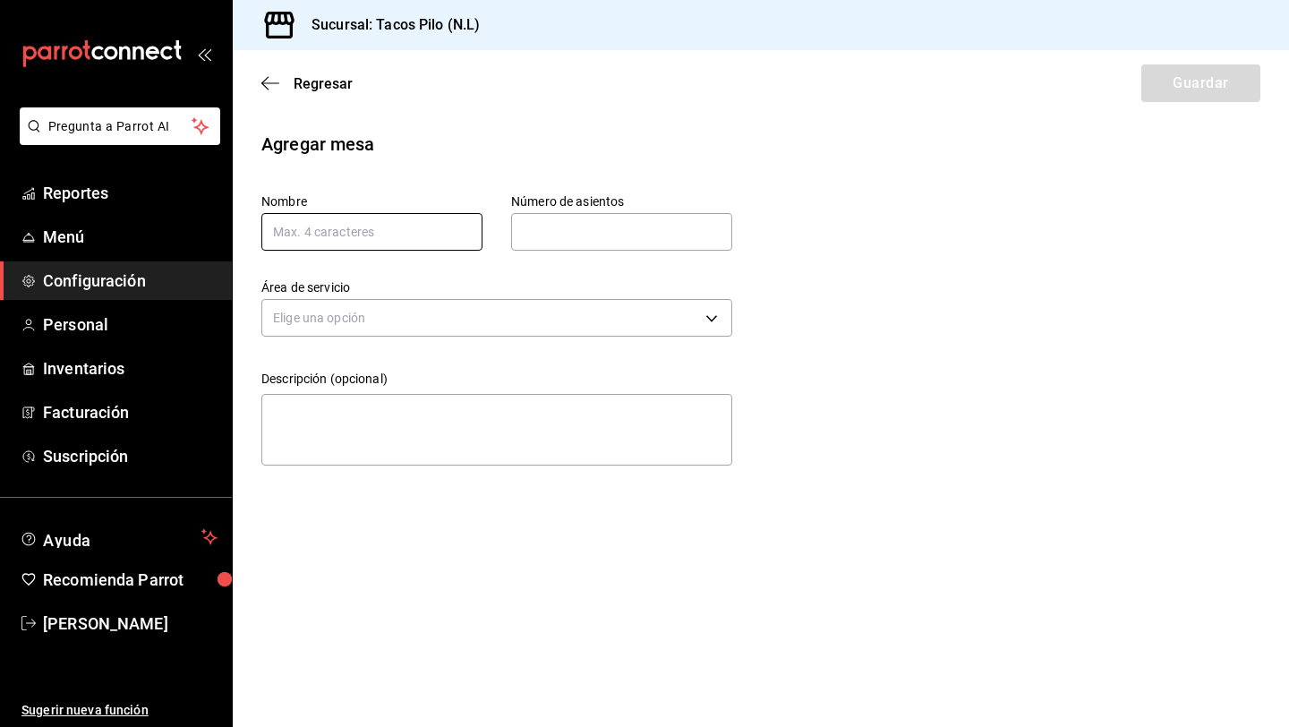
click at [438, 223] on input "text" at bounding box center [371, 232] width 221 height 38
click at [577, 228] on input "text" at bounding box center [621, 232] width 221 height 36
click at [615, 309] on body "Pregunta a Parrot AI Reportes Menú Configuración Personal Inventarios Facturaci…" at bounding box center [644, 363] width 1289 height 727
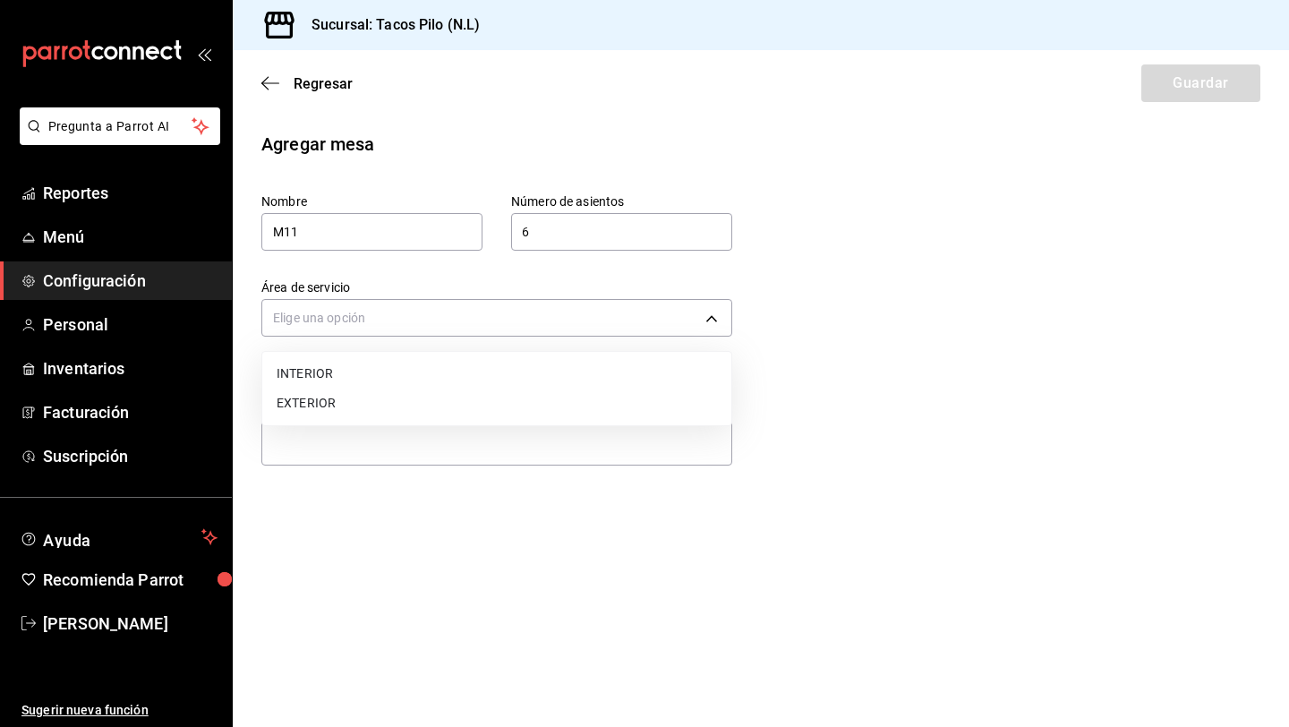
click at [678, 359] on li "INTERIOR" at bounding box center [496, 374] width 469 height 30
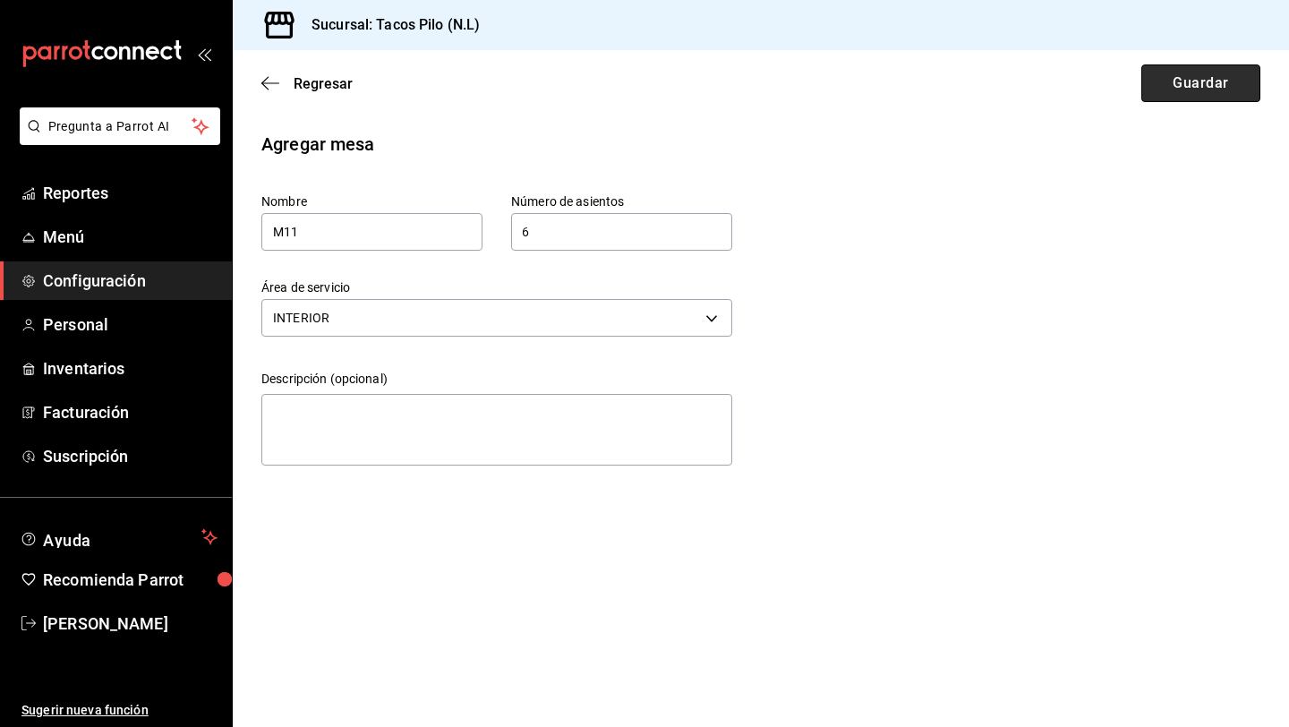
click at [1160, 82] on button "Guardar" at bounding box center [1200, 83] width 119 height 38
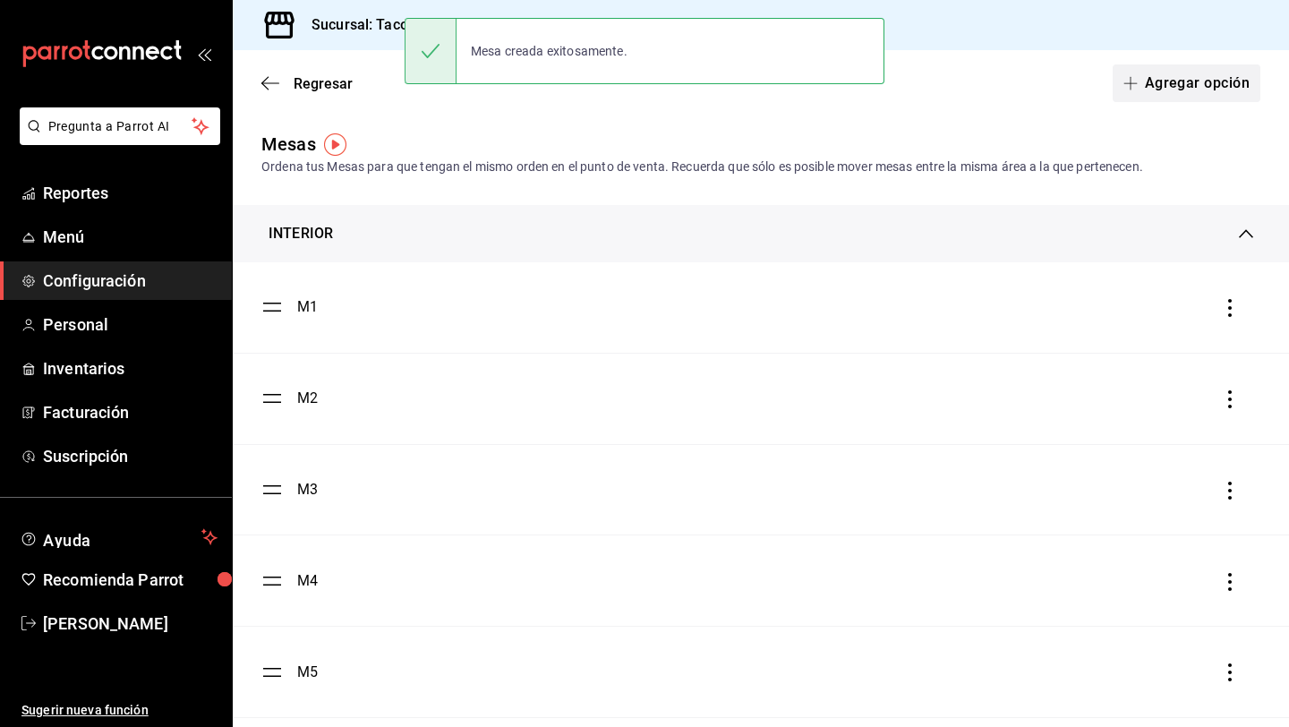
click at [1190, 68] on button "Agregar opción" at bounding box center [1187, 83] width 148 height 38
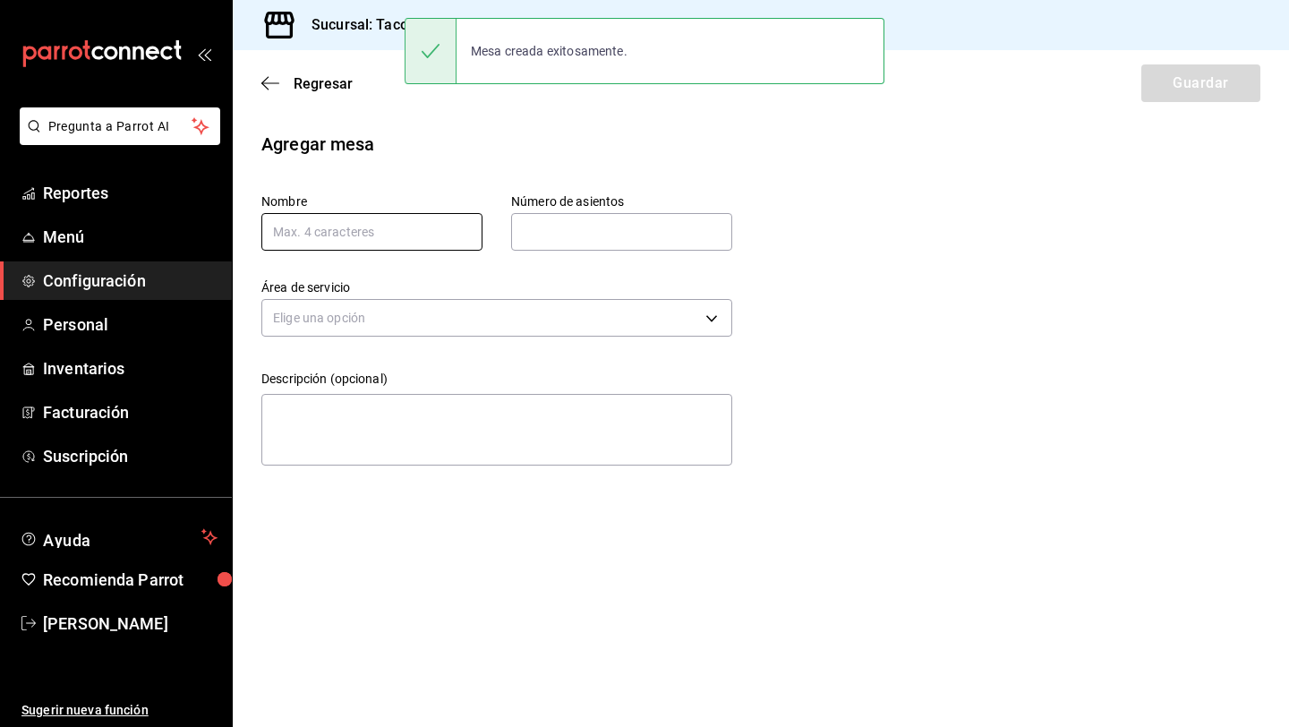
click at [422, 235] on input "text" at bounding box center [371, 232] width 221 height 38
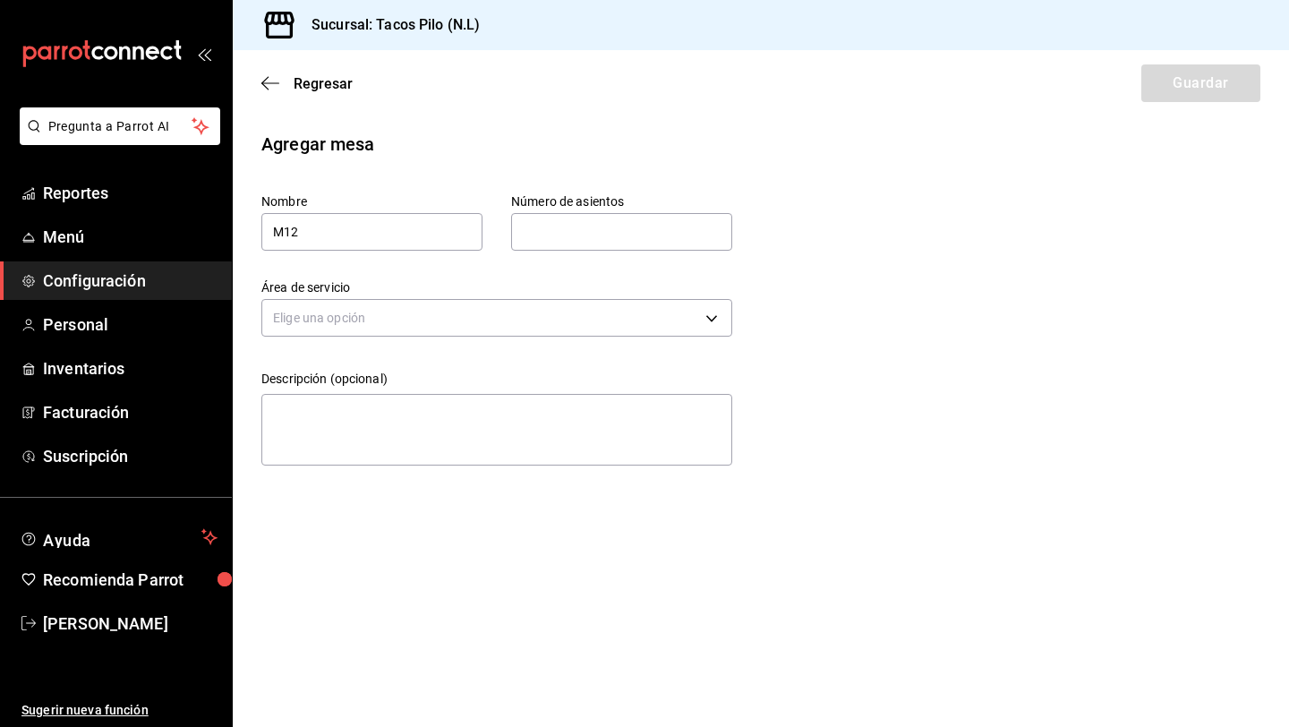
click at [595, 230] on input "text" at bounding box center [621, 232] width 221 height 36
click at [617, 311] on body "Pregunta a Parrot AI Reportes Menú Configuración Personal Inventarios Facturaci…" at bounding box center [644, 363] width 1289 height 727
click at [514, 367] on li "INTERIOR" at bounding box center [496, 374] width 469 height 30
click at [1169, 85] on button "Guardar" at bounding box center [1200, 83] width 119 height 38
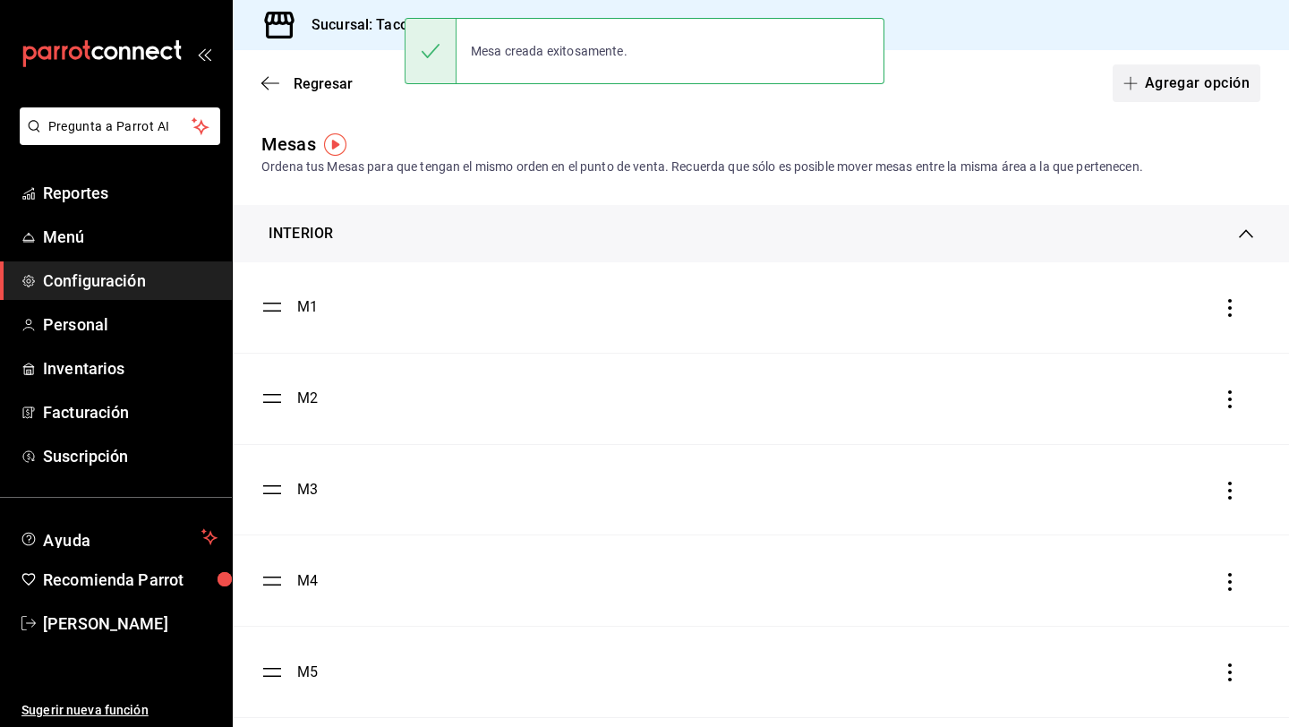
click at [1189, 79] on button "Agregar opción" at bounding box center [1187, 83] width 148 height 38
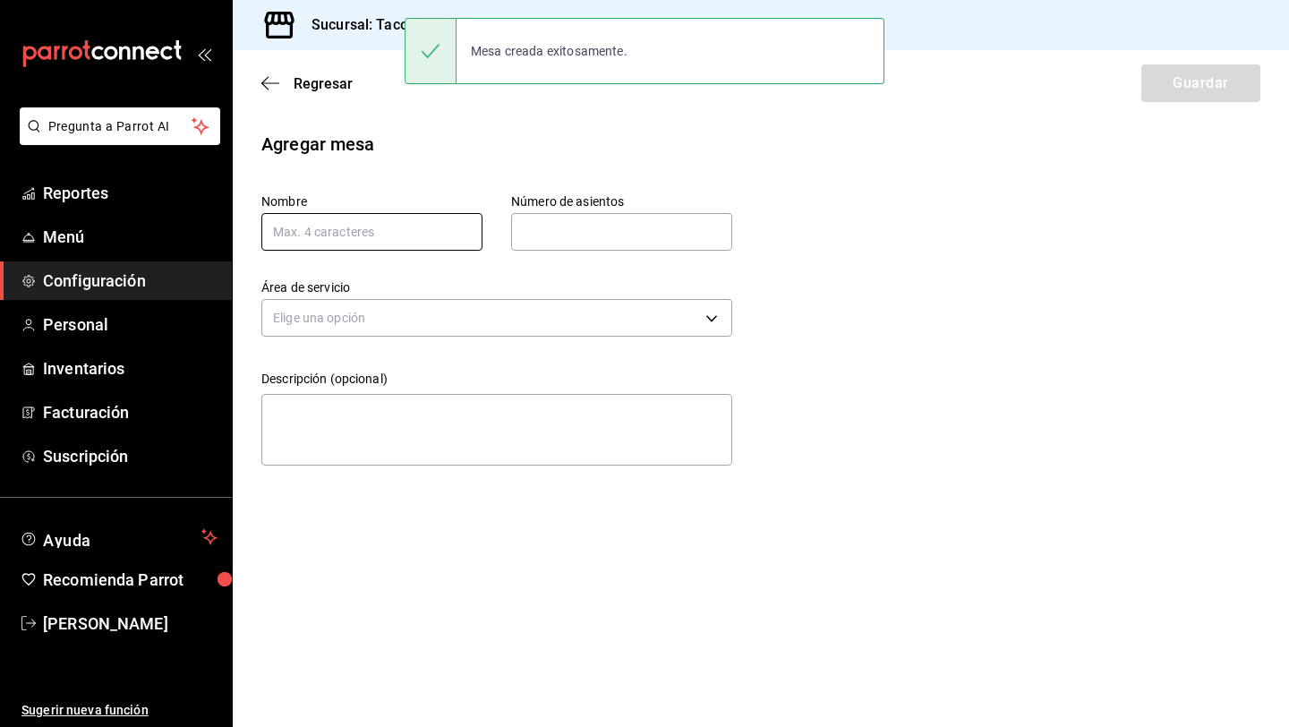
click at [449, 242] on input "text" at bounding box center [371, 232] width 221 height 38
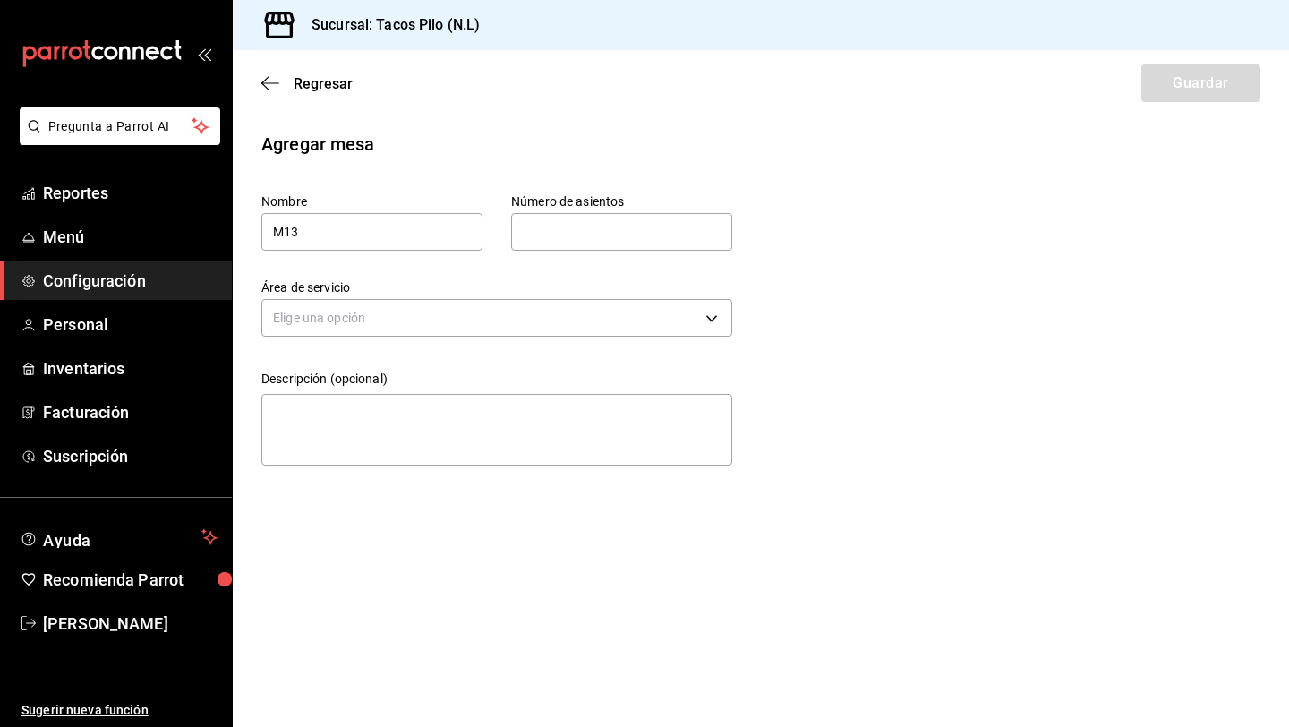
click at [593, 236] on input "text" at bounding box center [621, 232] width 221 height 36
click at [613, 310] on body "Pregunta a Parrot AI Reportes Menú Configuración Personal Inventarios Facturaci…" at bounding box center [644, 363] width 1289 height 727
click at [516, 364] on li "INTERIOR" at bounding box center [496, 374] width 469 height 30
click at [1159, 90] on button "Guardar" at bounding box center [1200, 83] width 119 height 38
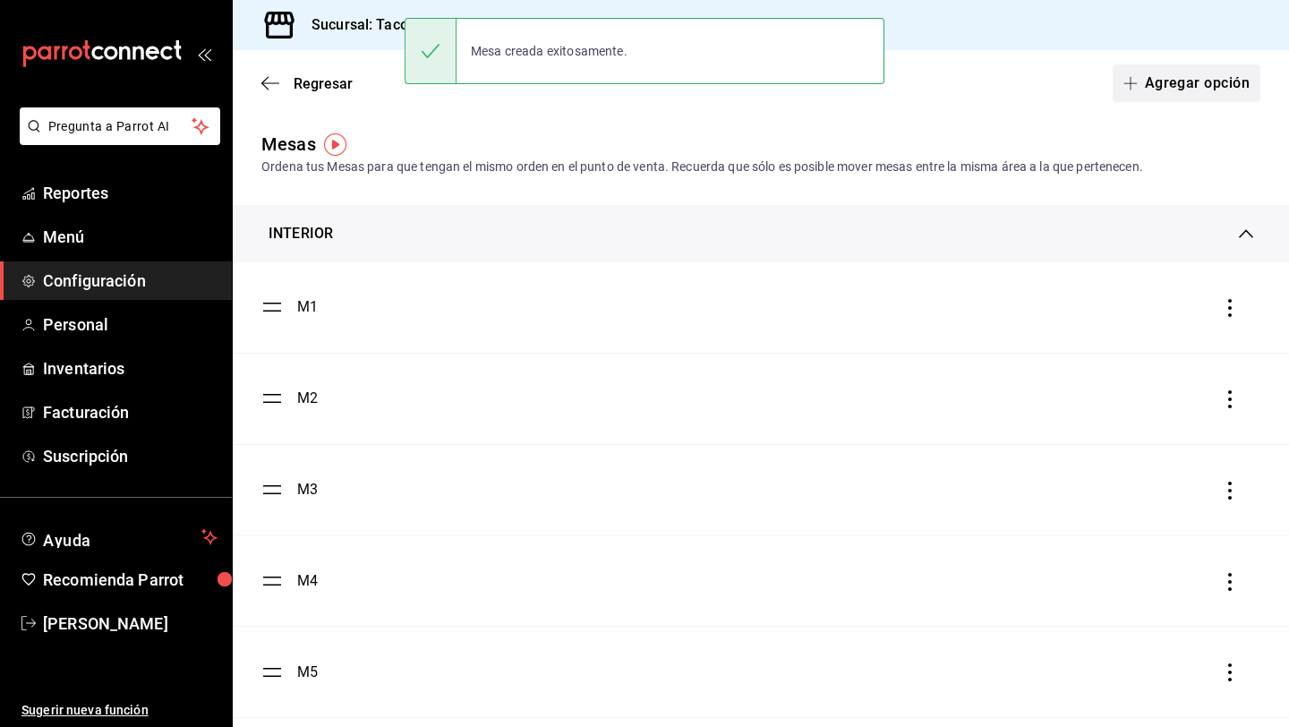
click at [1188, 93] on button "Agregar opción" at bounding box center [1187, 83] width 148 height 38
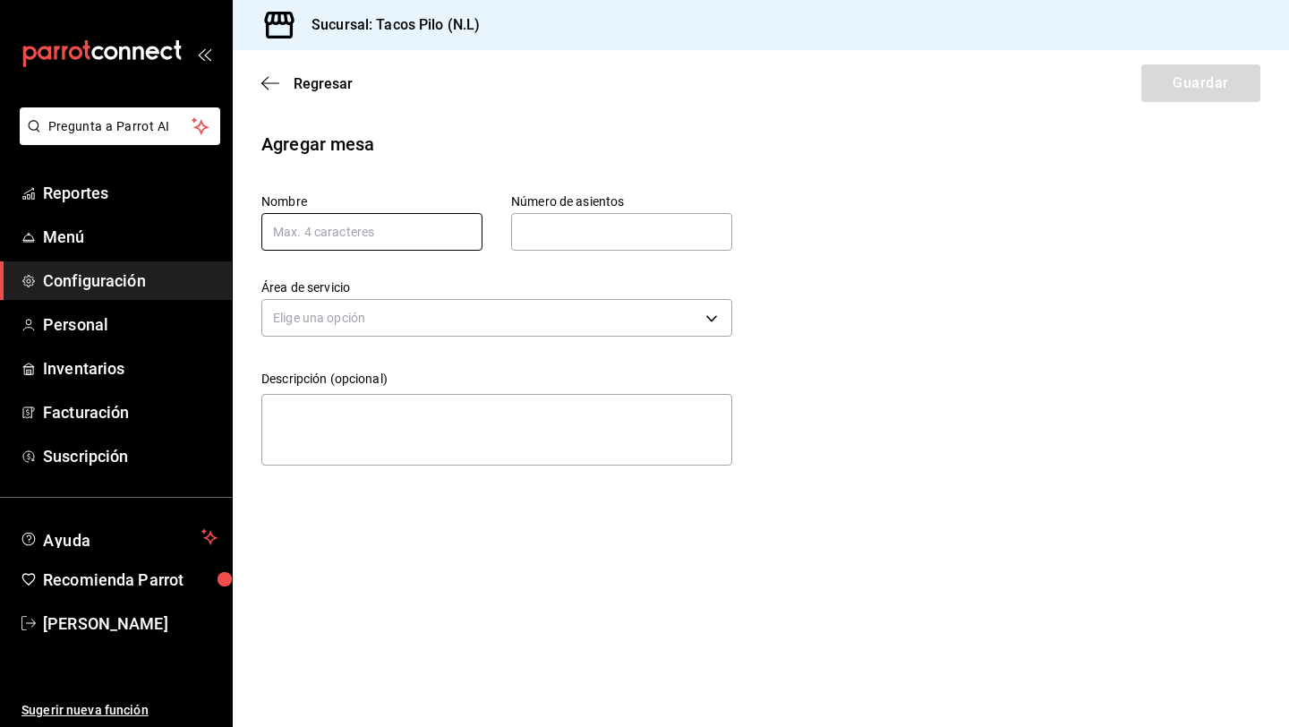
click at [409, 215] on input "text" at bounding box center [371, 232] width 221 height 38
click at [568, 233] on input "text" at bounding box center [621, 232] width 221 height 36
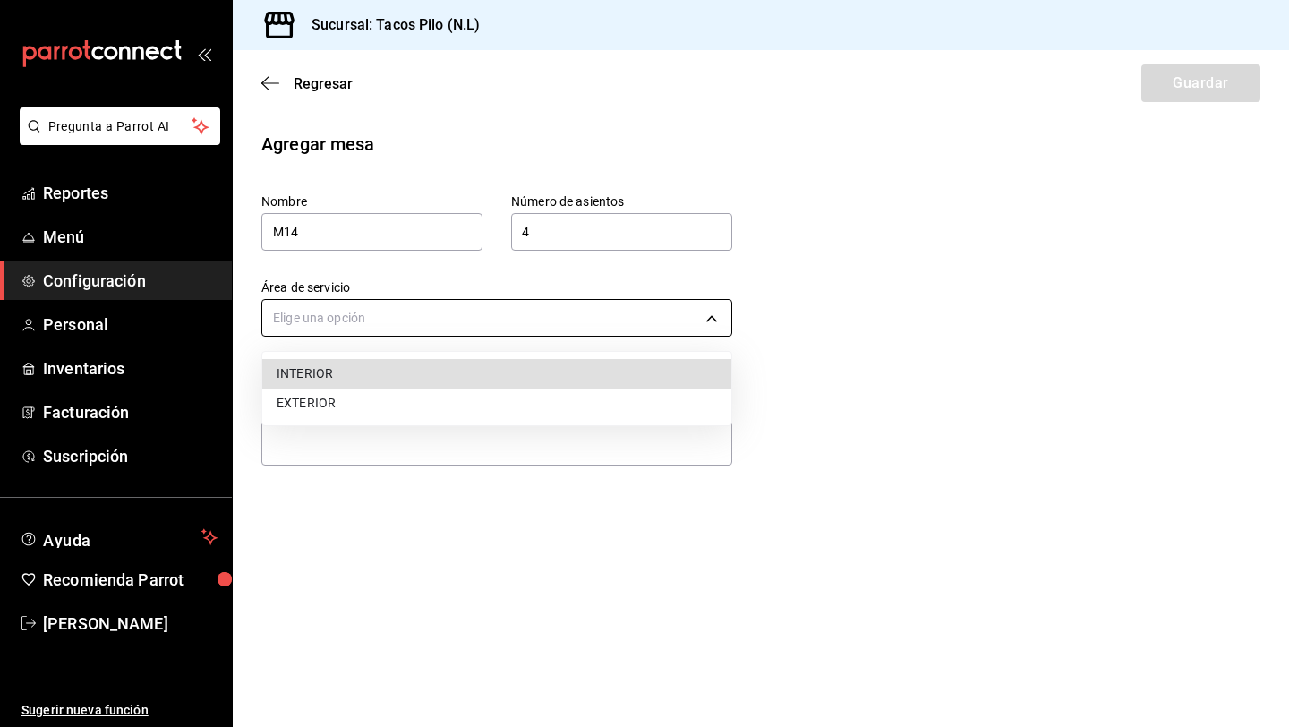
click at [531, 320] on body "Pregunta a Parrot AI Reportes Menú Configuración Personal Inventarios Facturaci…" at bounding box center [644, 363] width 1289 height 727
click at [479, 396] on li "EXTERIOR" at bounding box center [496, 404] width 469 height 30
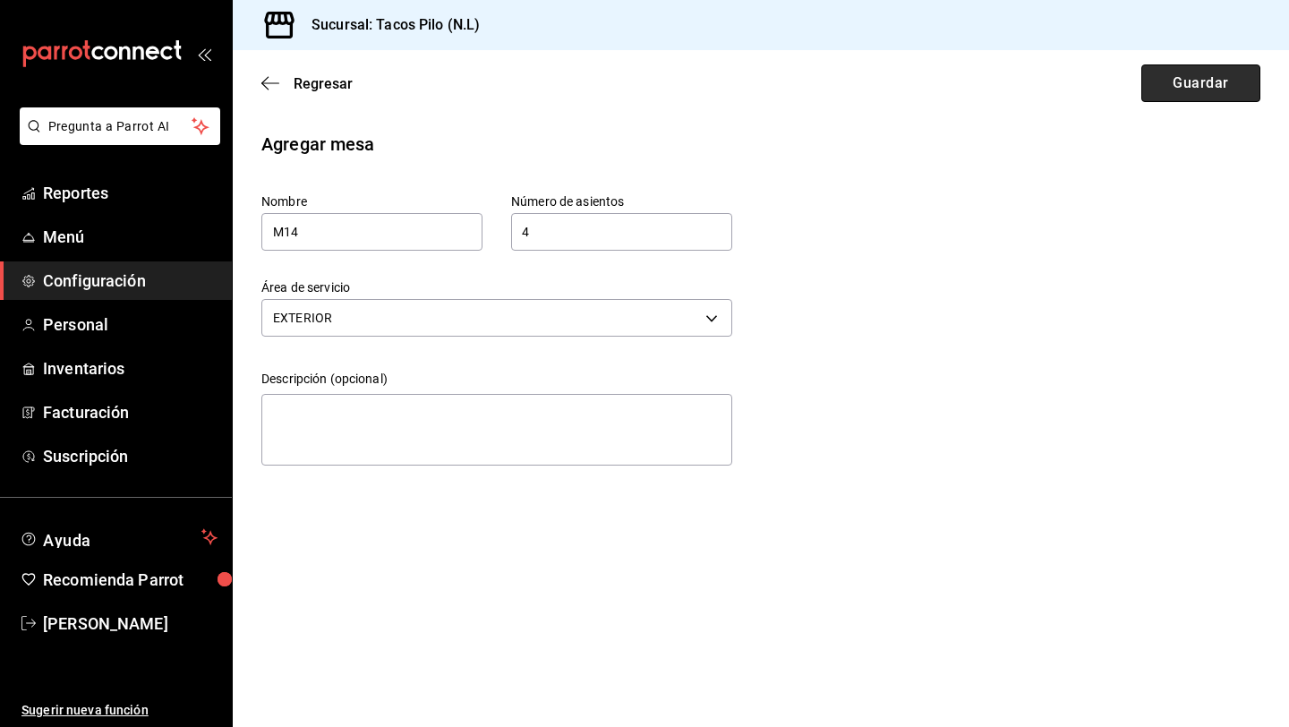
click at [1157, 84] on button "Guardar" at bounding box center [1200, 83] width 119 height 38
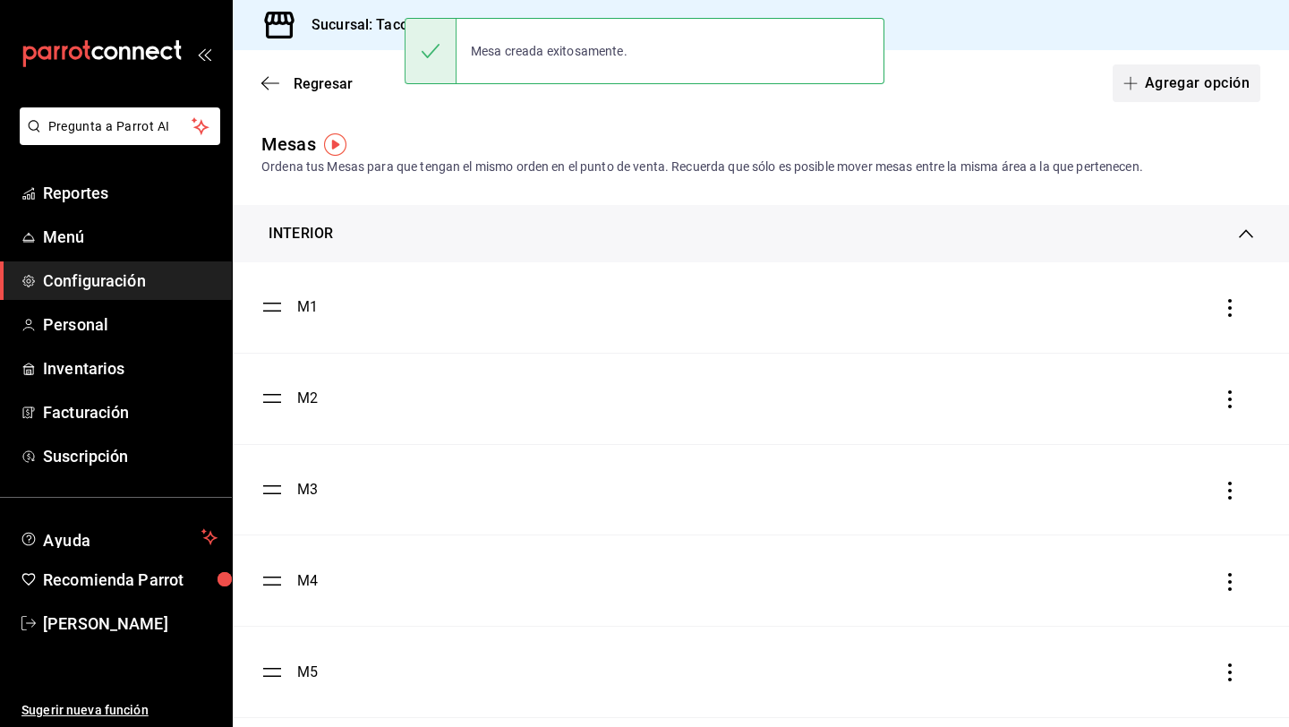
click at [1134, 88] on icon "button" at bounding box center [1131, 83] width 14 height 14
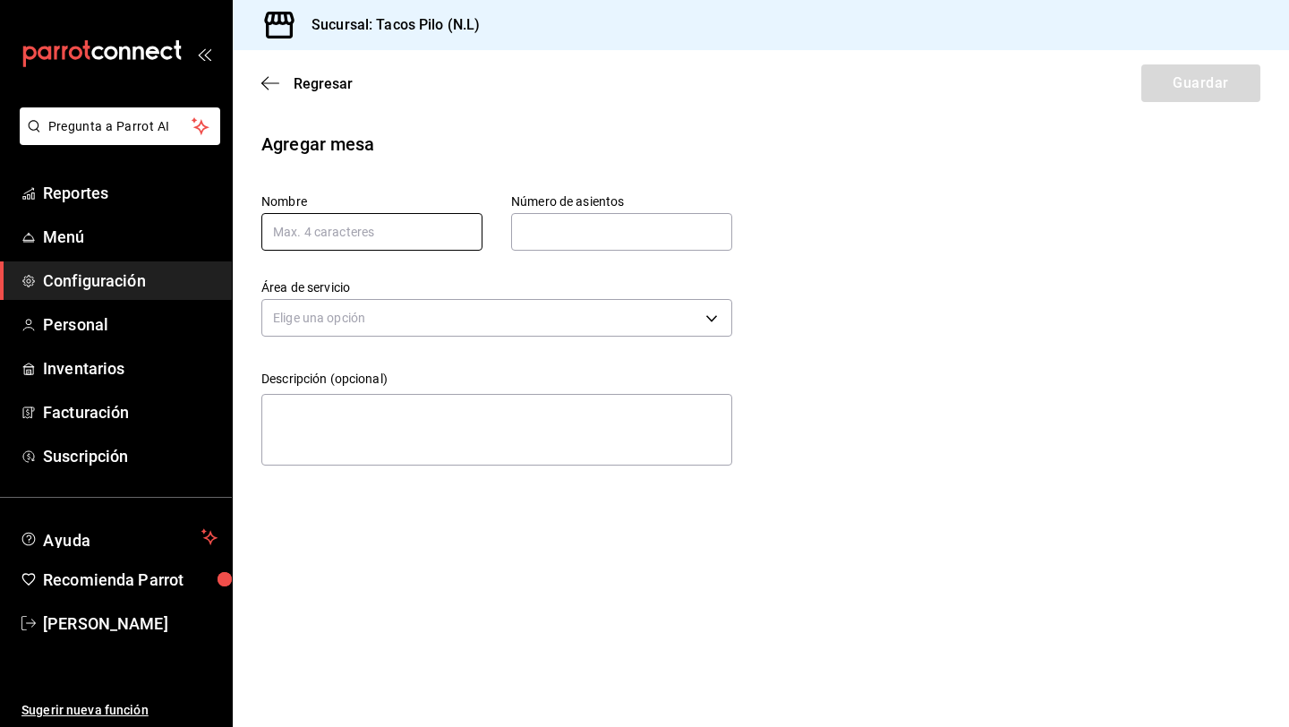
click at [395, 248] on input "text" at bounding box center [371, 232] width 221 height 38
click at [542, 236] on input "text" at bounding box center [621, 232] width 221 height 36
click at [537, 312] on body "Pregunta a Parrot AI Reportes Menú Configuración Personal Inventarios Facturaci…" at bounding box center [644, 363] width 1289 height 727
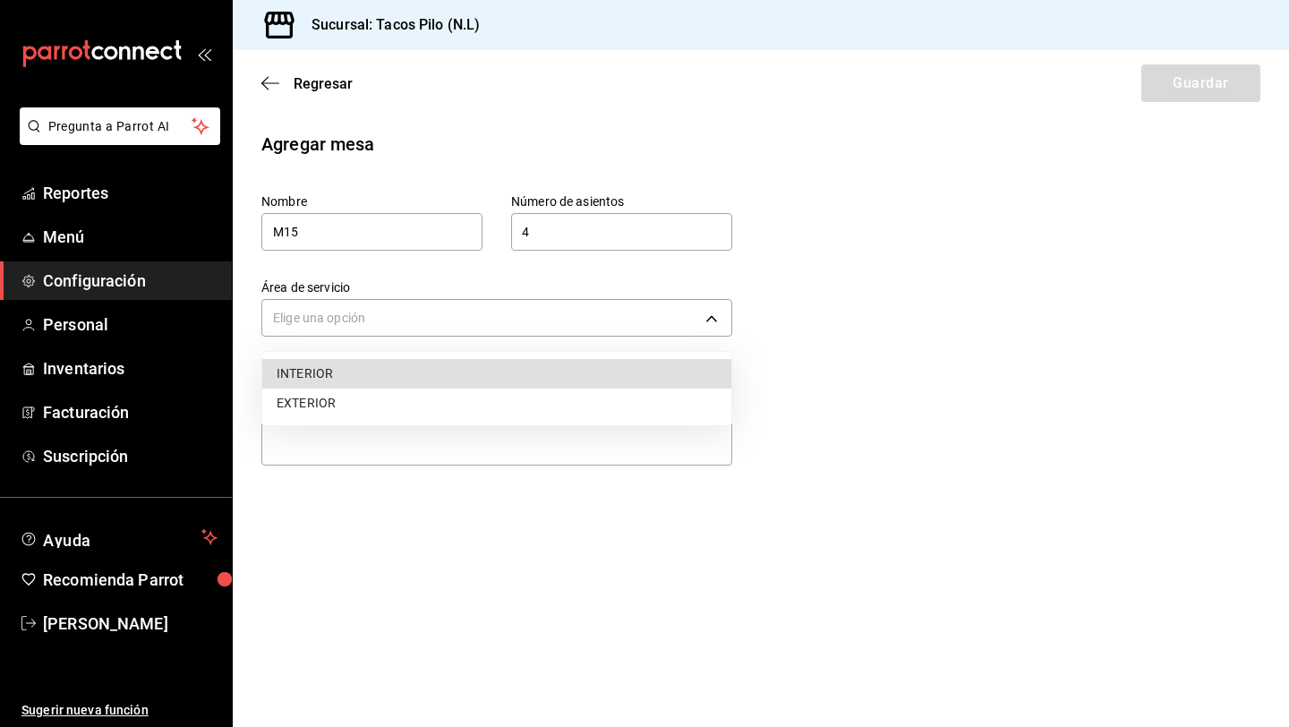
click at [475, 404] on li "EXTERIOR" at bounding box center [496, 404] width 469 height 30
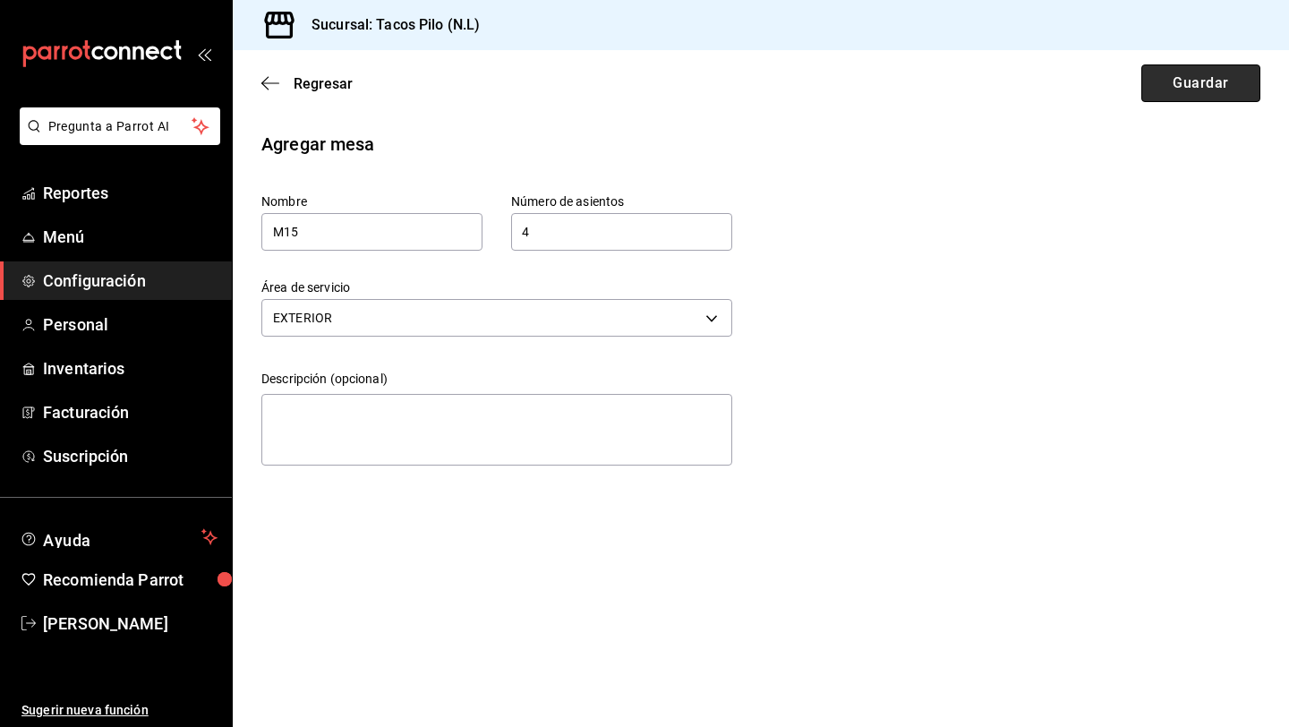
click at [1223, 84] on button "Guardar" at bounding box center [1200, 83] width 119 height 38
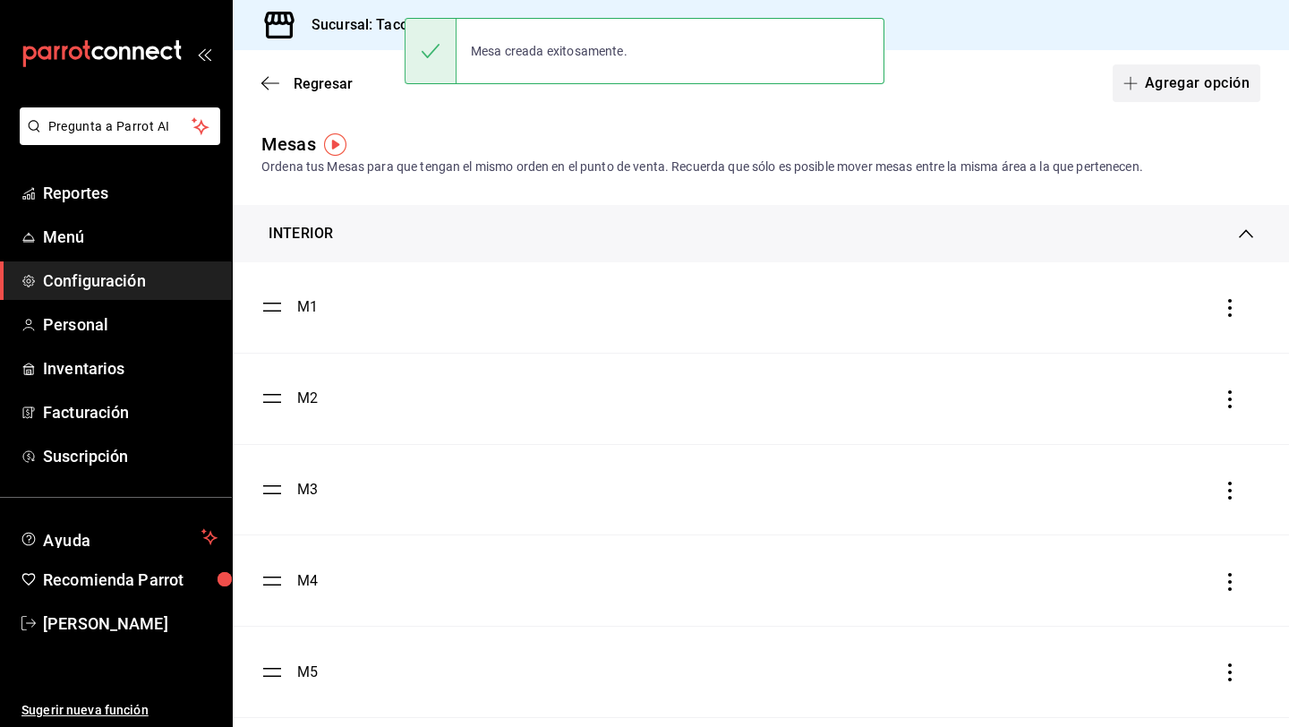
click at [1175, 90] on button "Agregar opción" at bounding box center [1187, 83] width 148 height 38
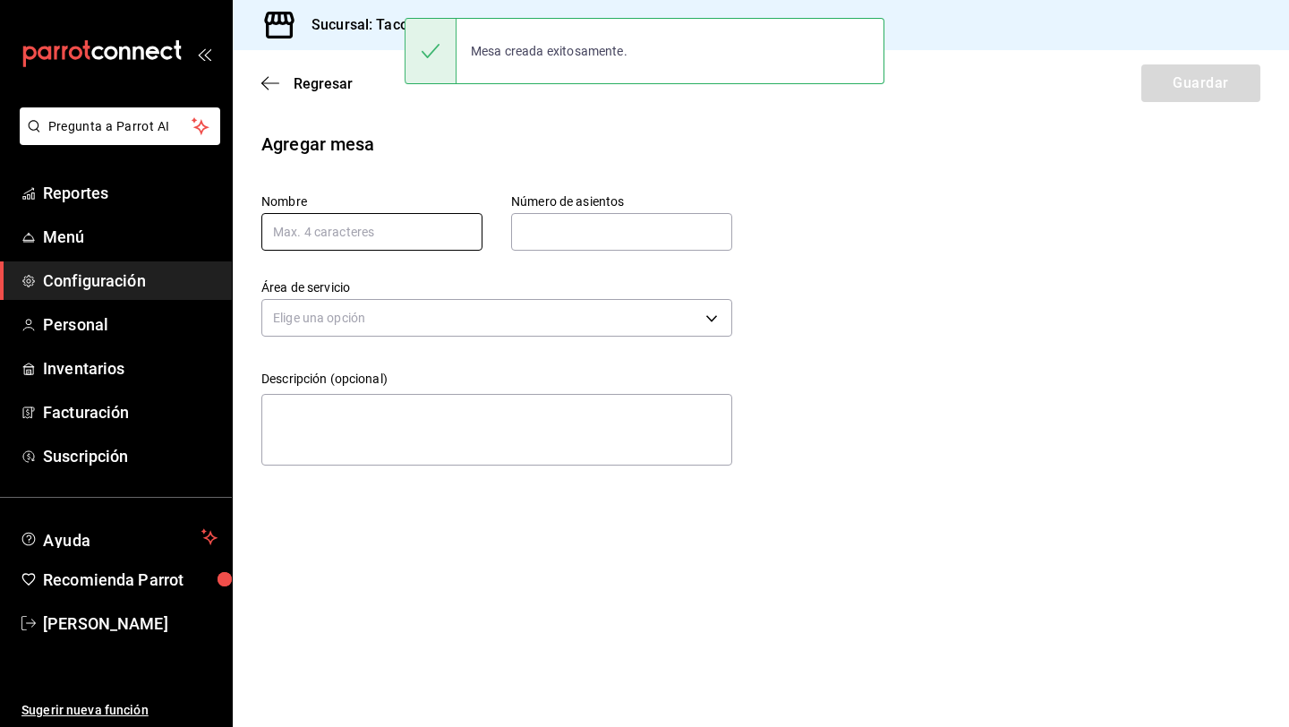
click at [406, 235] on input "text" at bounding box center [371, 232] width 221 height 38
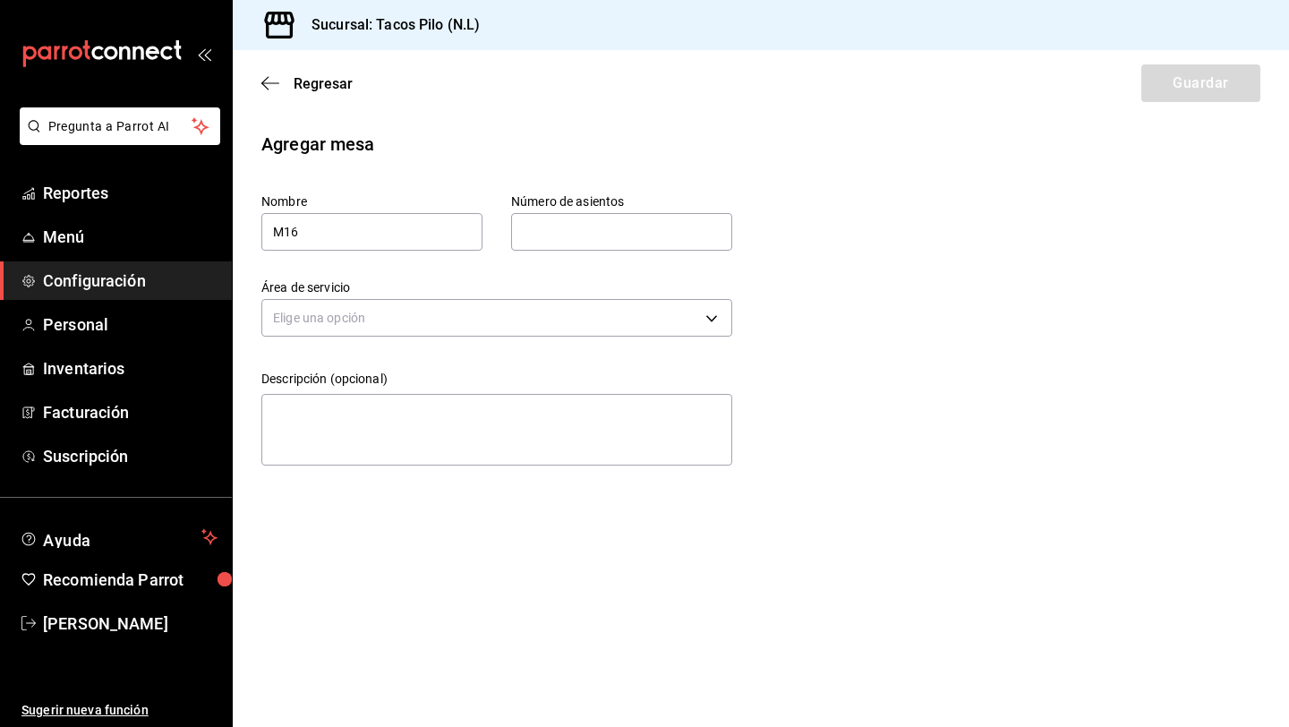
click at [551, 224] on input "text" at bounding box center [621, 232] width 221 height 36
click at [611, 314] on body "Pregunta a Parrot AI Reportes Menú Configuración Personal Inventarios Facturaci…" at bounding box center [644, 363] width 1289 height 727
click at [449, 403] on li "EXTERIOR" at bounding box center [496, 404] width 469 height 30
click at [1175, 92] on button "Guardar" at bounding box center [1200, 83] width 119 height 38
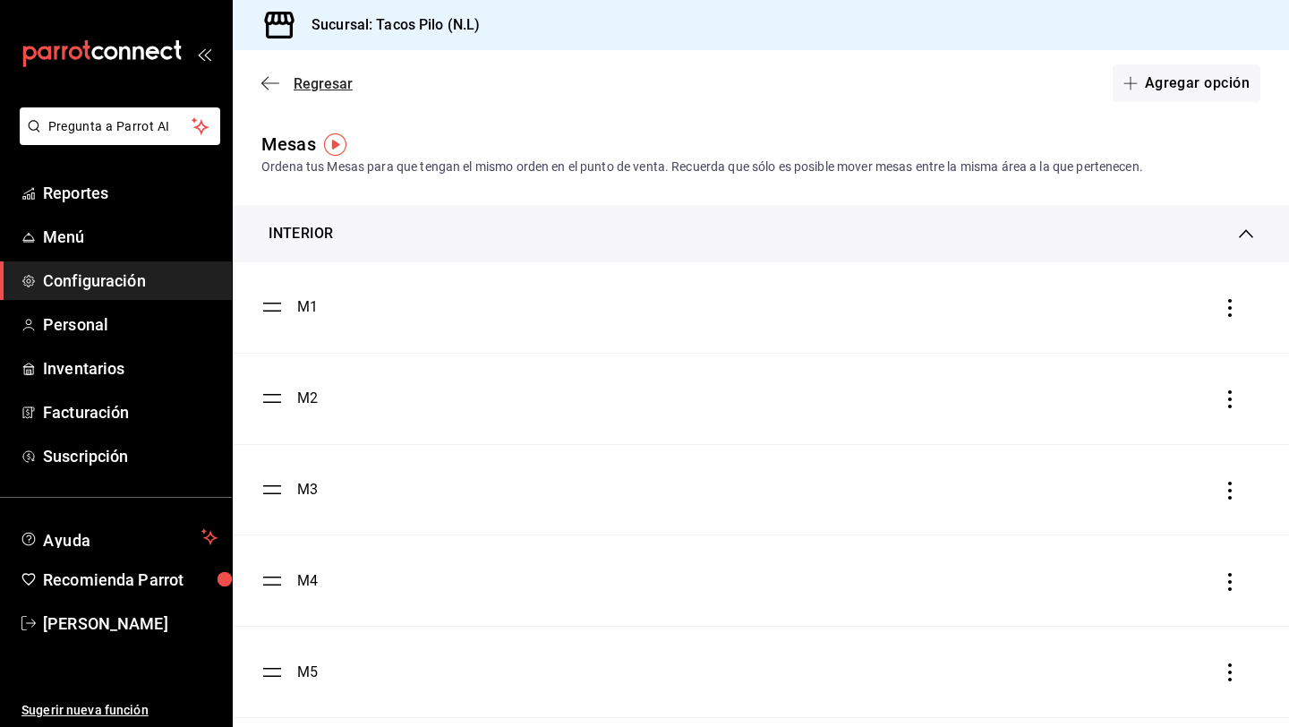
click at [295, 82] on span "Regresar" at bounding box center [323, 83] width 59 height 17
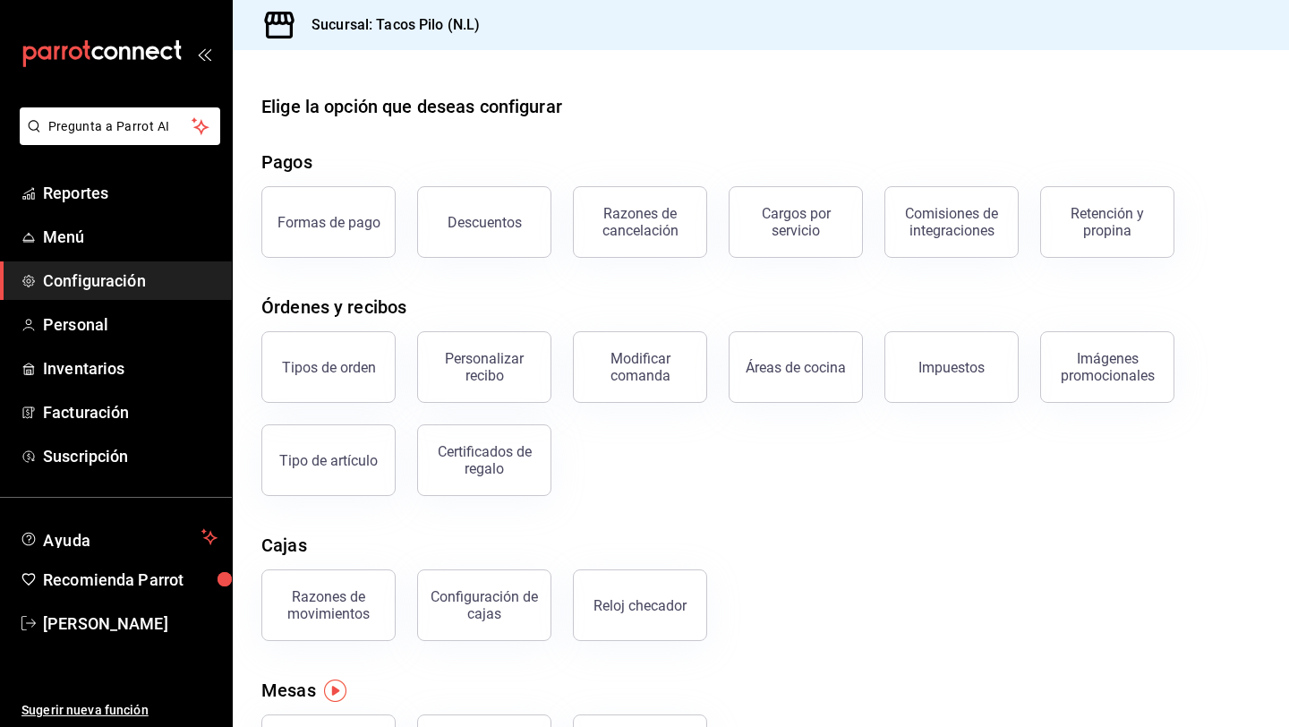
scroll to position [88, 0]
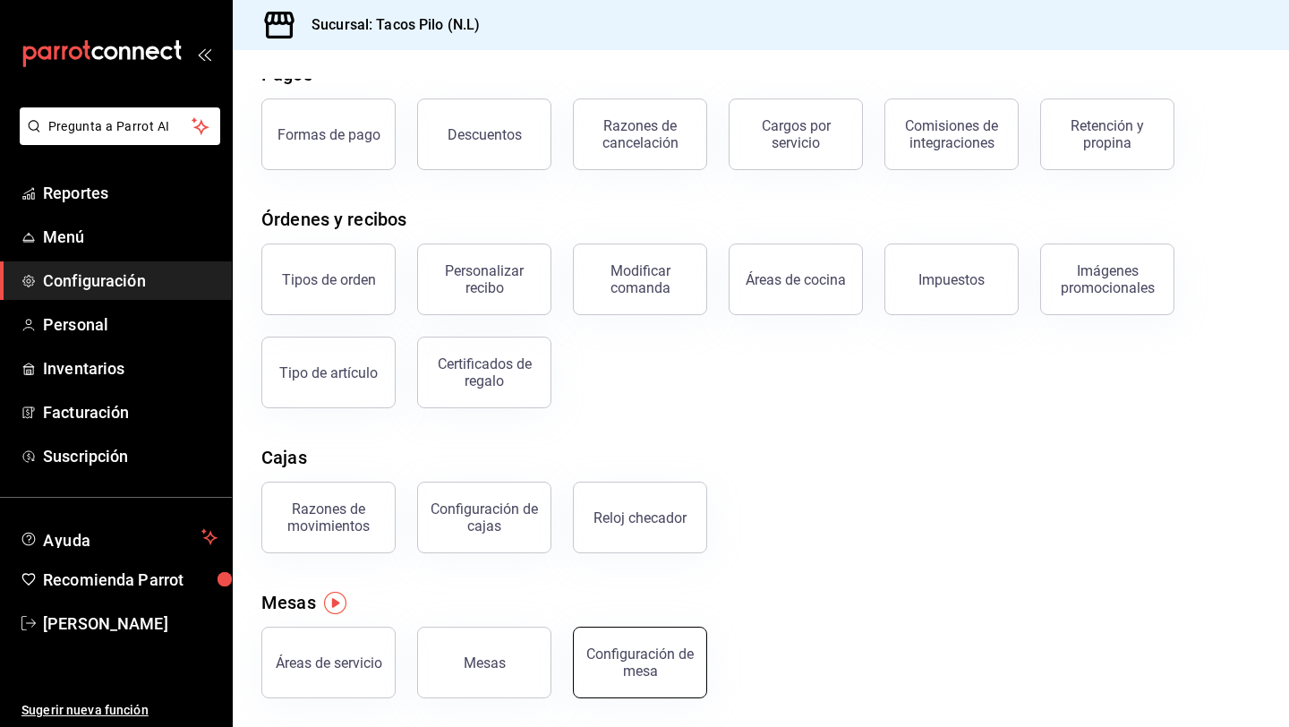
click at [625, 673] on div "Configuración de mesa" at bounding box center [640, 662] width 111 height 34
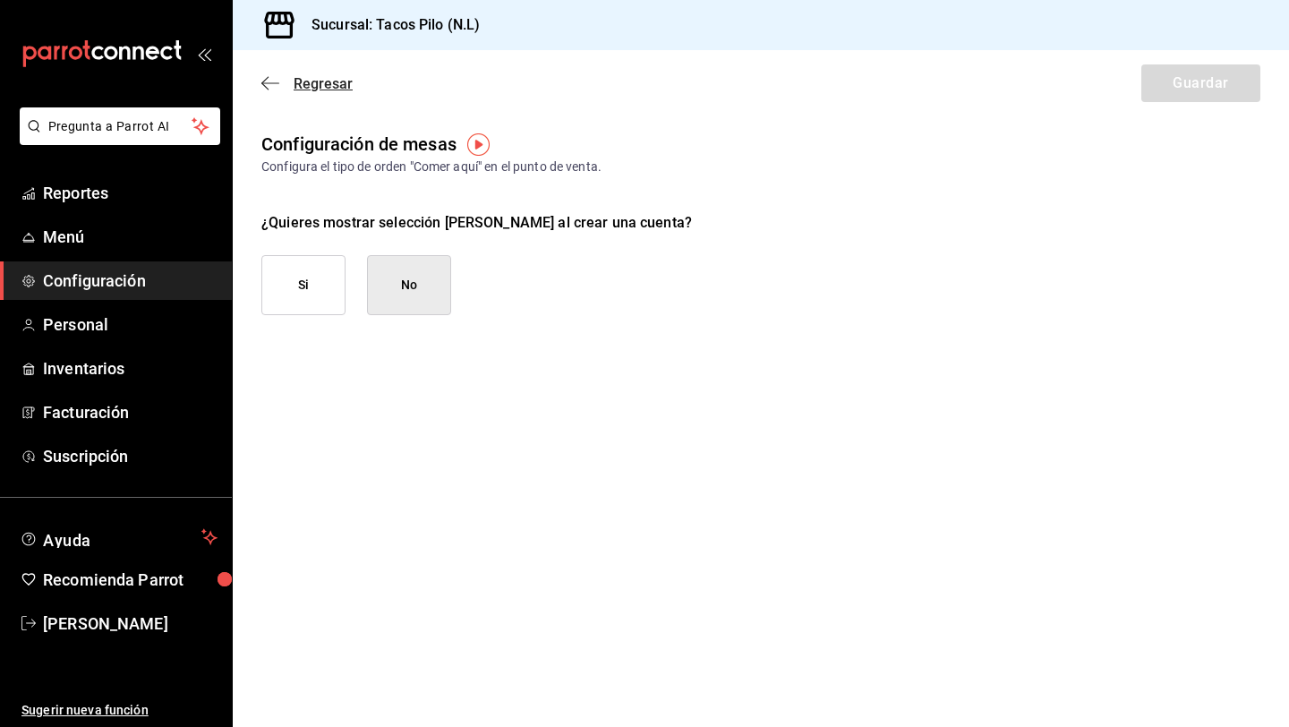
click at [272, 82] on icon "button" at bounding box center [270, 83] width 18 height 16
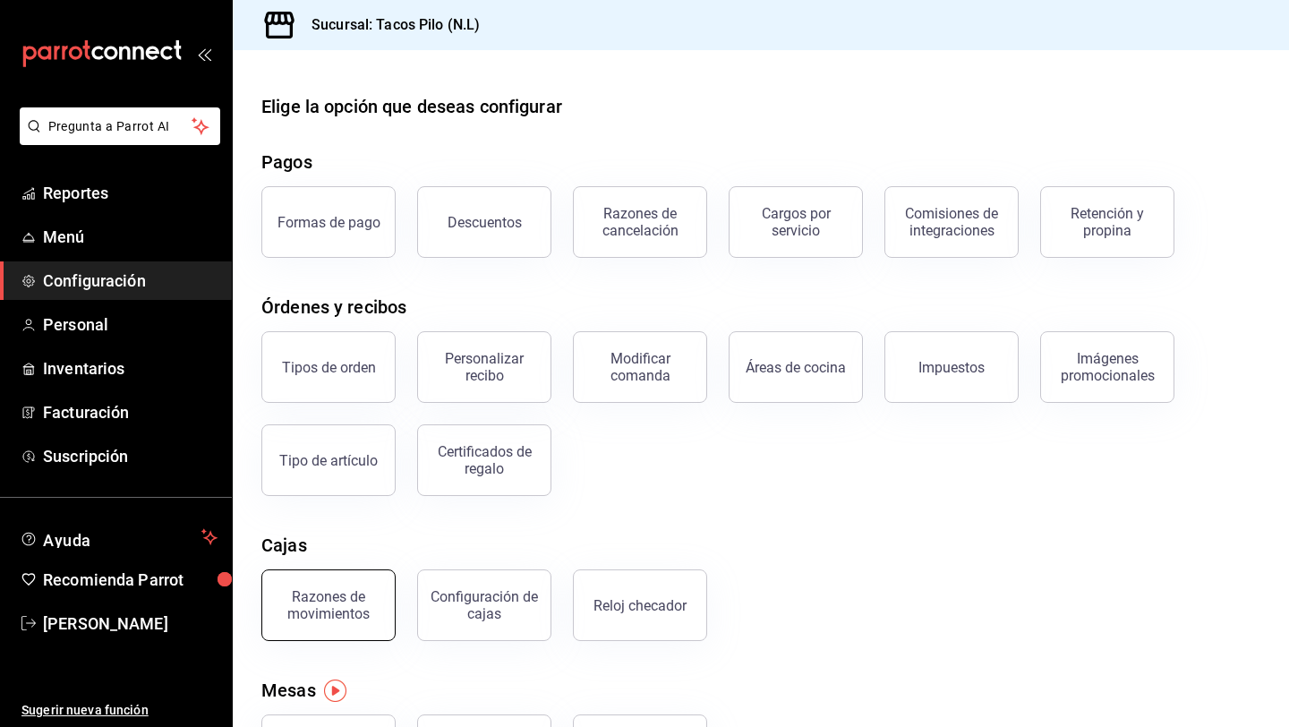
scroll to position [88, 0]
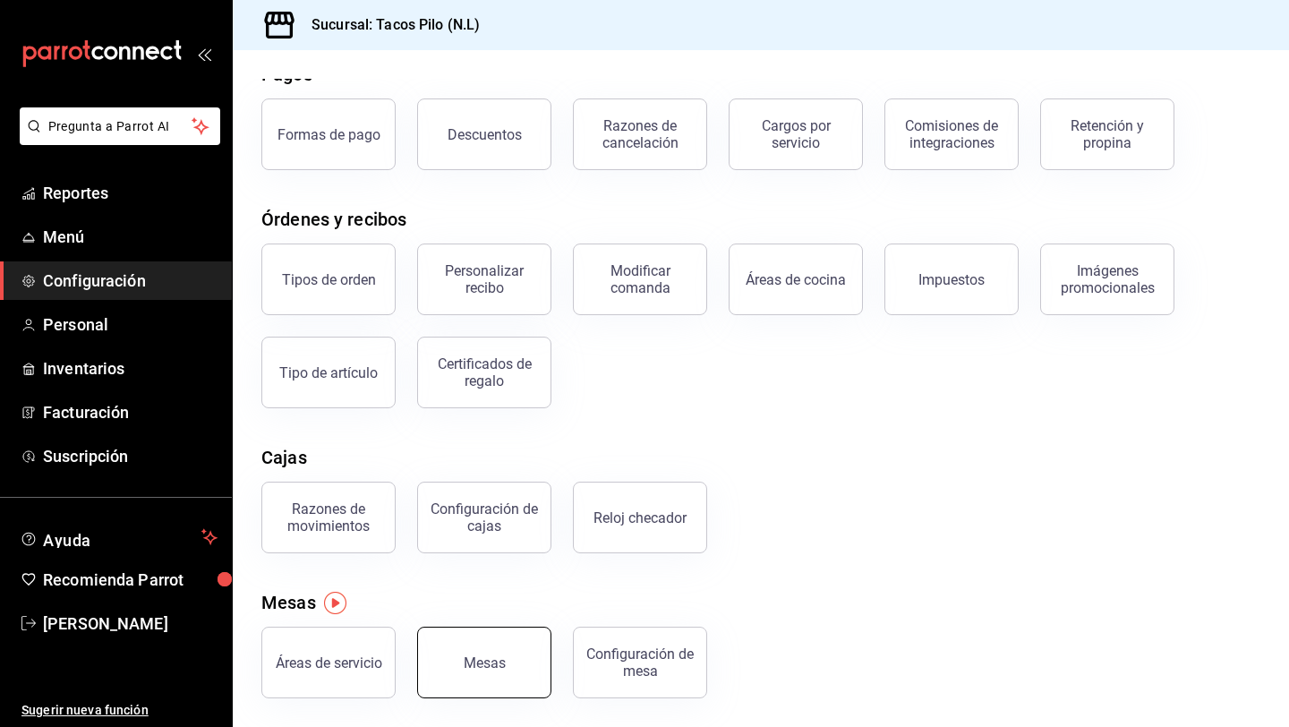
click at [474, 660] on div "Mesas" at bounding box center [485, 662] width 42 height 17
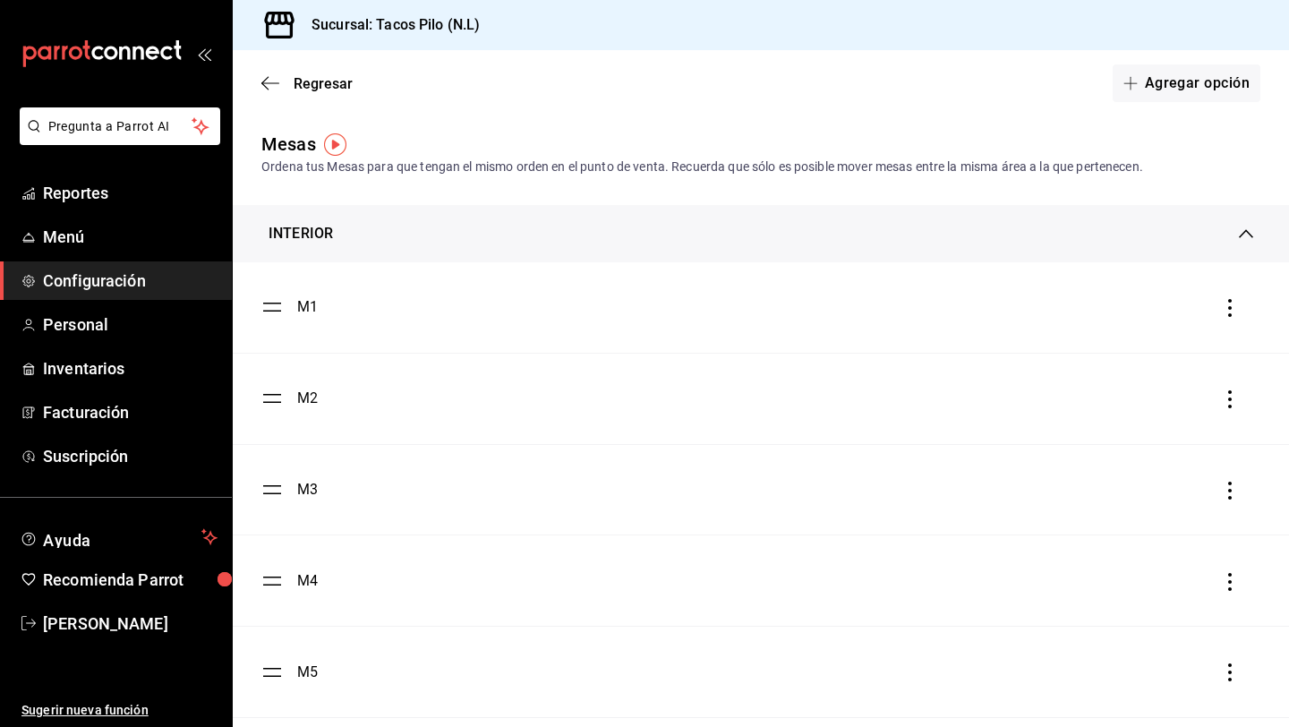
click at [415, 294] on li "M1" at bounding box center [761, 307] width 1056 height 90
click at [430, 325] on li "M1" at bounding box center [761, 307] width 1056 height 90
click at [1227, 311] on icon "button" at bounding box center [1230, 308] width 18 height 18
click at [954, 326] on div at bounding box center [644, 363] width 1289 height 727
click at [266, 81] on icon "button" at bounding box center [270, 83] width 18 height 16
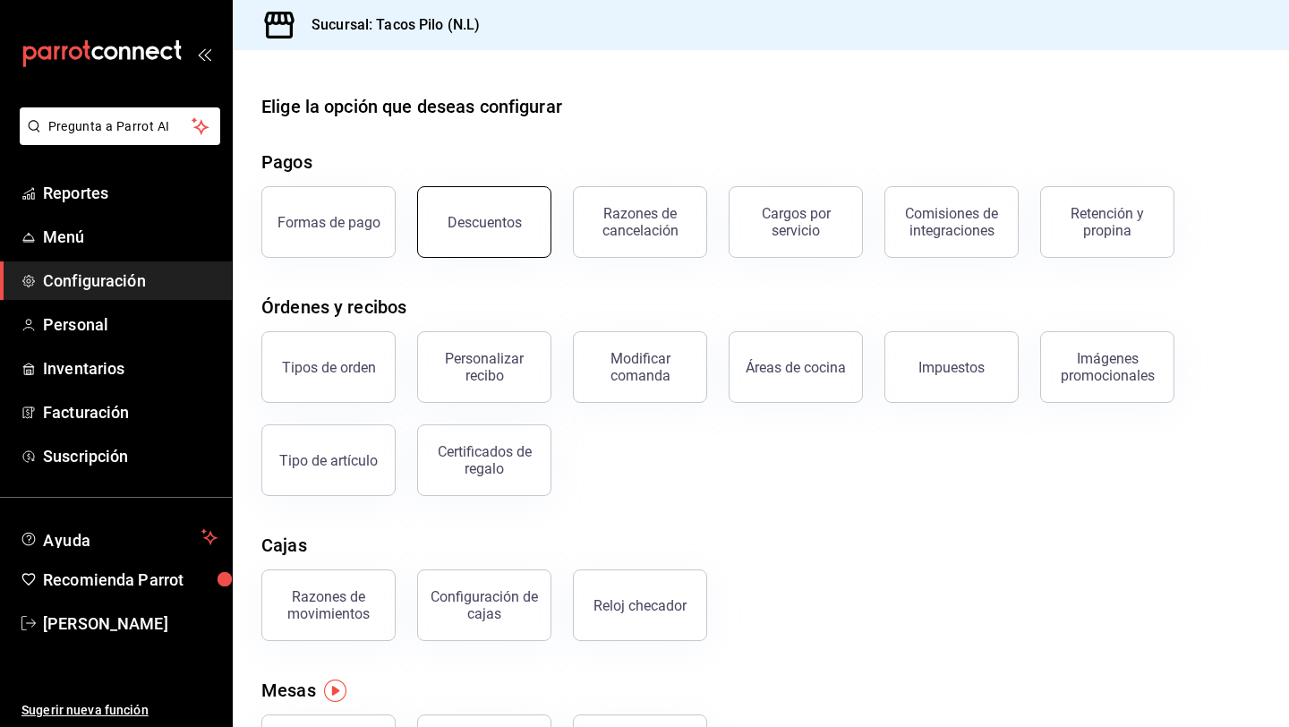
click at [455, 237] on button "Descuentos" at bounding box center [484, 222] width 134 height 72
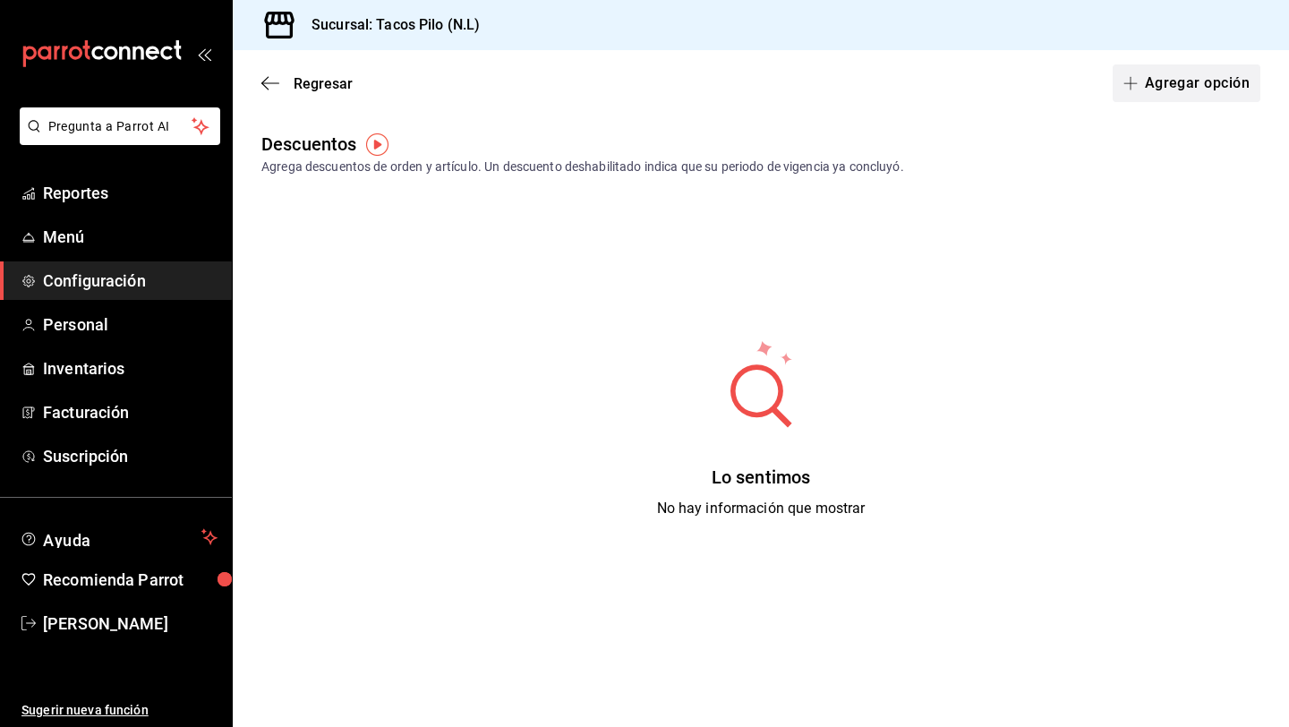
click at [1168, 85] on button "Agregar opción" at bounding box center [1187, 83] width 148 height 38
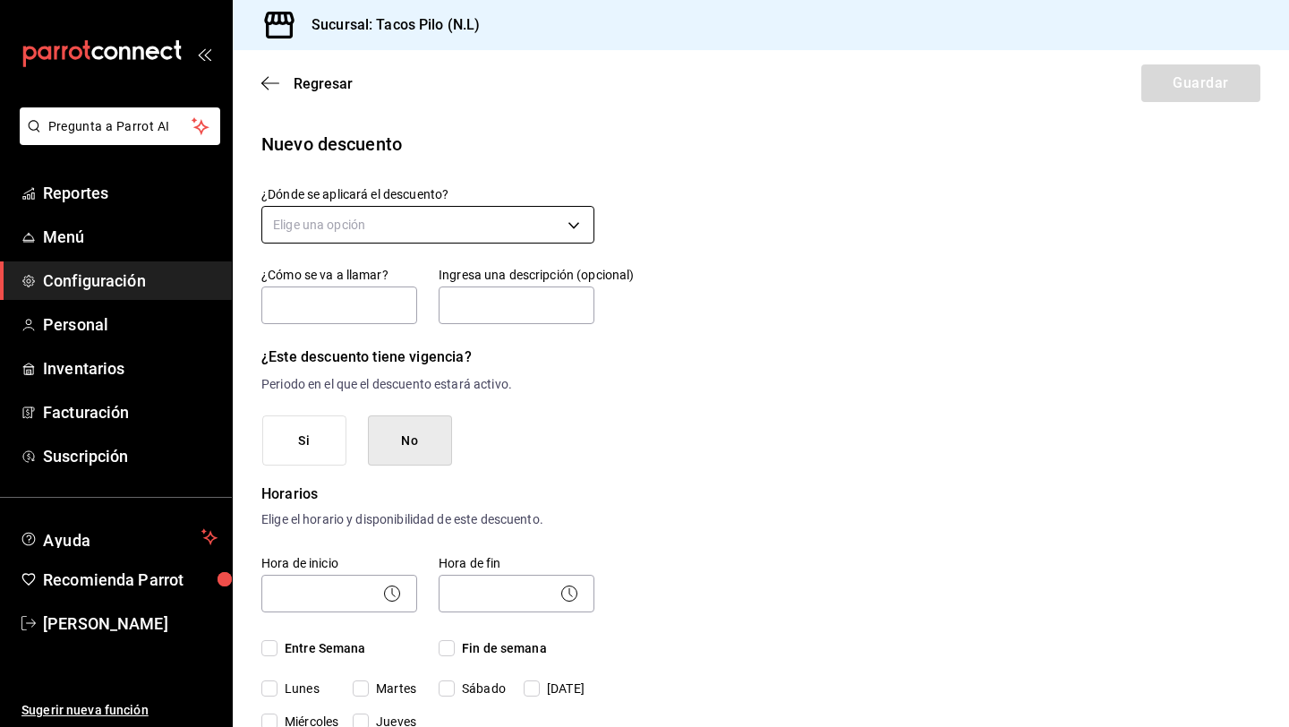
click at [574, 218] on body "Pregunta a Parrot AI Reportes Menú Configuración Personal Inventarios Facturaci…" at bounding box center [644, 363] width 1289 height 727
click at [566, 150] on div at bounding box center [644, 363] width 1289 height 727
click at [551, 233] on body "Pregunta a Parrot AI Reportes Menú Configuración Personal Inventarios Facturaci…" at bounding box center [644, 363] width 1289 height 727
click at [394, 314] on li "Orden completa" at bounding box center [427, 310] width 331 height 30
click at [394, 314] on input "text" at bounding box center [339, 305] width 156 height 38
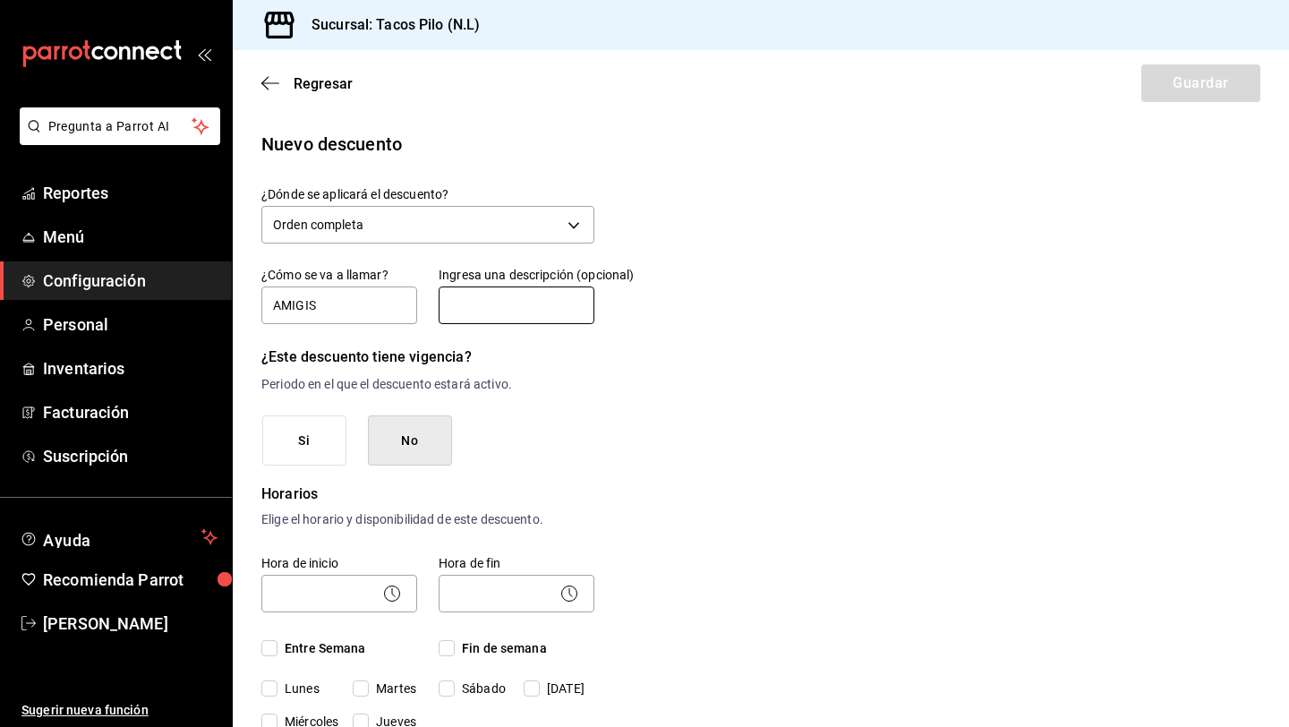
click at [477, 306] on input "text" at bounding box center [517, 305] width 156 height 38
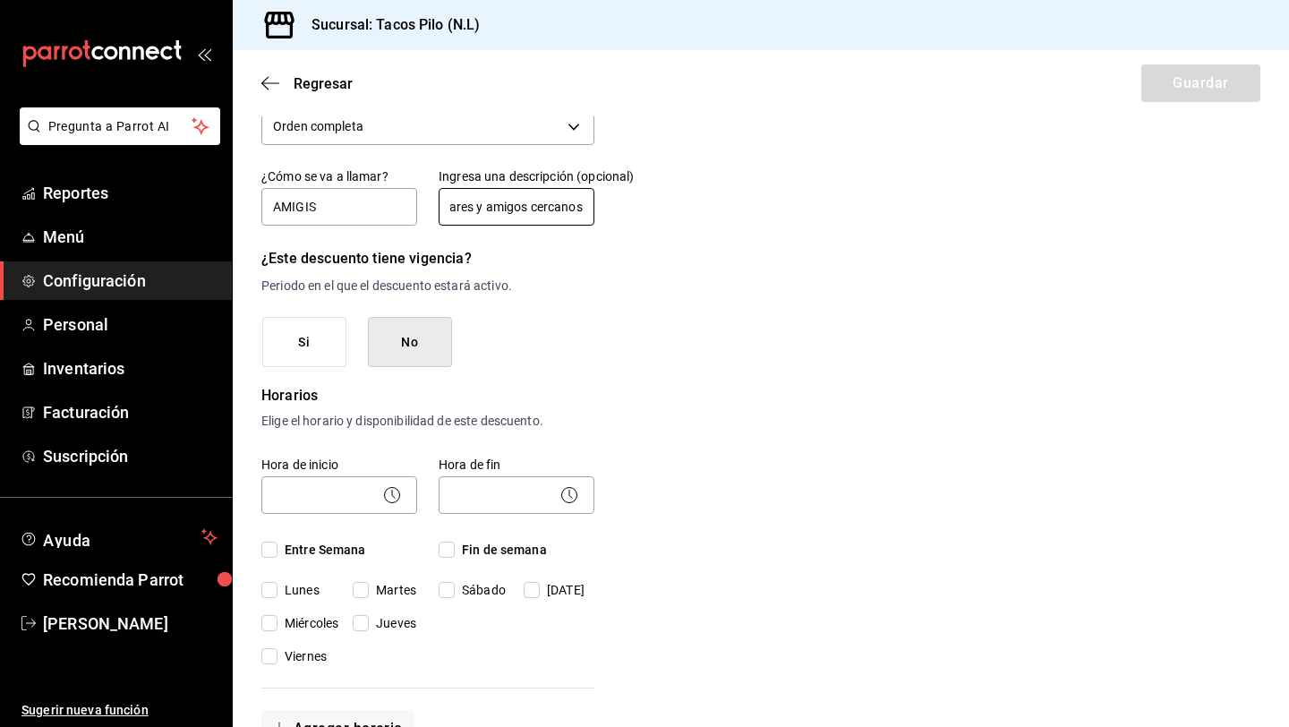
scroll to position [103, 0]
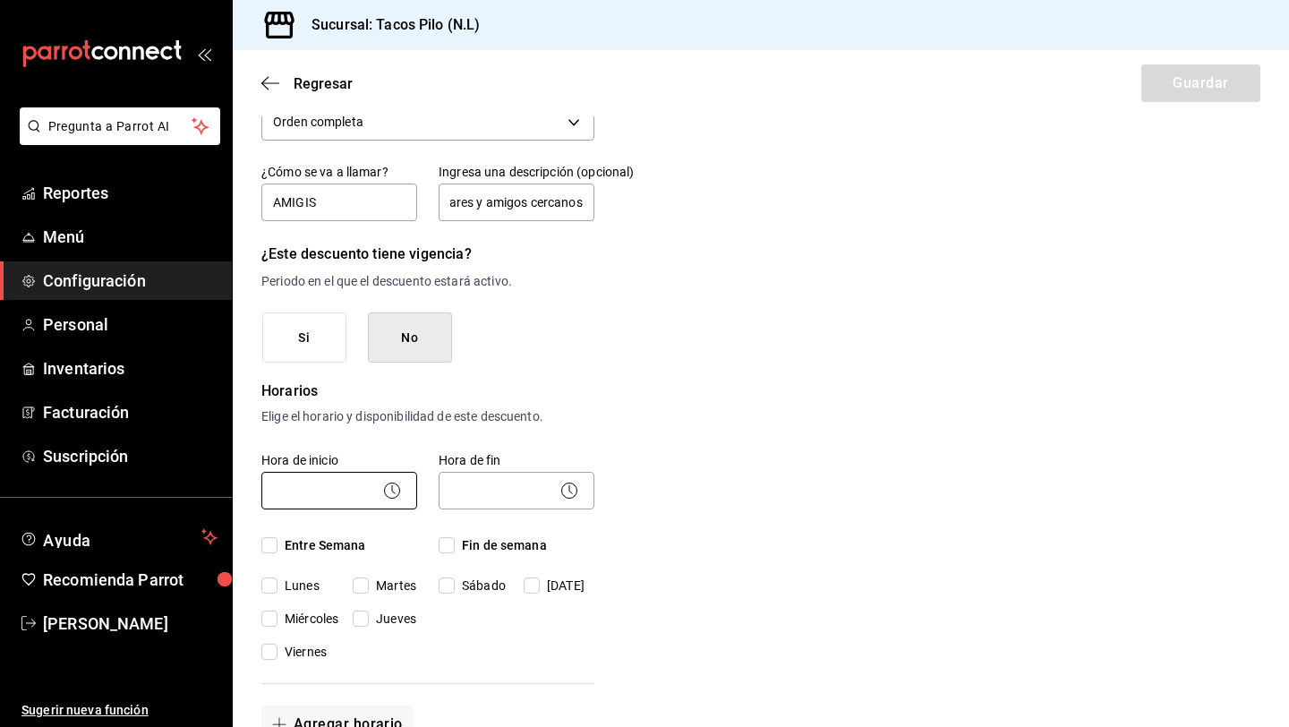
click at [356, 490] on body "Pregunta a Parrot AI Reportes Menú Configuración Personal Inventarios Facturaci…" at bounding box center [644, 363] width 1289 height 727
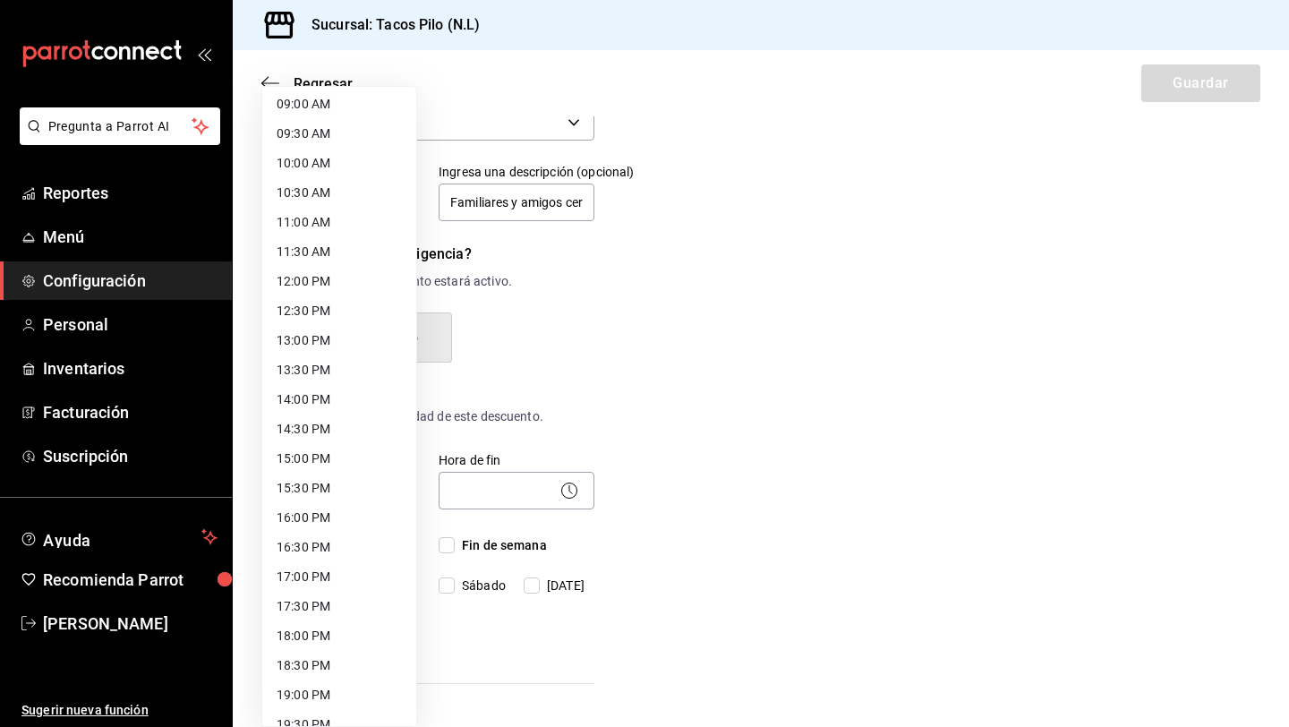
scroll to position [823, 0]
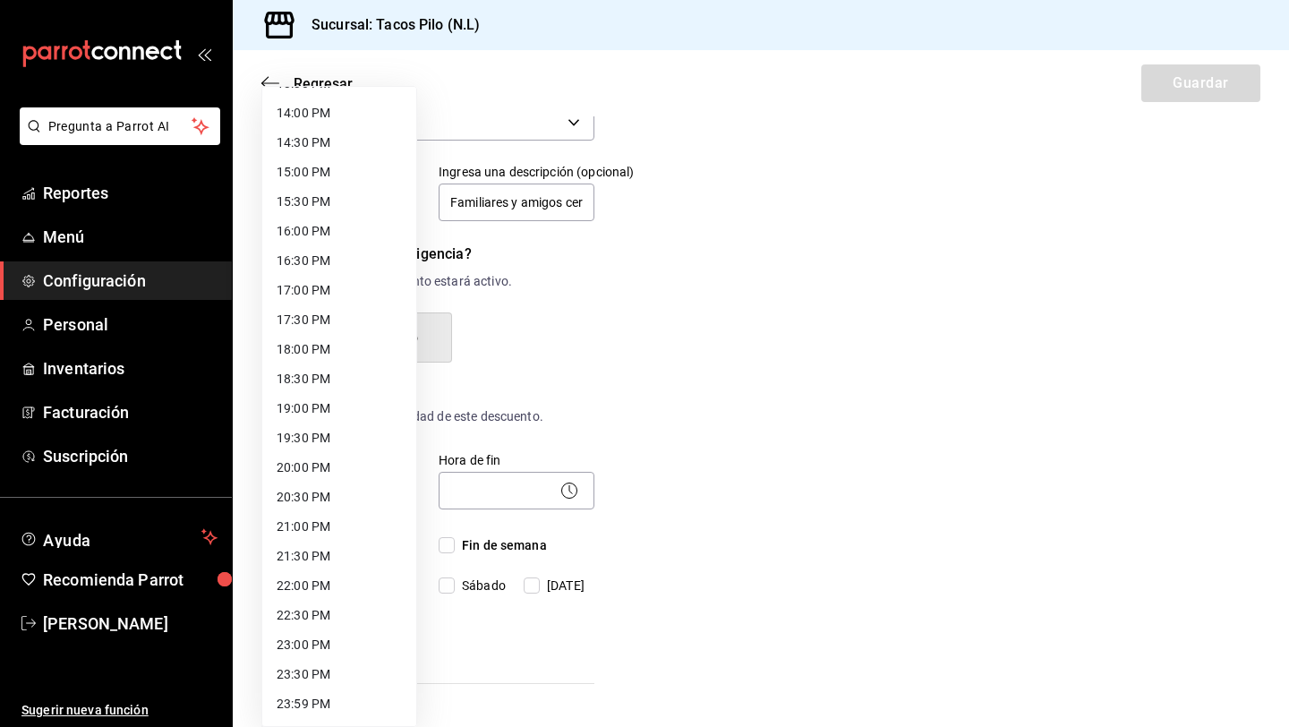
click at [300, 354] on li "18:00 PM" at bounding box center [339, 350] width 154 height 30
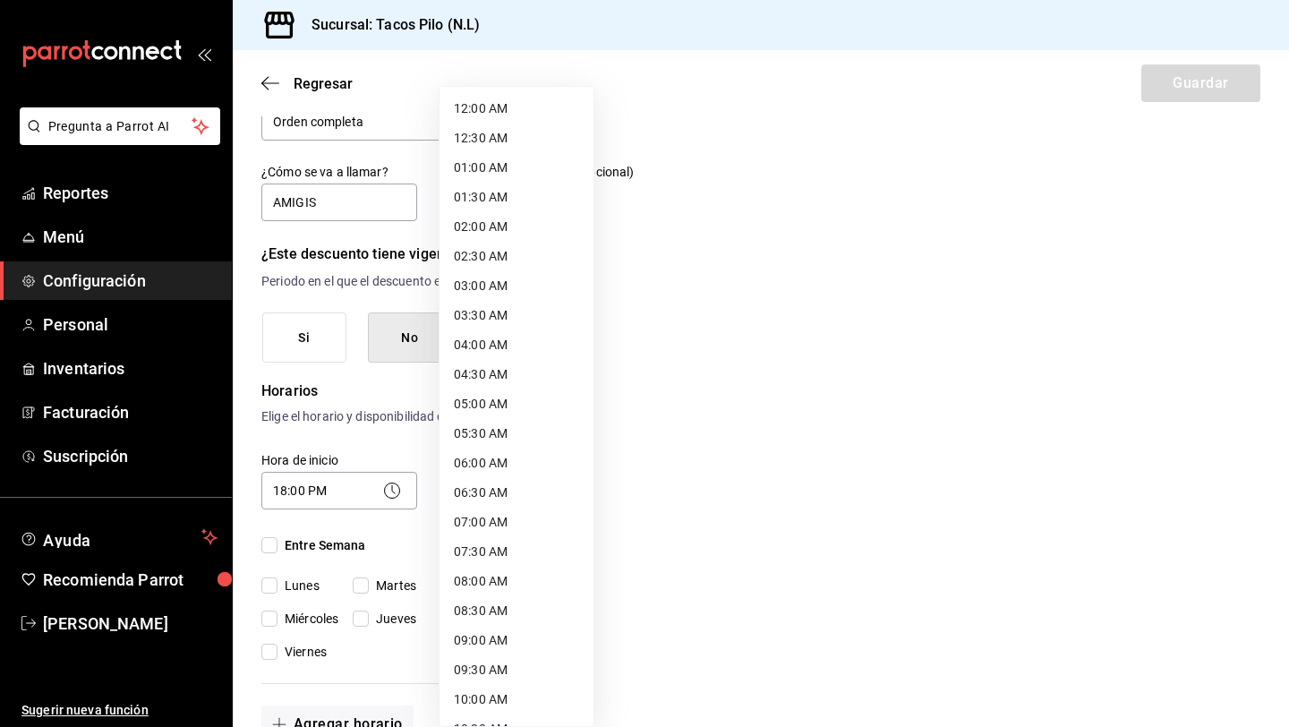
click at [492, 495] on body "Pregunta a Parrot AI Reportes Menú Configuración Personal Inventarios Facturaci…" at bounding box center [644, 363] width 1289 height 727
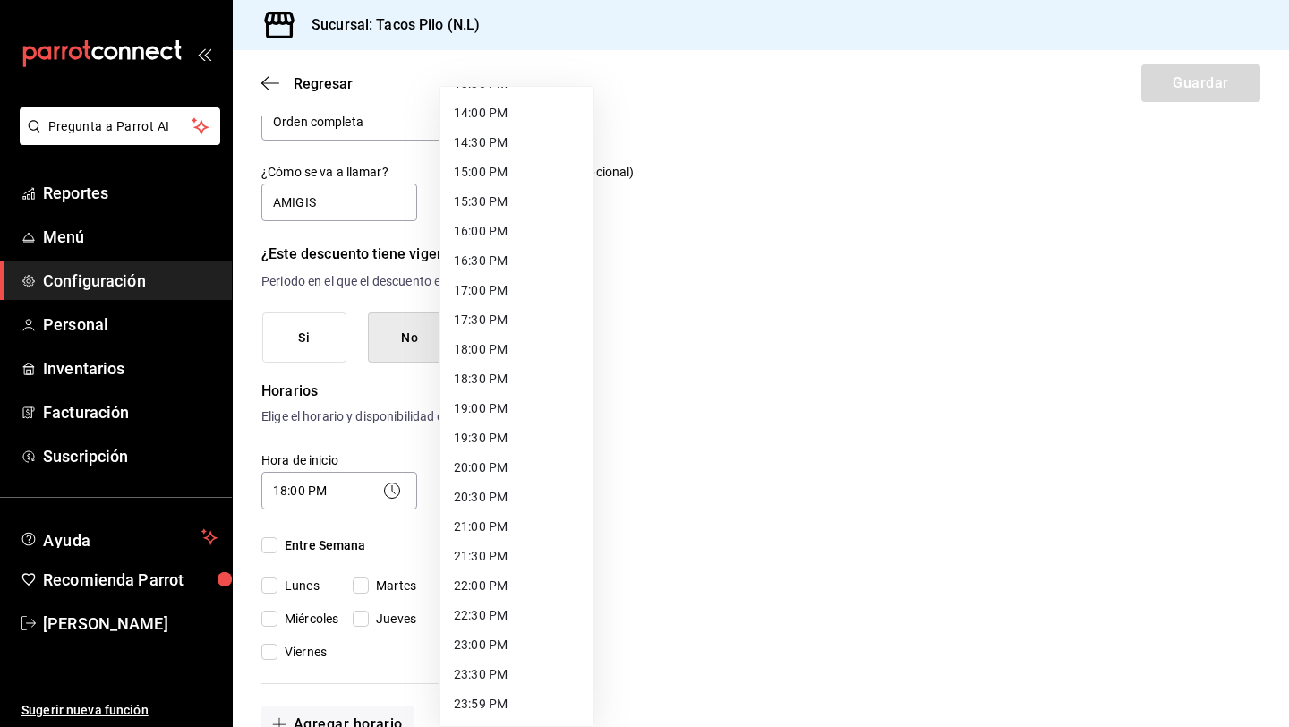
click at [492, 701] on li "23:59 PM" at bounding box center [517, 704] width 154 height 30
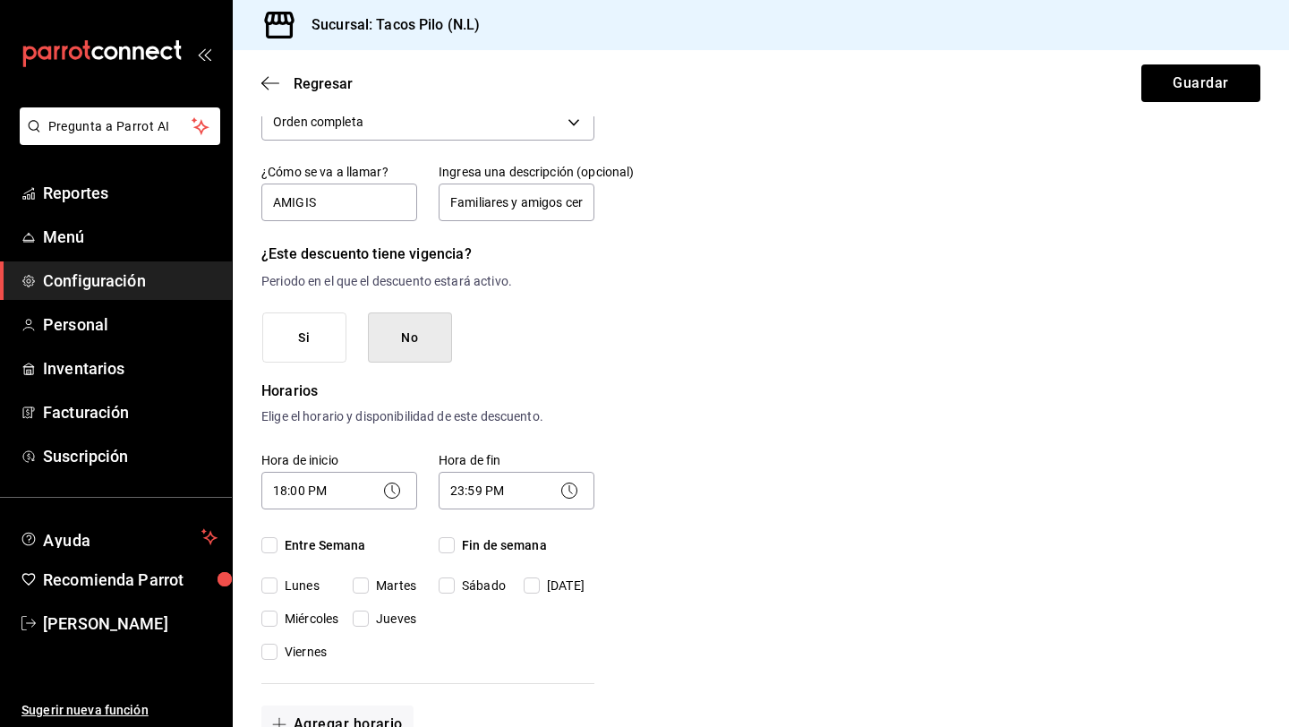
click at [277, 547] on input "Entre Semana" at bounding box center [269, 545] width 16 height 16
click at [450, 544] on input "Fin de semana" at bounding box center [447, 545] width 16 height 16
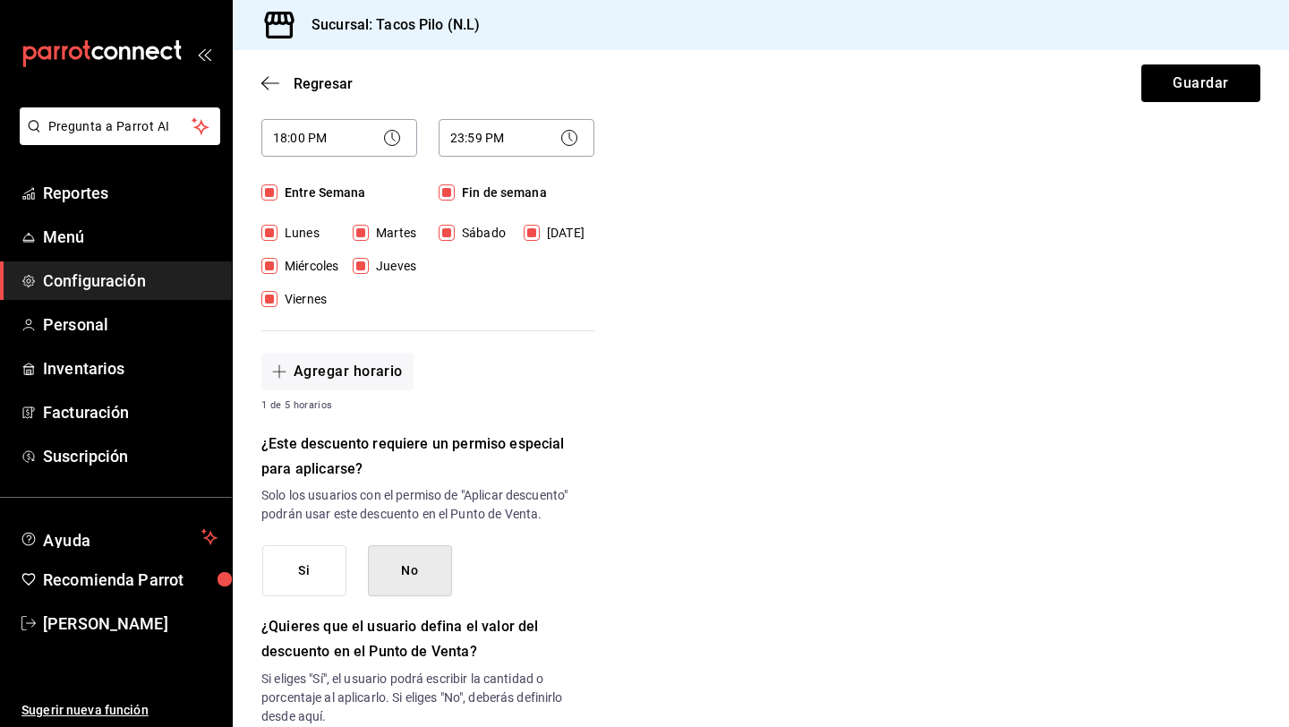
scroll to position [521, 0]
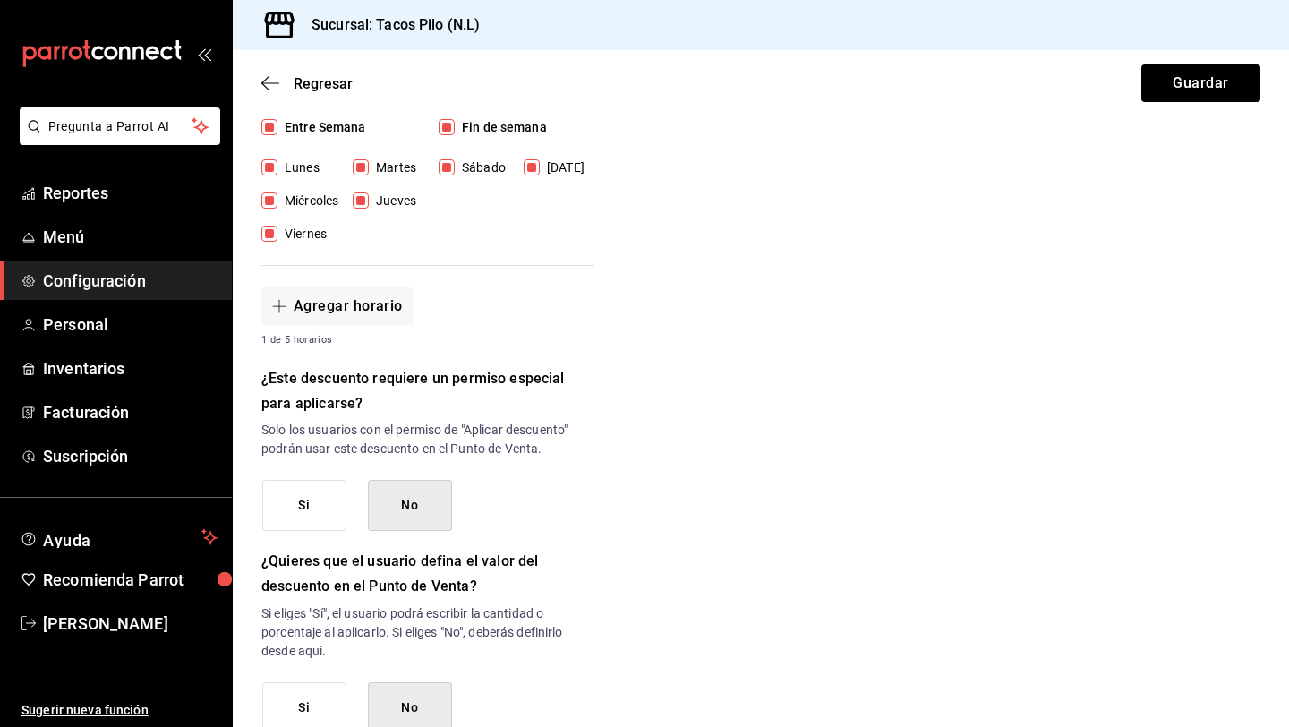
click at [303, 519] on button "Si" at bounding box center [304, 505] width 84 height 51
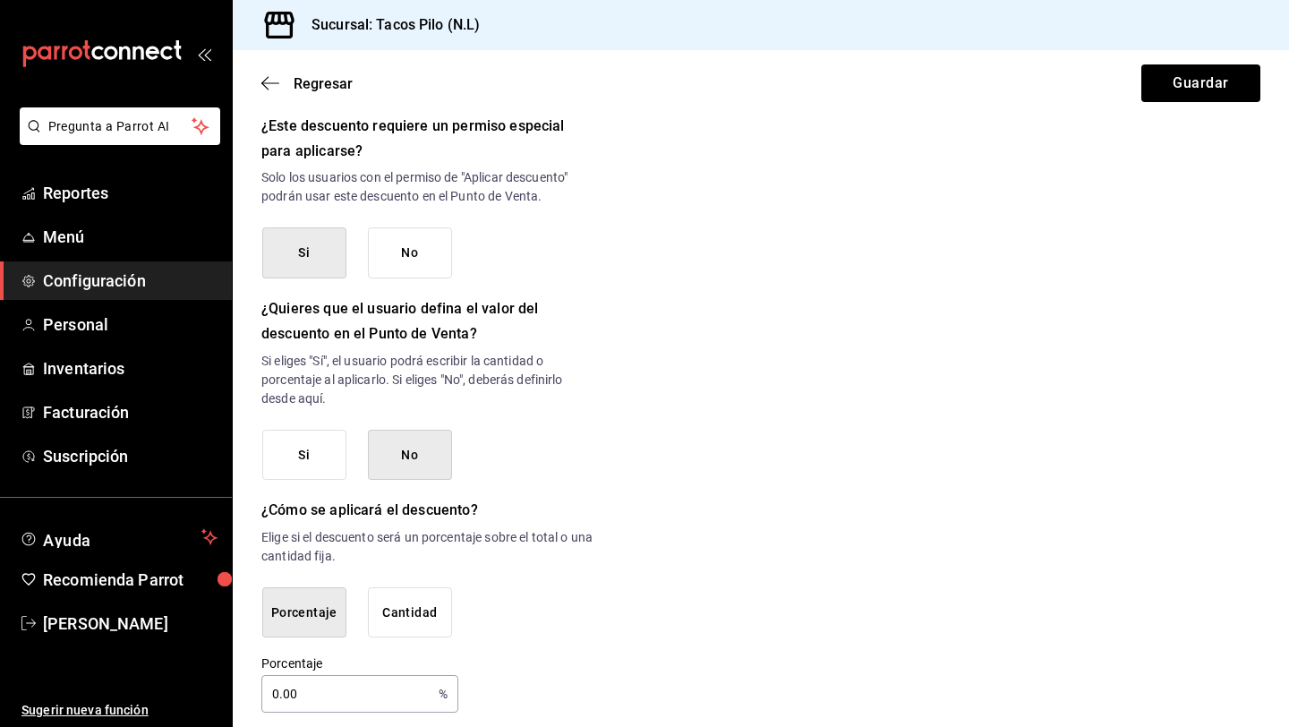
scroll to position [788, 0]
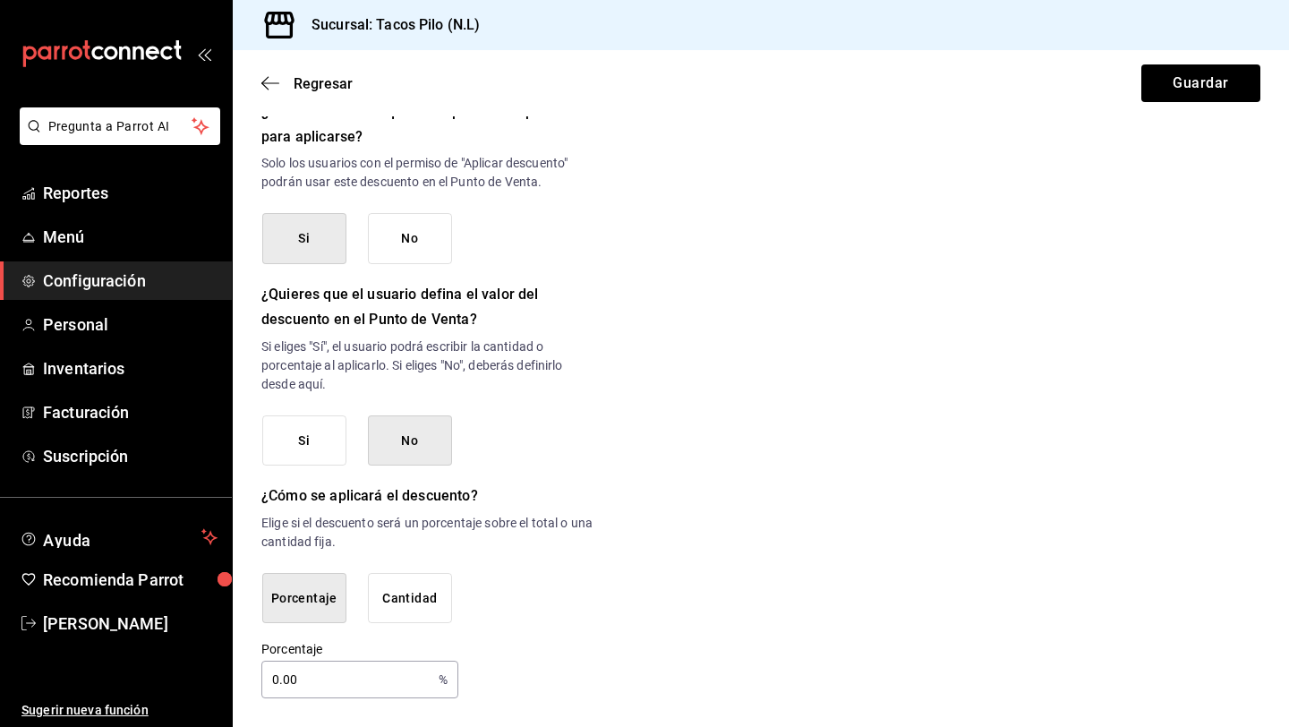
click at [386, 680] on input "0.00" at bounding box center [346, 680] width 170 height 36
click at [283, 679] on input "0.00" at bounding box center [346, 680] width 170 height 36
click at [279, 679] on input "0.00" at bounding box center [346, 680] width 170 height 36
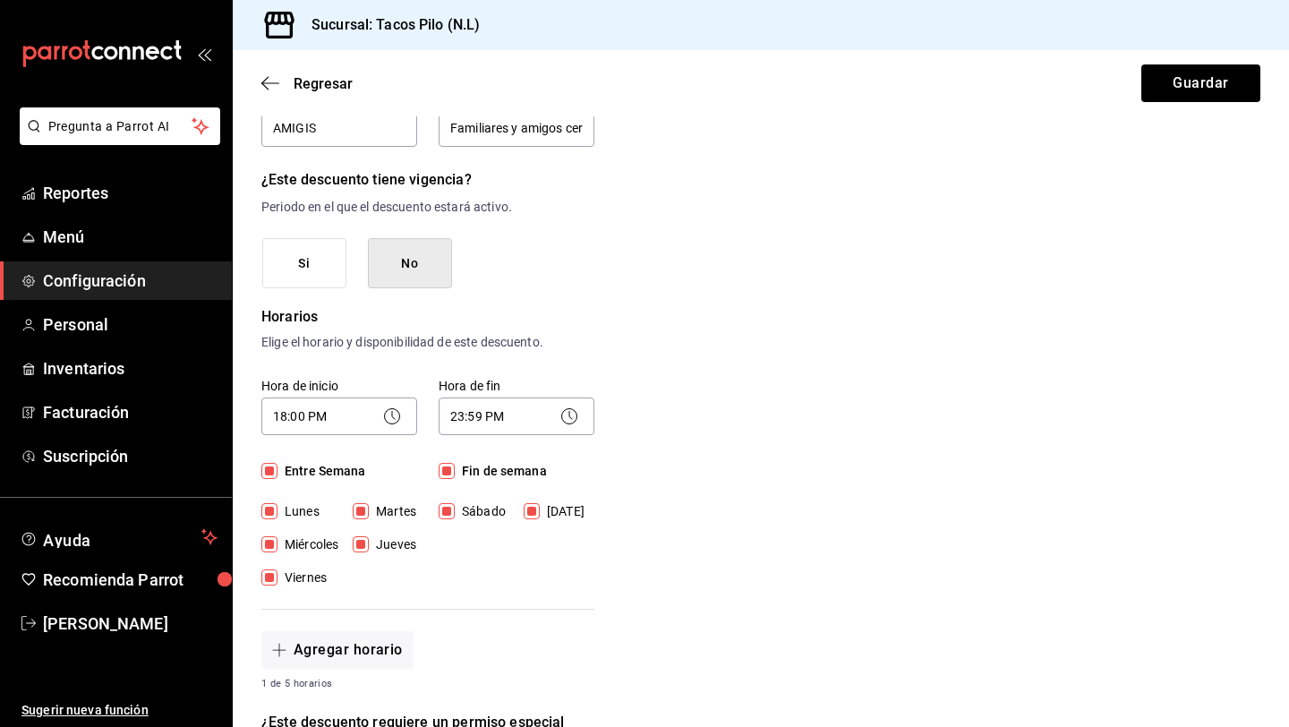
scroll to position [0, 0]
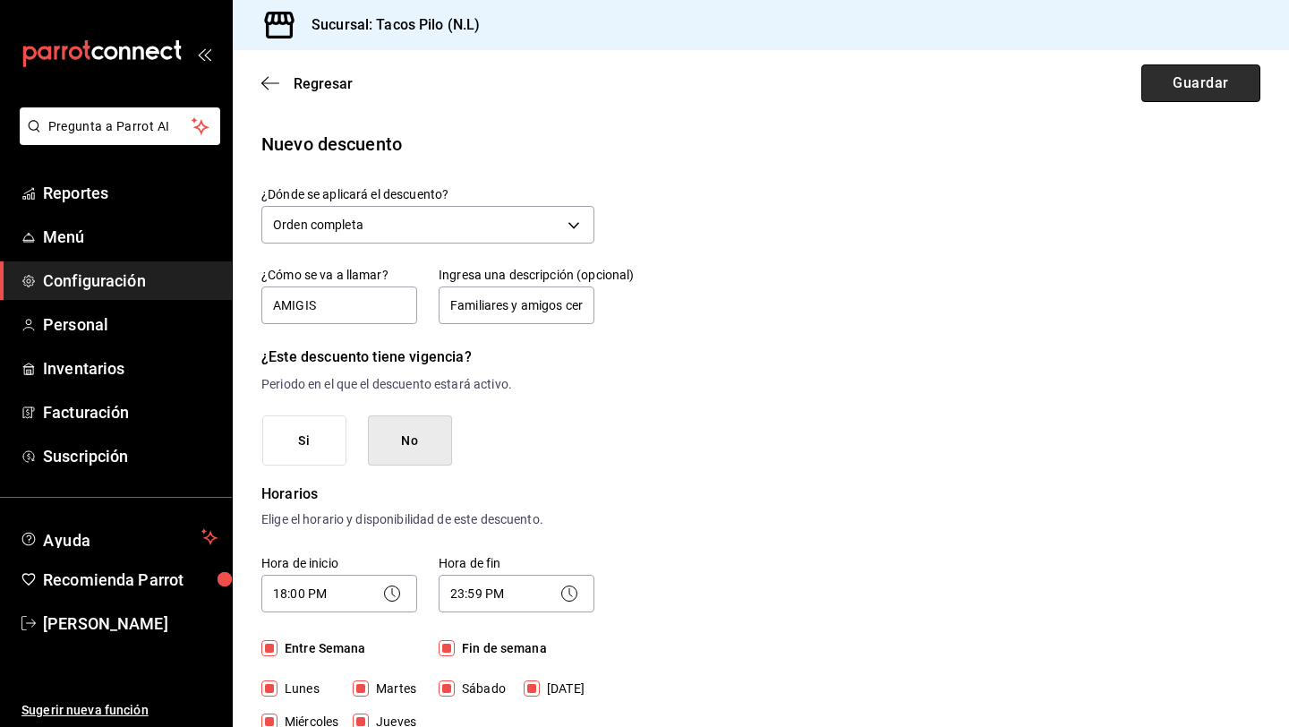
click at [1173, 90] on button "Guardar" at bounding box center [1200, 83] width 119 height 38
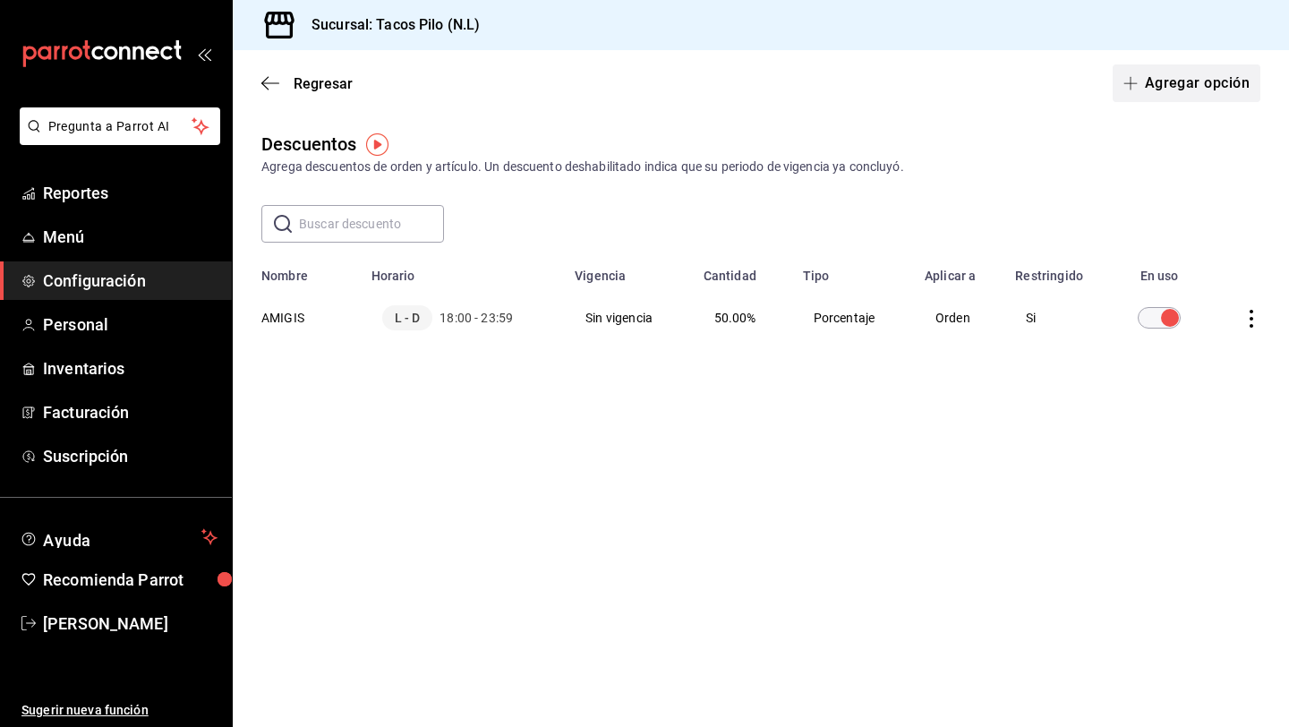
click at [1165, 85] on button "Agregar opción" at bounding box center [1187, 83] width 148 height 38
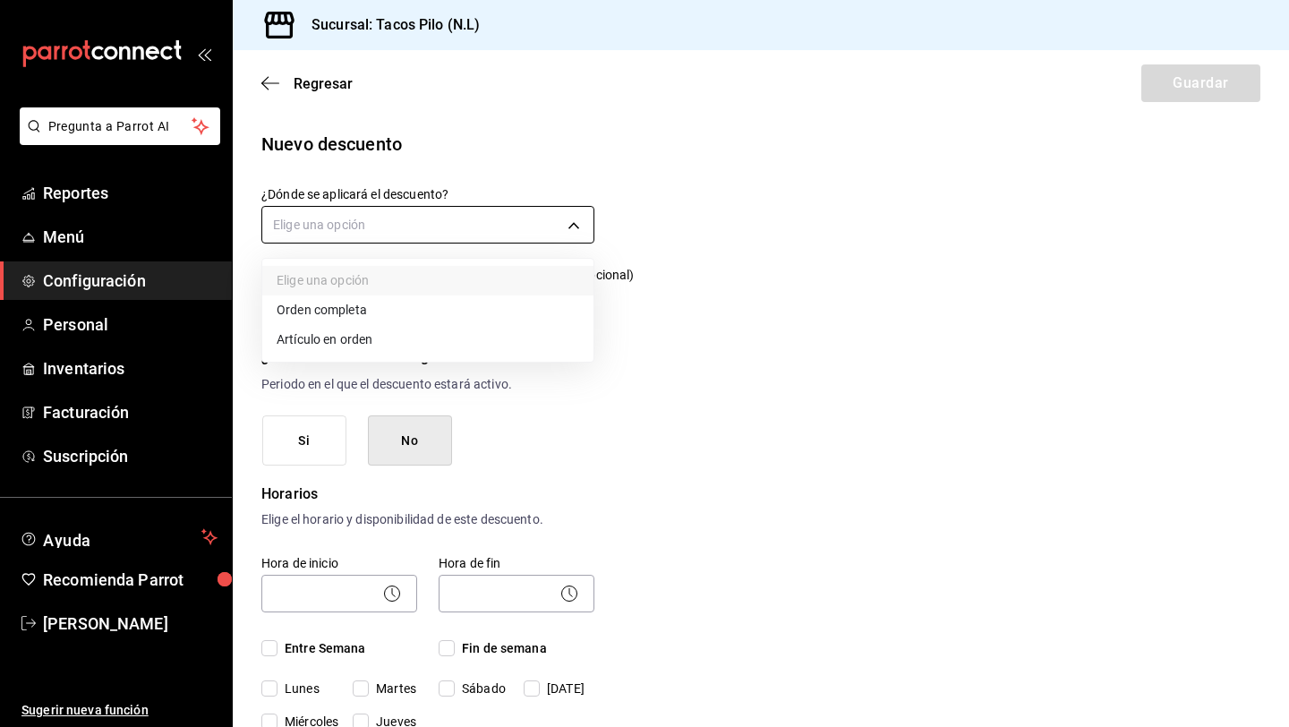
click at [483, 219] on body "Pregunta a Parrot AI Reportes Menú Configuración Personal Inventarios Facturaci…" at bounding box center [644, 363] width 1289 height 727
click at [388, 318] on li "Orden completa" at bounding box center [427, 310] width 331 height 30
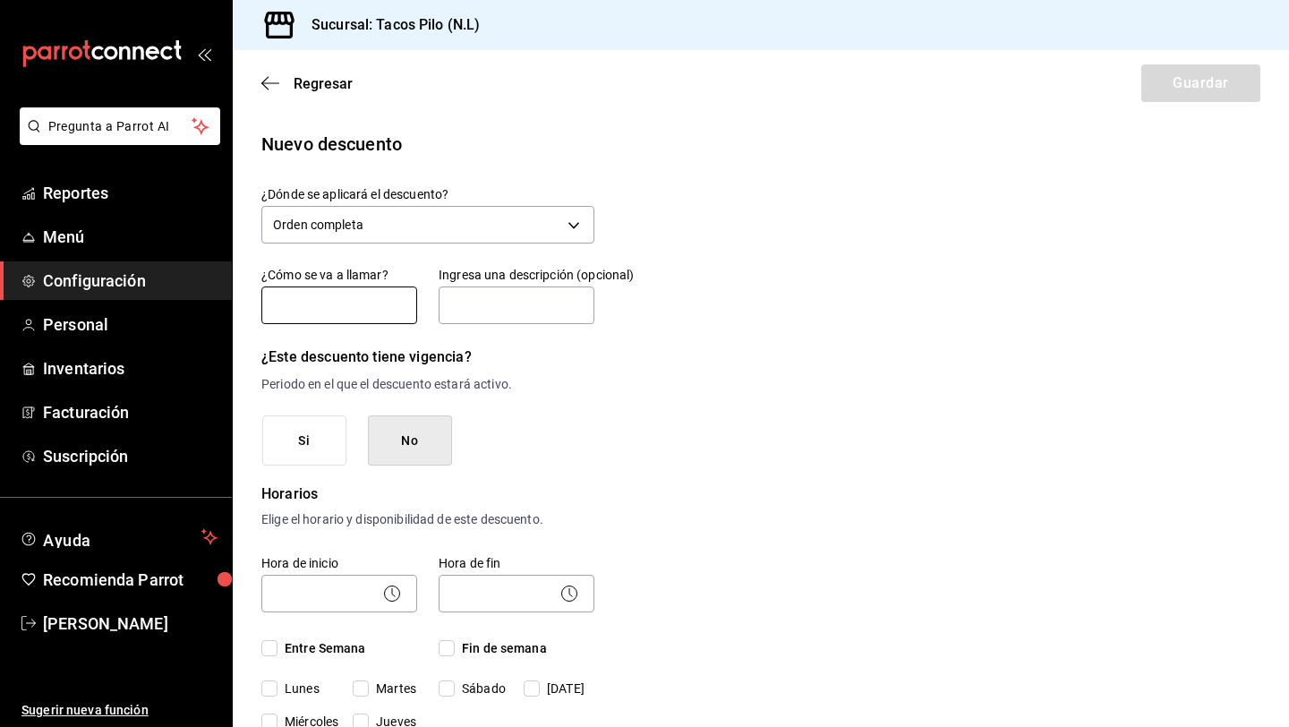
click at [369, 313] on input "text" at bounding box center [339, 305] width 156 height 38
click at [485, 303] on input "text" at bounding box center [517, 305] width 156 height 38
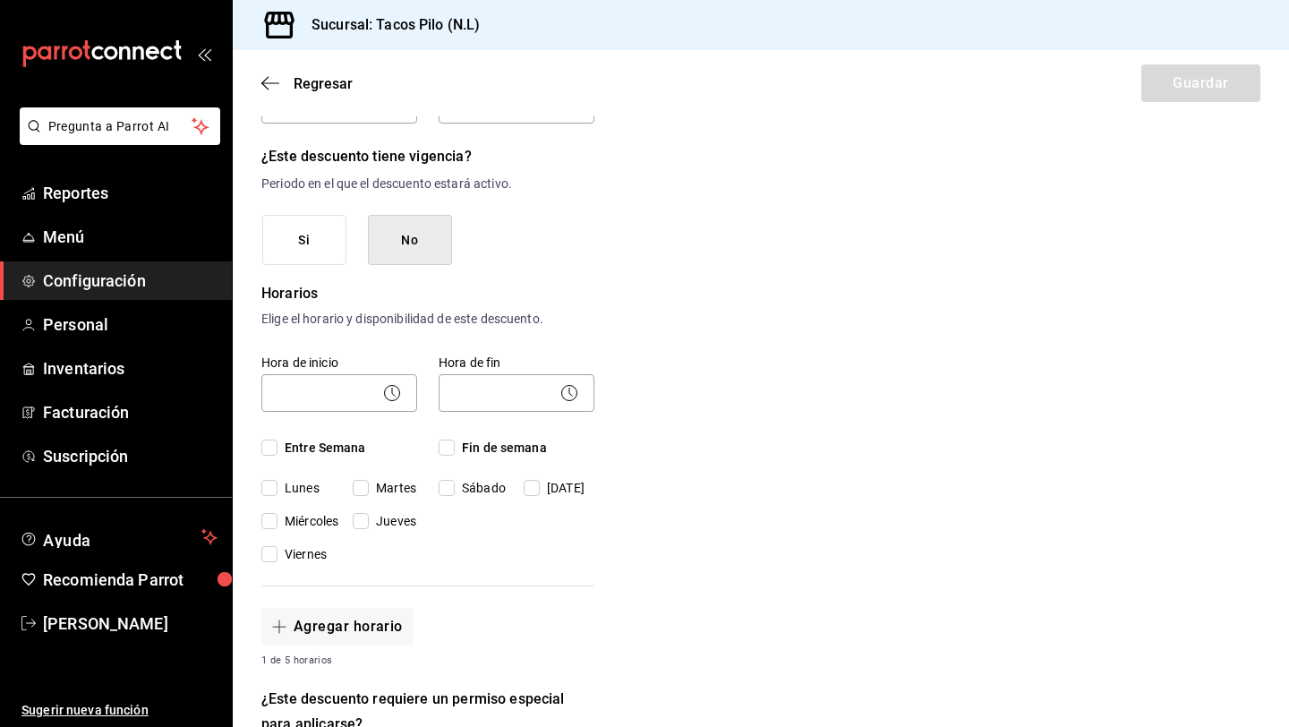
click at [385, 398] on icon at bounding box center [391, 392] width 21 height 21
click at [400, 389] on icon at bounding box center [391, 392] width 21 height 21
click at [390, 394] on icon at bounding box center [391, 392] width 21 height 21
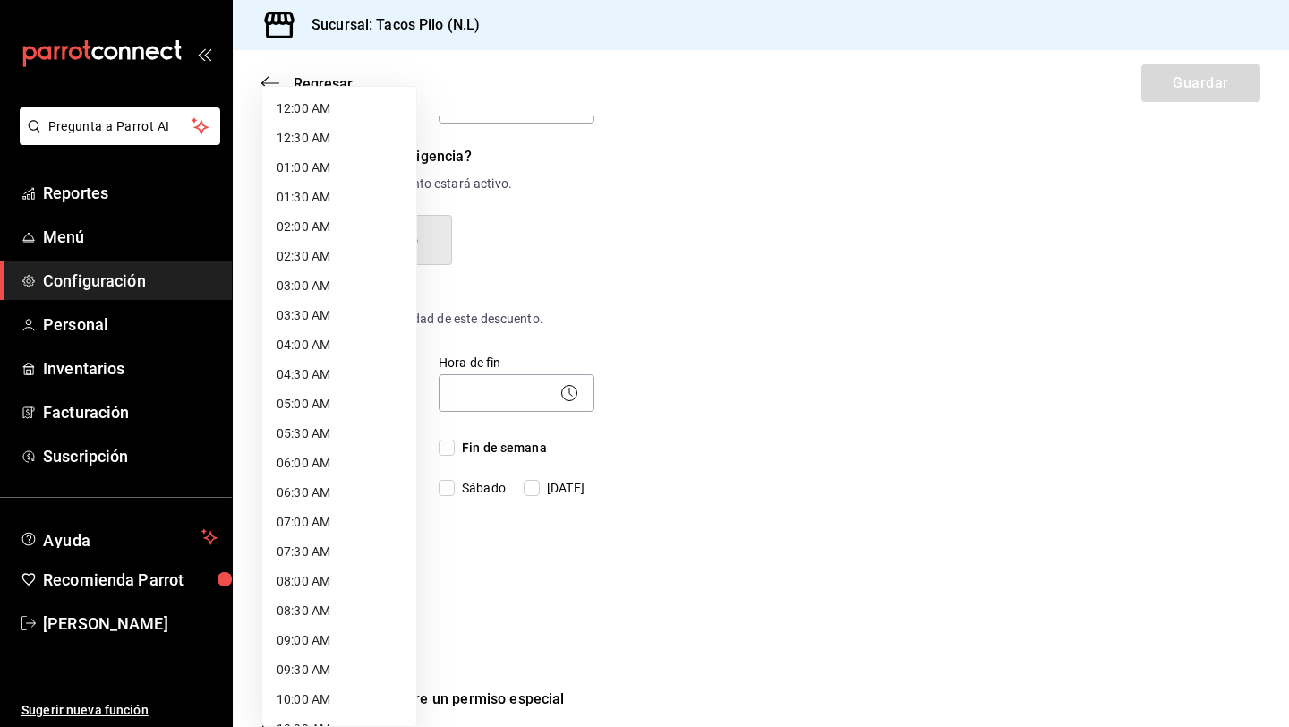
click at [332, 392] on body "Pregunta a Parrot AI Reportes Menú Configuración Personal Inventarios Facturaci…" at bounding box center [644, 363] width 1289 height 727
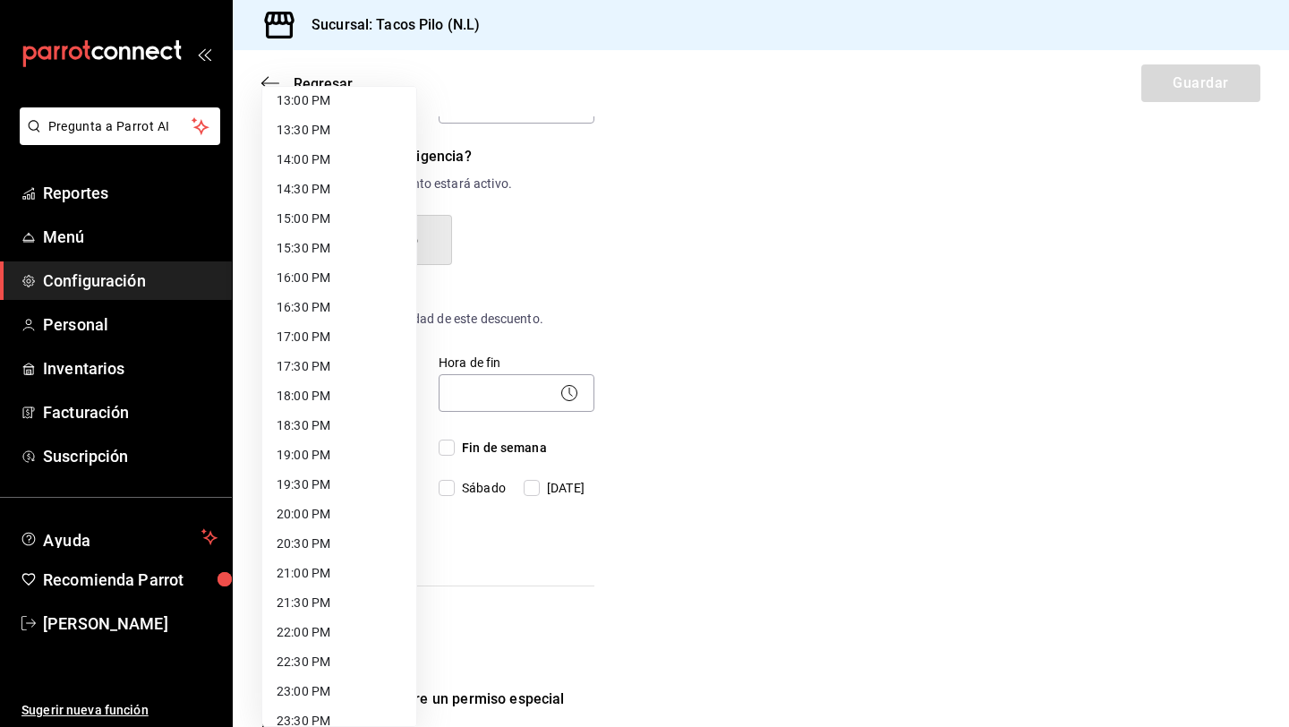
scroll to position [823, 0]
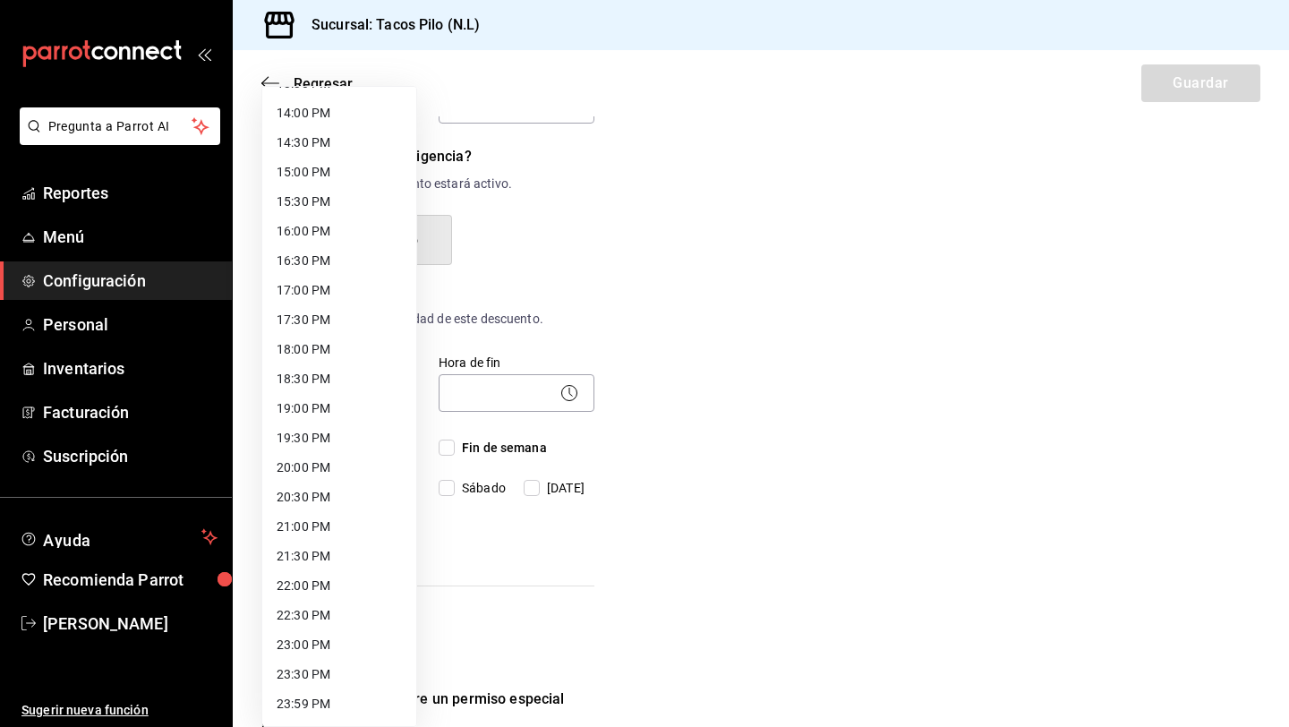
click at [314, 342] on li "18:00 PM" at bounding box center [339, 350] width 154 height 30
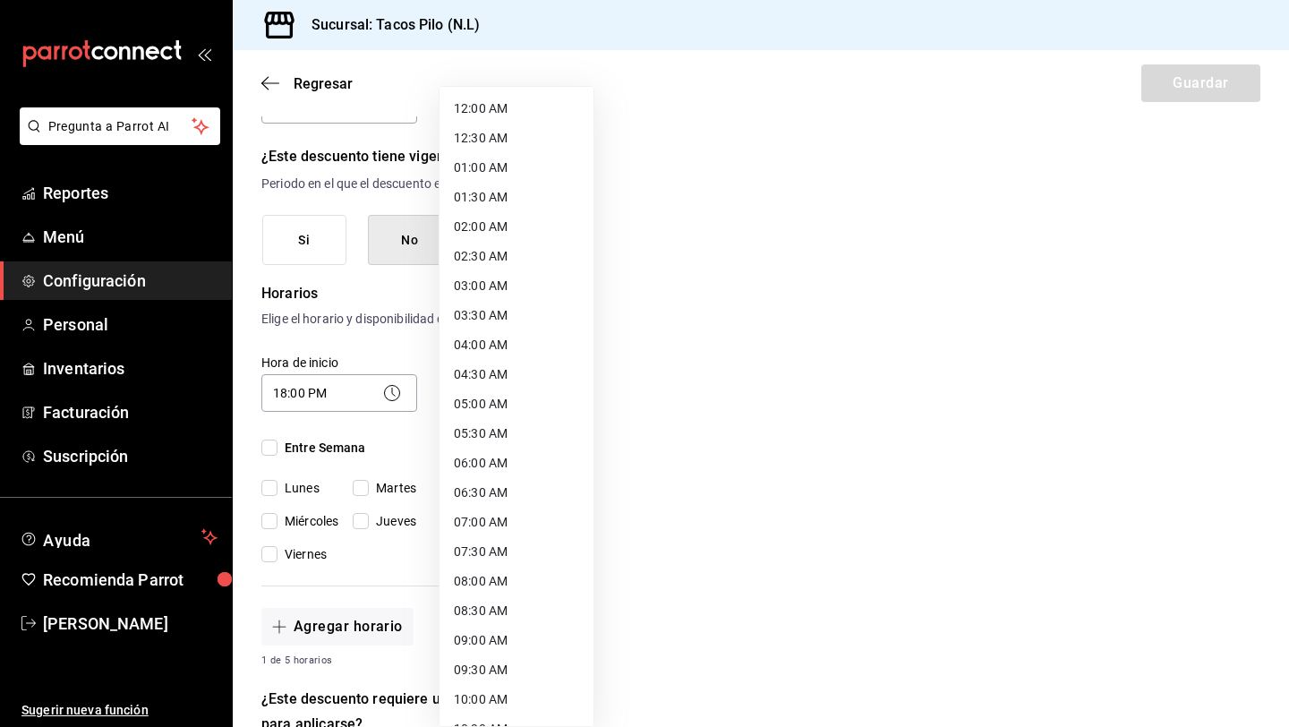
click at [473, 394] on body "Pregunta a Parrot AI Reportes Menú Configuración Personal Inventarios Facturaci…" at bounding box center [644, 363] width 1289 height 727
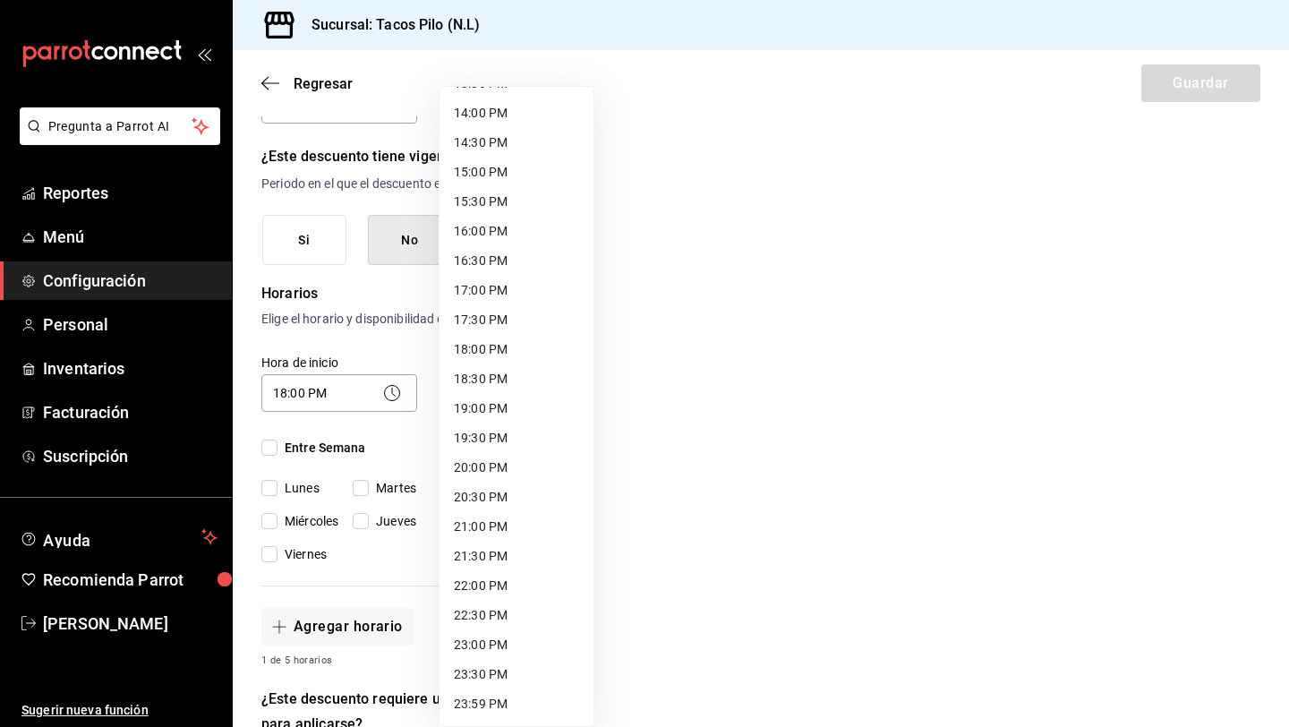
click at [491, 696] on li "23:59 PM" at bounding box center [517, 704] width 154 height 30
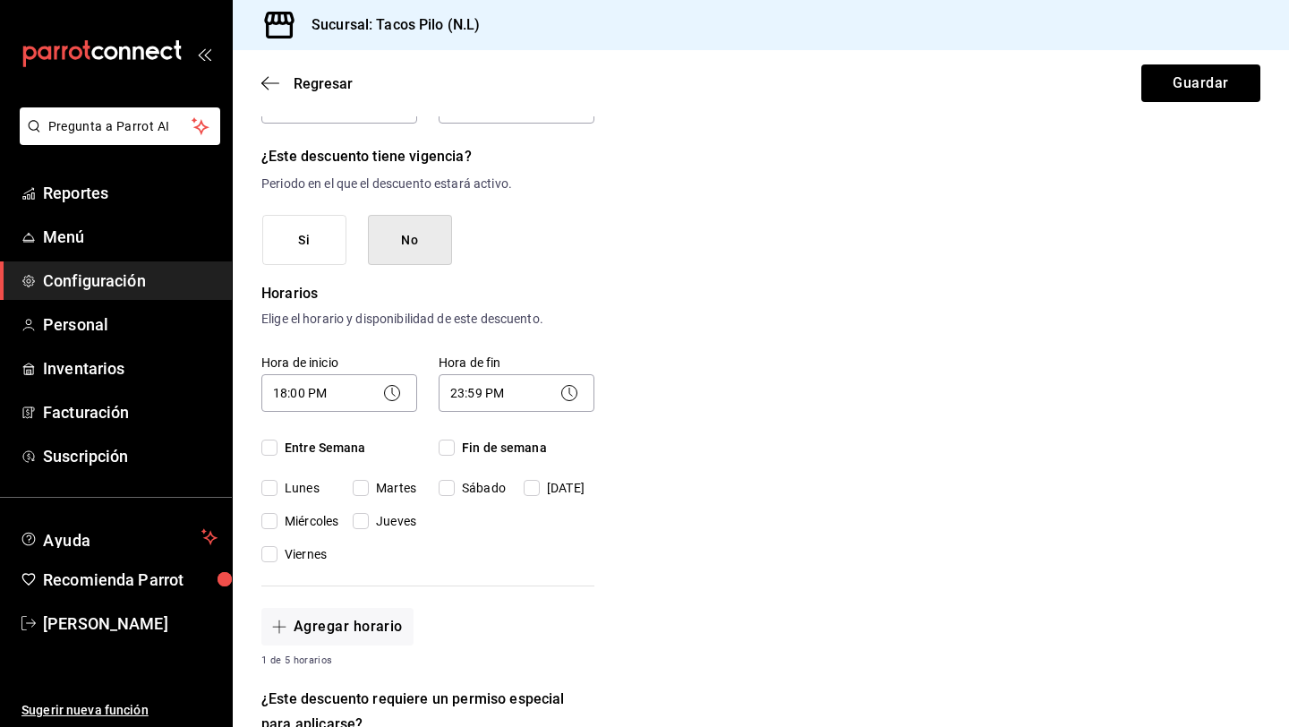
click at [270, 449] on input "Entre Semana" at bounding box center [269, 448] width 16 height 16
click at [447, 448] on input "Fin de semana" at bounding box center [447, 448] width 16 height 16
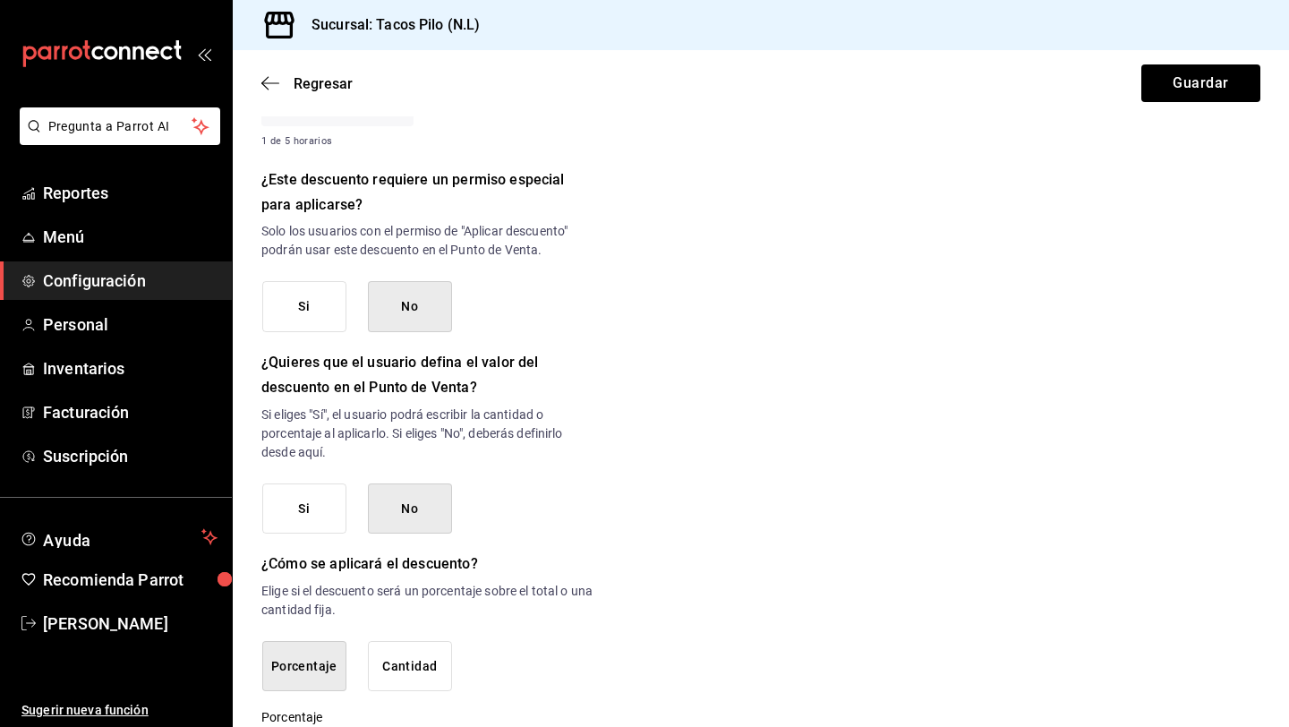
scroll to position [699, 0]
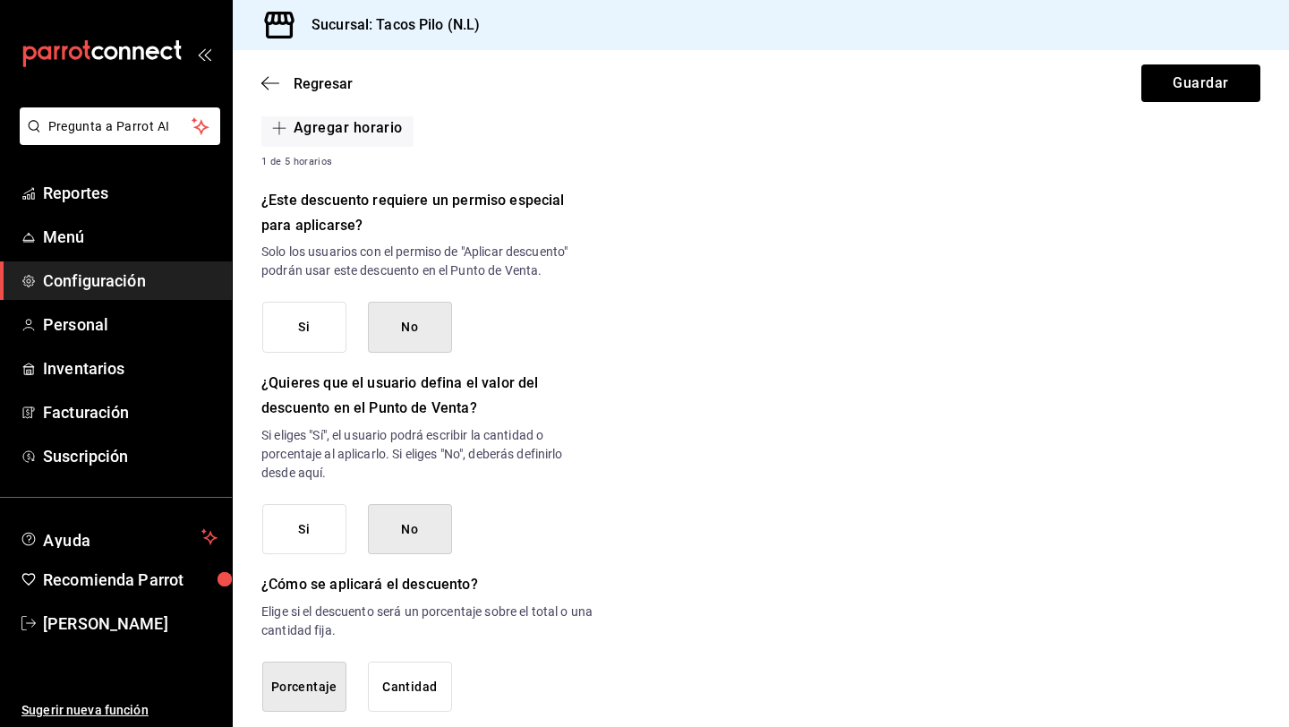
click at [320, 320] on button "Si" at bounding box center [304, 327] width 84 height 51
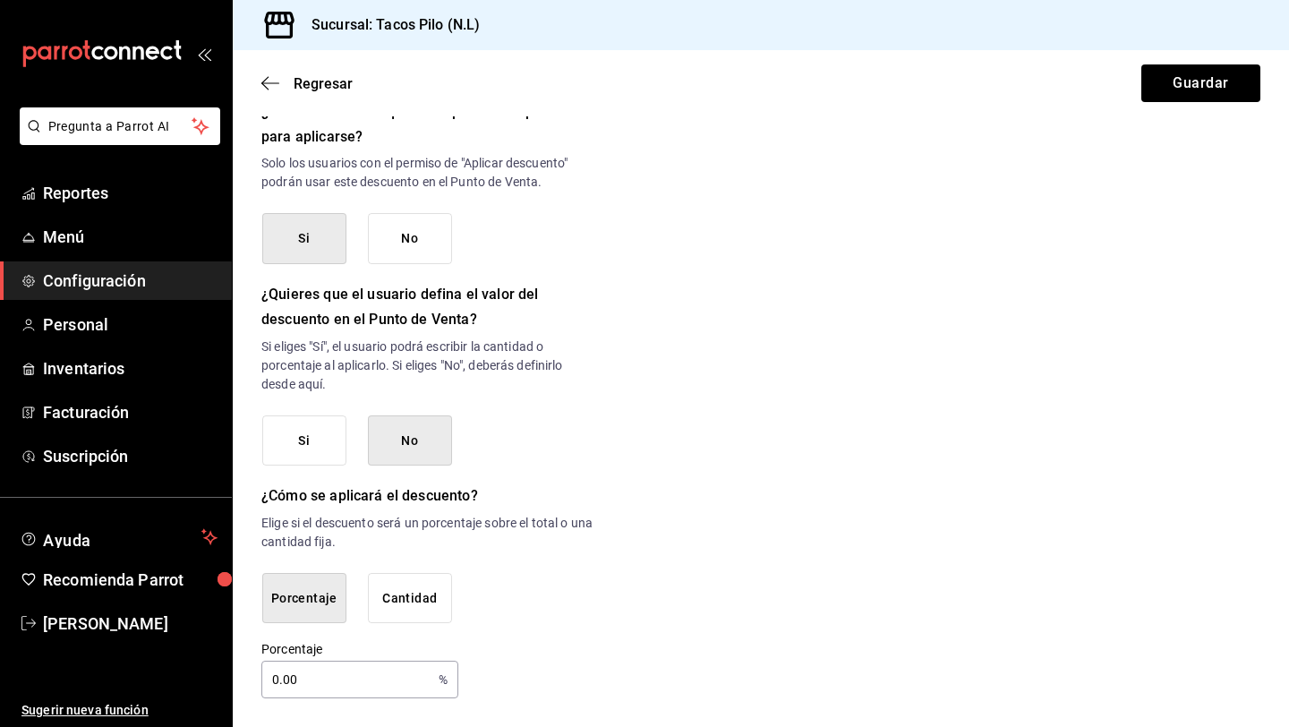
click at [282, 677] on input "0.00" at bounding box center [346, 680] width 170 height 36
click at [1155, 93] on button "Guardar" at bounding box center [1200, 83] width 119 height 38
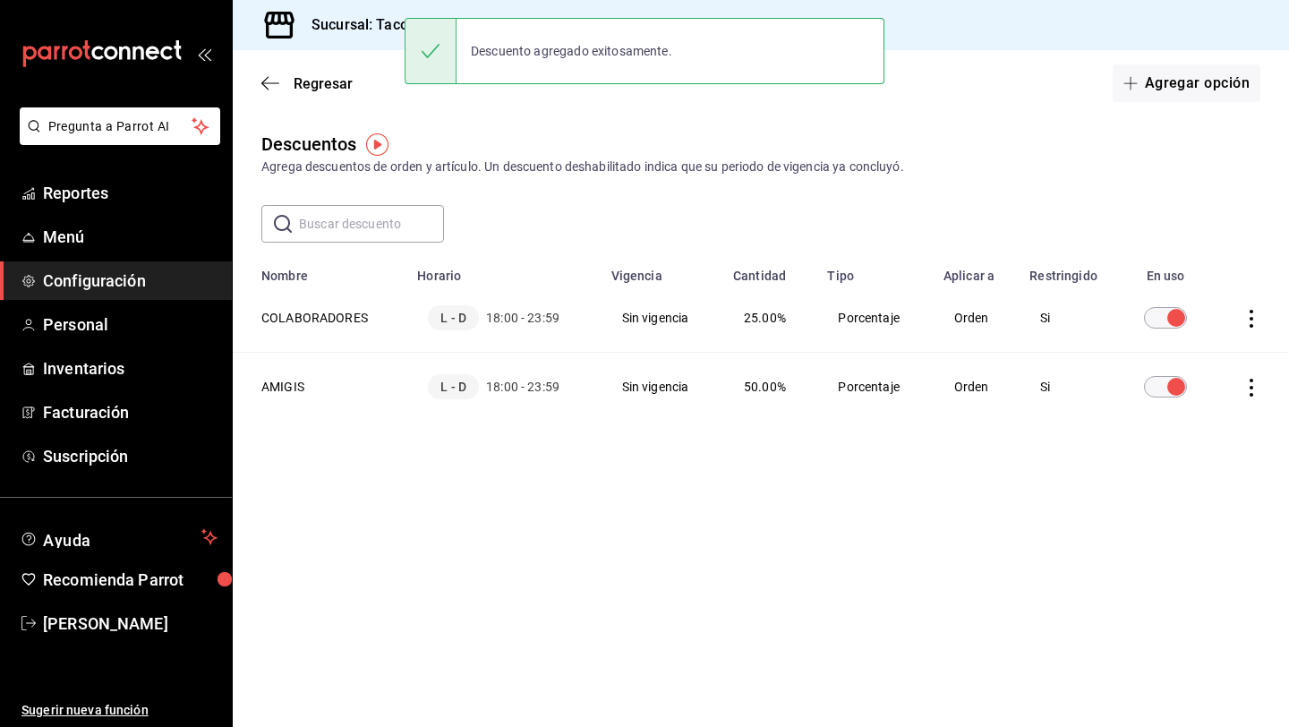
click at [1256, 388] on icon "actions" at bounding box center [1252, 388] width 18 height 18
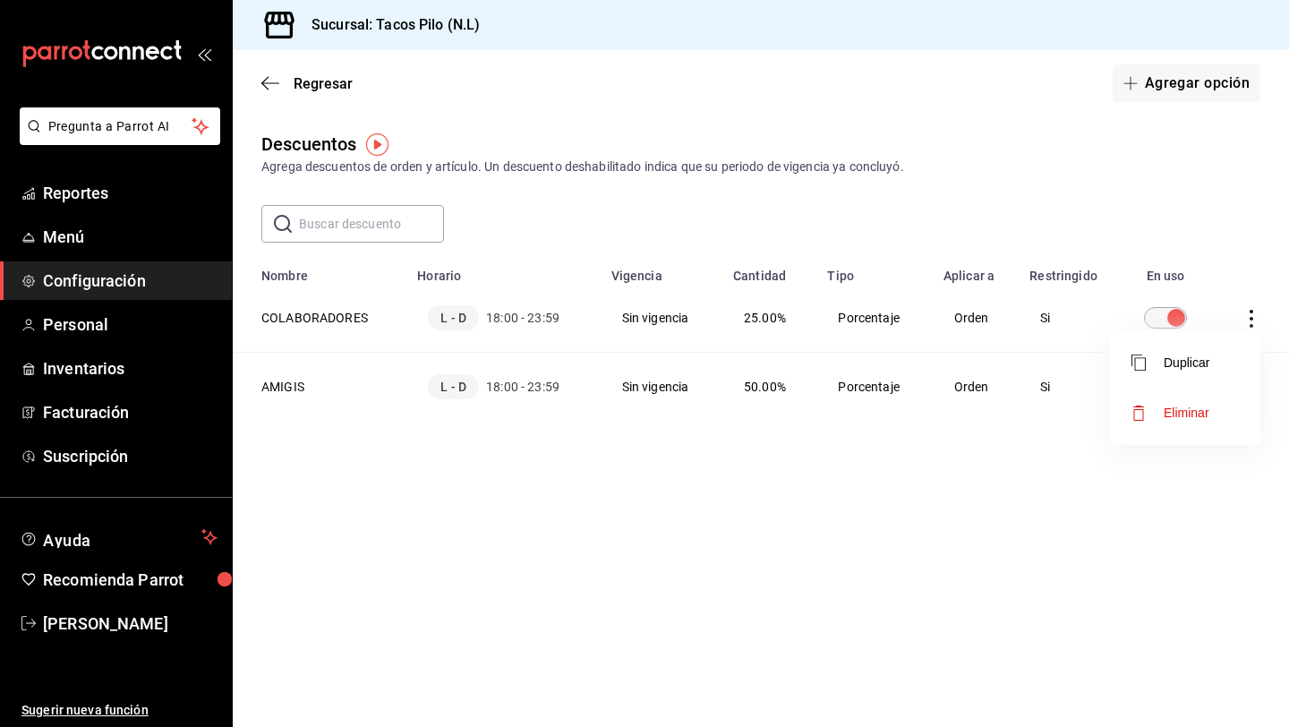
click at [999, 413] on div at bounding box center [644, 363] width 1289 height 727
click at [866, 388] on td "Porcentaje" at bounding box center [873, 387] width 115 height 69
click at [482, 389] on div "L - D 18:00 - 23:59" at bounding box center [503, 386] width 150 height 25
click at [300, 389] on th "AMIGIS" at bounding box center [320, 387] width 174 height 69
click at [1258, 392] on icon "actions" at bounding box center [1252, 388] width 18 height 18
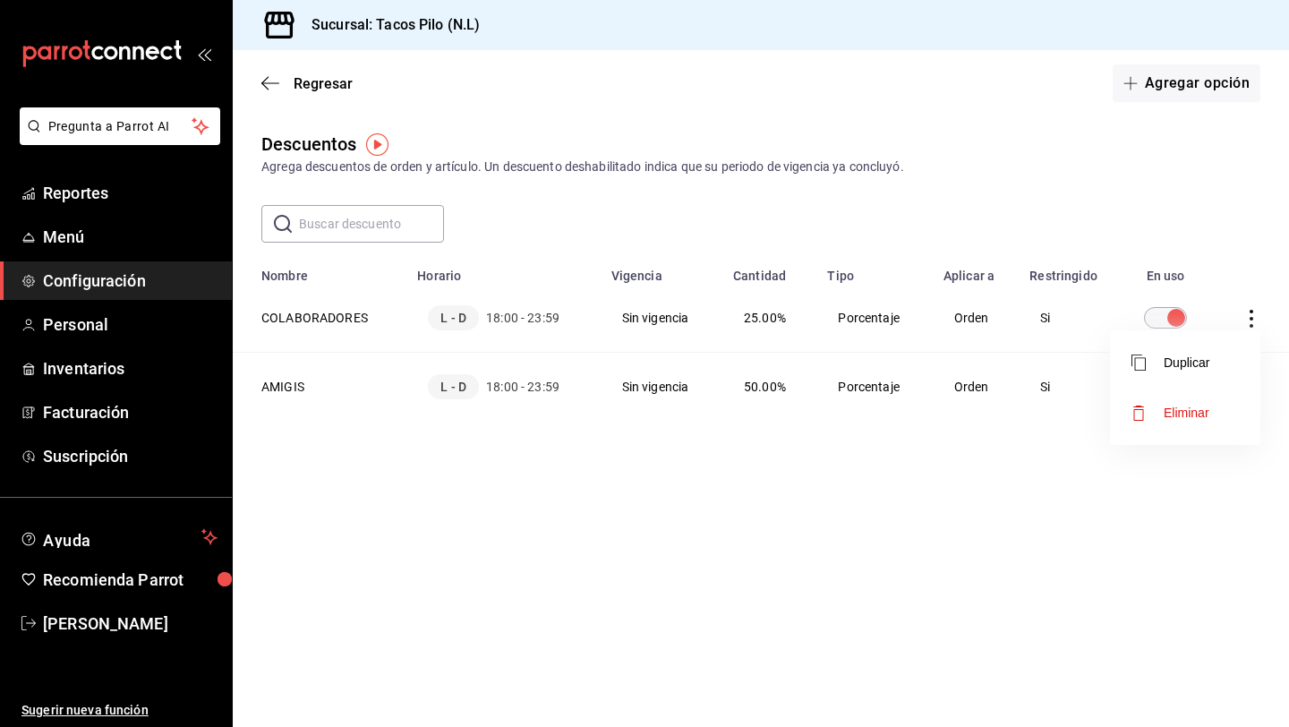
click at [1218, 407] on li "Eliminar" at bounding box center [1185, 413] width 150 height 50
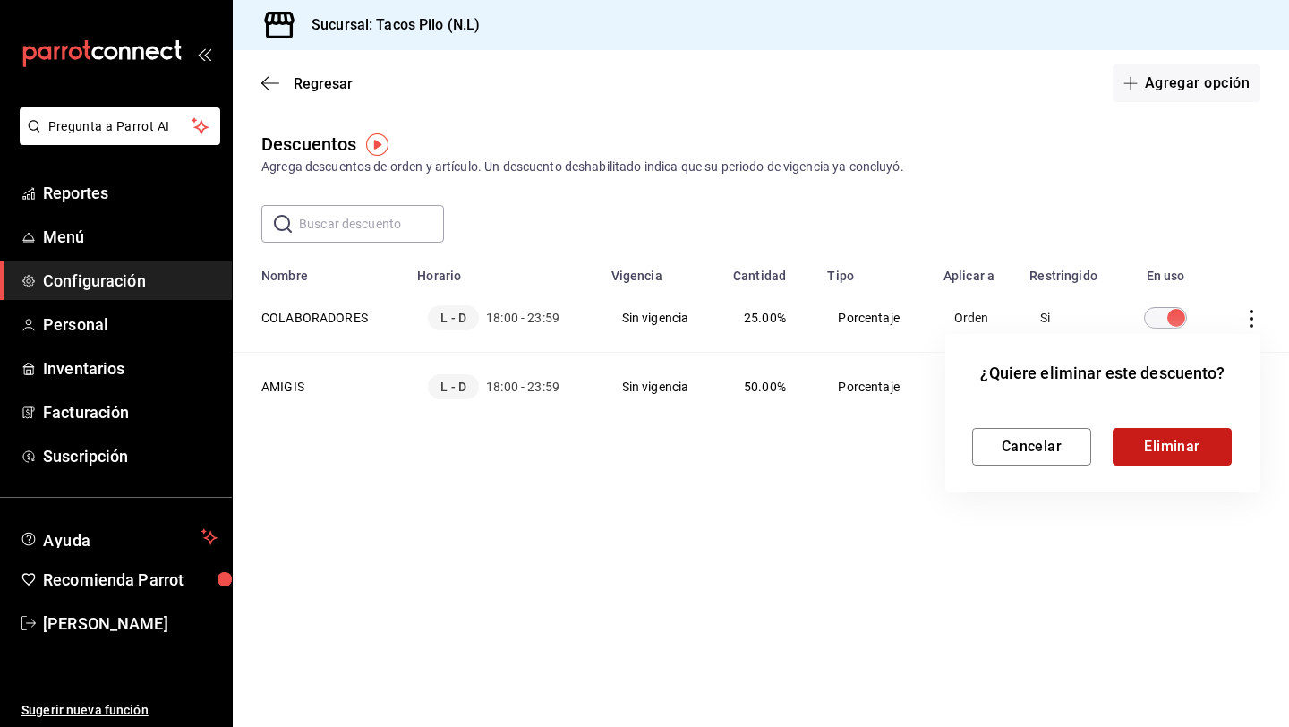
click at [1172, 449] on button "Eliminar" at bounding box center [1172, 447] width 119 height 38
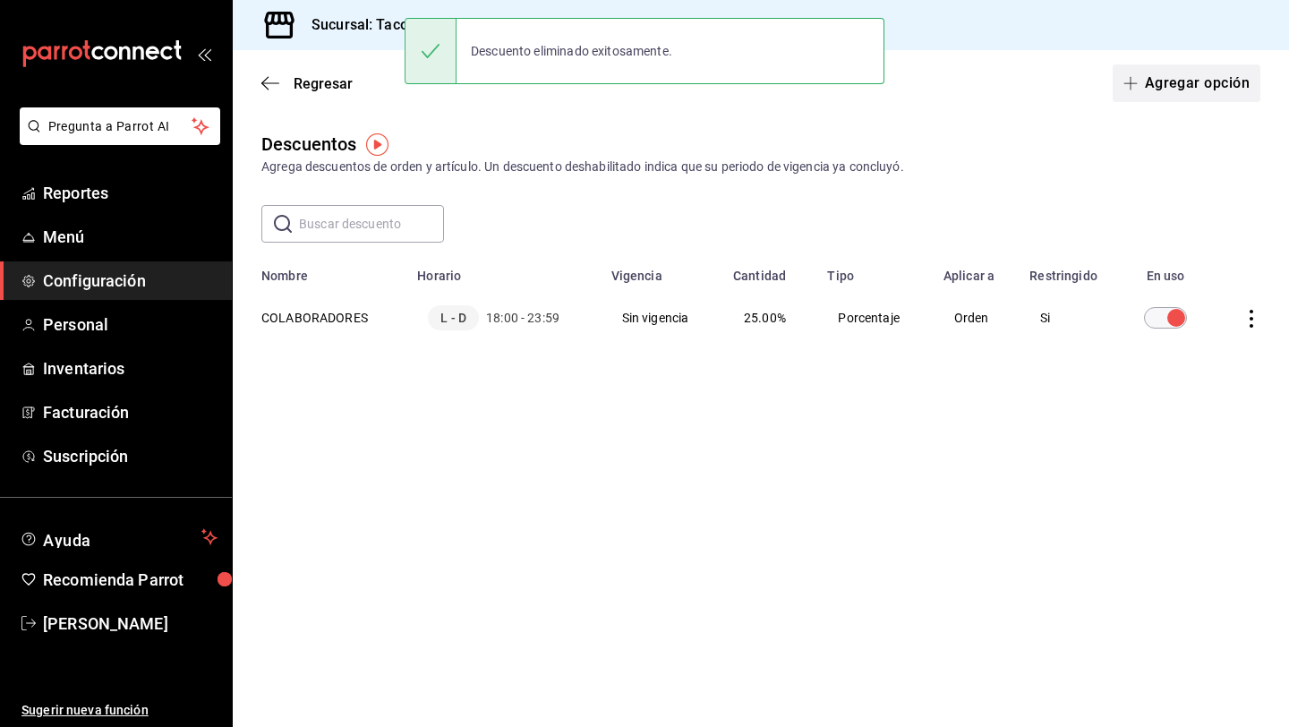
click at [1169, 81] on button "Agregar opción" at bounding box center [1187, 83] width 148 height 38
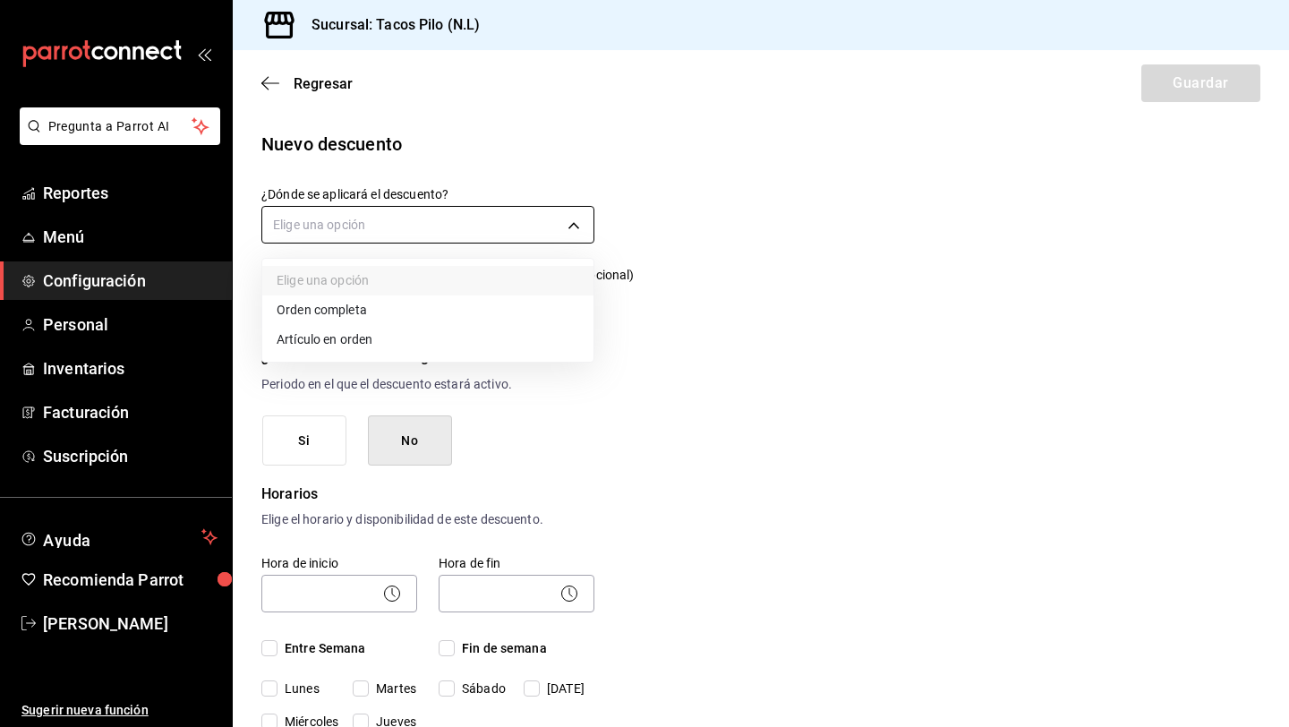
click at [481, 227] on body "Pregunta a Parrot AI Reportes Menú Configuración Personal Inventarios Facturaci…" at bounding box center [644, 363] width 1289 height 727
click at [388, 312] on li "Orden completa" at bounding box center [427, 310] width 331 height 30
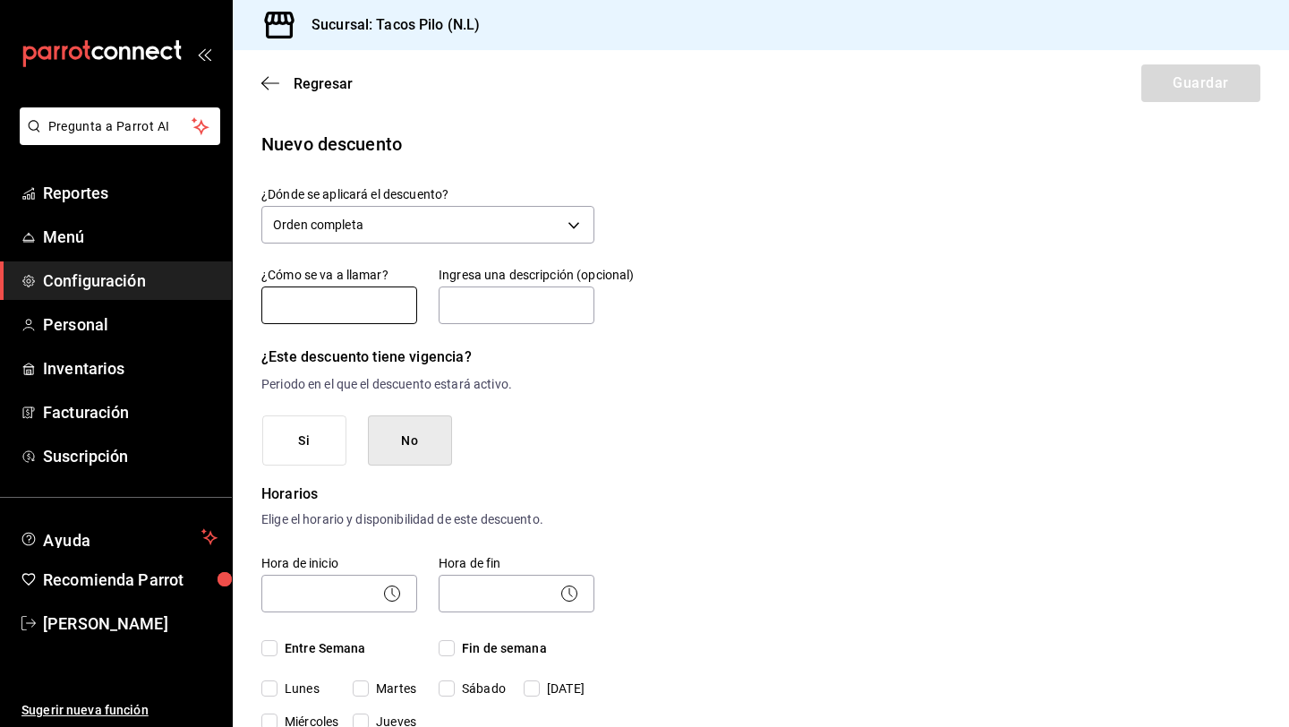
click at [355, 301] on input "text" at bounding box center [339, 305] width 156 height 38
click at [488, 308] on input "text" at bounding box center [517, 305] width 156 height 38
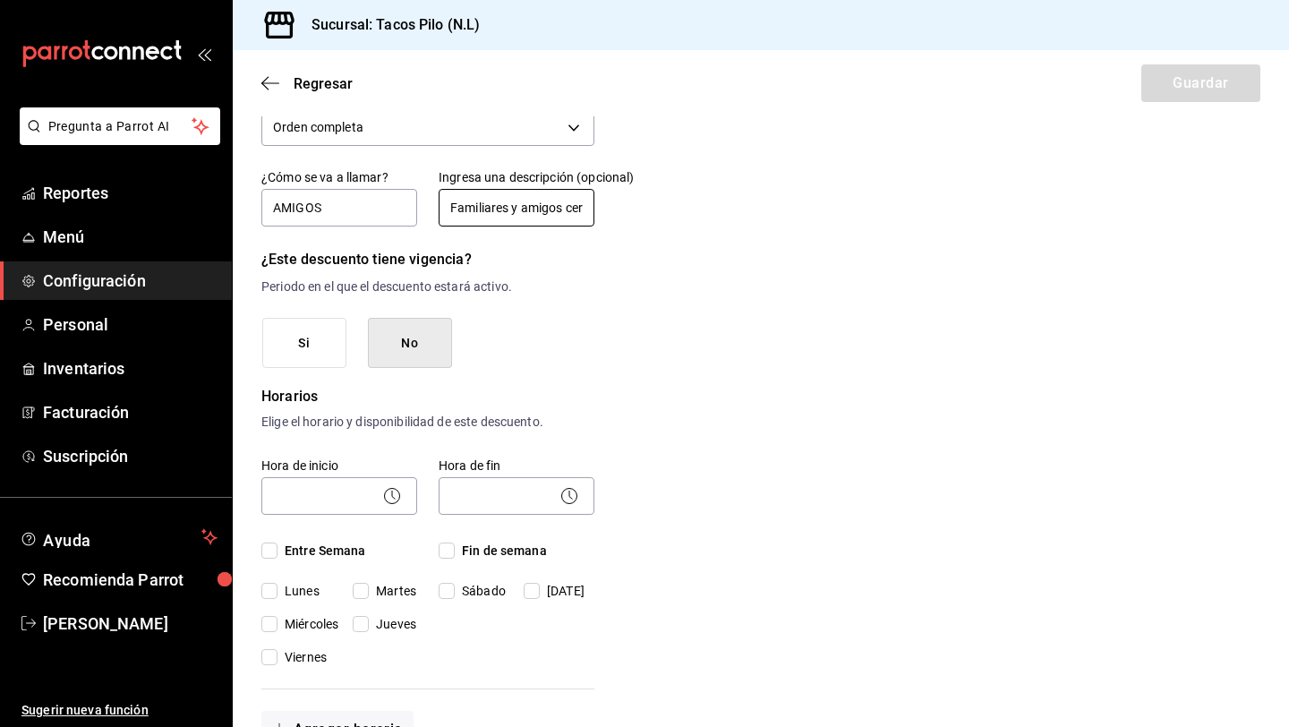
scroll to position [98, 0]
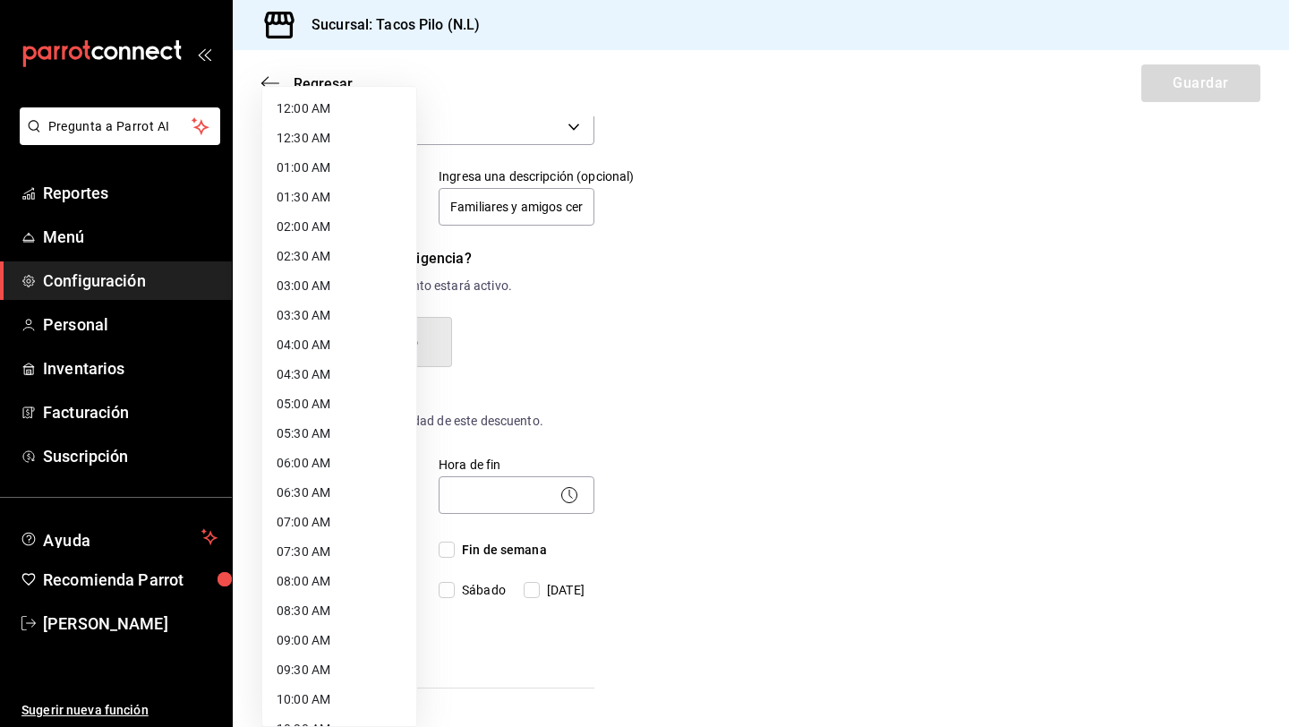
click at [366, 494] on body "Pregunta a Parrot AI Reportes Menú Configuración Personal Inventarios Facturaci…" at bounding box center [644, 363] width 1289 height 727
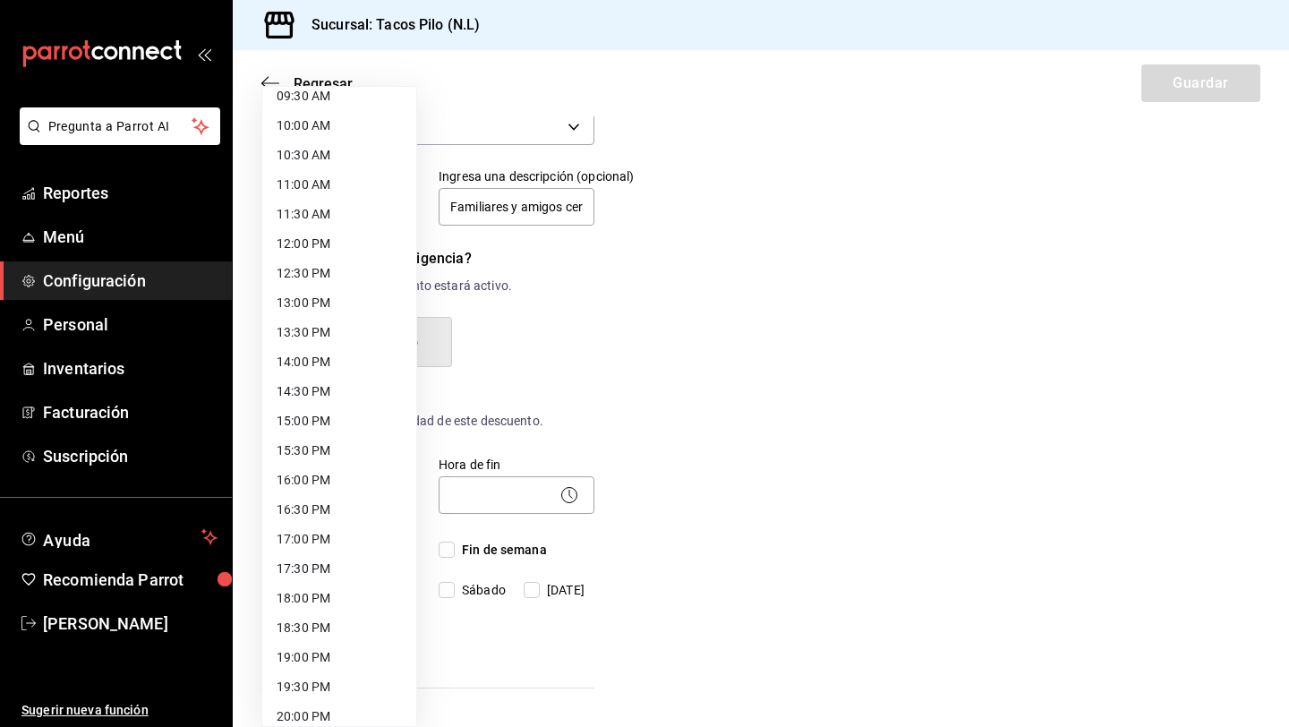
scroll to position [823, 0]
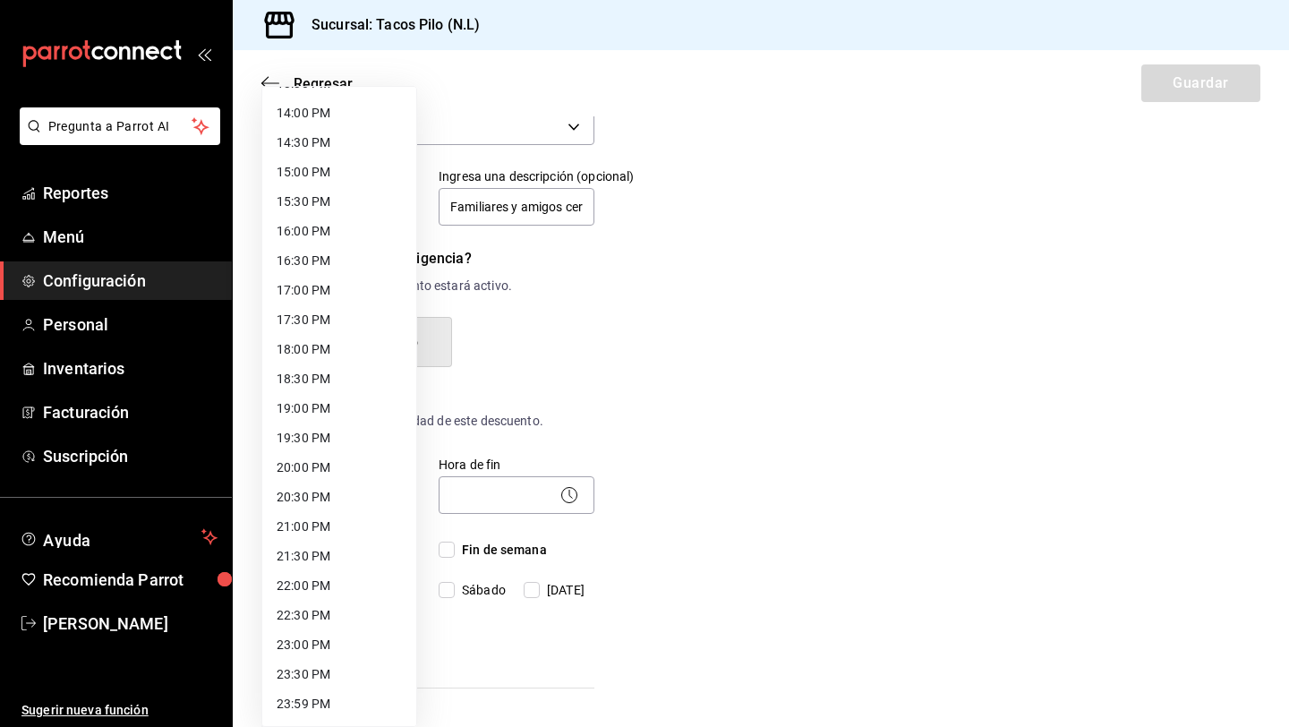
click at [298, 355] on li "18:00 PM" at bounding box center [339, 350] width 154 height 30
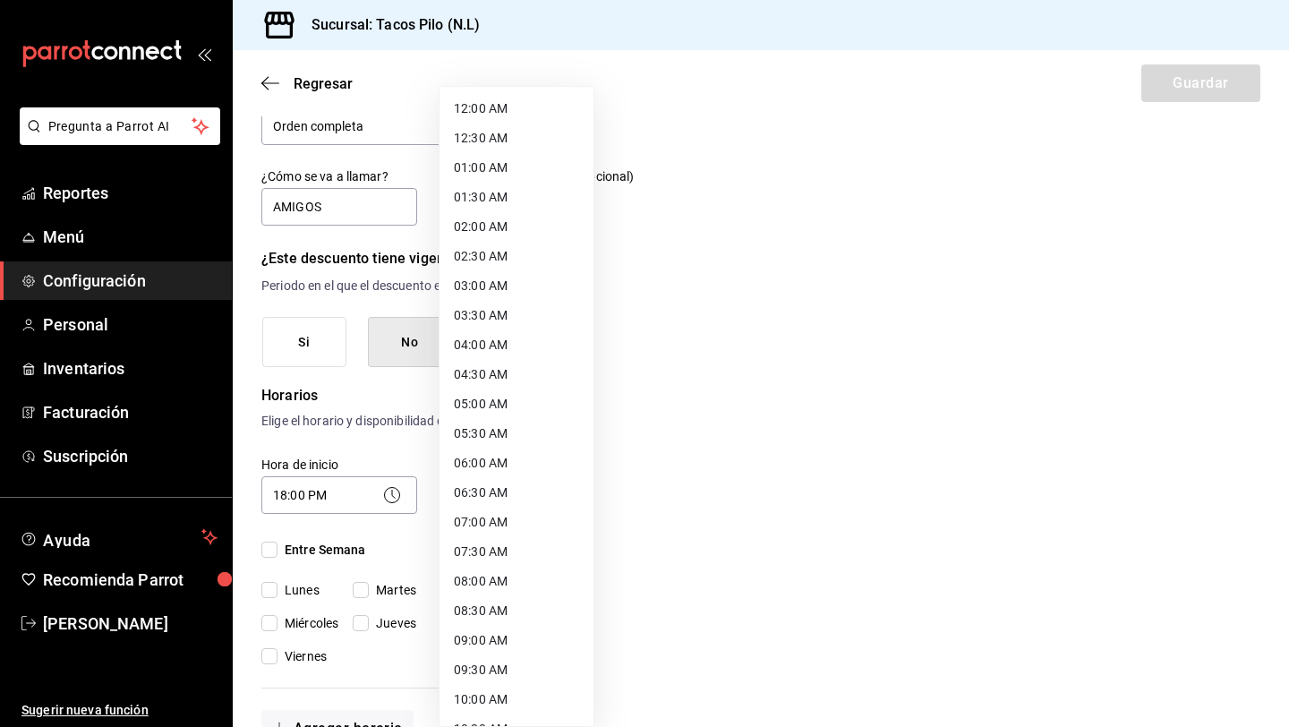
click at [481, 498] on body "Pregunta a Parrot AI Reportes Menú Configuración Personal Inventarios Facturaci…" at bounding box center [644, 363] width 1289 height 727
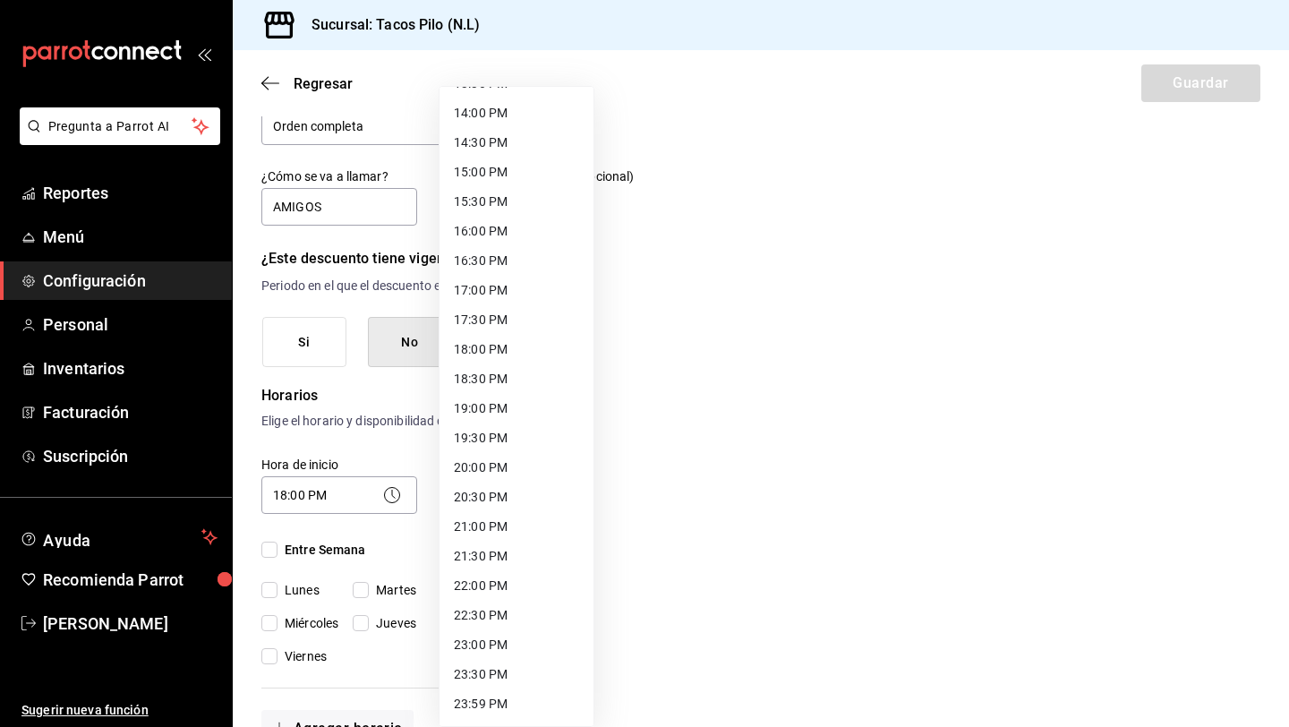
click at [487, 706] on li "23:59 PM" at bounding box center [517, 704] width 154 height 30
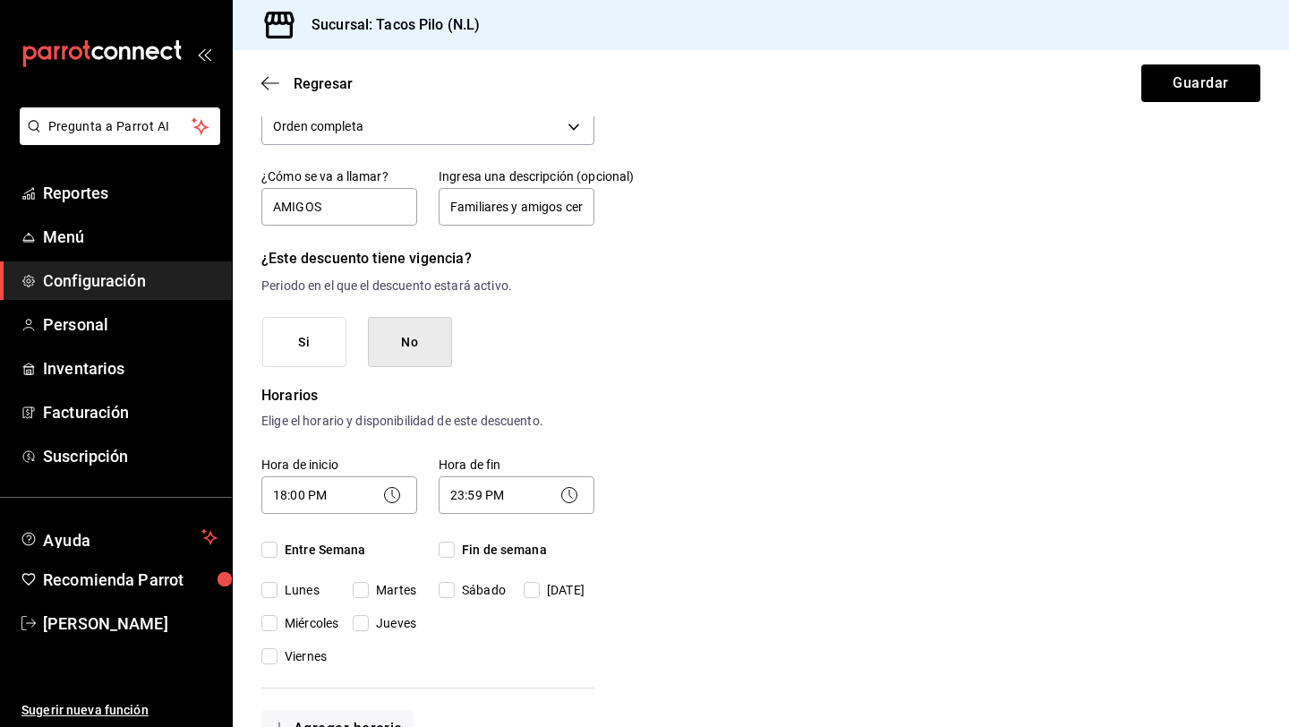
click at [442, 551] on input "Fin de semana" at bounding box center [447, 550] width 16 height 16
click at [276, 548] on input "Entre Semana" at bounding box center [269, 550] width 16 height 16
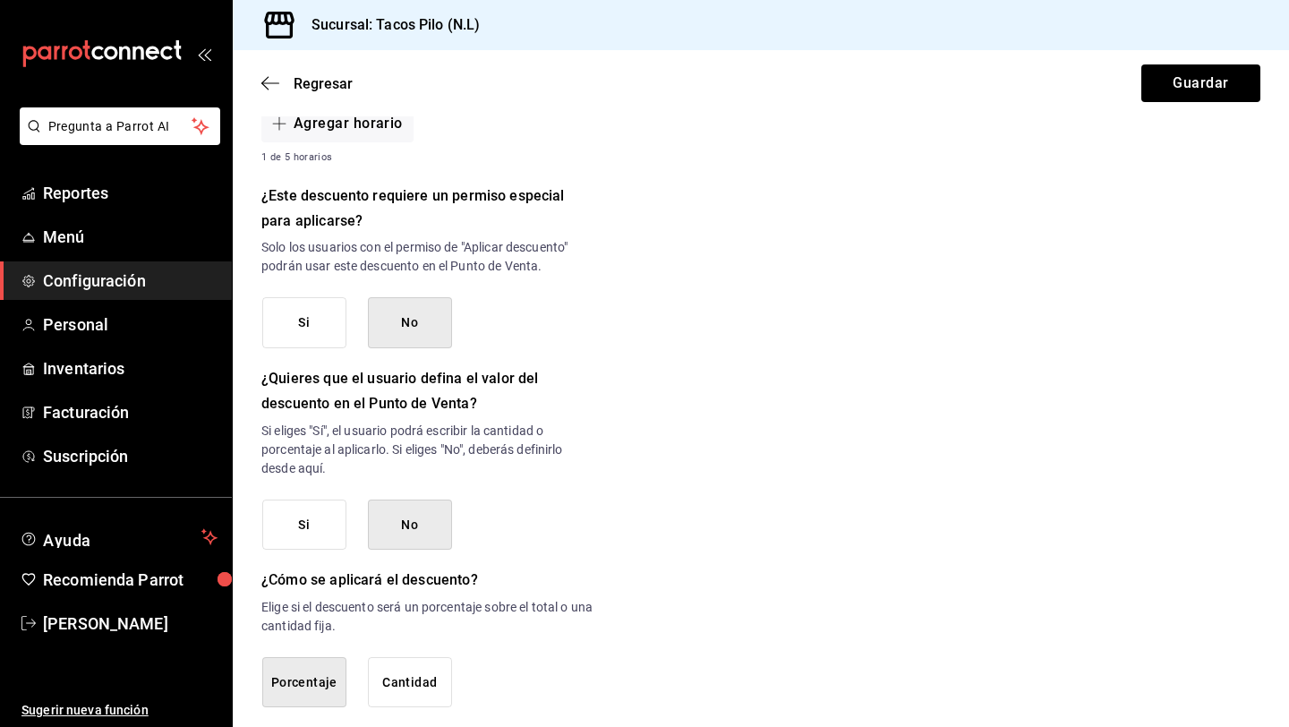
scroll to position [788, 0]
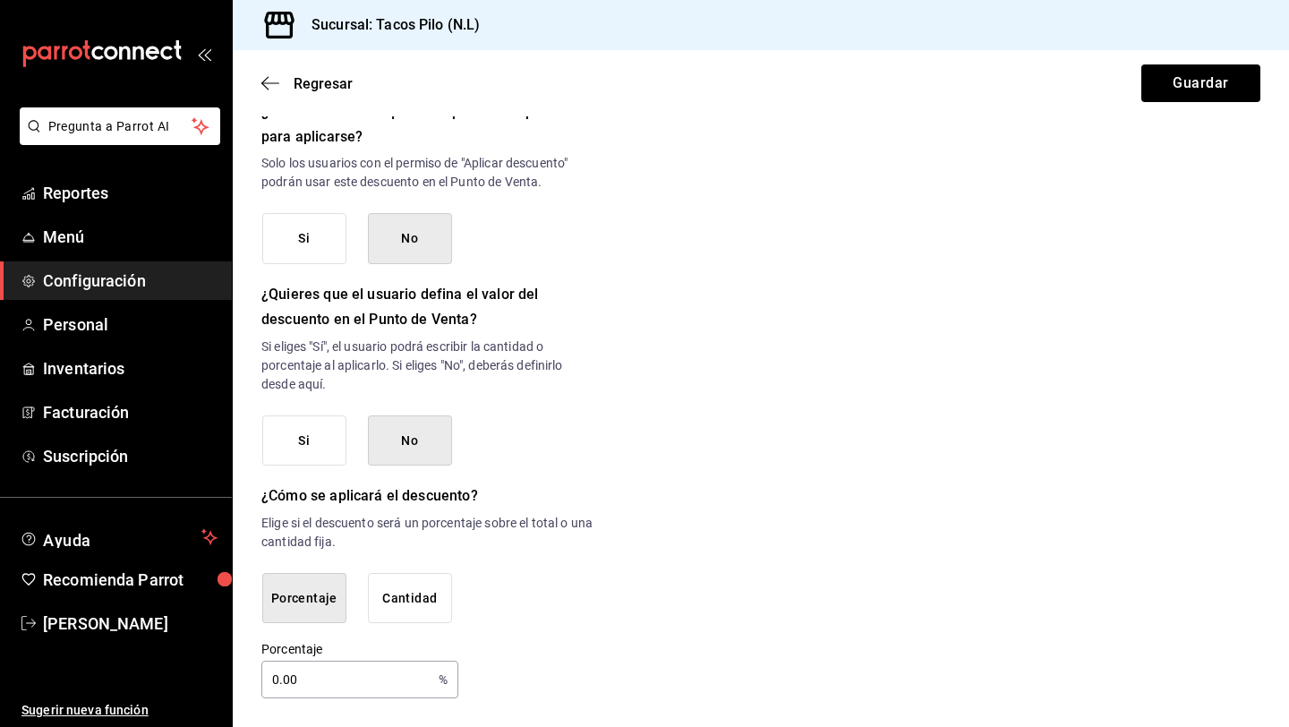
click at [309, 242] on button "Si" at bounding box center [304, 238] width 84 height 51
click at [279, 679] on input "0.00" at bounding box center [346, 680] width 170 height 36
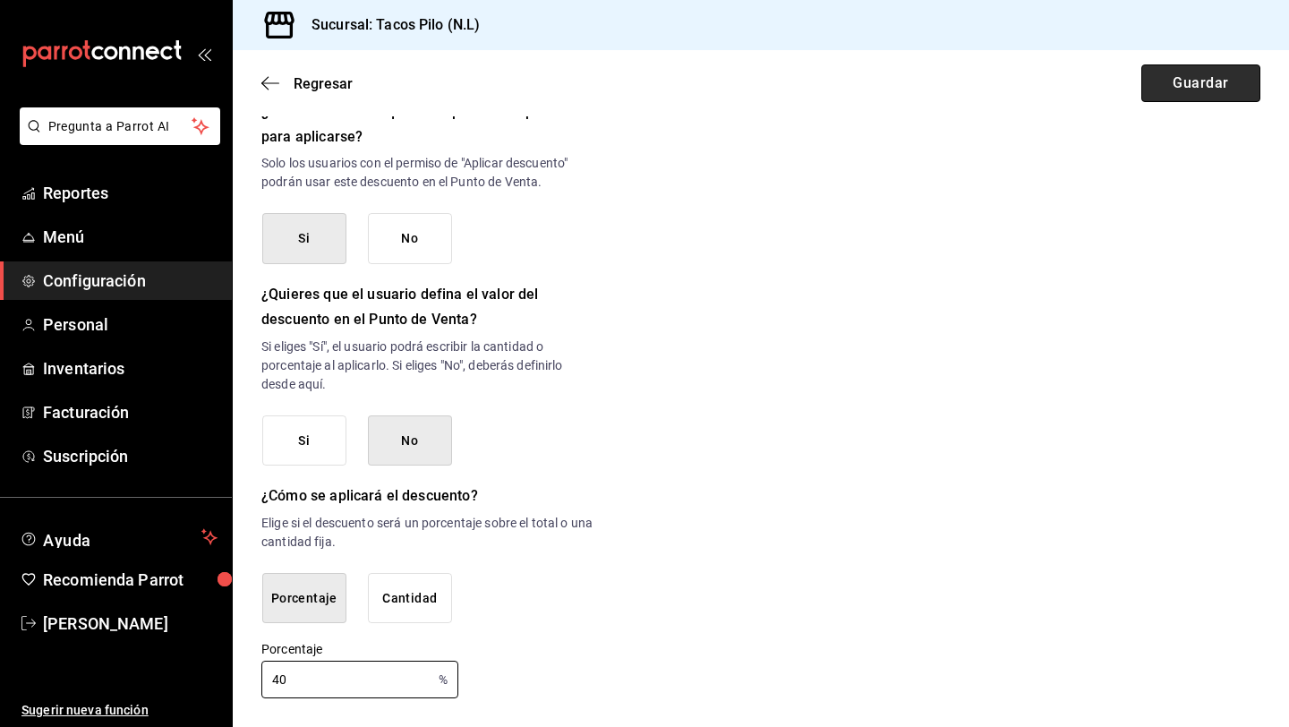
click at [1173, 94] on button "Guardar" at bounding box center [1200, 83] width 119 height 38
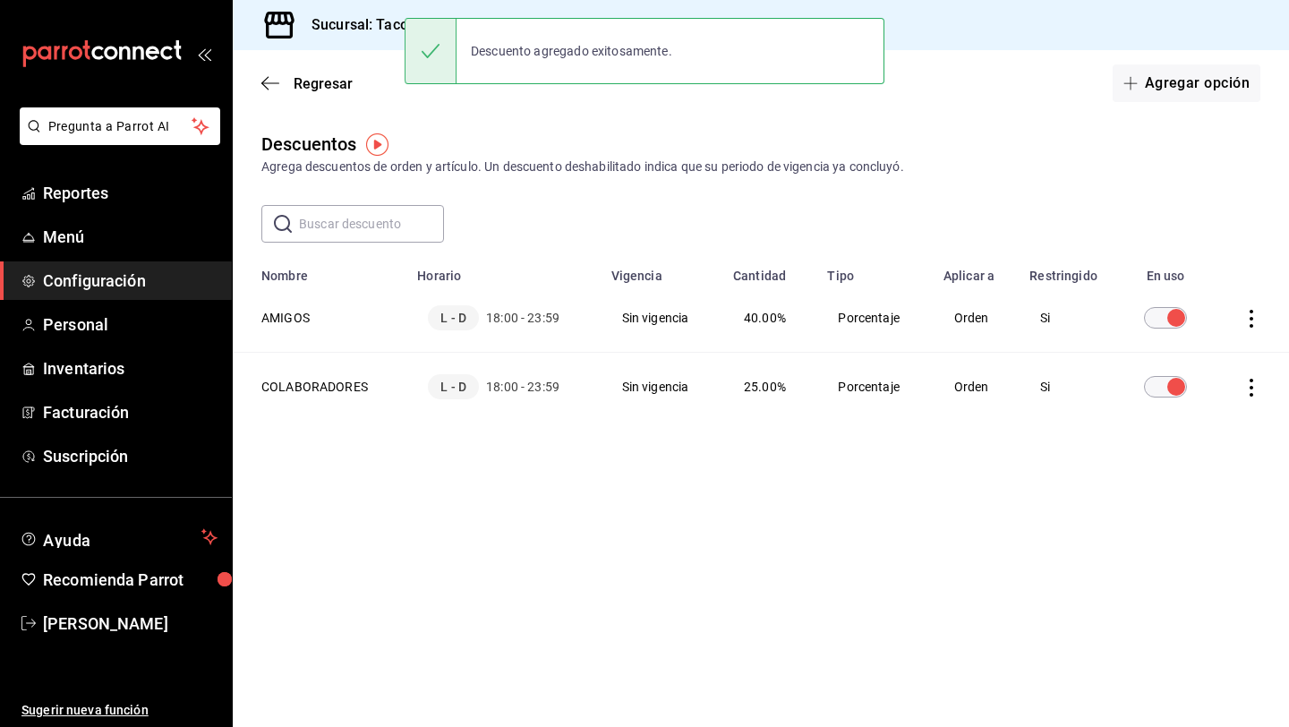
click at [1173, 94] on button "Agregar opción" at bounding box center [1187, 83] width 148 height 38
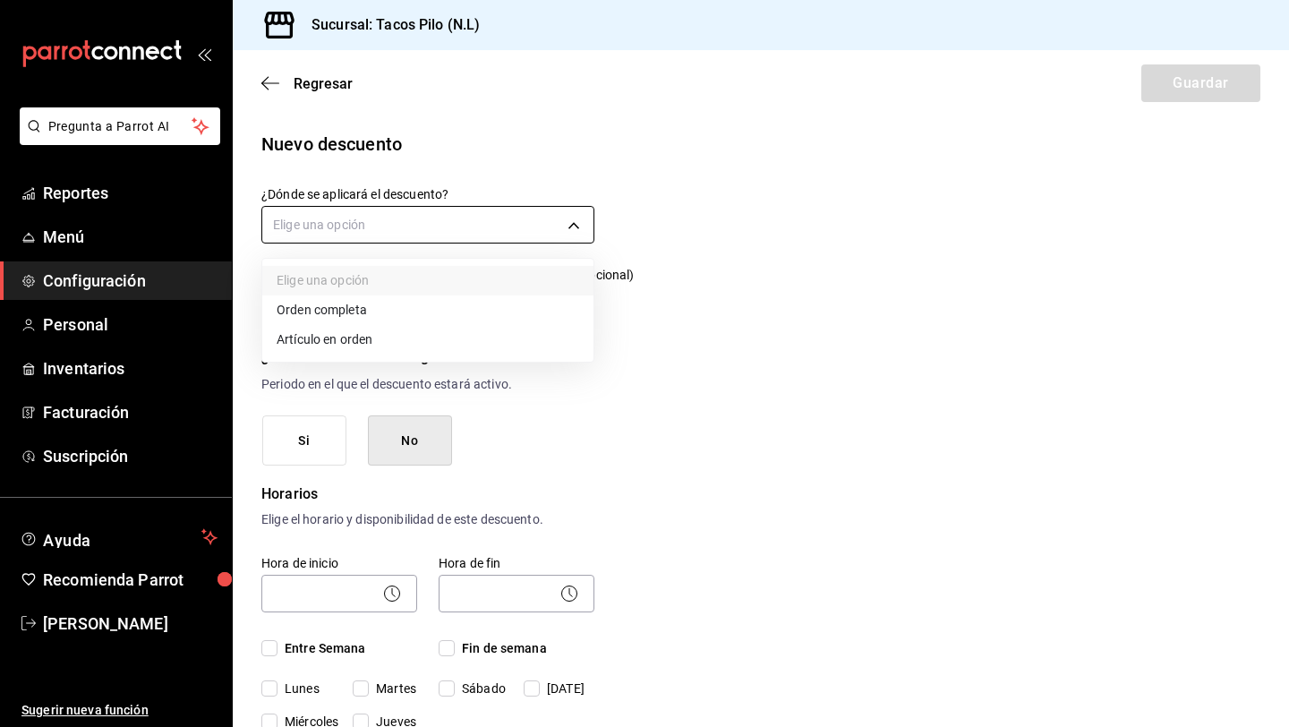
click at [474, 226] on body "Pregunta a Parrot AI Reportes Menú Configuración Personal Inventarios Facturaci…" at bounding box center [644, 363] width 1289 height 727
click at [377, 341] on li "Artículo en orden" at bounding box center [427, 340] width 331 height 30
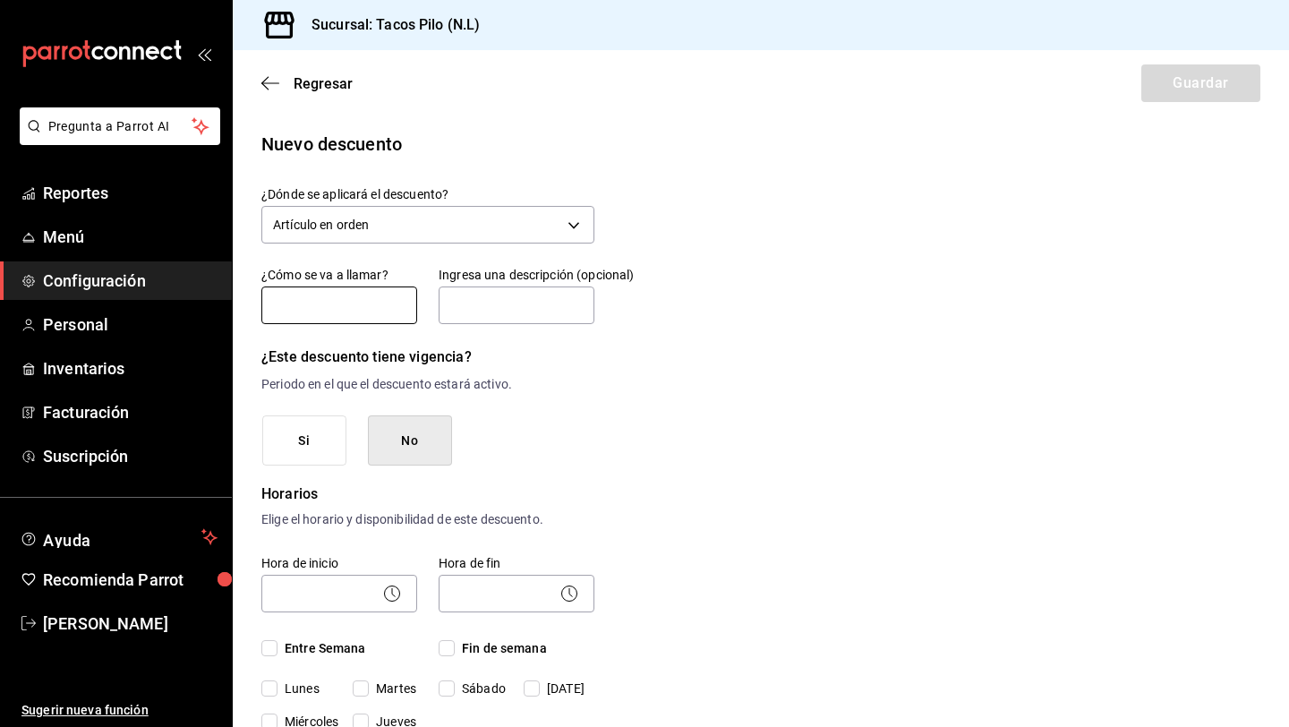
click at [361, 303] on input "text" at bounding box center [339, 305] width 156 height 38
click at [508, 303] on input "text" at bounding box center [517, 305] width 156 height 38
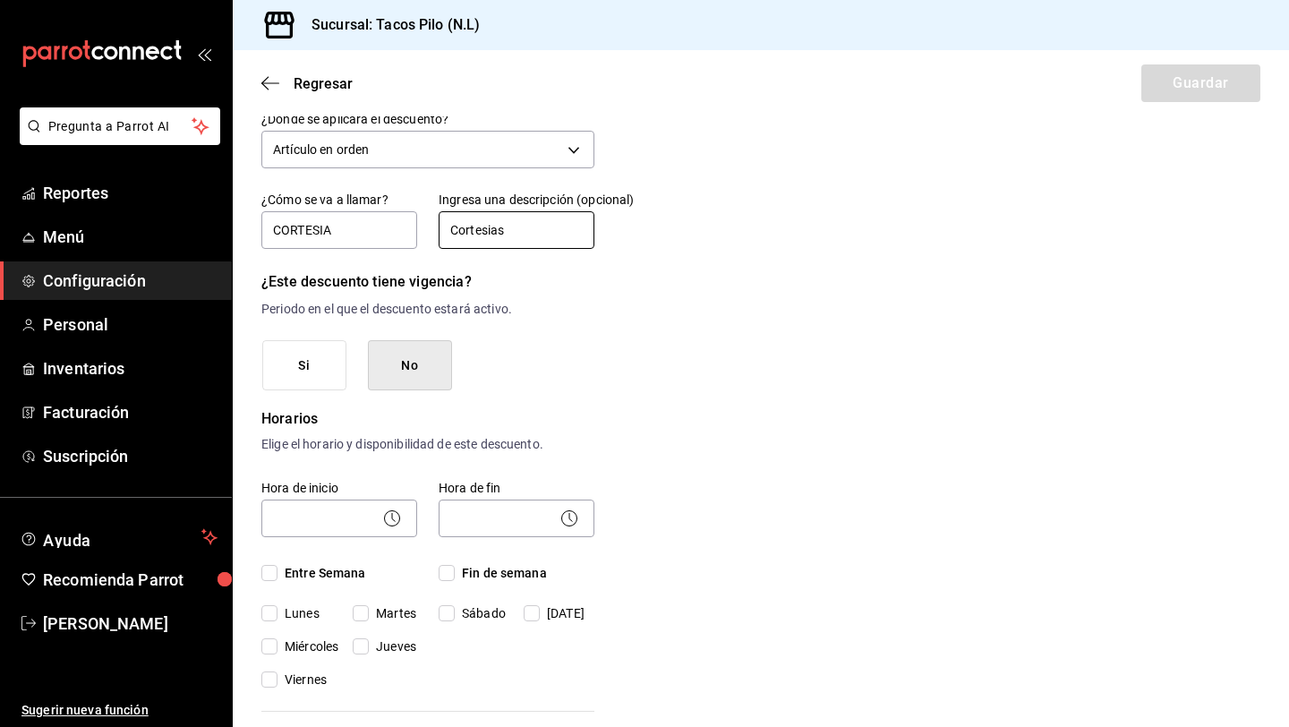
scroll to position [77, 0]
click at [400, 526] on icon at bounding box center [391, 516] width 21 height 21
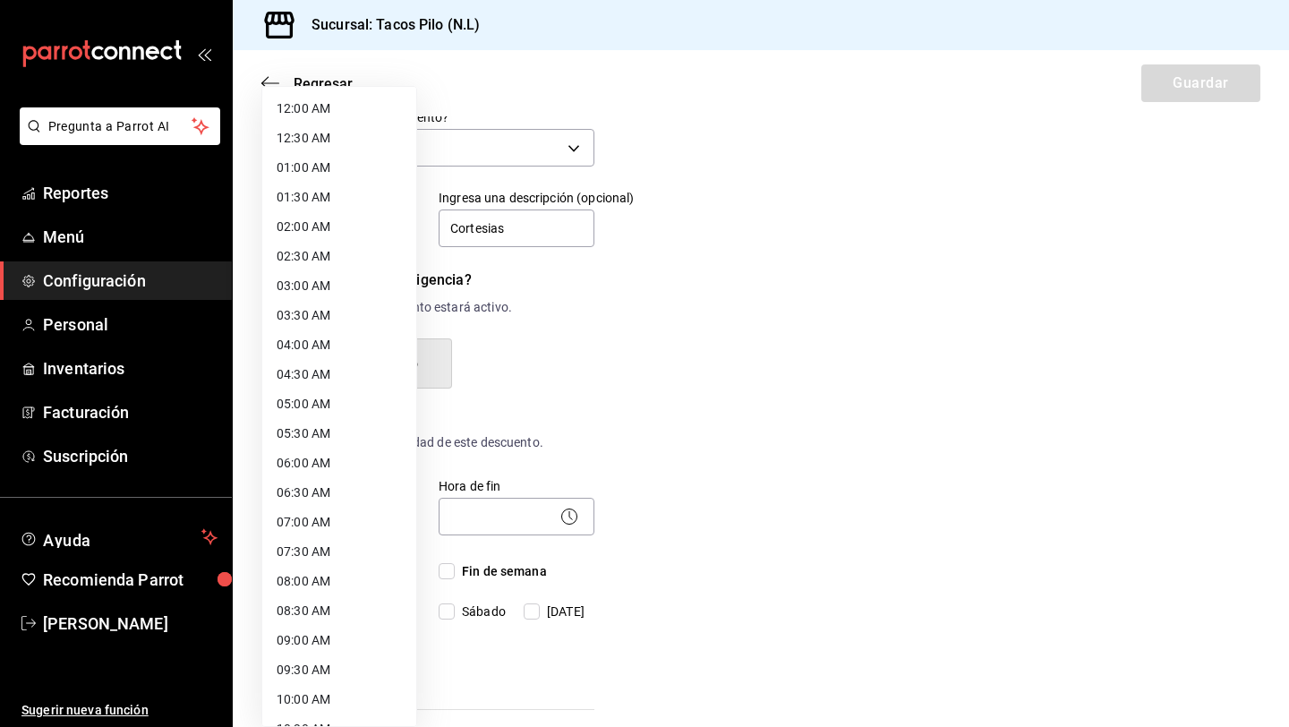
click at [373, 514] on body "Pregunta a Parrot AI Reportes Menú Configuración Personal Inventarios Facturaci…" at bounding box center [644, 363] width 1289 height 727
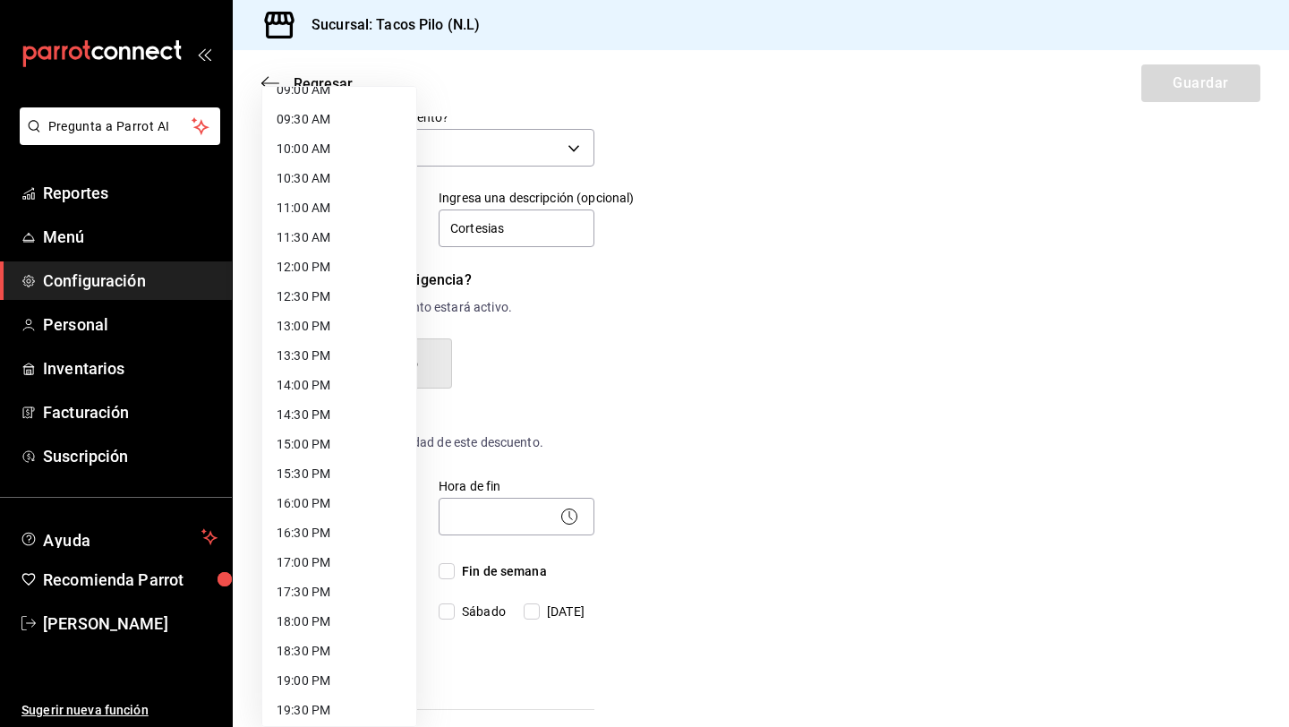
scroll to position [823, 0]
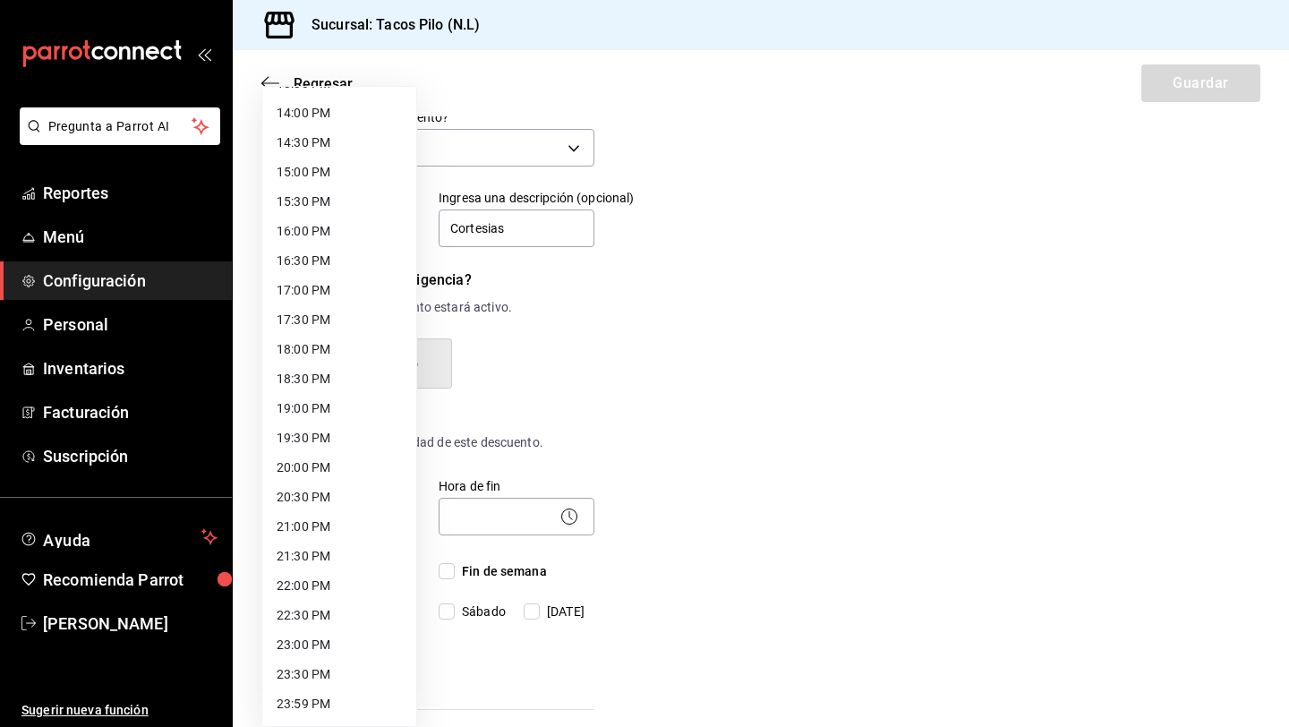
click at [304, 350] on li "18:00 PM" at bounding box center [339, 350] width 154 height 30
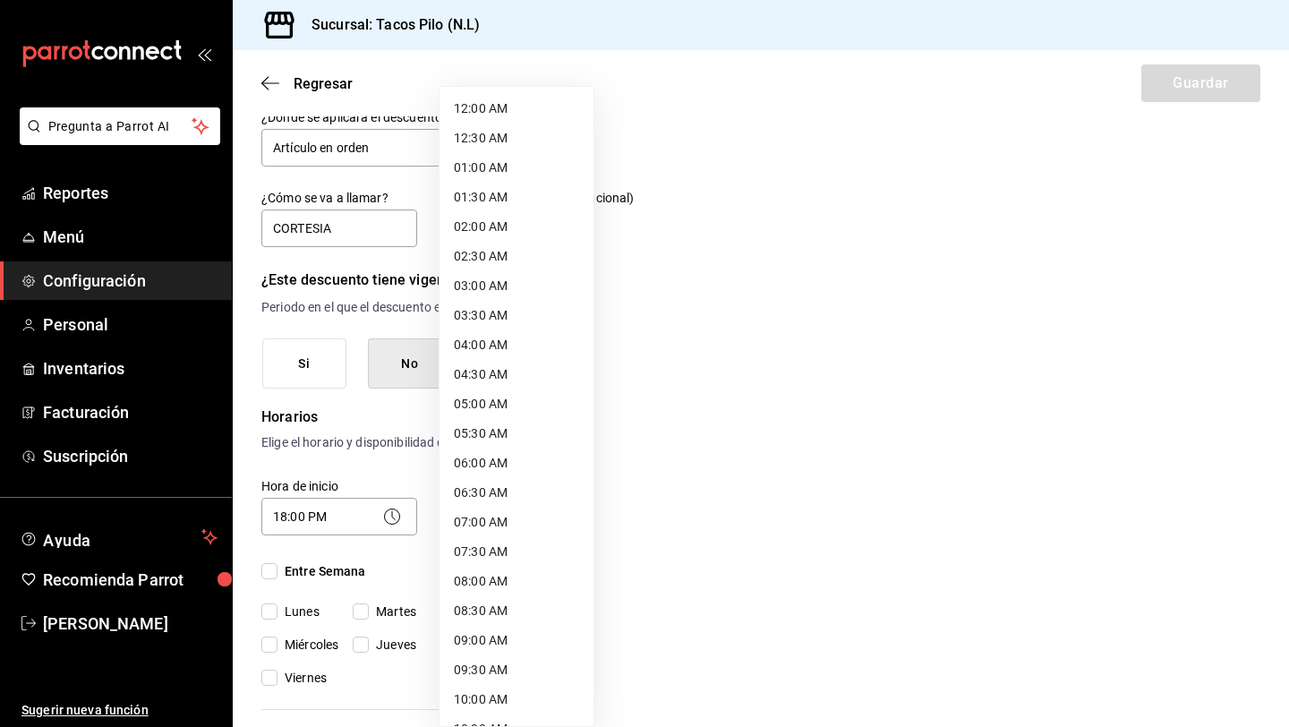
click at [480, 514] on body "Pregunta a Parrot AI Reportes Menú Configuración Personal Inventarios Facturaci…" at bounding box center [644, 363] width 1289 height 727
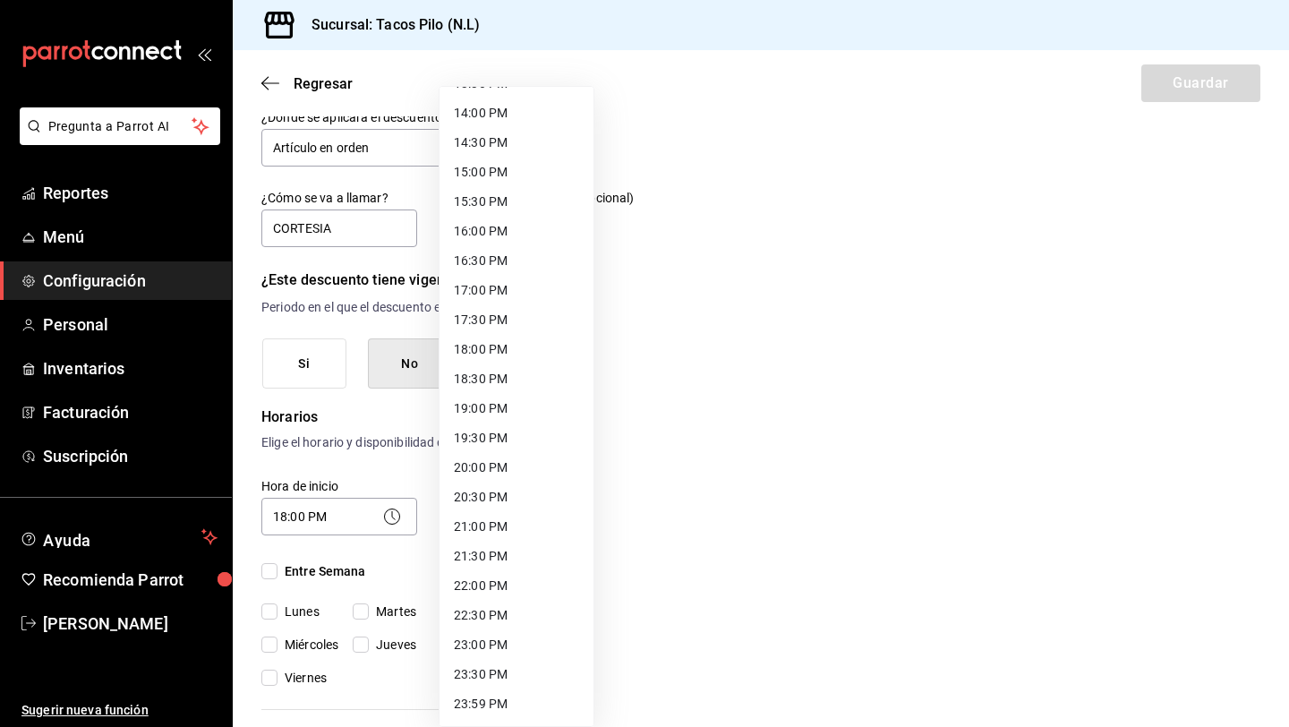
click at [483, 708] on li "23:59 PM" at bounding box center [517, 704] width 154 height 30
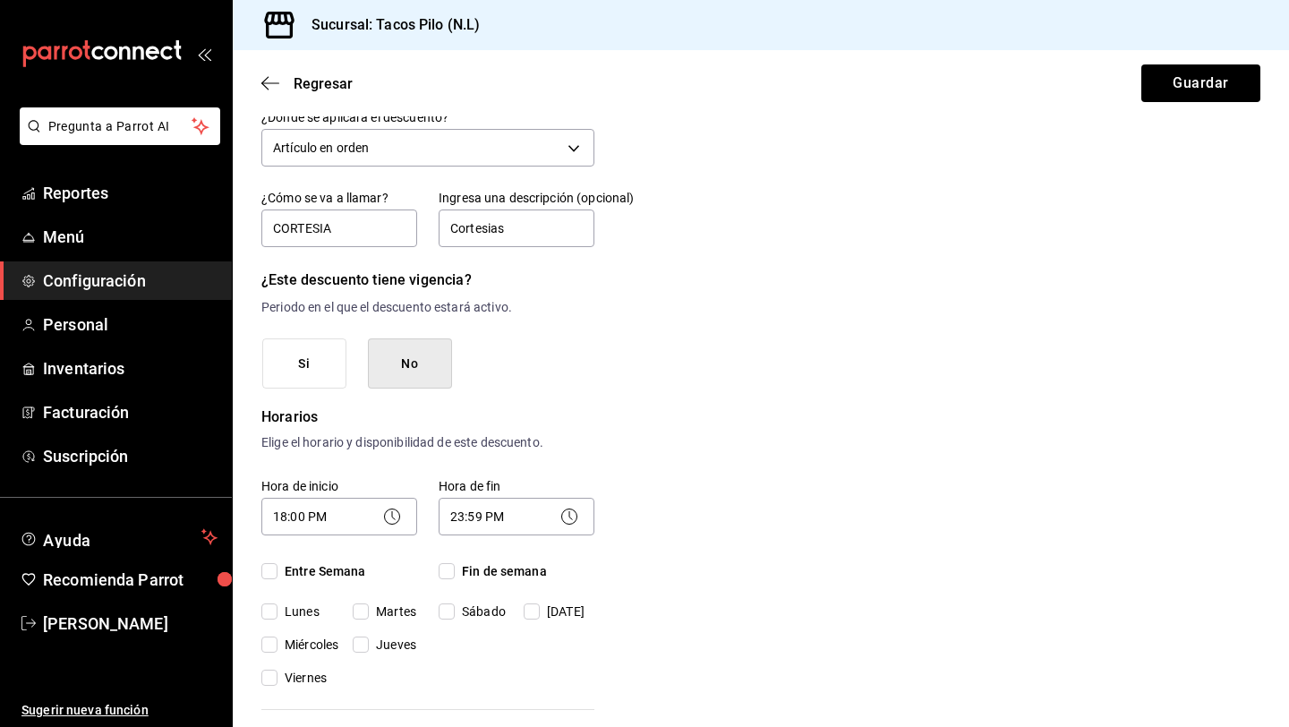
click at [271, 577] on input "Entre Semana" at bounding box center [269, 571] width 16 height 16
click at [448, 572] on input "Fin de semana" at bounding box center [447, 571] width 16 height 16
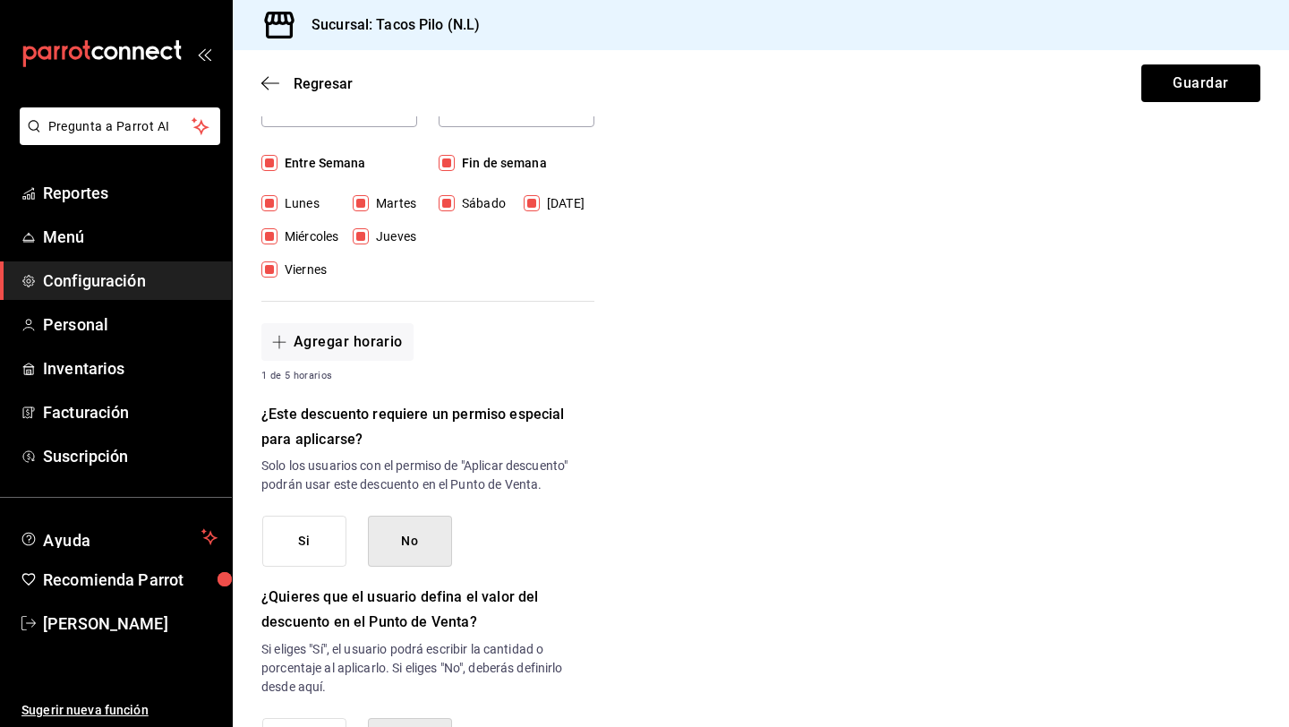
scroll to position [488, 0]
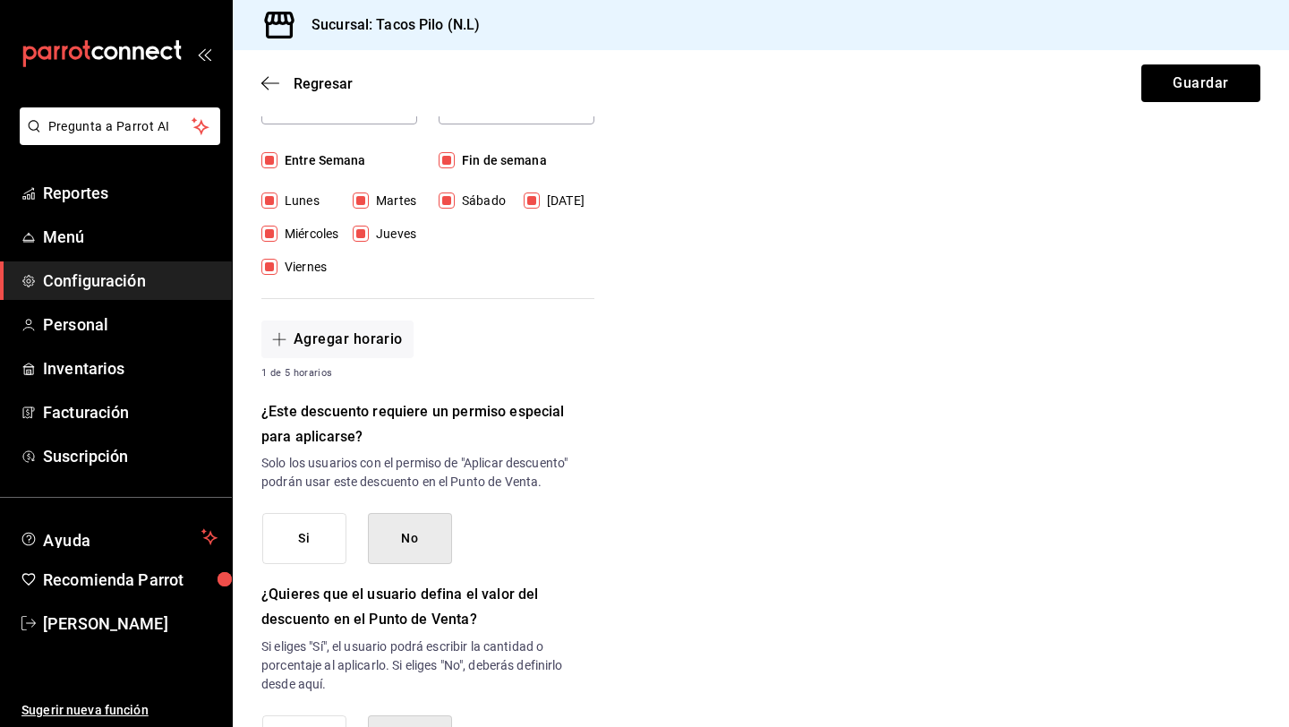
click at [325, 525] on button "Si" at bounding box center [304, 538] width 84 height 51
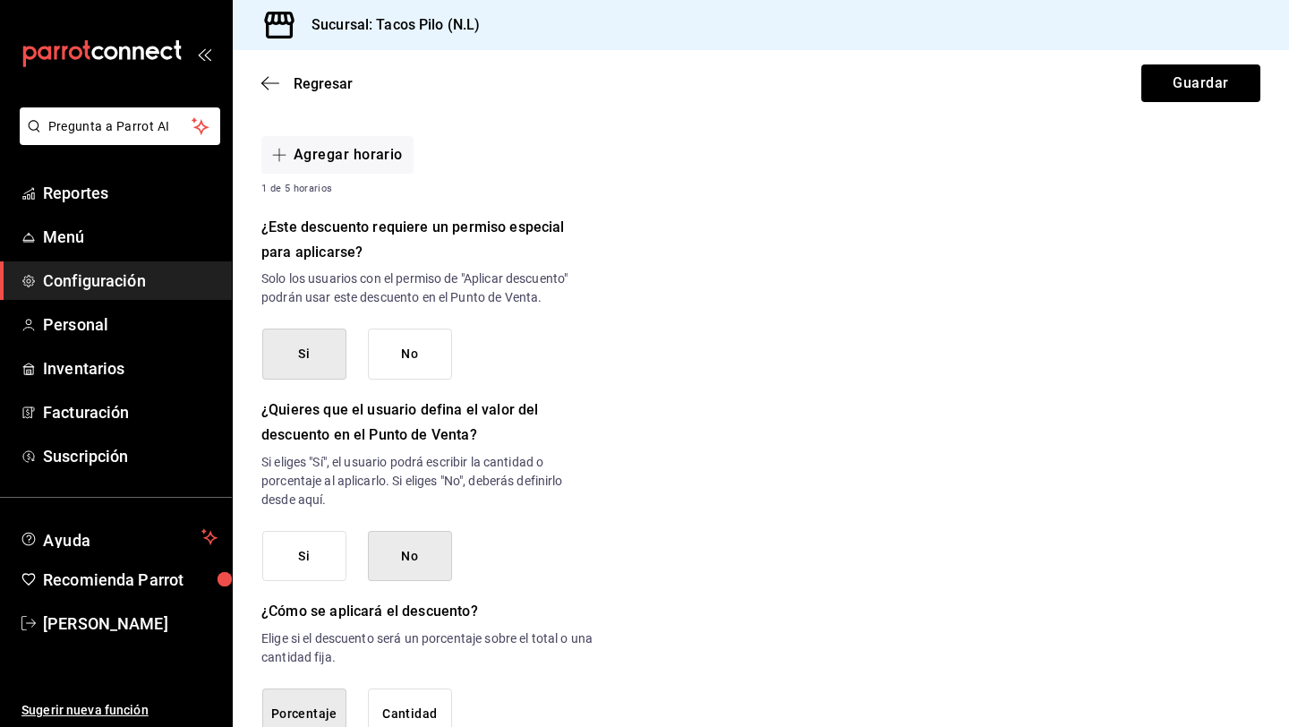
scroll to position [788, 0]
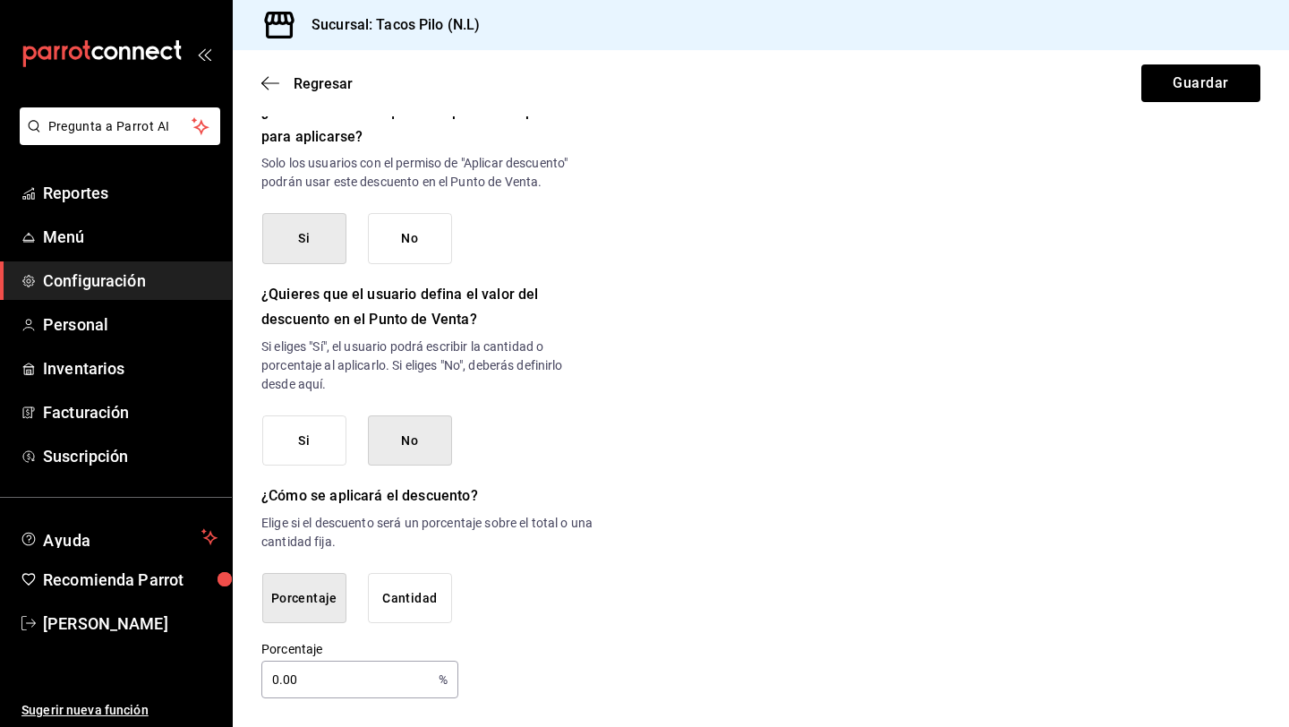
click at [400, 596] on button "Cantidad" at bounding box center [410, 598] width 84 height 51
click at [317, 605] on button "Porcentaje" at bounding box center [304, 598] width 84 height 51
click at [281, 681] on input "0.00" at bounding box center [346, 680] width 170 height 36
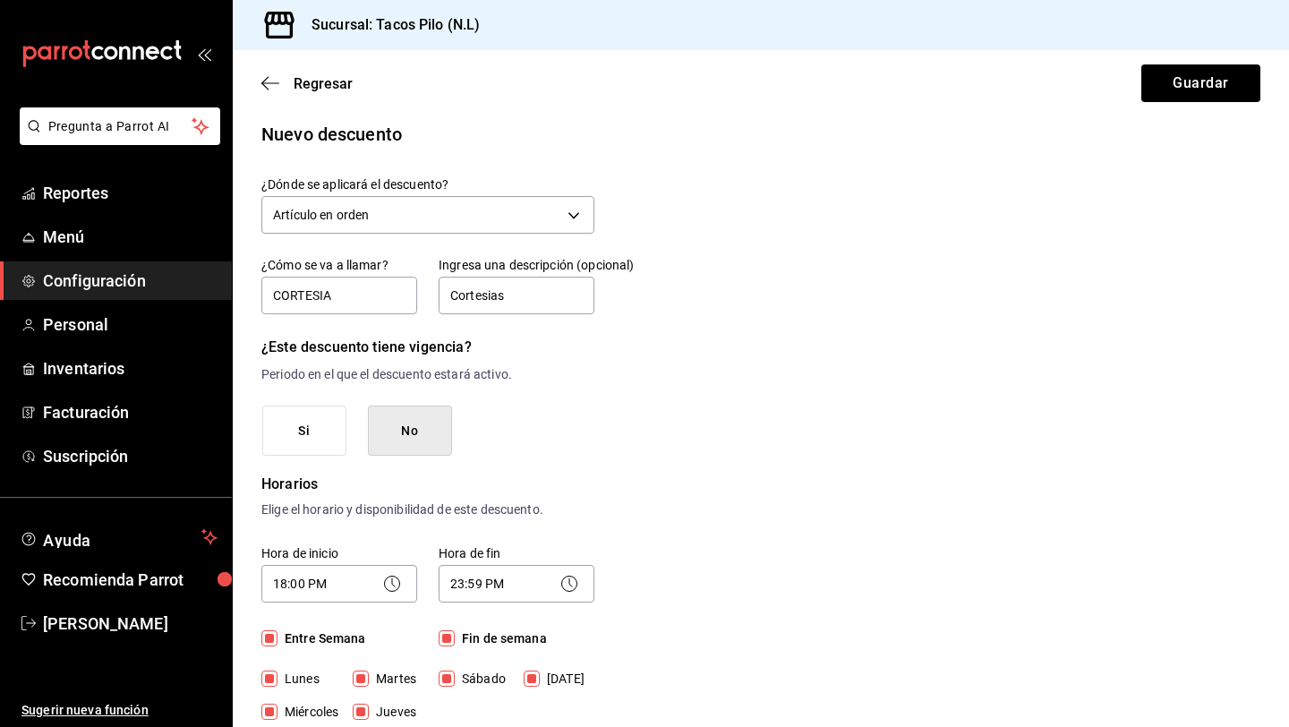
scroll to position [0, 0]
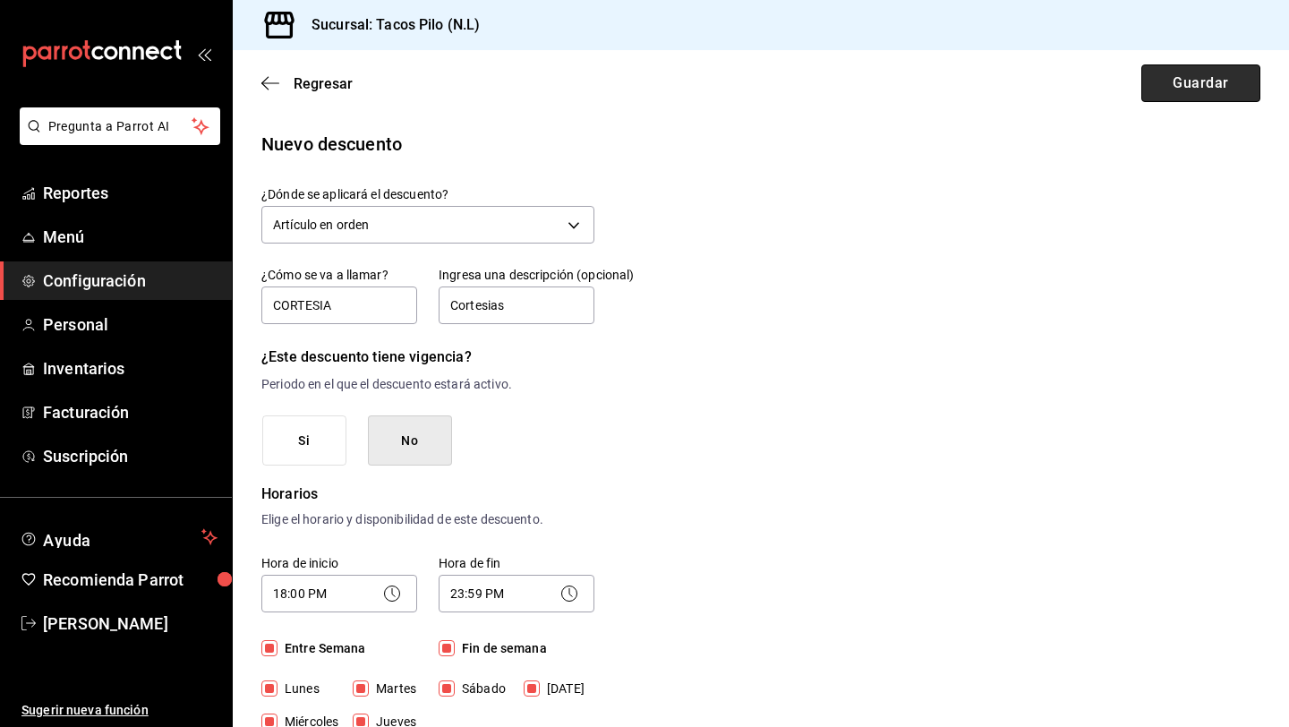
click at [1155, 88] on button "Guardar" at bounding box center [1200, 83] width 119 height 38
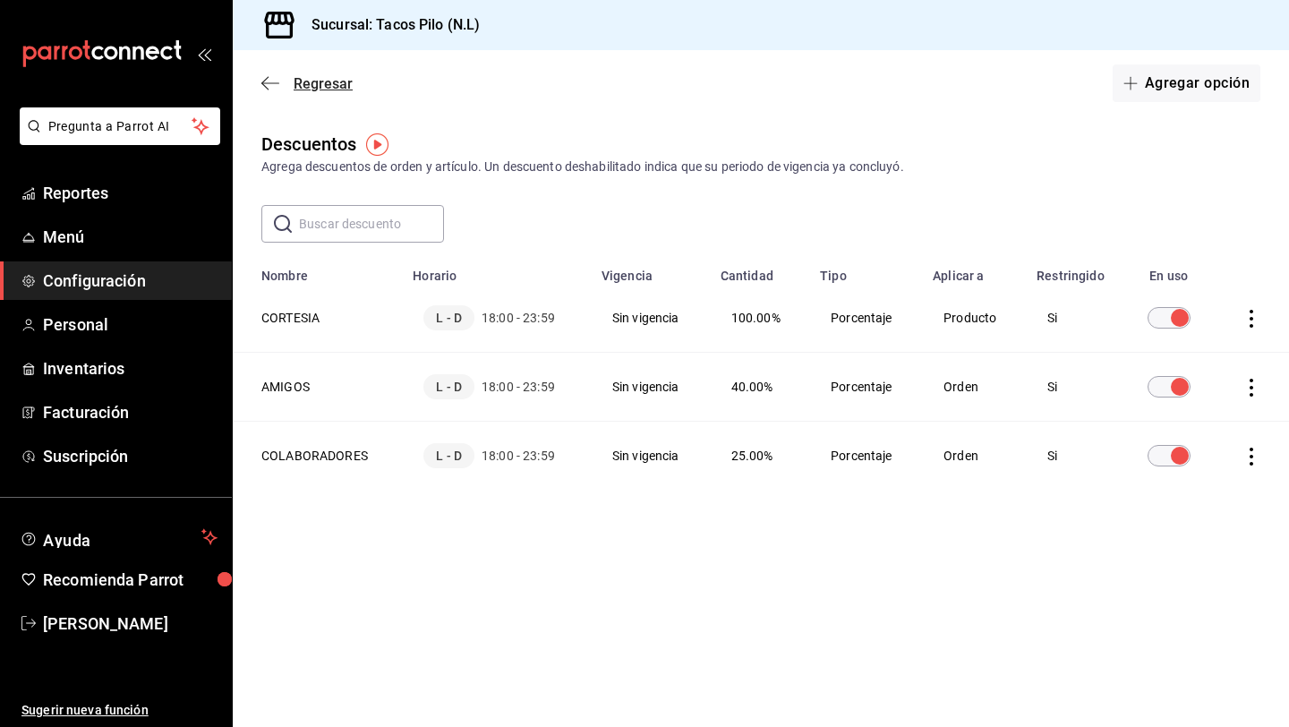
click at [270, 86] on icon "button" at bounding box center [270, 83] width 18 height 16
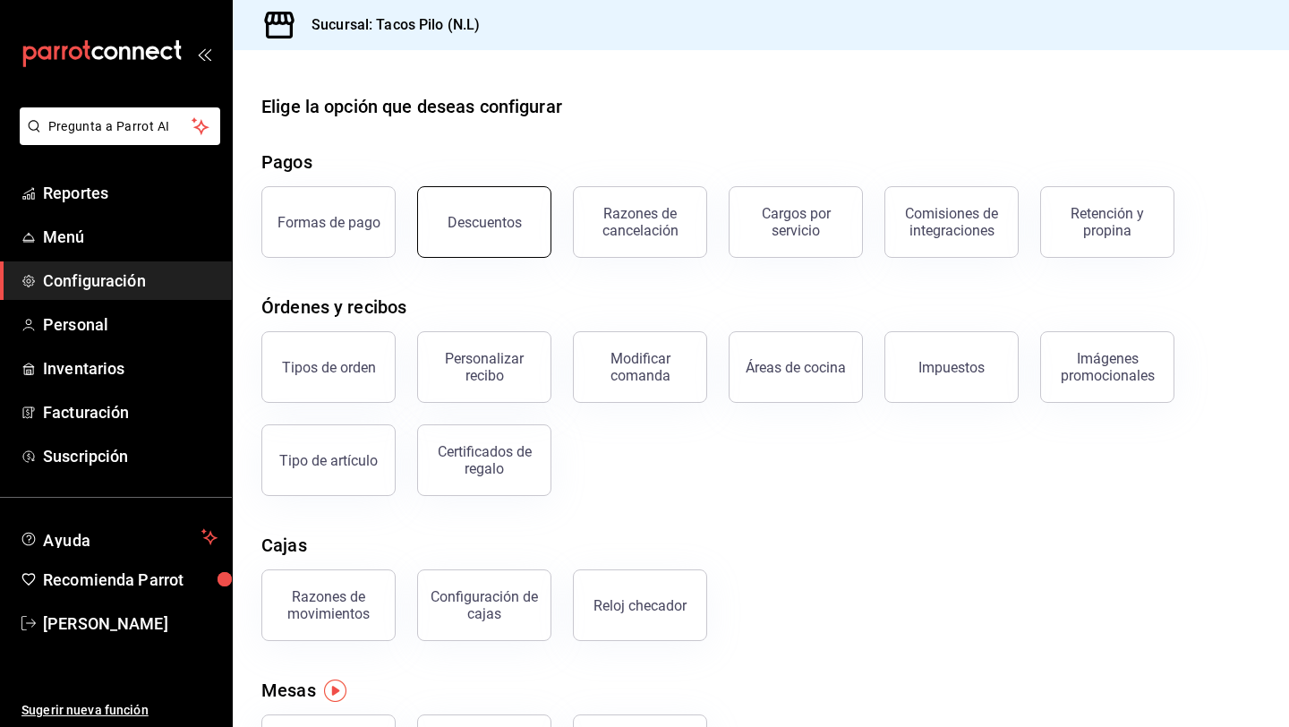
click at [474, 226] on div "Descuentos" at bounding box center [485, 222] width 74 height 17
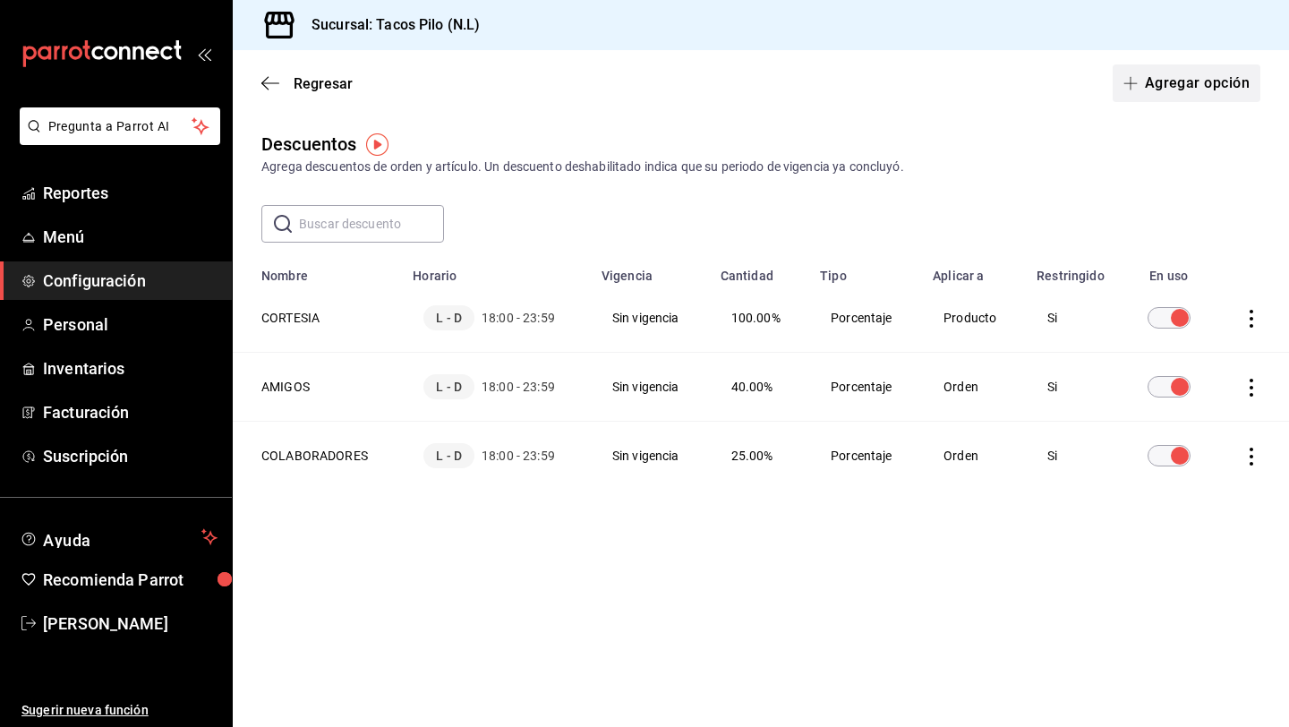
click at [1168, 85] on button "Agregar opción" at bounding box center [1187, 83] width 148 height 38
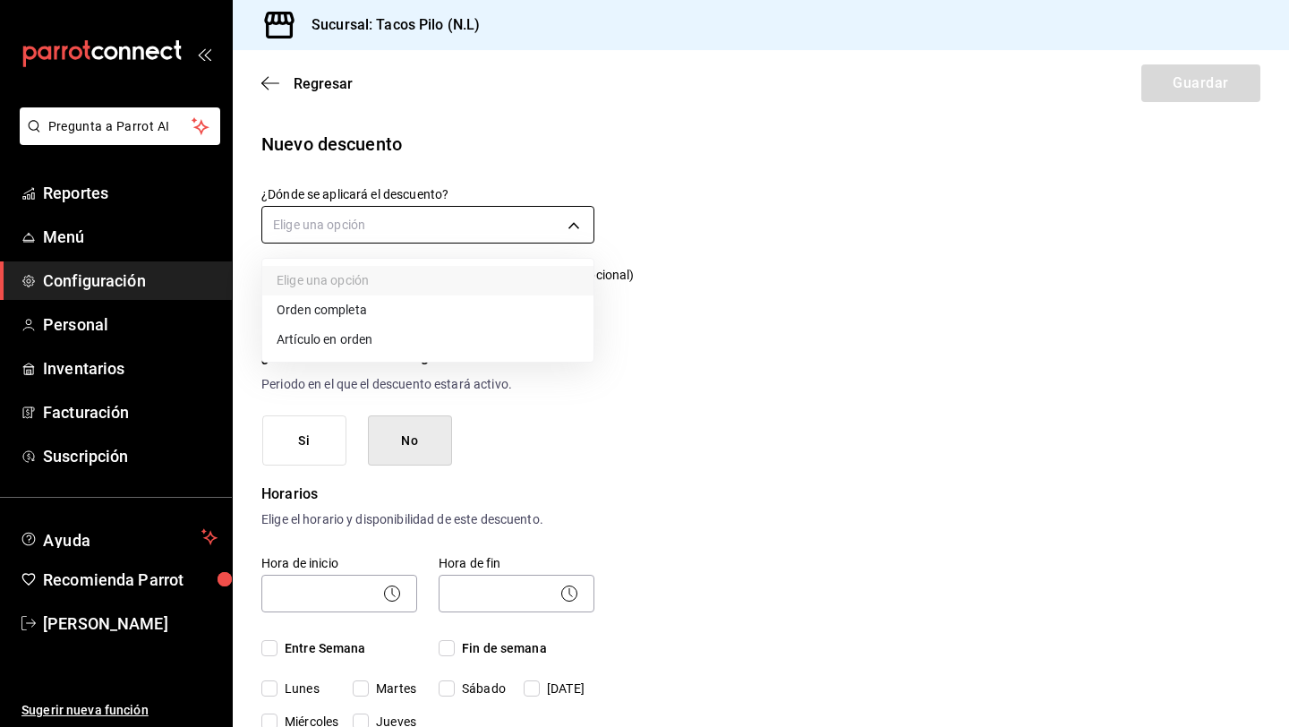
click at [515, 210] on body "Pregunta a Parrot AI Reportes Menú Configuración Personal Inventarios Facturaci…" at bounding box center [644, 363] width 1289 height 727
click at [408, 307] on li "Orden completa" at bounding box center [427, 310] width 331 height 30
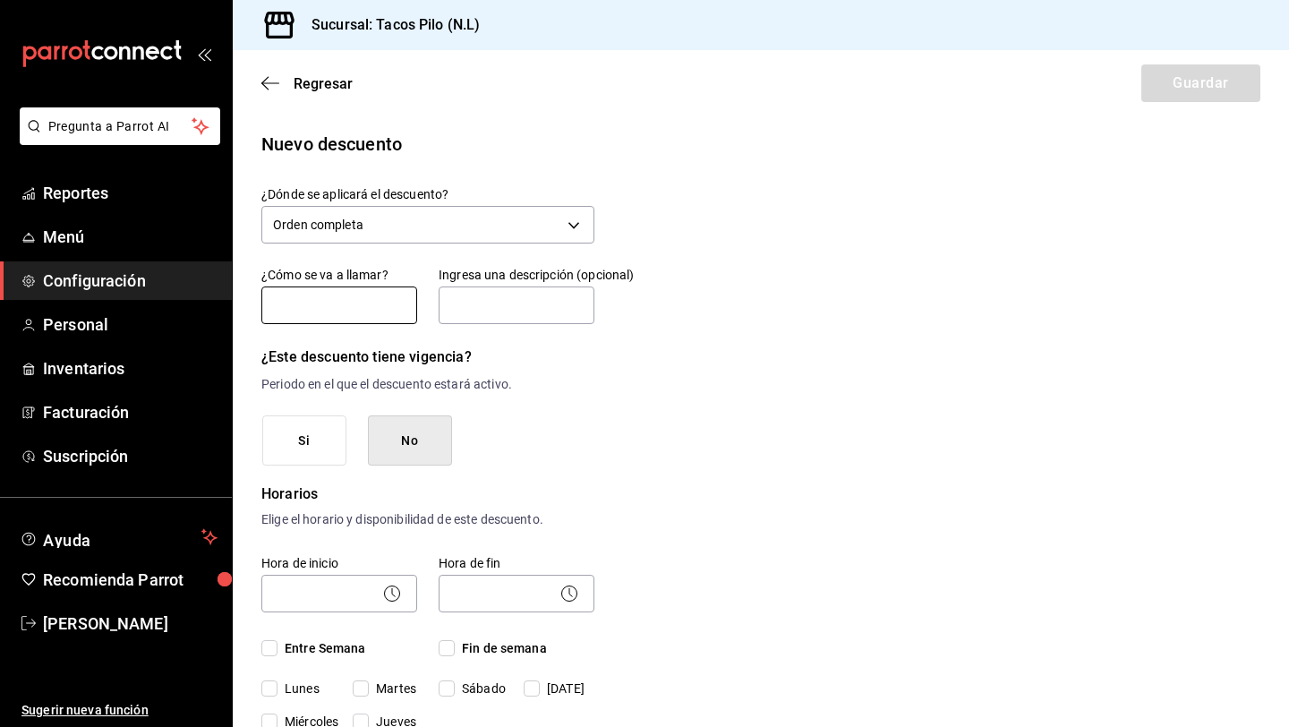
click at [385, 307] on input "text" at bounding box center [339, 305] width 156 height 38
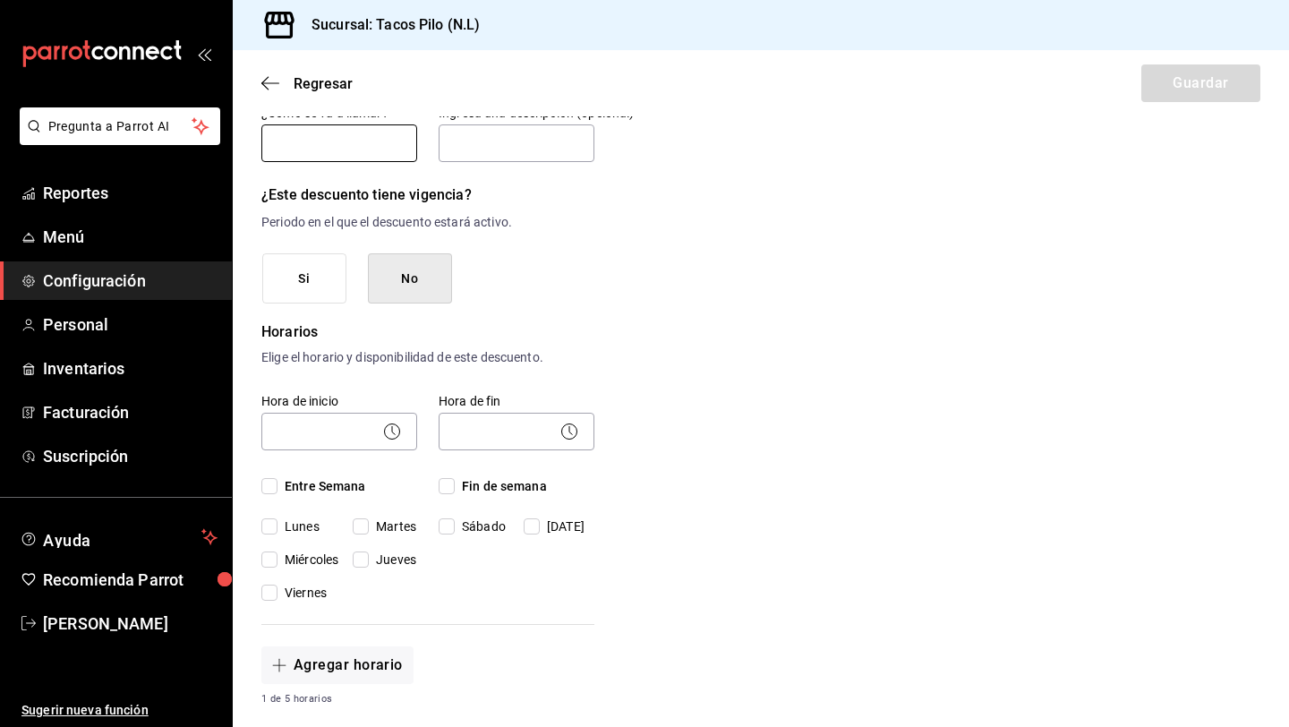
scroll to position [149, 0]
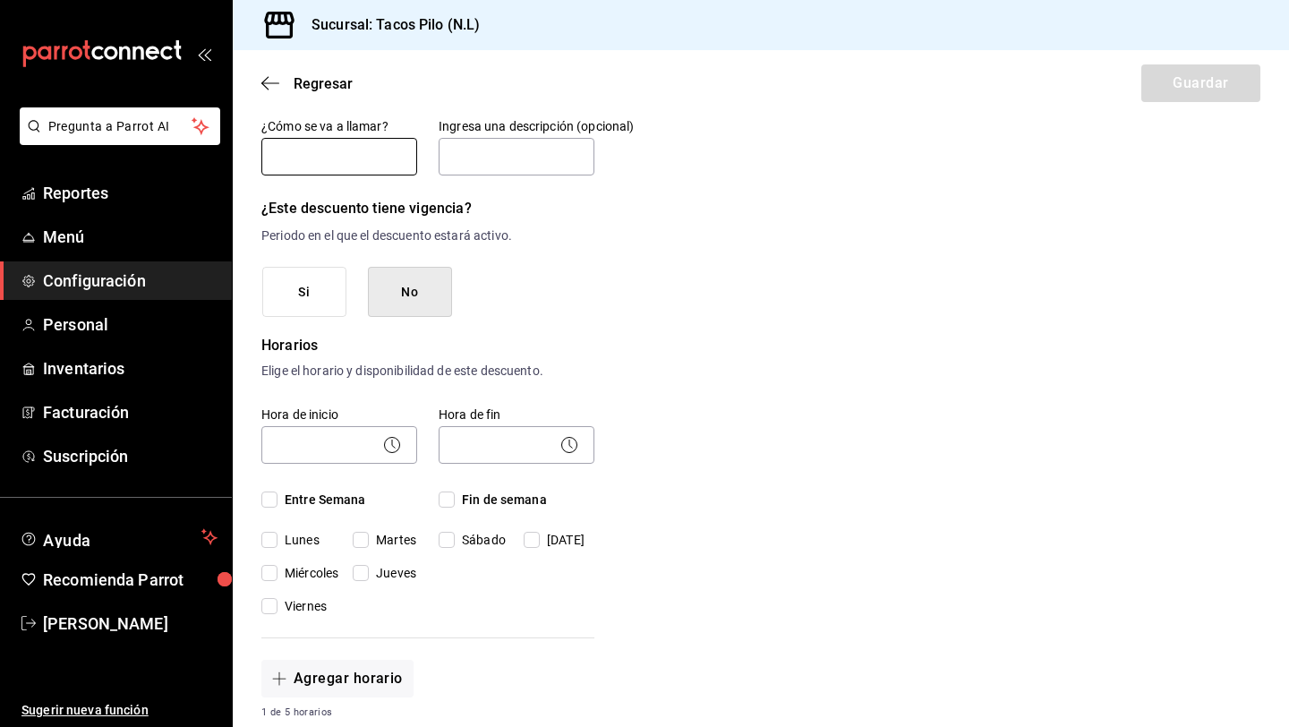
click at [346, 158] on input "text" at bounding box center [339, 157] width 156 height 38
click at [466, 164] on input "text" at bounding box center [517, 157] width 156 height 38
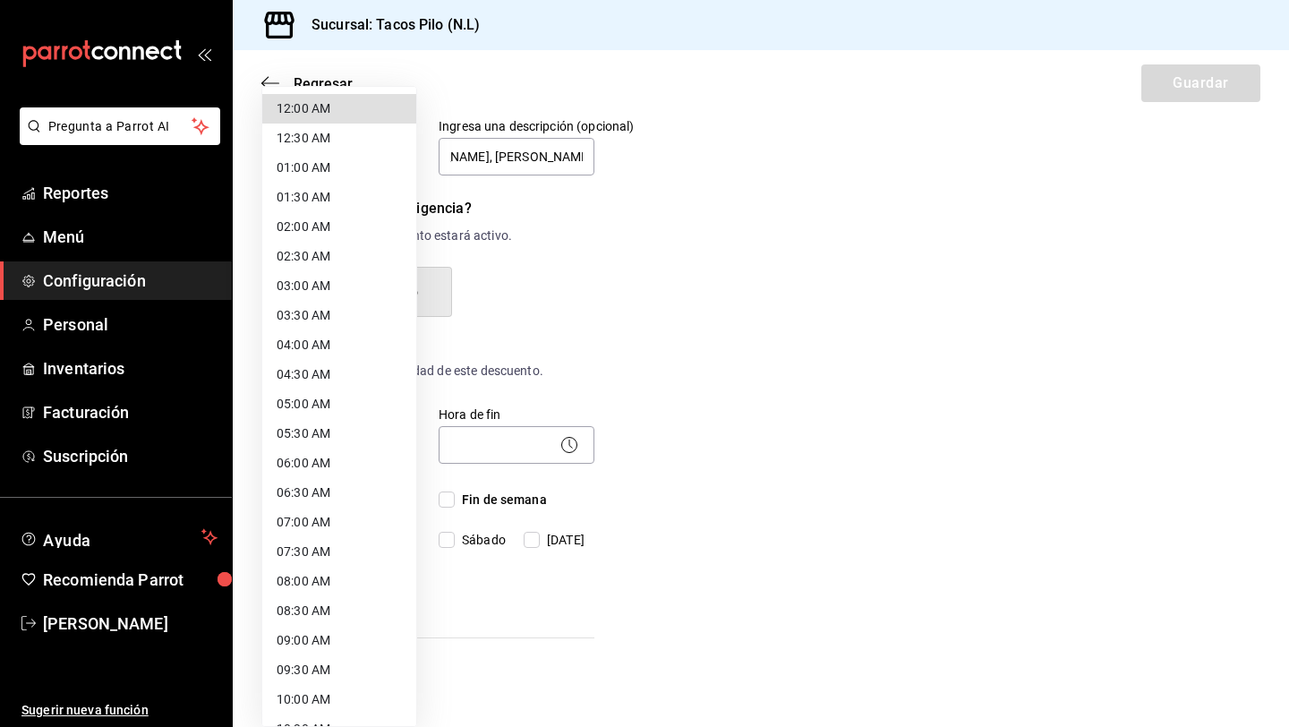
scroll to position [0, 0]
click at [356, 441] on body "Pregunta a Parrot AI Reportes Menú Configuración Personal Inventarios Facturaci…" at bounding box center [644, 363] width 1289 height 727
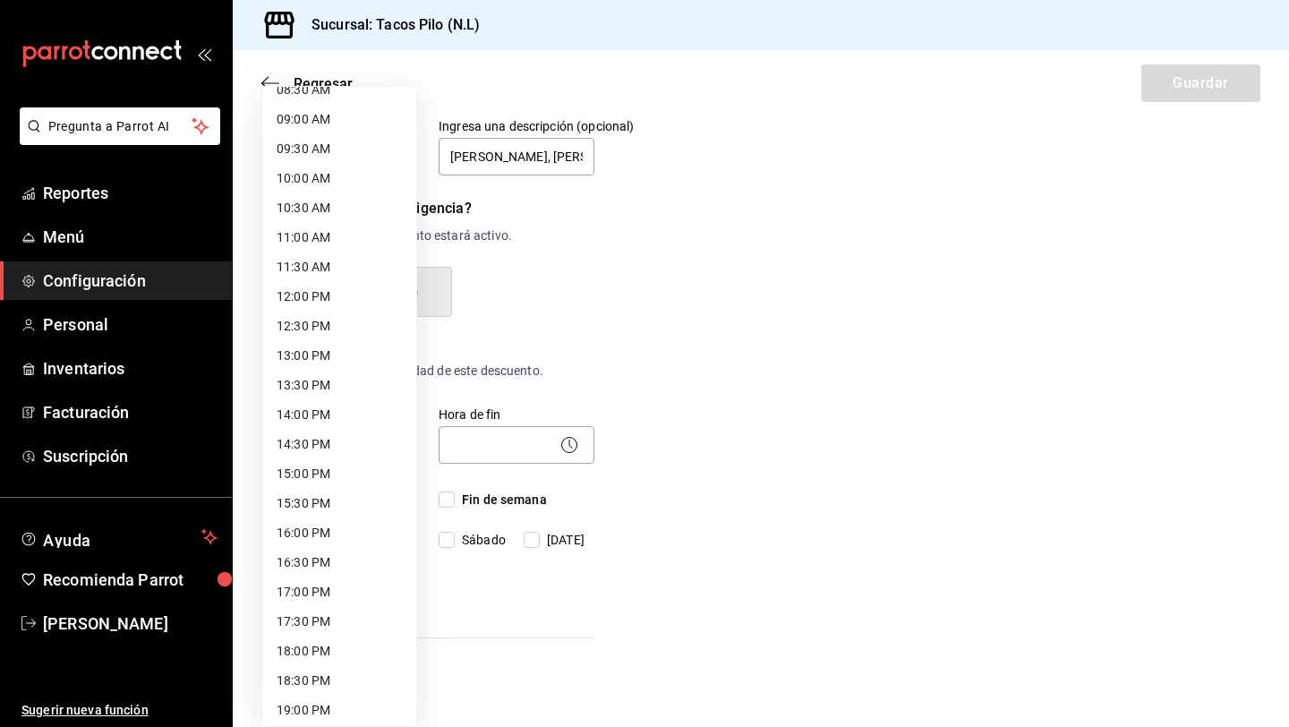
scroll to position [544, 0]
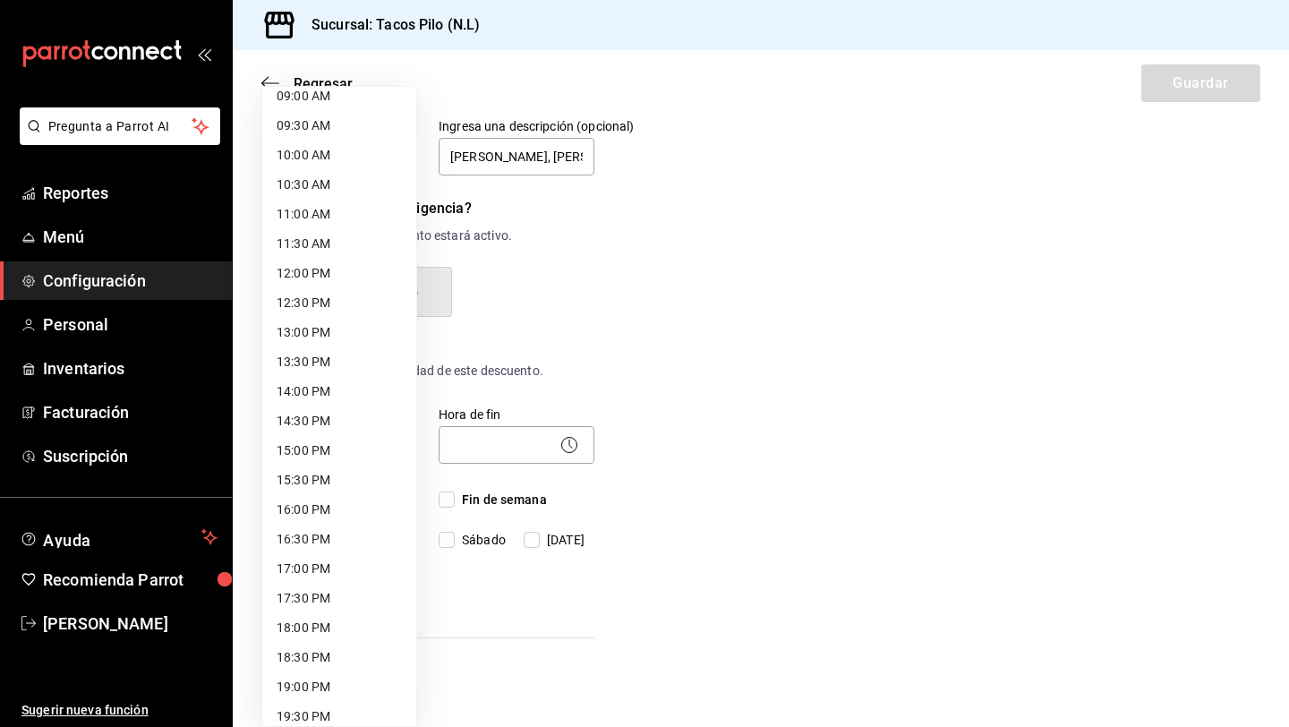
click at [311, 632] on li "18:00 PM" at bounding box center [339, 628] width 154 height 30
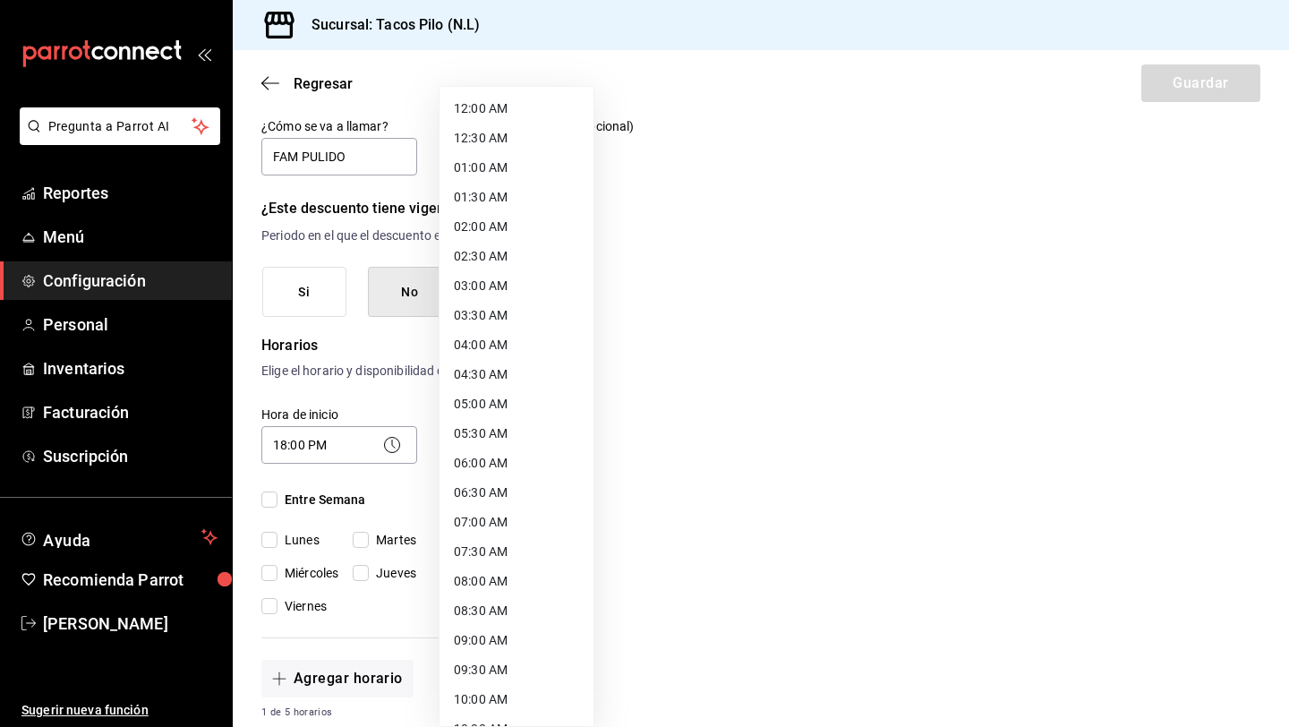
click at [493, 447] on body "Pregunta a Parrot AI Reportes Menú Configuración Personal Inventarios Facturaci…" at bounding box center [644, 363] width 1289 height 727
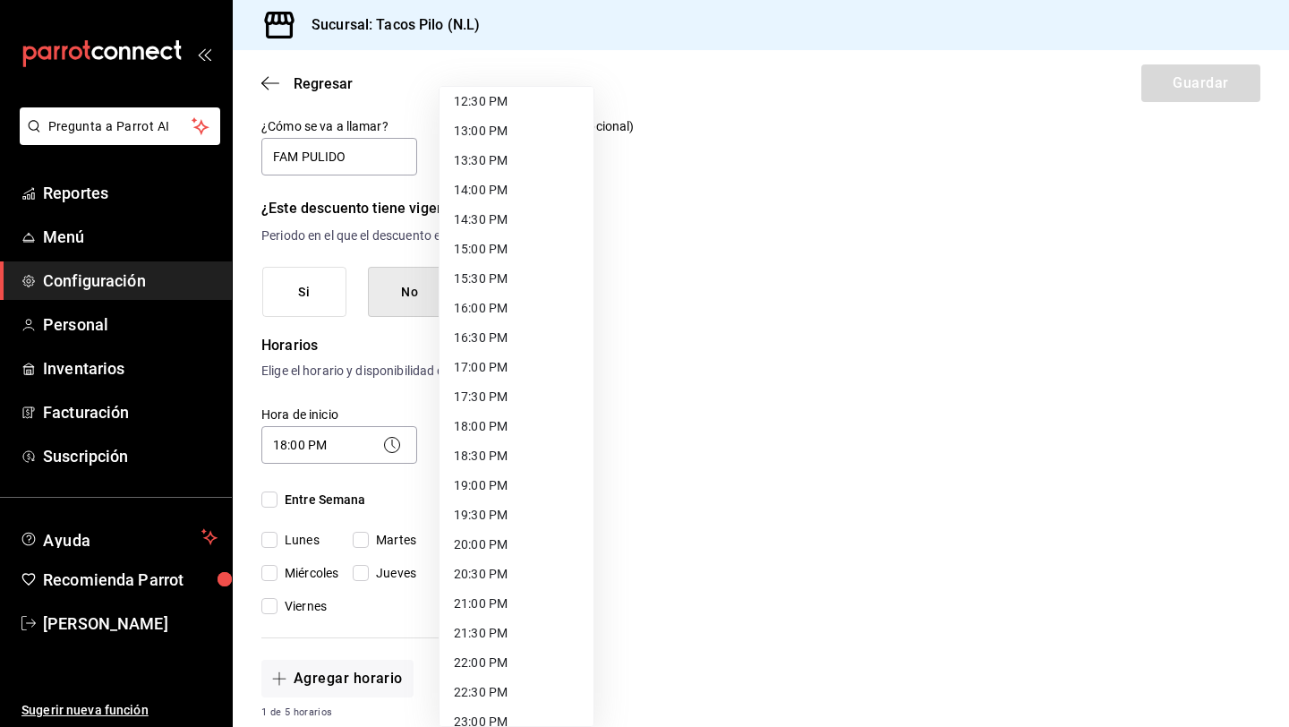
scroll to position [823, 0]
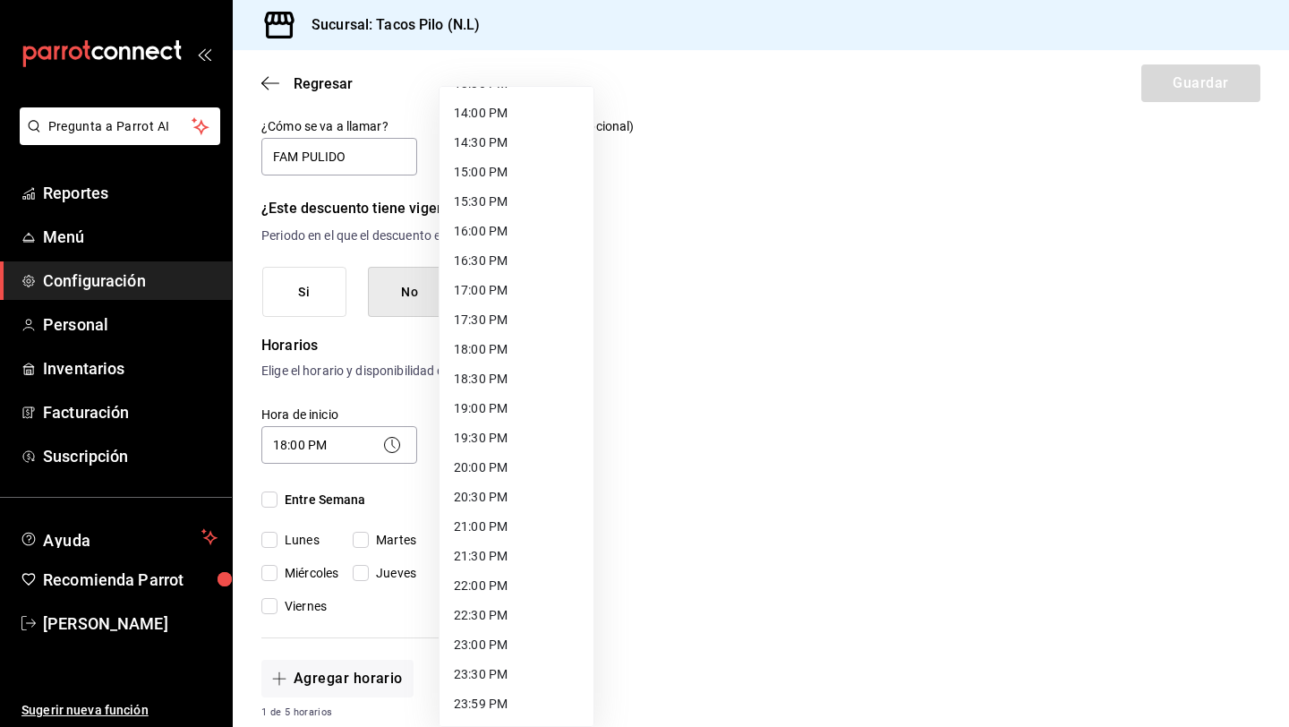
click at [472, 706] on li "23:59 PM" at bounding box center [517, 704] width 154 height 30
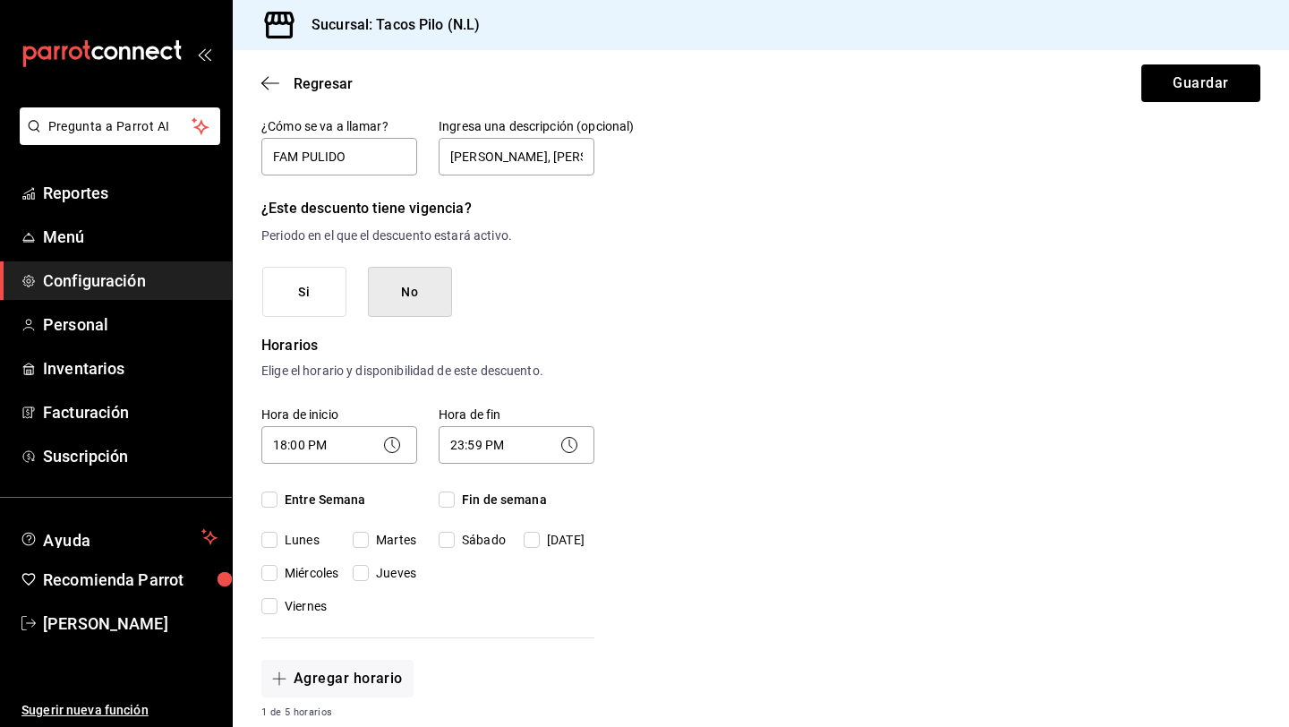
click at [268, 503] on input "Entre Semana" at bounding box center [269, 499] width 16 height 16
click at [448, 498] on input "Fin de semana" at bounding box center [447, 499] width 16 height 16
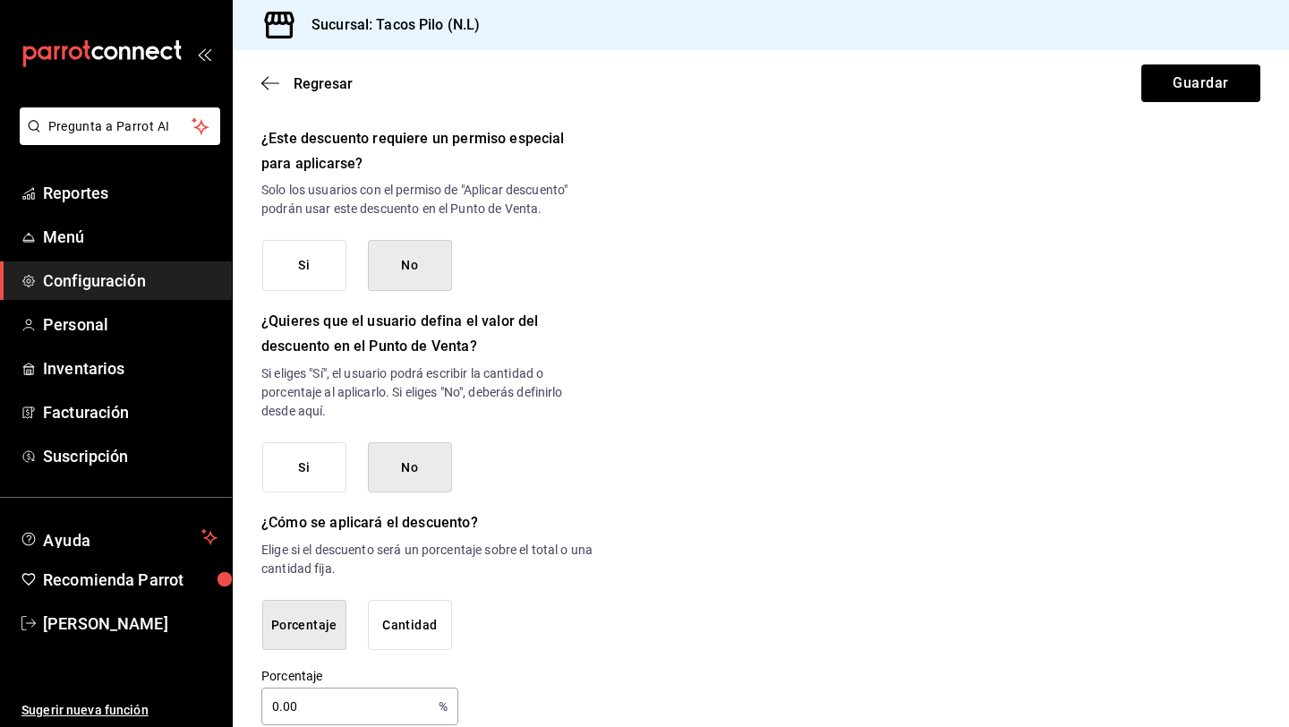
scroll to position [746, 0]
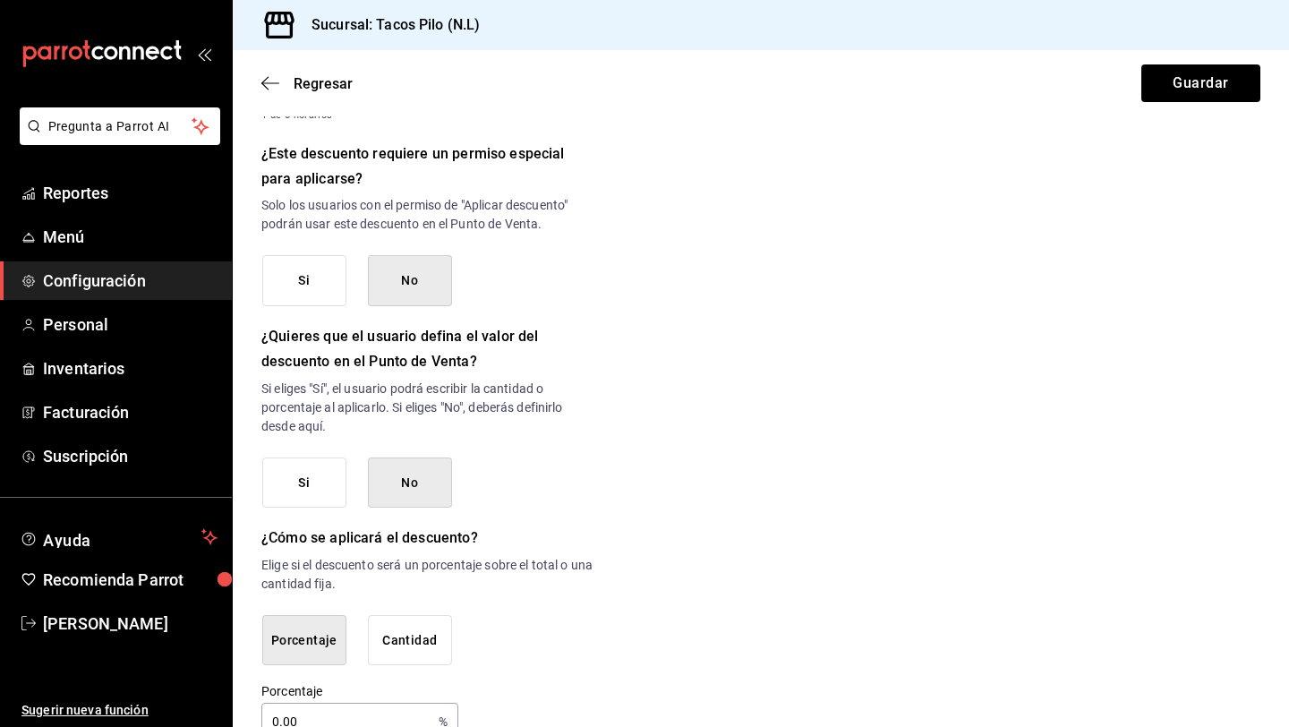
click at [307, 278] on button "Si" at bounding box center [304, 280] width 84 height 51
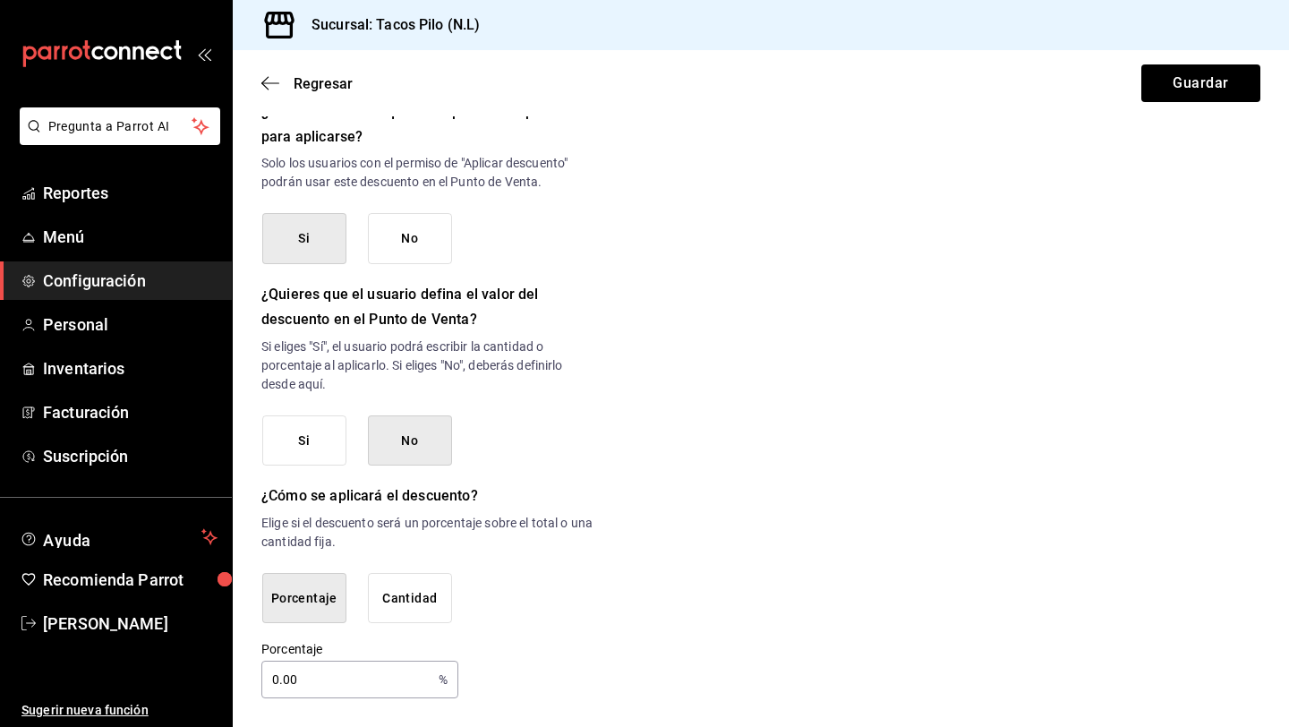
click at [279, 680] on input "0.00" at bounding box center [346, 680] width 170 height 36
click at [1182, 90] on button "Guardar" at bounding box center [1200, 83] width 119 height 38
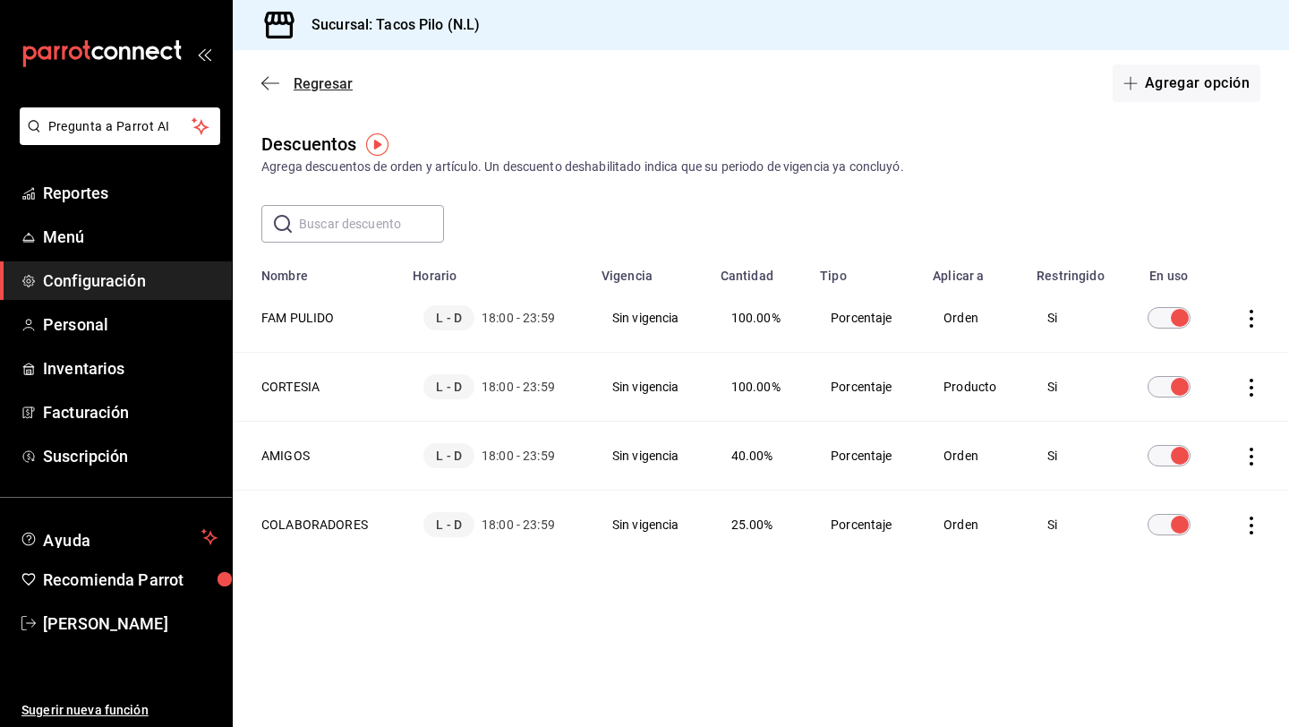
click at [269, 87] on icon "button" at bounding box center [270, 83] width 18 height 16
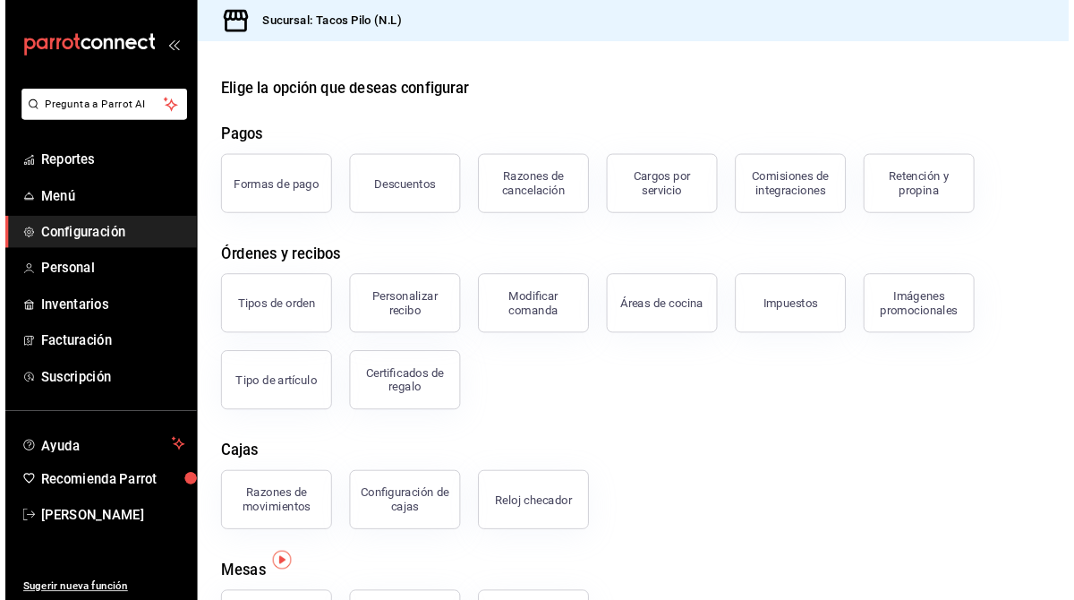
scroll to position [88, 0]
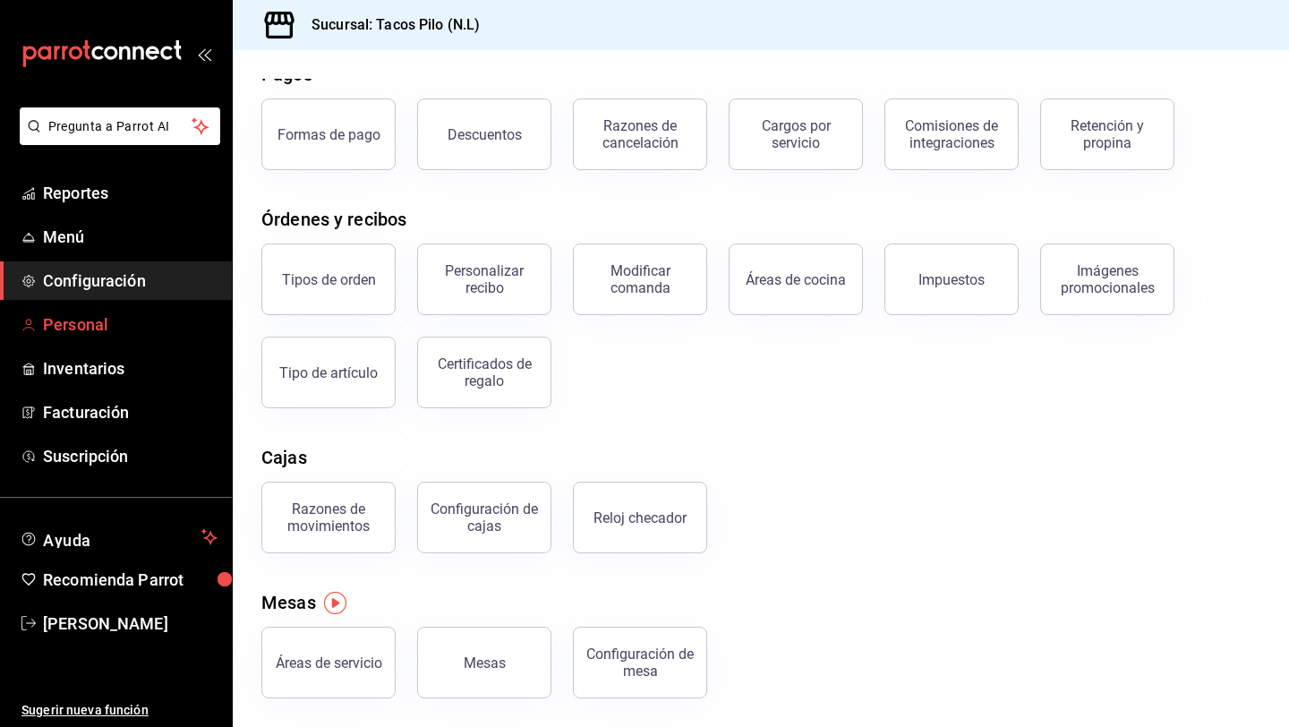
click at [104, 326] on span "Personal" at bounding box center [130, 324] width 175 height 24
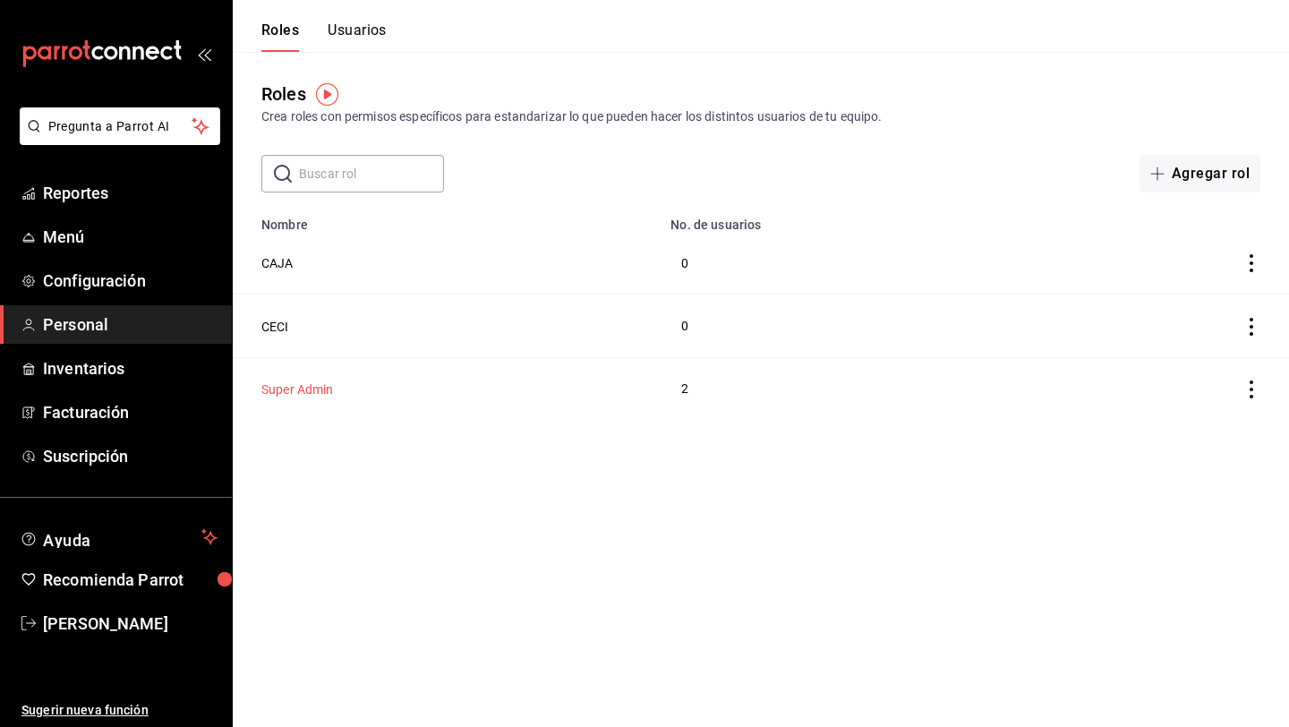
click at [303, 382] on button "Super Admin" at bounding box center [297, 389] width 73 height 18
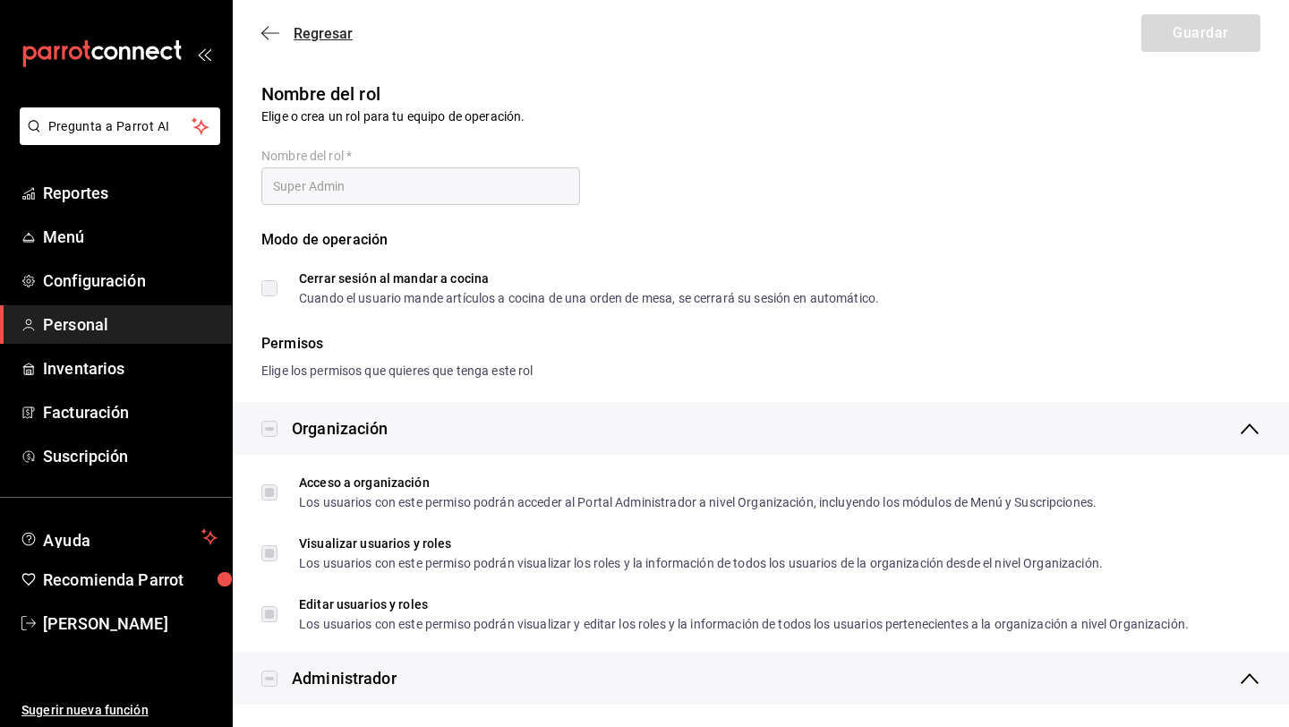
click at [261, 30] on icon "button" at bounding box center [270, 33] width 18 height 16
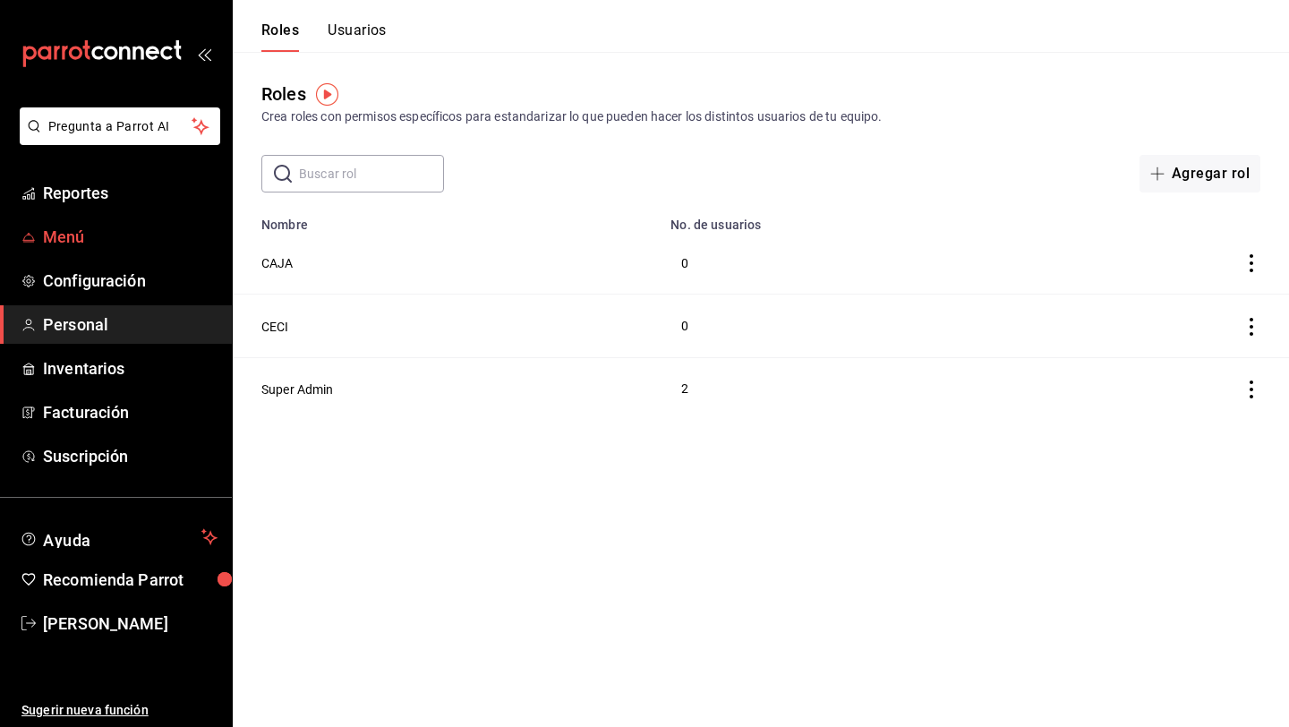
click at [124, 237] on span "Menú" at bounding box center [130, 237] width 175 height 24
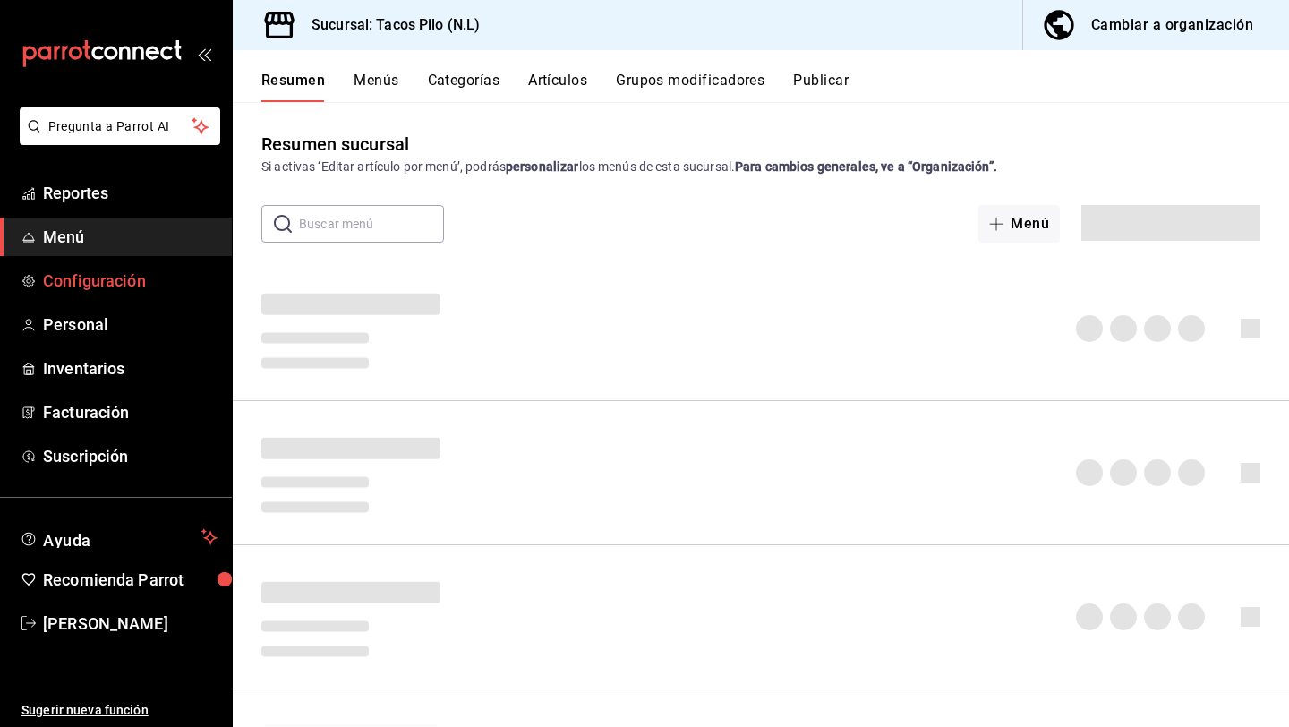
click at [122, 281] on span "Configuración" at bounding box center [130, 281] width 175 height 24
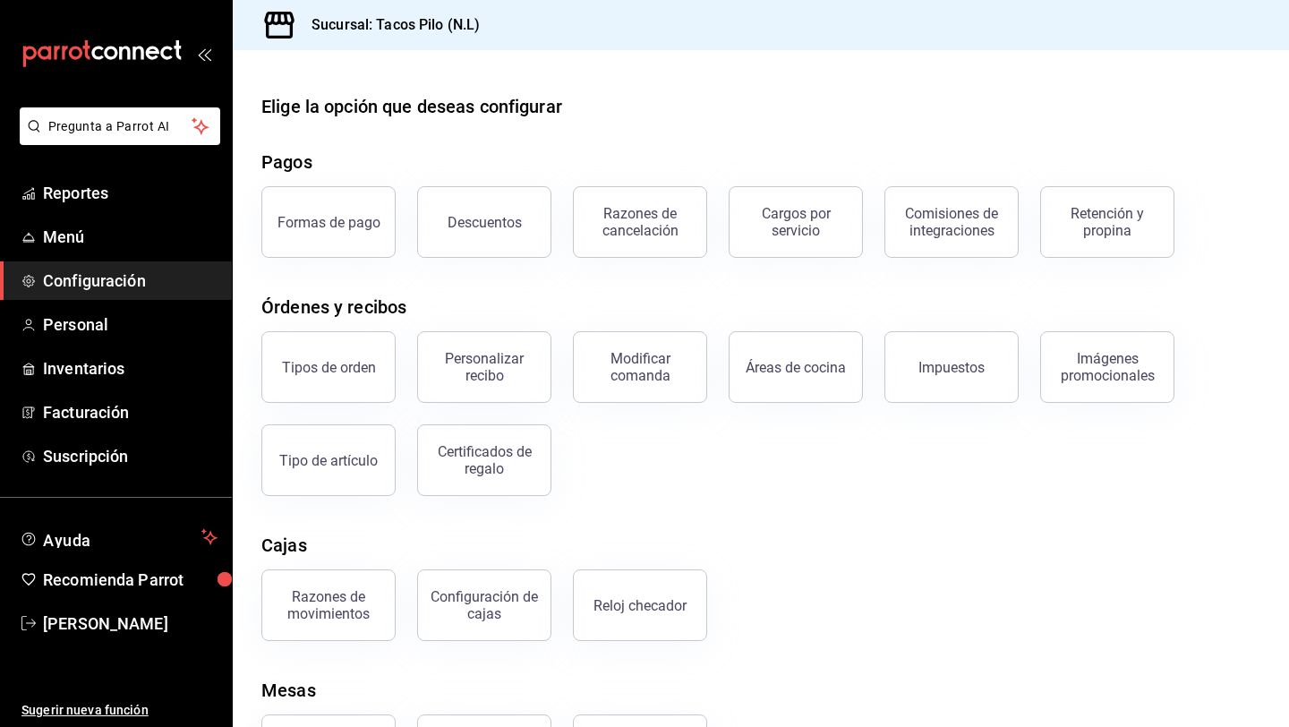
click at [1219, 48] on div "Sucursal: Tacos Pilo (N.L)" at bounding box center [761, 25] width 1056 height 50
